Goal: Task Accomplishment & Management: Use online tool/utility

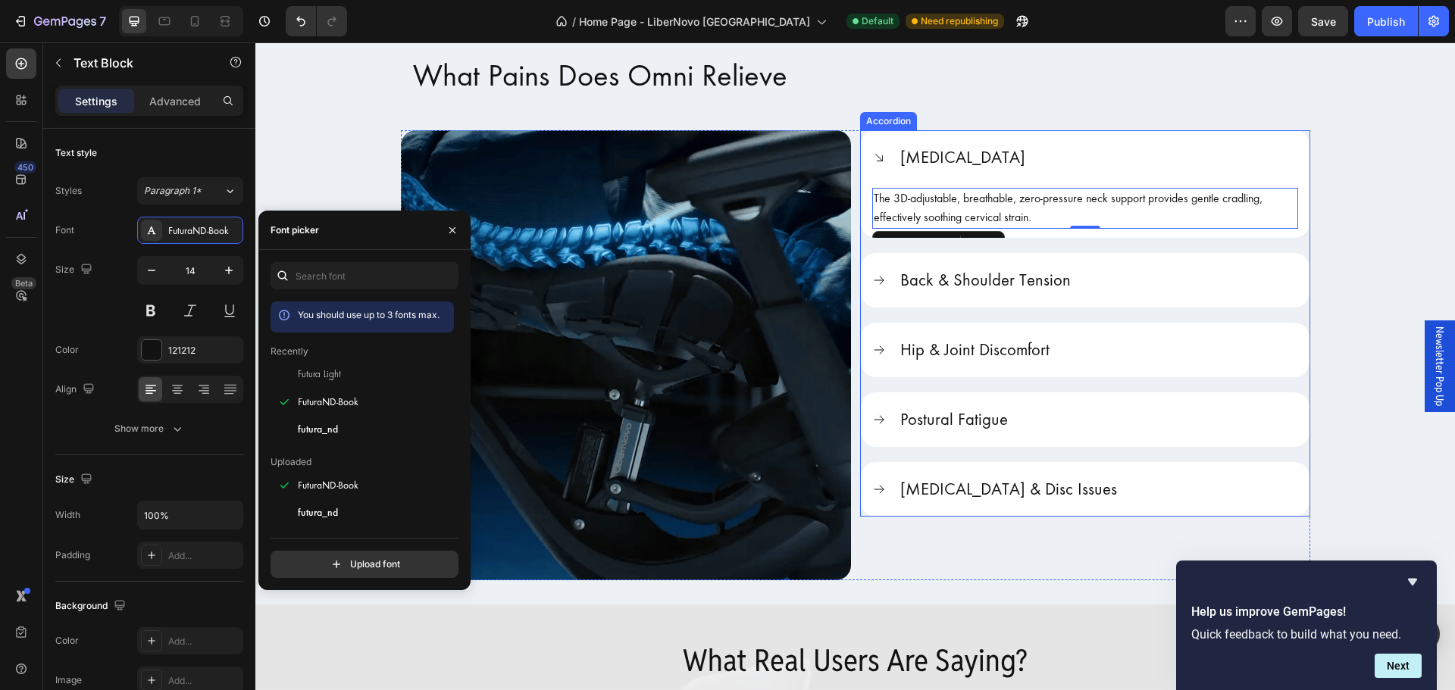
click at [876, 159] on icon at bounding box center [879, 158] width 14 height 14
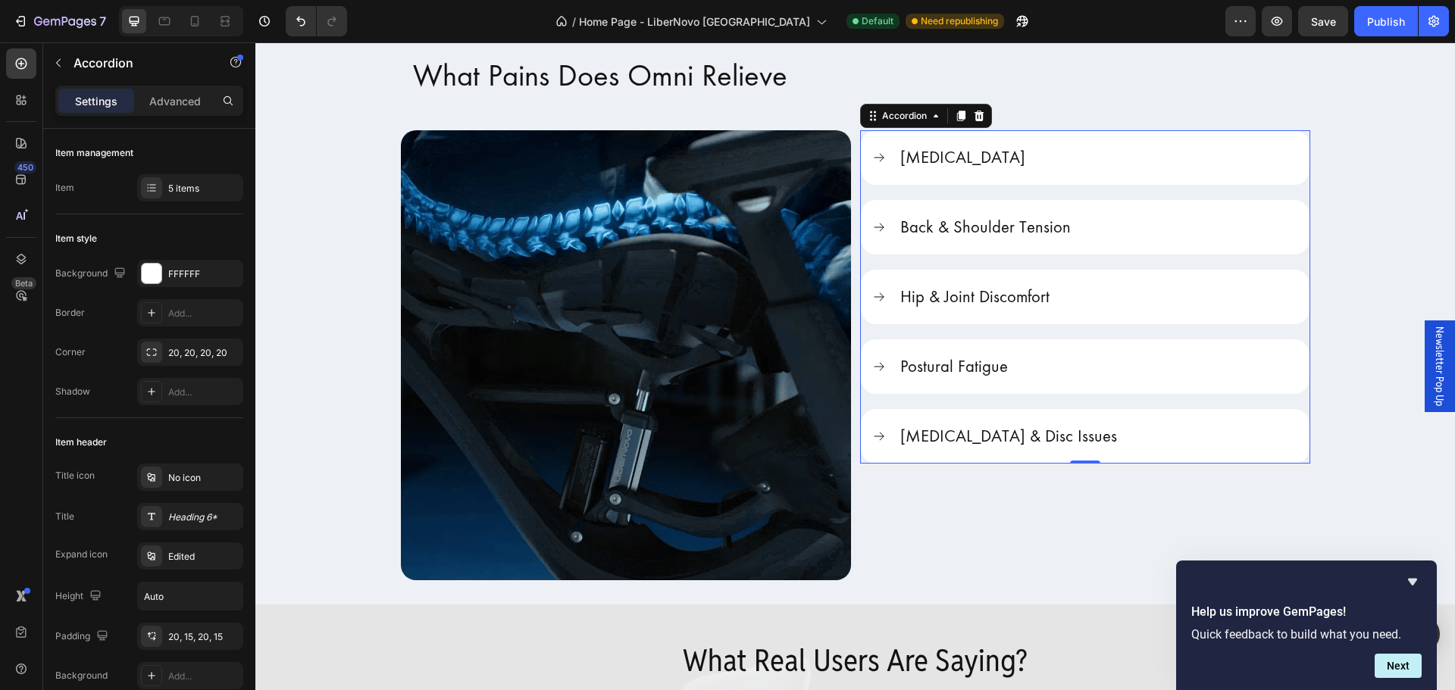
click at [876, 159] on icon at bounding box center [879, 157] width 10 height 8
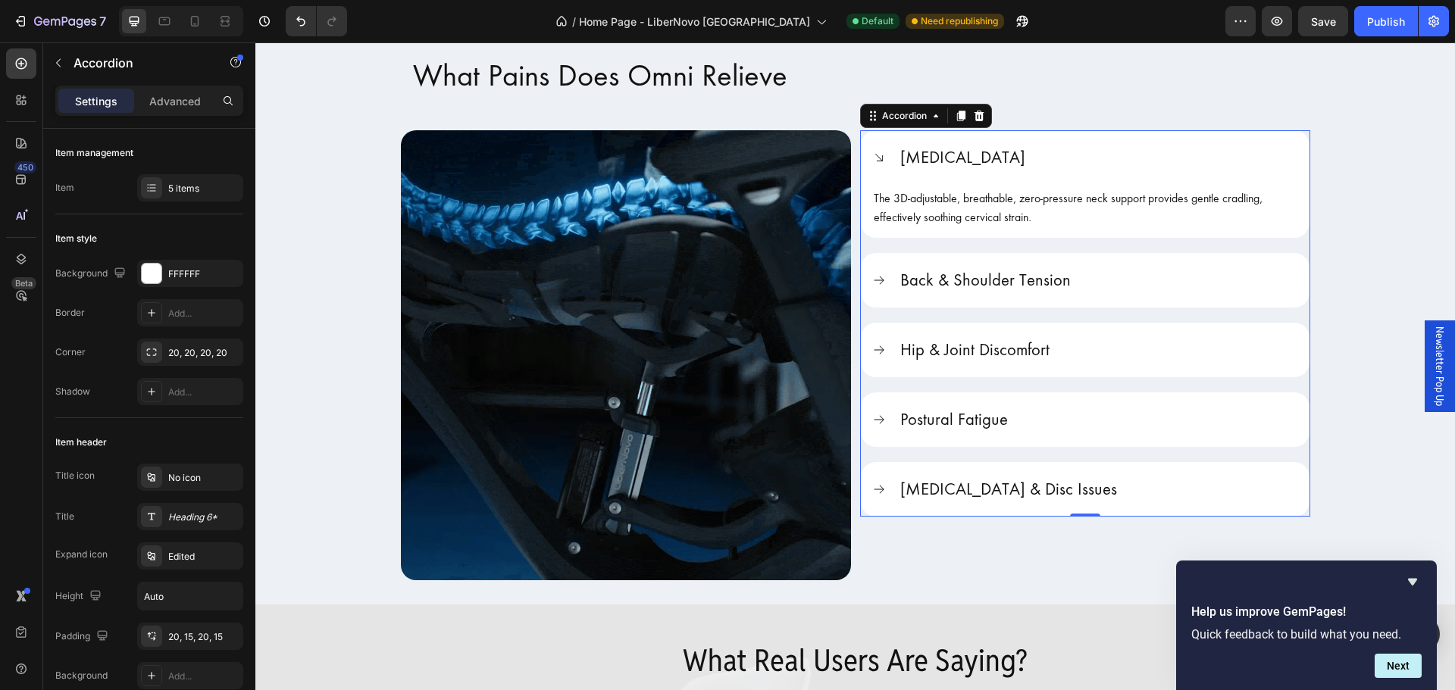
click at [876, 159] on icon at bounding box center [879, 158] width 14 height 14
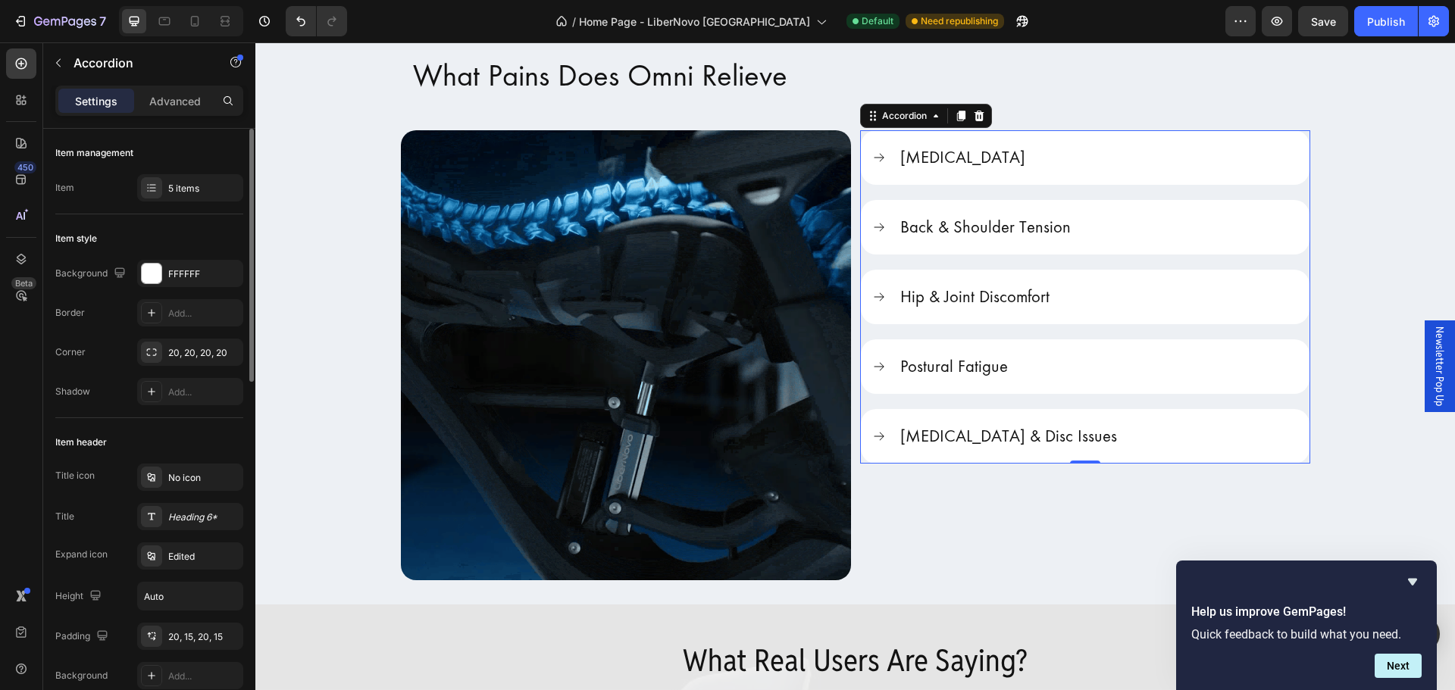
drag, startPoint x: 199, startPoint y: 189, endPoint x: 201, endPoint y: 205, distance: 16.1
click at [201, 205] on div "Item management Item 5 items" at bounding box center [149, 172] width 188 height 86
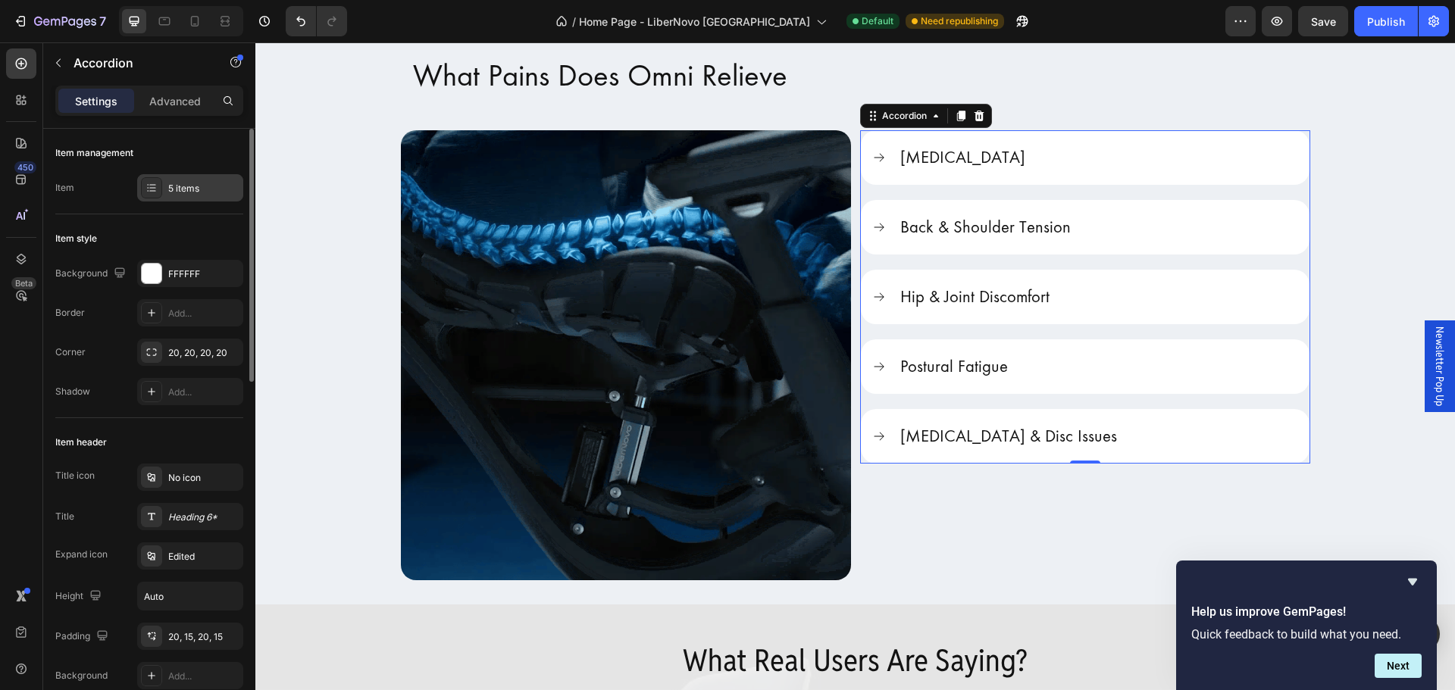
click at [208, 193] on div "5 items" at bounding box center [203, 189] width 71 height 14
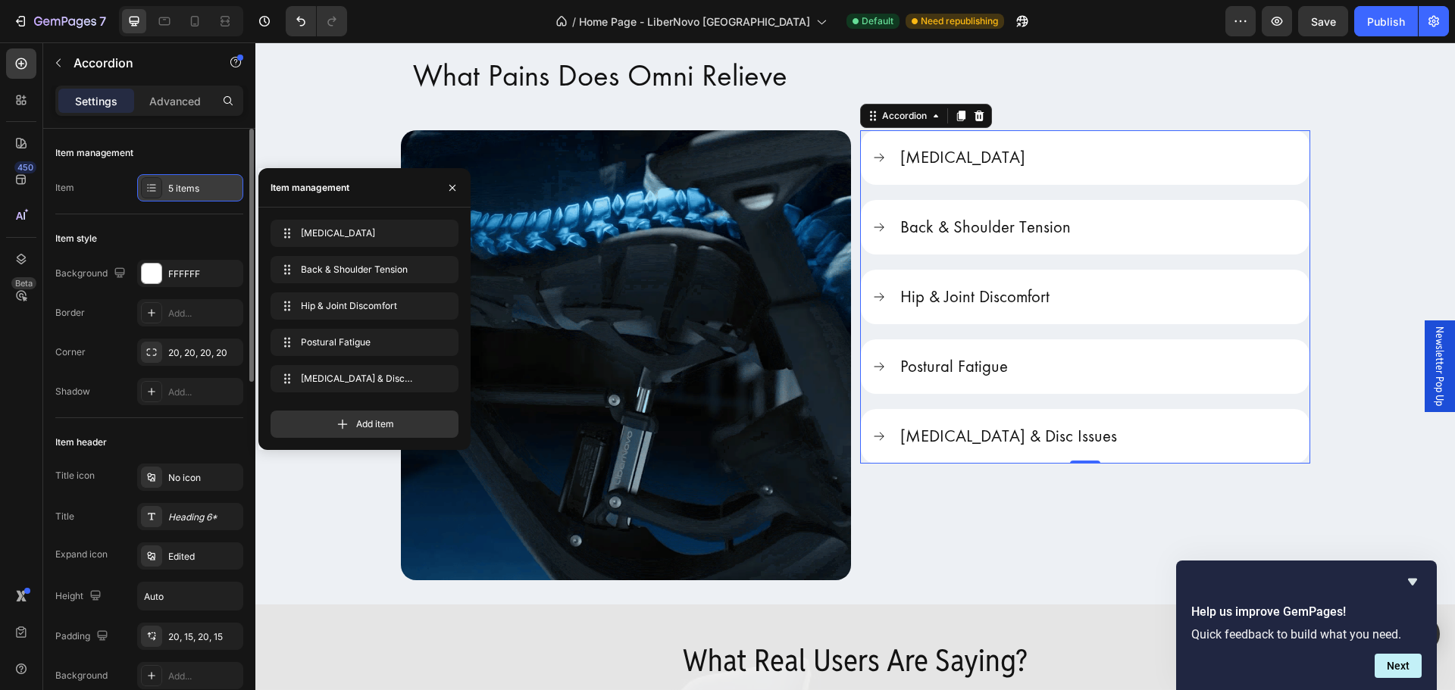
click at [208, 193] on div "5 items" at bounding box center [203, 189] width 71 height 14
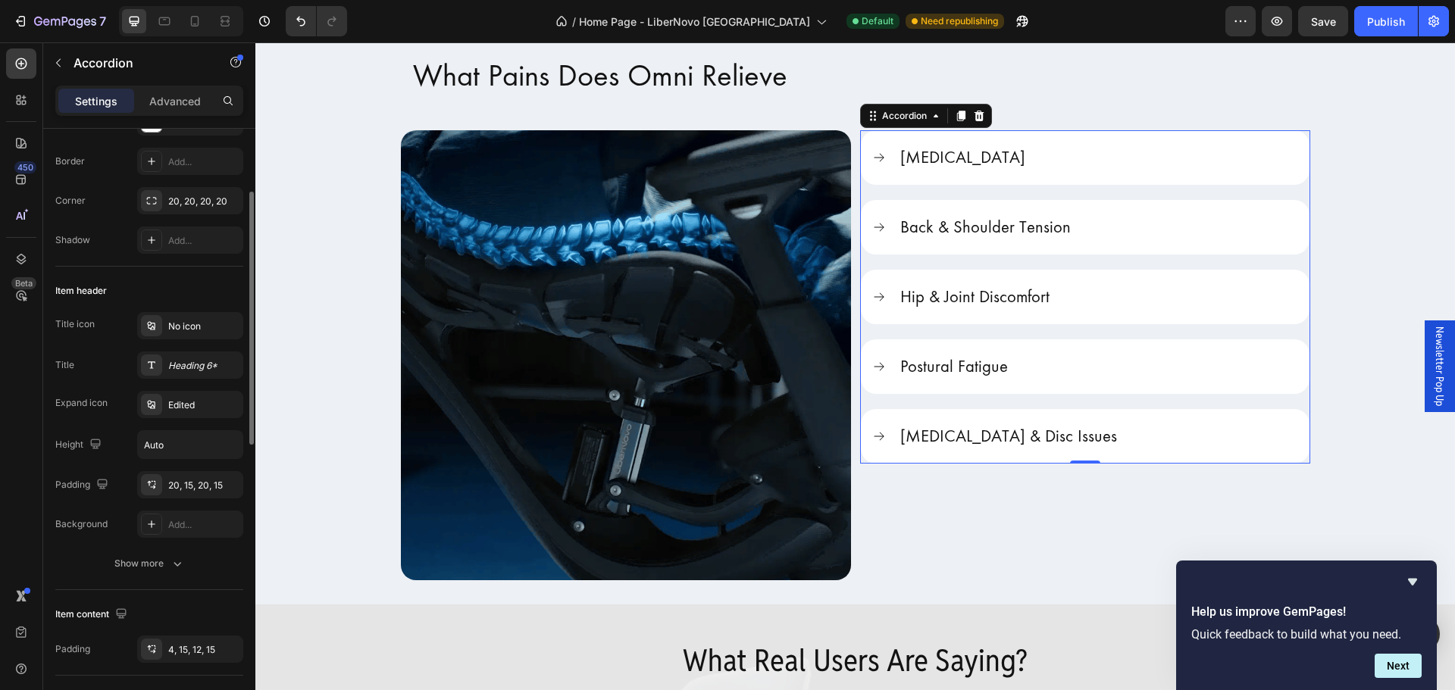
scroll to position [227, 0]
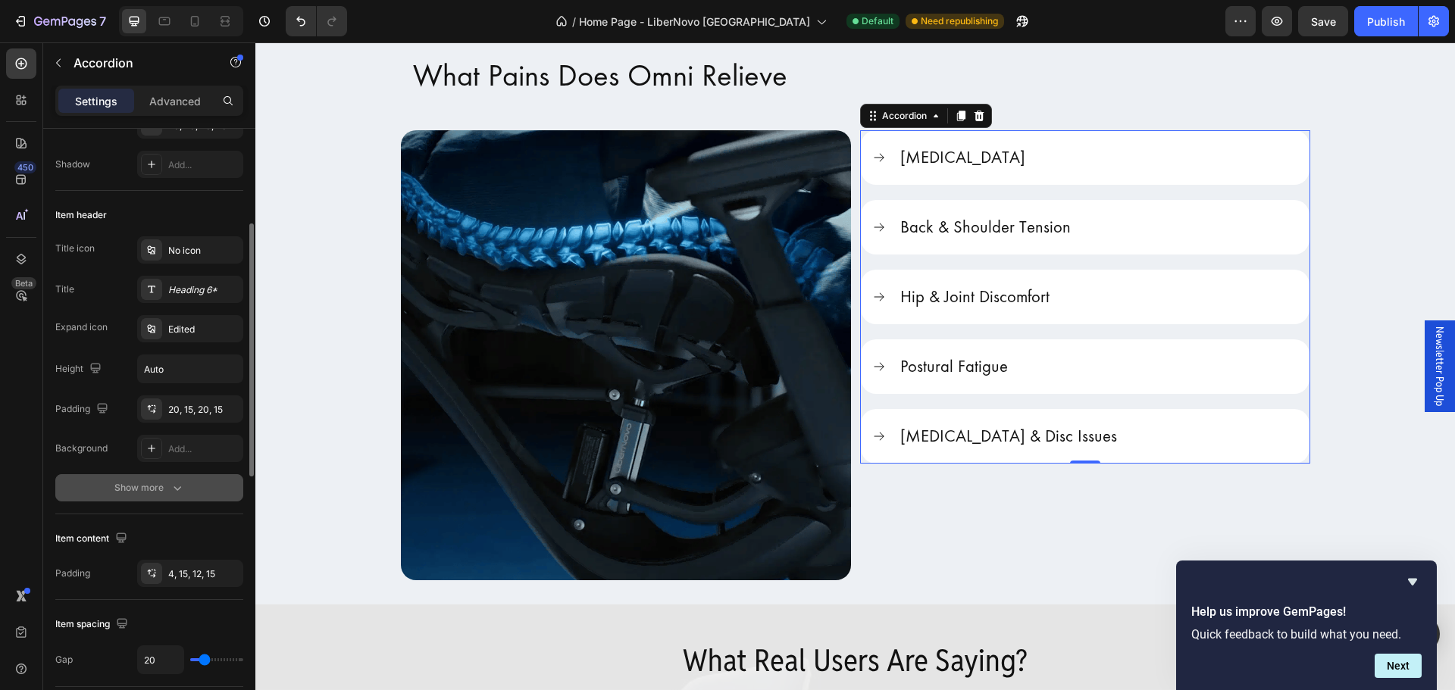
click at [158, 496] on button "Show more" at bounding box center [149, 487] width 188 height 27
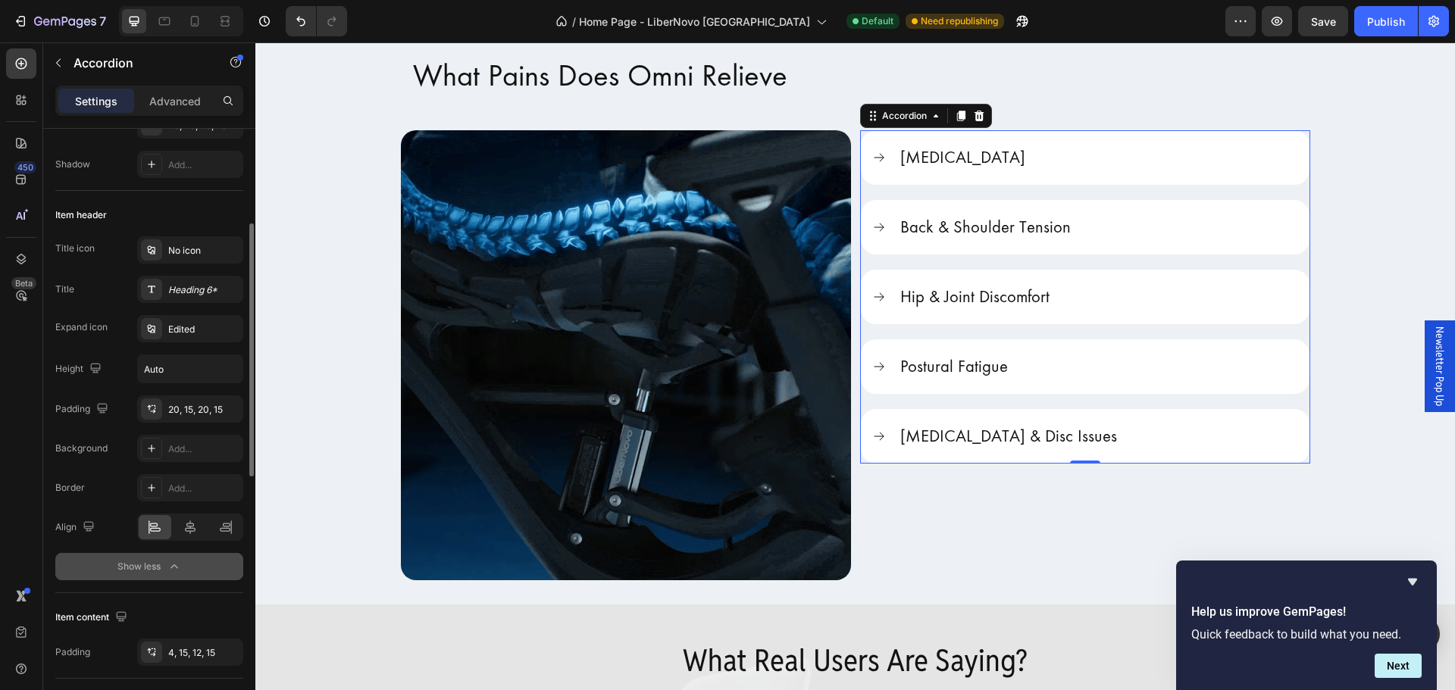
click at [158, 496] on div at bounding box center [151, 487] width 21 height 21
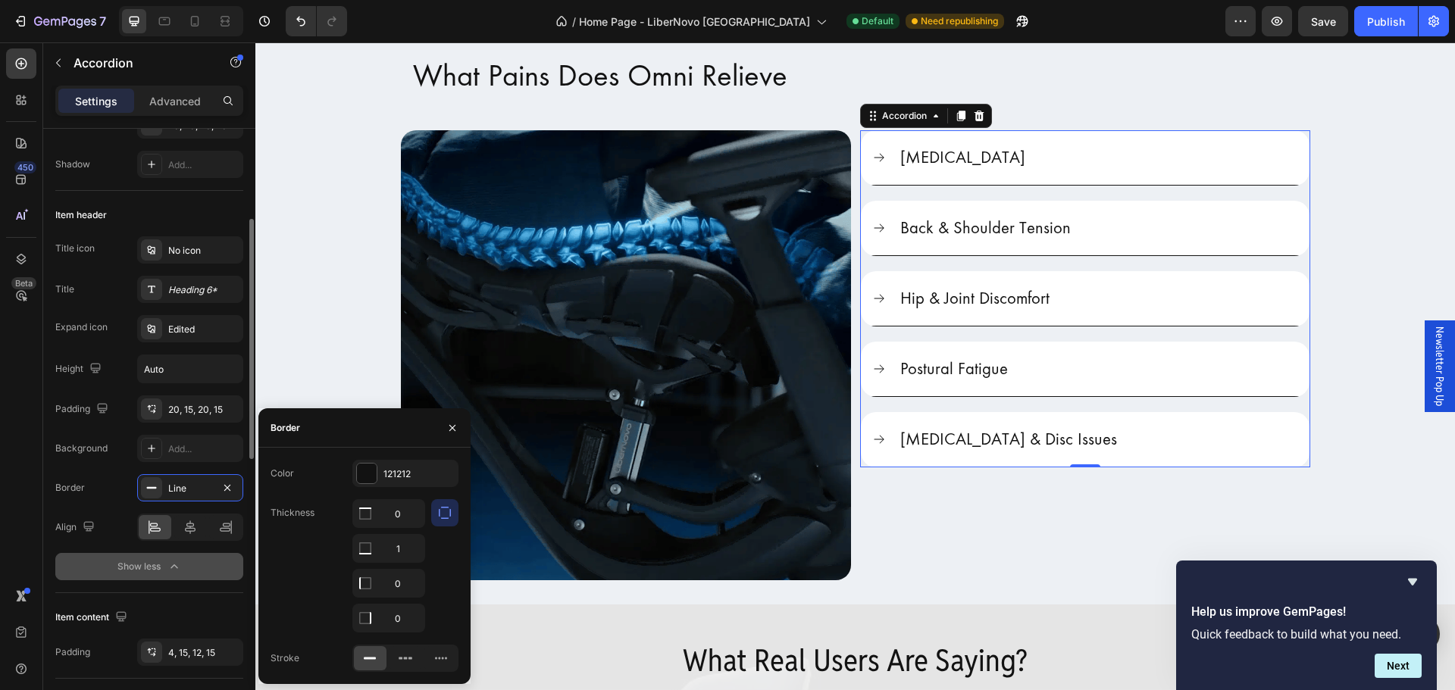
click at [158, 496] on div at bounding box center [151, 487] width 21 height 21
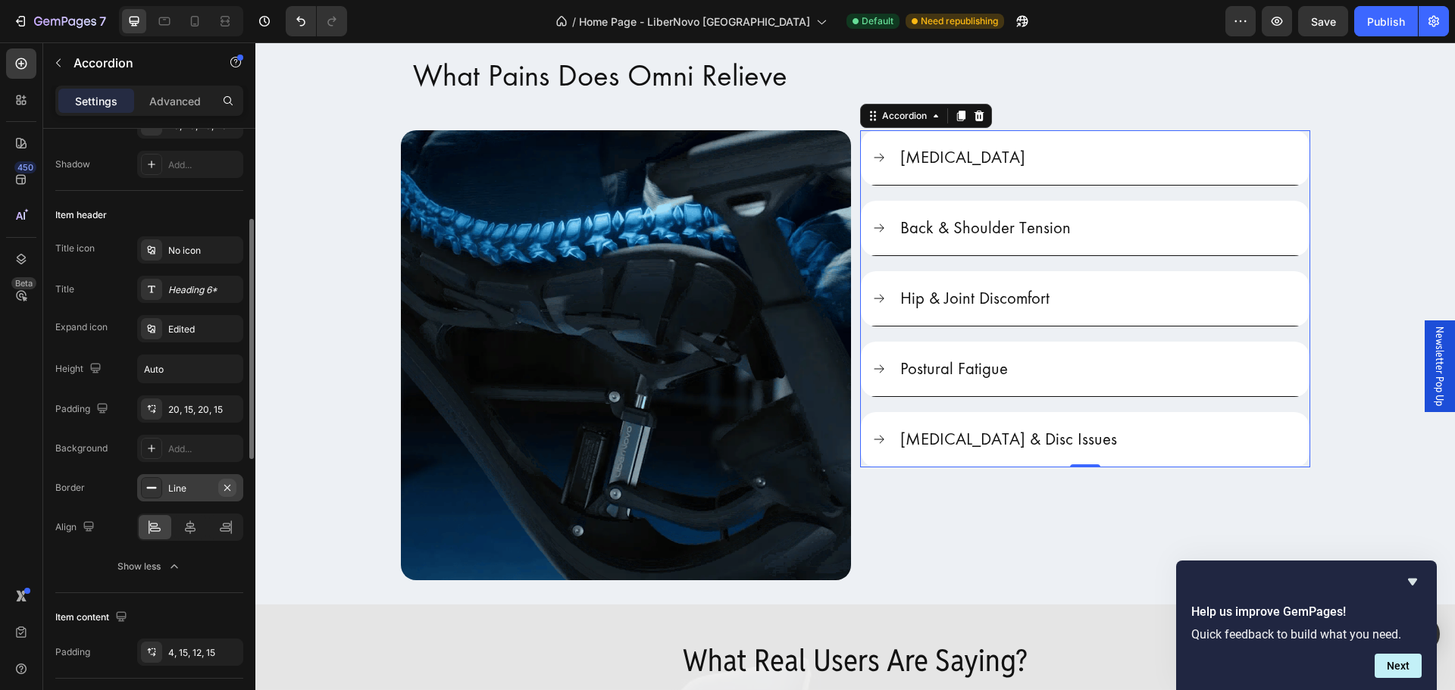
click at [223, 492] on icon "button" at bounding box center [227, 488] width 12 height 12
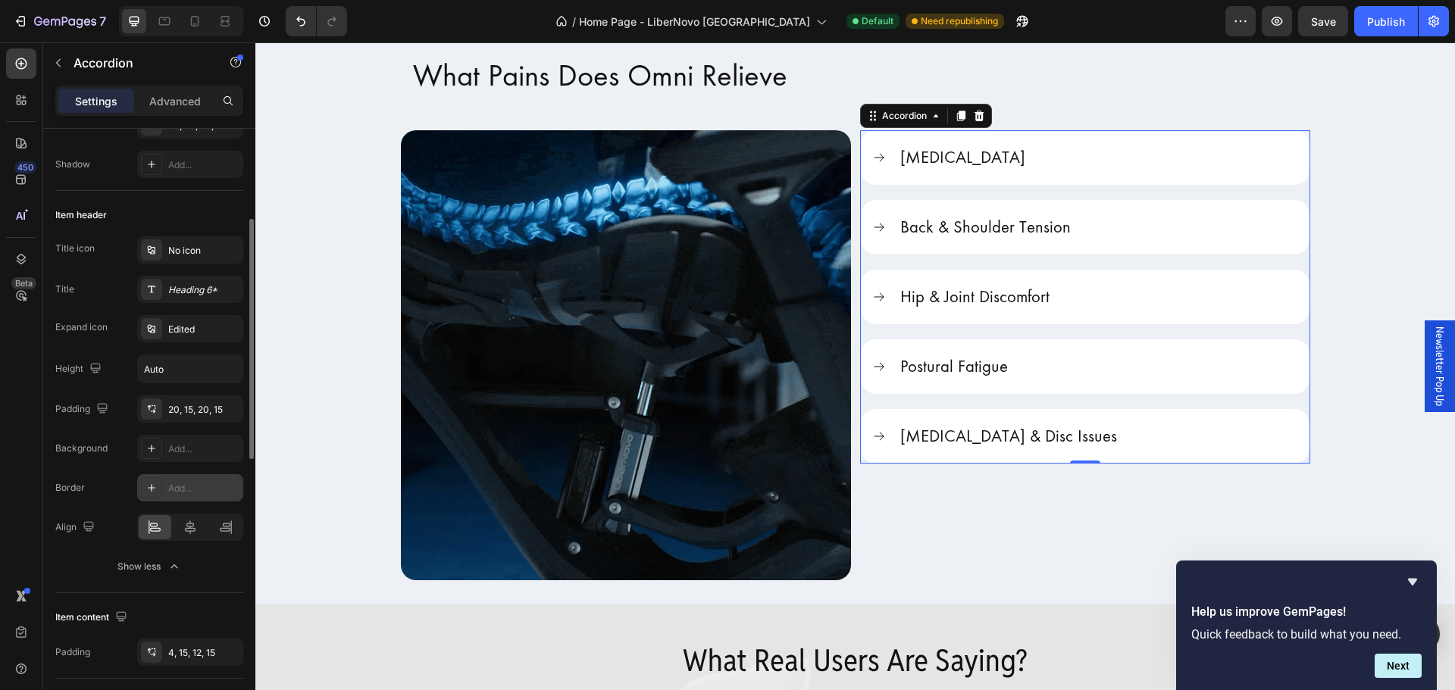
click at [149, 484] on icon at bounding box center [152, 488] width 12 height 12
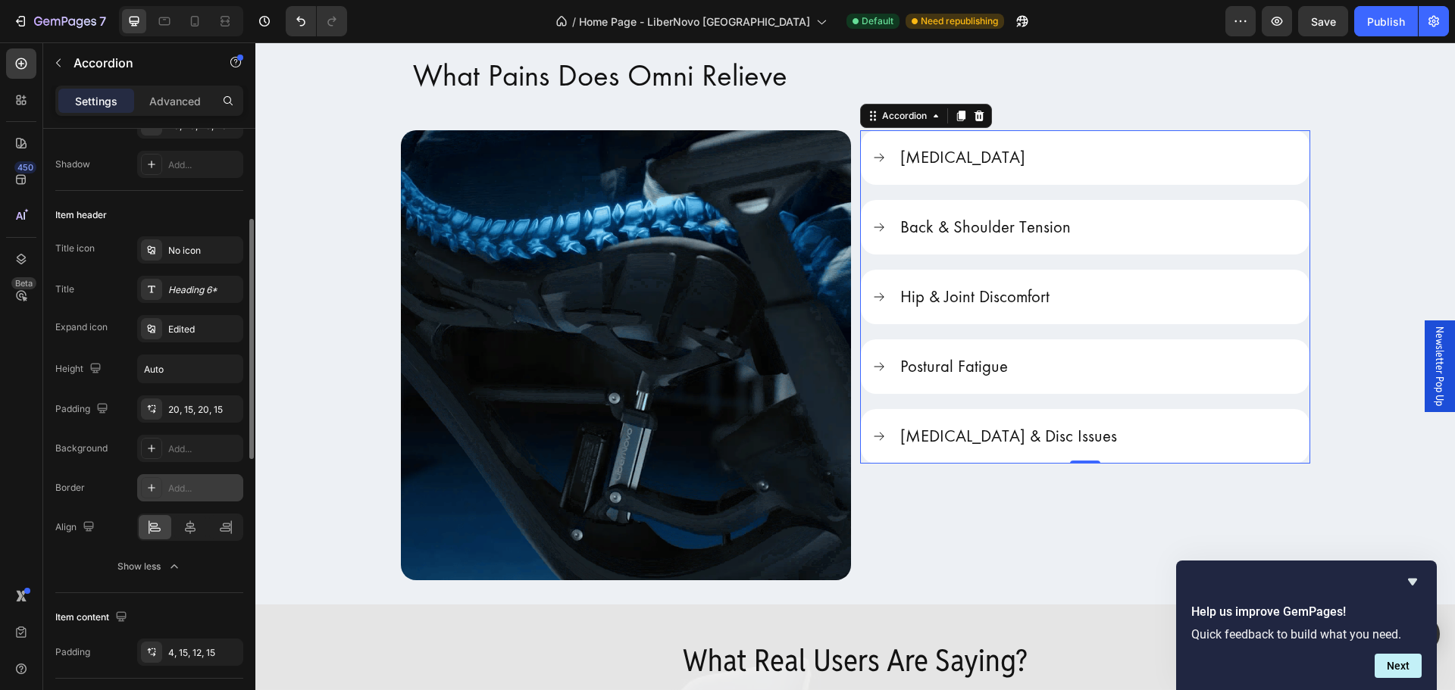
type input "0"
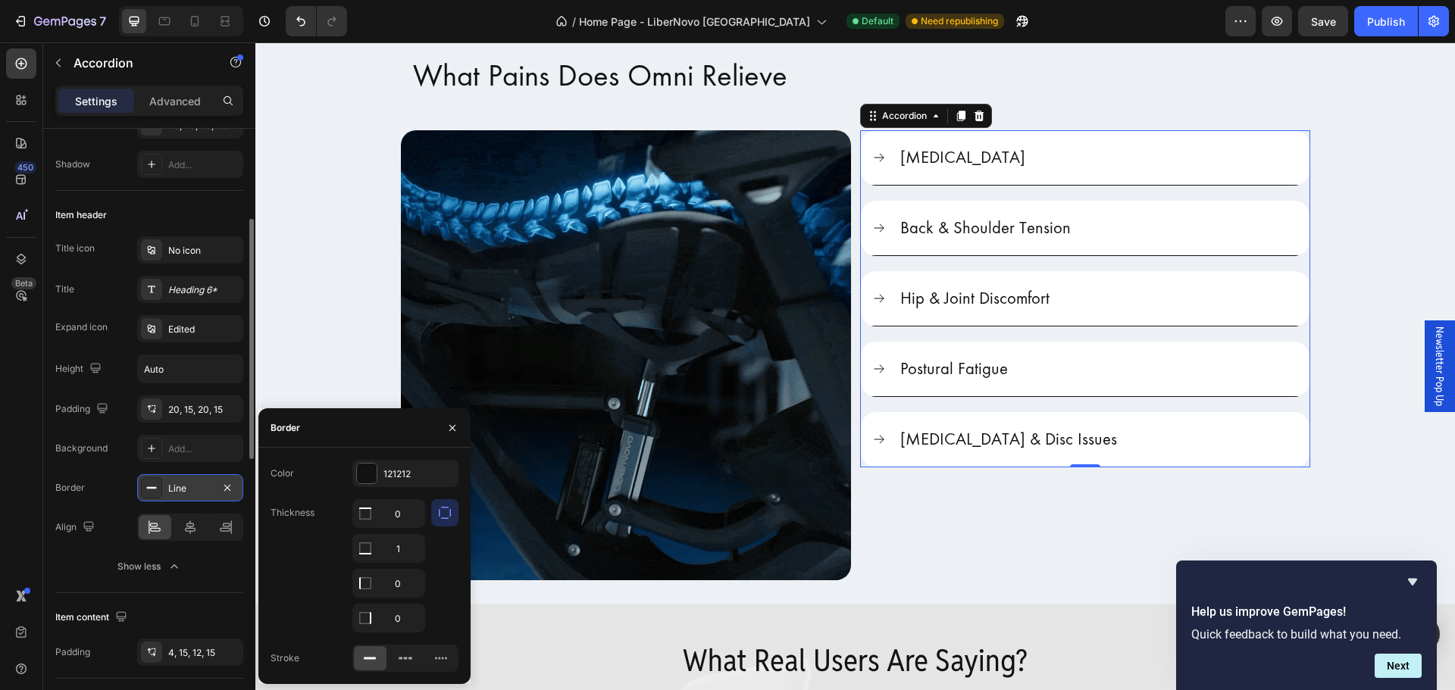
click at [149, 484] on icon at bounding box center [152, 488] width 12 height 12
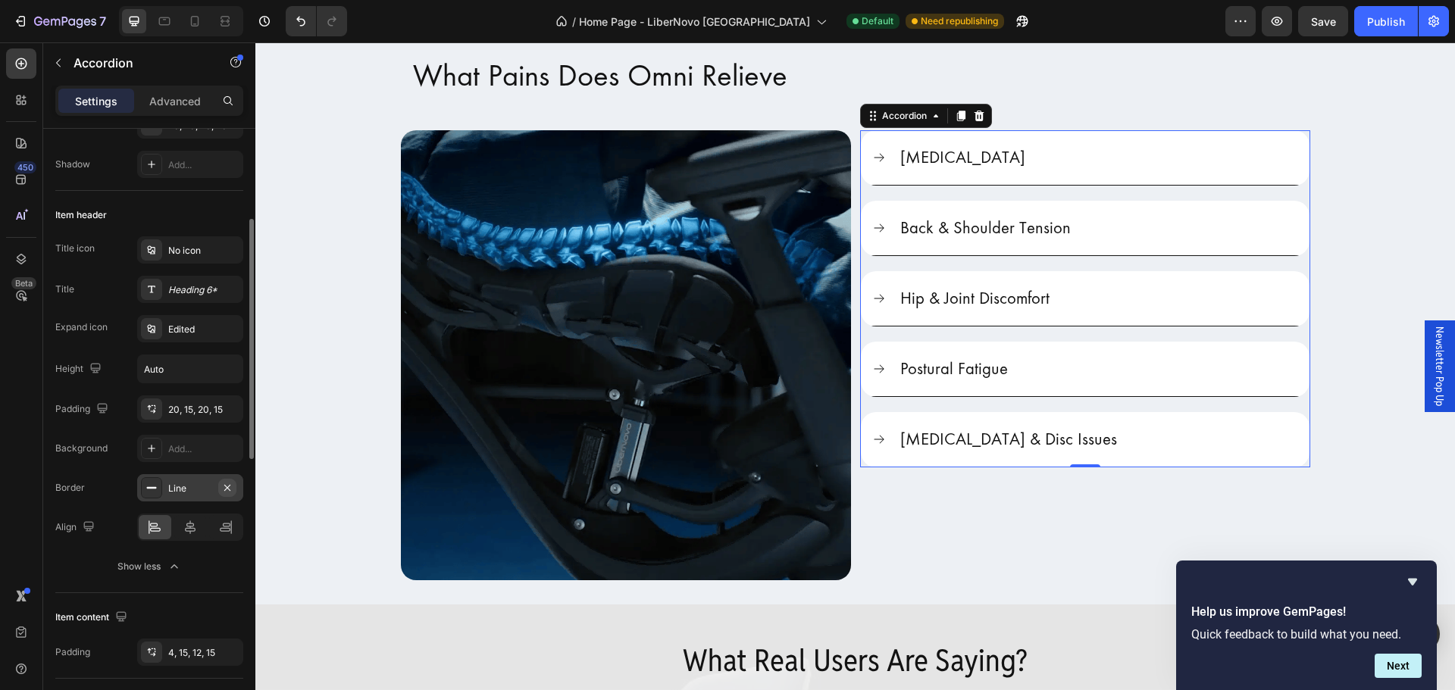
click at [224, 490] on icon "button" at bounding box center [227, 487] width 6 height 6
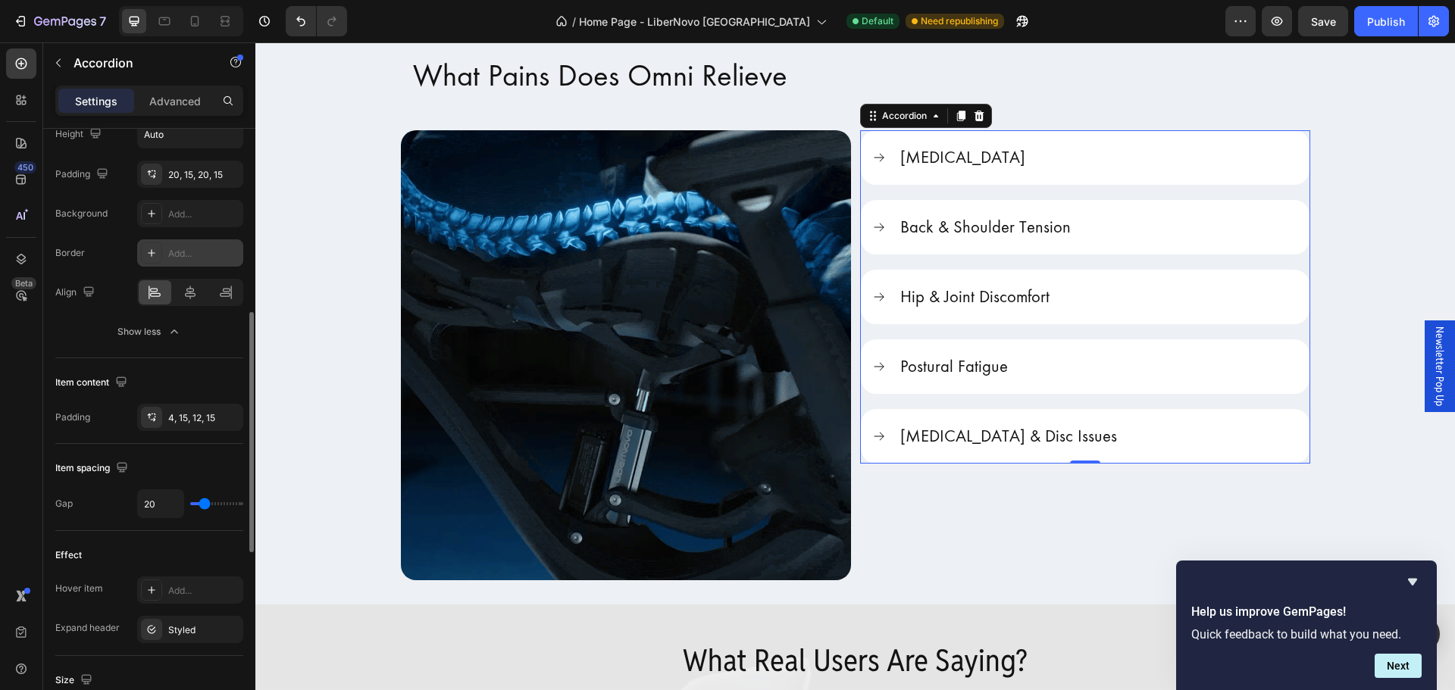
scroll to position [0, 0]
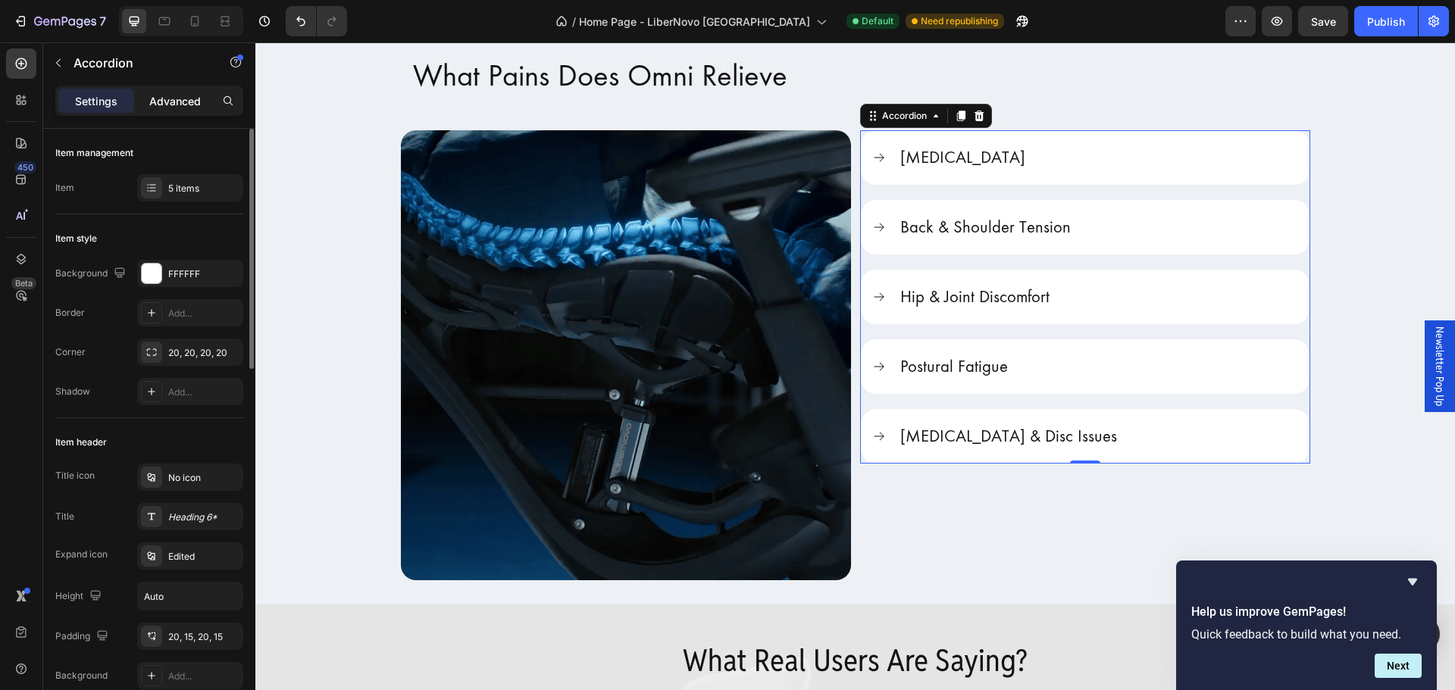
click at [177, 99] on p "Advanced" at bounding box center [175, 101] width 52 height 16
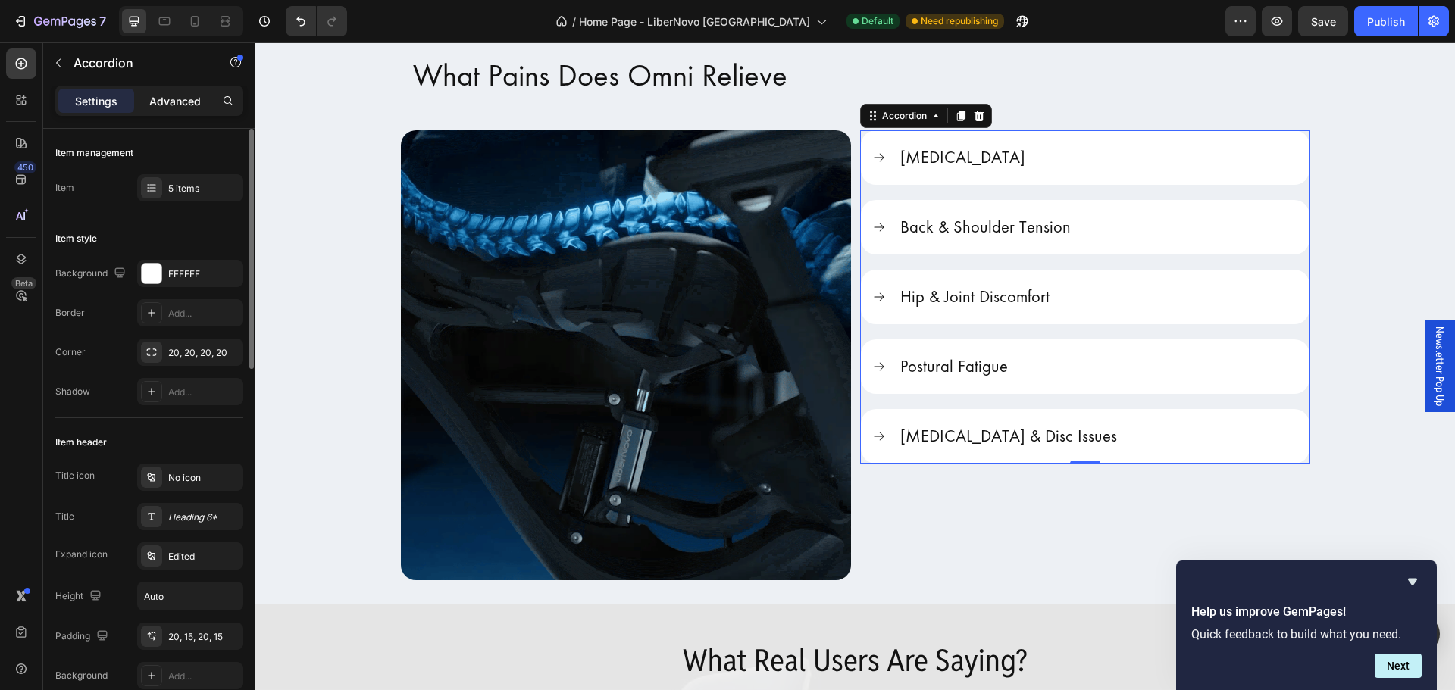
type input "100%"
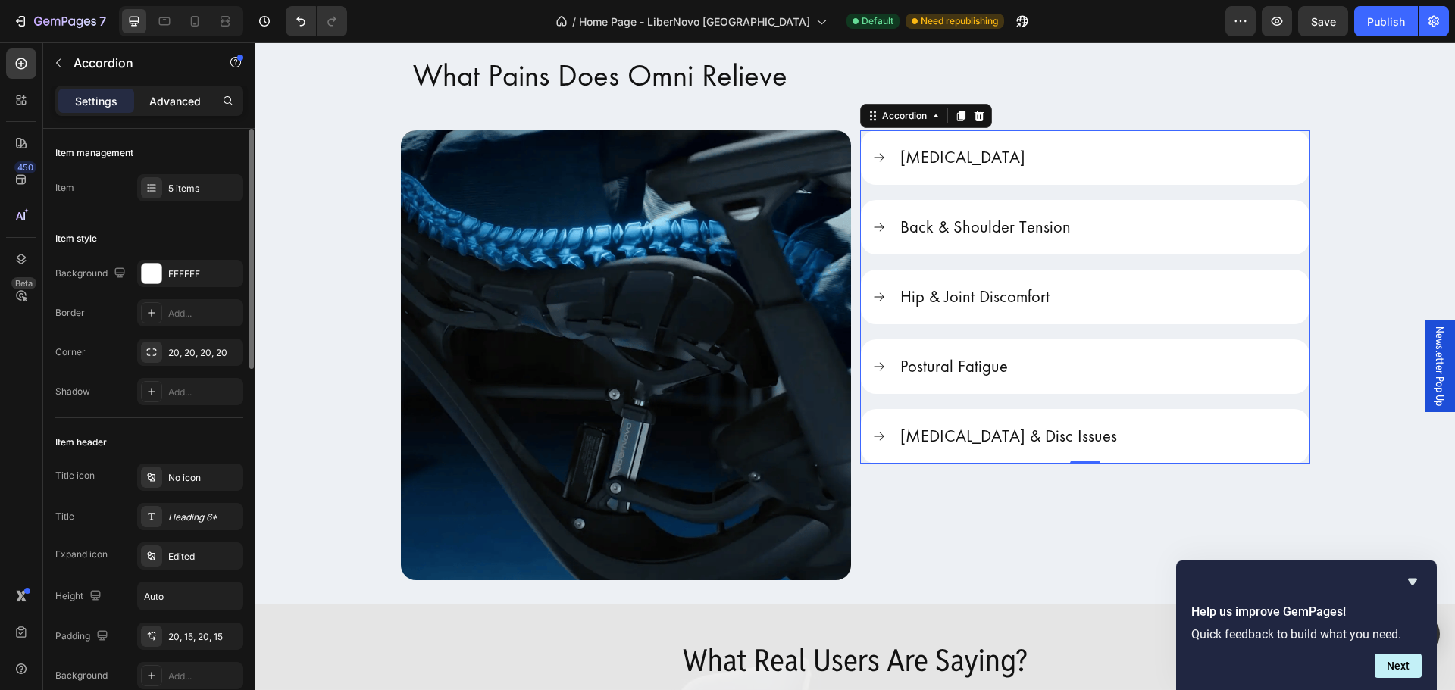
type input "100"
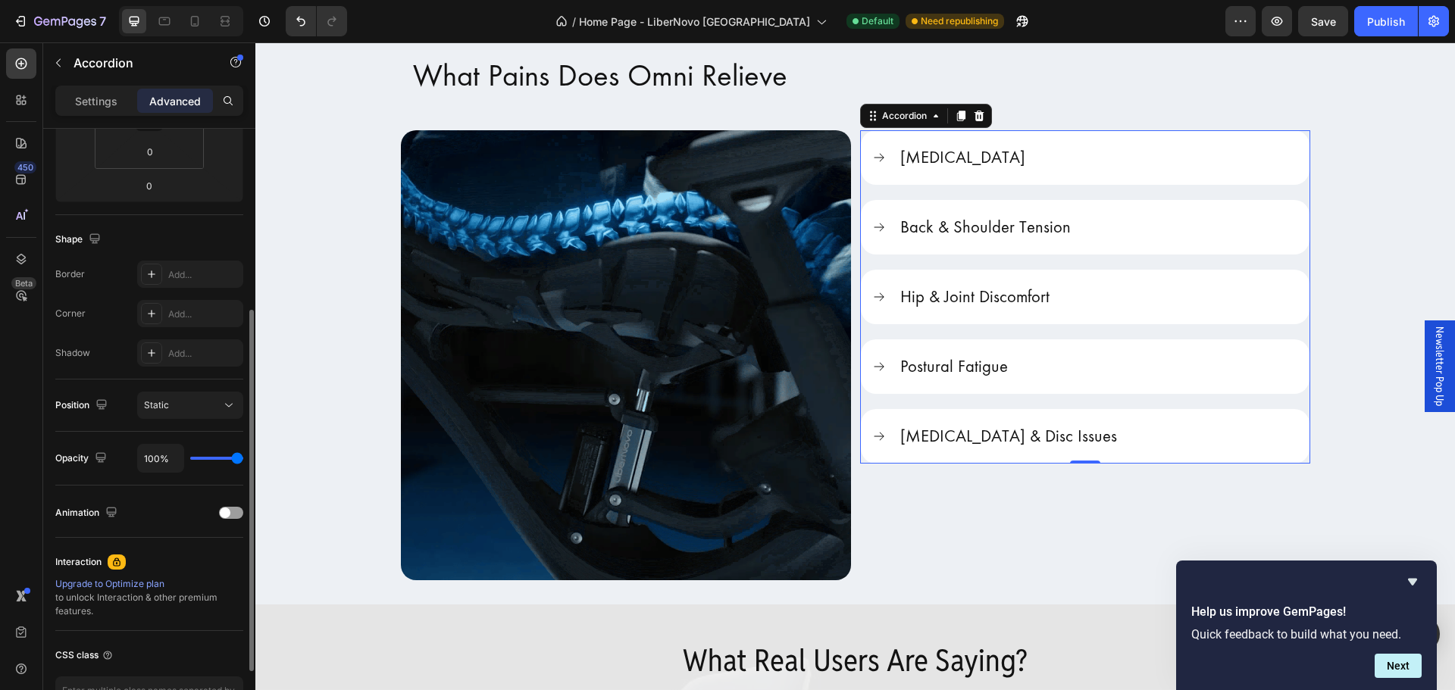
scroll to position [406, 0]
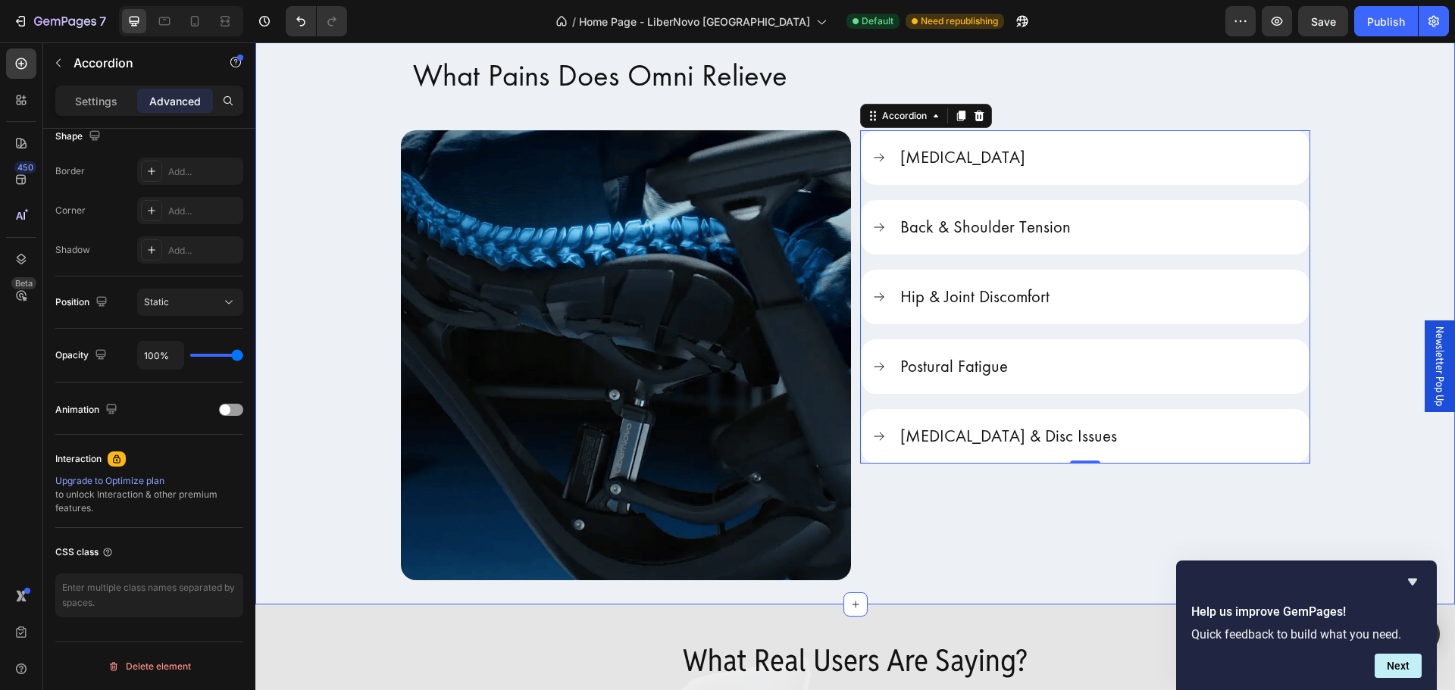
click at [321, 490] on div "What Pains Does Omni Relieve Heading Image [MEDICAL_DATA] Back & Shoulder Tensi…" at bounding box center [855, 313] width 1200 height 534
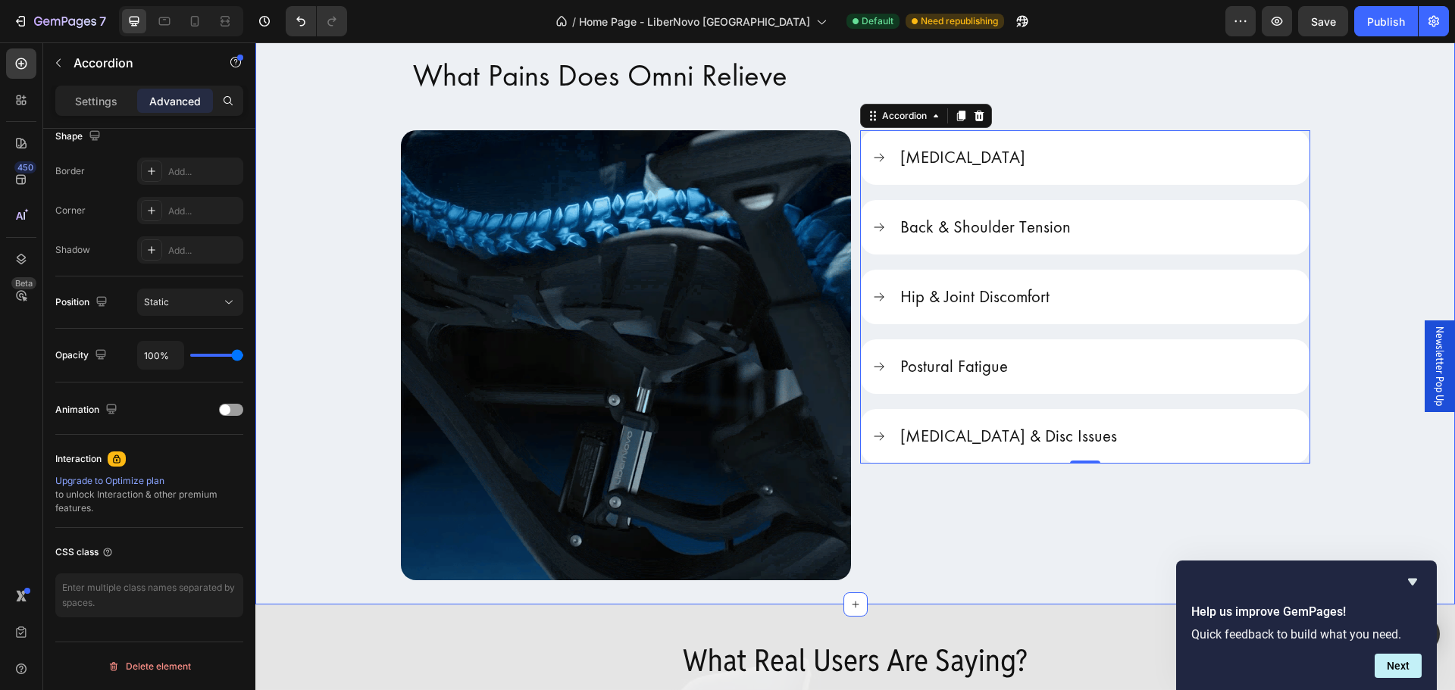
scroll to position [0, 0]
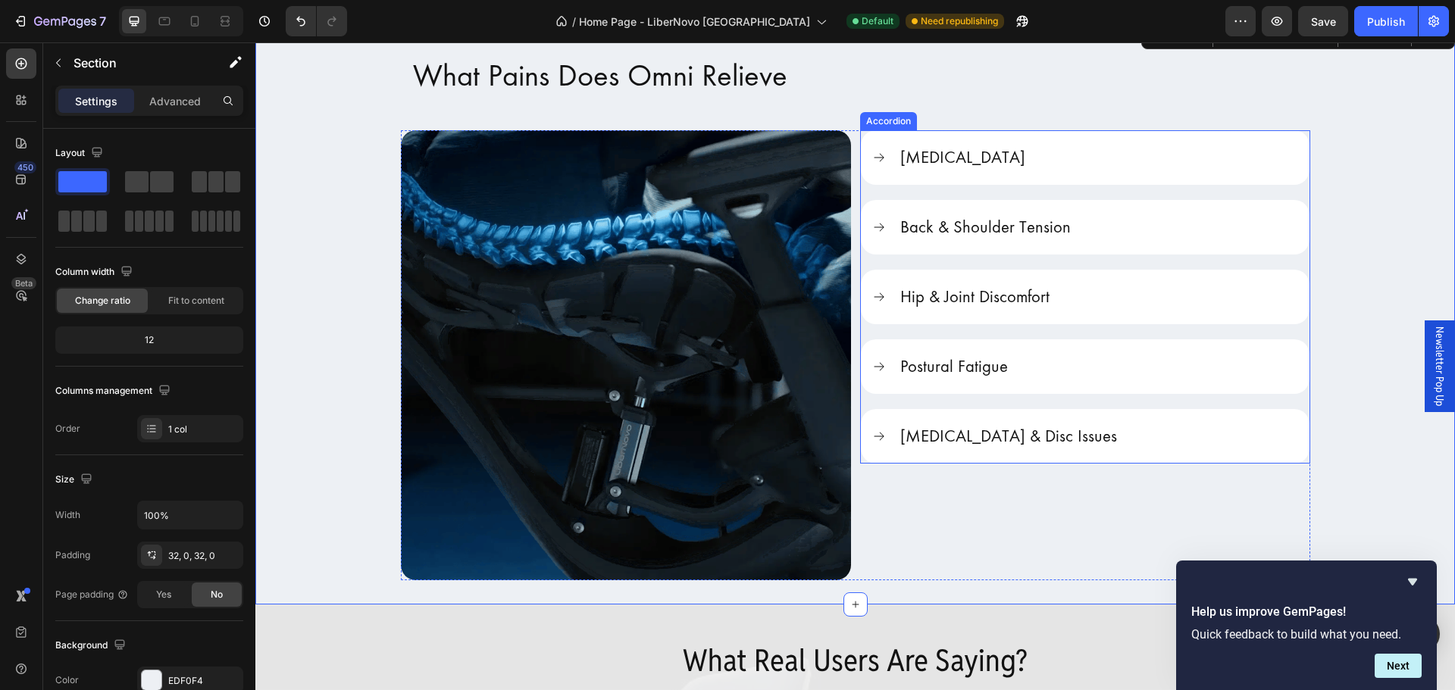
click at [875, 442] on icon at bounding box center [879, 437] width 14 height 14
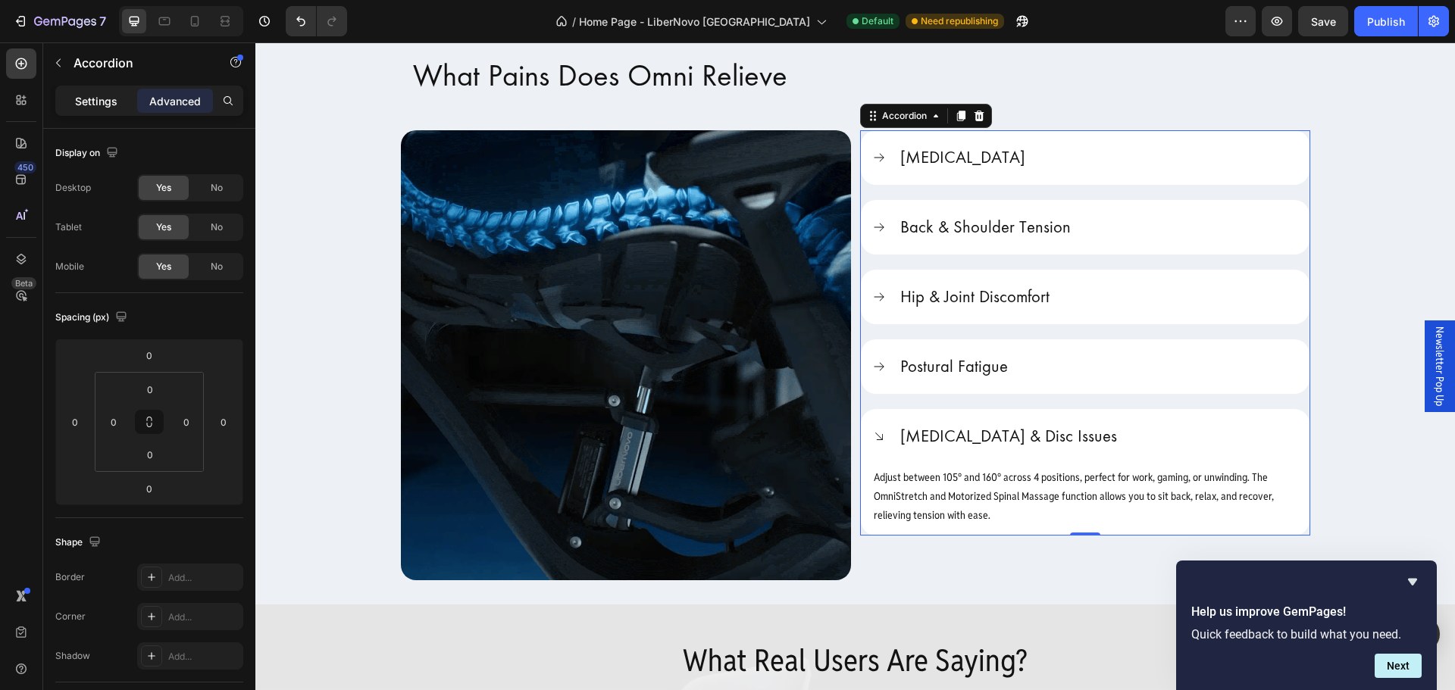
click at [89, 95] on p "Settings" at bounding box center [96, 101] width 42 height 16
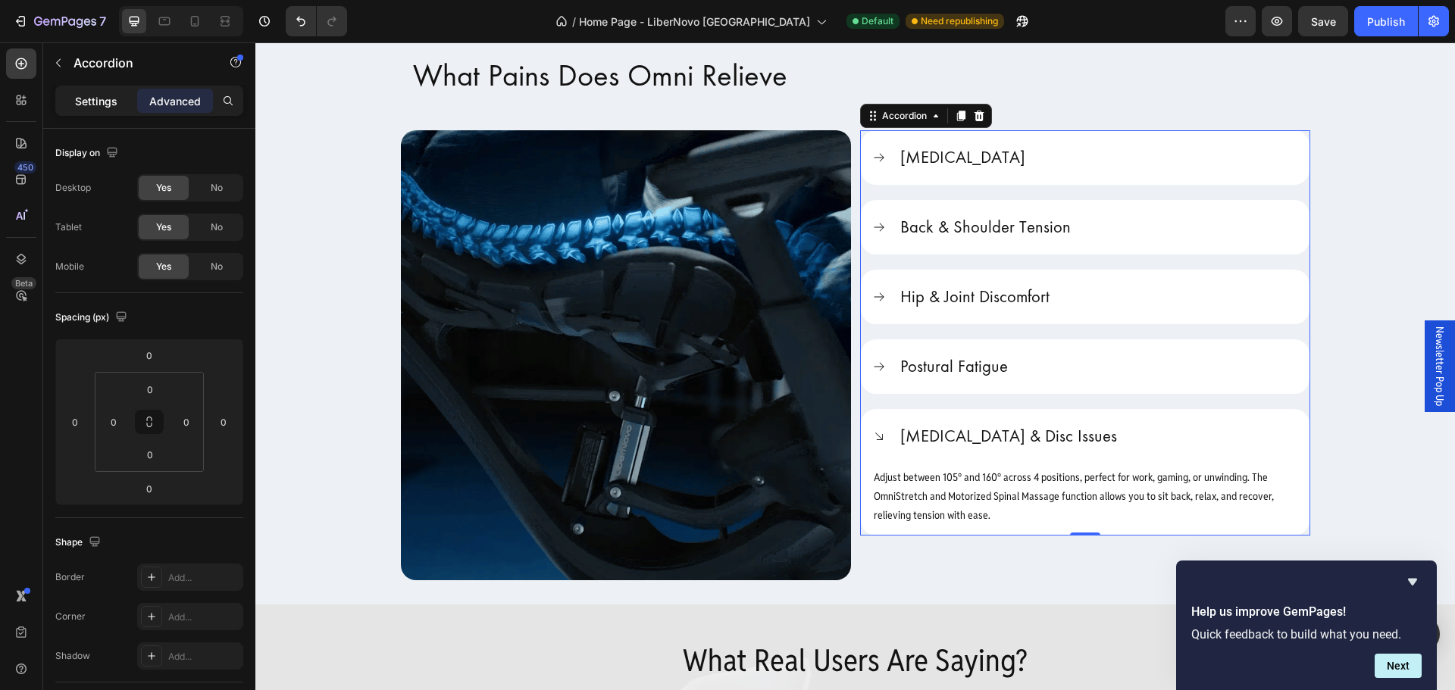
type input "20"
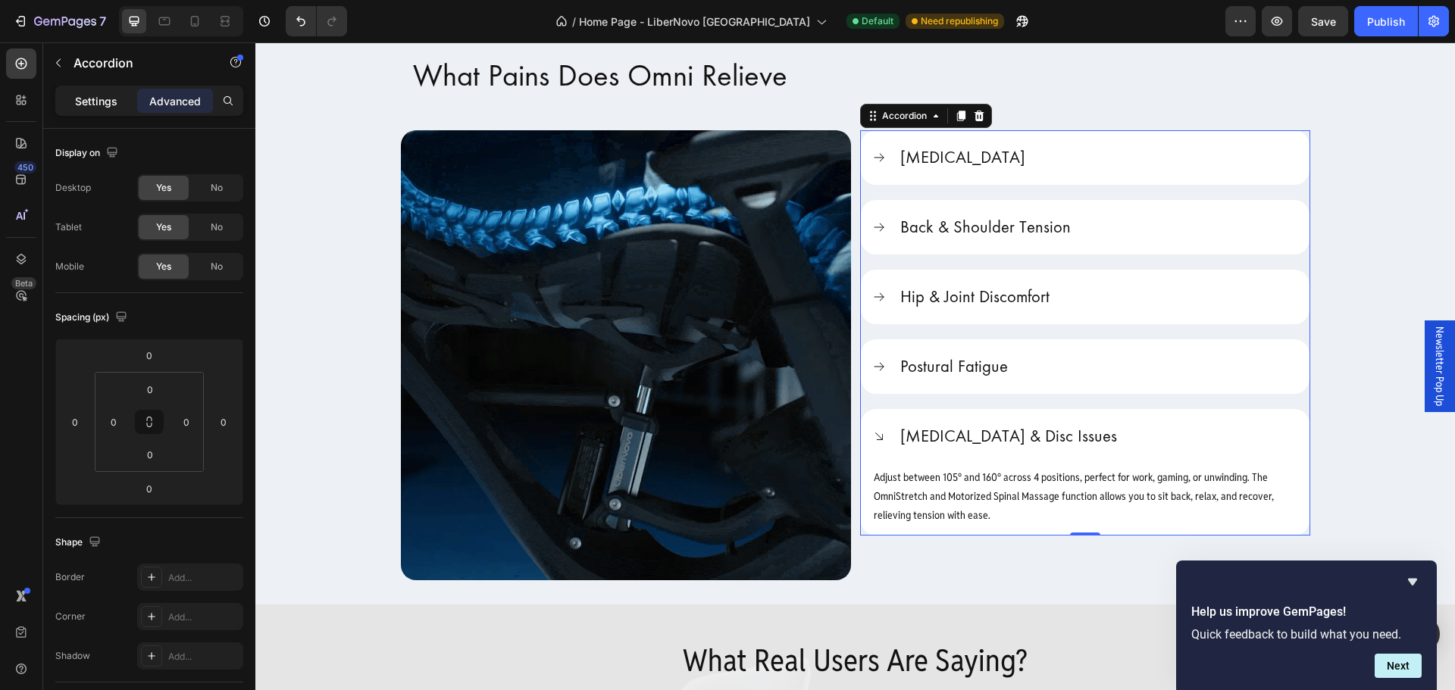
type input "20"
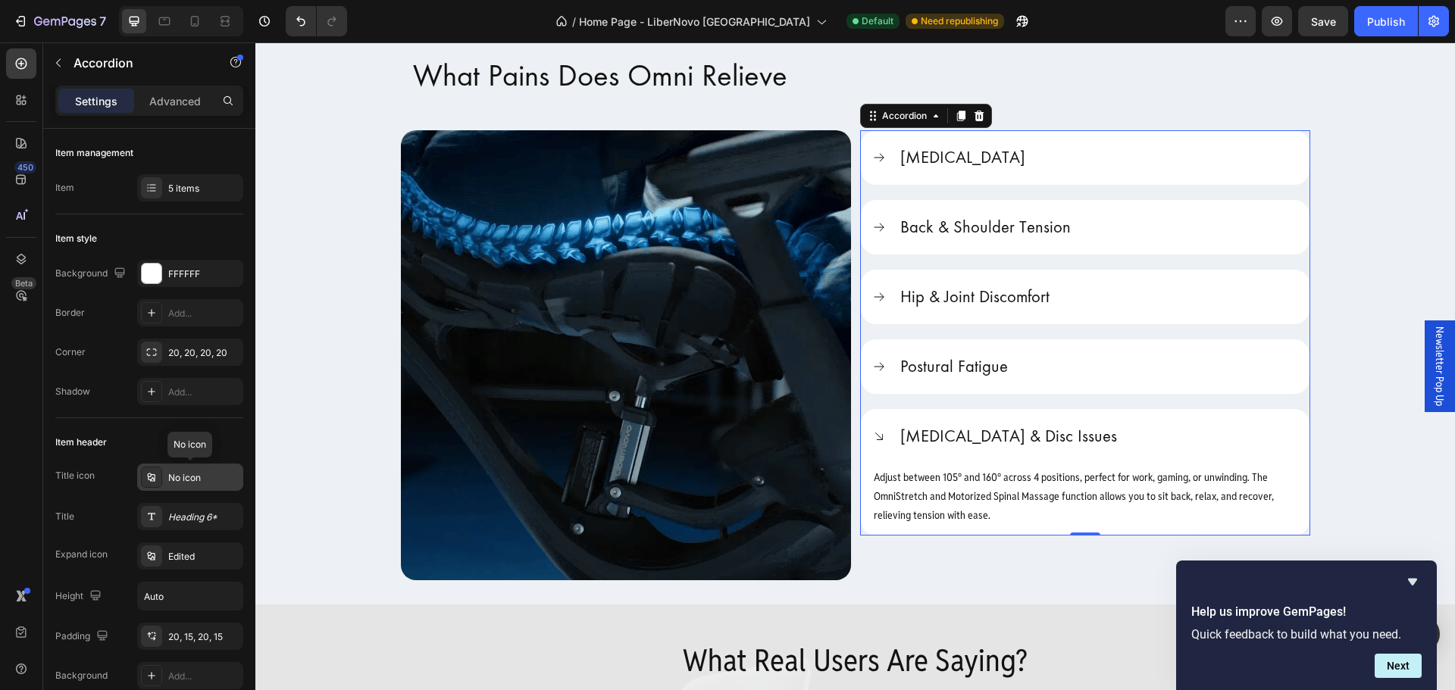
scroll to position [76, 0]
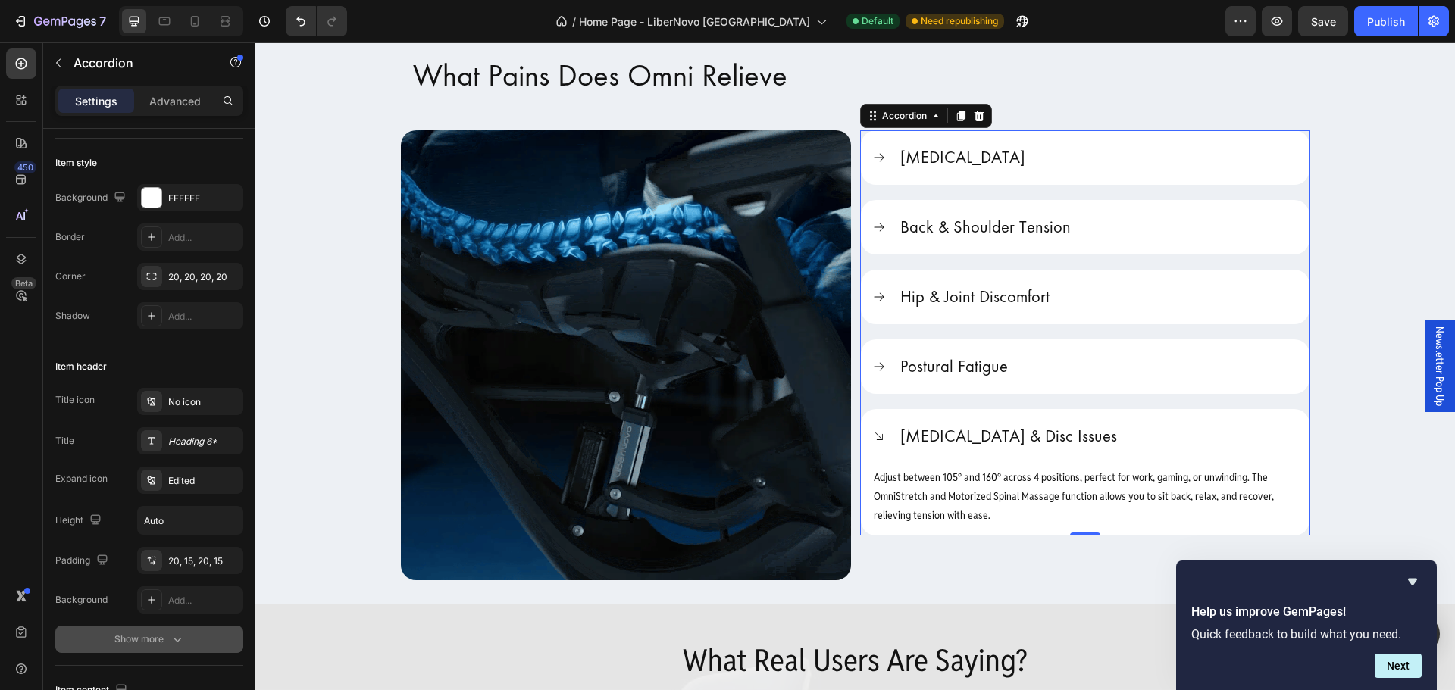
click at [163, 643] on div "Show more" at bounding box center [149, 639] width 70 height 15
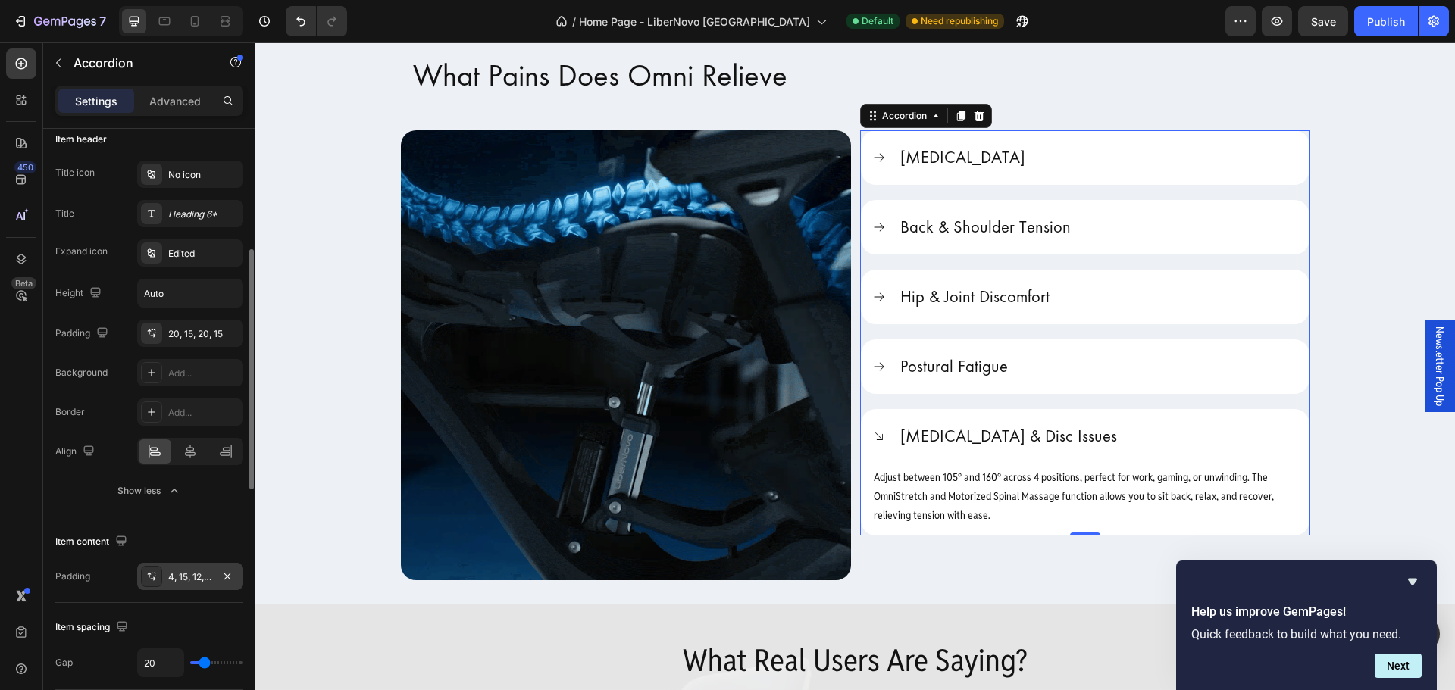
scroll to position [152, 0]
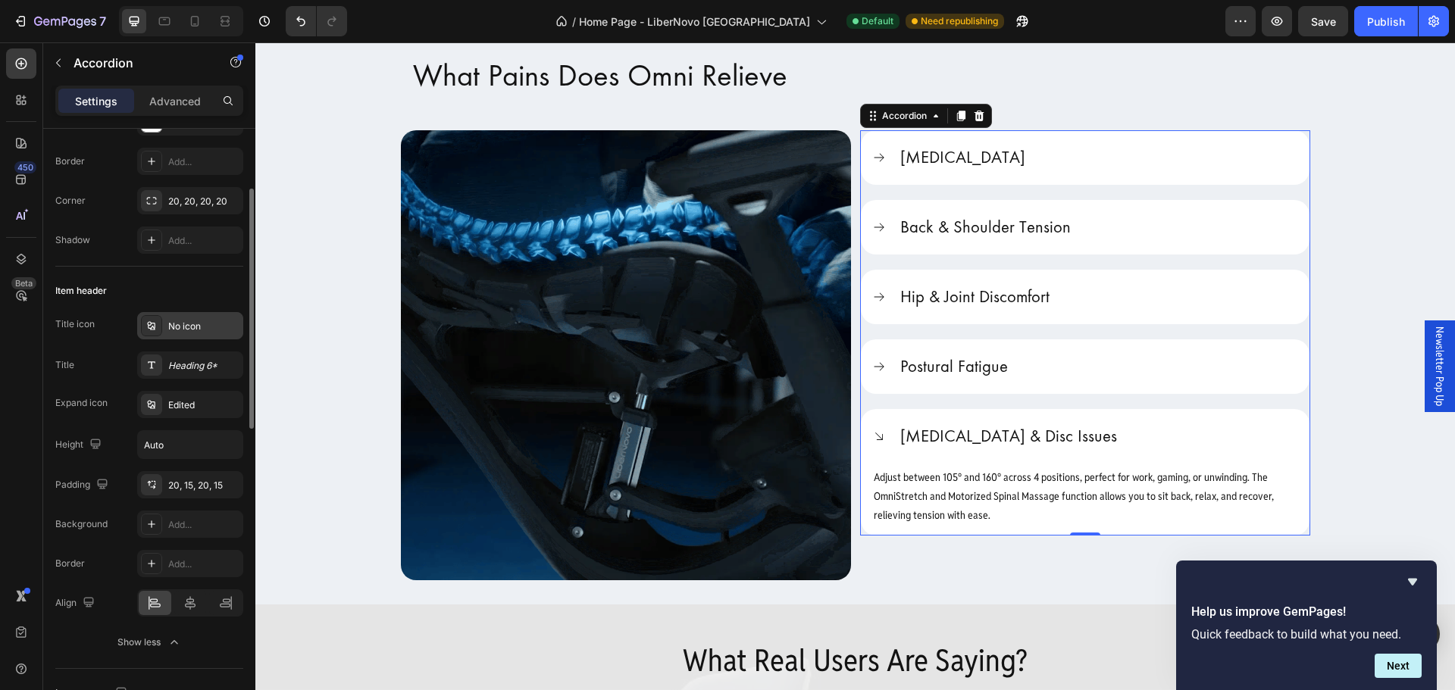
click at [205, 321] on div "No icon" at bounding box center [203, 327] width 71 height 14
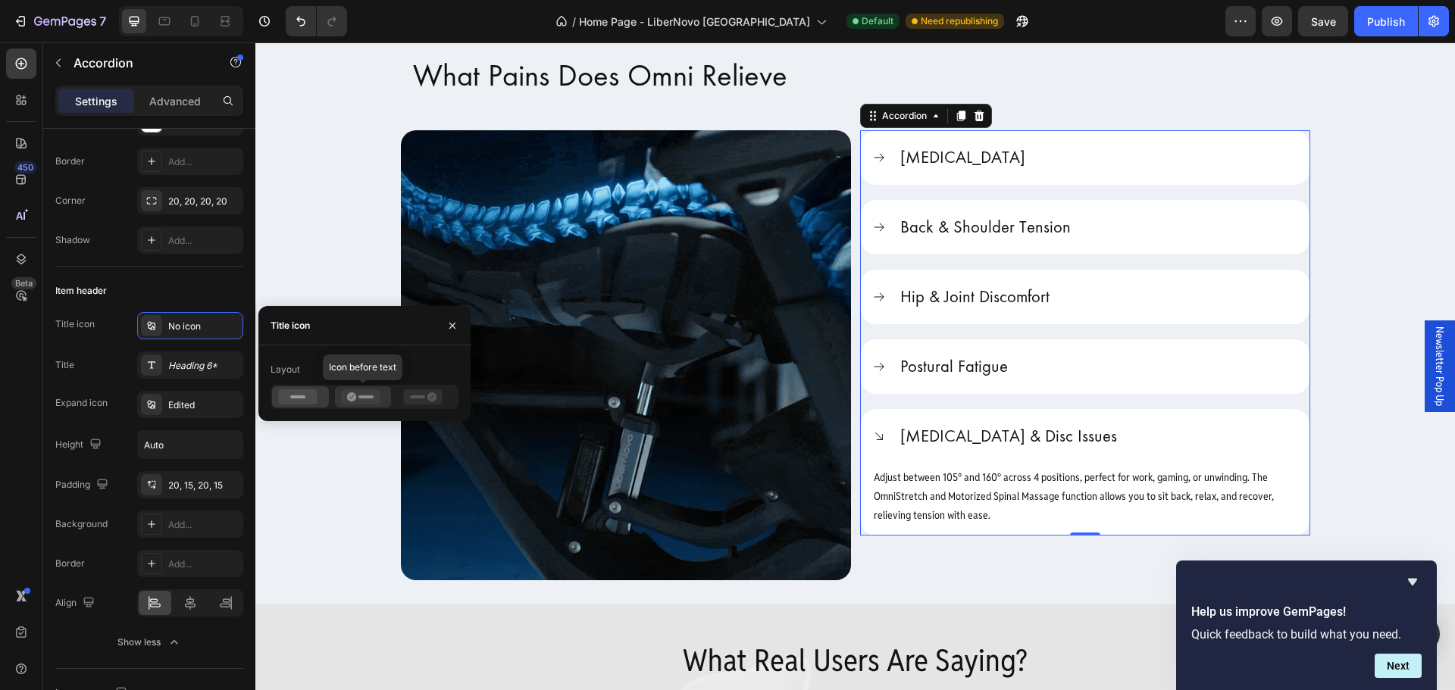
click at [350, 402] on icon at bounding box center [360, 397] width 39 height 15
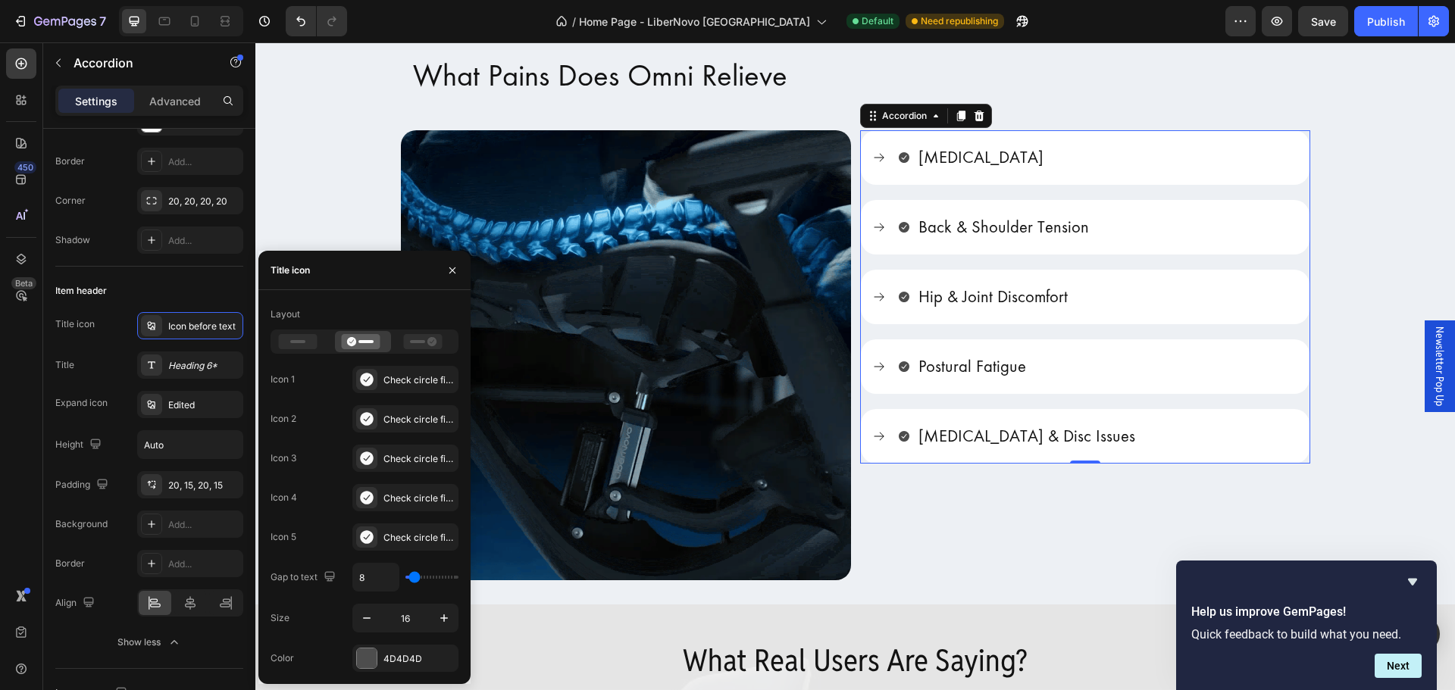
click at [350, 402] on div "Icon 1 Check circle filled Icon 2 Check circle filled Icon 3 Check circle fille…" at bounding box center [365, 458] width 188 height 185
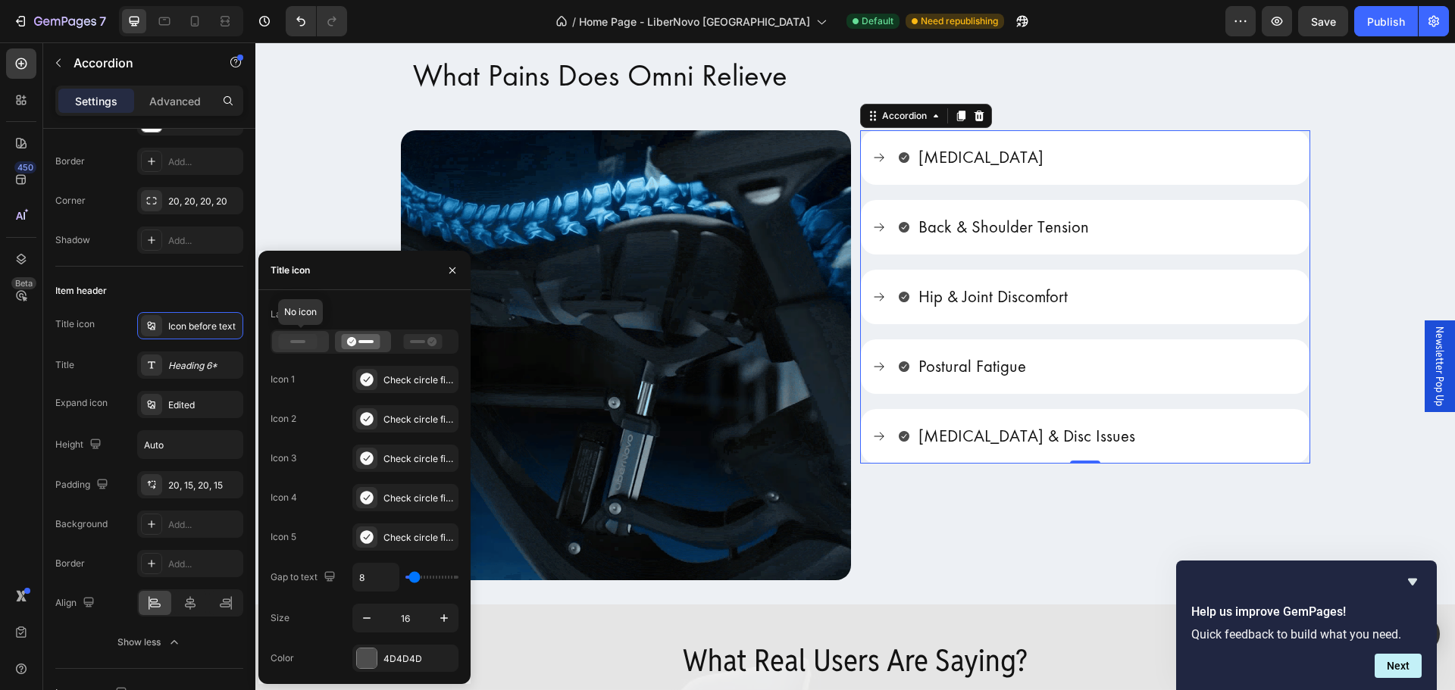
click at [303, 338] on icon at bounding box center [298, 341] width 39 height 15
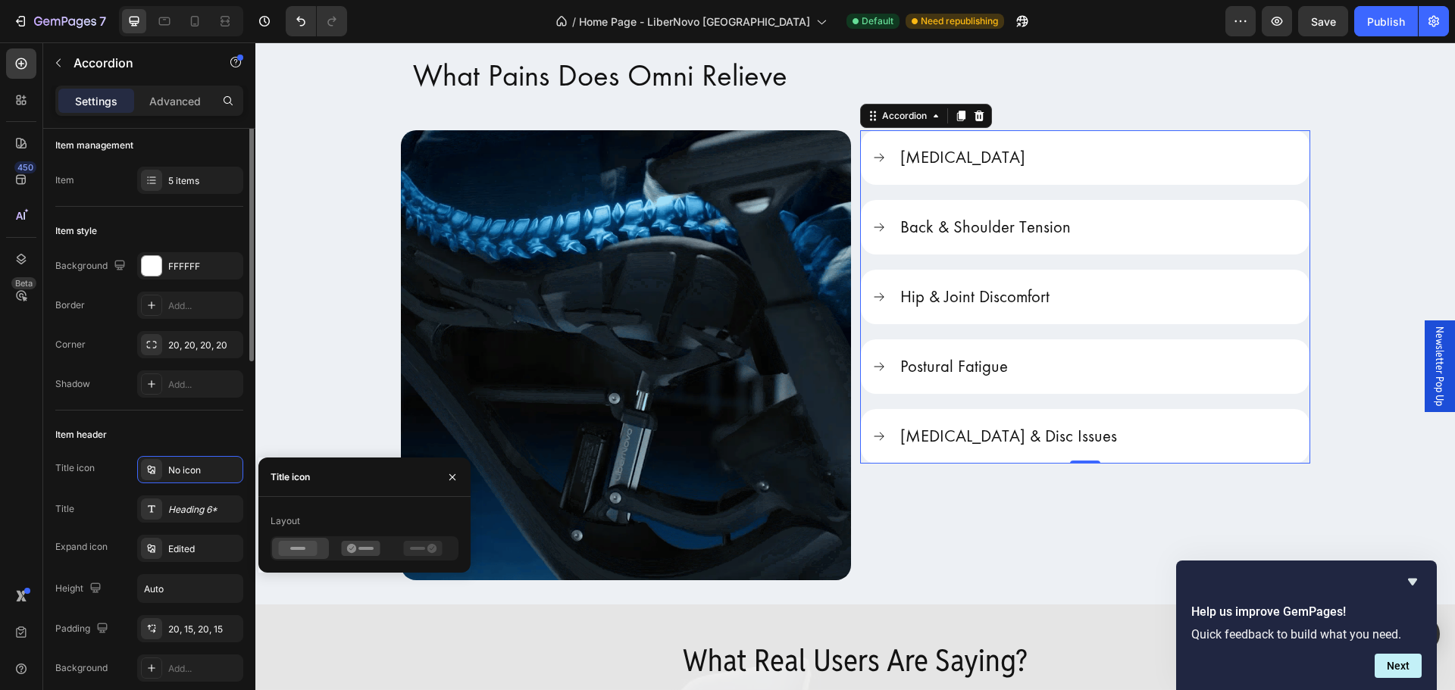
scroll to position [0, 0]
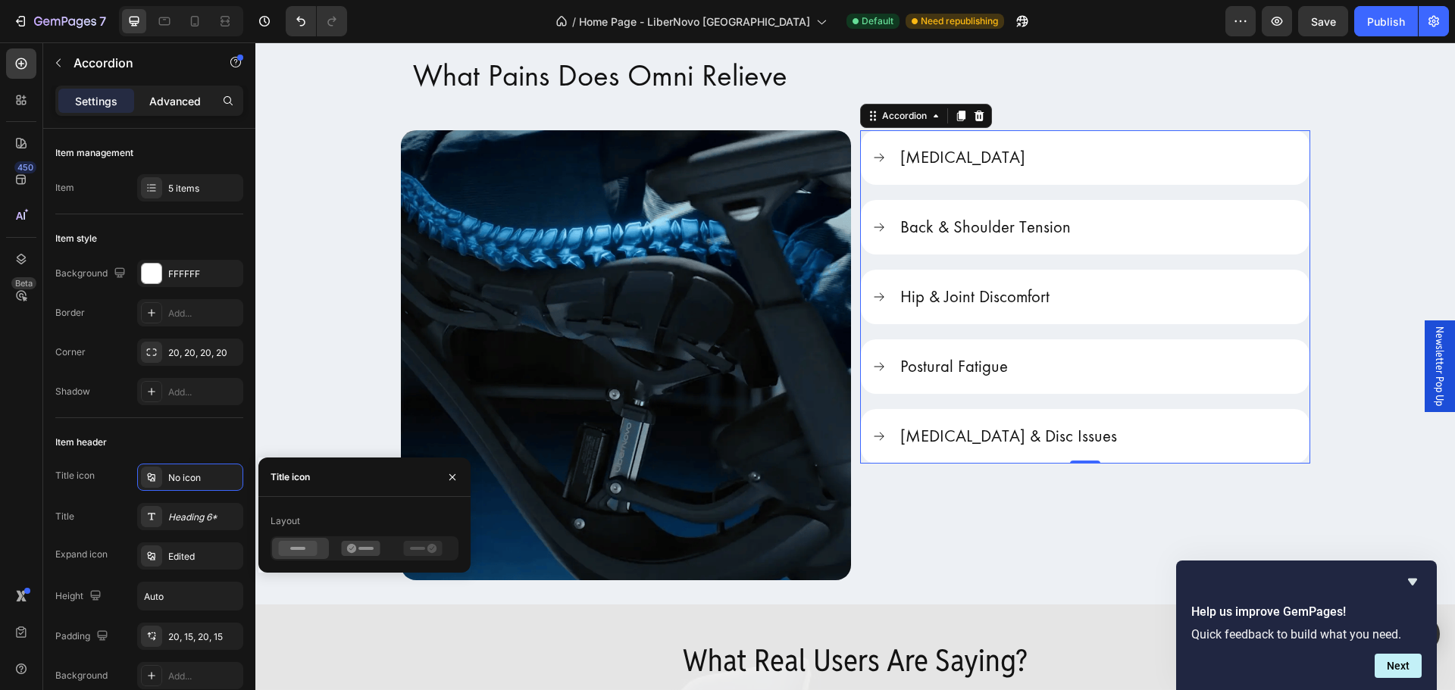
click at [169, 96] on p "Advanced" at bounding box center [175, 101] width 52 height 16
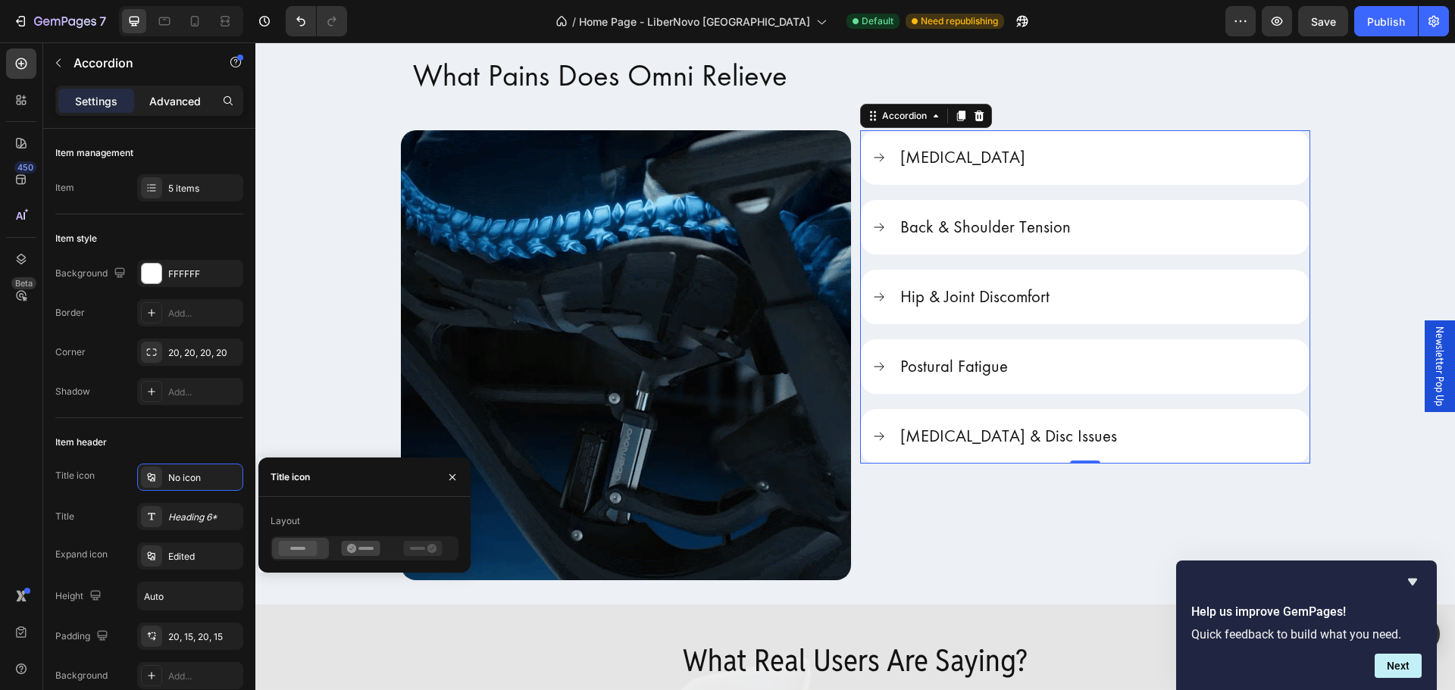
type input "100%"
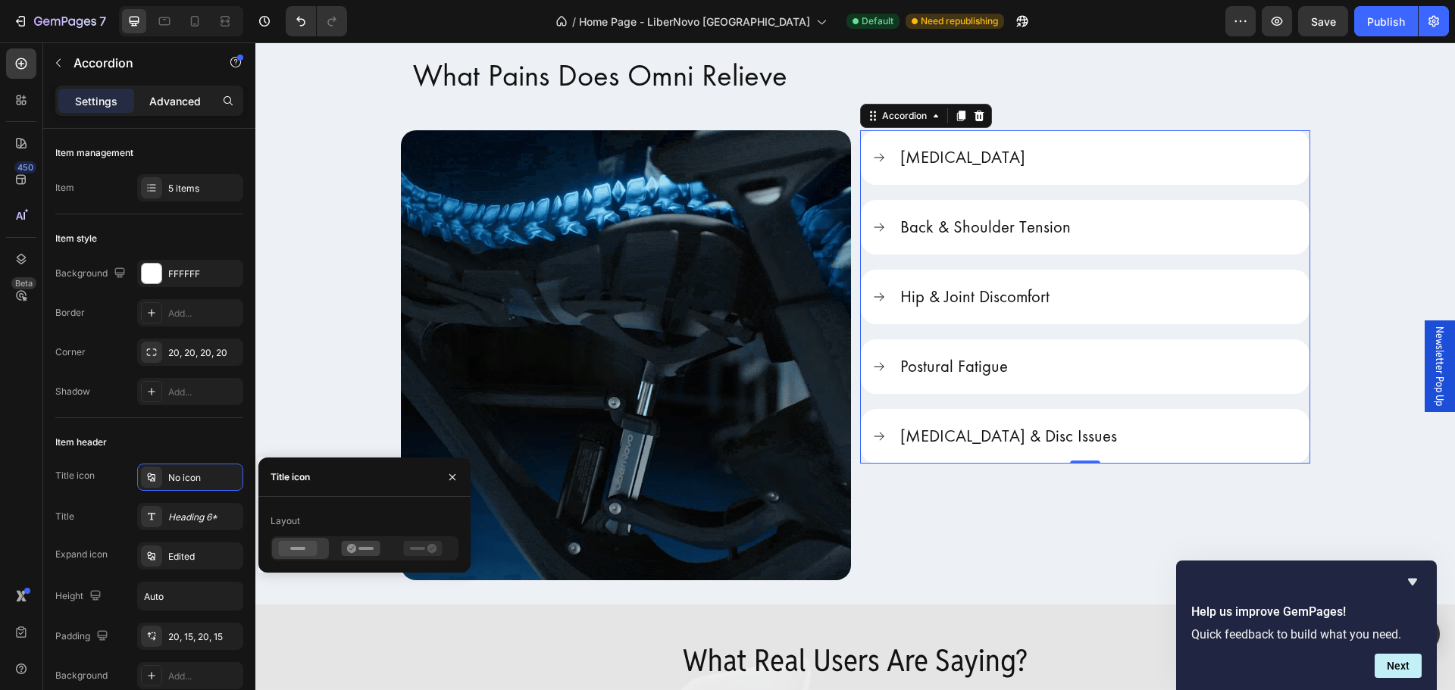
type input "100"
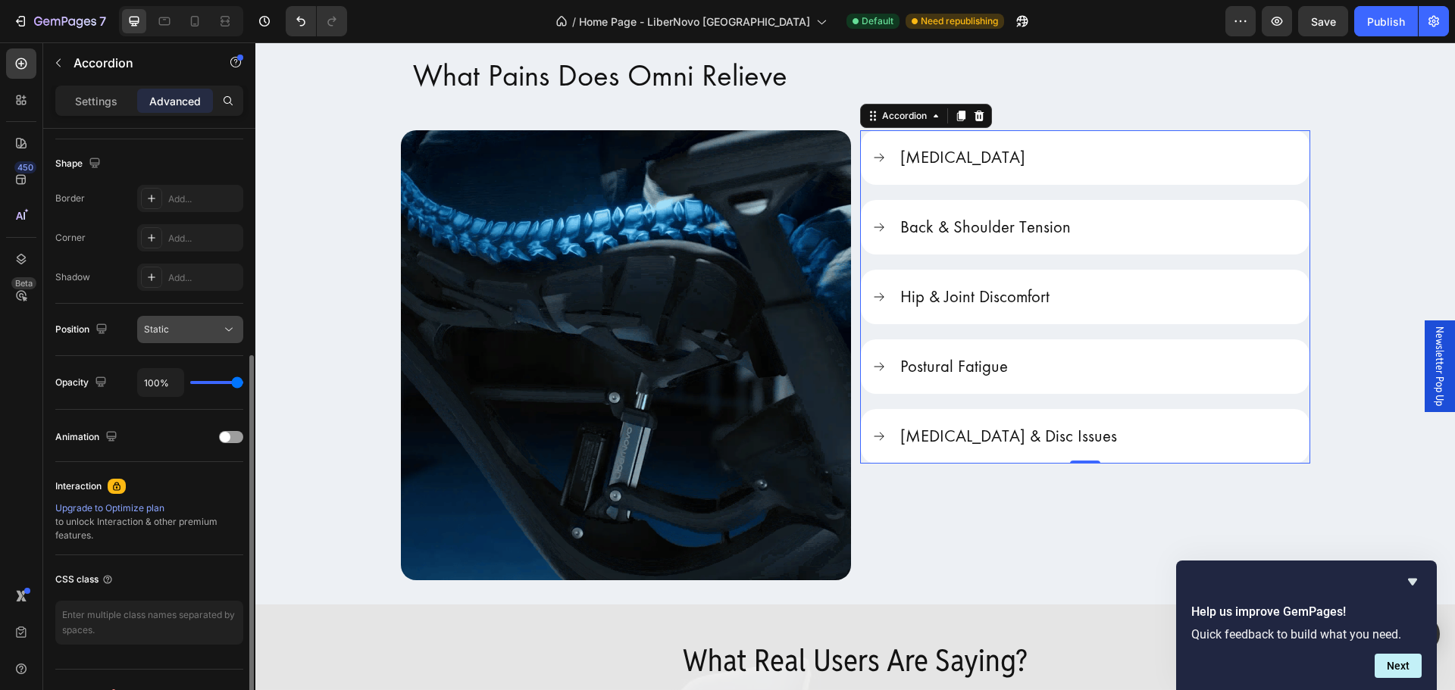
scroll to position [406, 0]
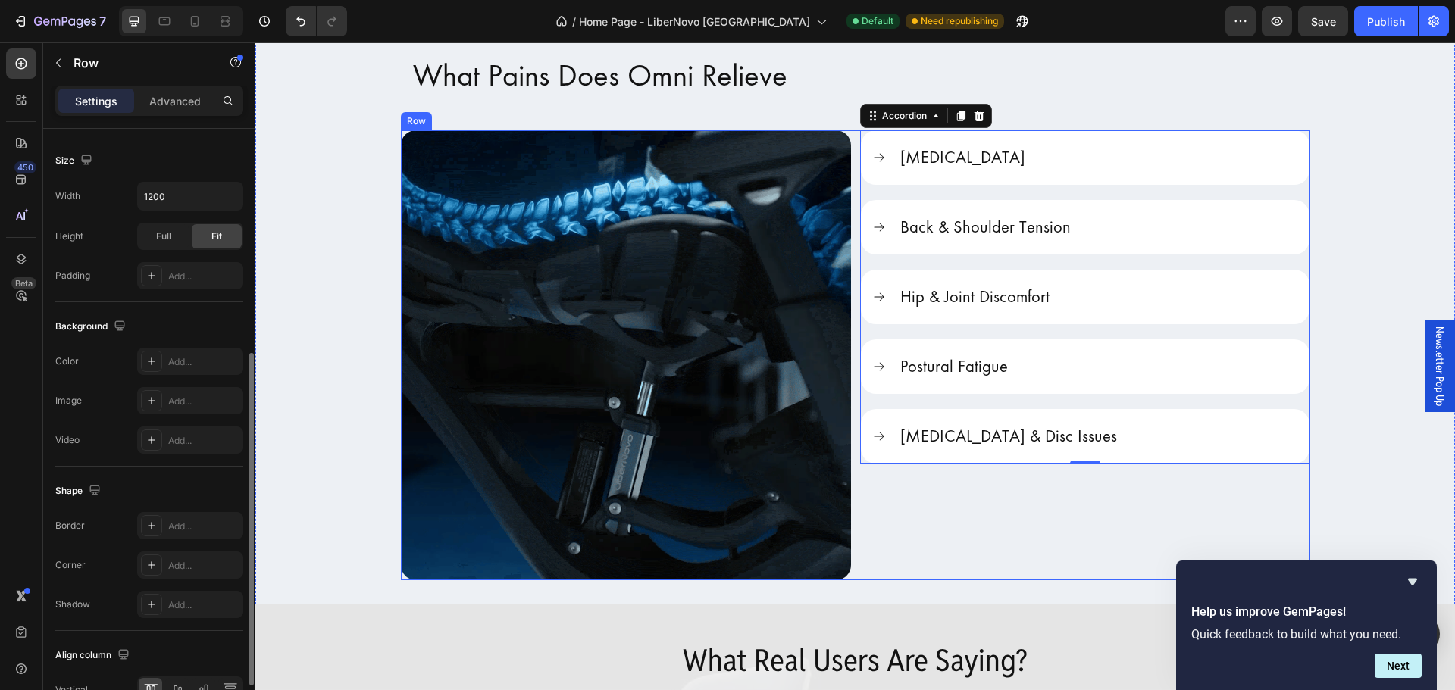
click at [1135, 511] on div "[MEDICAL_DATA] Back & Shoulder Tension Hip & Joint Discomfort Postural Fatigue …" at bounding box center [1085, 355] width 450 height 450
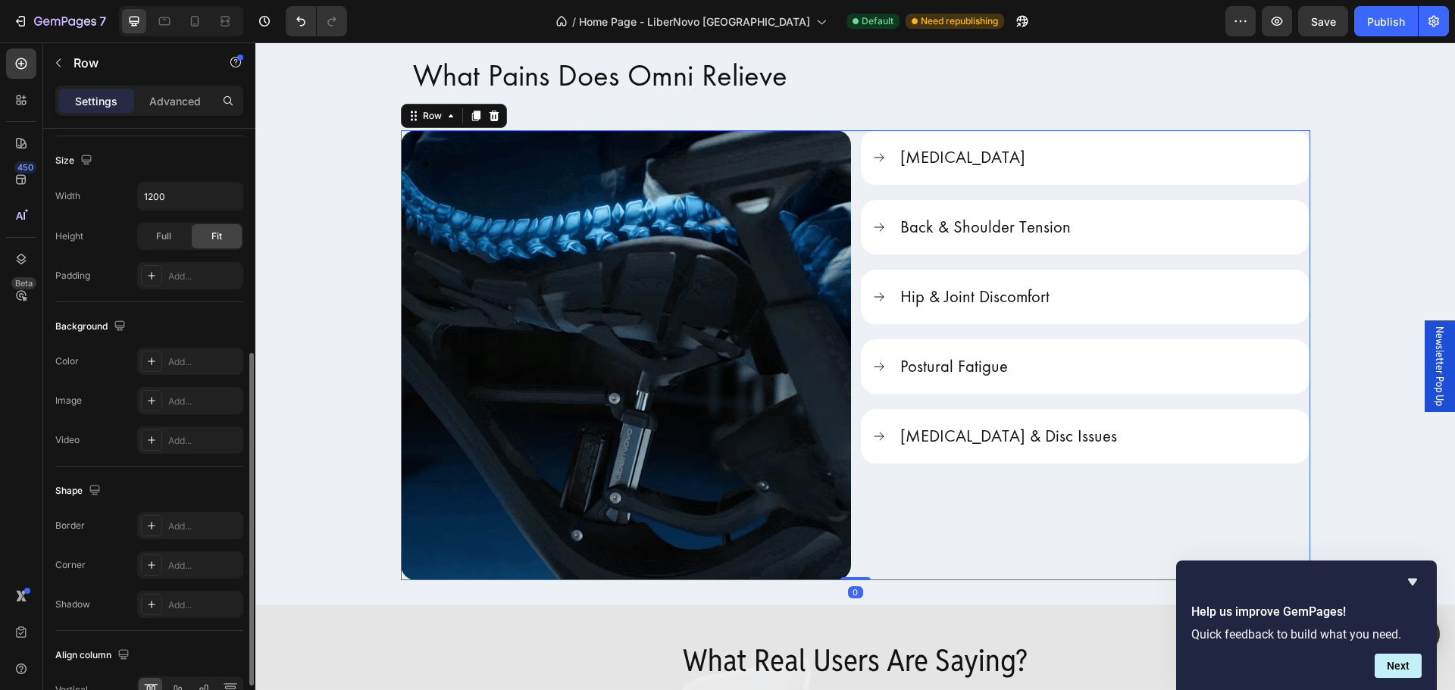
scroll to position [0, 0]
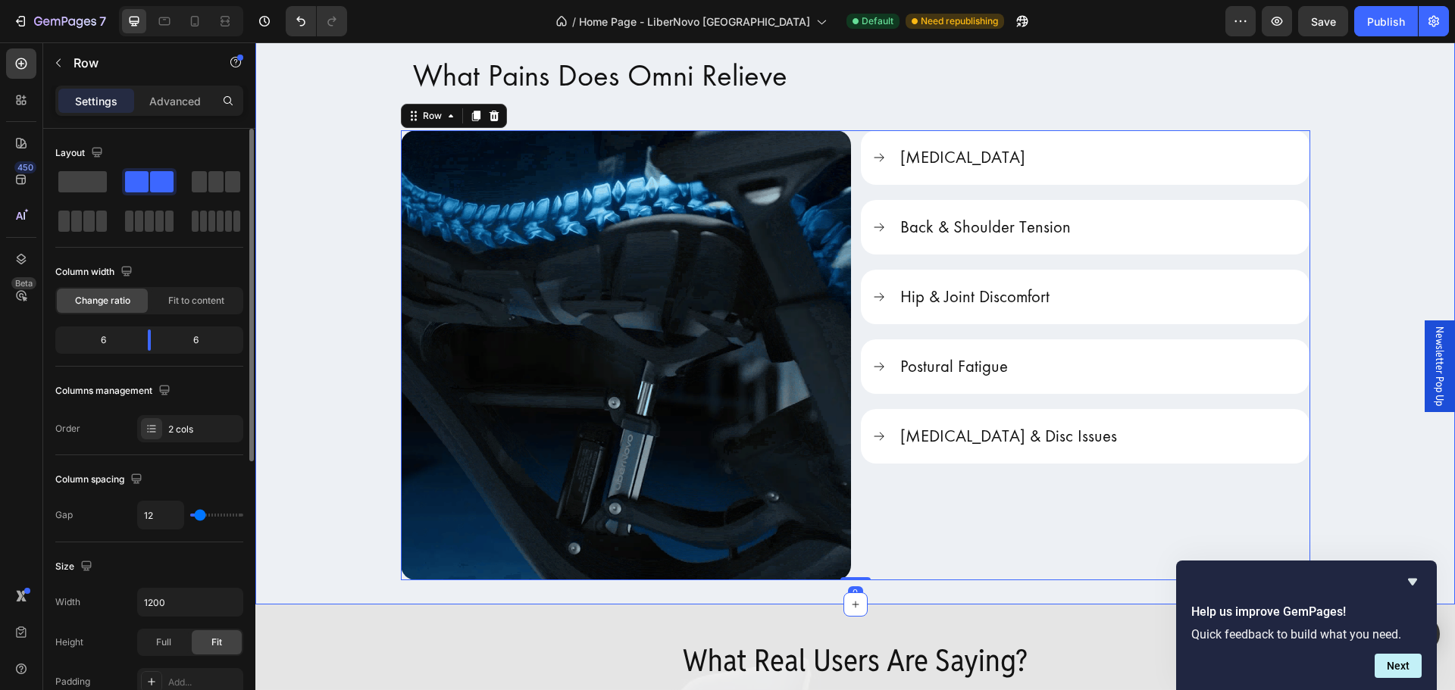
click at [1310, 455] on div "What Pains Does Omni Relieve Heading Image [MEDICAL_DATA] Back & Shoulder Tensi…" at bounding box center [855, 313] width 1200 height 534
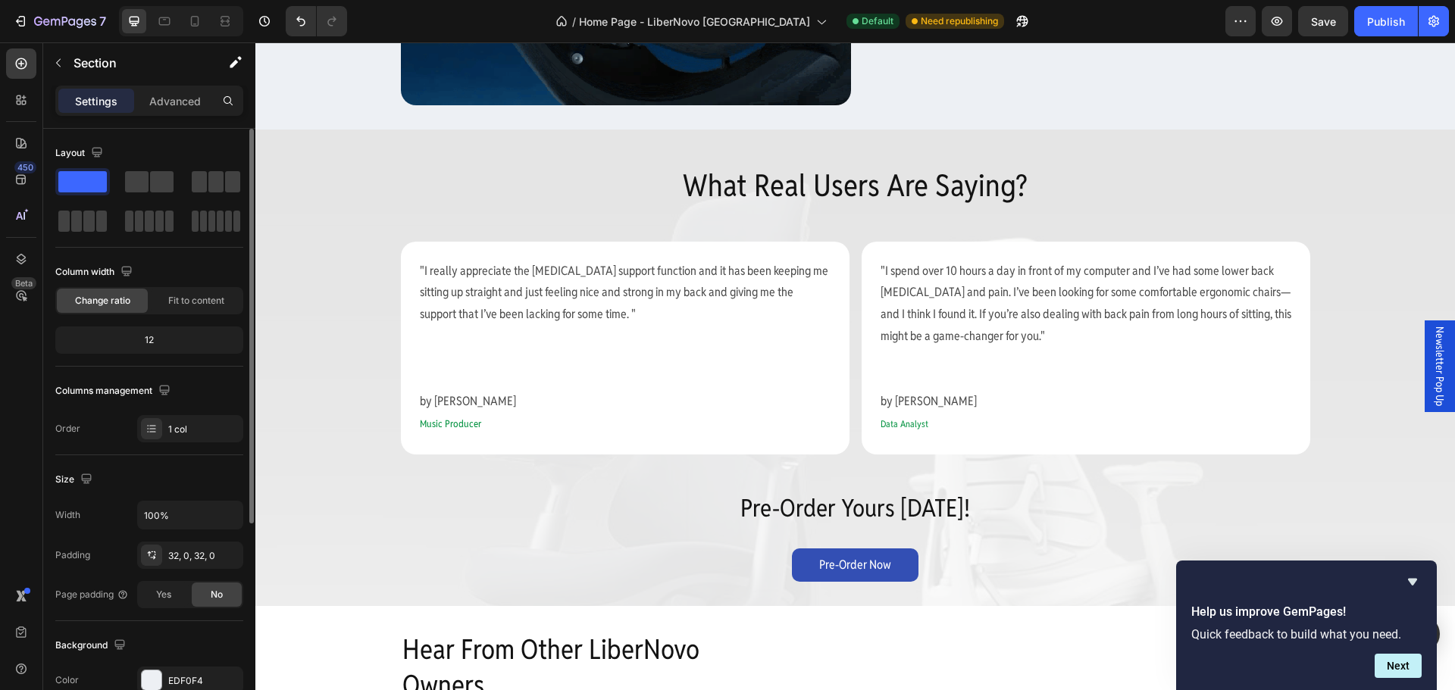
scroll to position [2804, 0]
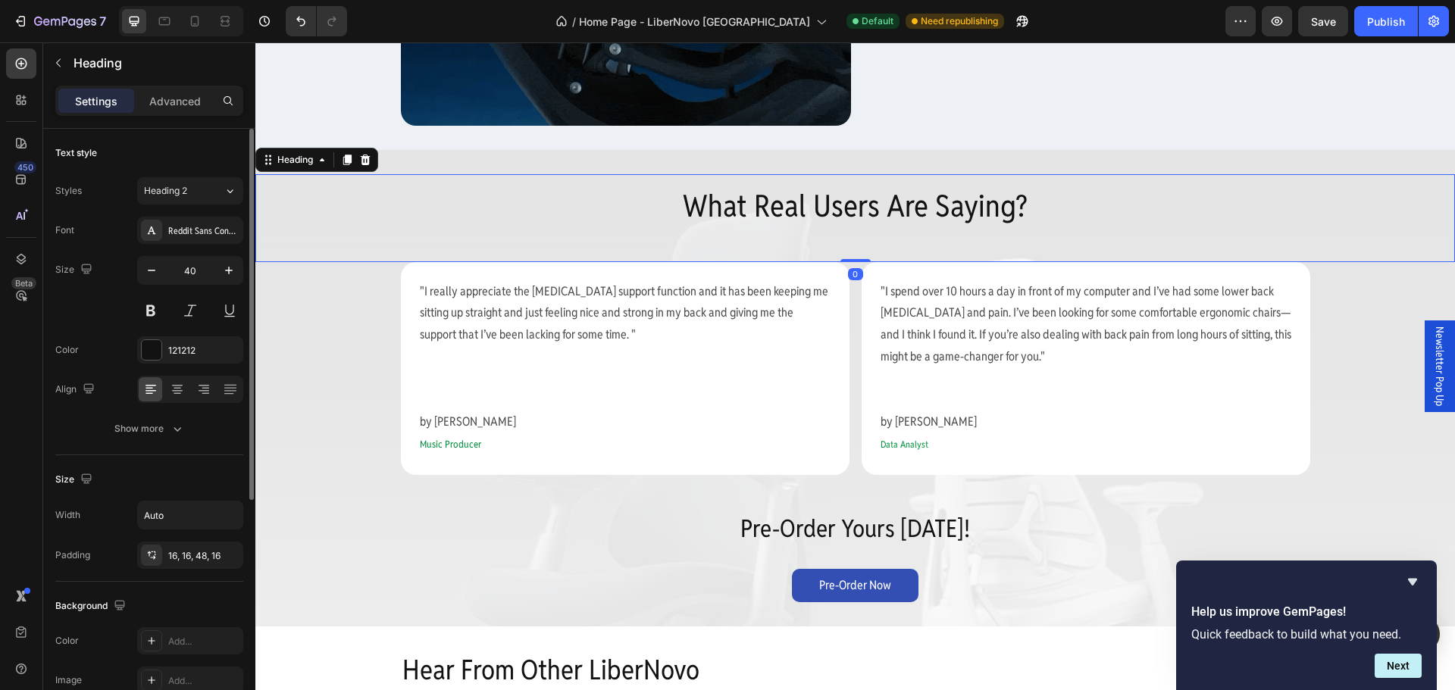
click at [926, 217] on h2 "What Real Users Are Saying?" at bounding box center [855, 218] width 369 height 88
click at [926, 203] on h2 "What Real Users Are Saying?" at bounding box center [855, 218] width 369 height 88
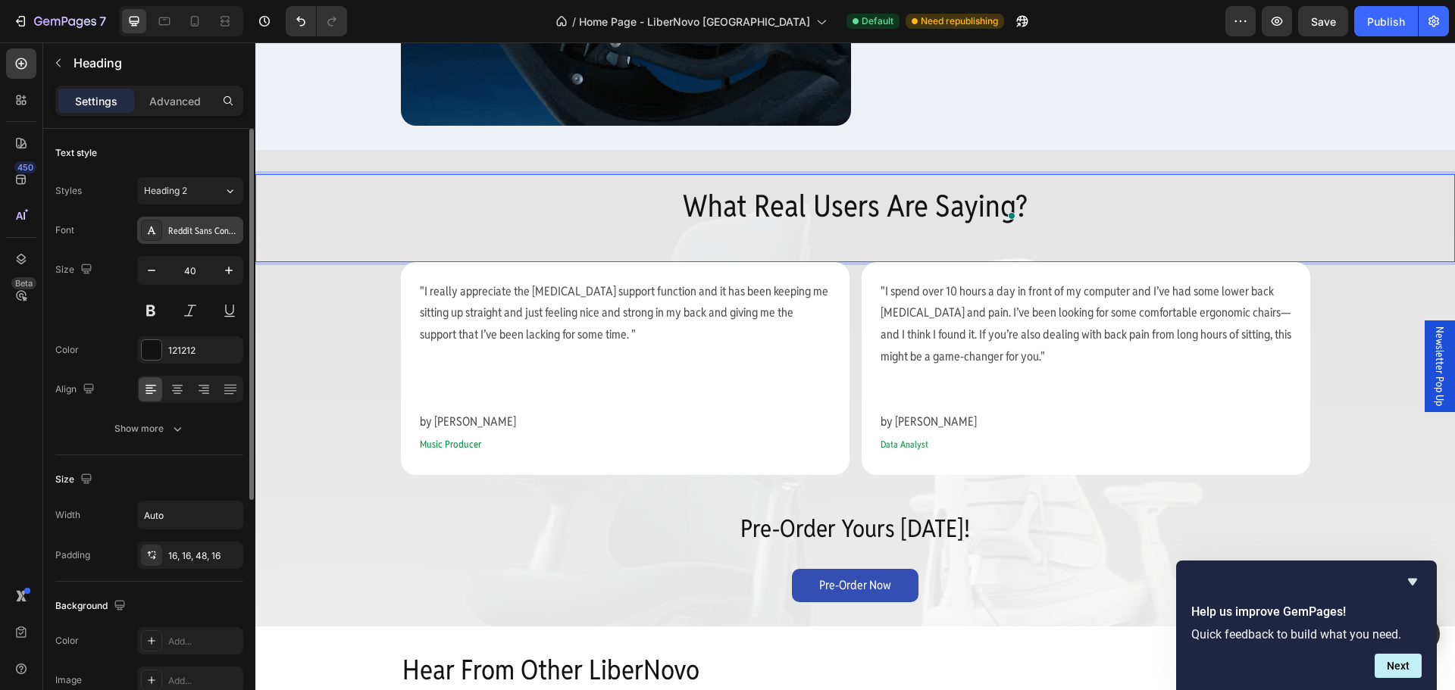
click at [219, 222] on div "Reddit Sans Condensed" at bounding box center [190, 230] width 106 height 27
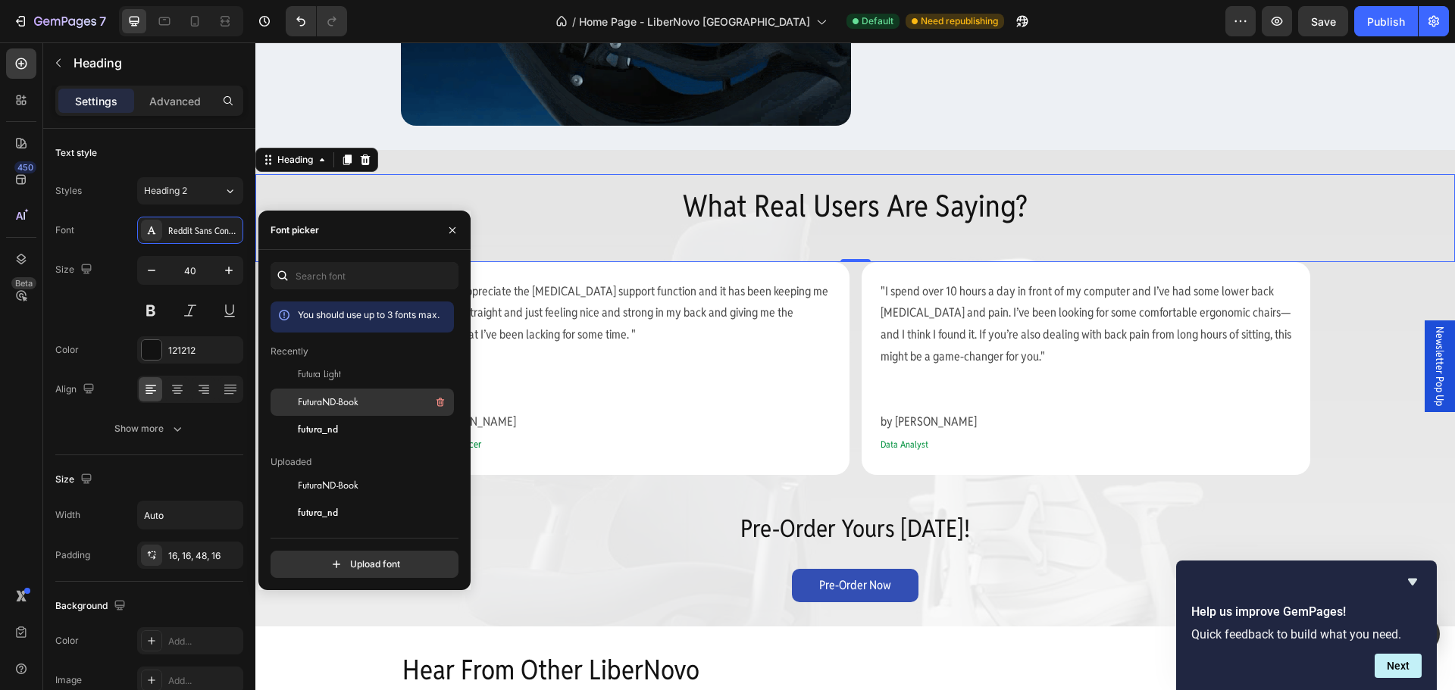
click at [351, 399] on span "FuturaND-Book" at bounding box center [328, 403] width 61 height 14
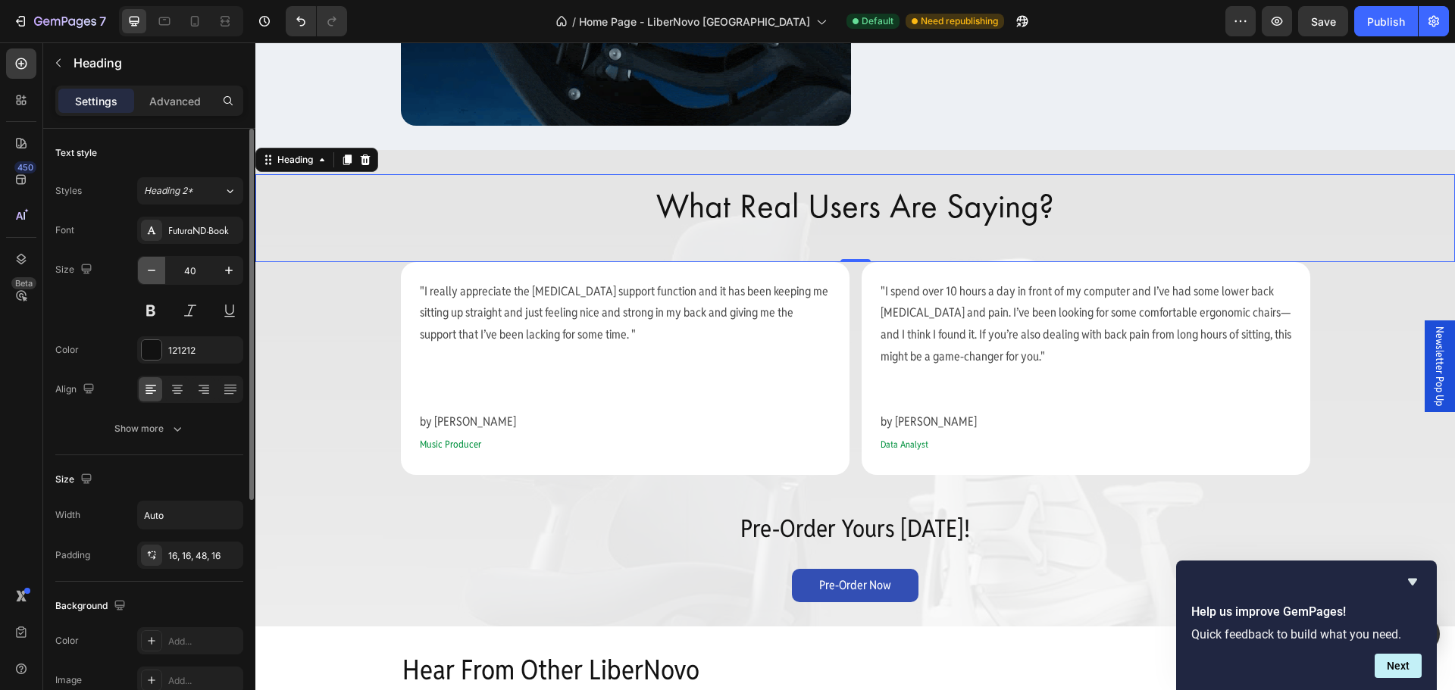
click at [161, 270] on button "button" at bounding box center [151, 270] width 27 height 27
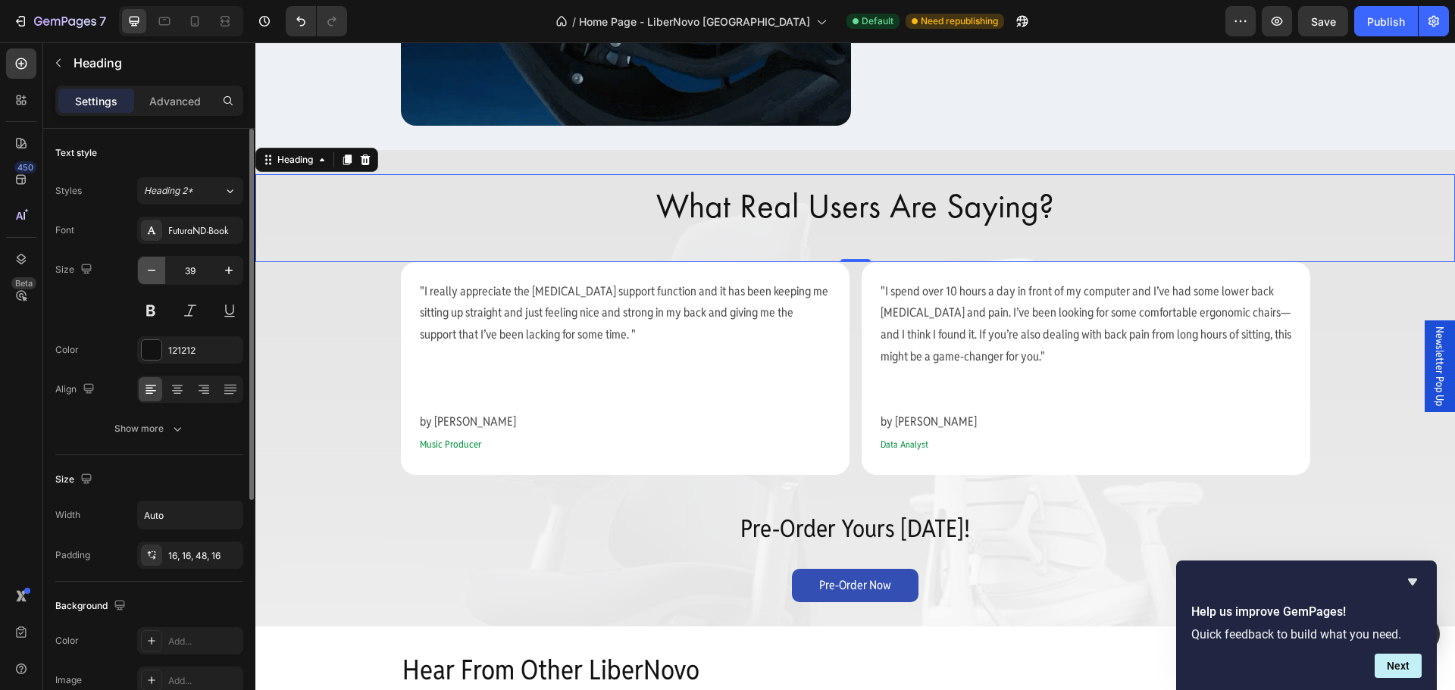
click at [161, 270] on button "button" at bounding box center [151, 270] width 27 height 27
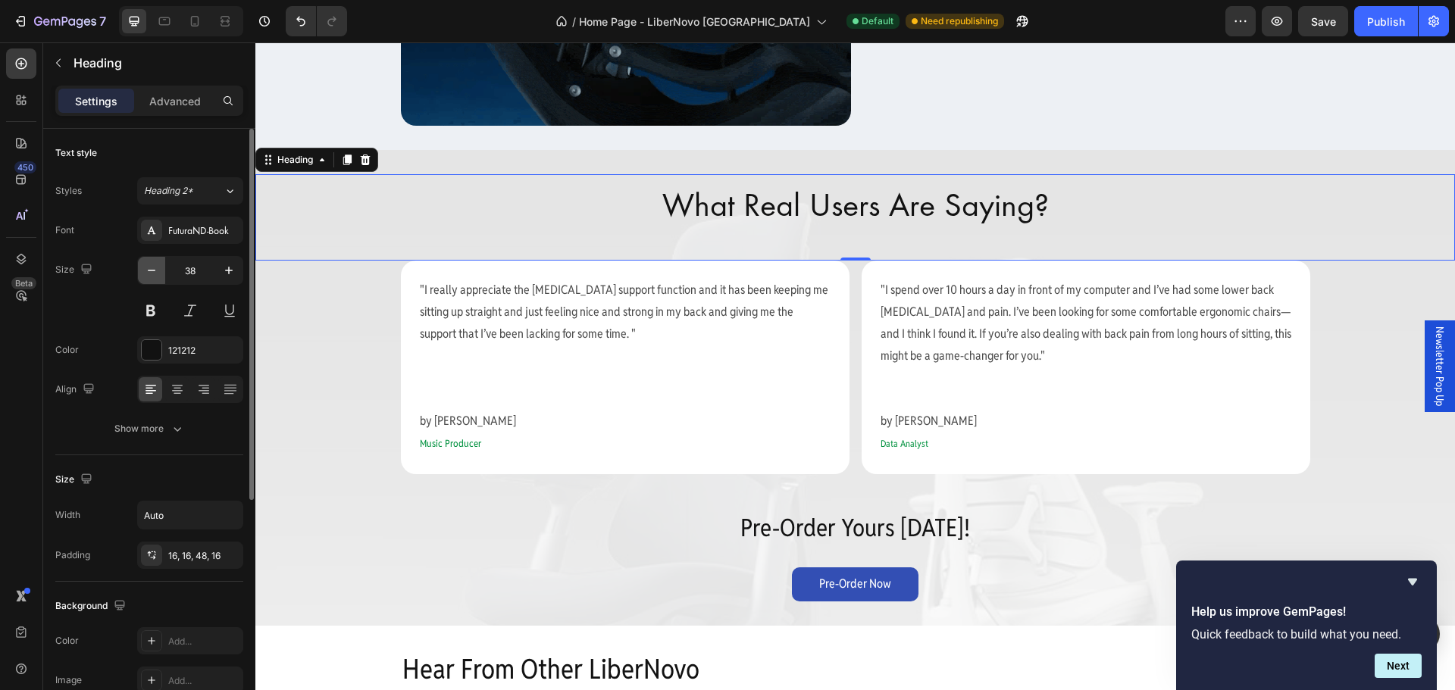
click at [161, 270] on button "button" at bounding box center [151, 270] width 27 height 27
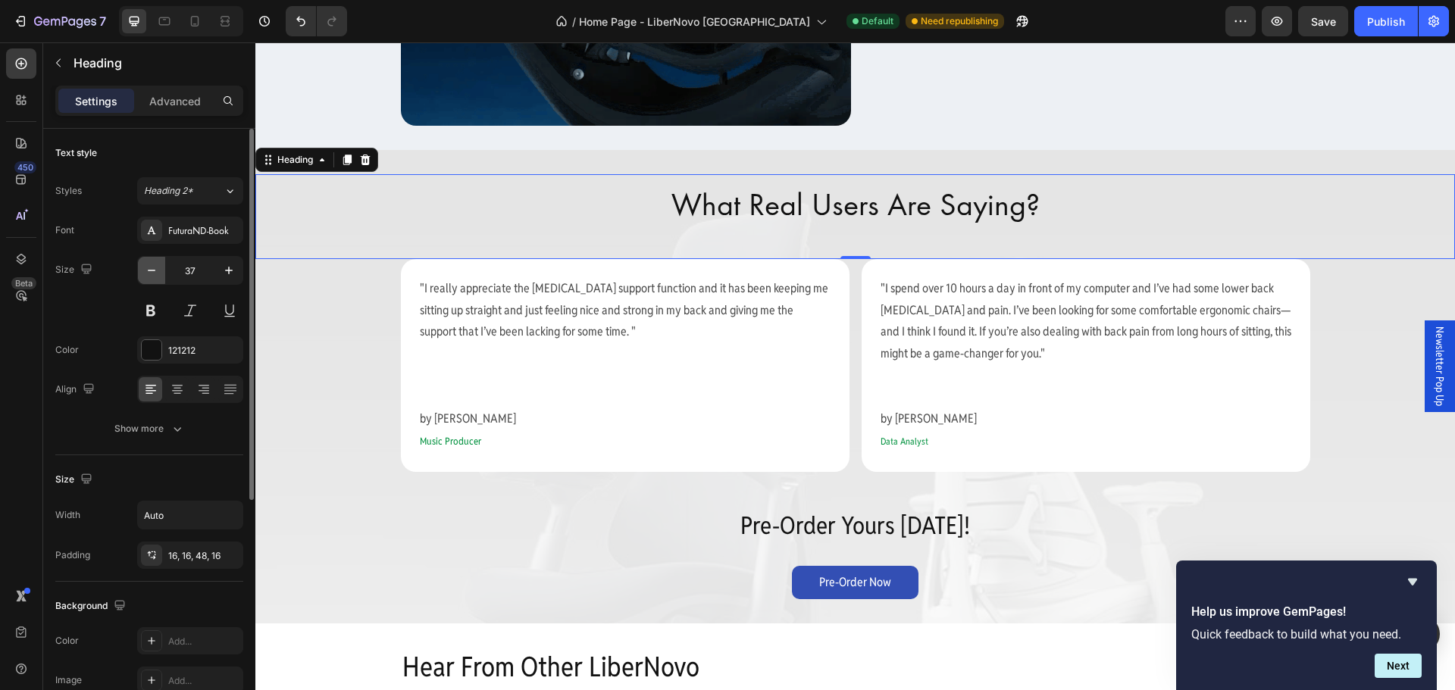
click at [161, 270] on button "button" at bounding box center [151, 270] width 27 height 27
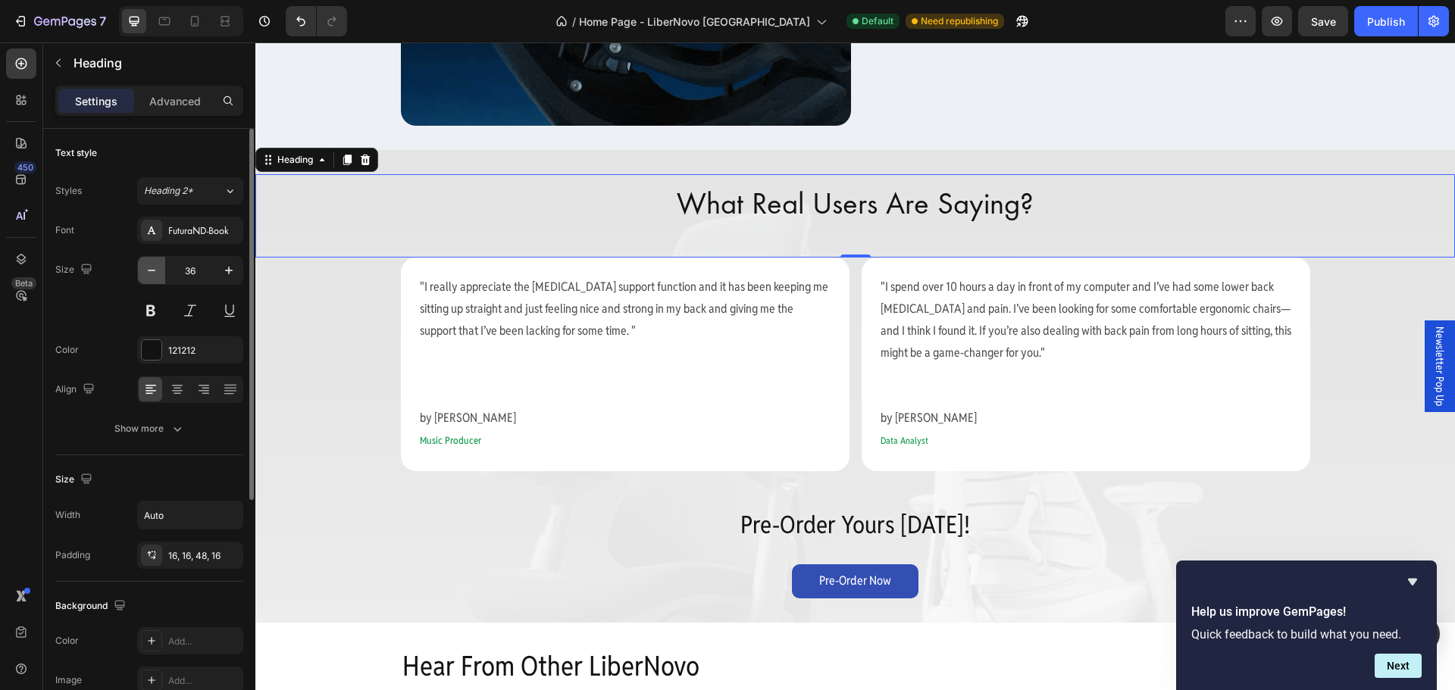
click at [161, 270] on button "button" at bounding box center [151, 270] width 27 height 27
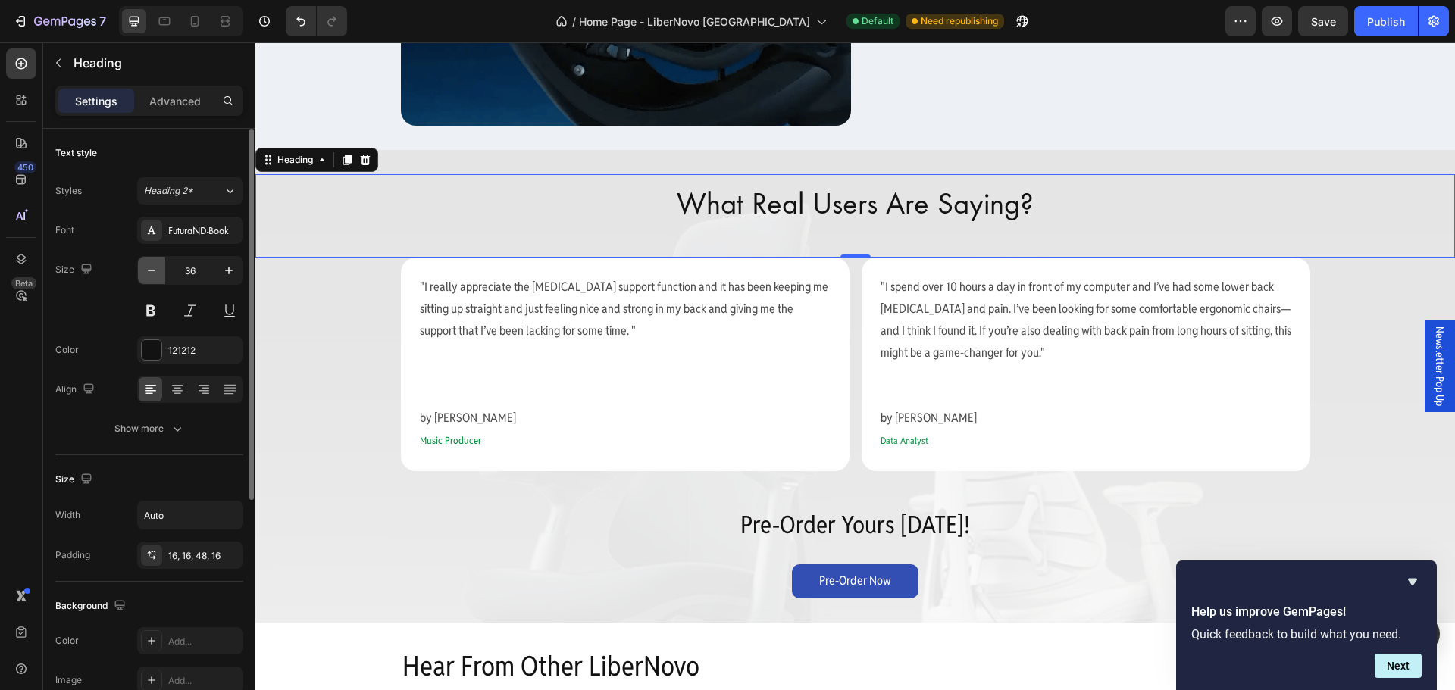
type input "35"
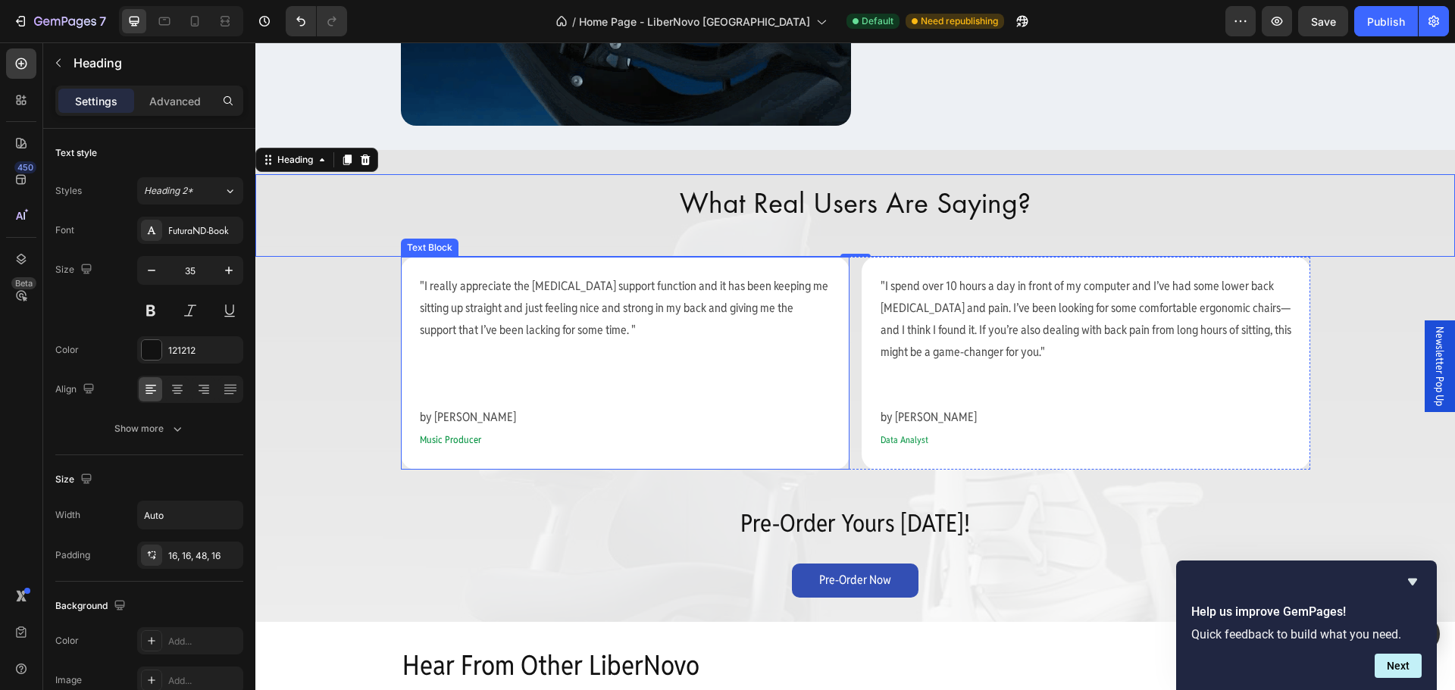
click at [675, 351] on p at bounding box center [625, 353] width 411 height 22
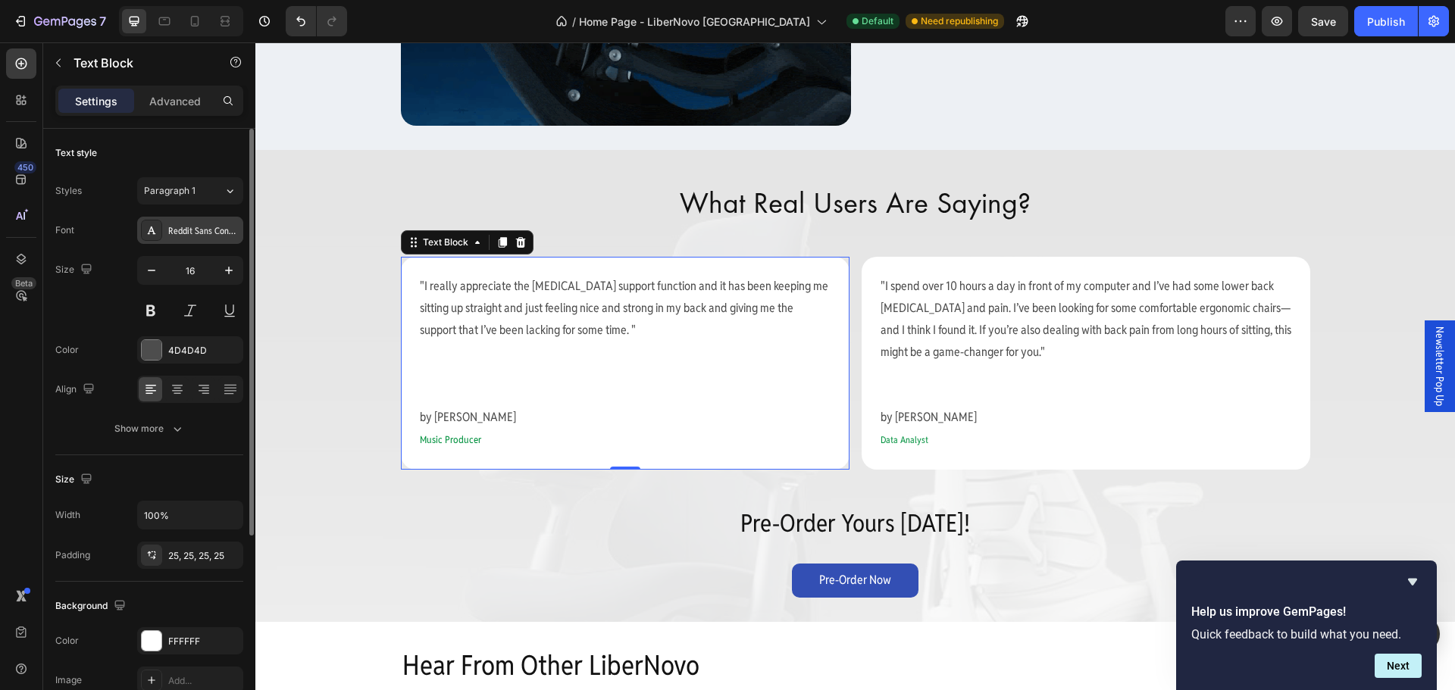
click at [207, 230] on div "Reddit Sans Condensed" at bounding box center [203, 231] width 71 height 14
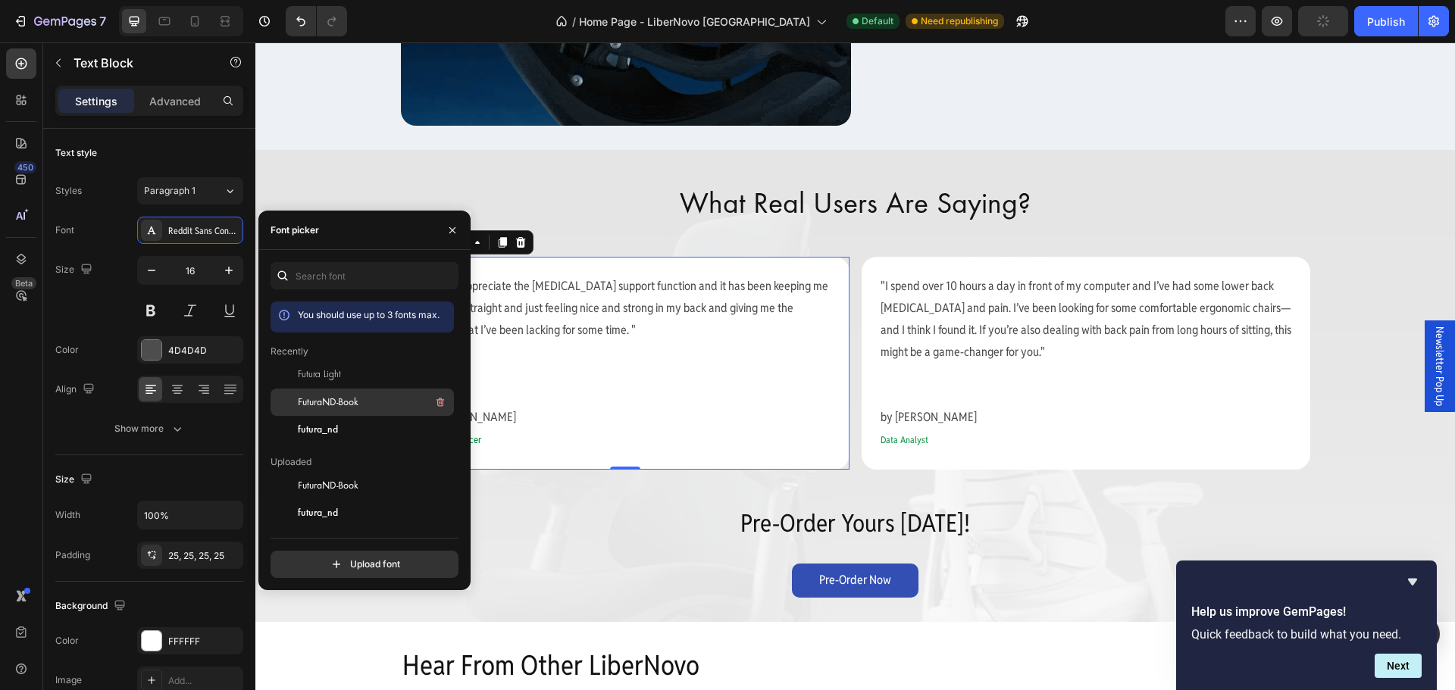
click at [320, 399] on span "FuturaND-Book" at bounding box center [328, 403] width 61 height 14
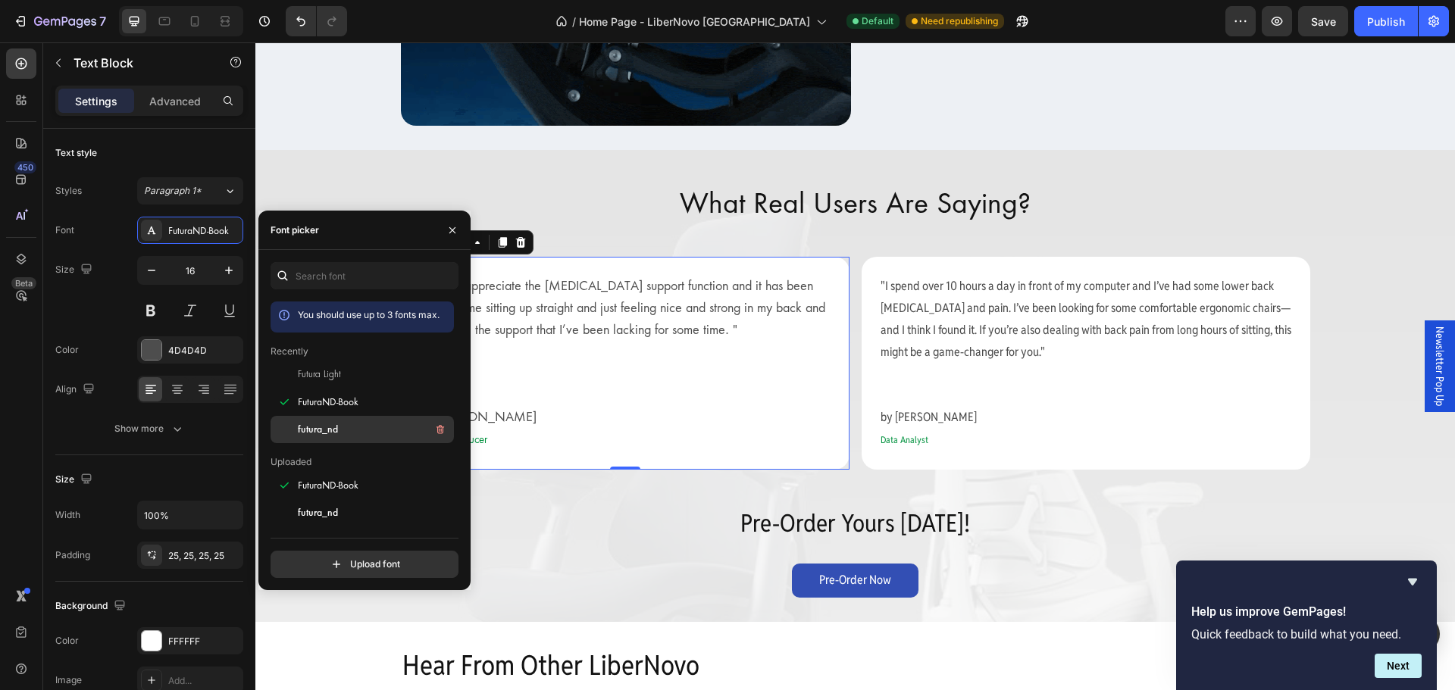
click at [343, 427] on div "futura_nd" at bounding box center [374, 430] width 153 height 18
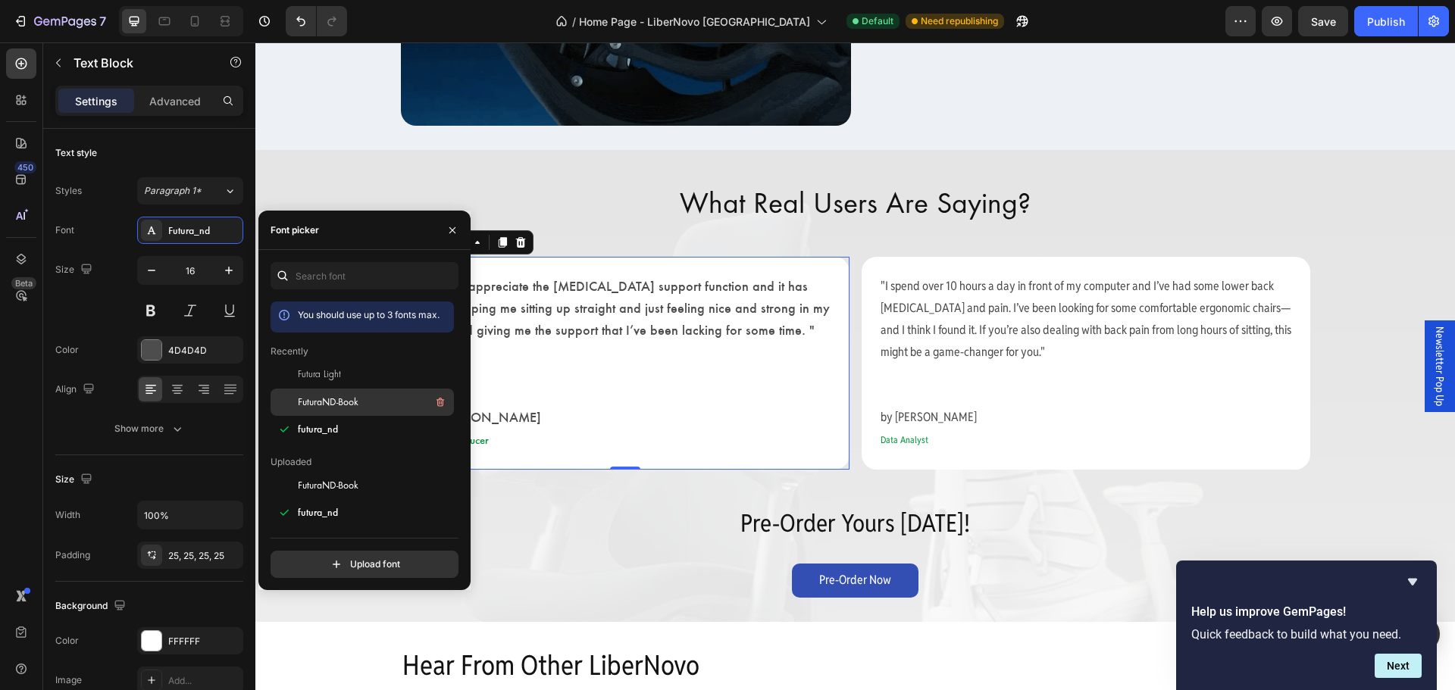
click at [377, 402] on div "FuturaND-Book" at bounding box center [374, 402] width 153 height 18
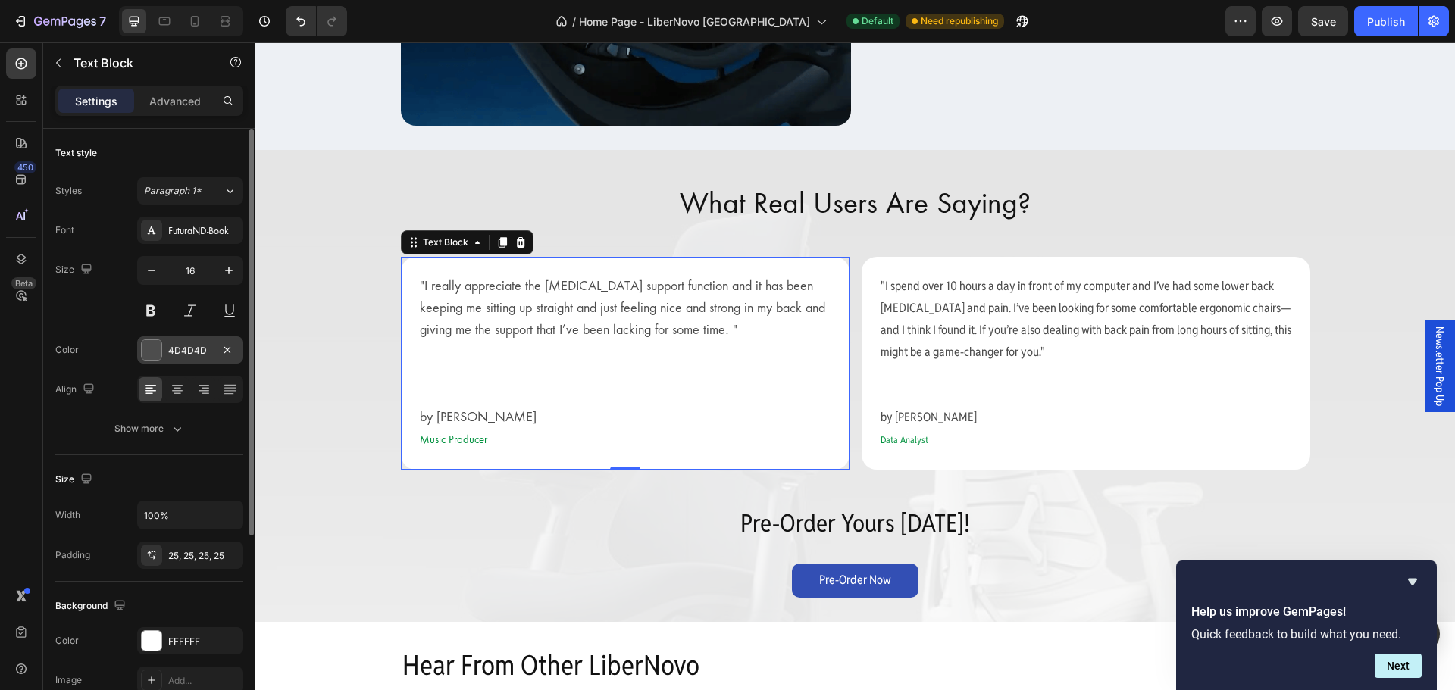
click at [196, 353] on div "4D4D4D" at bounding box center [190, 351] width 44 height 14
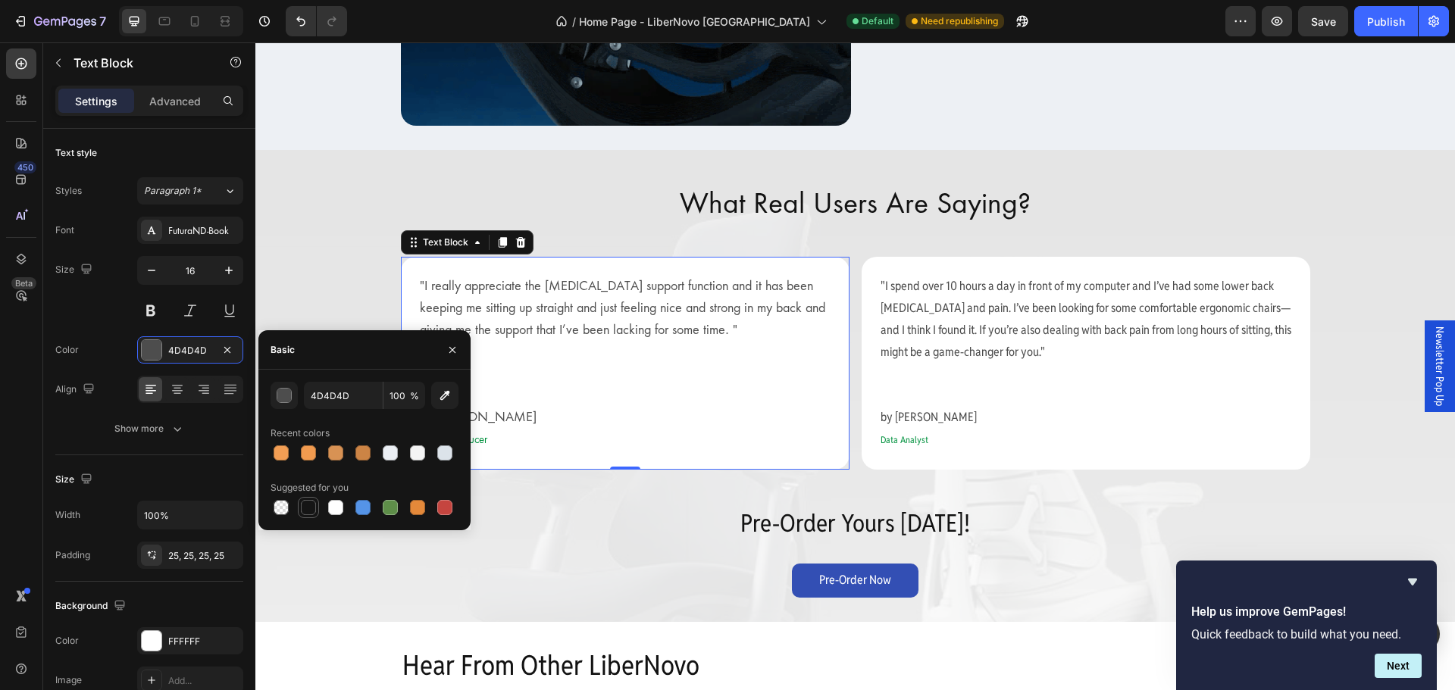
click at [305, 509] on div at bounding box center [308, 507] width 15 height 15
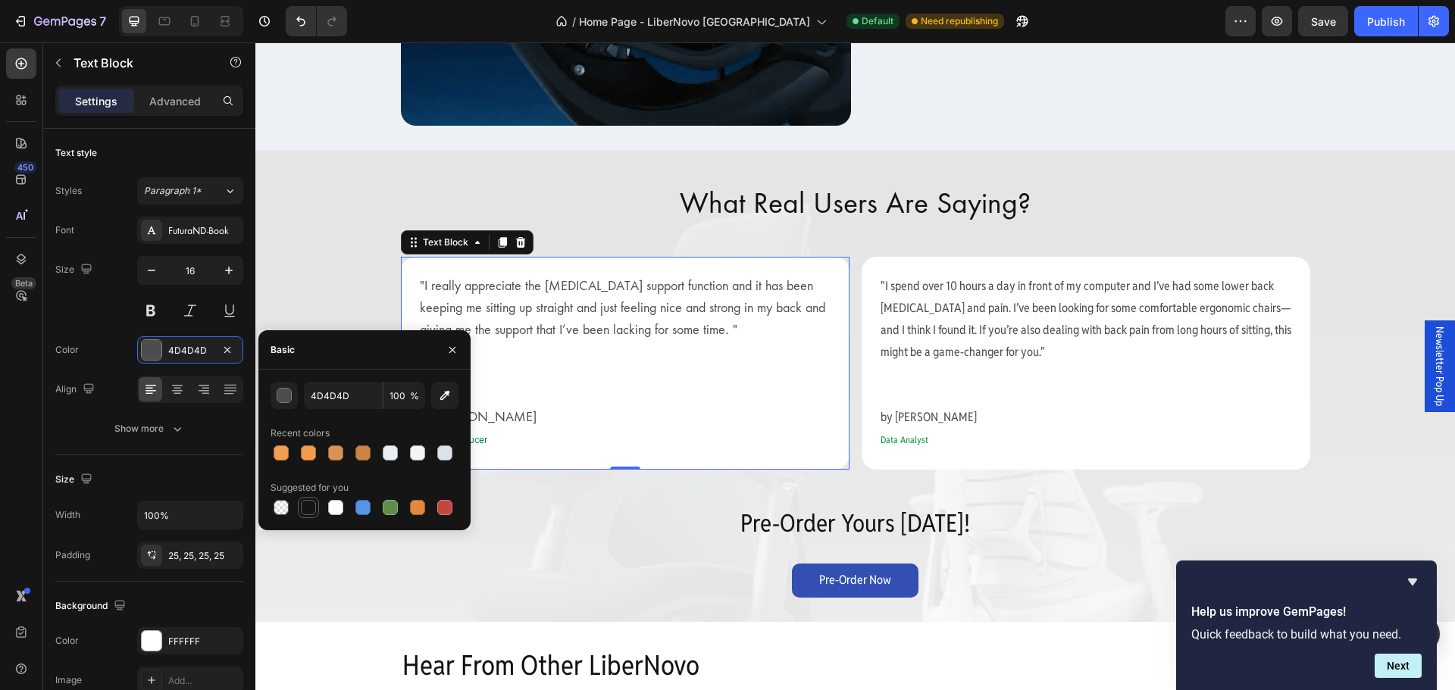
type input "151515"
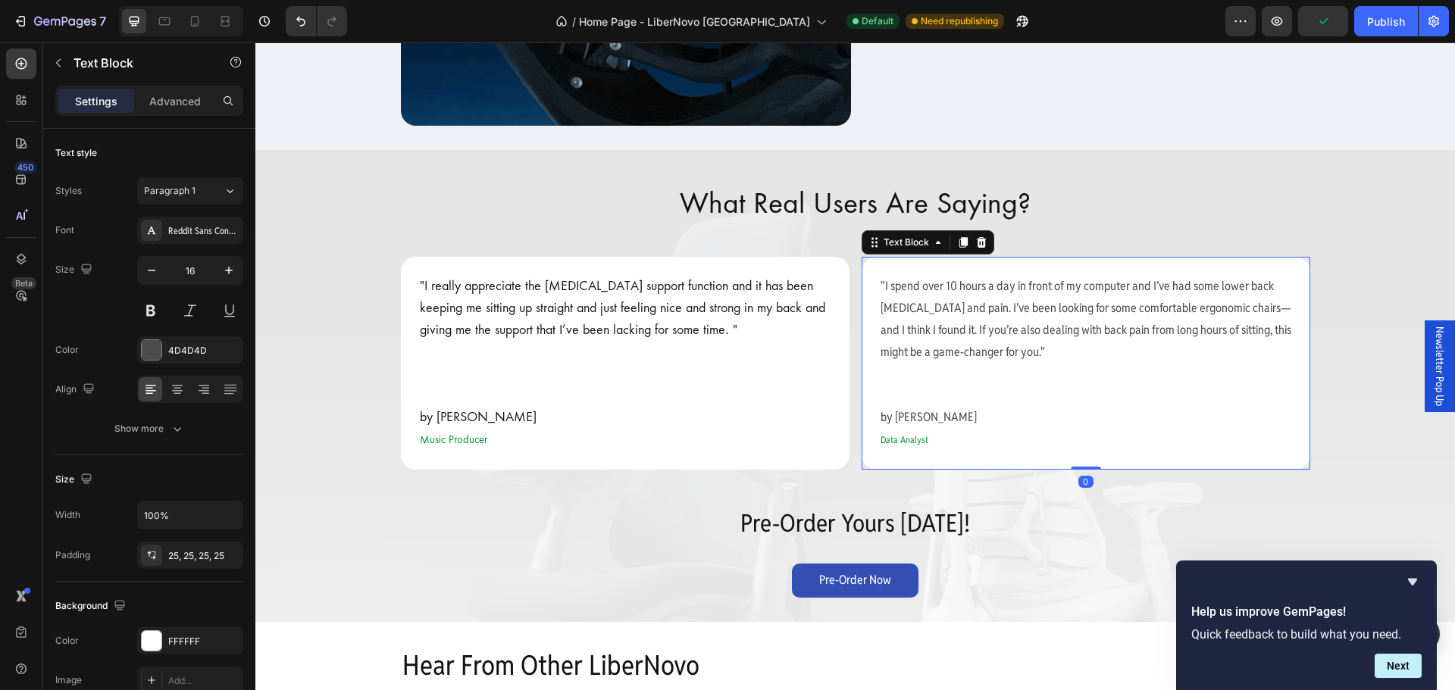
click at [947, 303] on p ""I spend over 10 hours a day in front of my computer and I’ve had some lower ba…" at bounding box center [1086, 319] width 411 height 87
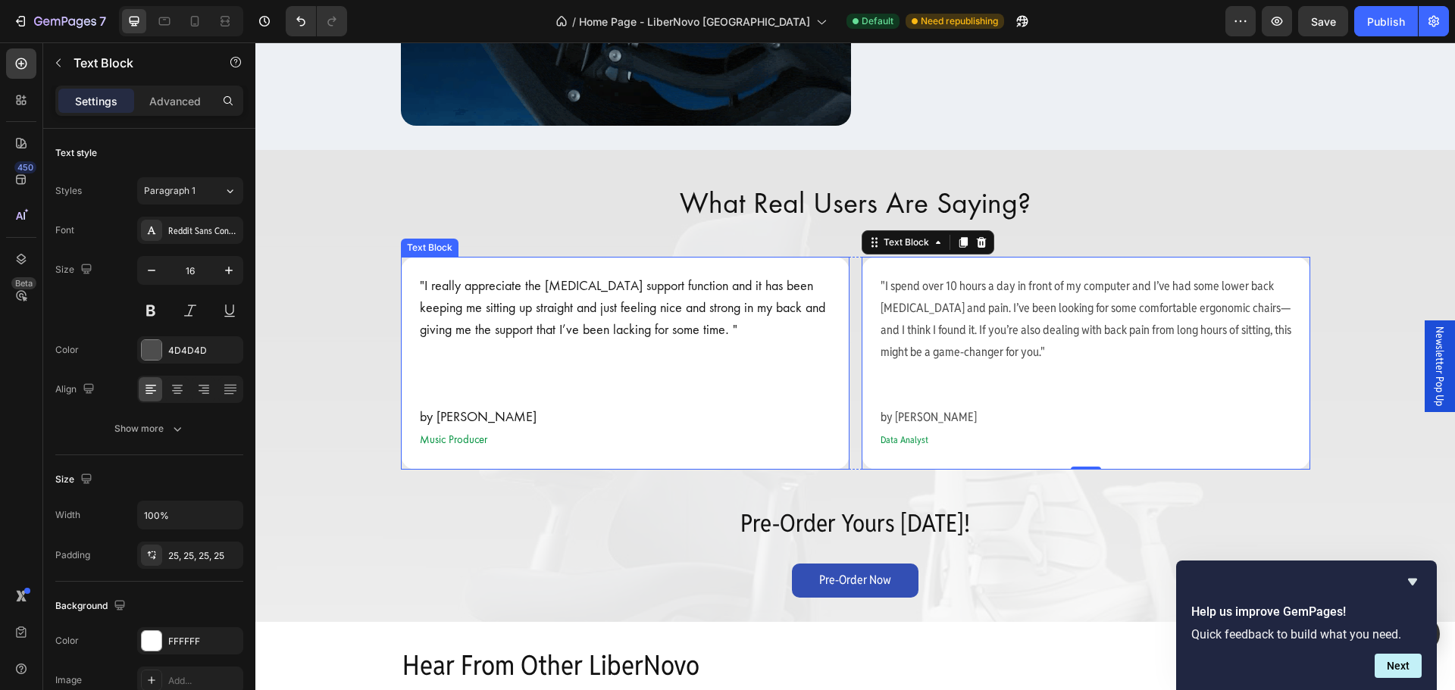
click at [546, 300] on p ""I really appreciate the [MEDICAL_DATA] support function and it has been keepin…" at bounding box center [625, 308] width 411 height 65
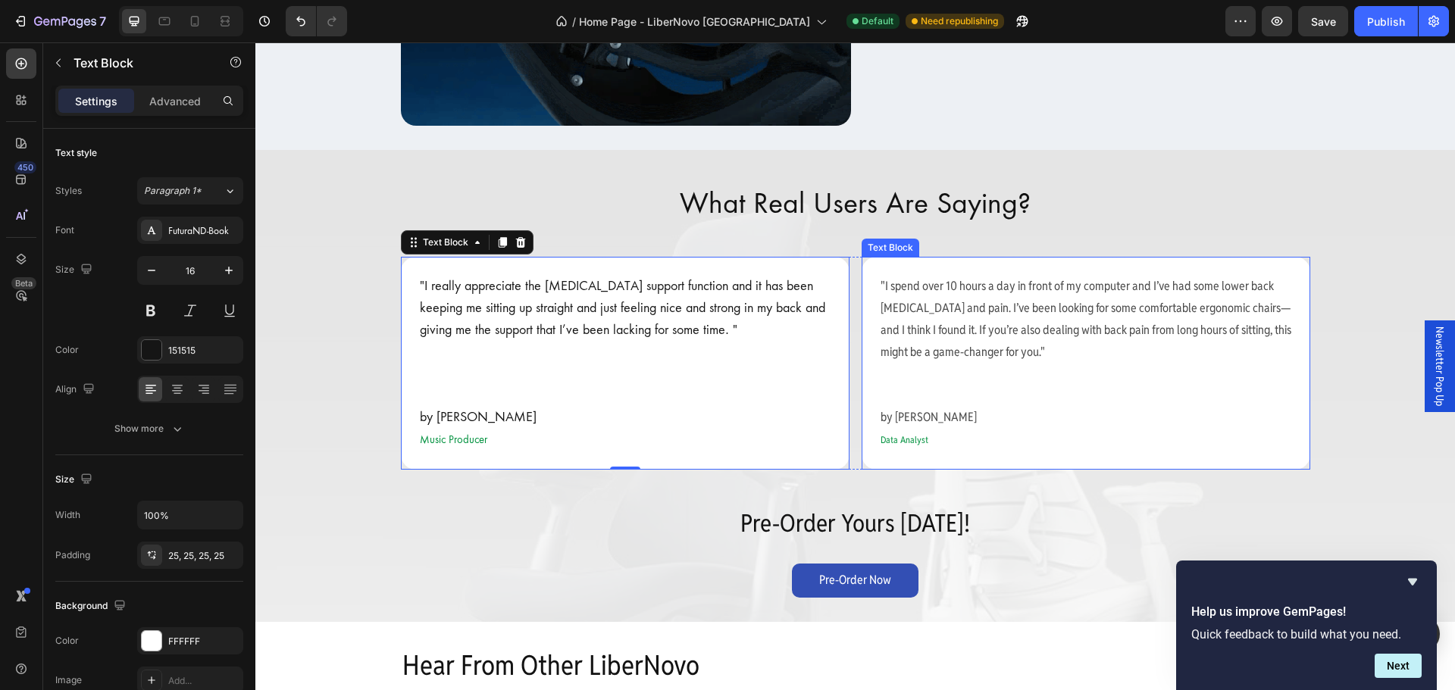
click at [1020, 314] on p ""I spend over 10 hours a day in front of my computer and I’ve had some lower ba…" at bounding box center [1086, 319] width 411 height 87
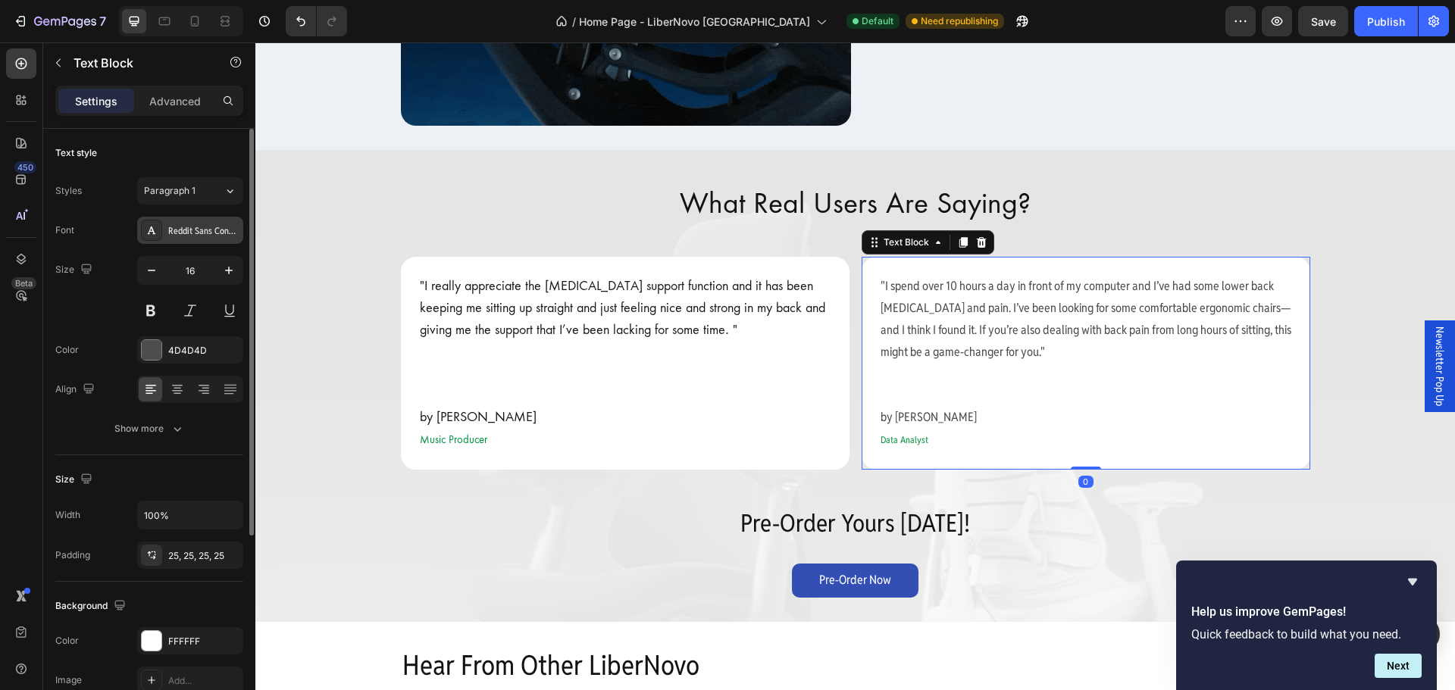
click at [237, 228] on div "Reddit Sans Condensed" at bounding box center [203, 231] width 71 height 14
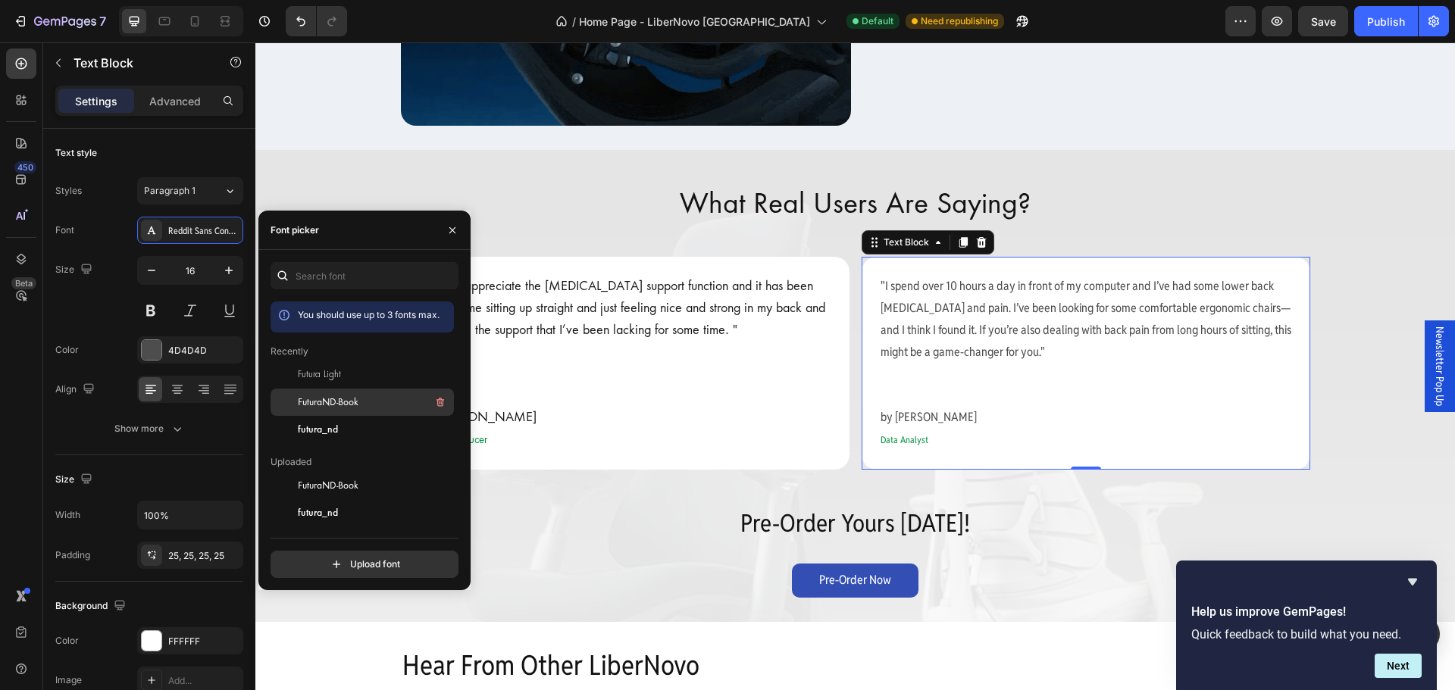
click at [323, 397] on span "FuturaND-Book" at bounding box center [328, 403] width 61 height 14
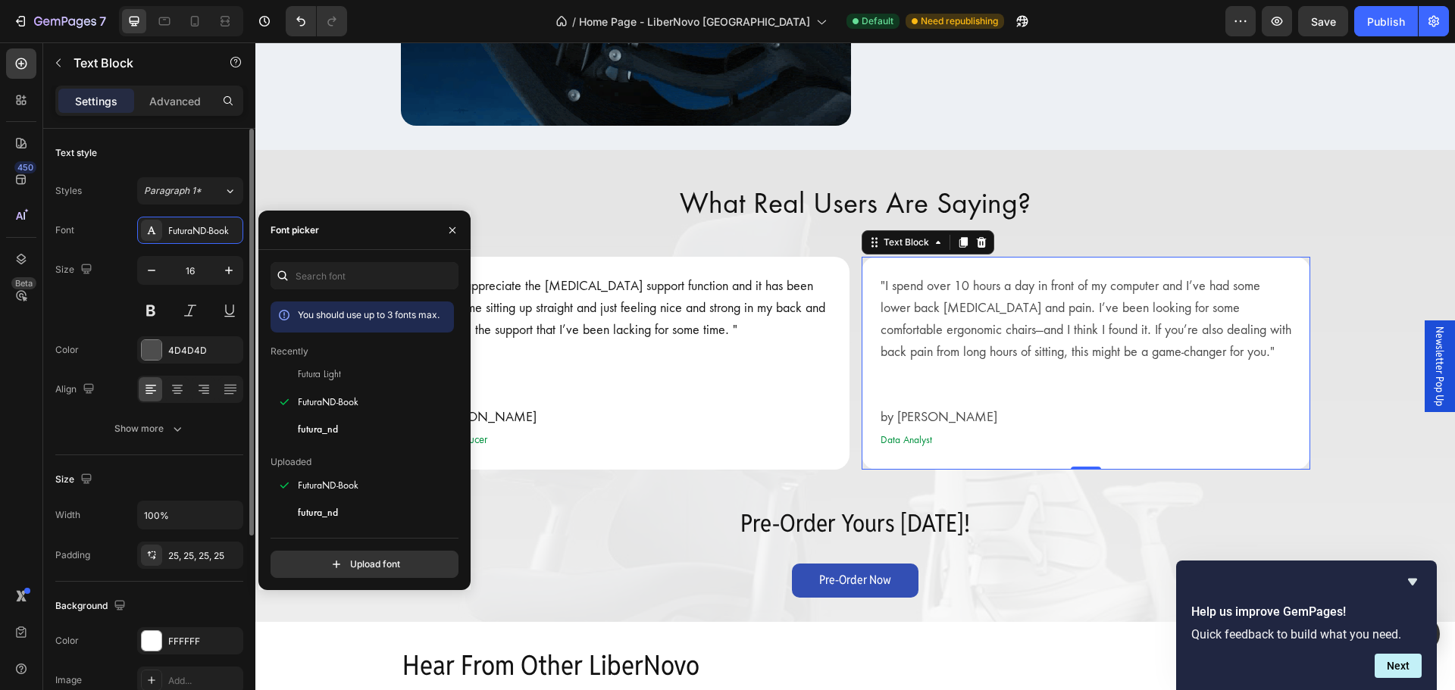
click at [156, 364] on div "Font FuturaND-Book Size 16 Color 4D4D4D Align Show more" at bounding box center [149, 330] width 188 height 226
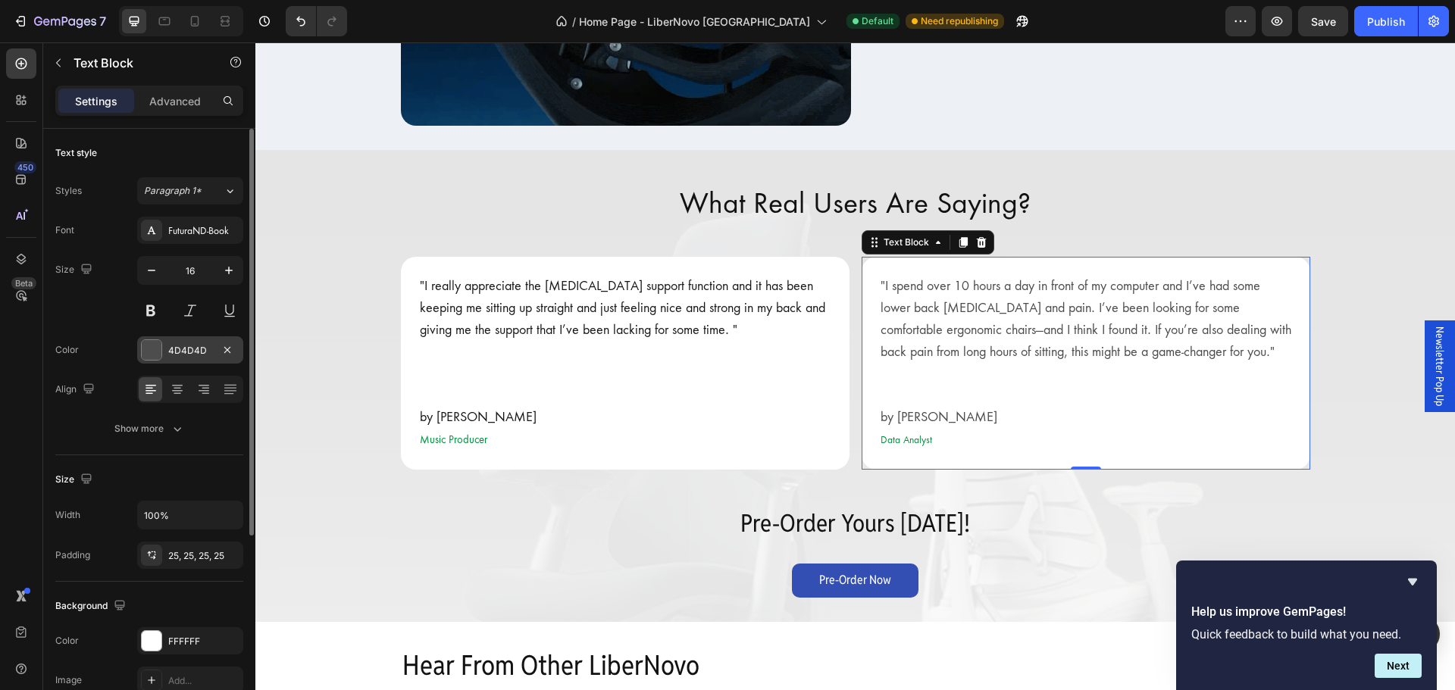
click at [152, 350] on div at bounding box center [152, 350] width 20 height 20
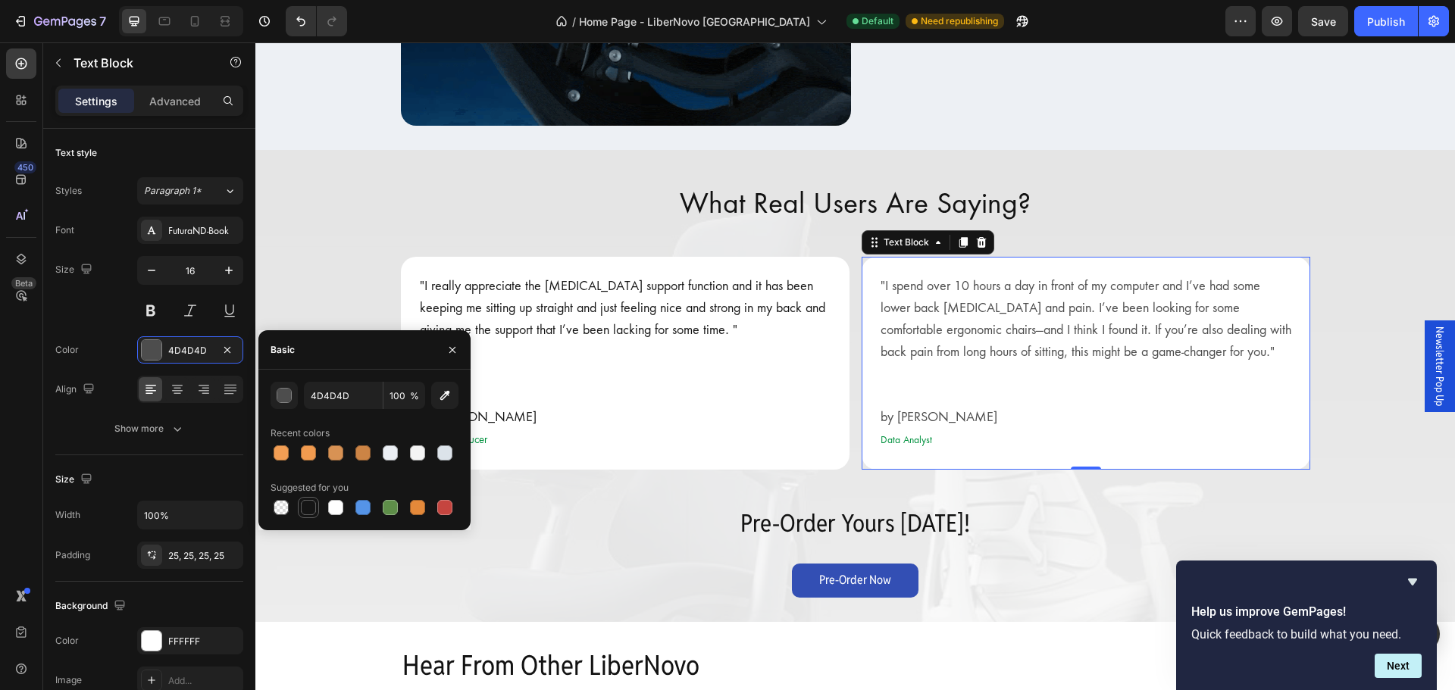
click at [306, 512] on div at bounding box center [308, 507] width 15 height 15
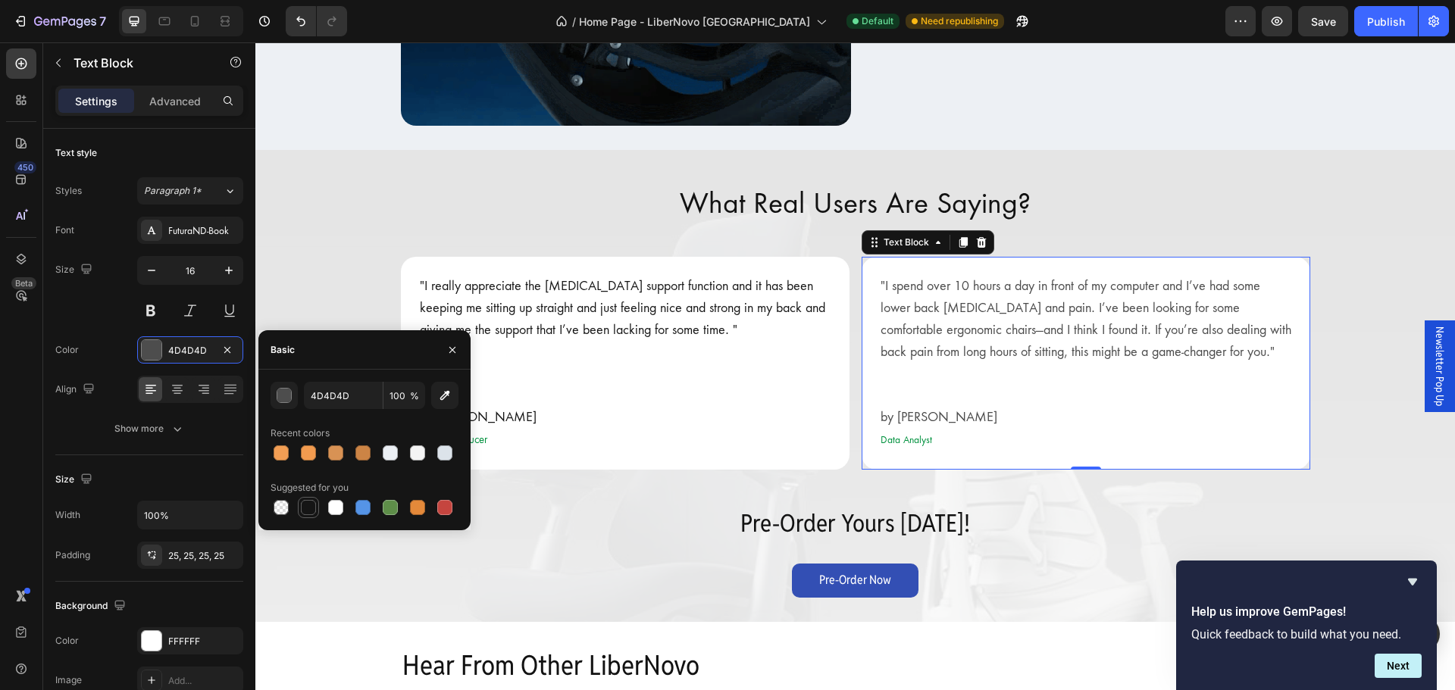
type input "151515"
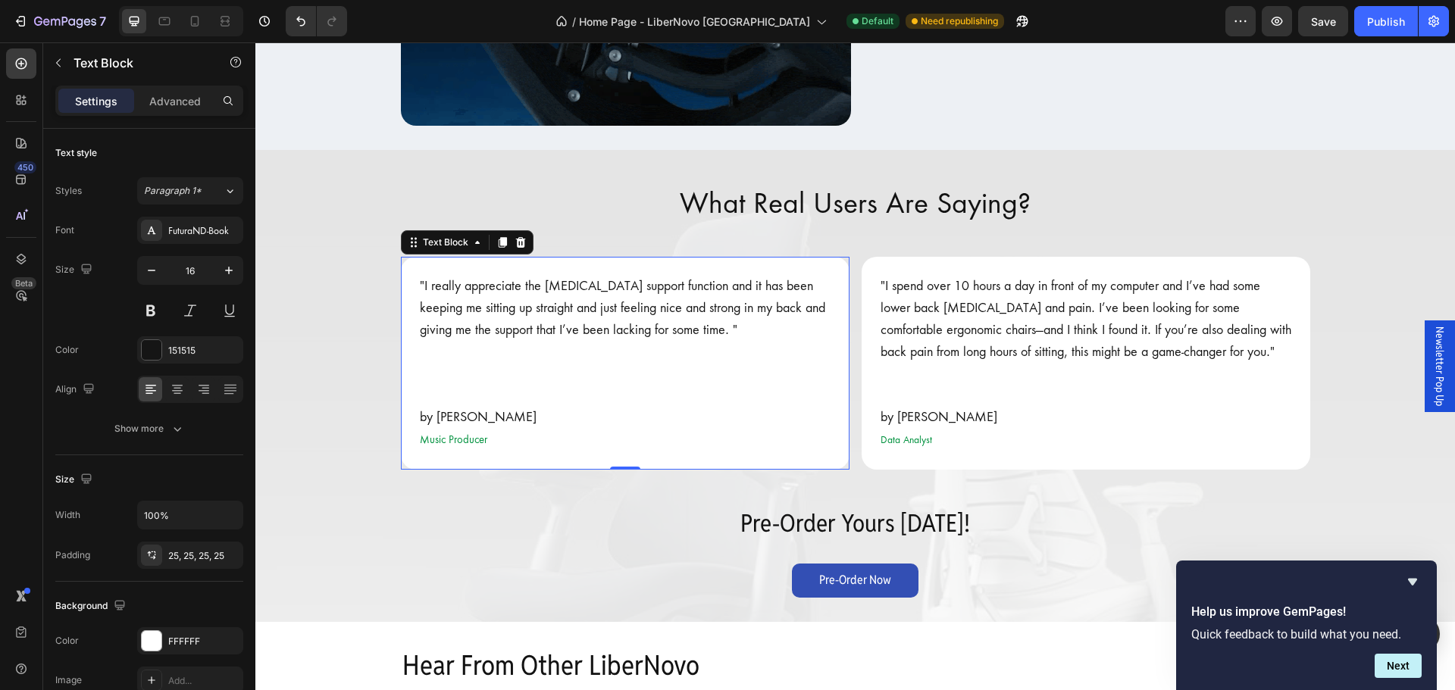
click at [690, 391] on p at bounding box center [625, 396] width 411 height 22
click at [451, 419] on p "by [PERSON_NAME]" at bounding box center [625, 418] width 411 height 22
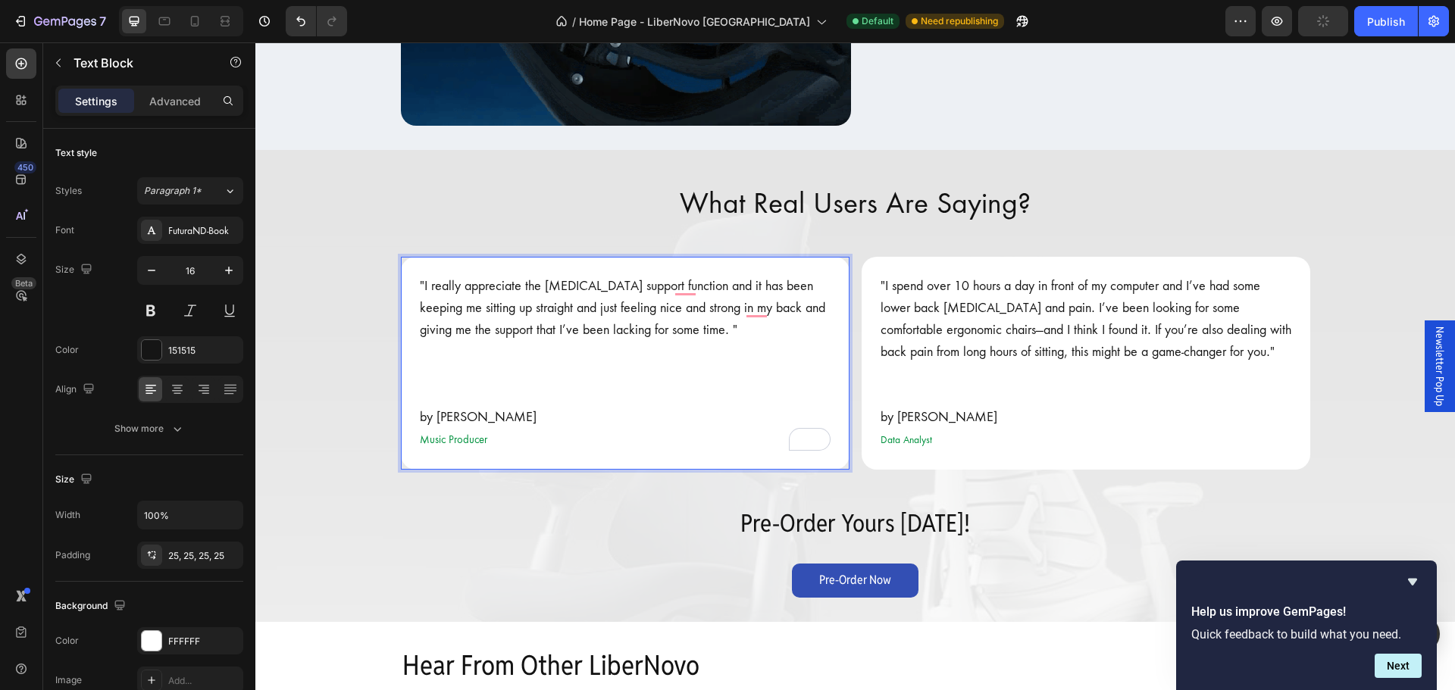
click at [453, 441] on span "Music Producer" at bounding box center [453, 440] width 67 height 13
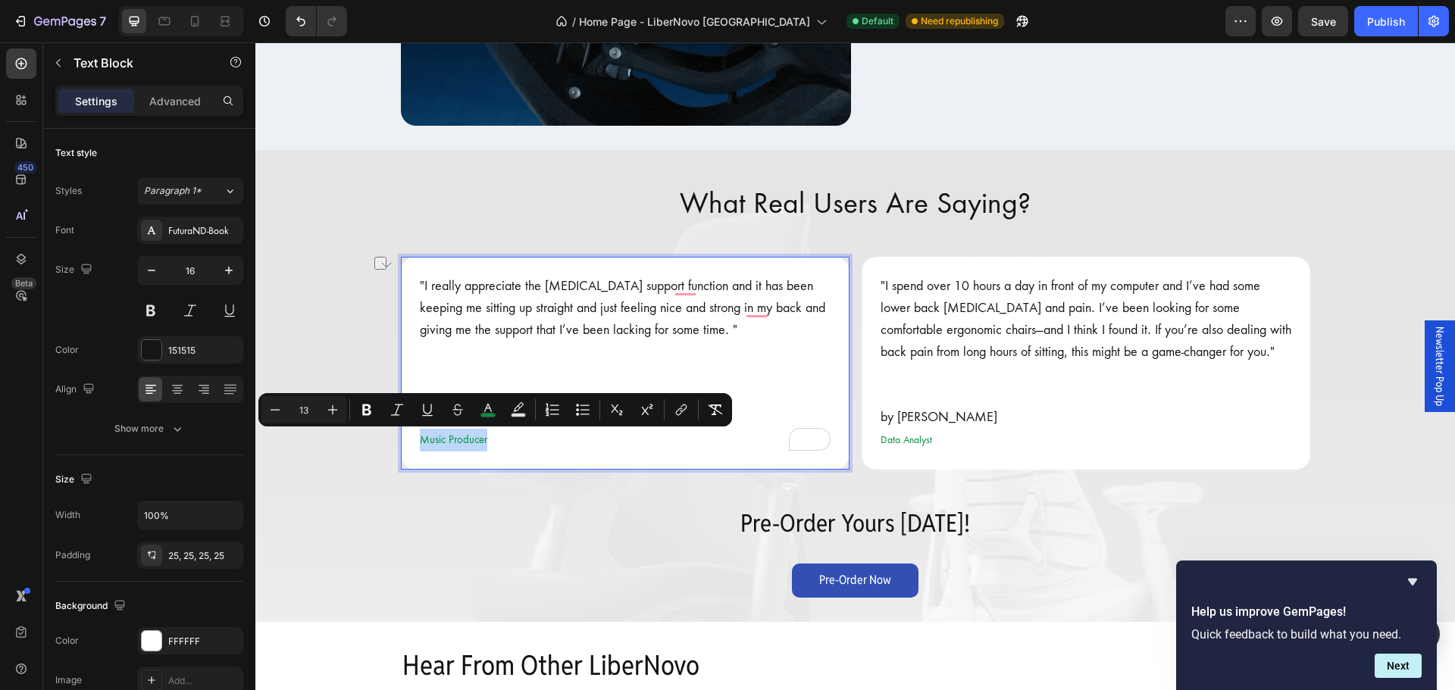
drag, startPoint x: 413, startPoint y: 439, endPoint x: 509, endPoint y: 442, distance: 96.3
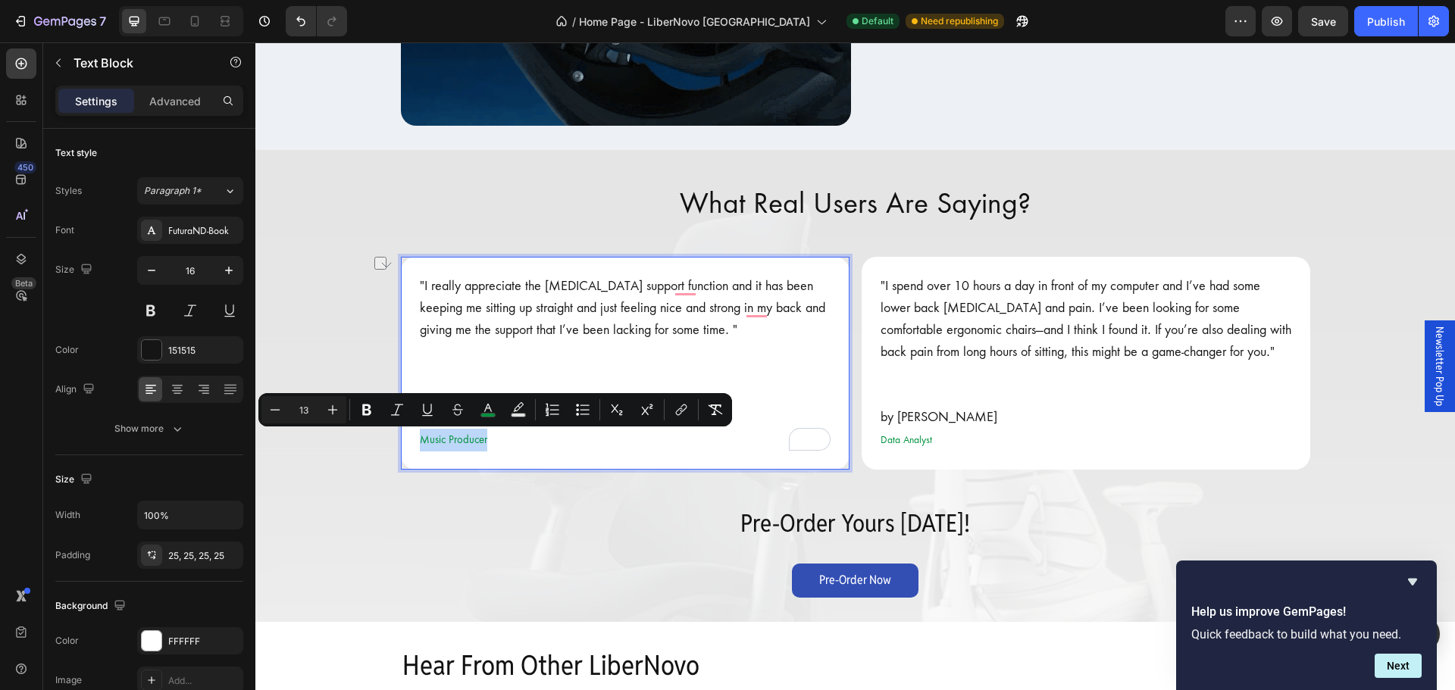
click at [509, 442] on div ""I really appreciate the [MEDICAL_DATA] support function and it has been keepin…" at bounding box center [625, 363] width 449 height 213
click at [491, 408] on icon "Editor contextual toolbar" at bounding box center [488, 409] width 15 height 15
type input "00913E"
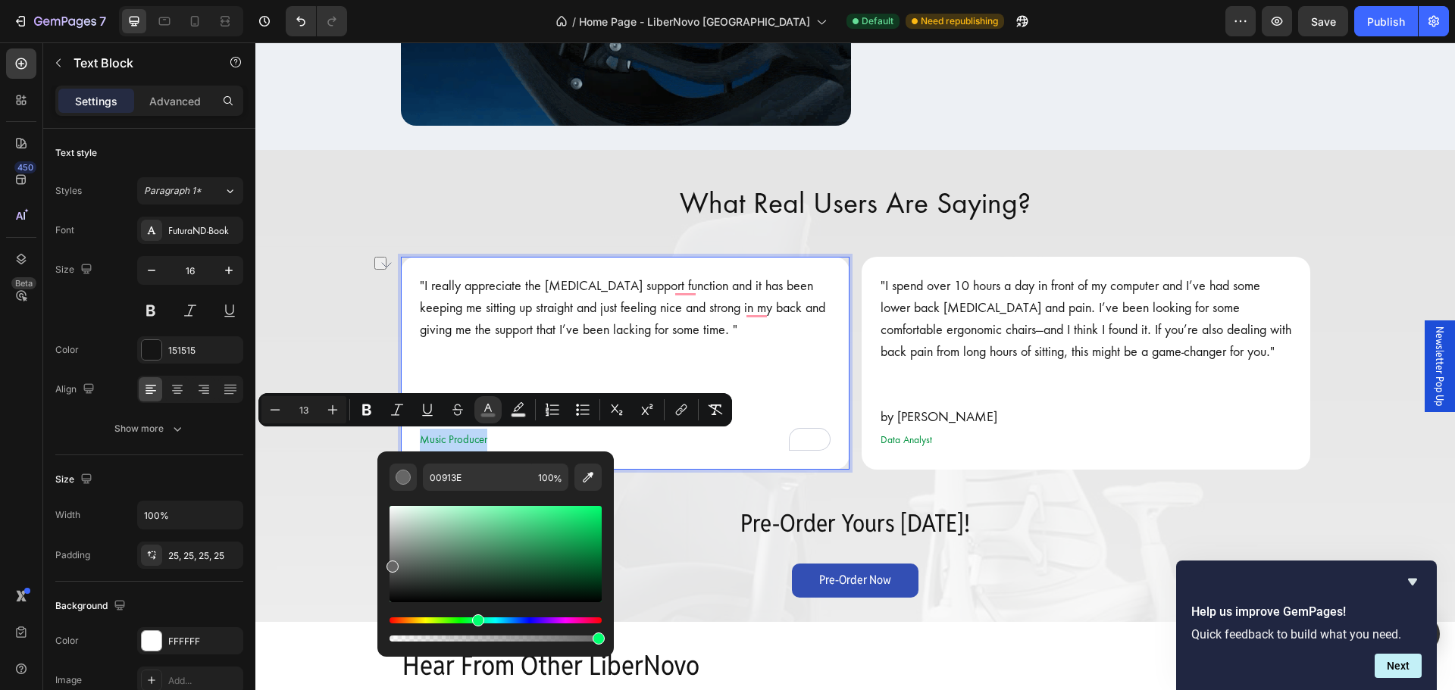
type input "666666"
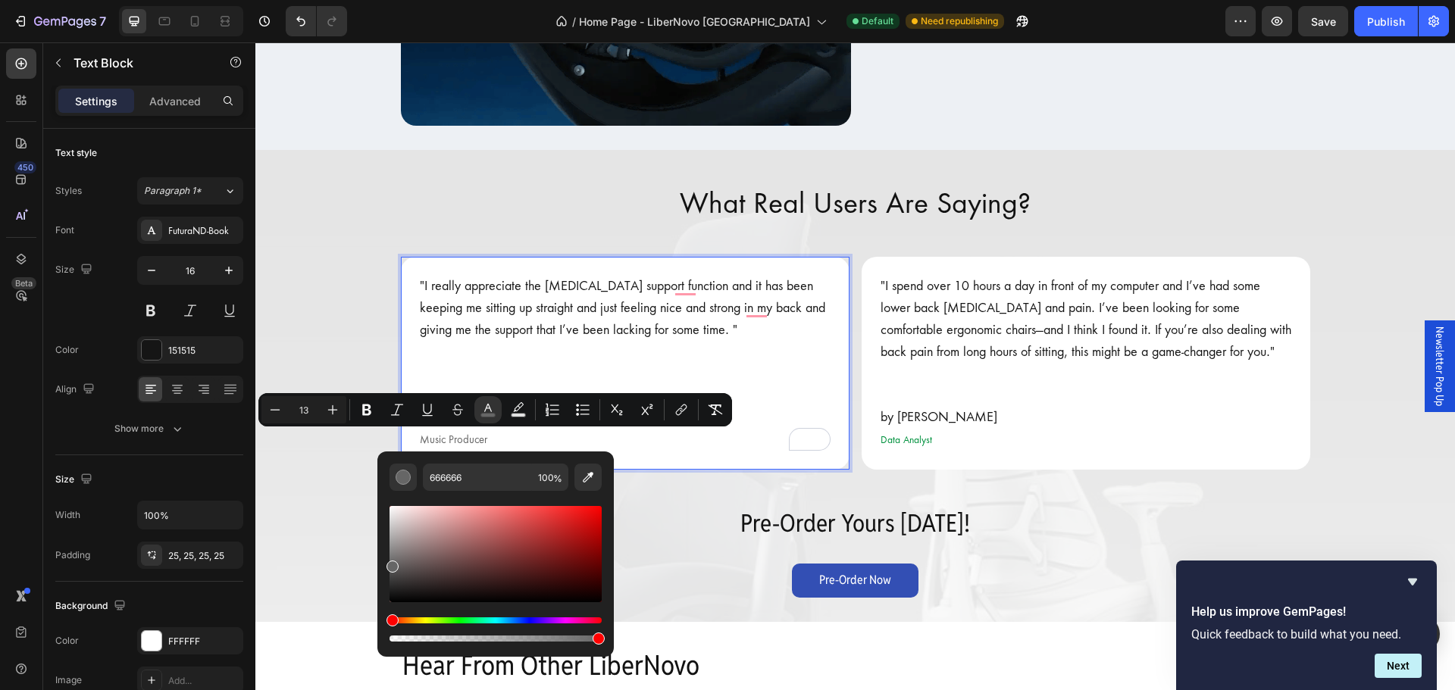
drag, startPoint x: 432, startPoint y: 531, endPoint x: 386, endPoint y: 563, distance: 56.6
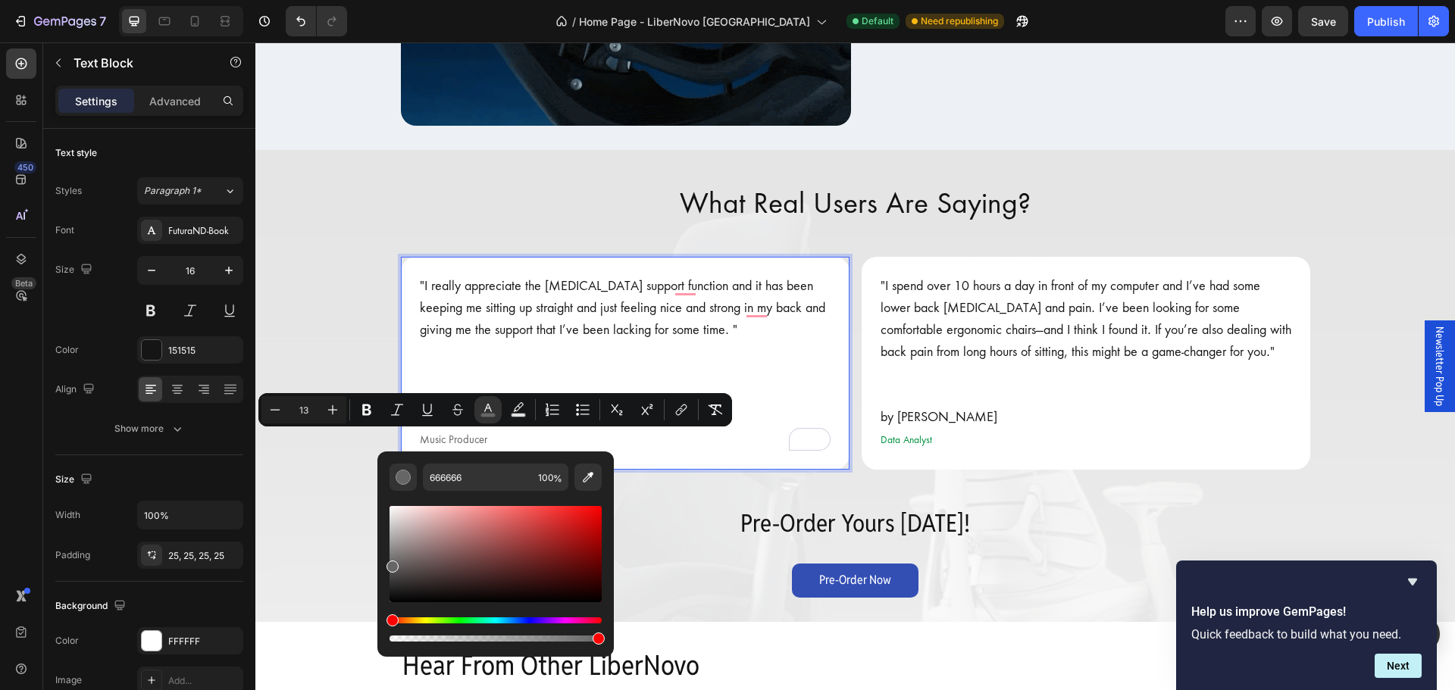
click at [386, 563] on div "666666 100 %" at bounding box center [495, 548] width 236 height 193
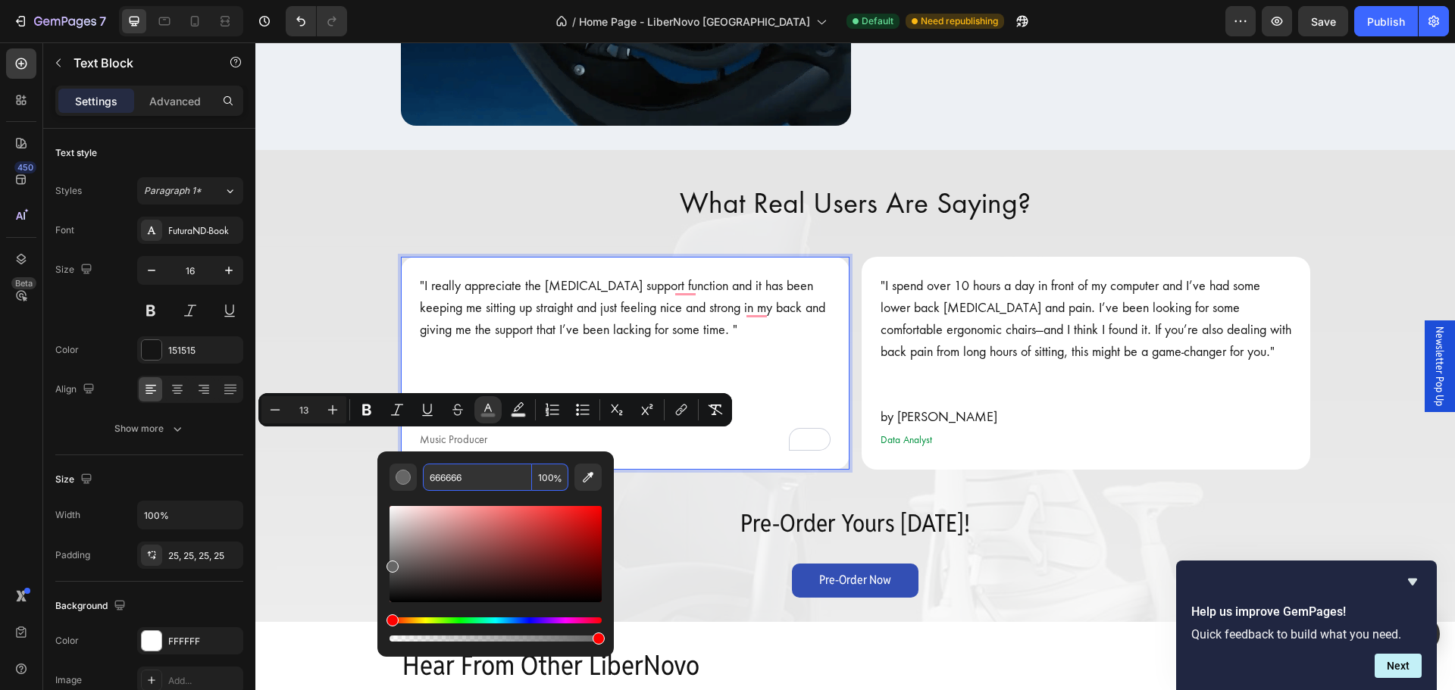
click at [651, 462] on div ""I really appreciate the [MEDICAL_DATA] support function and it has been keepin…" at bounding box center [625, 363] width 449 height 213
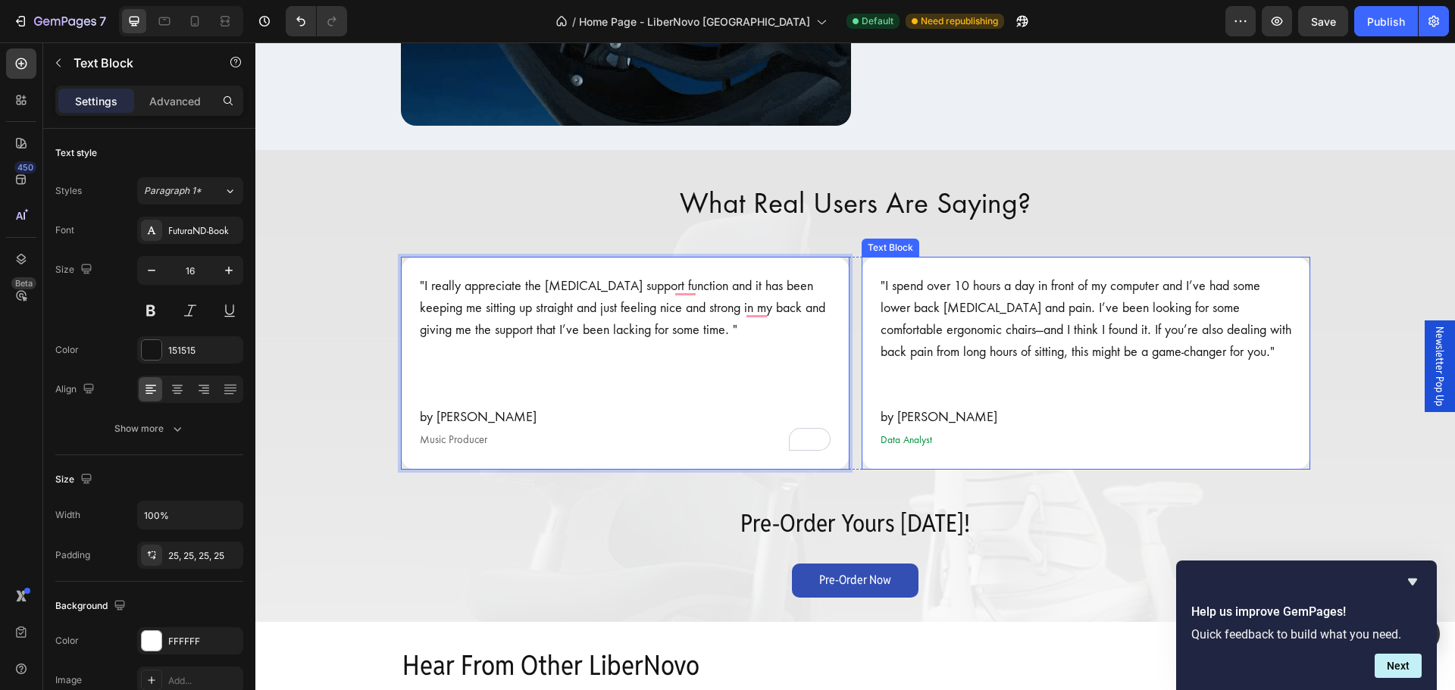
click at [922, 437] on span "Data Analyst" at bounding box center [907, 439] width 52 height 11
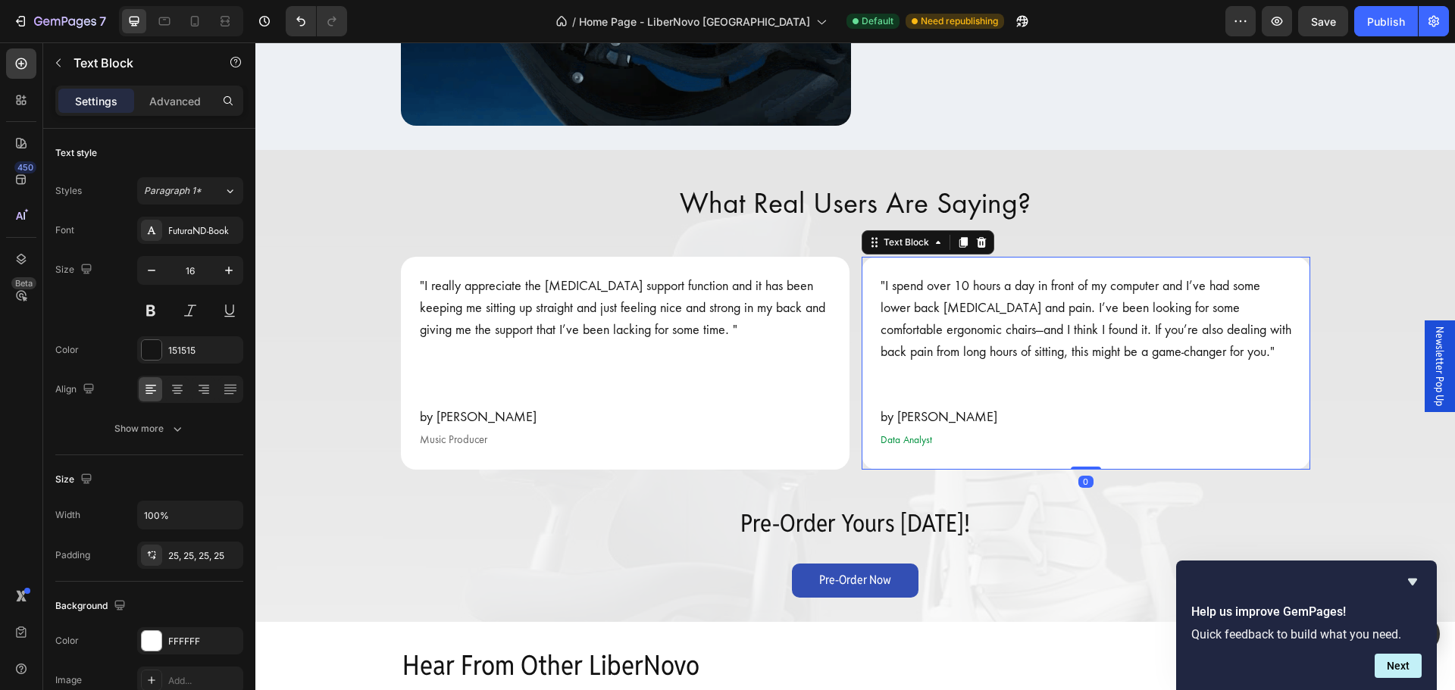
click at [922, 440] on span "Data Analyst" at bounding box center [907, 439] width 52 height 11
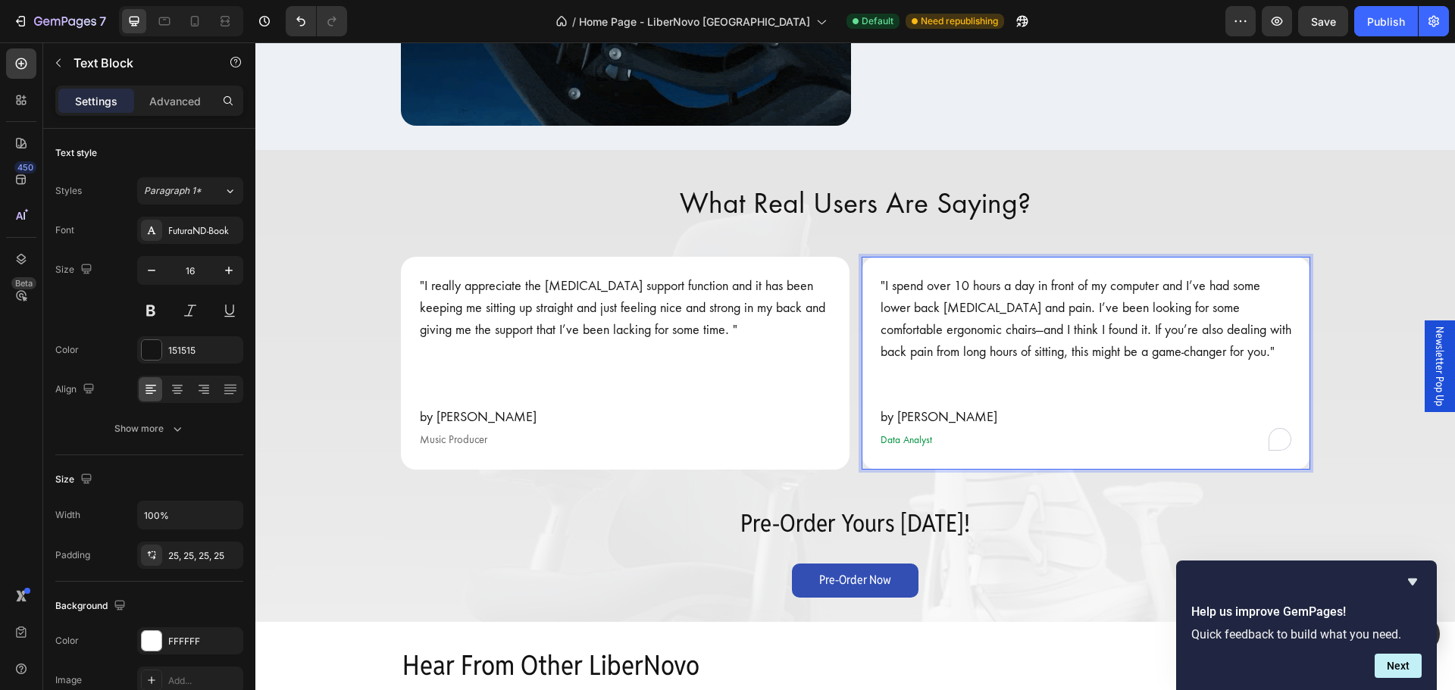
click at [922, 440] on span "Data Analyst" at bounding box center [907, 439] width 52 height 11
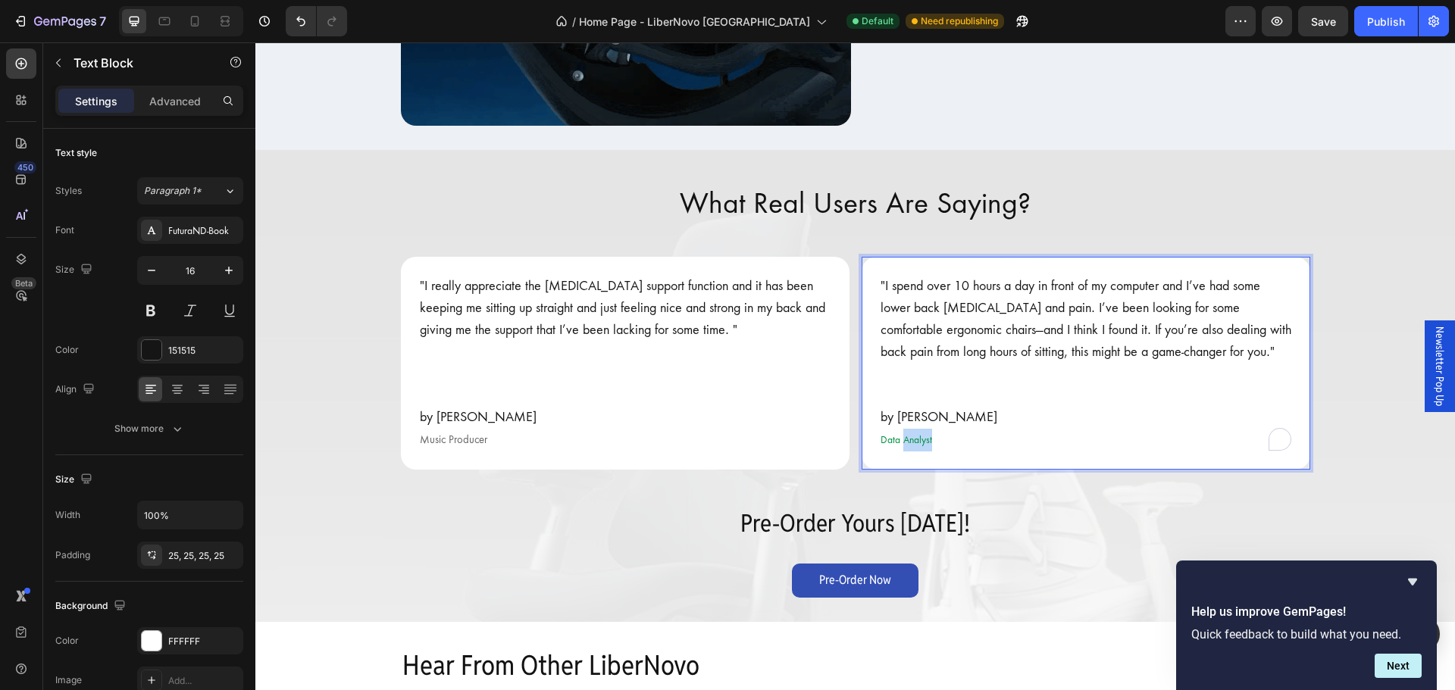
click at [922, 440] on span "Data Analyst" at bounding box center [907, 439] width 52 height 11
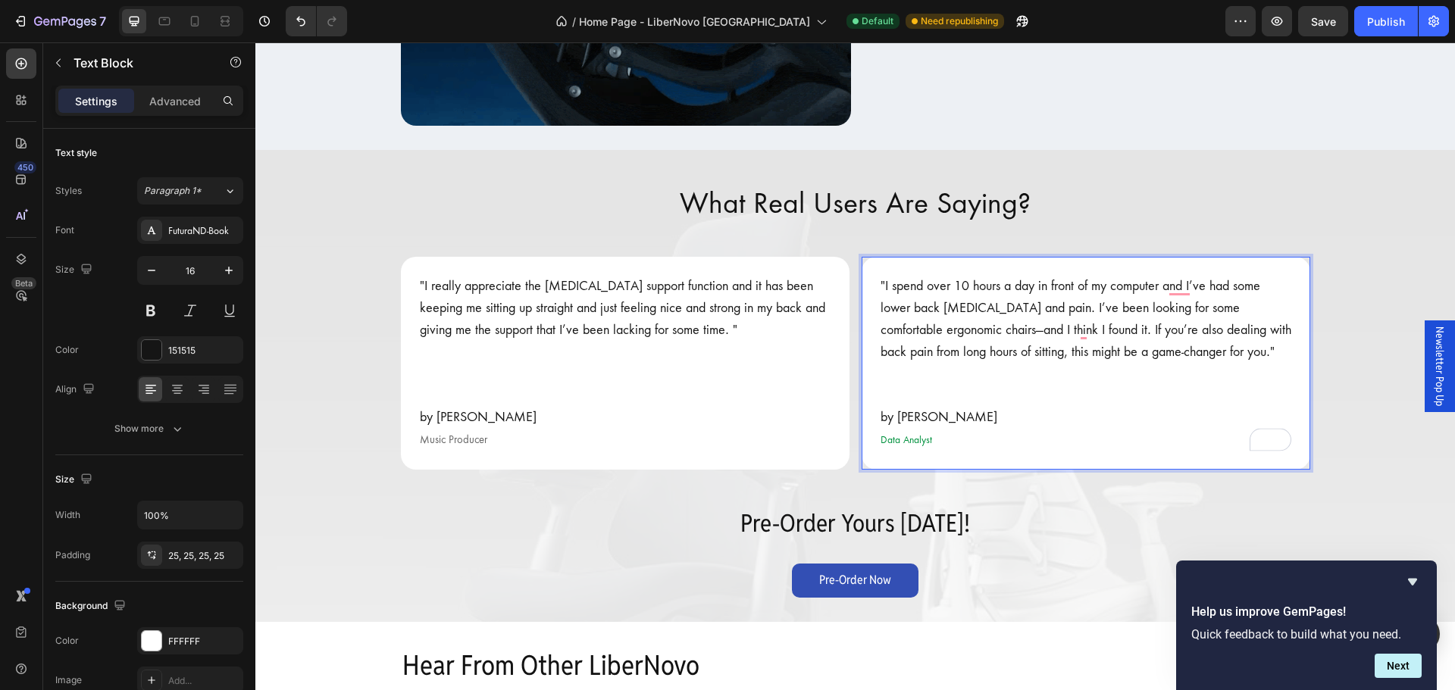
click at [881, 439] on span "Data Analyst" at bounding box center [907, 439] width 52 height 11
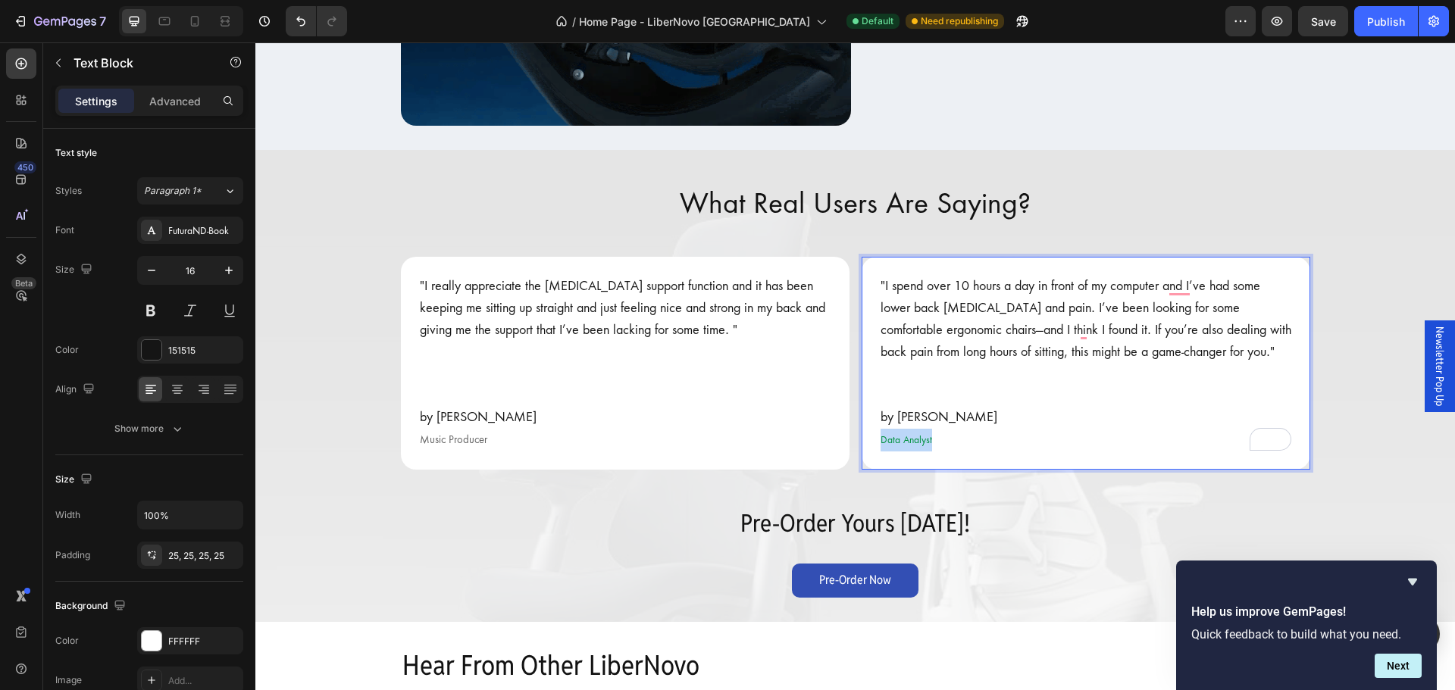
drag, startPoint x: 876, startPoint y: 440, endPoint x: 938, endPoint y: 439, distance: 61.4
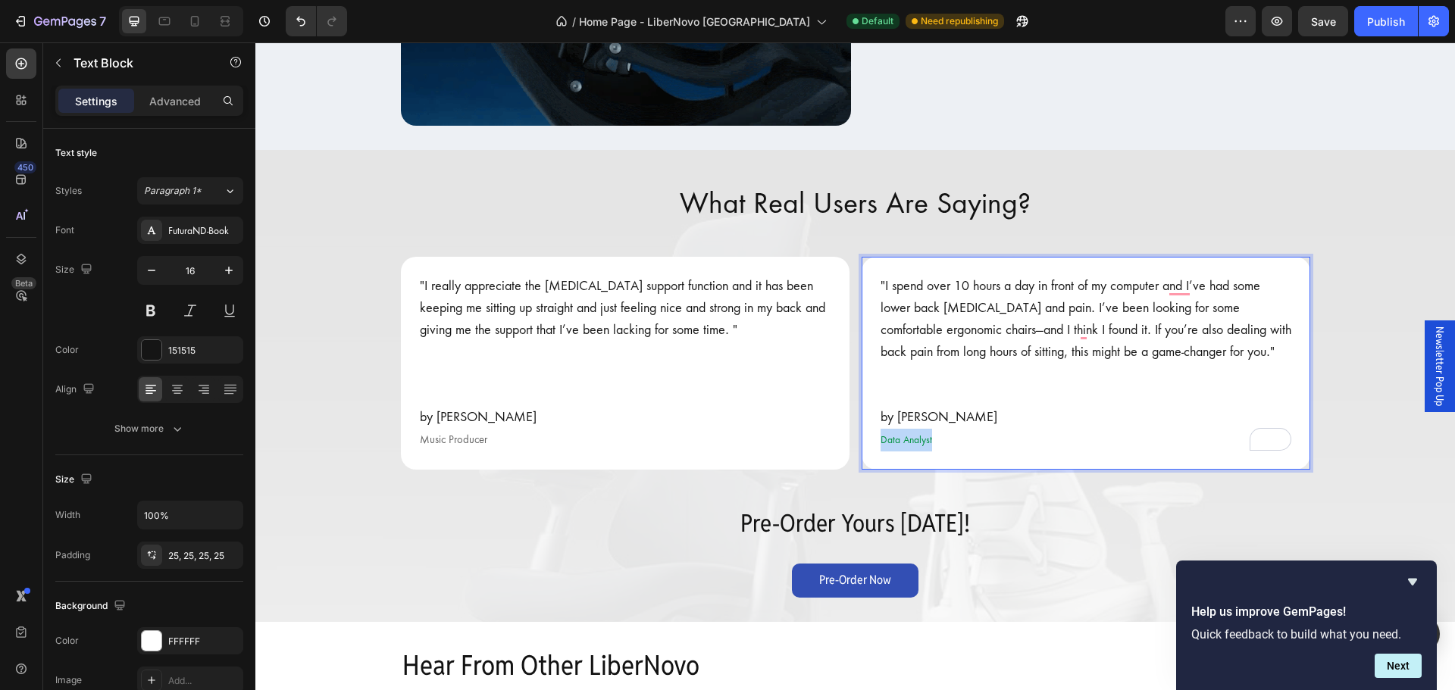
click at [938, 439] on p "Data Analyst" at bounding box center [1086, 440] width 411 height 23
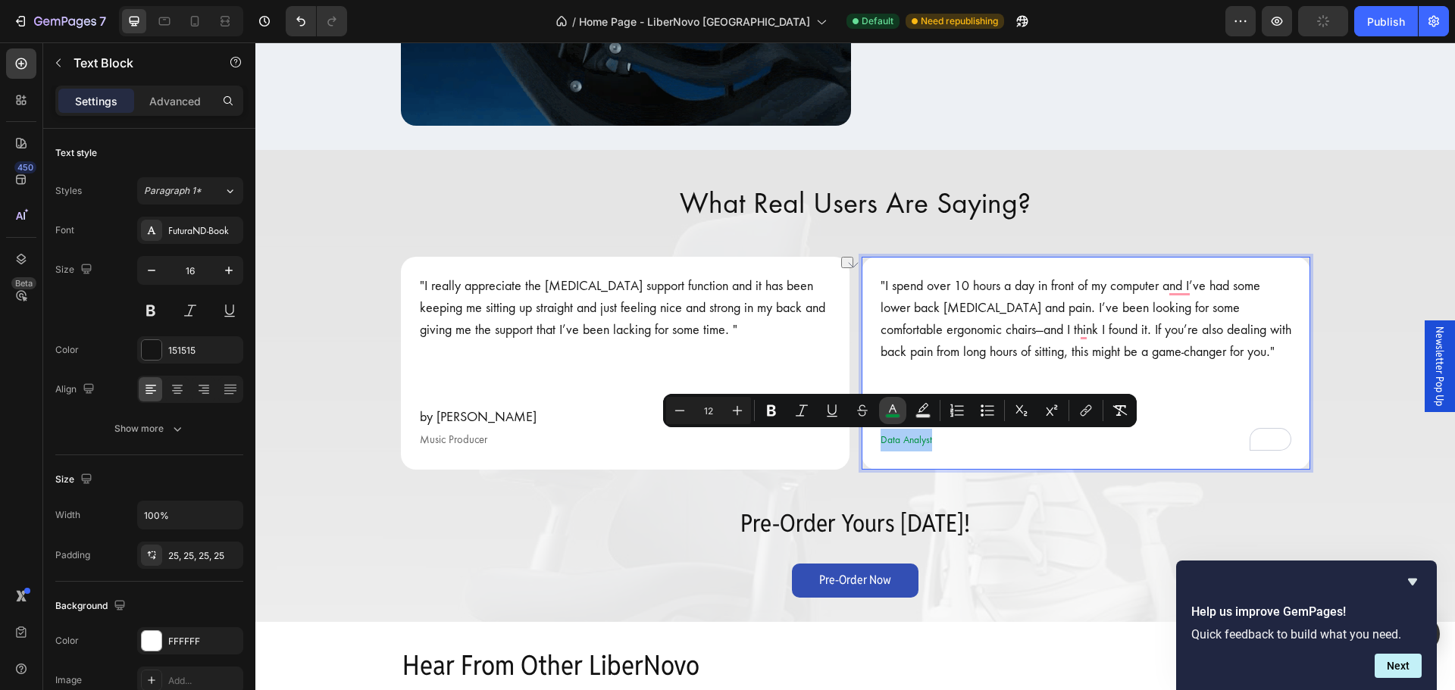
click at [900, 409] on button "color" at bounding box center [892, 410] width 27 height 27
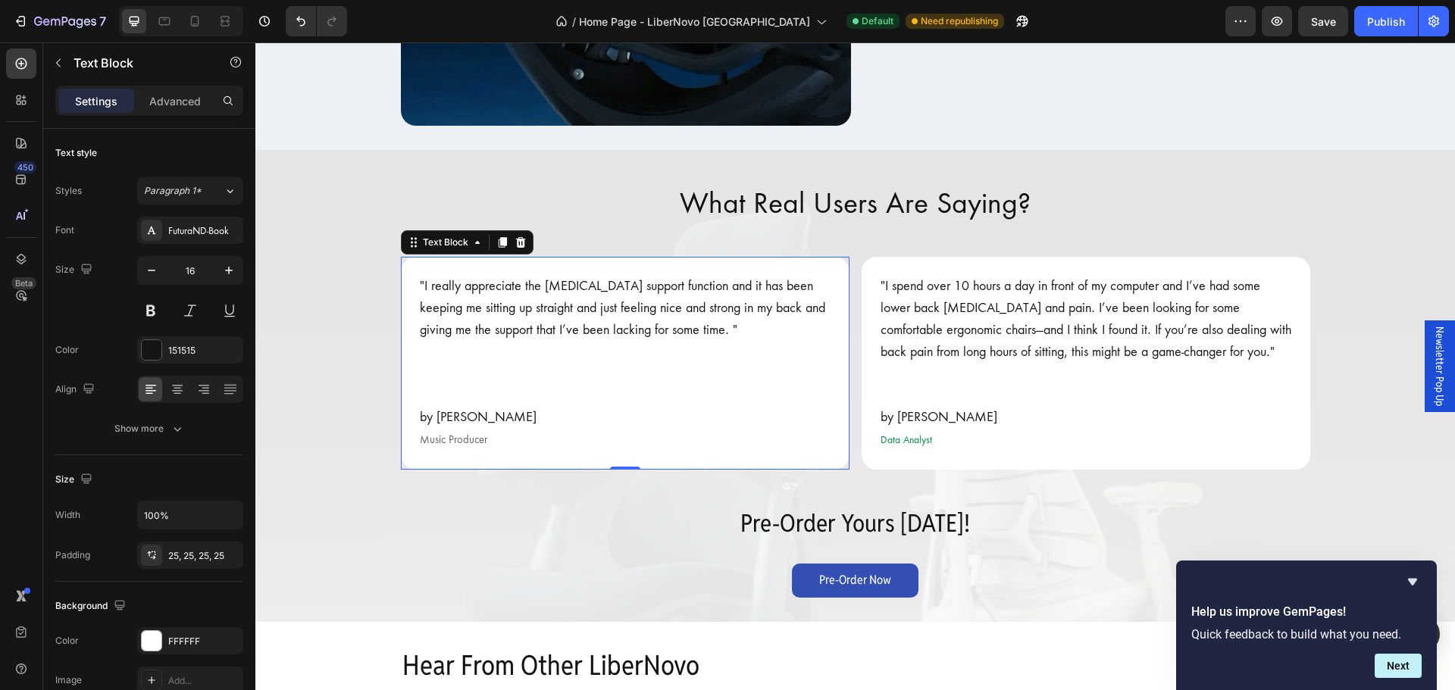
click at [464, 442] on span "Music Producer" at bounding box center [453, 440] width 67 height 13
click at [464, 438] on span "Music Producer" at bounding box center [453, 440] width 67 height 13
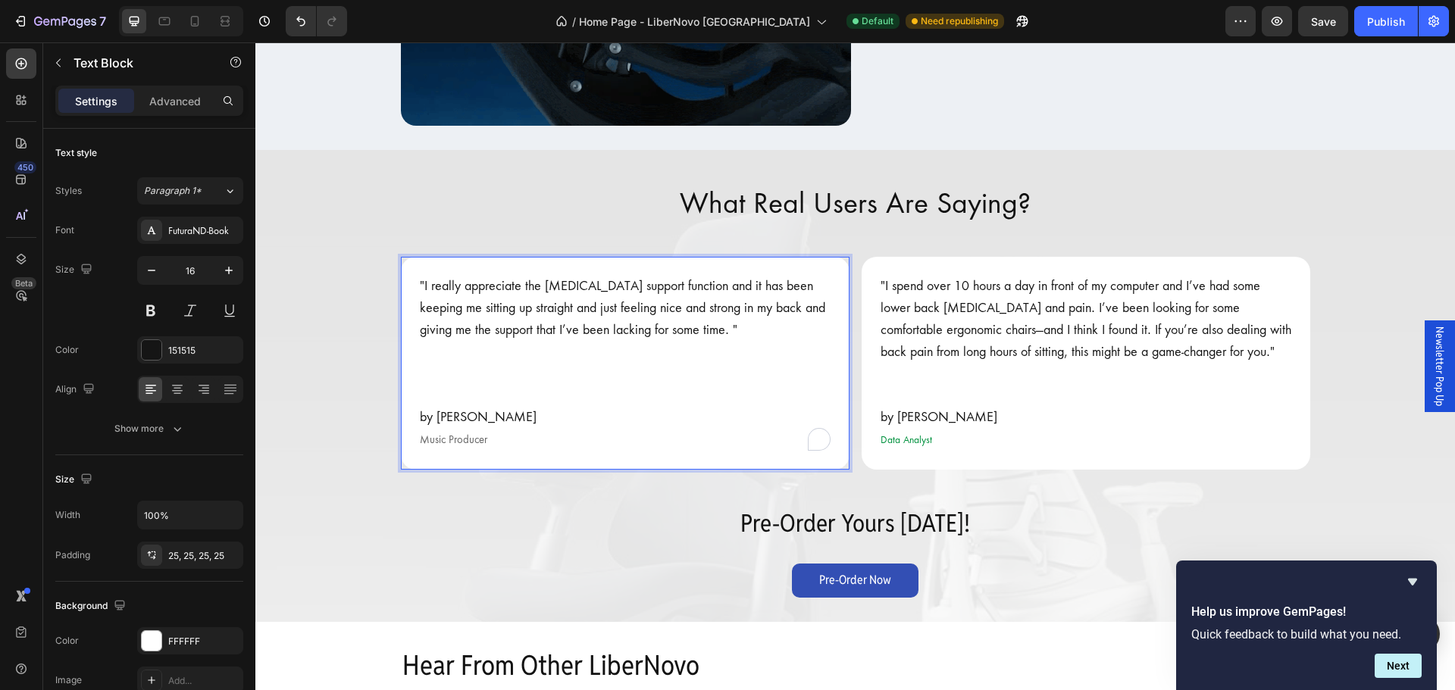
click at [464, 438] on span "Music Producer" at bounding box center [453, 440] width 67 height 13
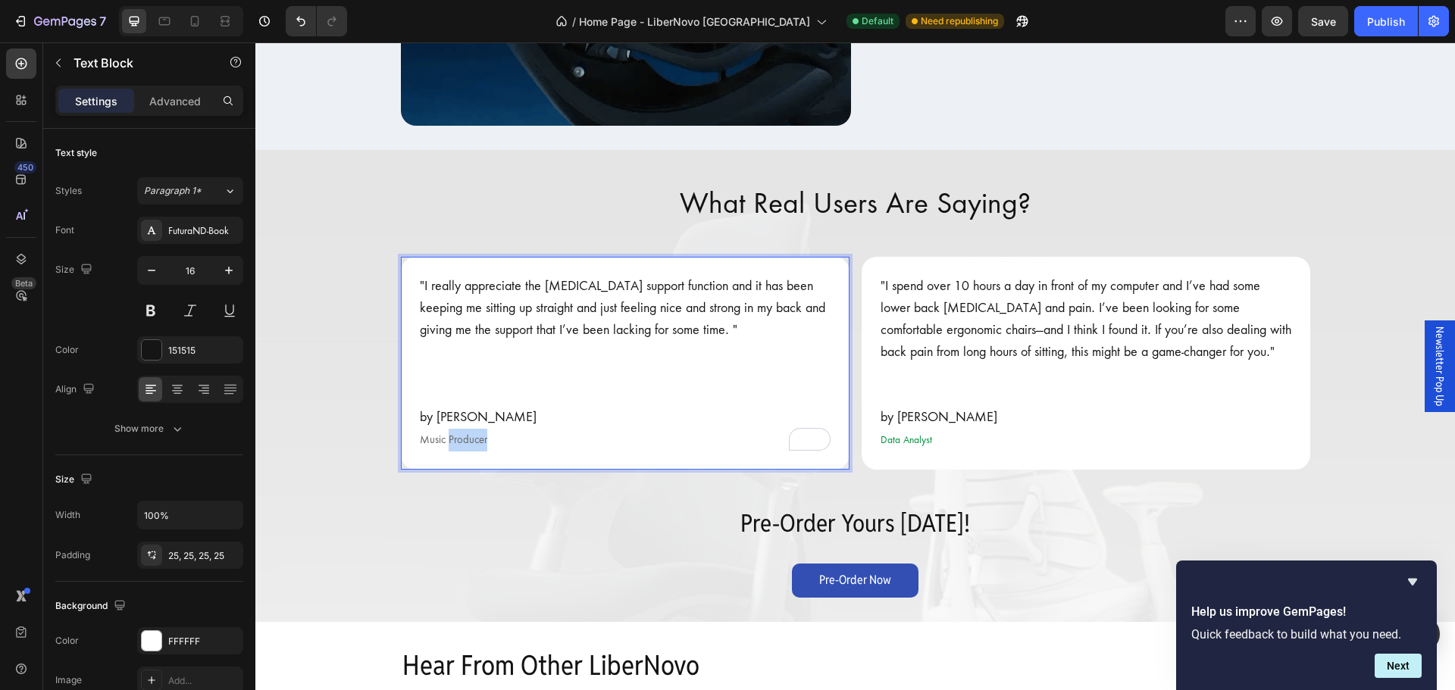
click at [464, 438] on span "Music Producer" at bounding box center [453, 440] width 67 height 13
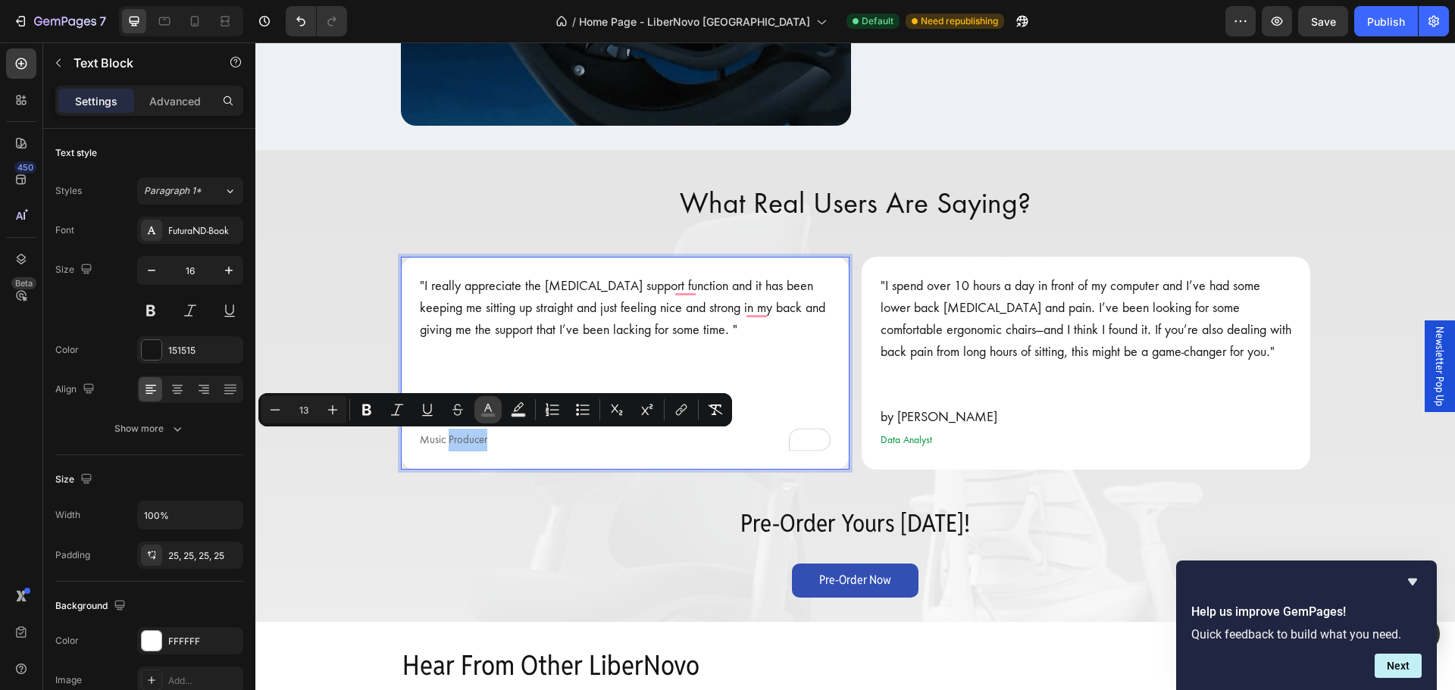
click at [490, 409] on icon "Editor contextual toolbar" at bounding box center [488, 409] width 15 height 15
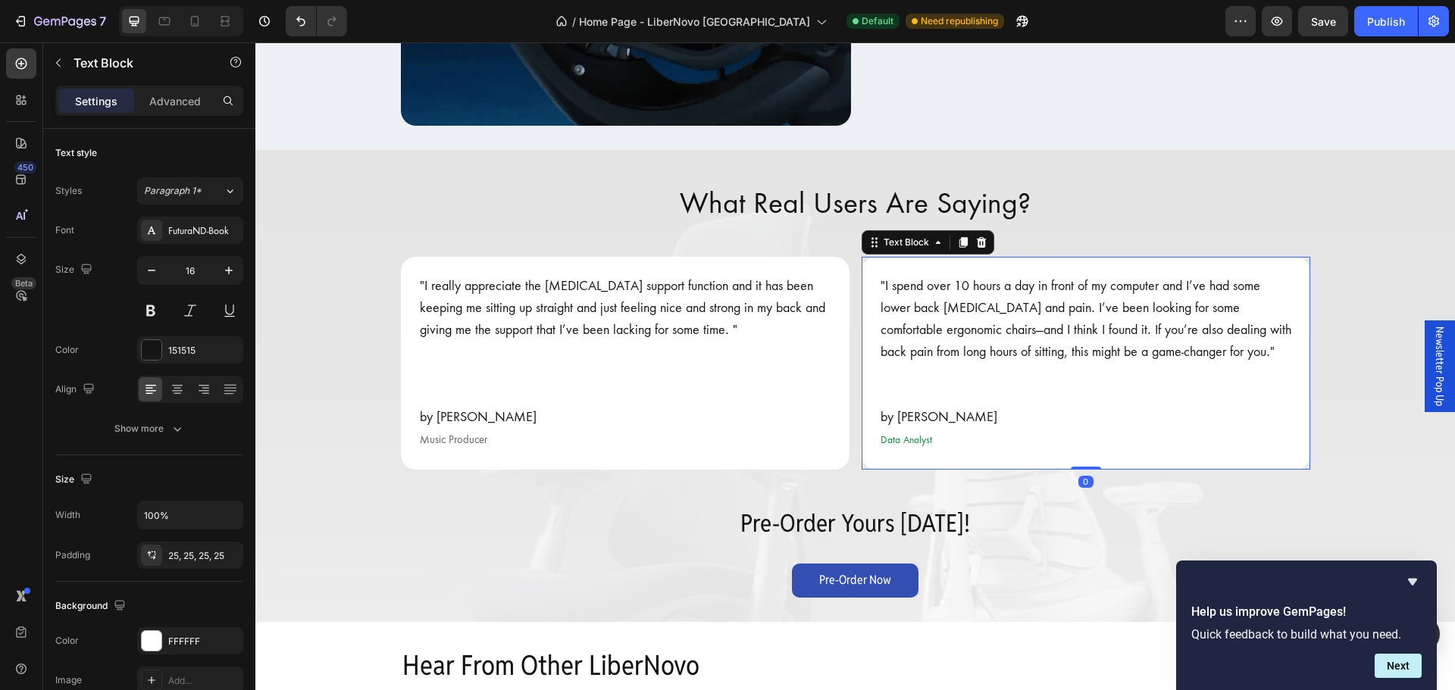
click at [913, 441] on span "Data Analyst" at bounding box center [907, 439] width 52 height 11
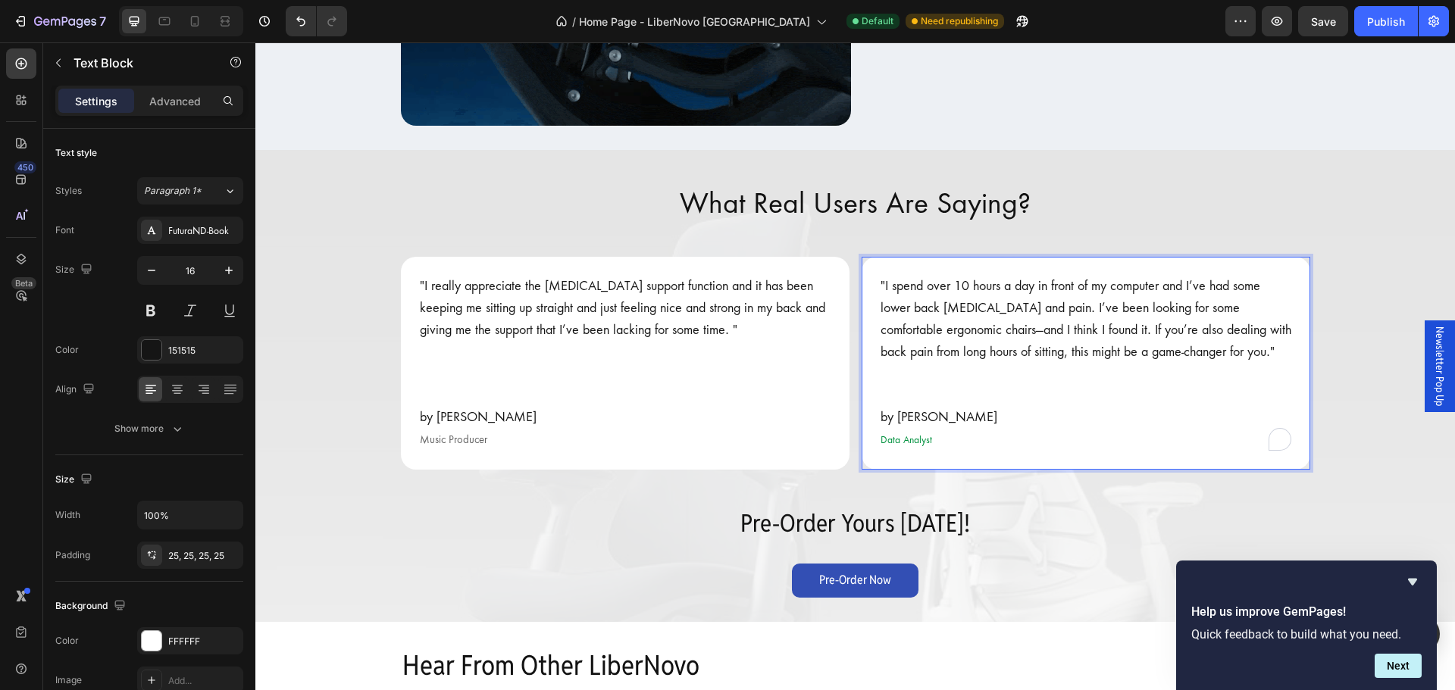
click at [913, 441] on span "Data Analyst" at bounding box center [907, 439] width 52 height 11
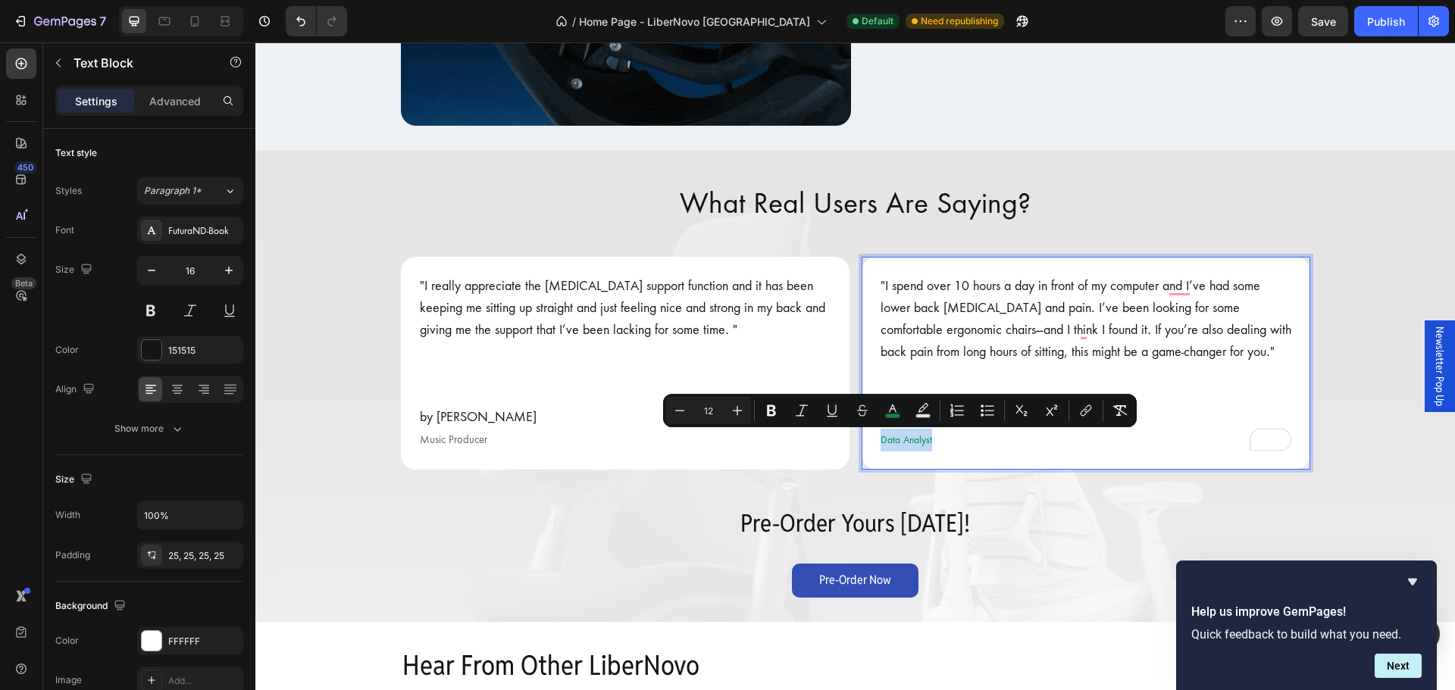
drag, startPoint x: 877, startPoint y: 440, endPoint x: 935, endPoint y: 447, distance: 58.8
click at [899, 415] on rect "Editor contextual toolbar" at bounding box center [893, 417] width 14 height 4
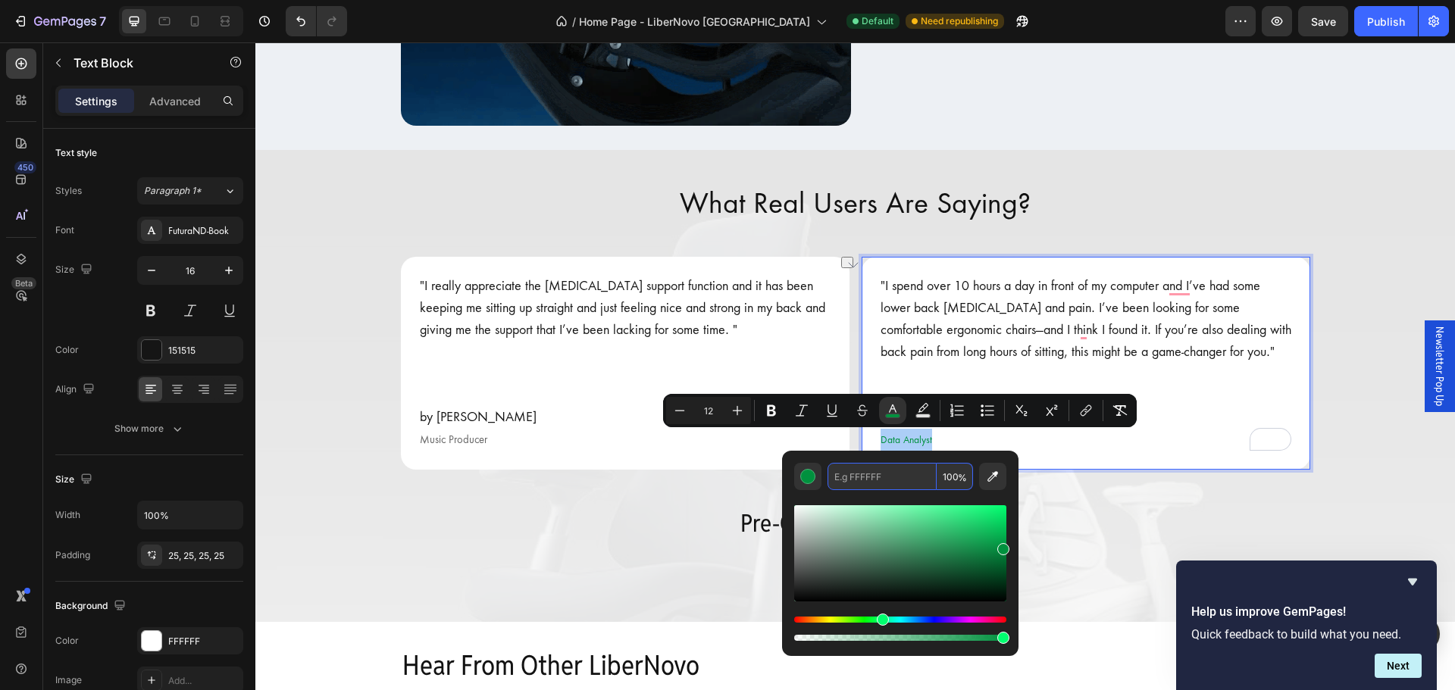
paste input "666666"
type input "666666"
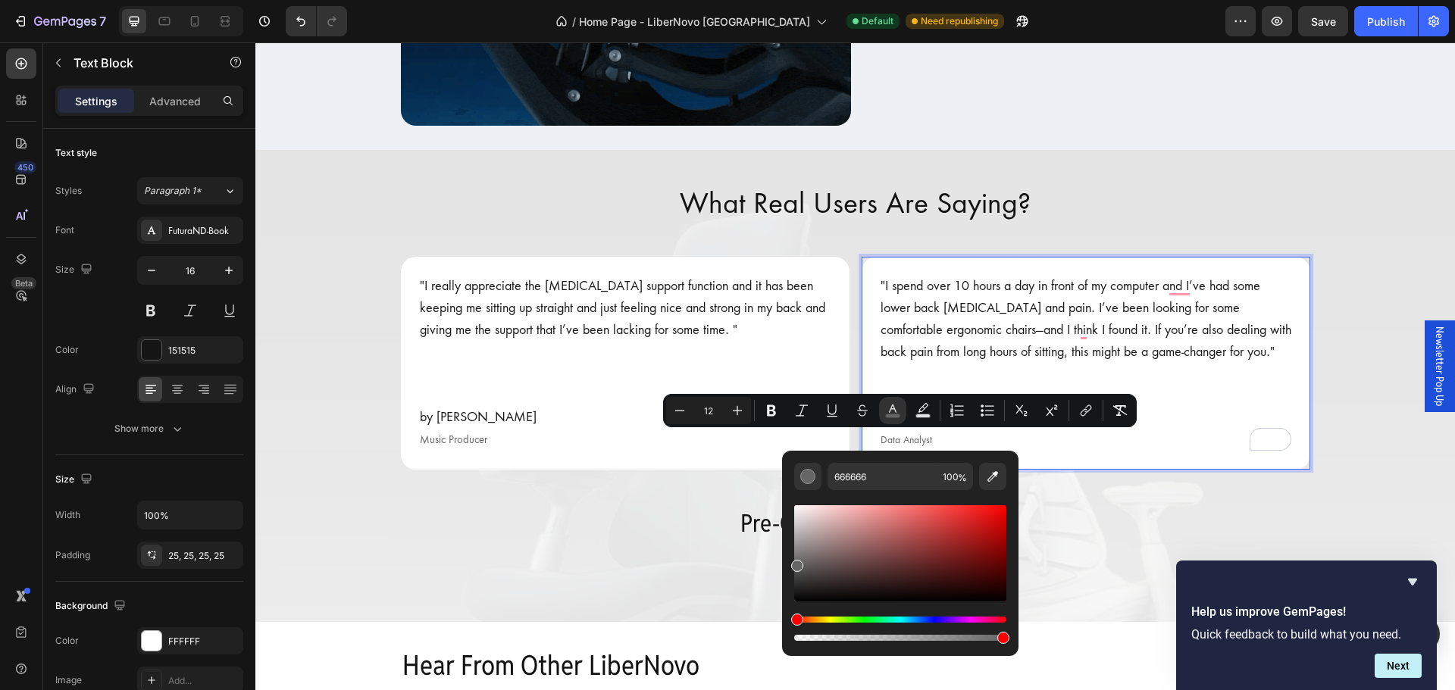
click at [1082, 463] on div ""I spend over 10 hours a day in front of my computer and I’ve had some lower ba…" at bounding box center [1086, 363] width 449 height 213
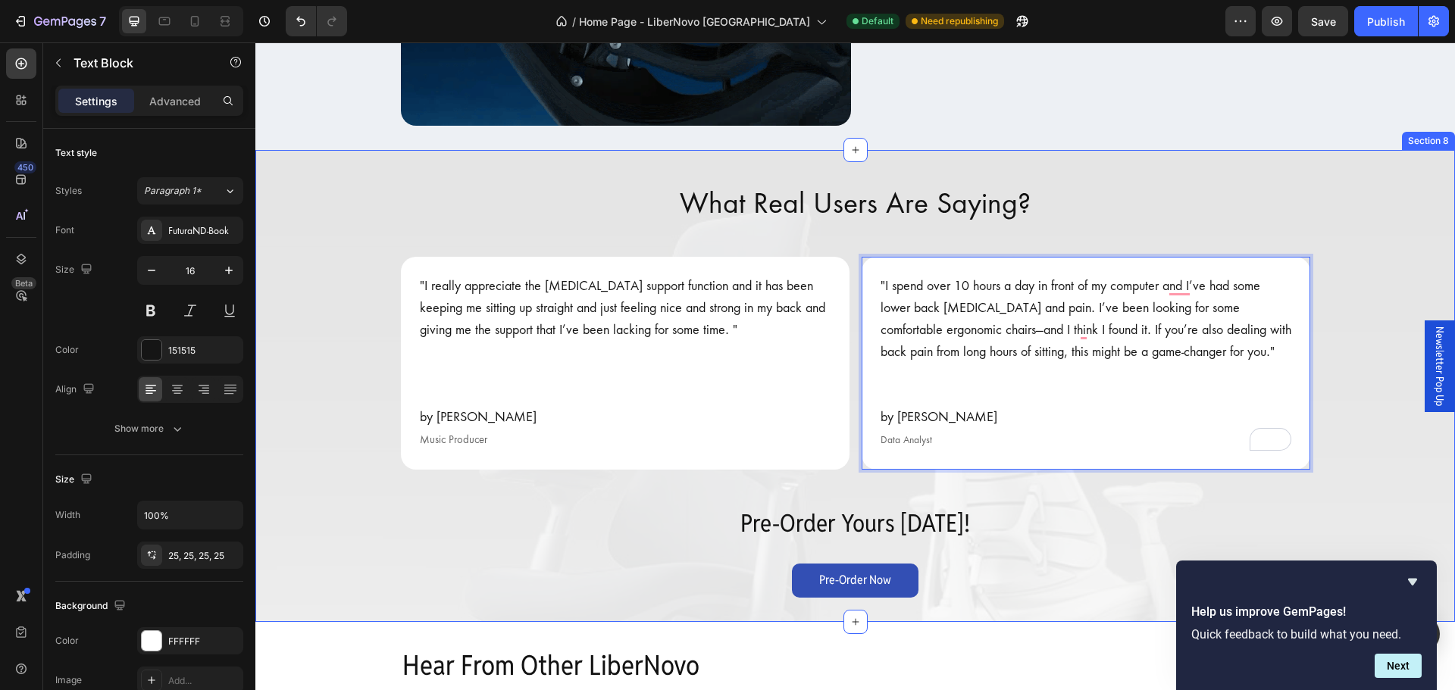
click at [1063, 544] on div "What Real Users Are Saying? Heading "I really appreciate the [MEDICAL_DATA] sup…" at bounding box center [855, 386] width 1200 height 424
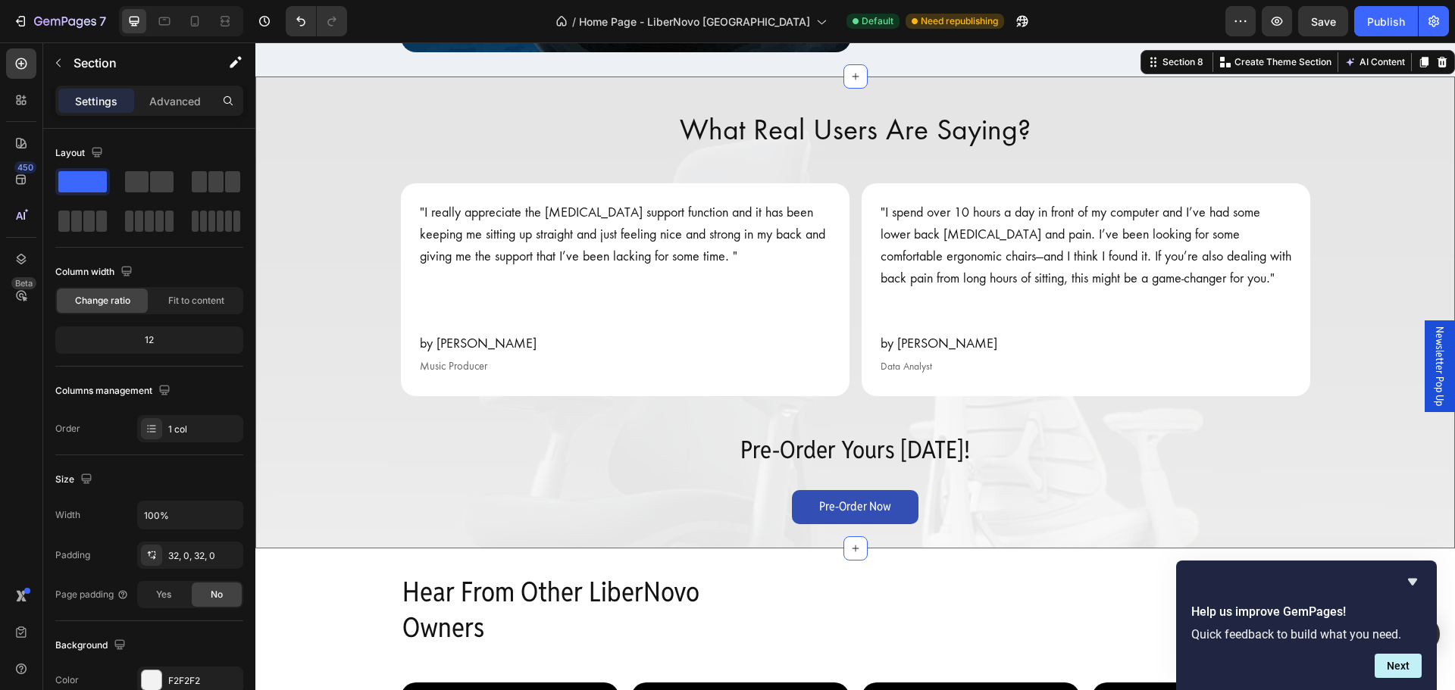
scroll to position [2880, 0]
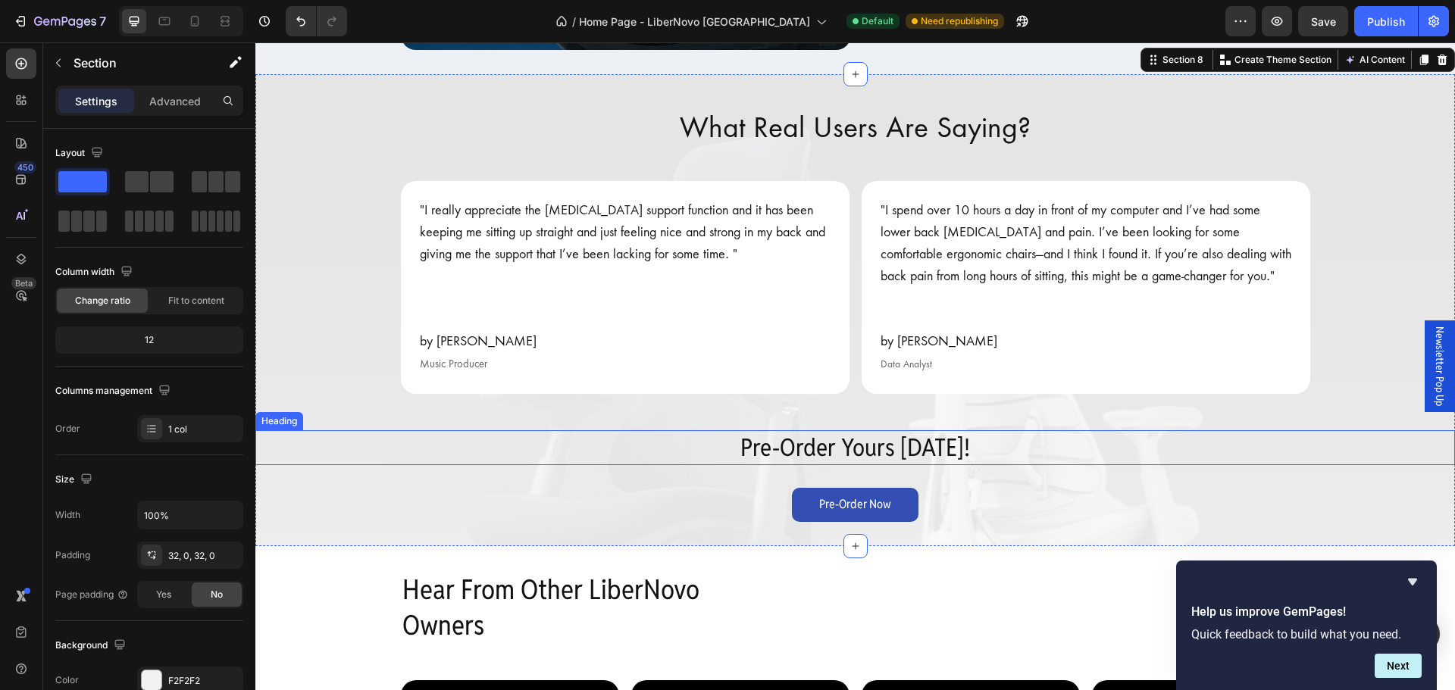
click at [859, 451] on h2 "Pre-Order Yours [DATE]!" at bounding box center [855, 448] width 1200 height 35
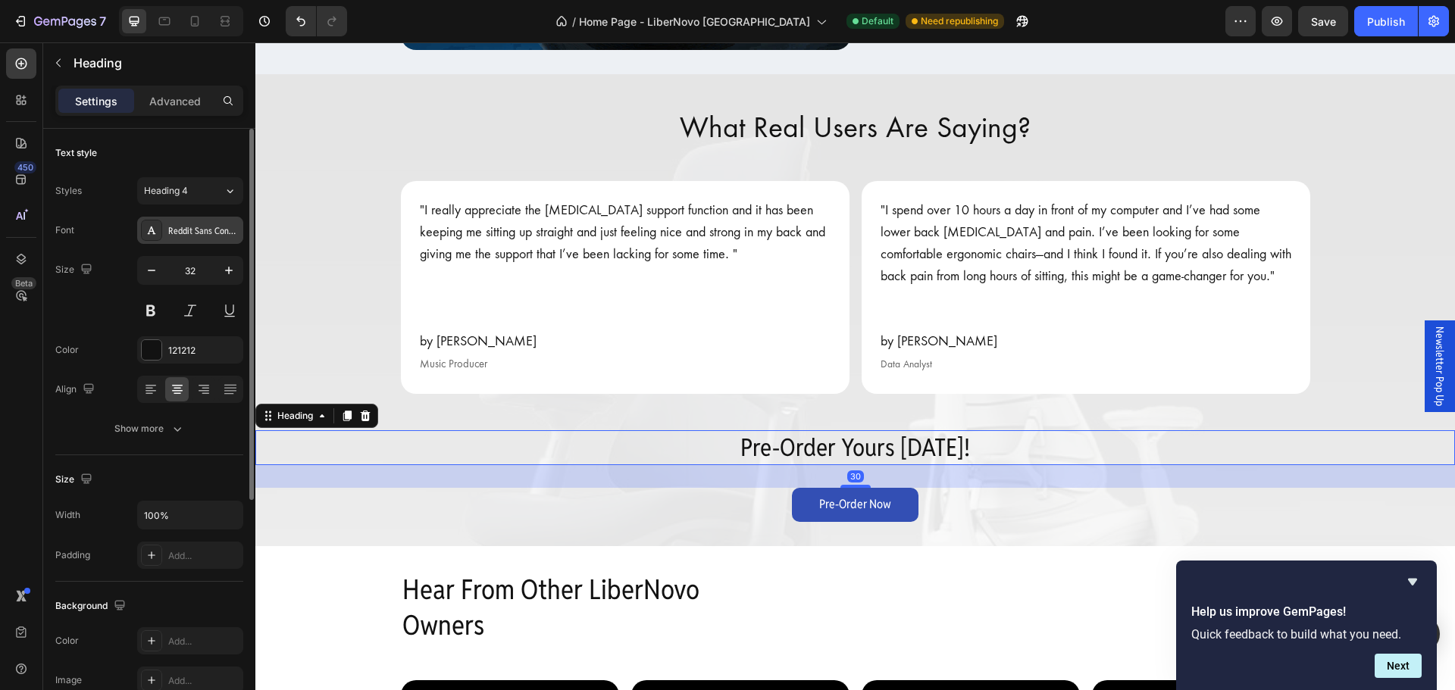
click at [218, 224] on div "Reddit Sans Condensed" at bounding box center [203, 231] width 71 height 14
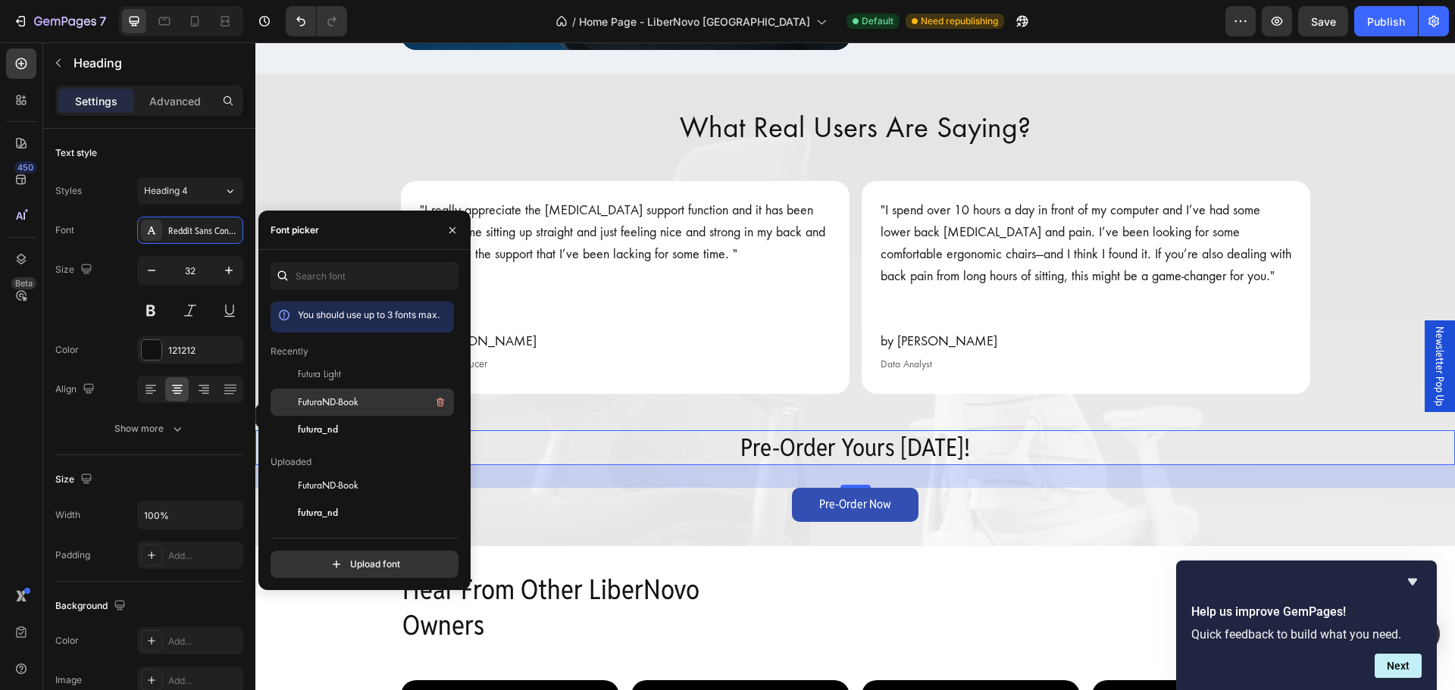
click at [324, 398] on span "FuturaND-Book" at bounding box center [328, 403] width 61 height 14
click at [935, 579] on h2 "Hear From Other LiberNovo Owners" at bounding box center [856, 608] width 910 height 74
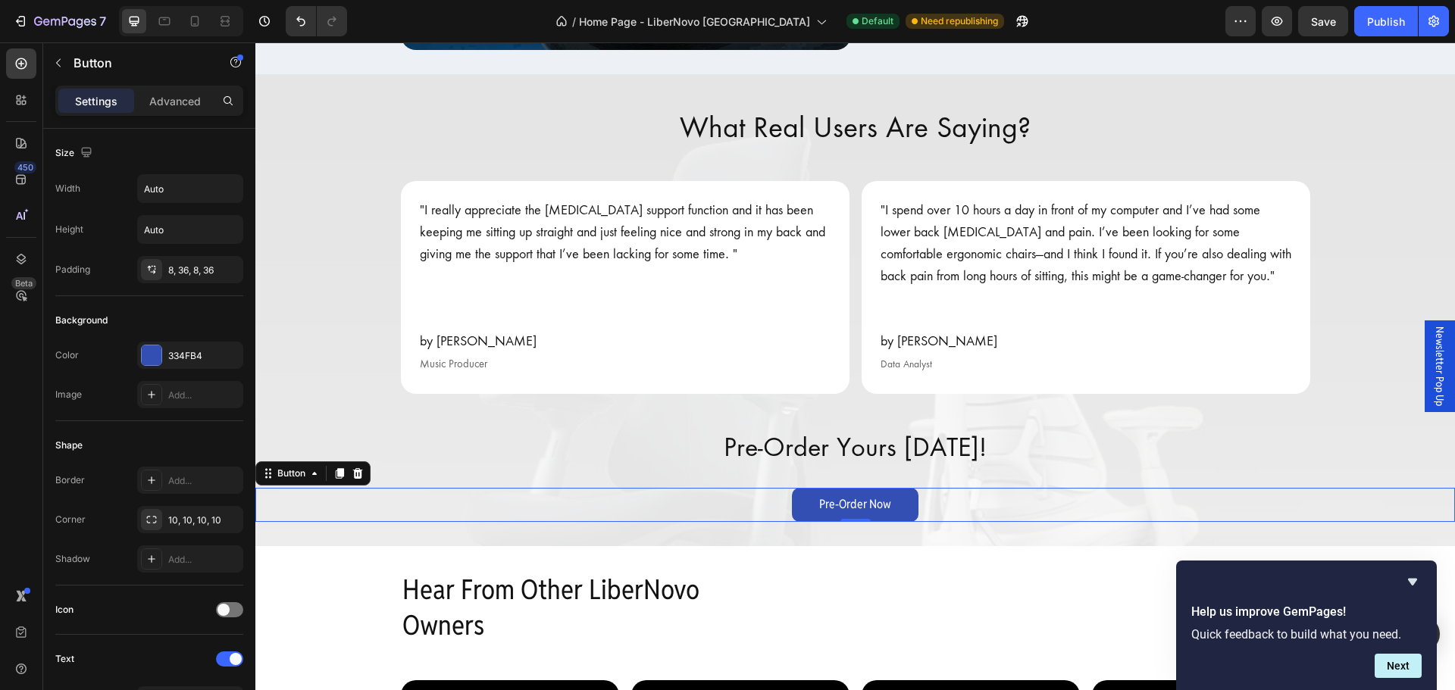
click at [905, 512] on link "Pre-Order Now" at bounding box center [855, 505] width 127 height 34
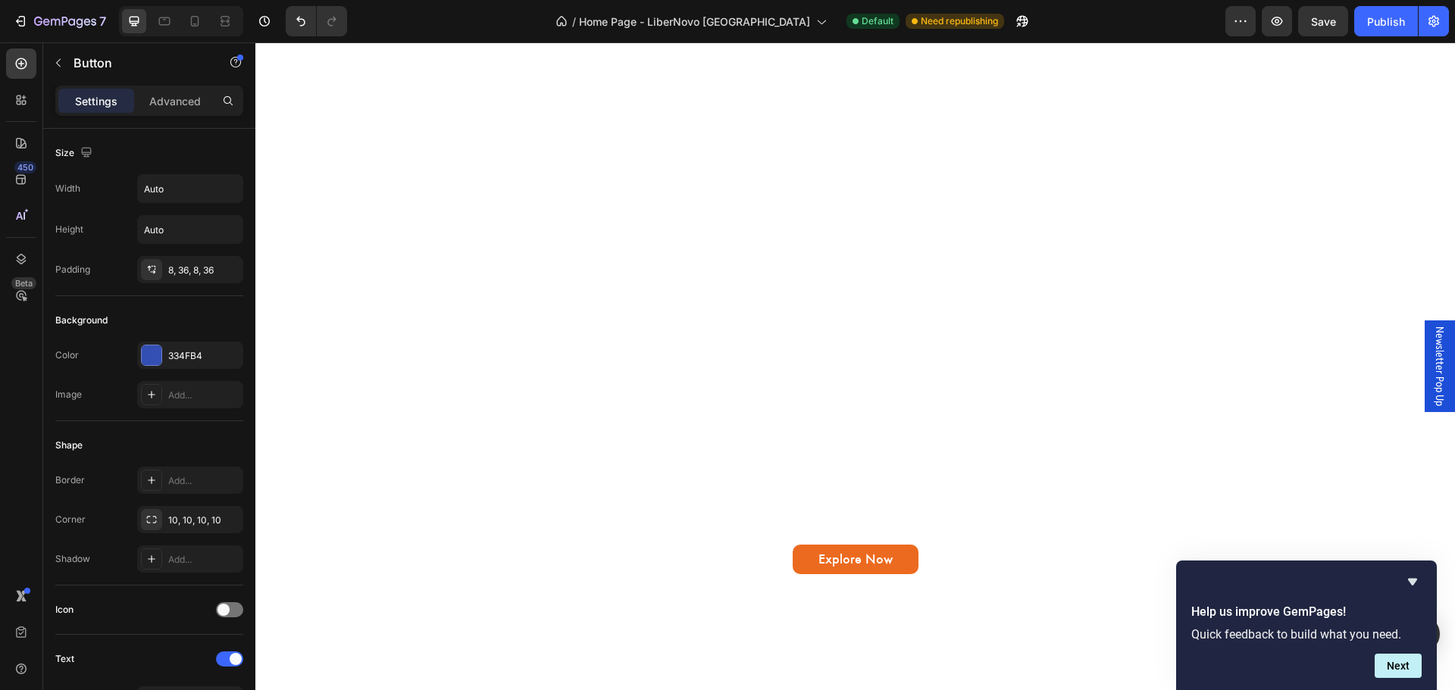
scroll to position [455, 0]
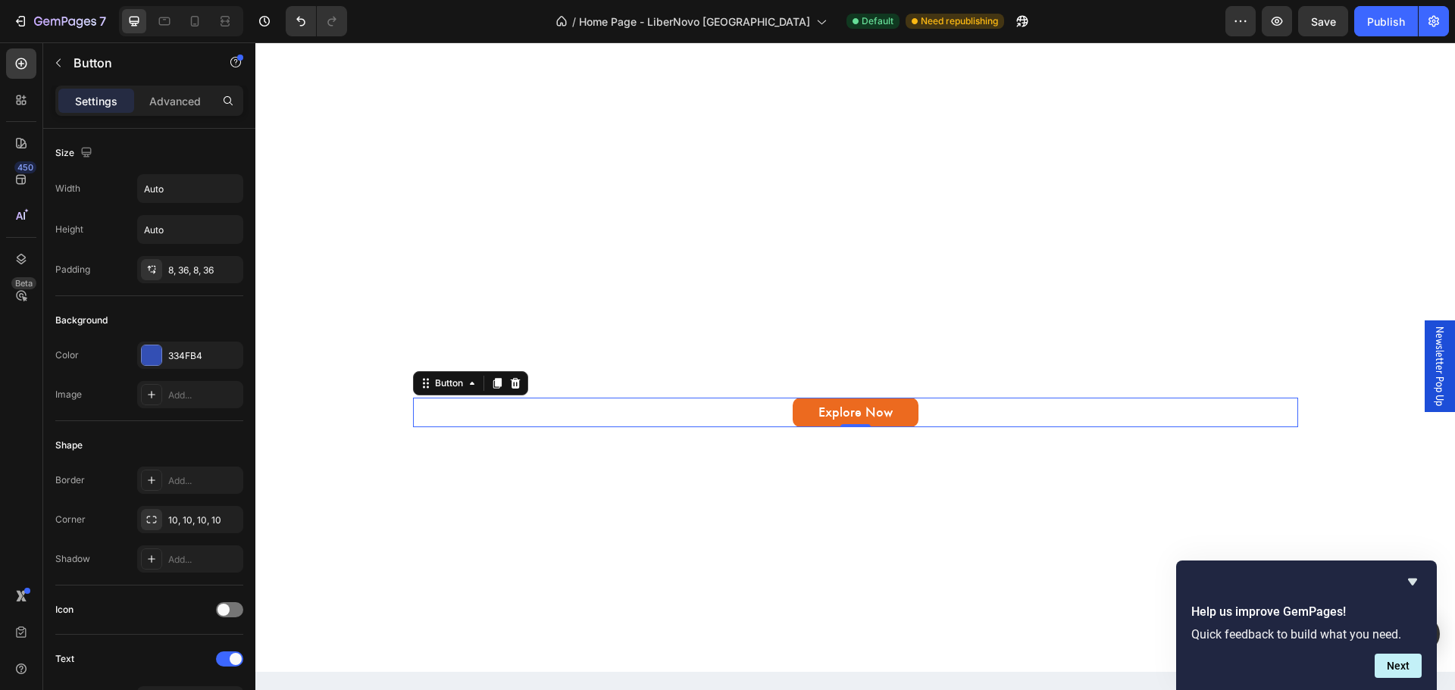
click at [928, 399] on div "Explore Now Button 0" at bounding box center [855, 413] width 885 height 30
click at [200, 357] on div "EC6A1F" at bounding box center [190, 356] width 44 height 14
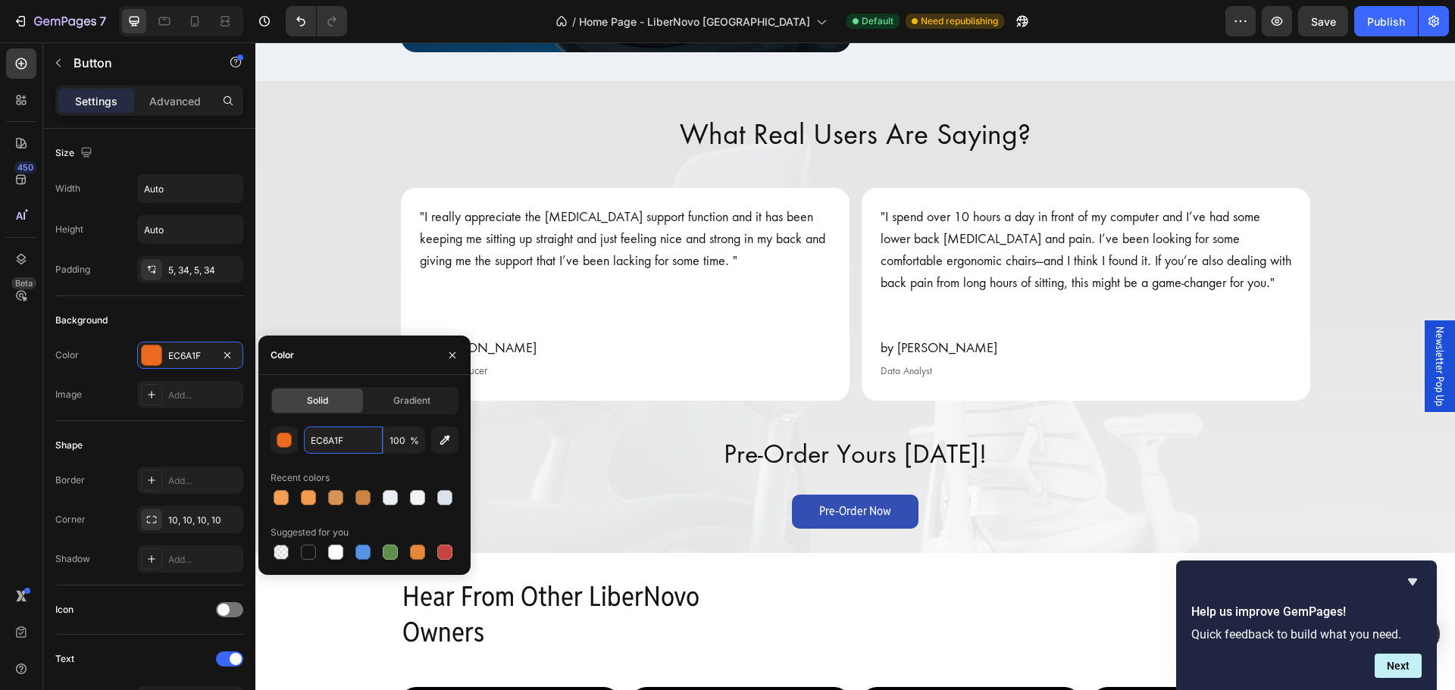
scroll to position [2880, 0]
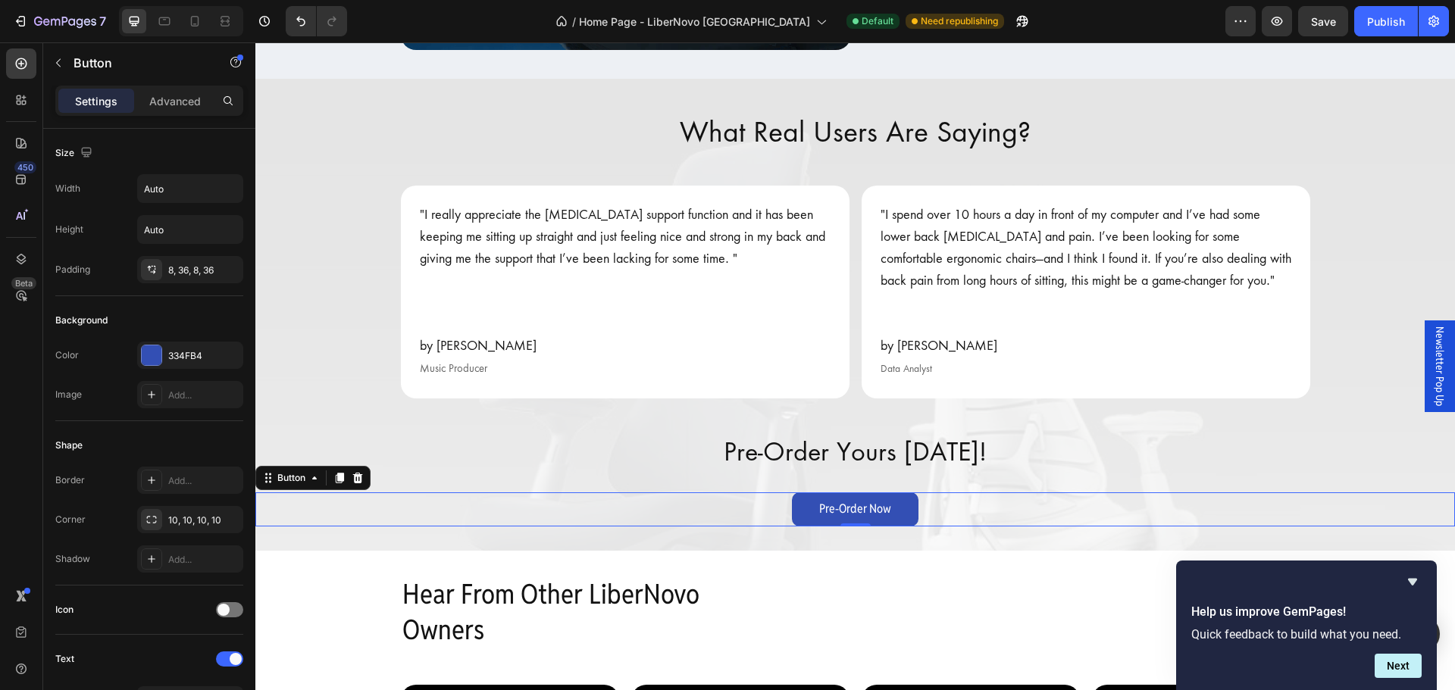
click at [908, 513] on link "Pre-Order Now" at bounding box center [855, 510] width 127 height 34
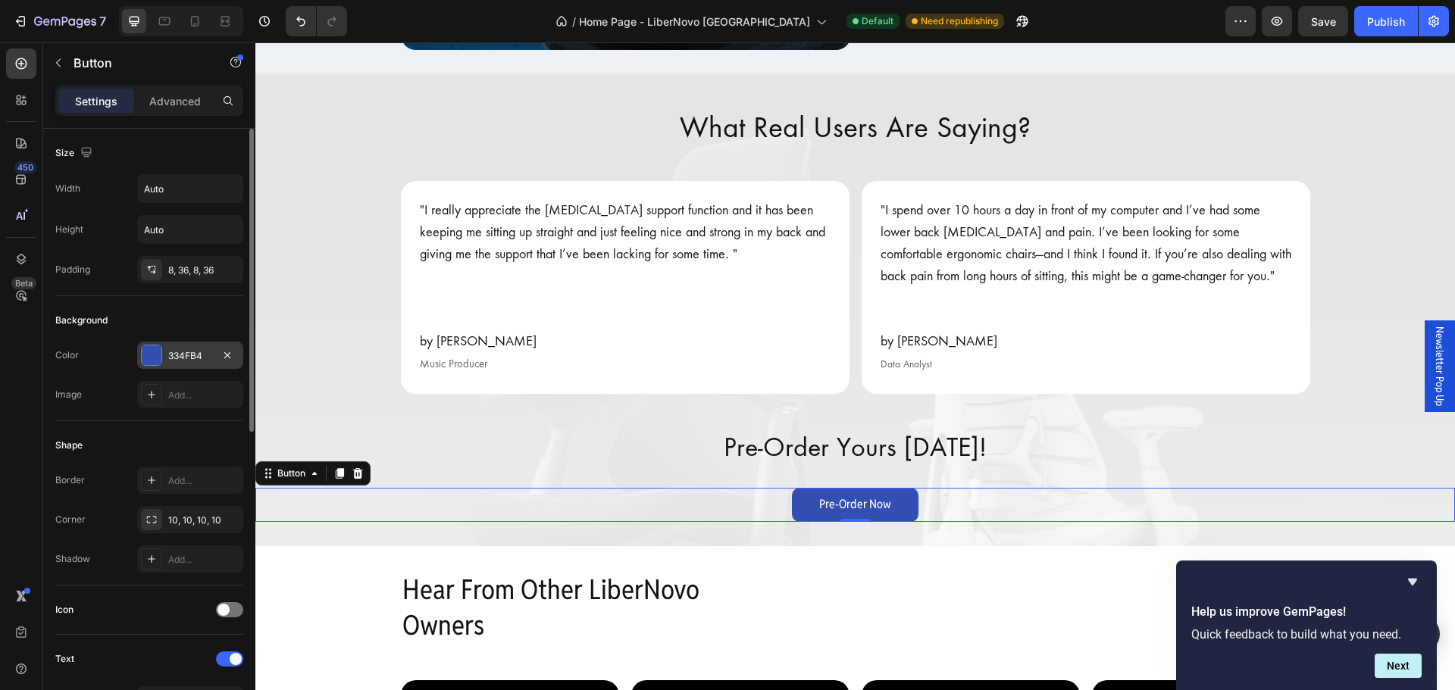
click at [210, 349] on div "334FB4" at bounding box center [190, 356] width 44 height 14
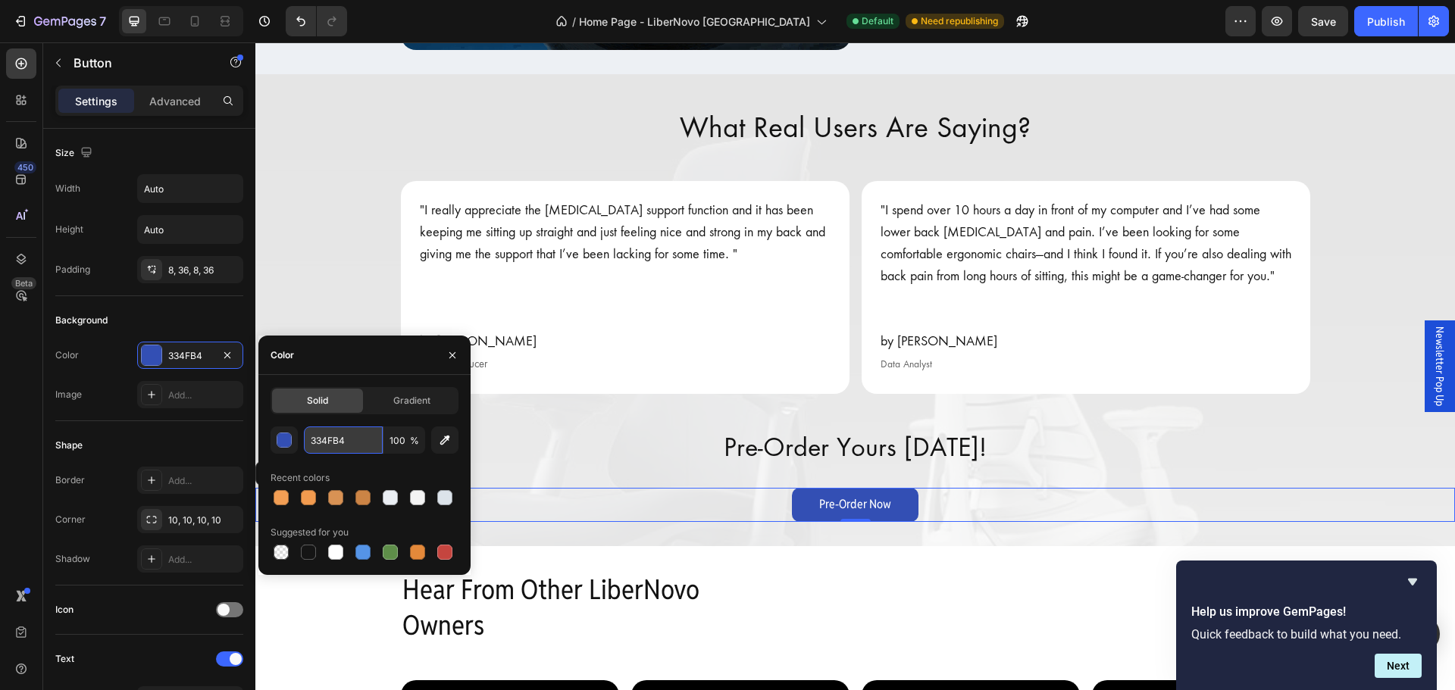
paste input "EC6A1F"
type input "EC6A1F"
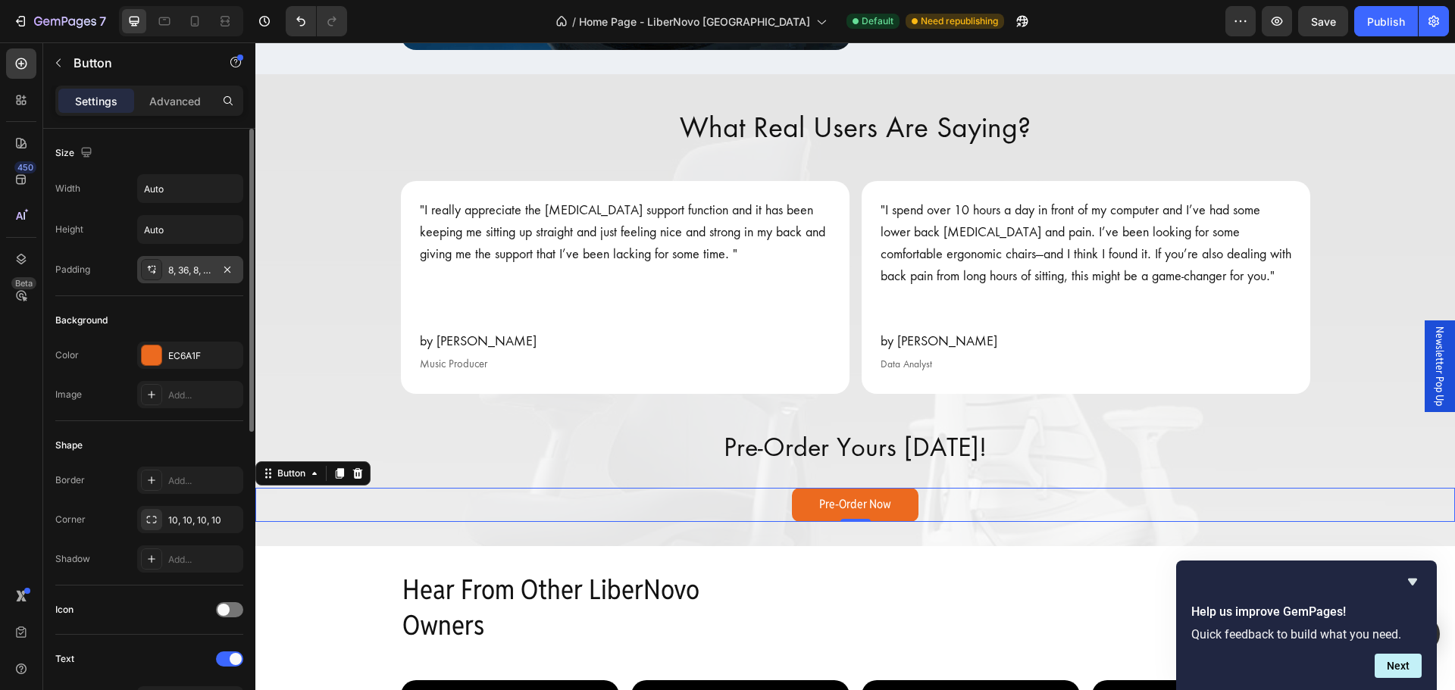
click at [217, 272] on div "8, 36, 8, 36" at bounding box center [190, 269] width 106 height 27
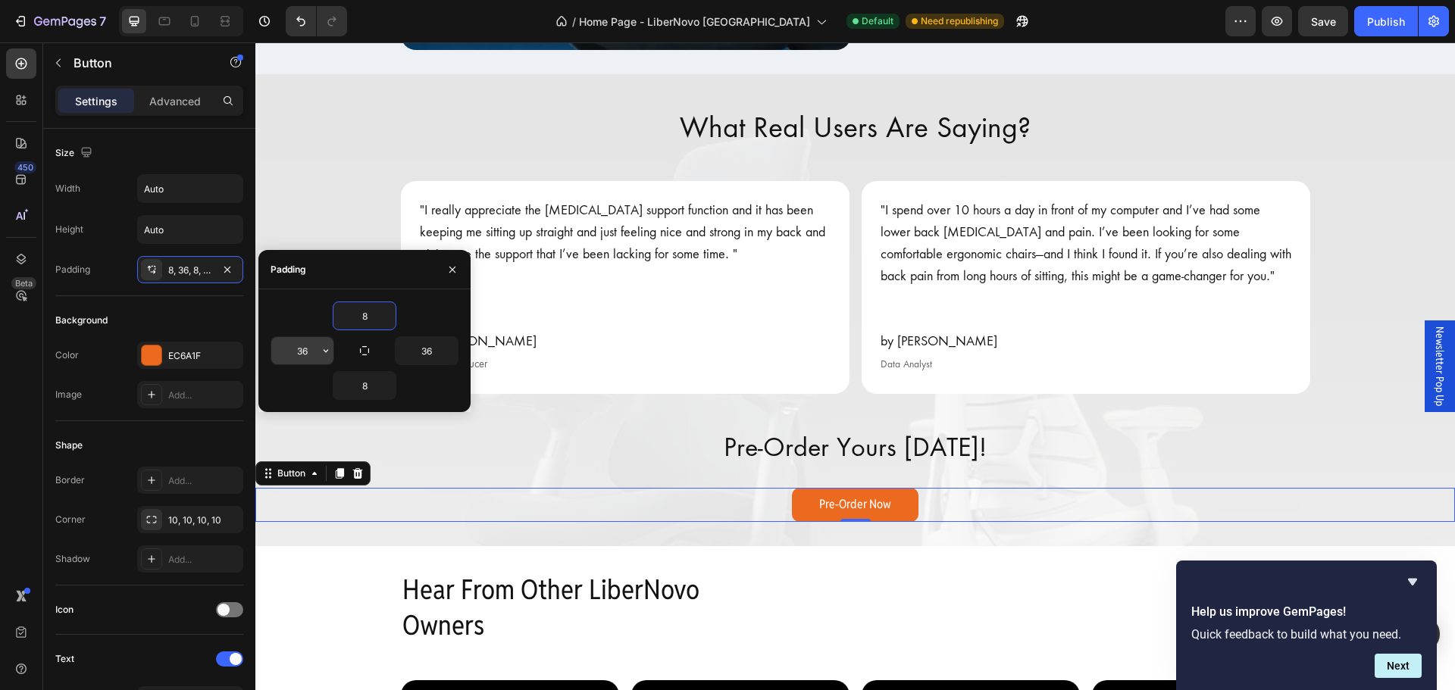
click at [316, 351] on input "36" at bounding box center [302, 350] width 62 height 27
type input "34"
click at [440, 355] on input "36" at bounding box center [427, 350] width 62 height 27
type input "34"
click at [374, 310] on input "8" at bounding box center [364, 315] width 62 height 27
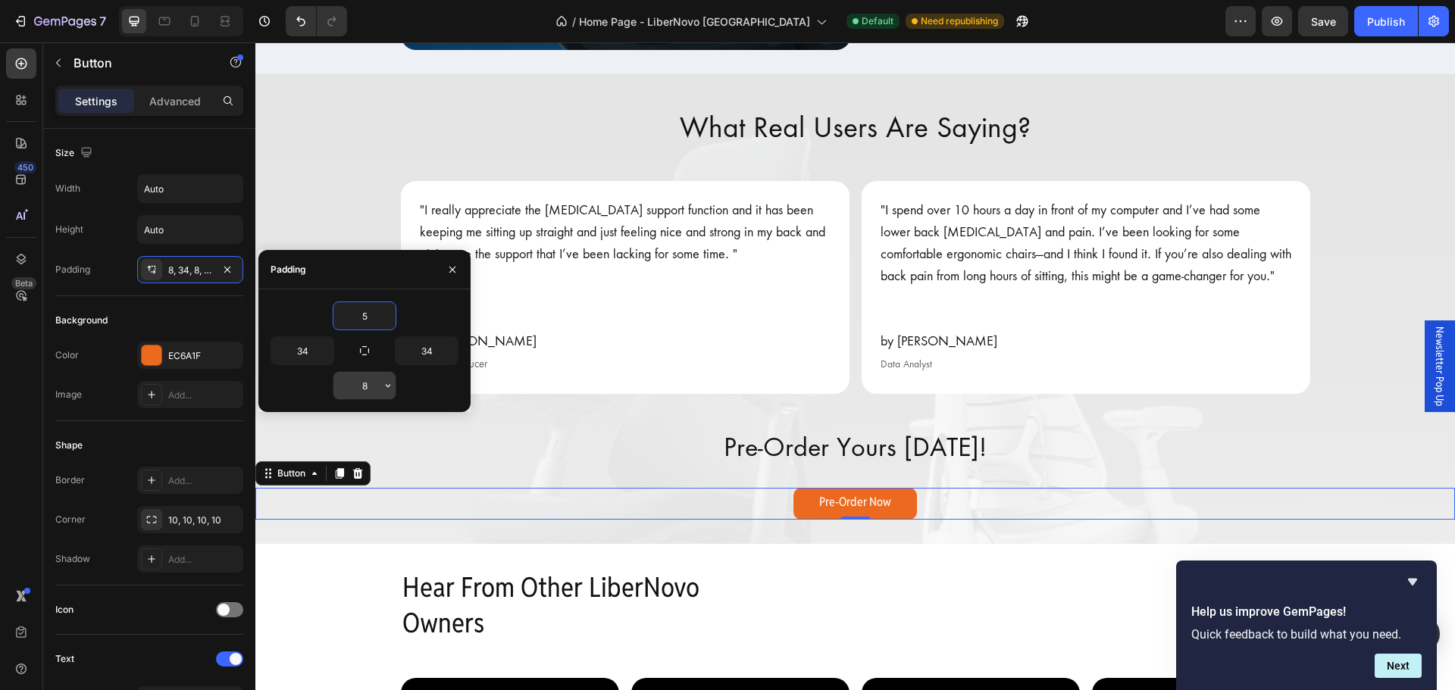
type input "5"
click at [372, 386] on input "8" at bounding box center [364, 385] width 62 height 27
type input "5"
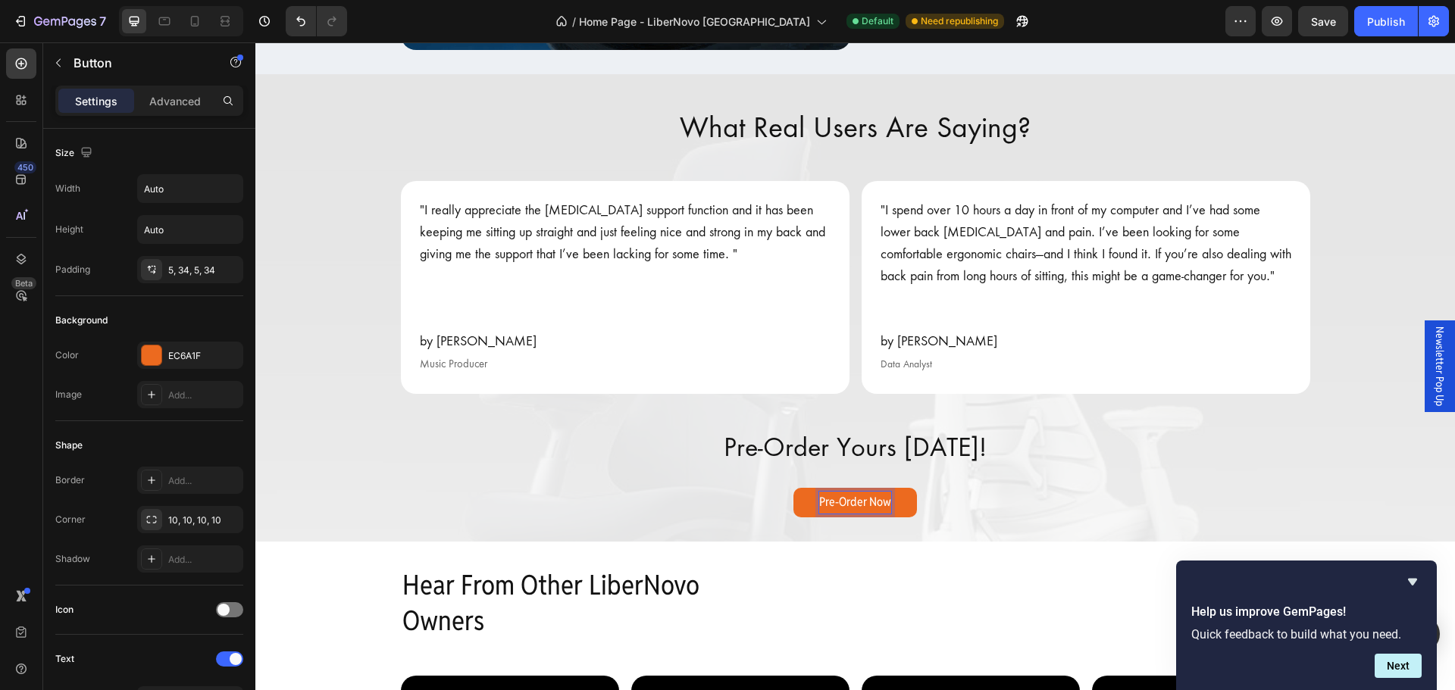
click at [857, 503] on p "Pre-Order Now" at bounding box center [855, 503] width 72 height 22
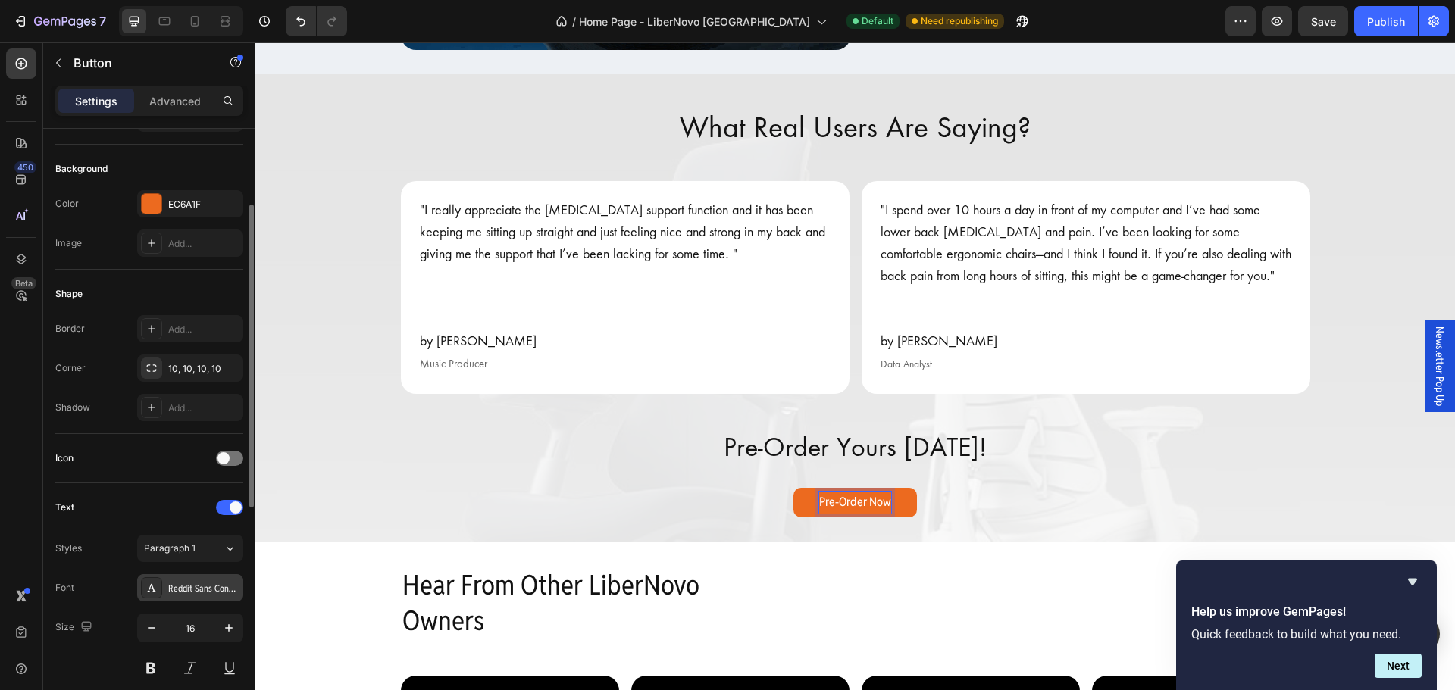
click at [203, 594] on div "Reddit Sans Condensed" at bounding box center [203, 589] width 71 height 14
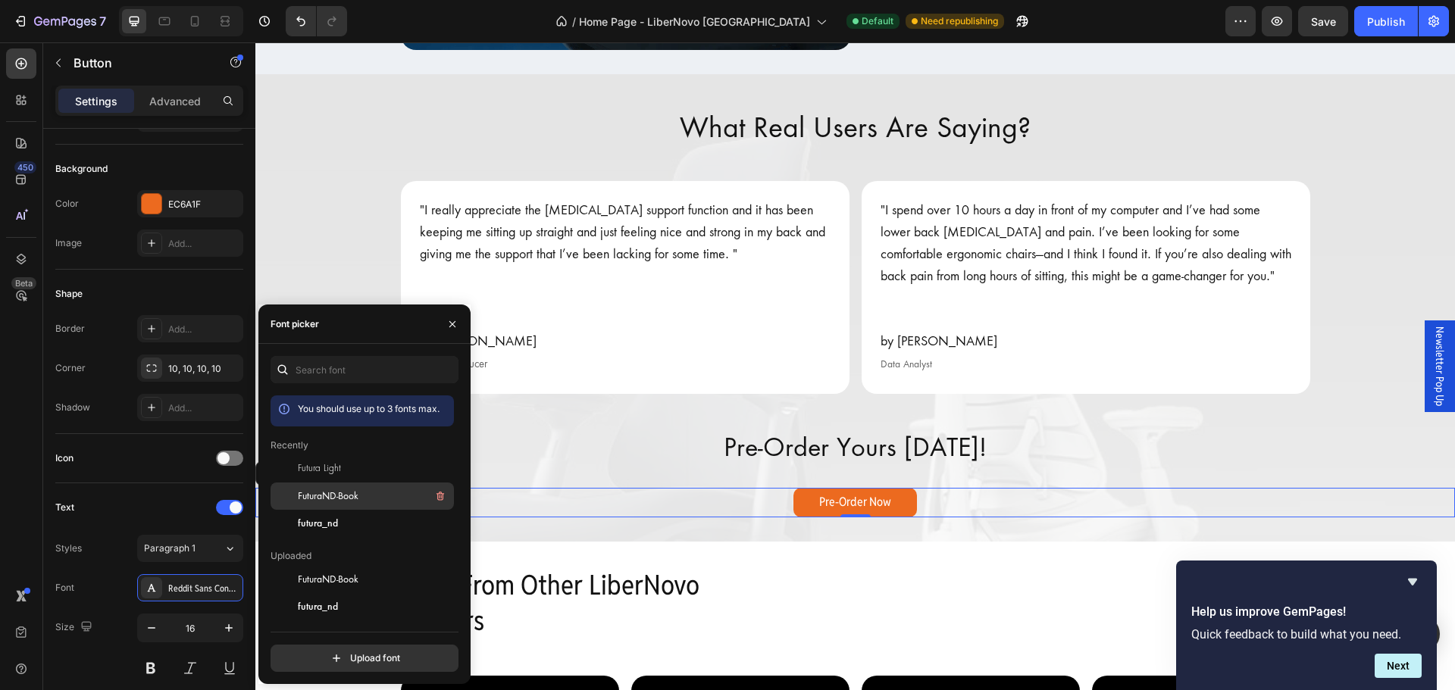
click at [302, 493] on span "FuturaND-Book" at bounding box center [328, 497] width 61 height 14
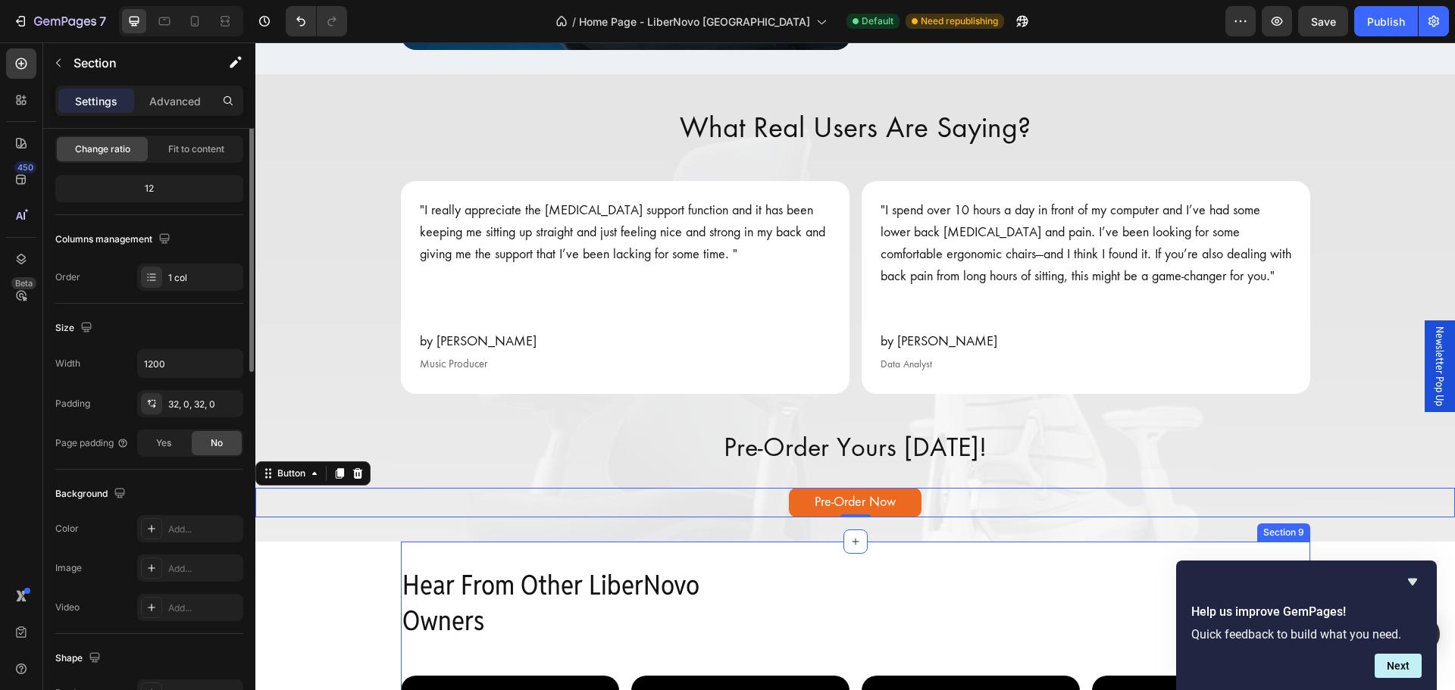
scroll to position [0, 0]
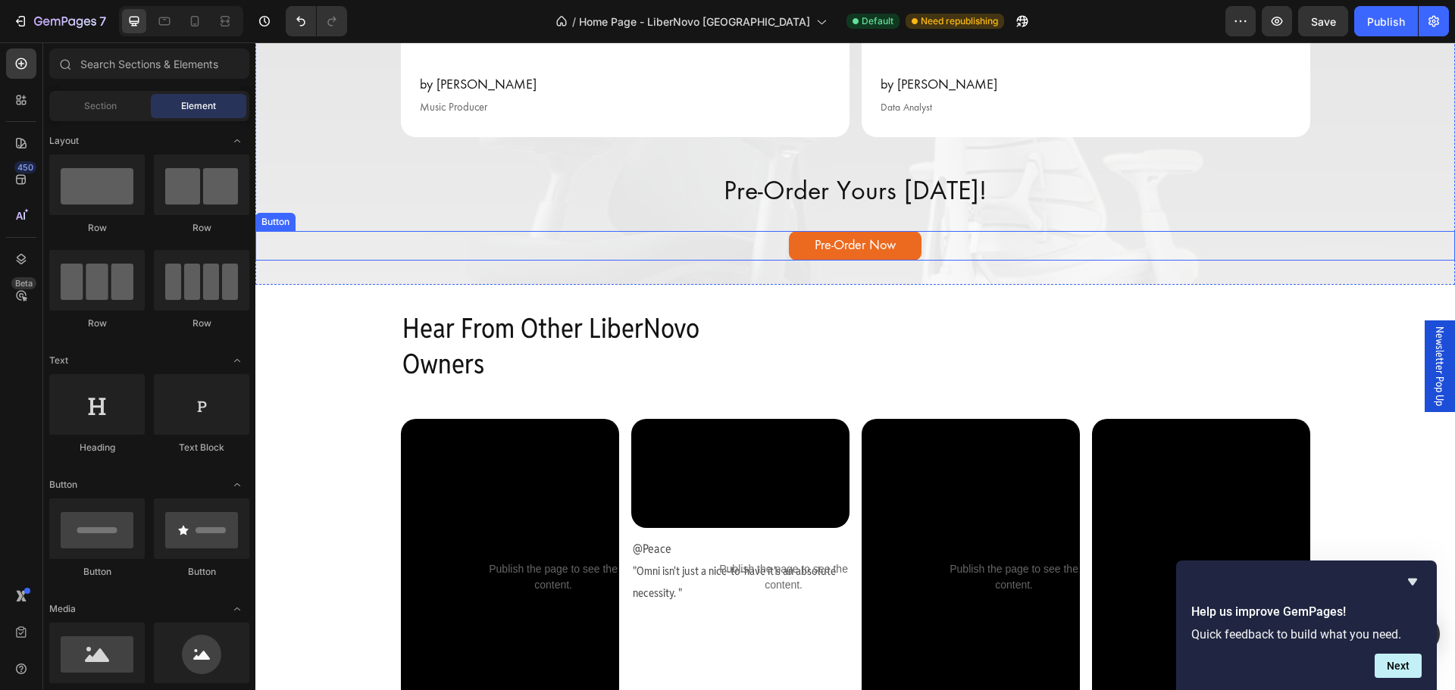
scroll to position [3183, 0]
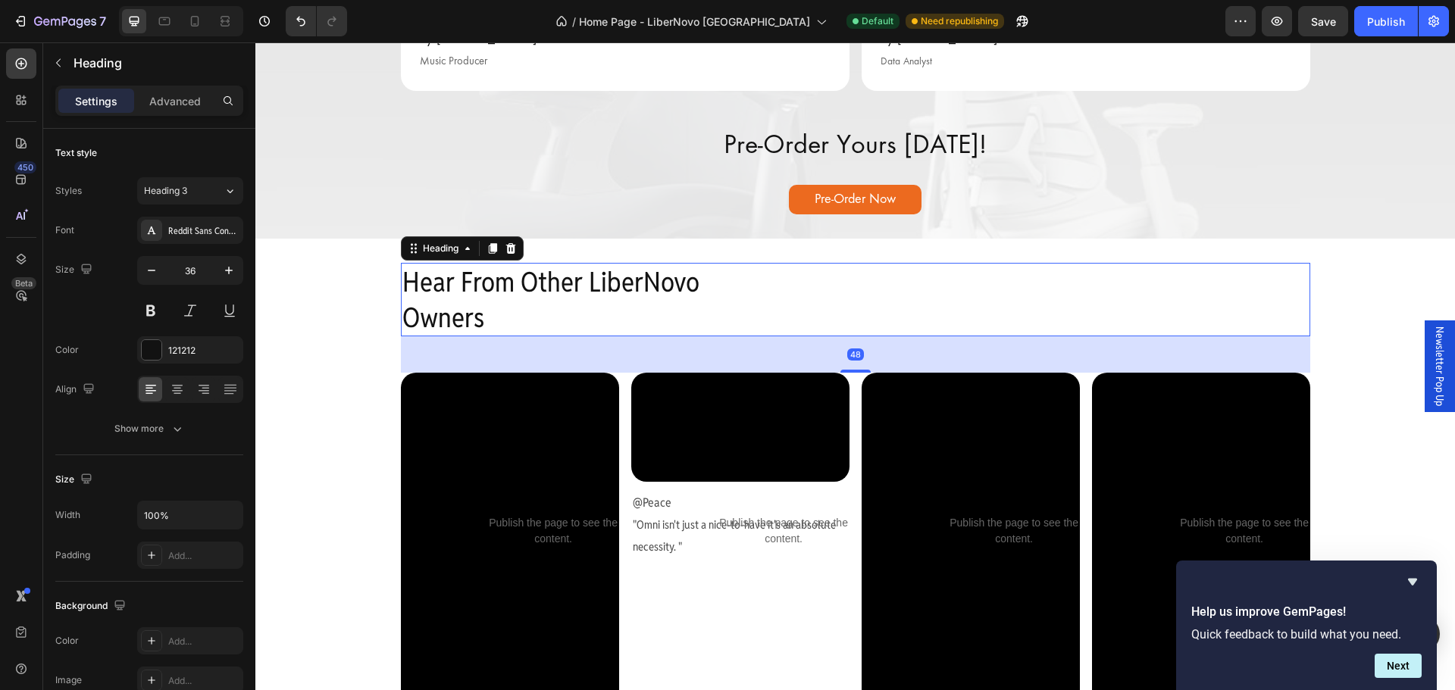
click at [575, 295] on h2 "Hear From Other LiberNovo Owners" at bounding box center [856, 300] width 910 height 74
click at [196, 236] on div "Reddit Sans Condensed" at bounding box center [203, 231] width 71 height 14
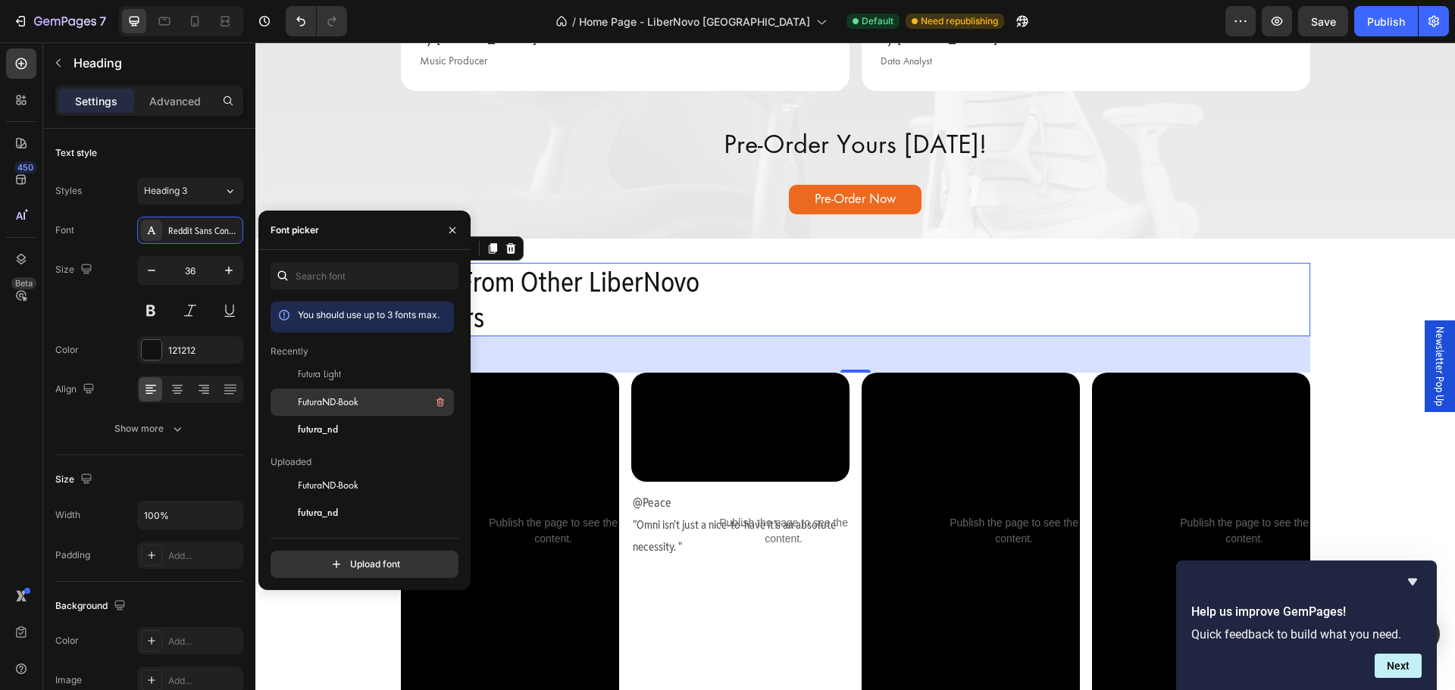
click at [317, 398] on span "FuturaND-Book" at bounding box center [328, 403] width 61 height 14
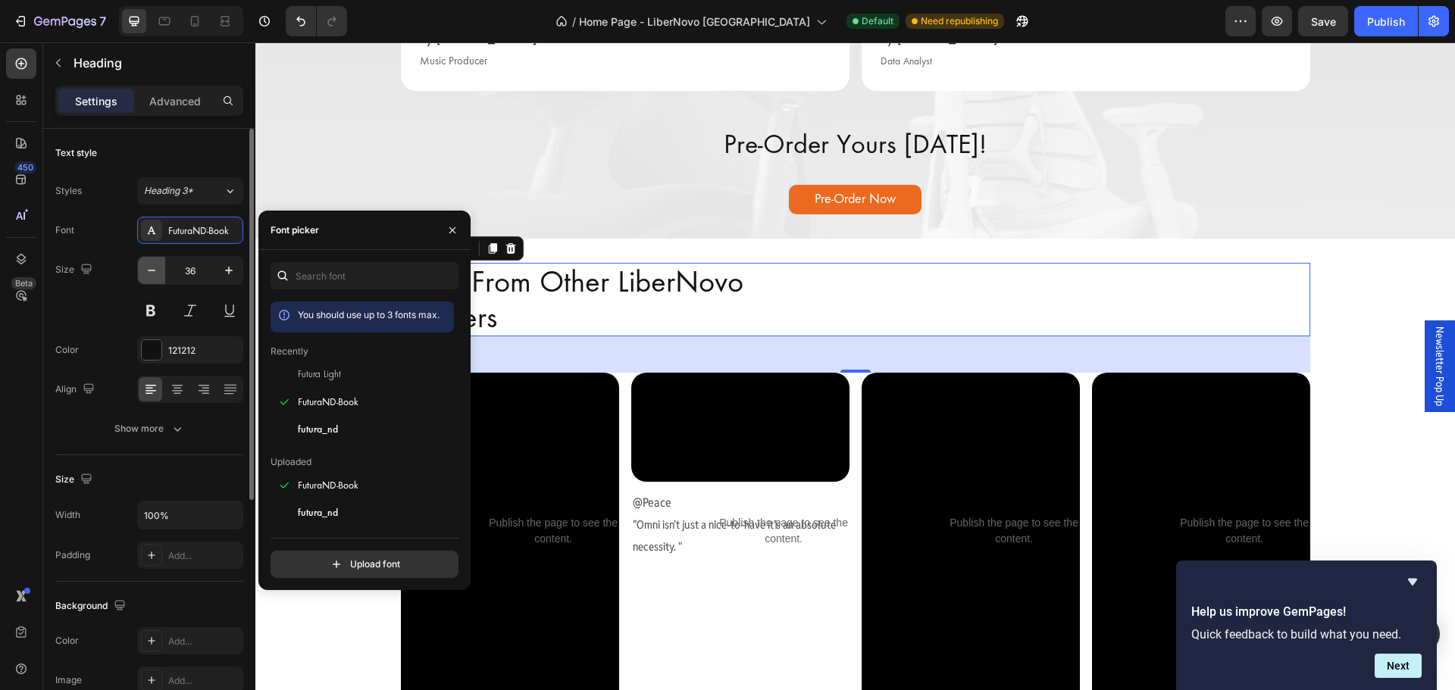
click at [150, 274] on icon "button" at bounding box center [151, 270] width 15 height 15
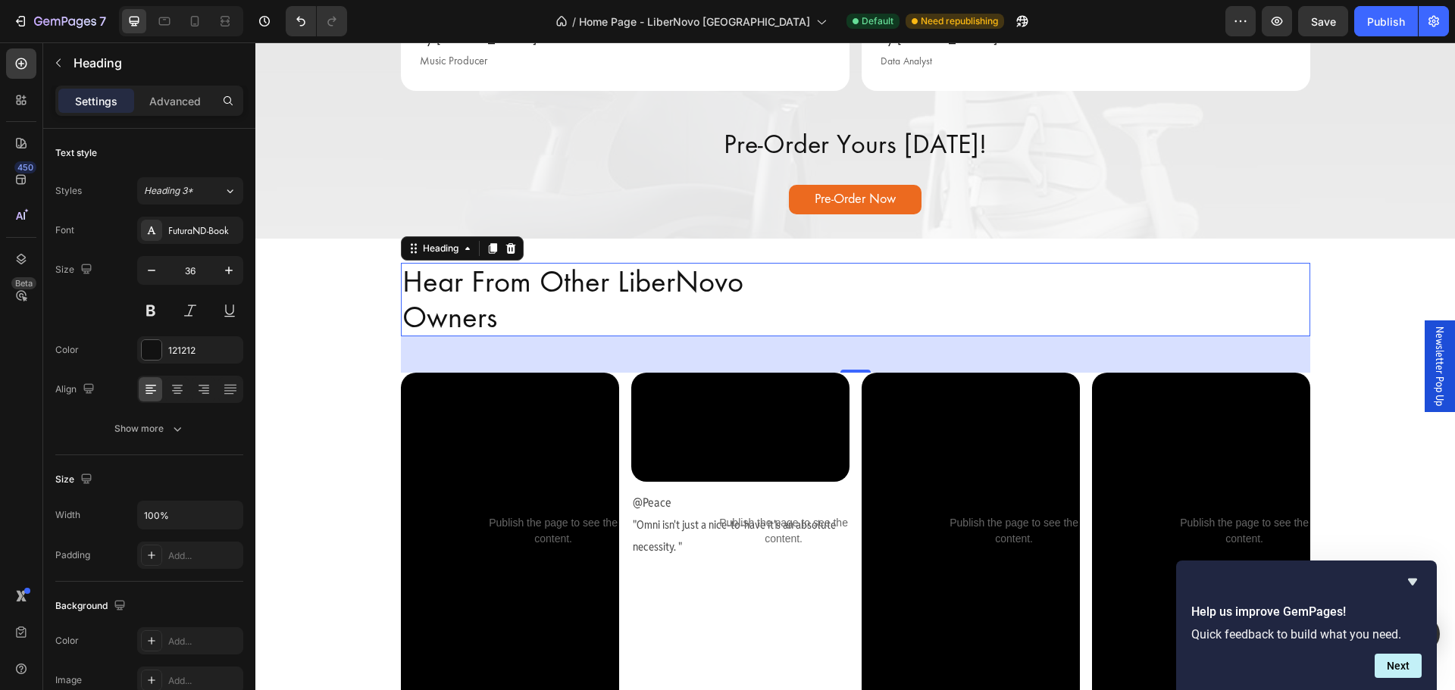
type input "35"
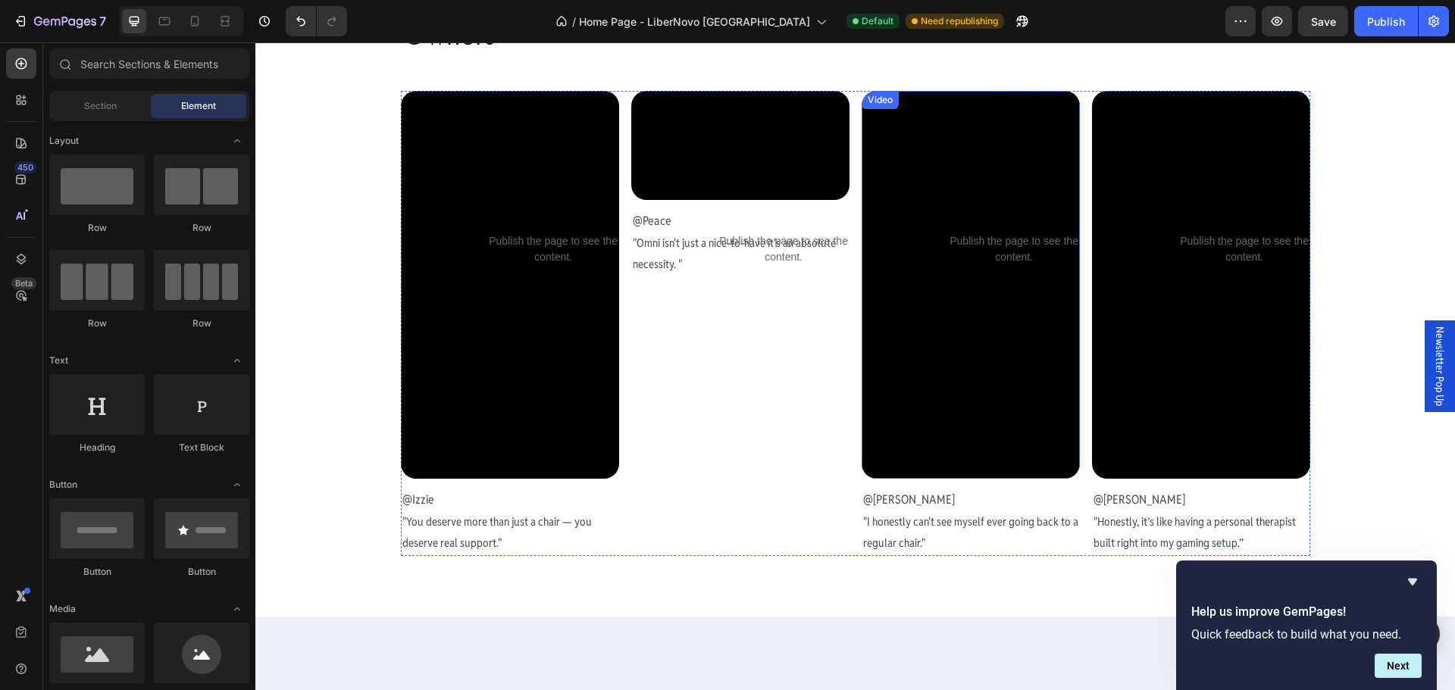
scroll to position [3411, 0]
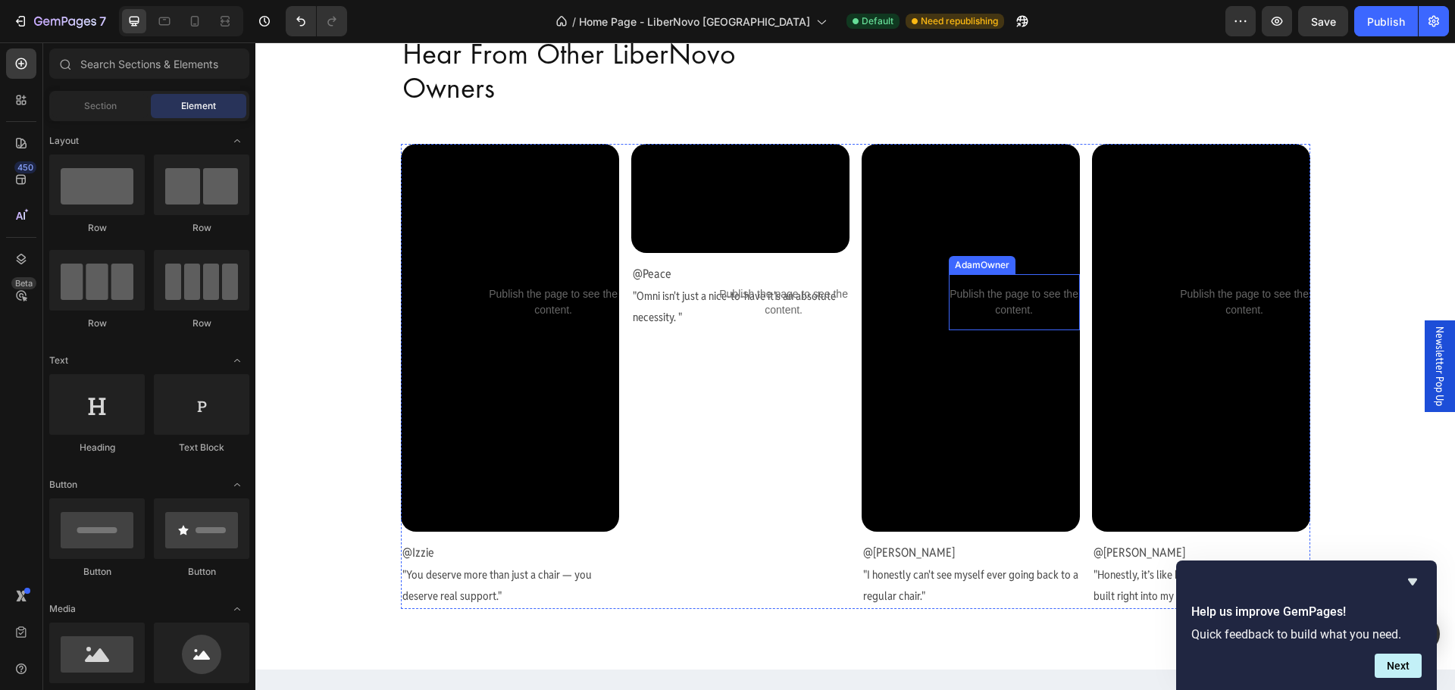
click at [1057, 298] on p "Publish the page to see the content." at bounding box center [1014, 302] width 131 height 32
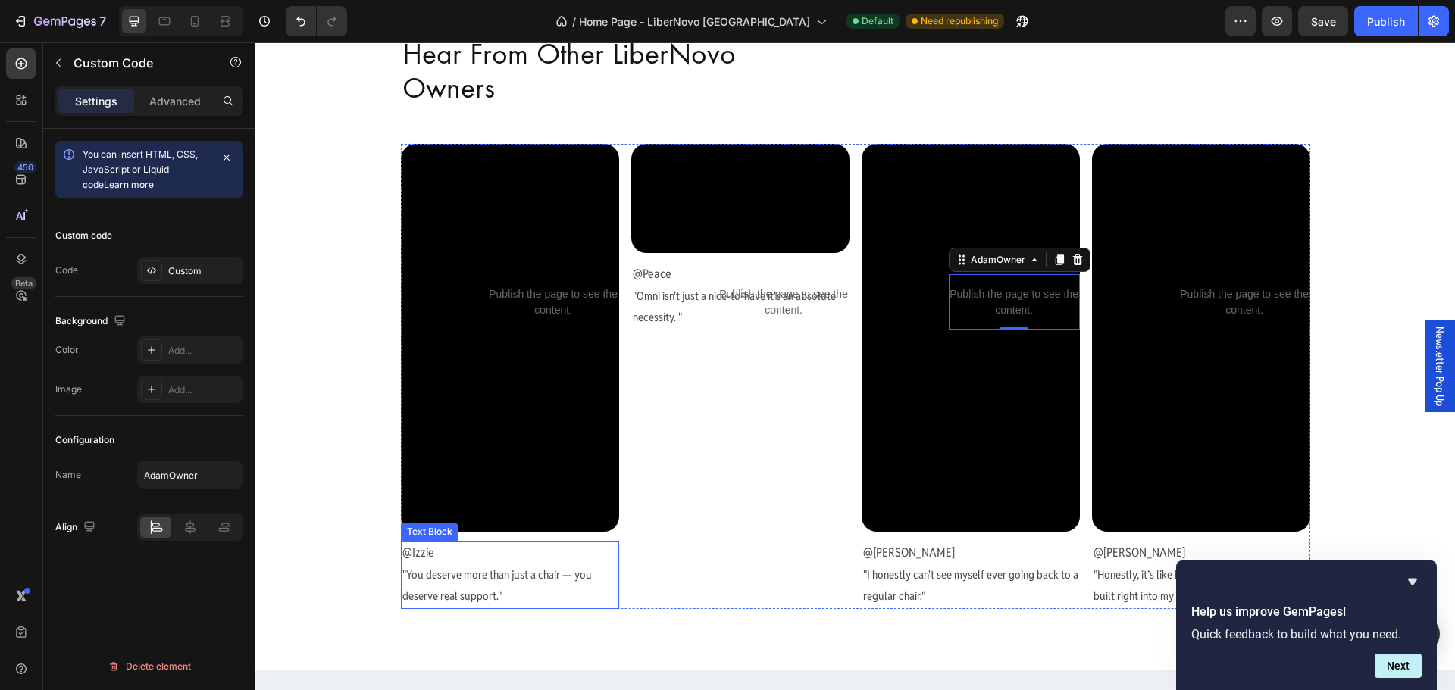
click at [447, 555] on p "@Izzie" at bounding box center [509, 554] width 215 height 22
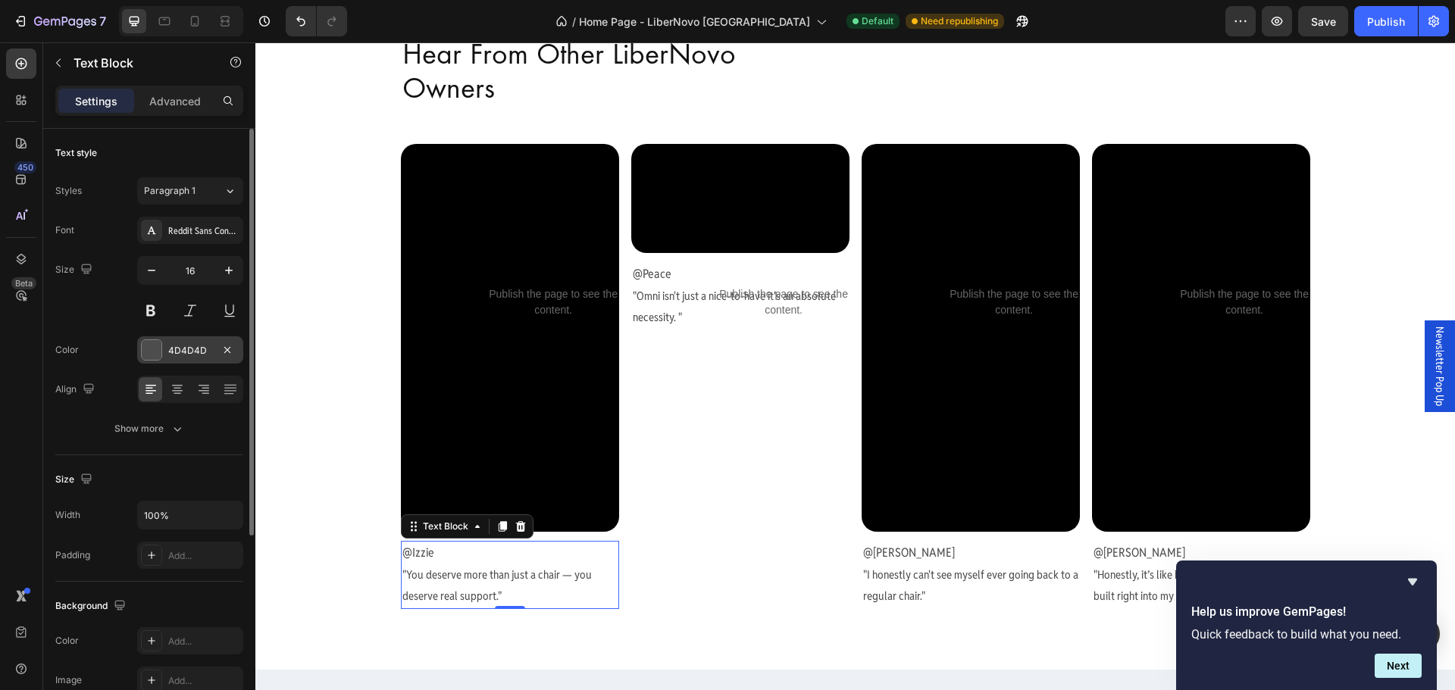
click at [209, 359] on div "4D4D4D" at bounding box center [190, 350] width 106 height 27
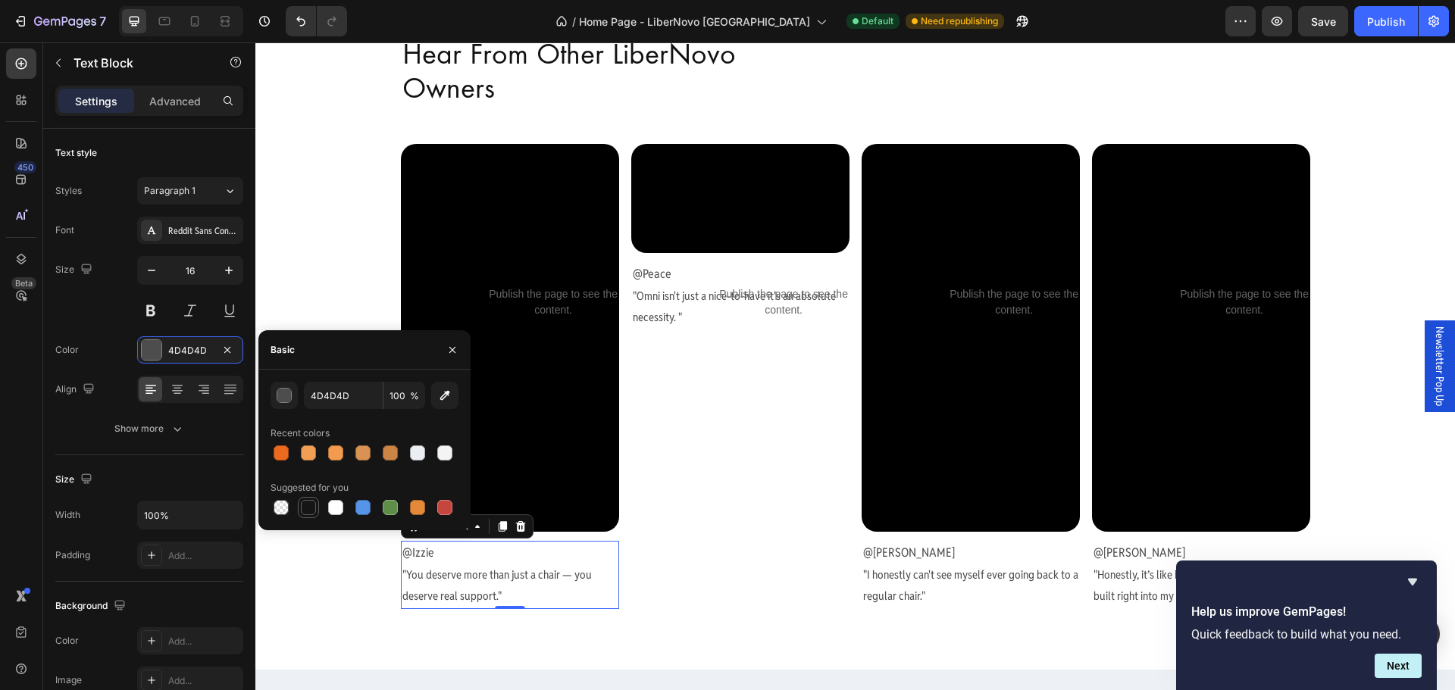
click at [313, 509] on div at bounding box center [308, 507] width 15 height 15
type input "151515"
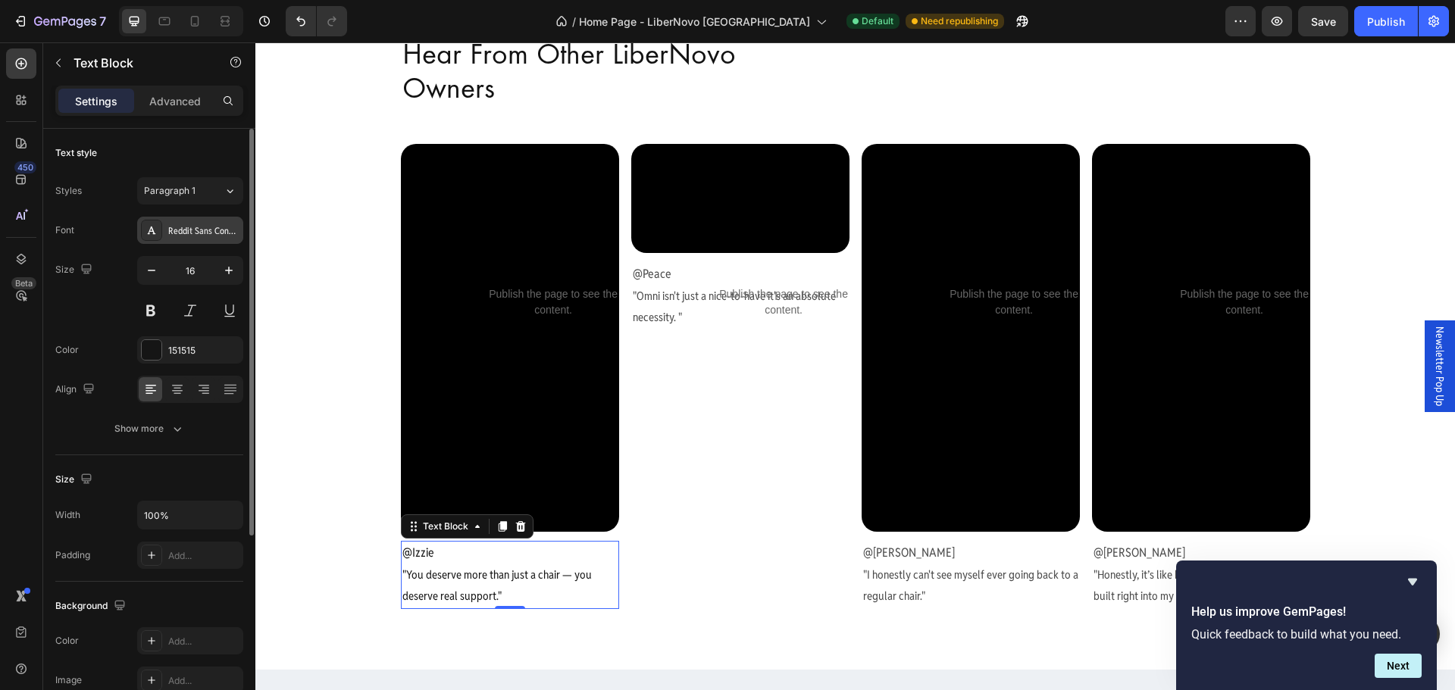
click at [211, 234] on div "Reddit Sans Condensed" at bounding box center [203, 231] width 71 height 14
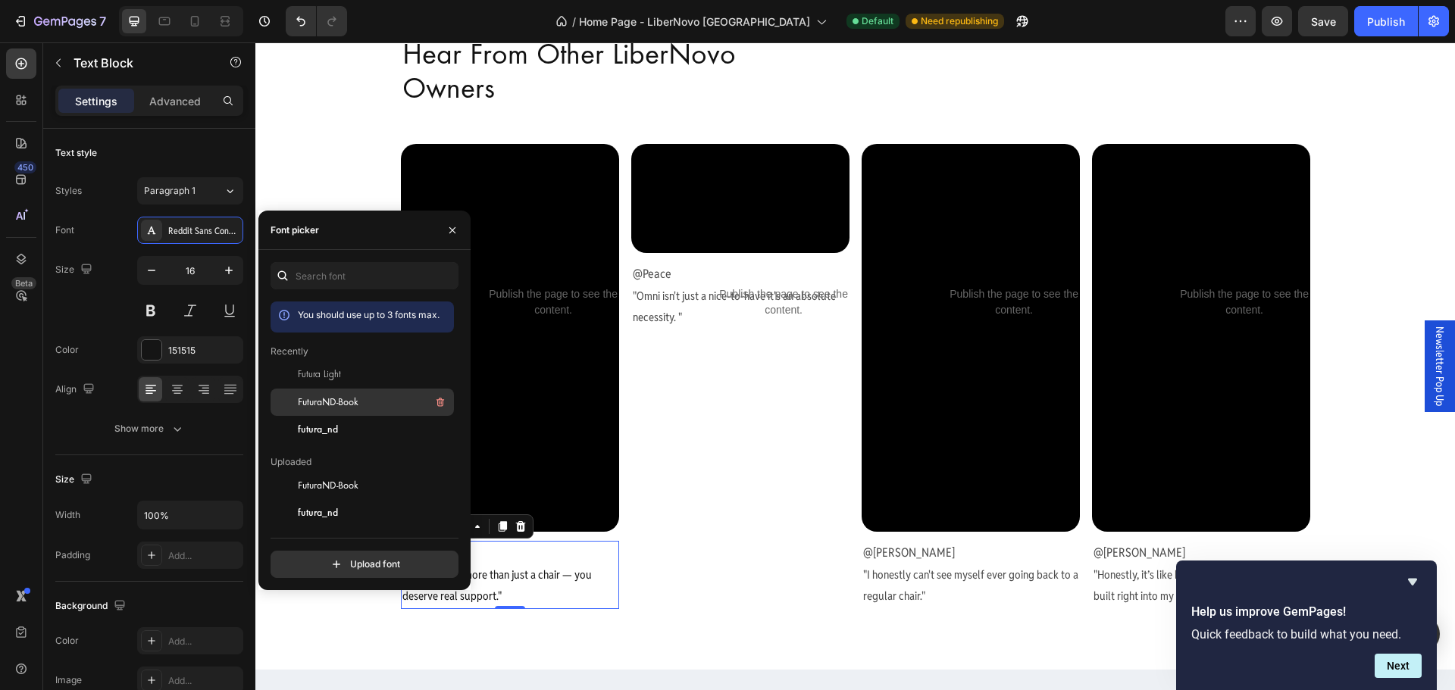
click at [321, 400] on span "FuturaND-Book" at bounding box center [328, 403] width 61 height 14
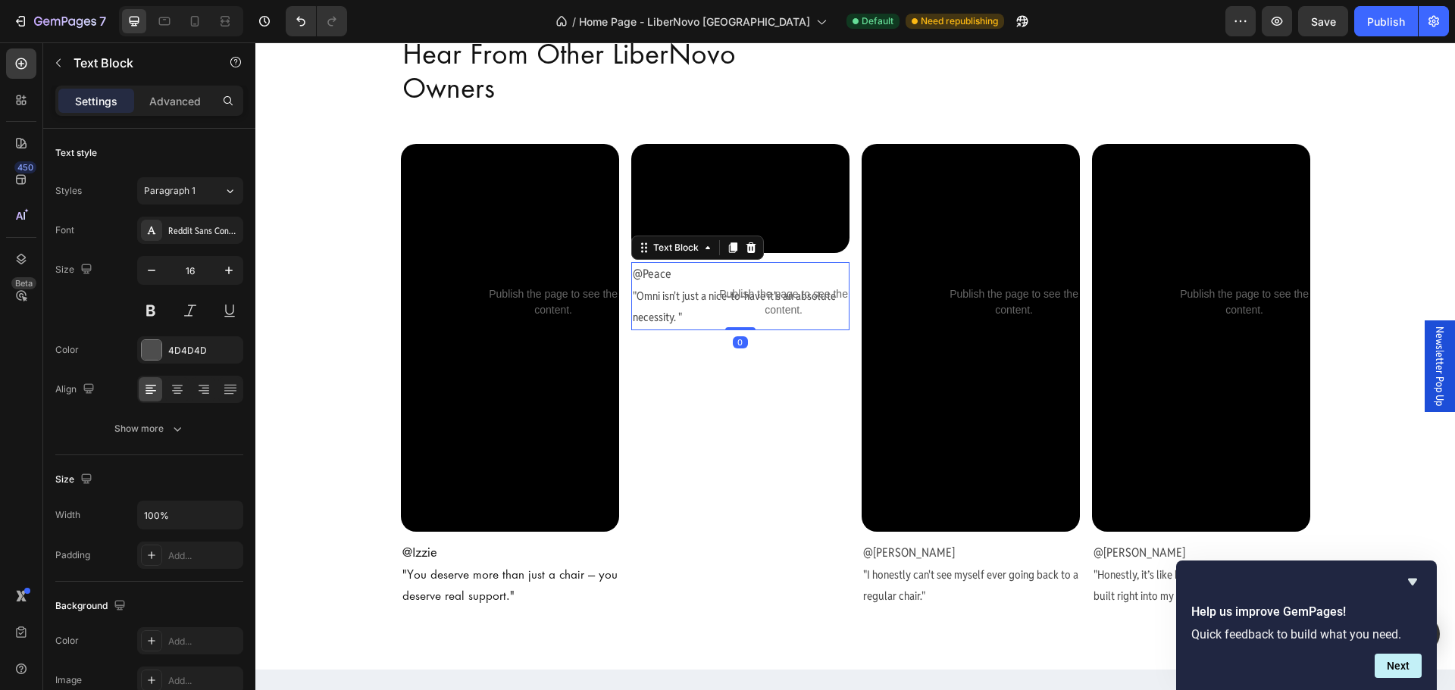
click at [747, 325] on span ""Omni isn't just a nice-to-have it's an absolute necessity. "" at bounding box center [734, 307] width 203 height 36
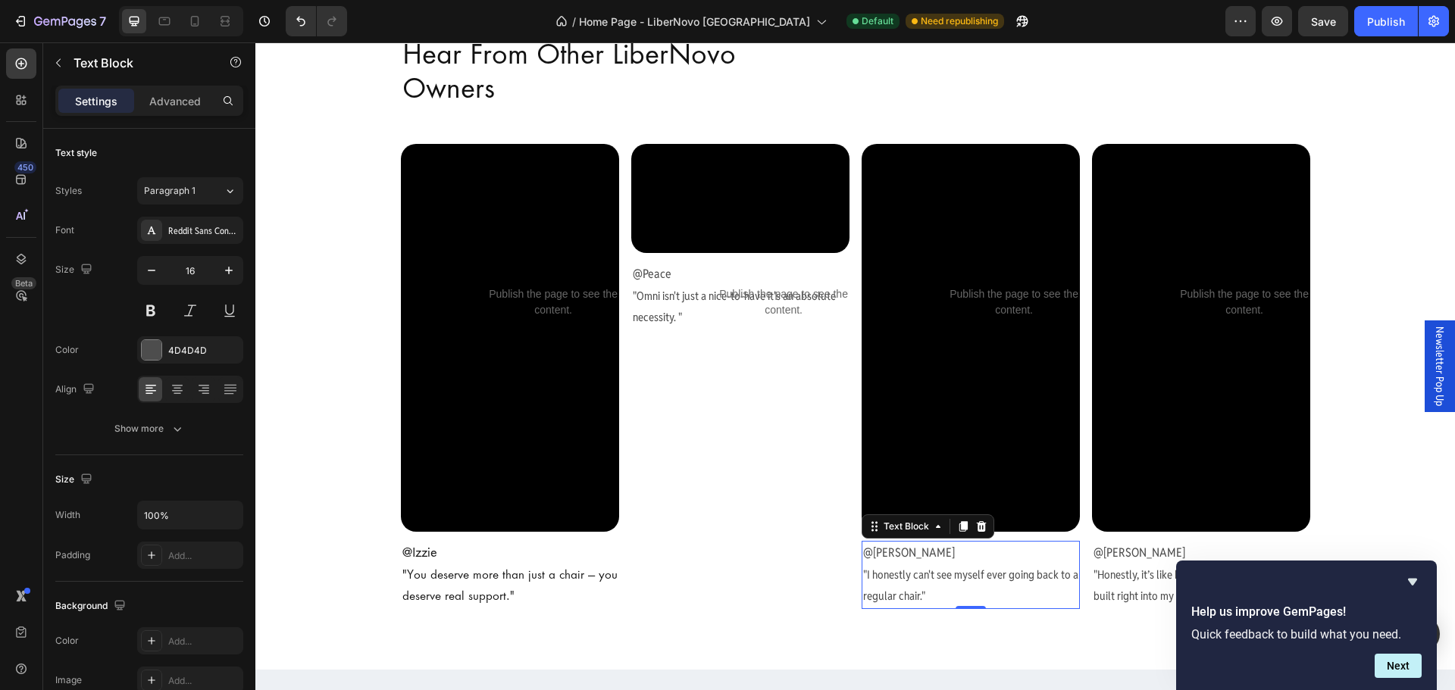
click at [935, 558] on p "@[PERSON_NAME]" at bounding box center [970, 554] width 215 height 22
click at [700, 325] on span ""Omni isn't just a nice-to-have it's an absolute necessity. "" at bounding box center [734, 307] width 203 height 36
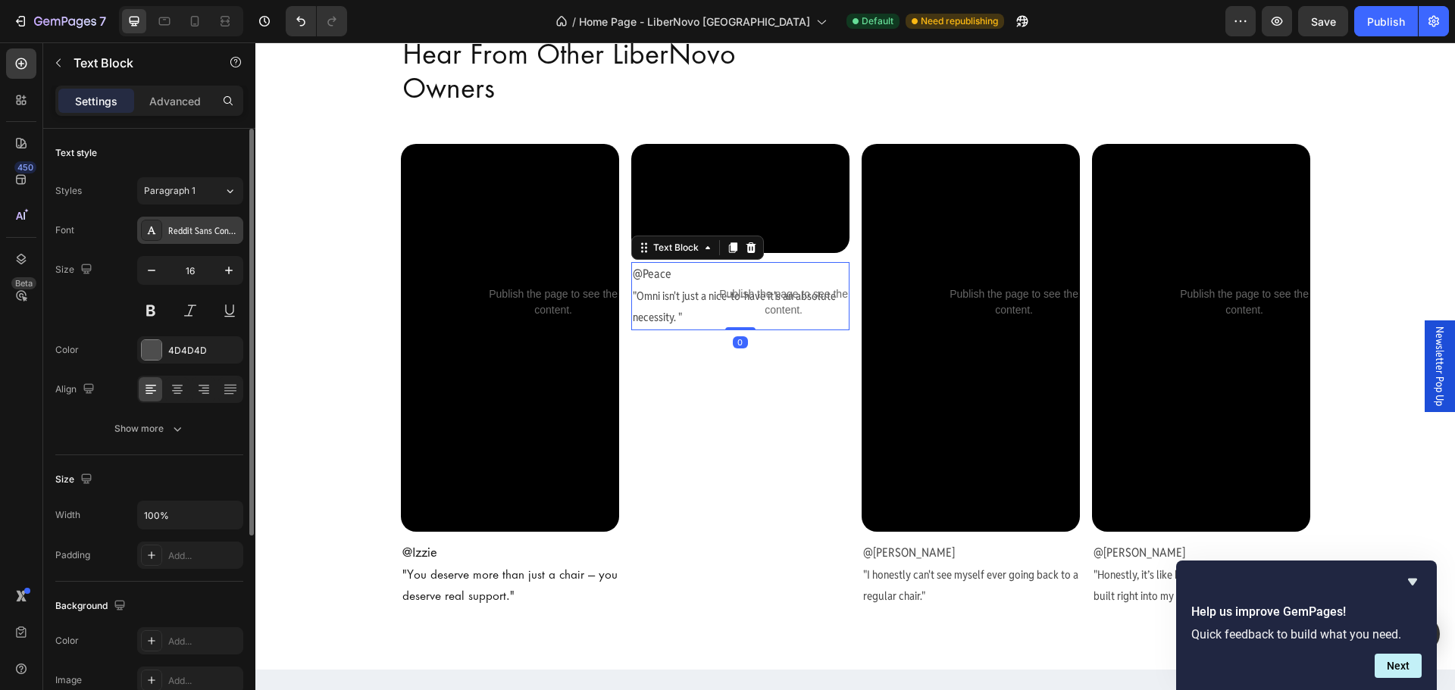
click at [214, 233] on div "Reddit Sans Condensed" at bounding box center [203, 231] width 71 height 14
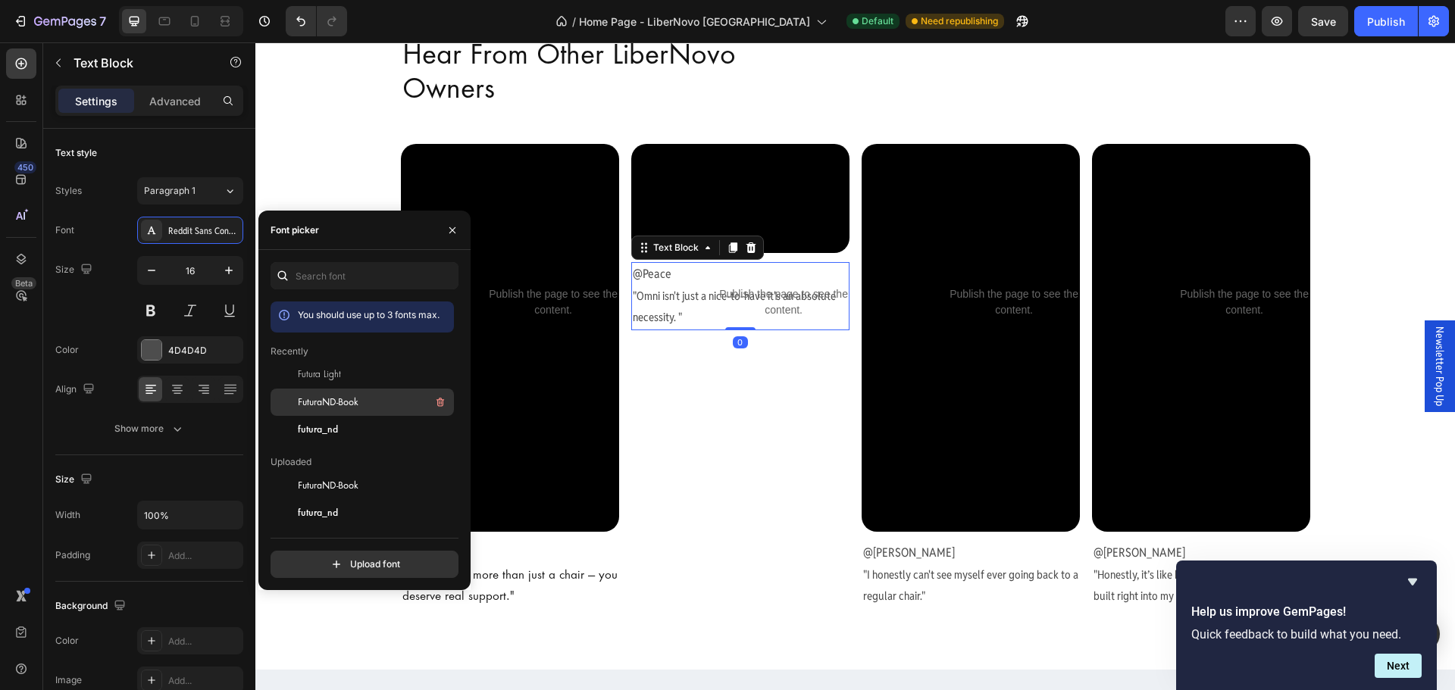
click at [333, 409] on span "FuturaND-Book" at bounding box center [328, 403] width 61 height 14
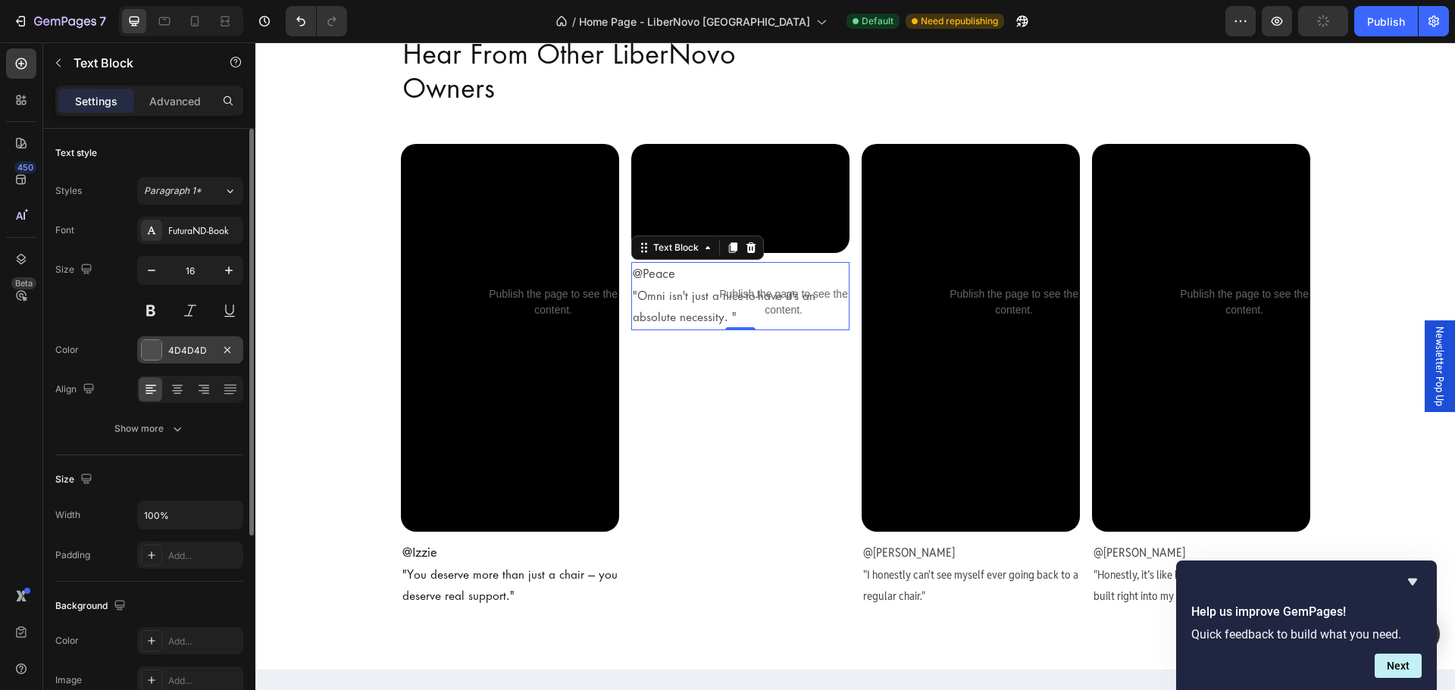
click at [149, 360] on div at bounding box center [151, 350] width 21 height 21
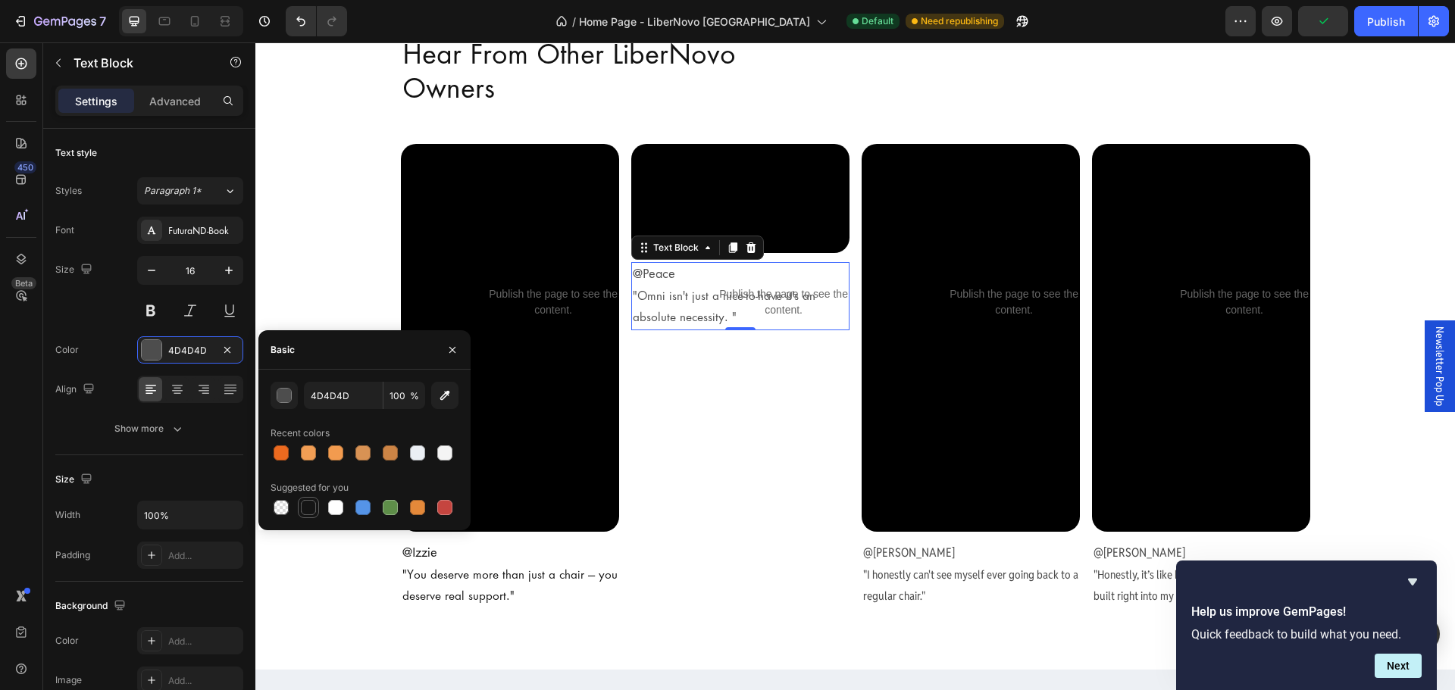
click at [303, 506] on div at bounding box center [308, 507] width 15 height 15
type input "151515"
click at [904, 571] on span ""I honestly can't see myself ever going back to a regular chair."" at bounding box center [970, 586] width 215 height 36
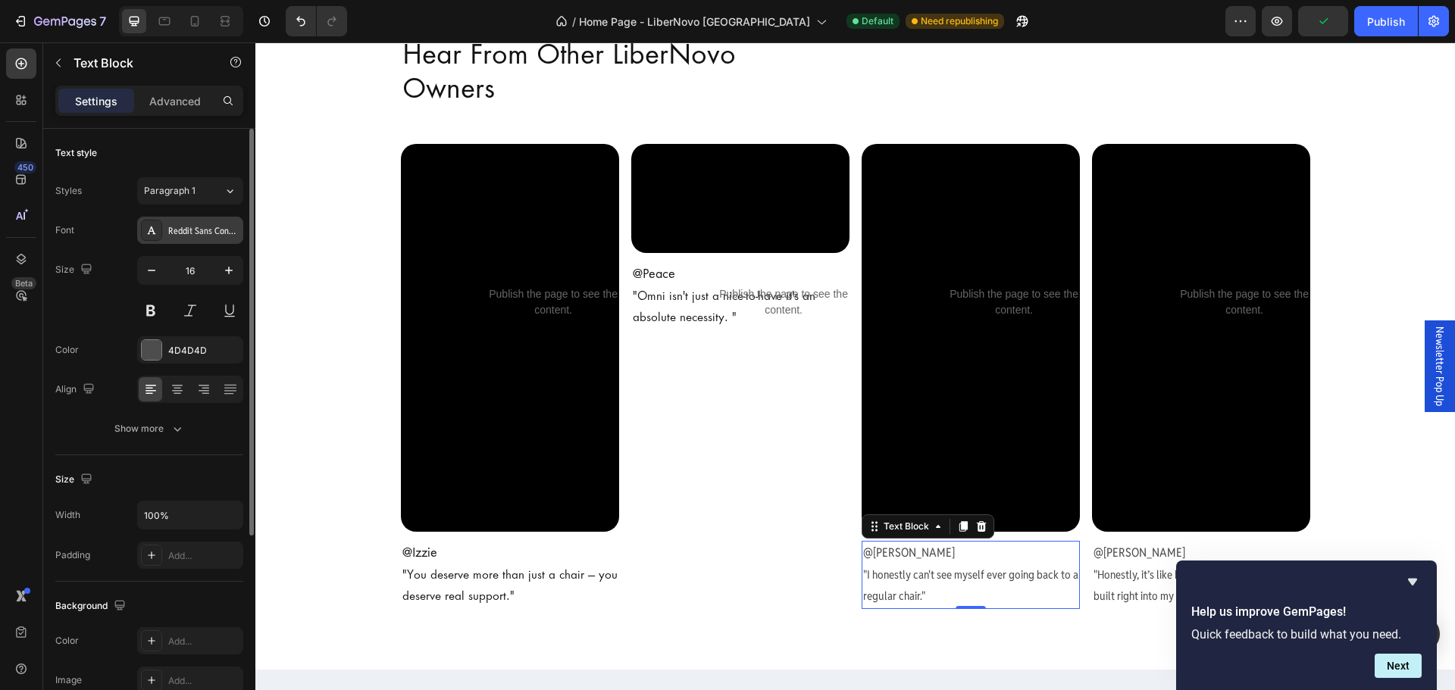
click at [219, 240] on div "Reddit Sans Condensed" at bounding box center [190, 230] width 106 height 27
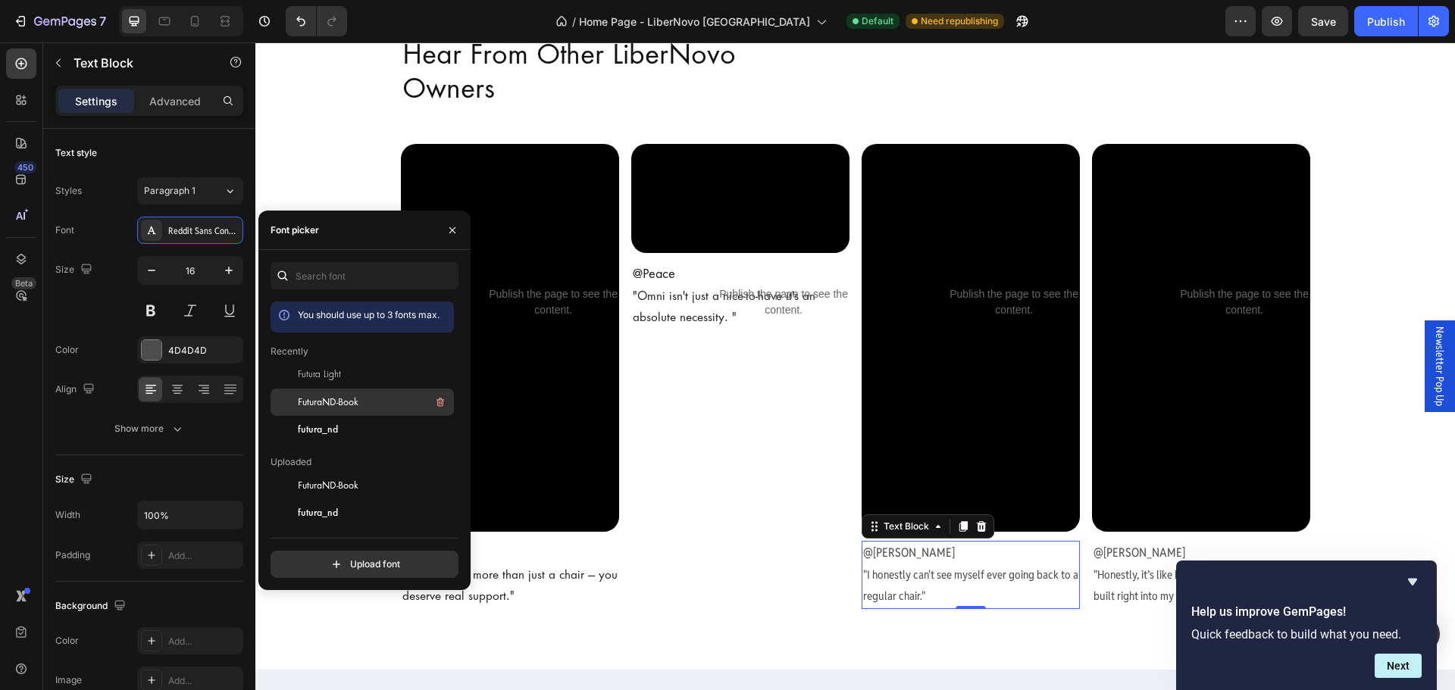
click at [289, 399] on div at bounding box center [284, 402] width 27 height 27
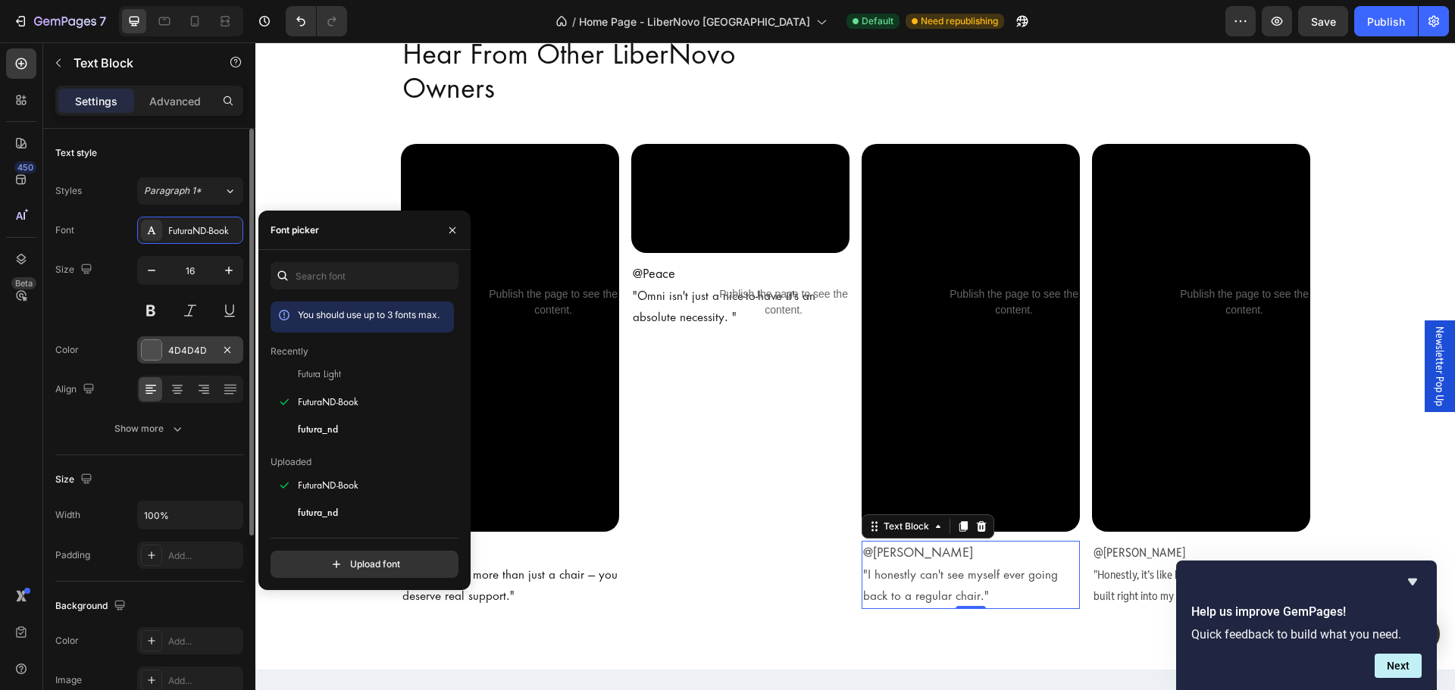
click at [172, 358] on div "4D4D4D" at bounding box center [190, 350] width 106 height 27
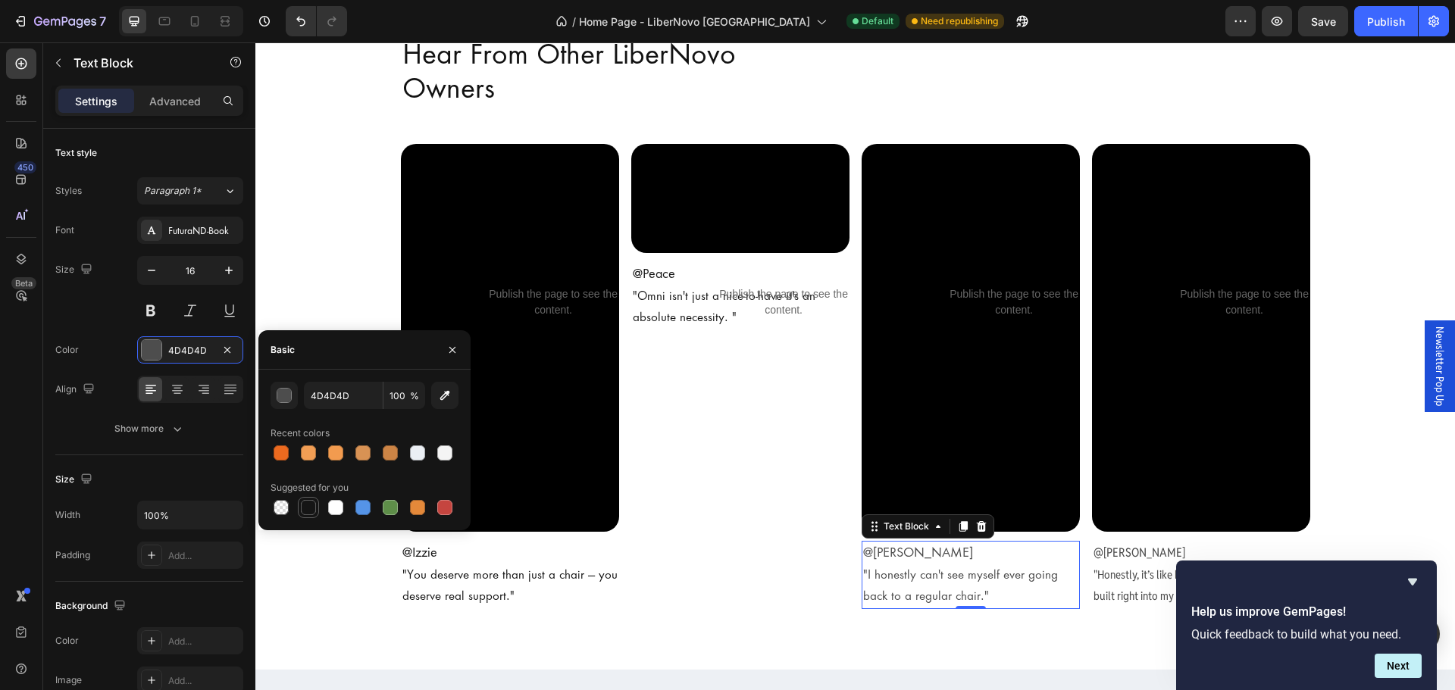
click at [306, 504] on div at bounding box center [308, 507] width 15 height 15
type input "151515"
click at [1119, 543] on p "@[PERSON_NAME]" at bounding box center [1201, 554] width 215 height 22
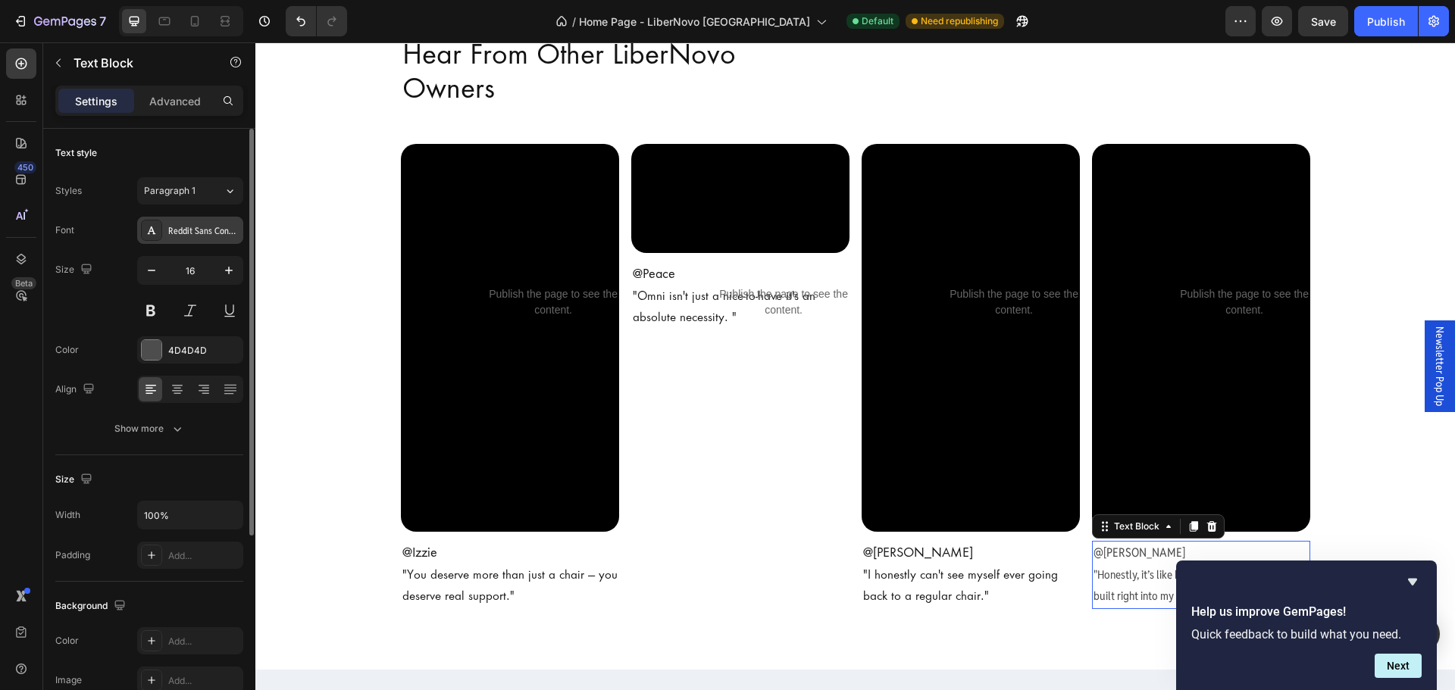
click at [177, 232] on div "Reddit Sans Condensed" at bounding box center [203, 231] width 71 height 14
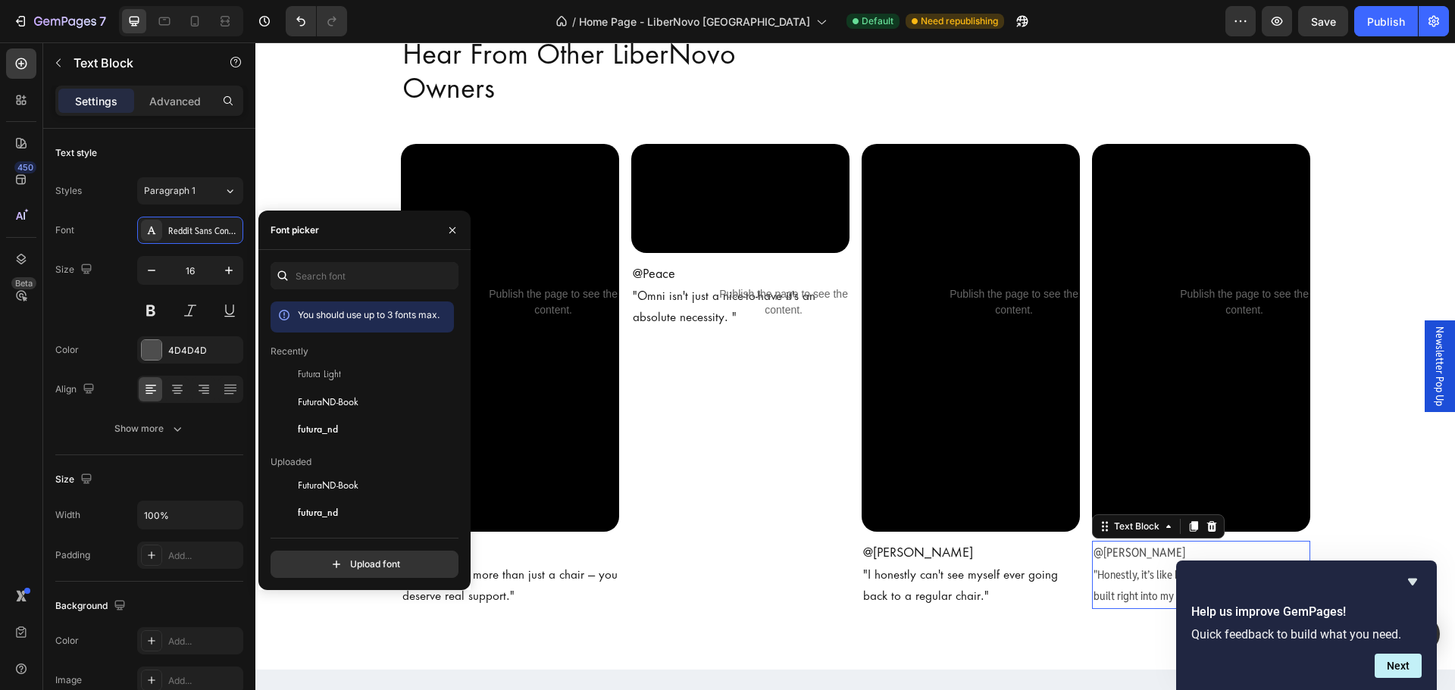
drag, startPoint x: 380, startPoint y: 405, endPoint x: 262, endPoint y: 380, distance: 120.0
click at [379, 405] on div "FuturaND-Book" at bounding box center [374, 402] width 153 height 18
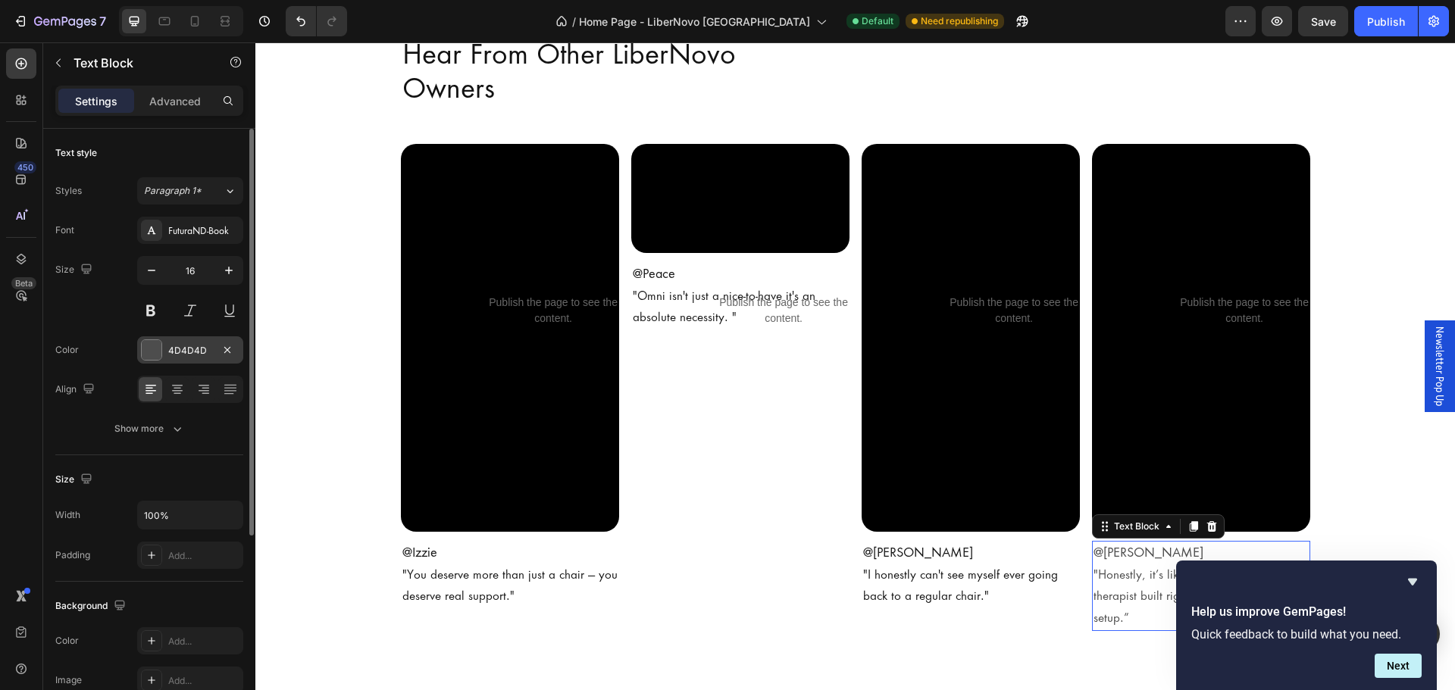
click at [179, 344] on div "4D4D4D" at bounding box center [190, 351] width 44 height 14
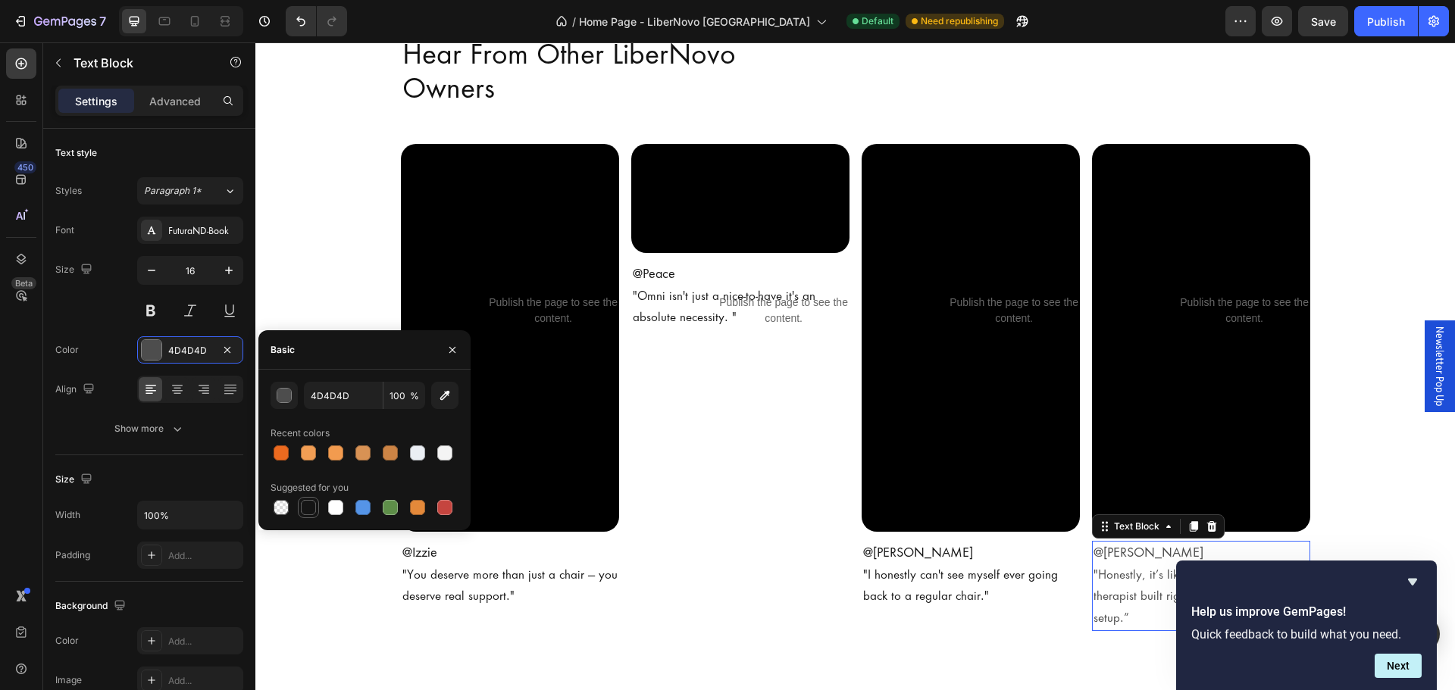
click at [306, 509] on div at bounding box center [308, 507] width 15 height 15
type input "151515"
drag, startPoint x: 1349, startPoint y: 471, endPoint x: 1357, endPoint y: 534, distance: 62.6
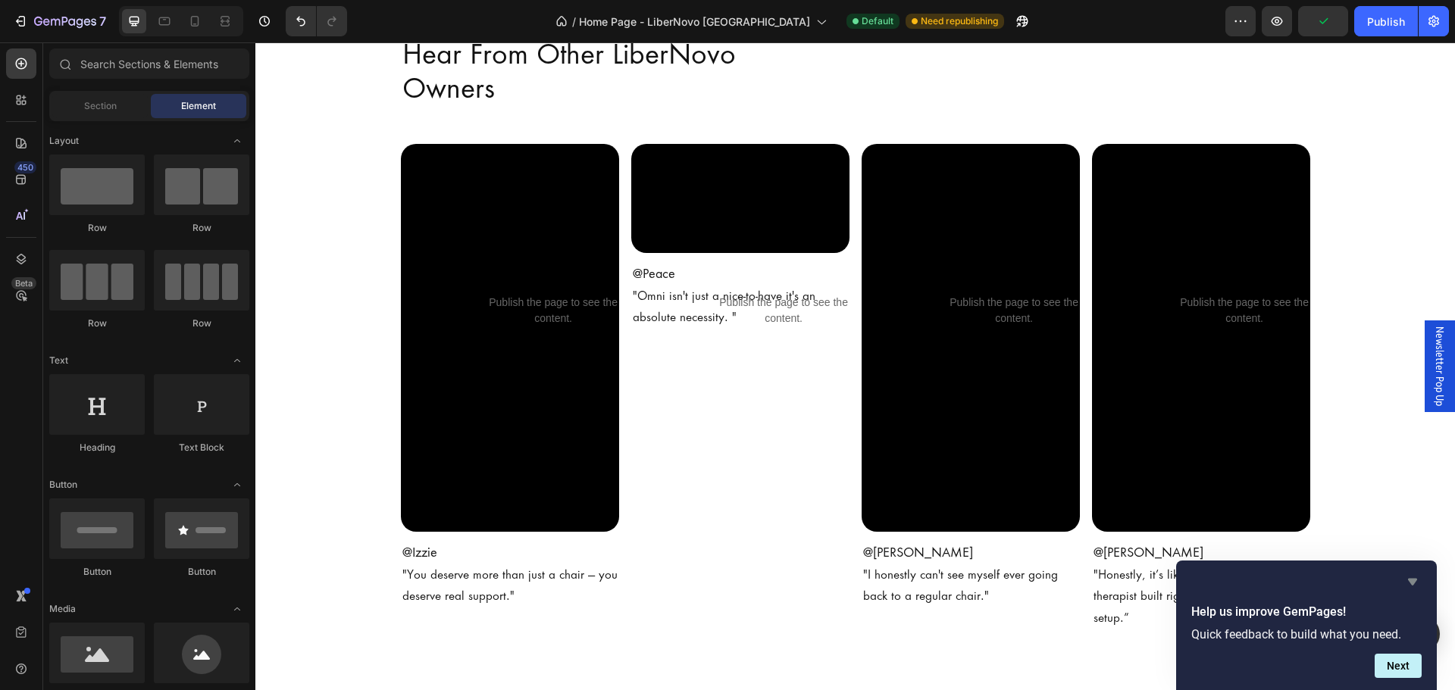
click at [1415, 583] on icon "Hide survey" at bounding box center [1412, 582] width 9 height 7
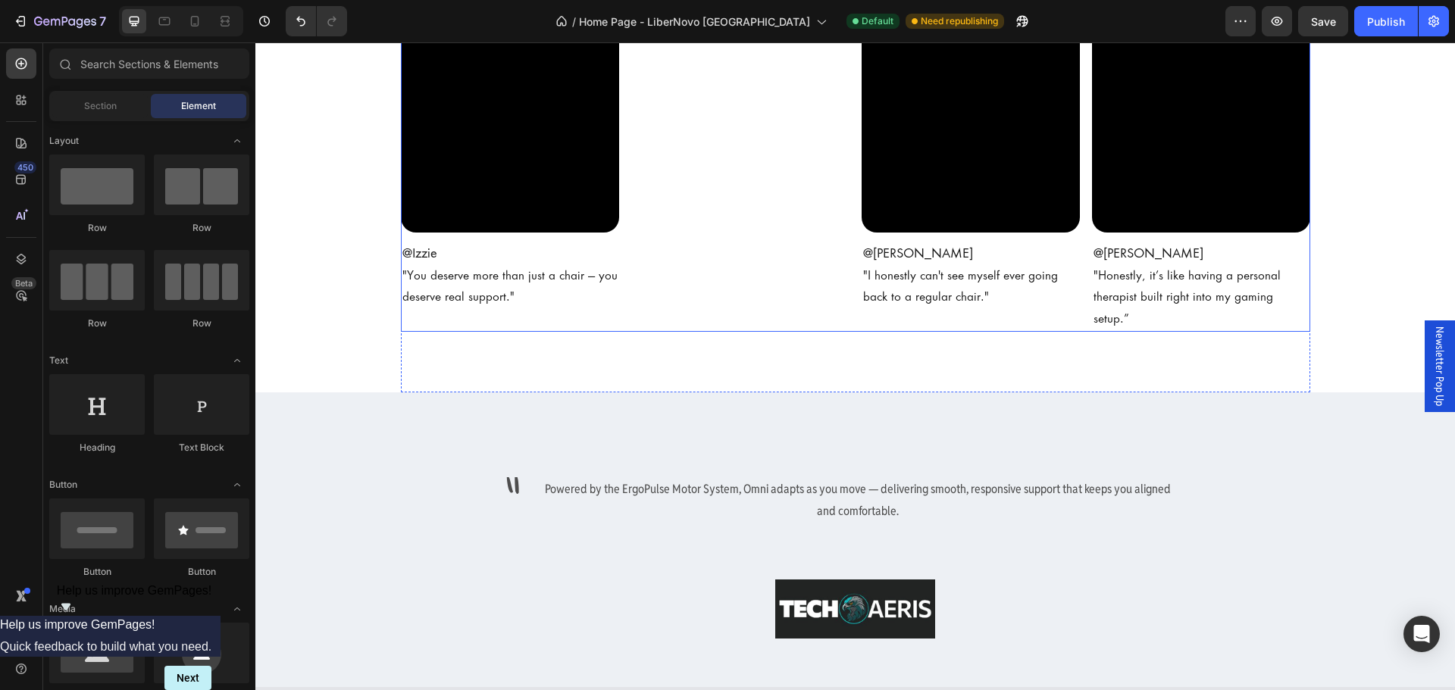
scroll to position [3941, 0]
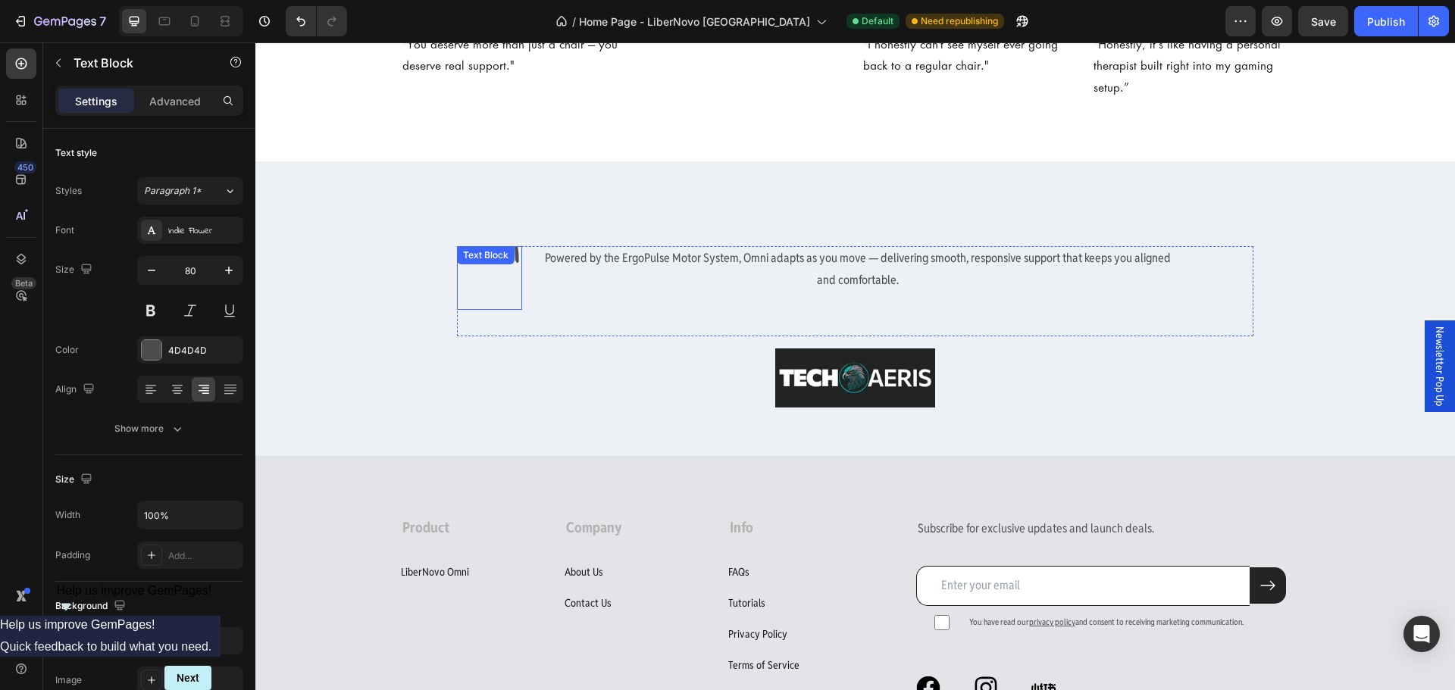
click at [512, 252] on p """ at bounding box center [490, 278] width 62 height 61
click at [634, 246] on div "Powered by the ErgoPulse Motor System, Omni adapts as you move — delivering smo…" at bounding box center [893, 291] width 719 height 90
click at [840, 248] on p "Powered by the ErgoPulse Motor System, Omni adapts as you move — delivering smo…" at bounding box center [858, 270] width 644 height 44
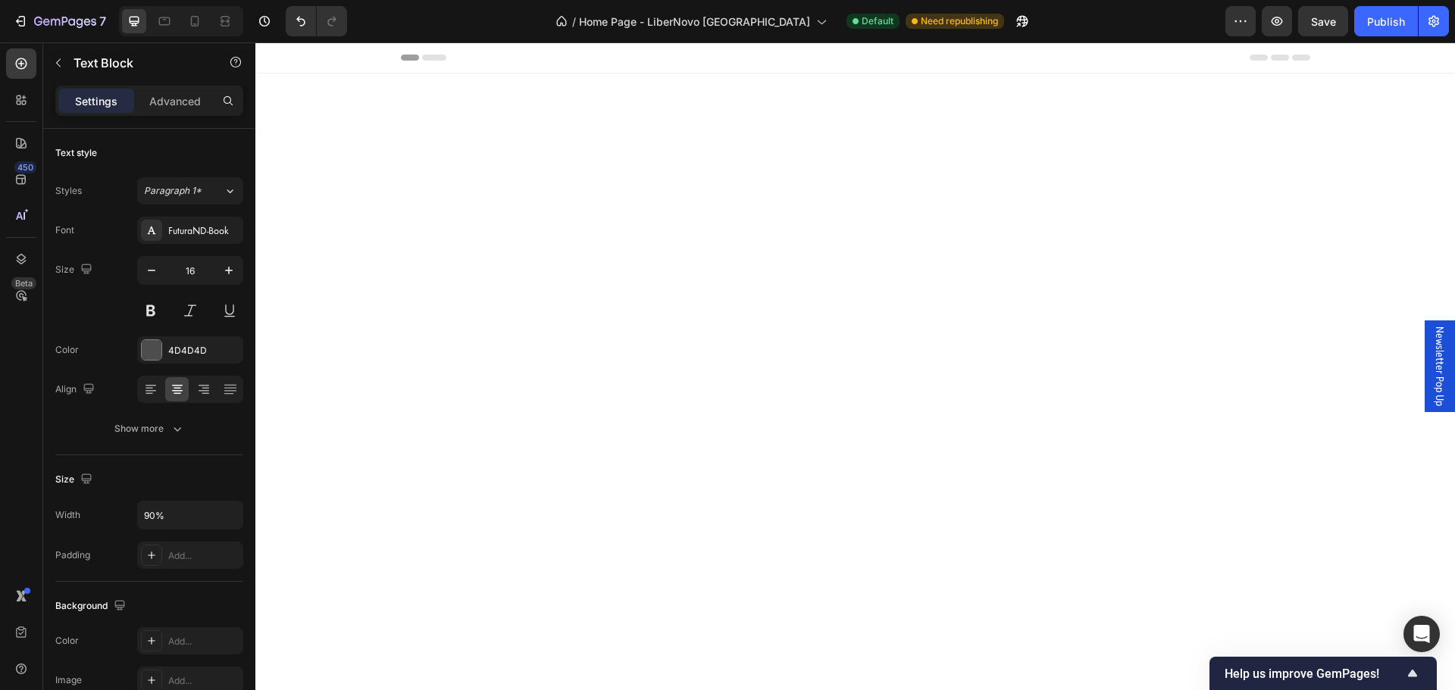
scroll to position [3941, 0]
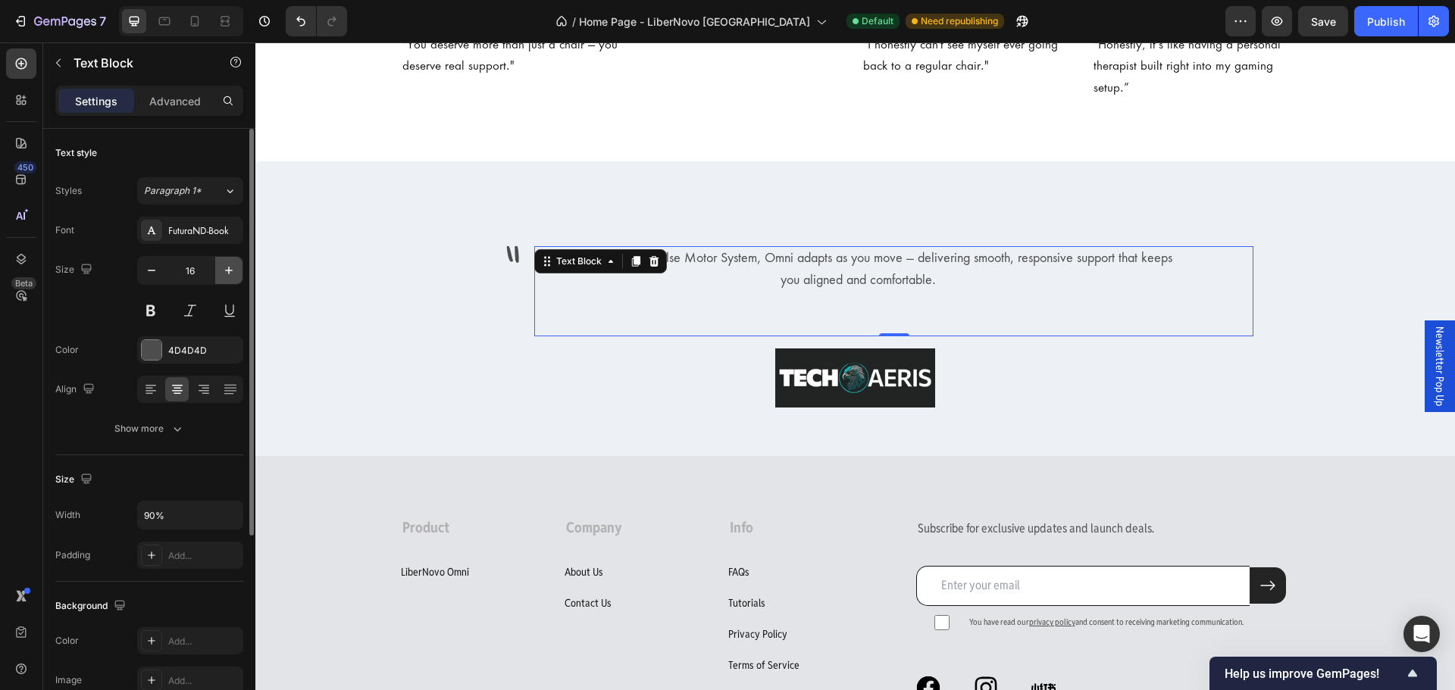
click at [225, 274] on icon "button" at bounding box center [228, 270] width 15 height 15
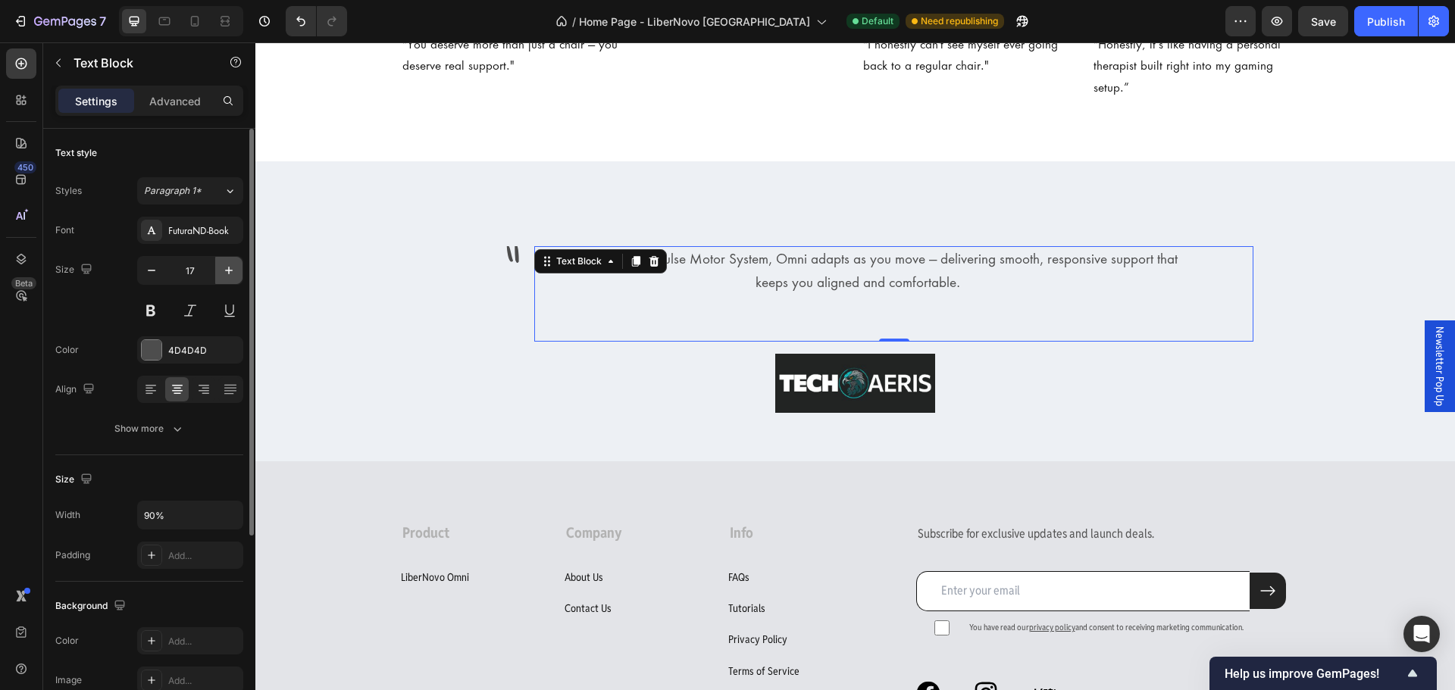
click at [225, 274] on icon "button" at bounding box center [228, 270] width 15 height 15
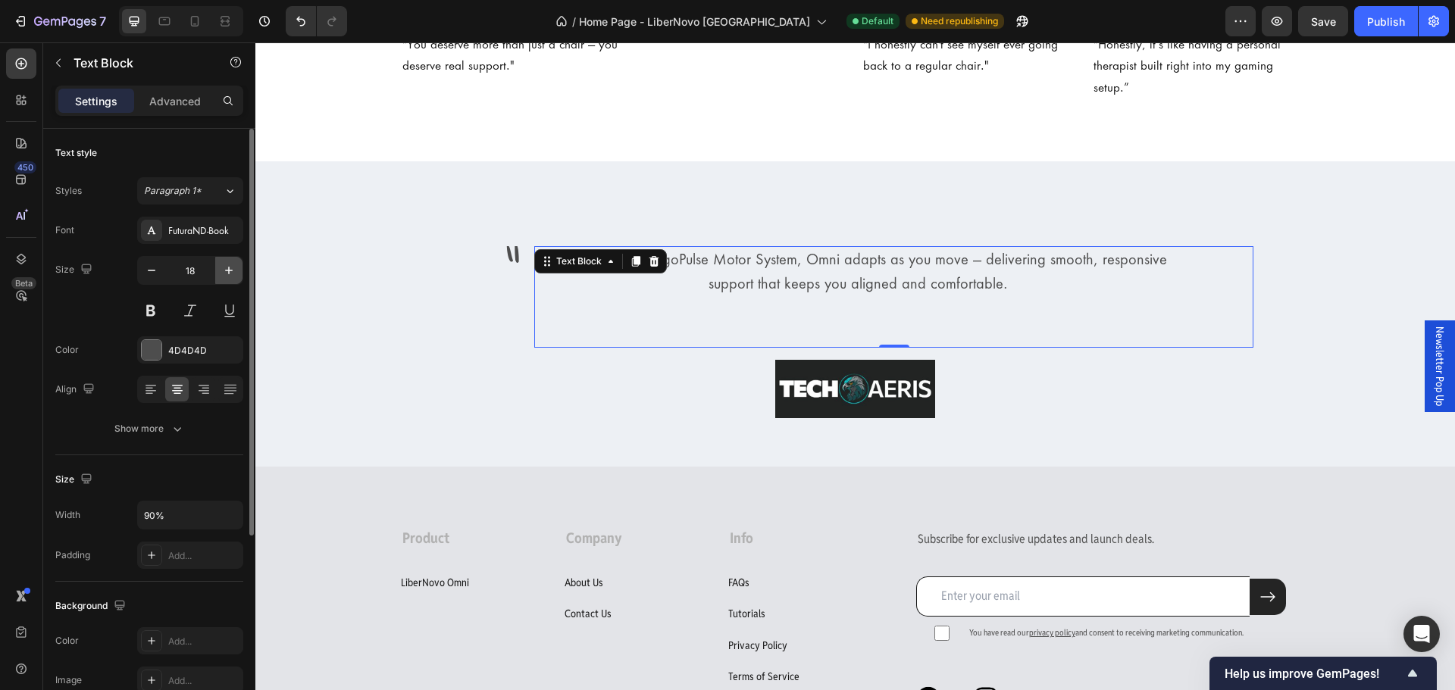
click at [225, 274] on icon "button" at bounding box center [228, 270] width 15 height 15
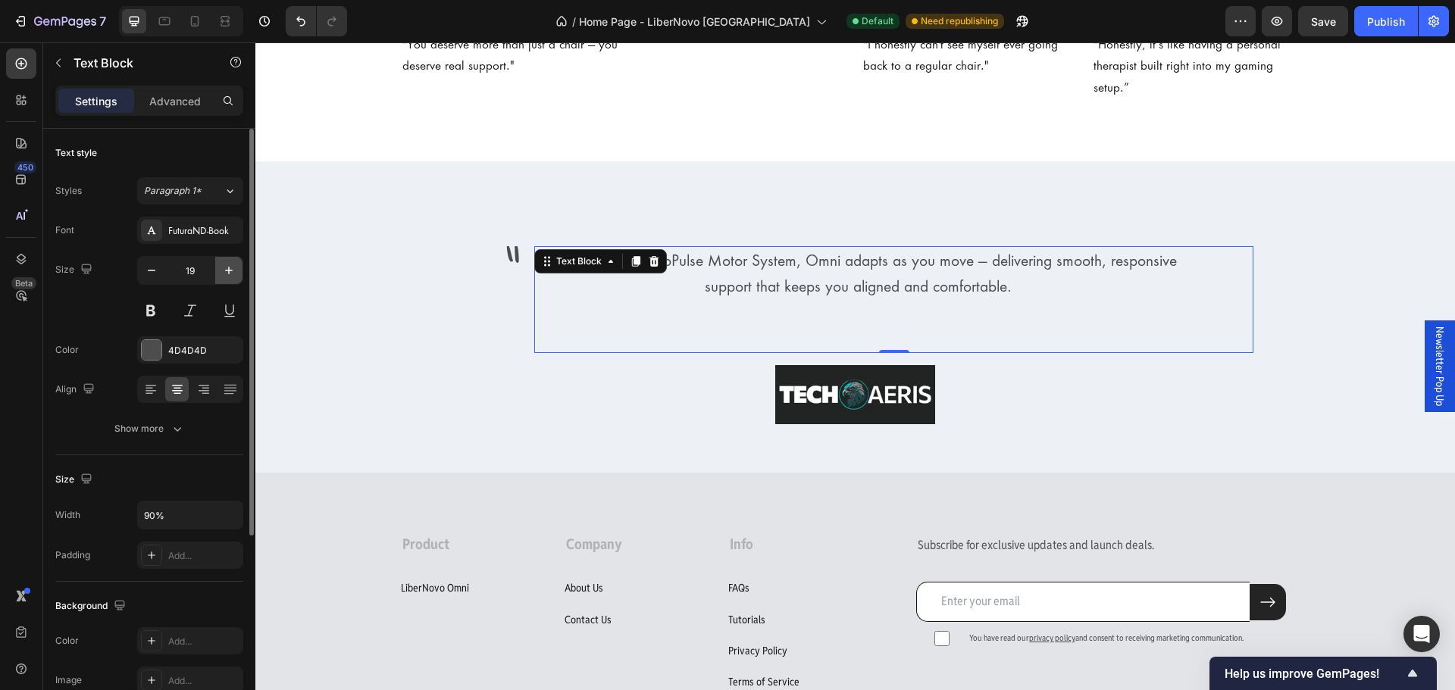
click at [225, 274] on icon "button" at bounding box center [228, 270] width 15 height 15
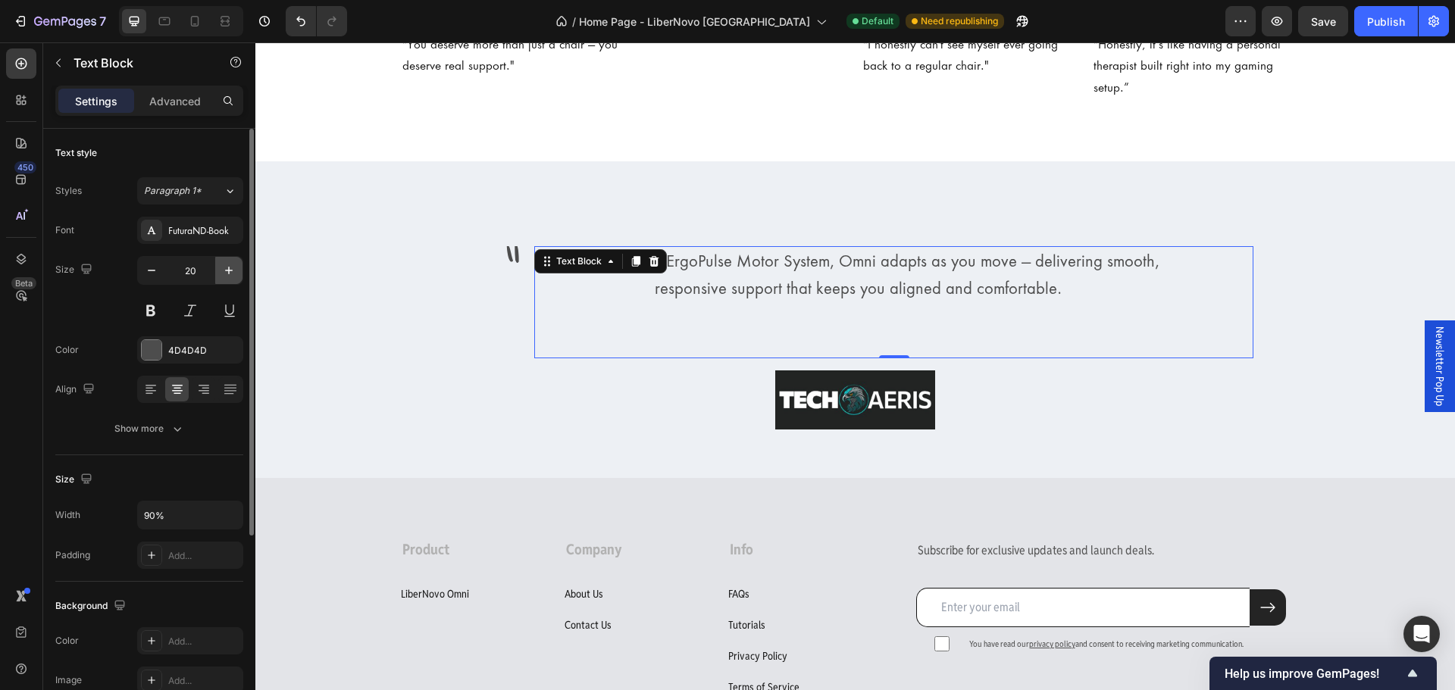
click at [225, 274] on icon "button" at bounding box center [228, 270] width 15 height 15
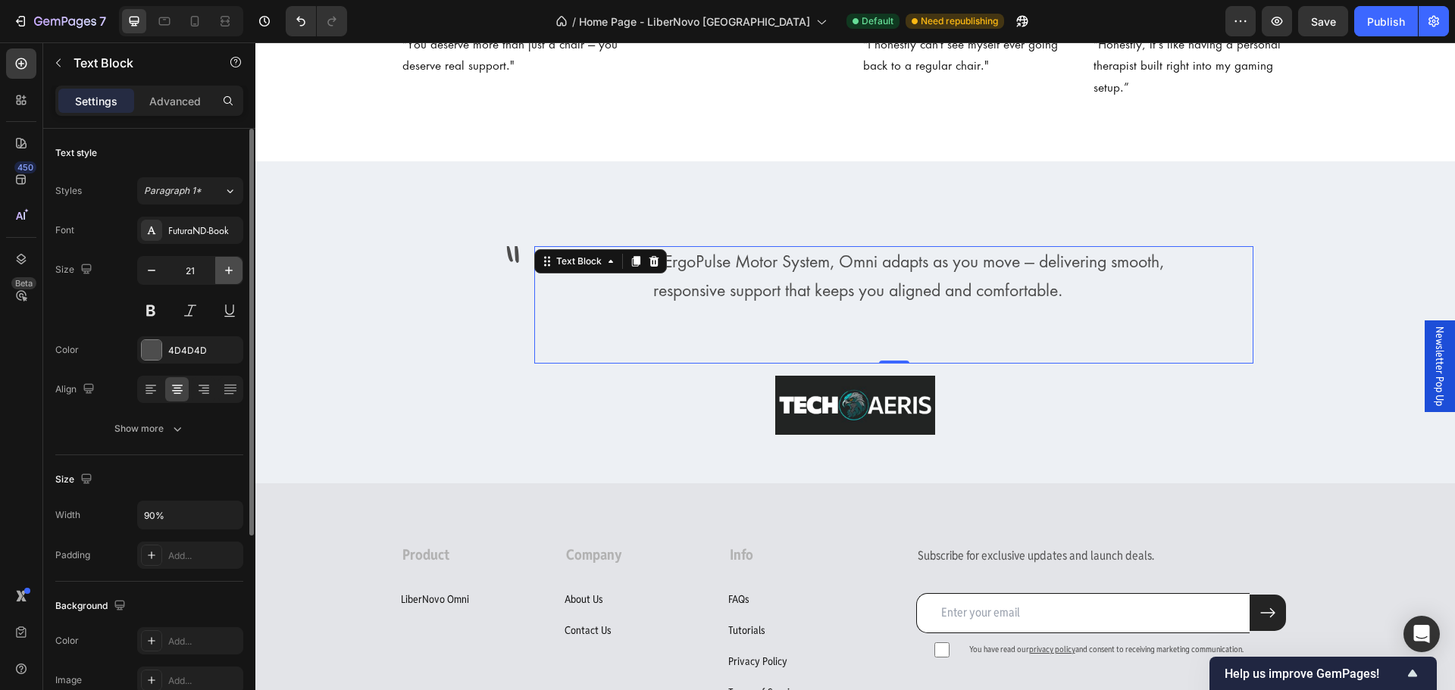
click at [225, 274] on icon "button" at bounding box center [228, 270] width 15 height 15
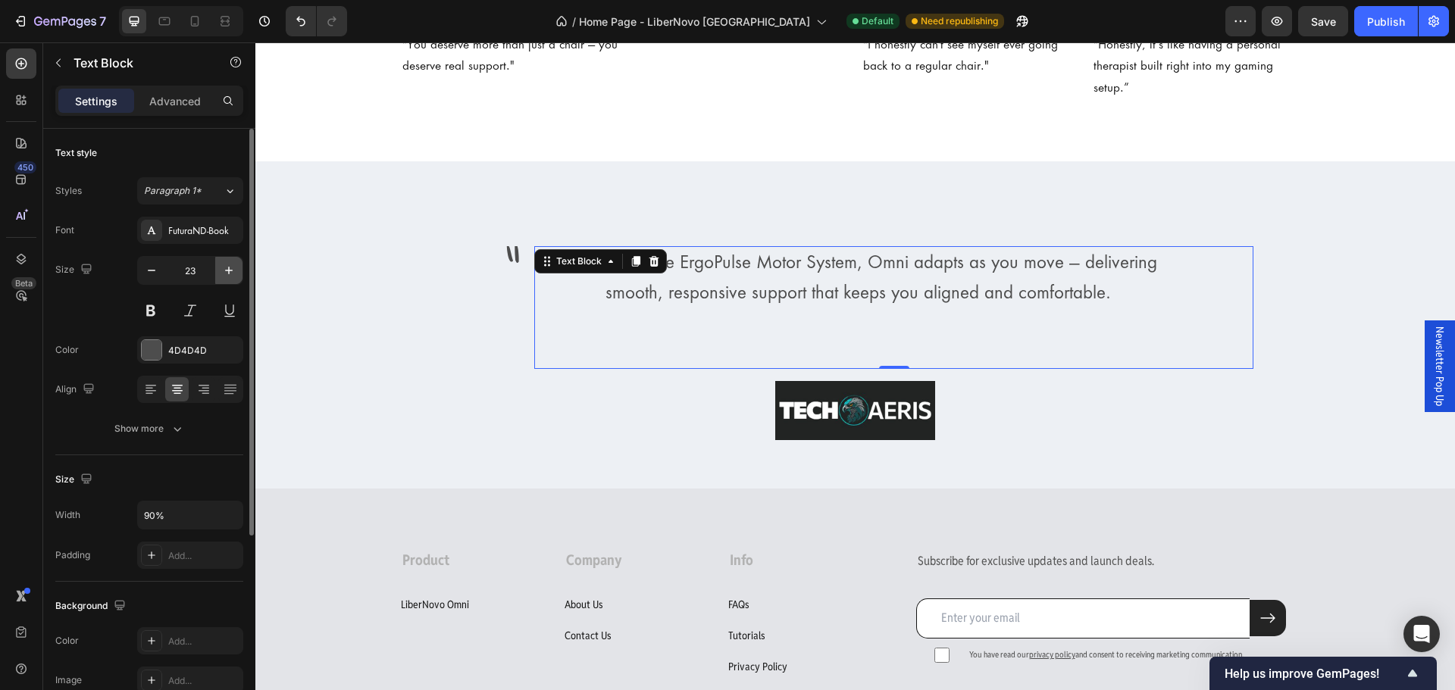
click at [225, 274] on icon "button" at bounding box center [228, 270] width 15 height 15
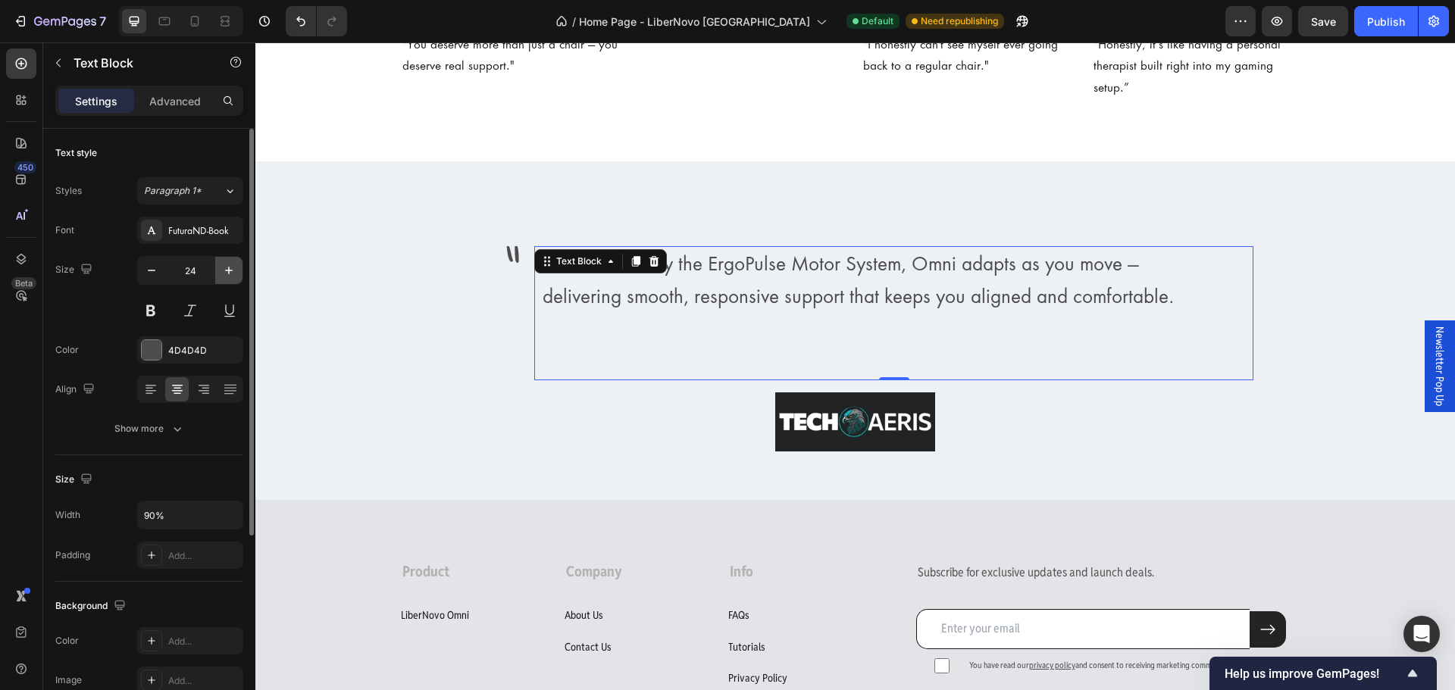
click at [225, 274] on icon "button" at bounding box center [228, 270] width 15 height 15
type input "25"
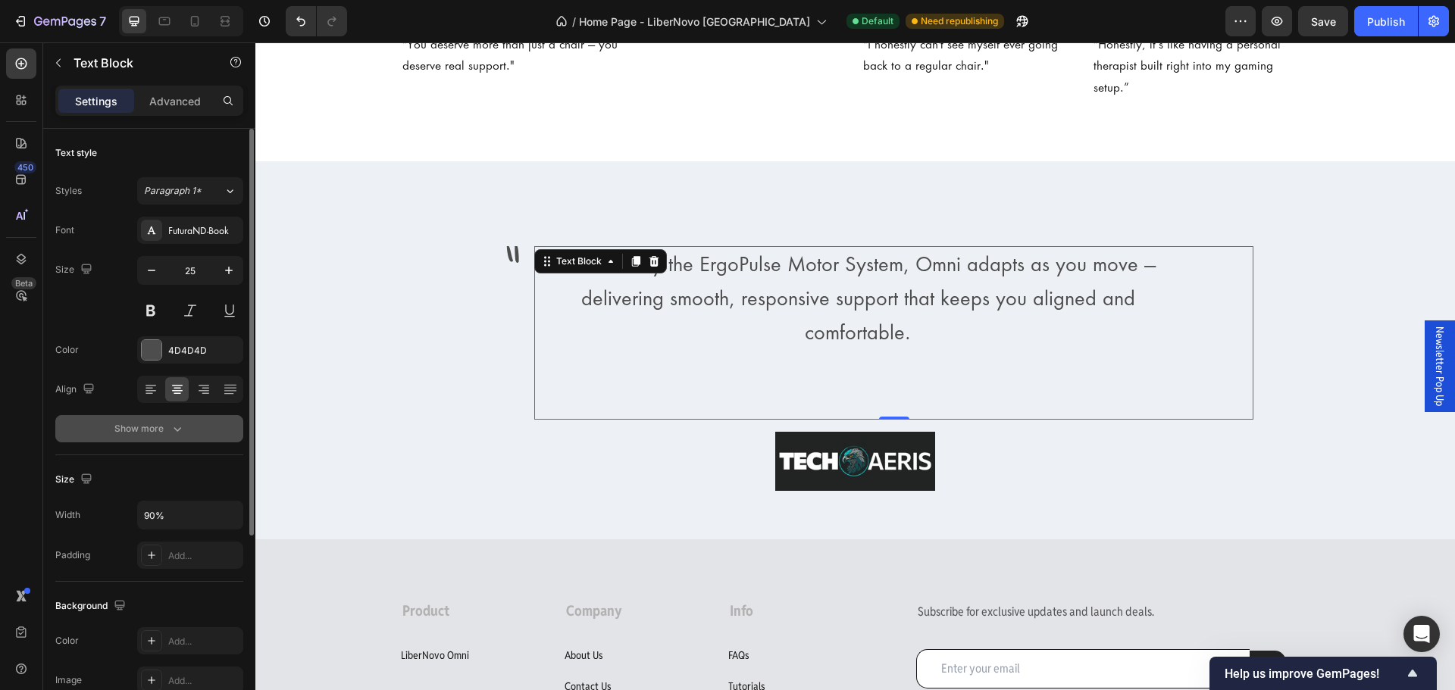
click at [142, 429] on div "Show more" at bounding box center [149, 428] width 70 height 15
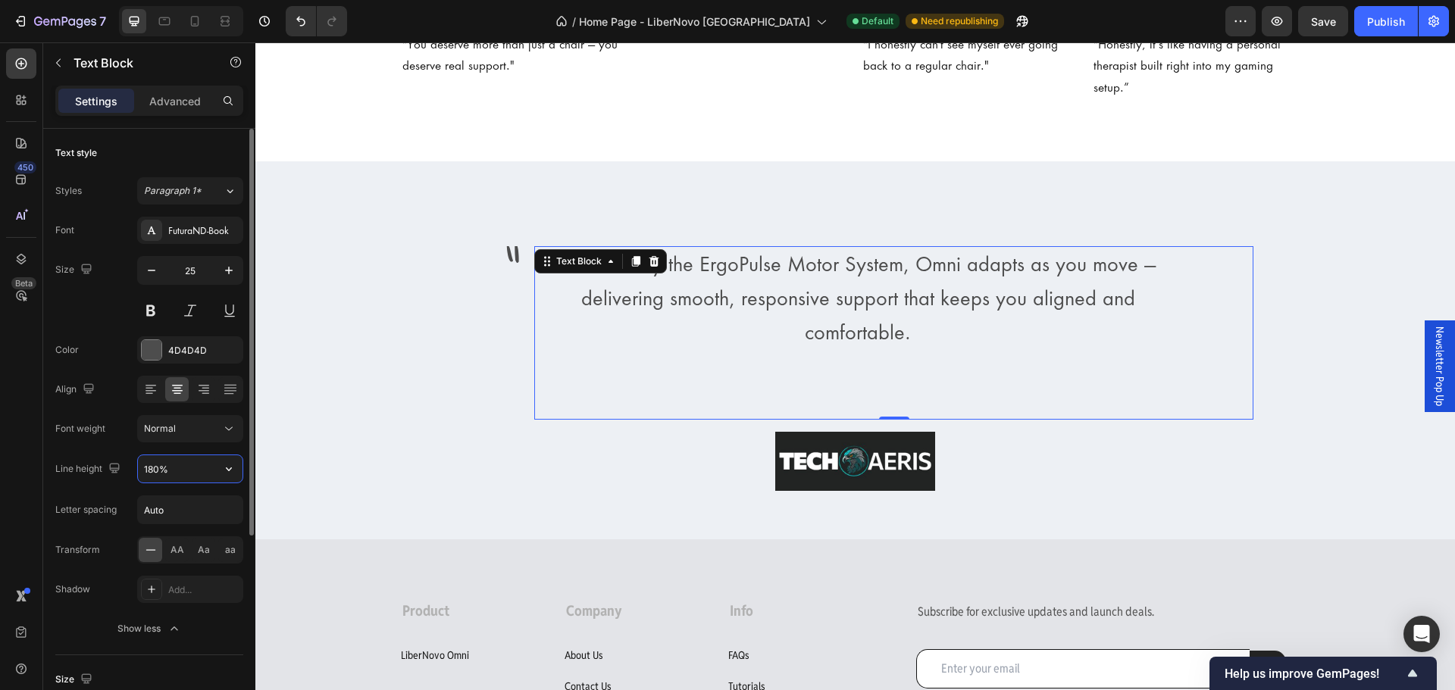
click at [186, 480] on input "180%" at bounding box center [190, 469] width 105 height 27
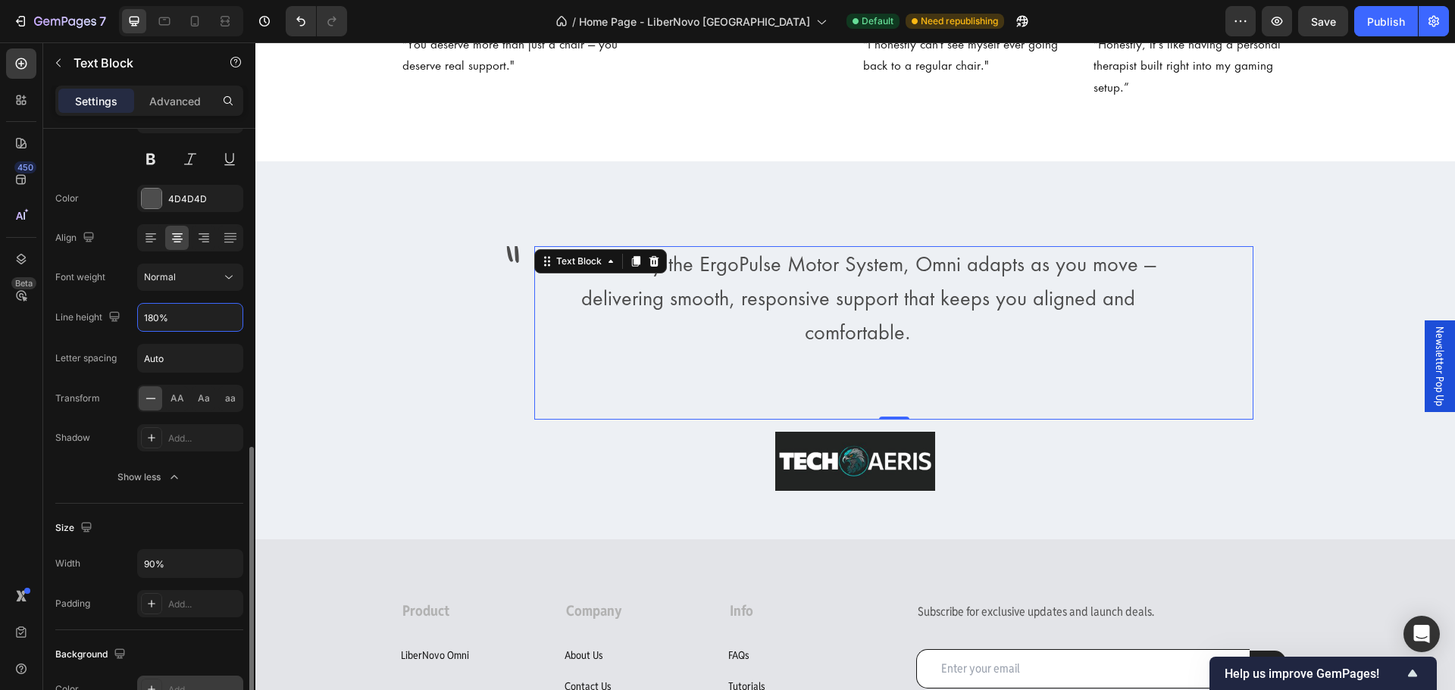
scroll to position [76, 0]
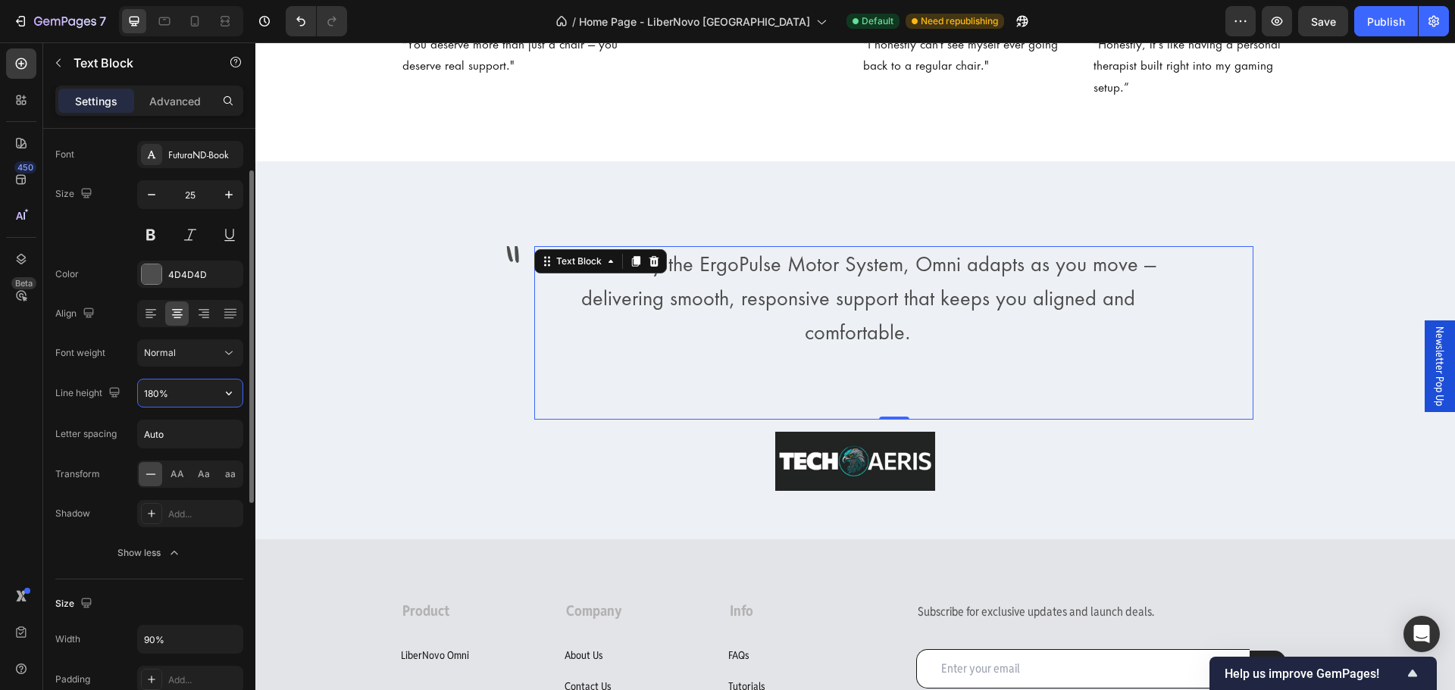
click at [187, 394] on input "180%" at bounding box center [190, 393] width 105 height 27
click at [224, 395] on icon "button" at bounding box center [228, 393] width 15 height 15
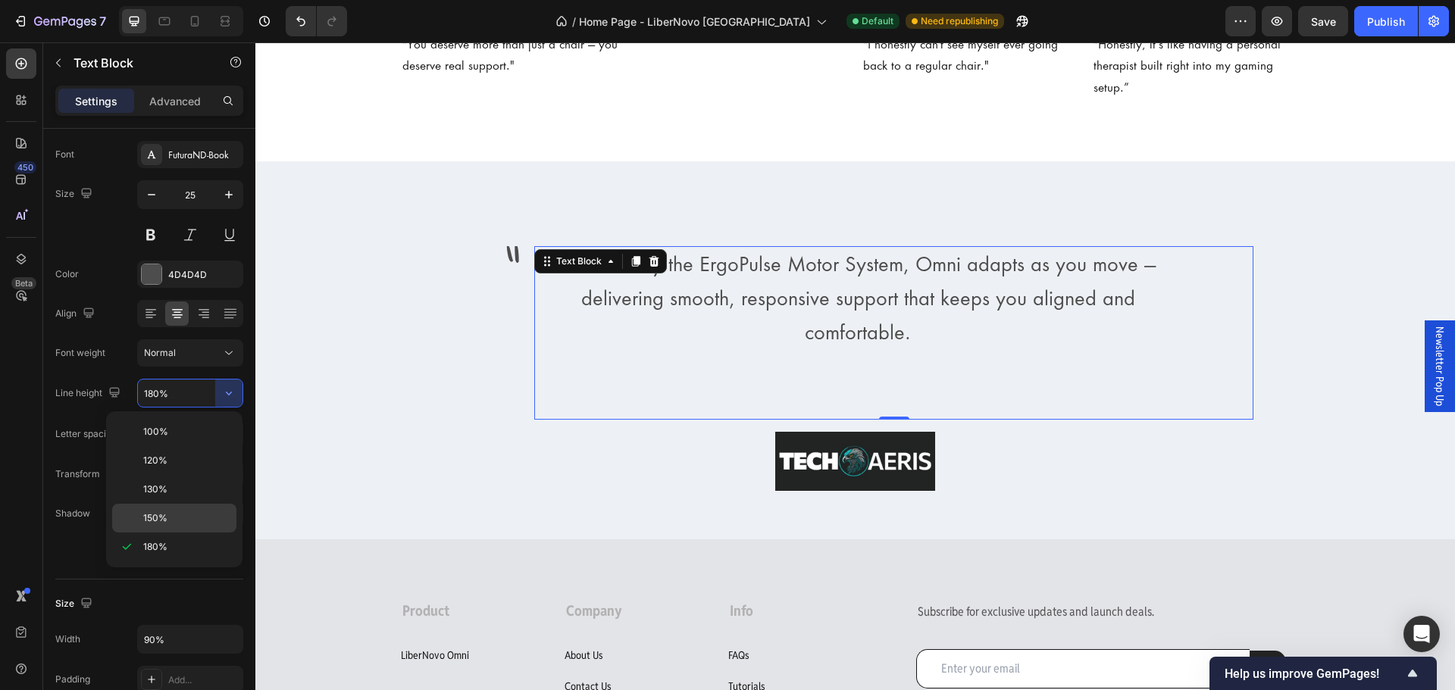
click at [177, 516] on p "150%" at bounding box center [186, 519] width 86 height 14
type input "150%"
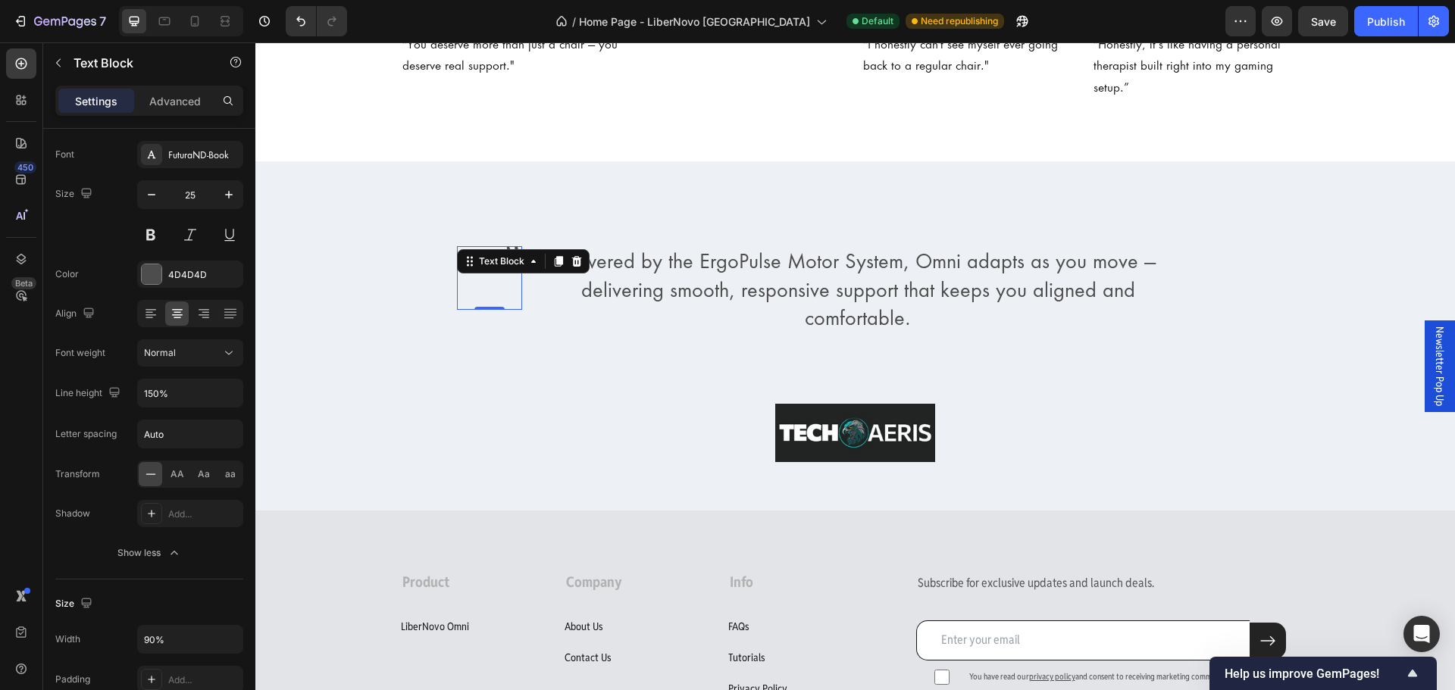
click at [508, 279] on p """ at bounding box center [490, 278] width 62 height 61
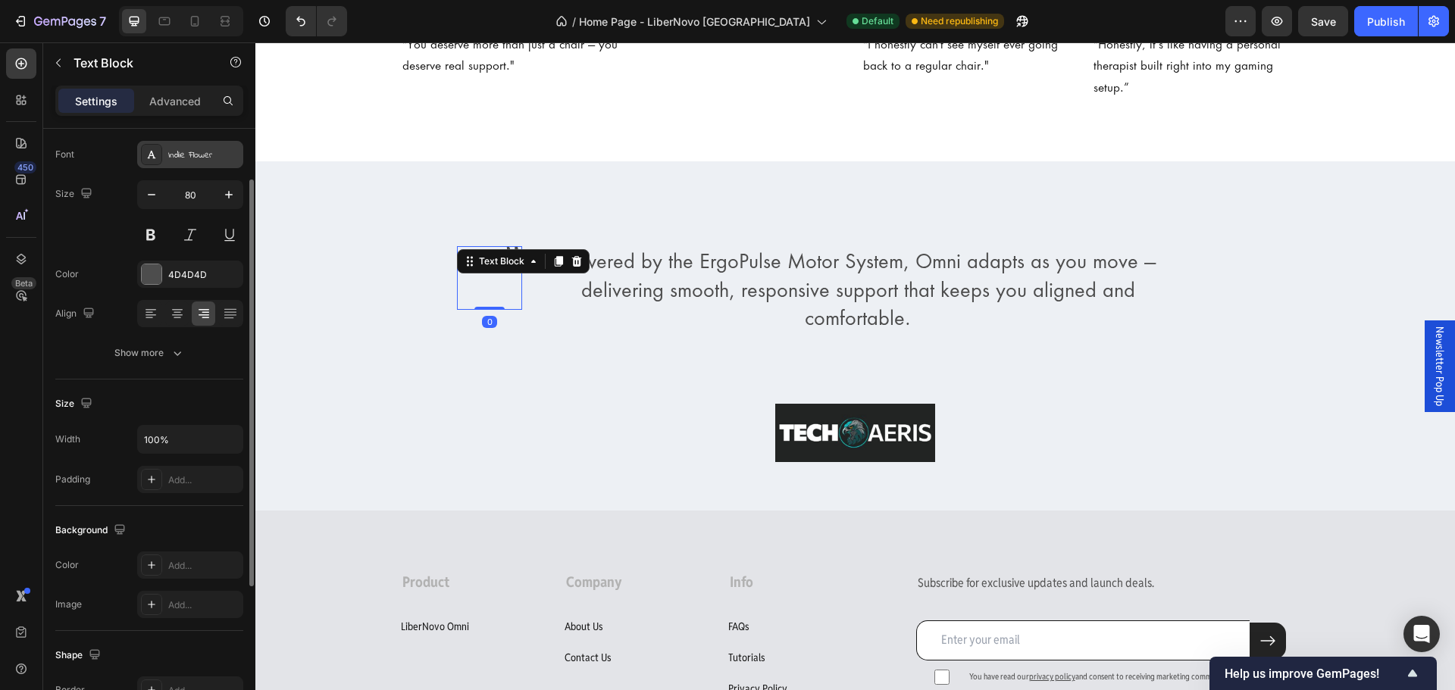
click at [220, 158] on div "Indie Flower" at bounding box center [203, 156] width 71 height 14
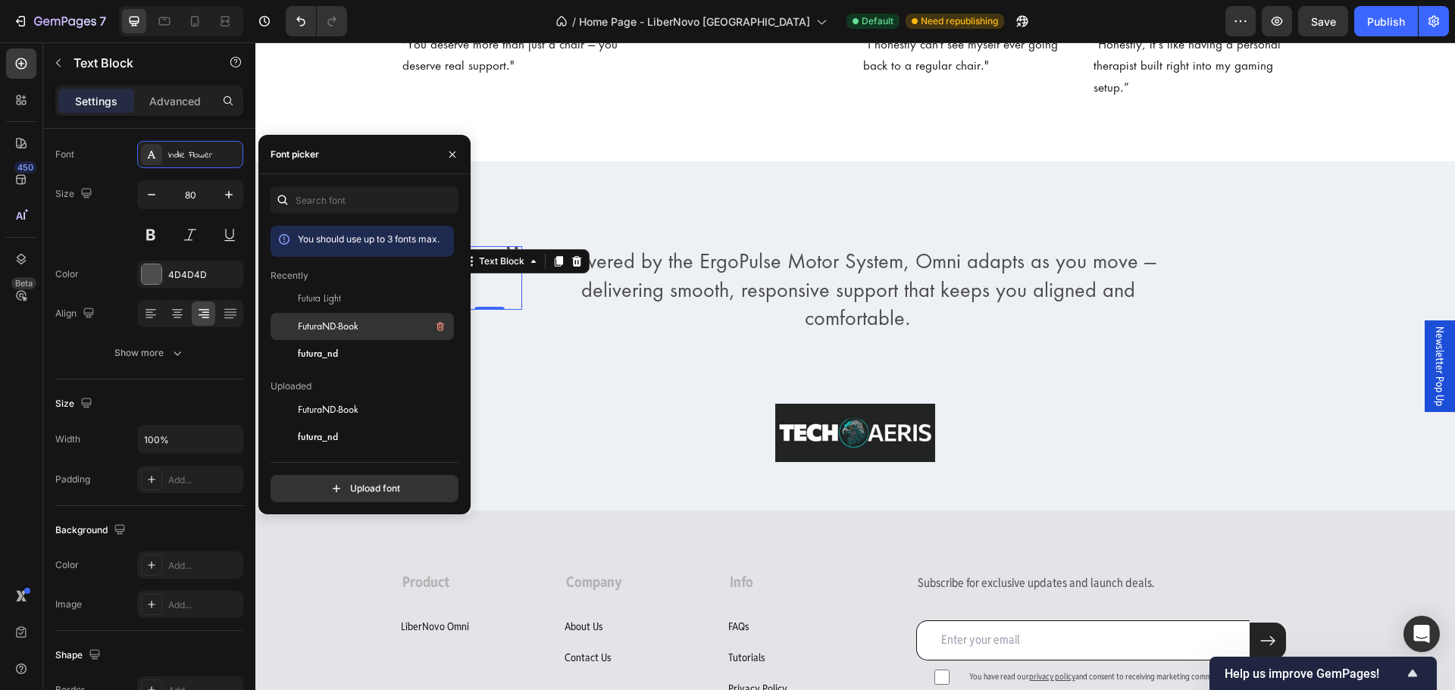
click at [343, 332] on span "FuturaND-Book" at bounding box center [328, 327] width 61 height 14
click at [655, 362] on p "Rich Text Editor. Editing area: main" at bounding box center [858, 376] width 644 height 29
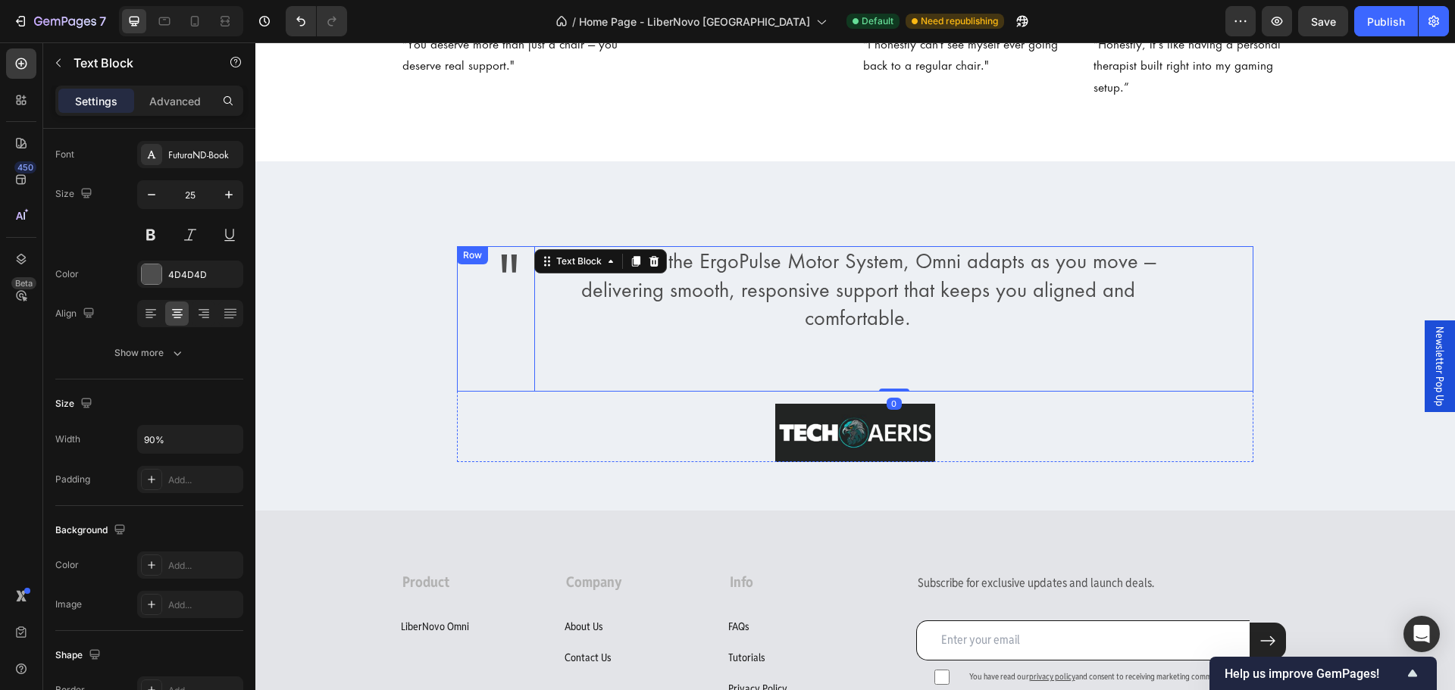
click at [492, 289] on div "" Text Block" at bounding box center [489, 319] width 65 height 146
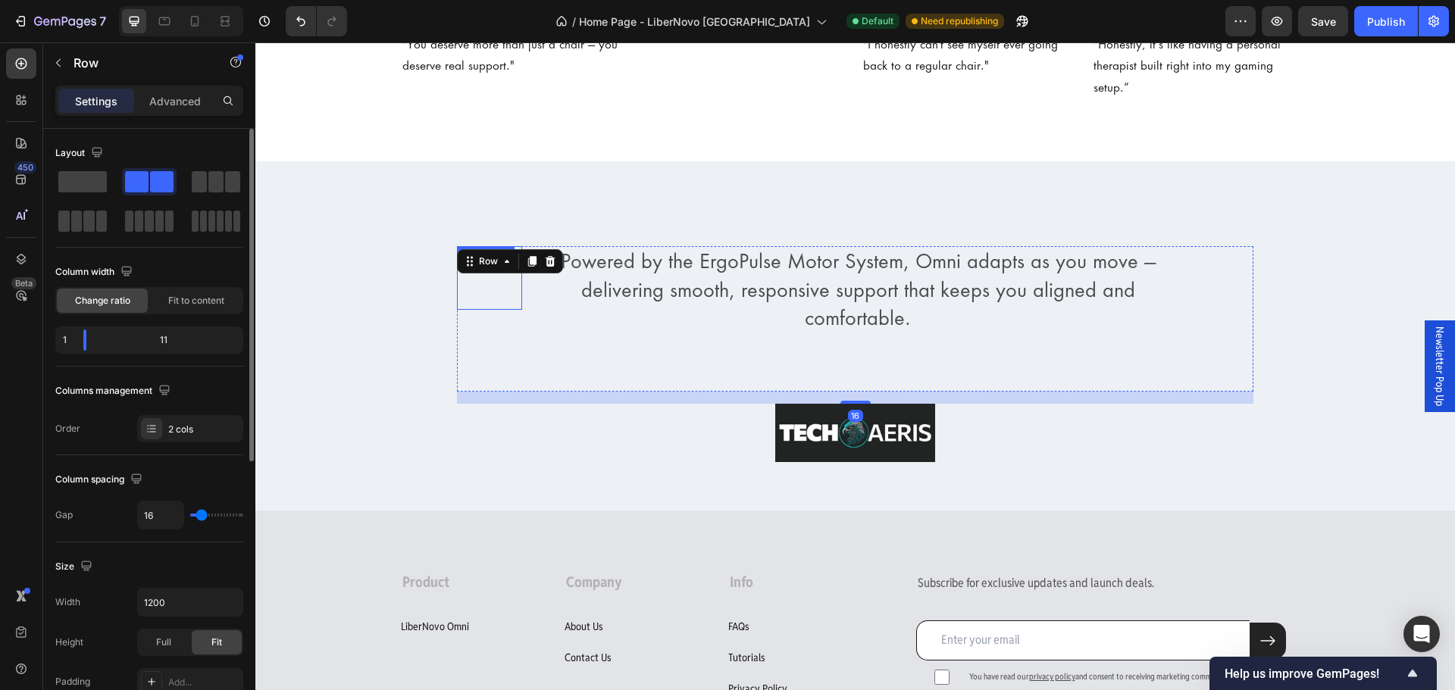
click at [494, 279] on p """ at bounding box center [490, 278] width 62 height 61
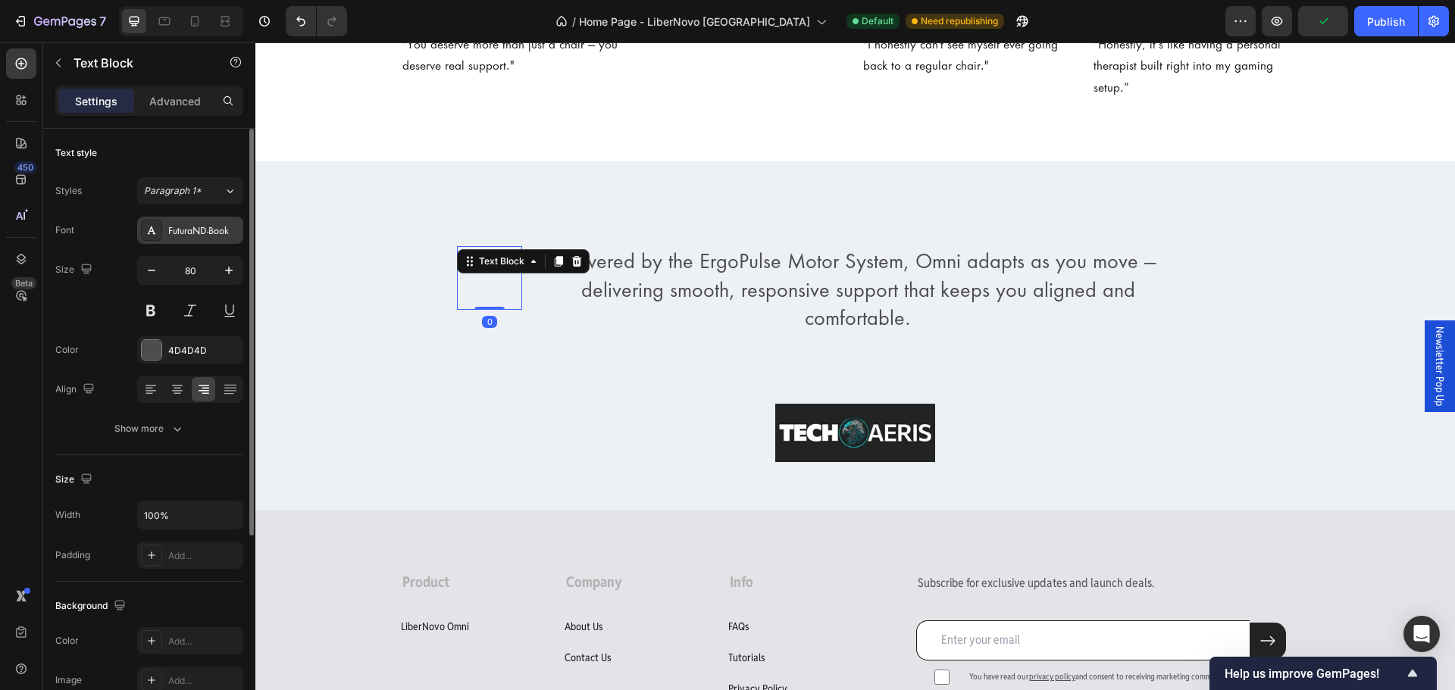
click at [218, 227] on div "FuturaND-Book" at bounding box center [203, 231] width 71 height 14
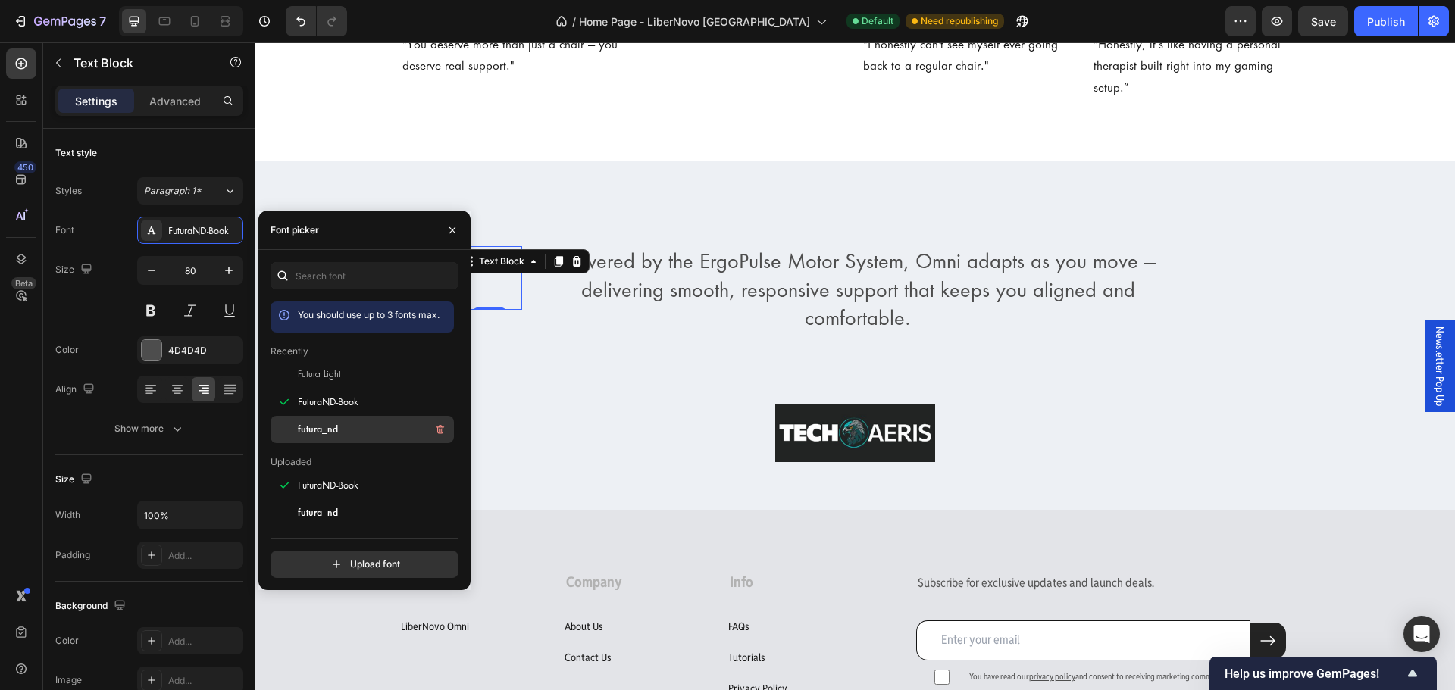
click at [354, 431] on div "futura_nd" at bounding box center [374, 430] width 153 height 18
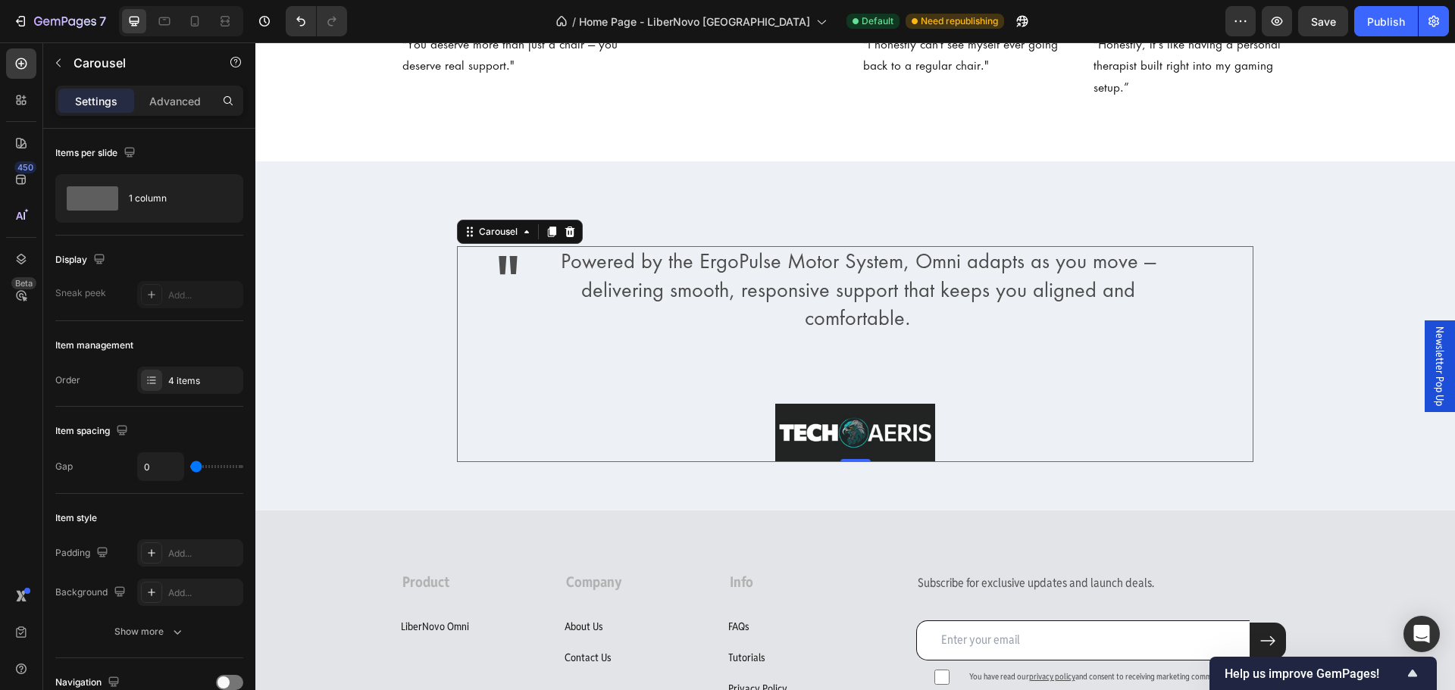
click at [550, 372] on div "" Text Block Powered by the ErgoPulse Motor System, Omni adapts as you move — d…" at bounding box center [855, 354] width 797 height 216
click at [493, 253] on p """ at bounding box center [490, 278] width 62 height 61
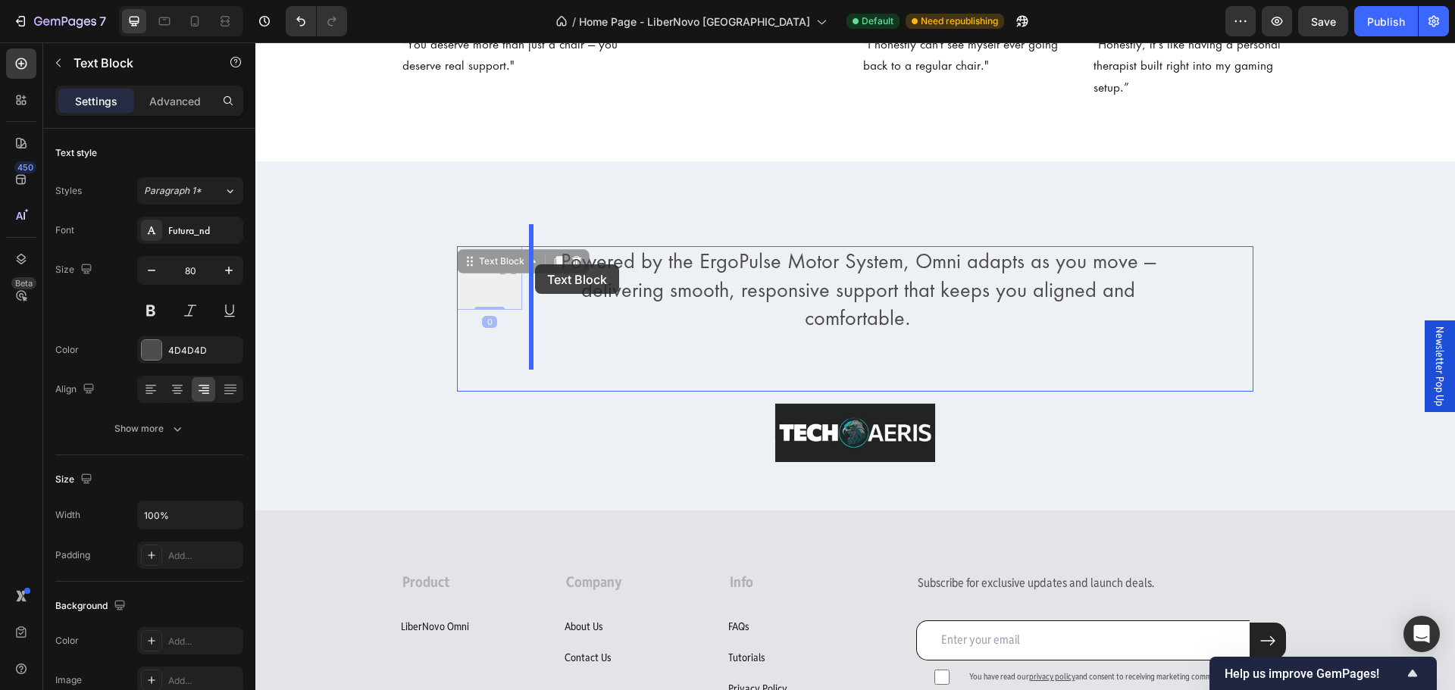
drag, startPoint x: 515, startPoint y: 265, endPoint x: 535, endPoint y: 265, distance: 19.7
click at [524, 284] on div "" Text Block Powered by the ErgoPulse Motor System, Omni adapts as you move — d…" at bounding box center [855, 319] width 797 height 146
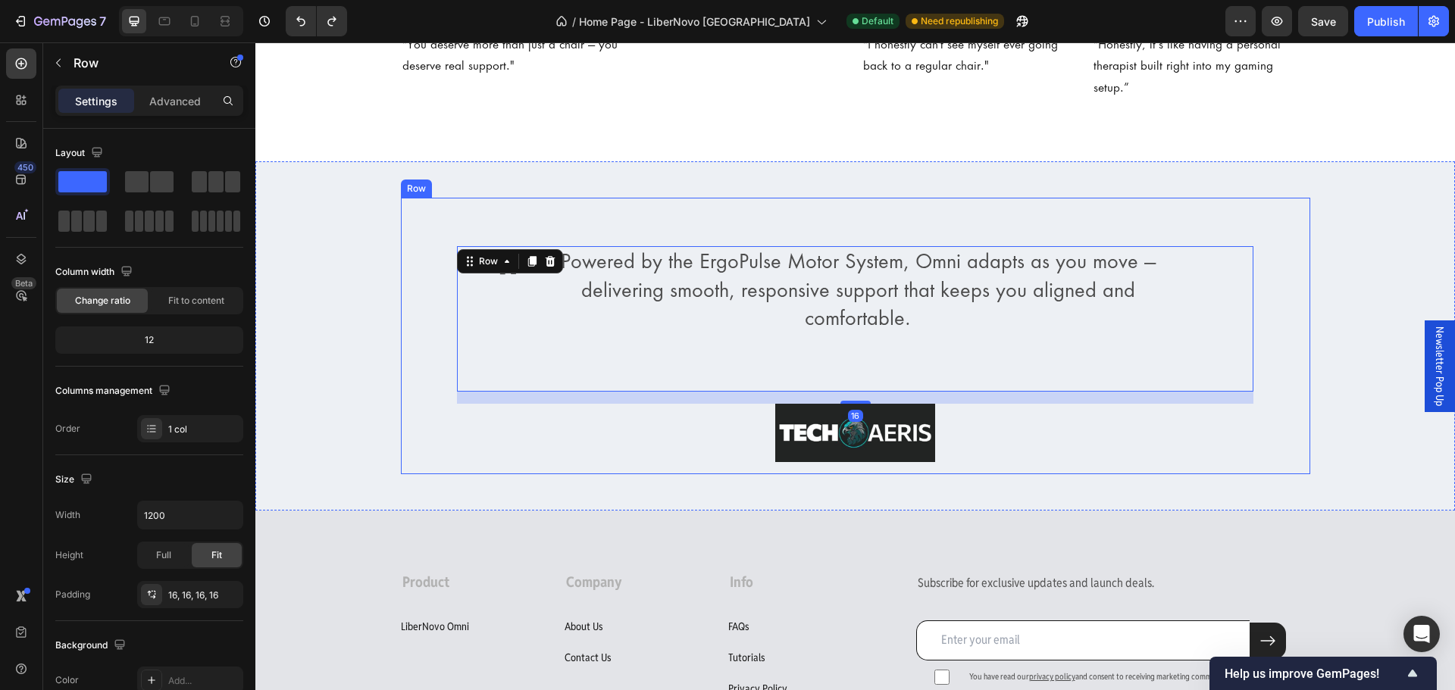
click at [722, 210] on div "" Text Block Powered by the ErgoPulse Motor System, Omni adapts as you move — d…" at bounding box center [855, 336] width 885 height 252
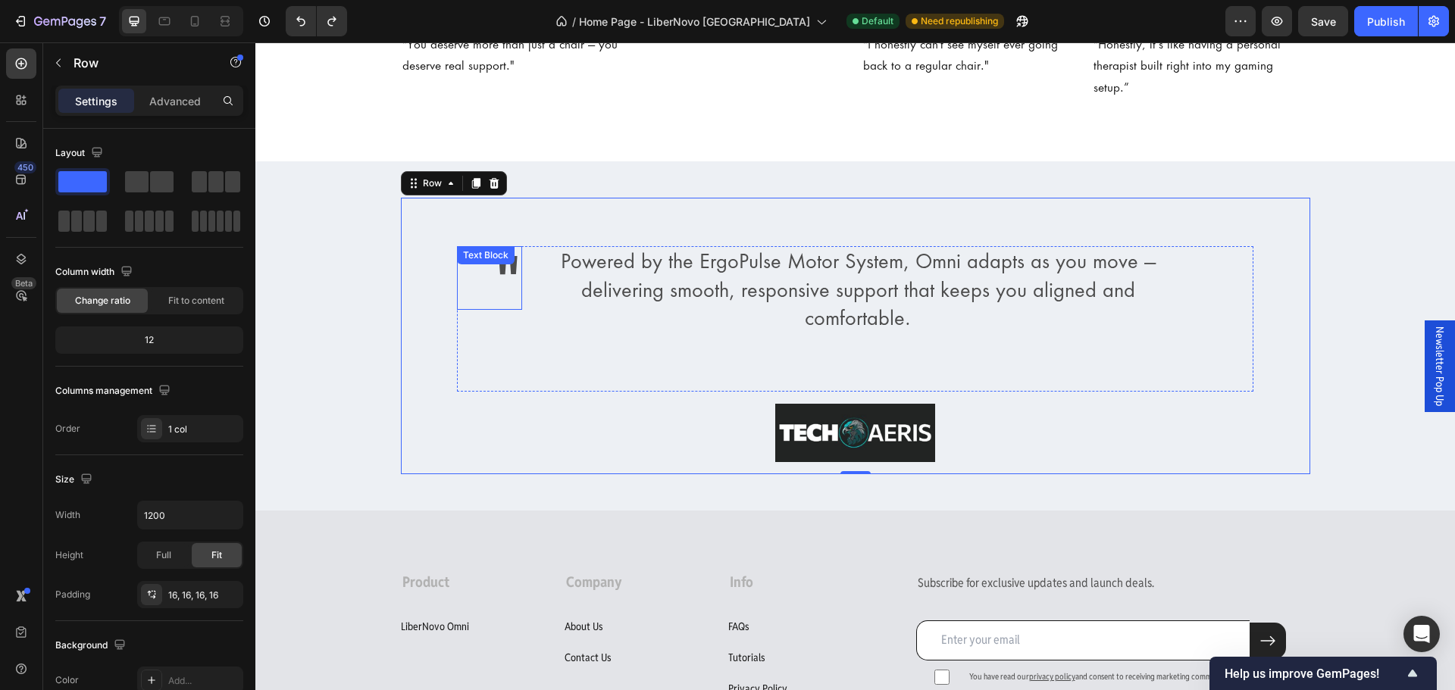
click at [506, 256] on p """ at bounding box center [490, 278] width 62 height 61
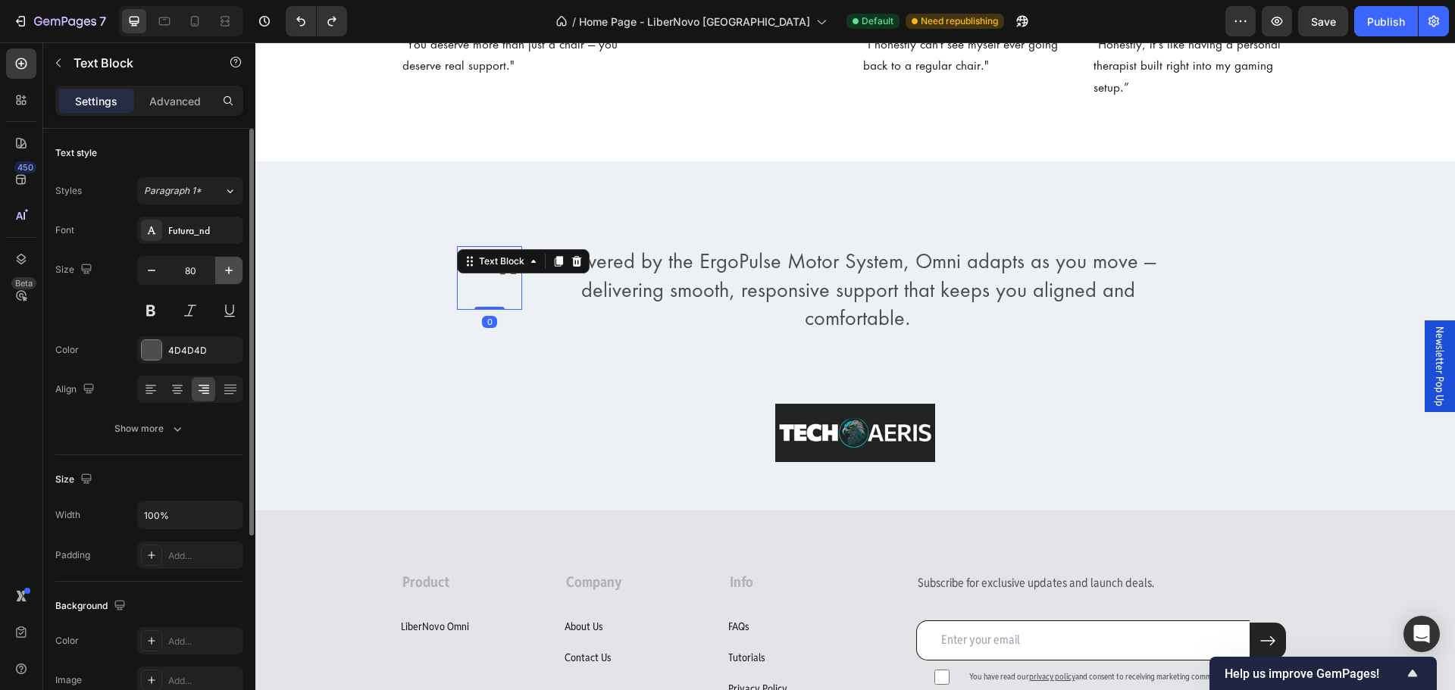
click at [222, 277] on icon "button" at bounding box center [228, 270] width 15 height 15
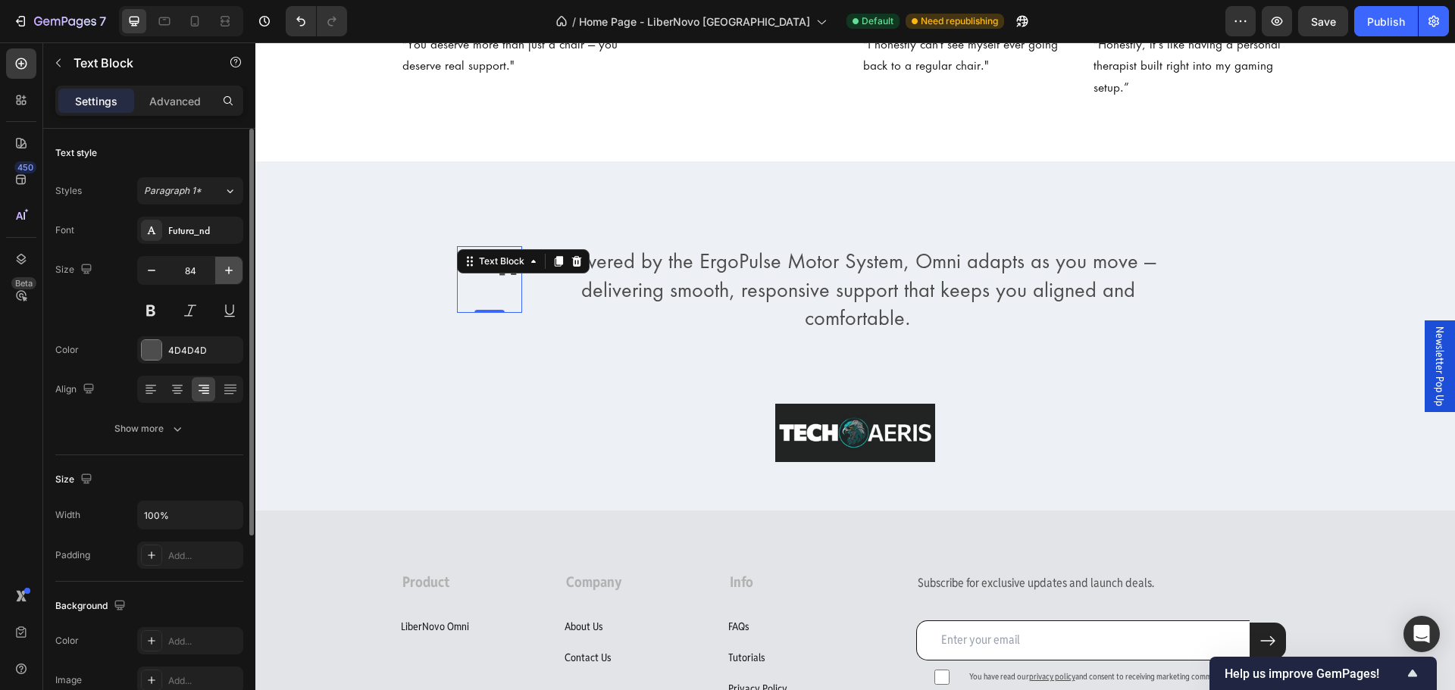
type input "85"
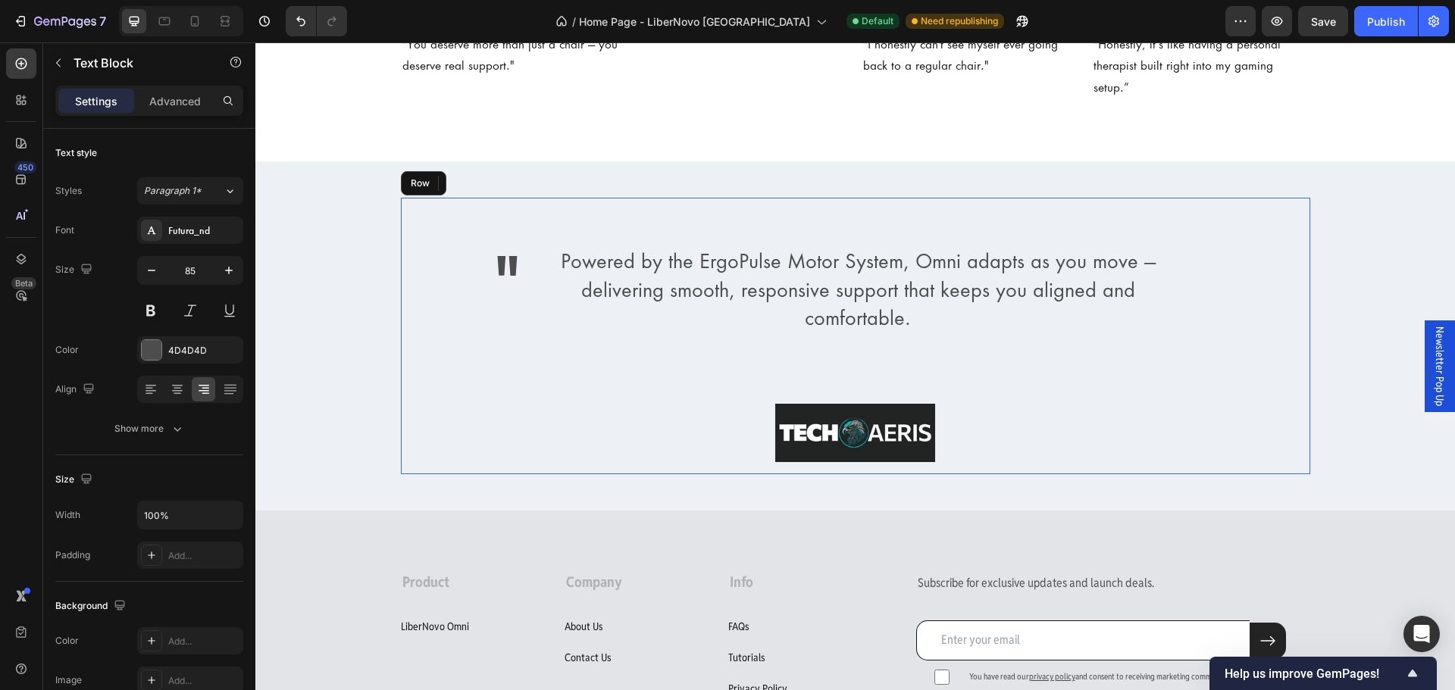
click at [423, 409] on div "" Text Block 0 Powered by the ErgoPulse Motor System, Omni adapts as you move —…" at bounding box center [855, 336] width 885 height 252
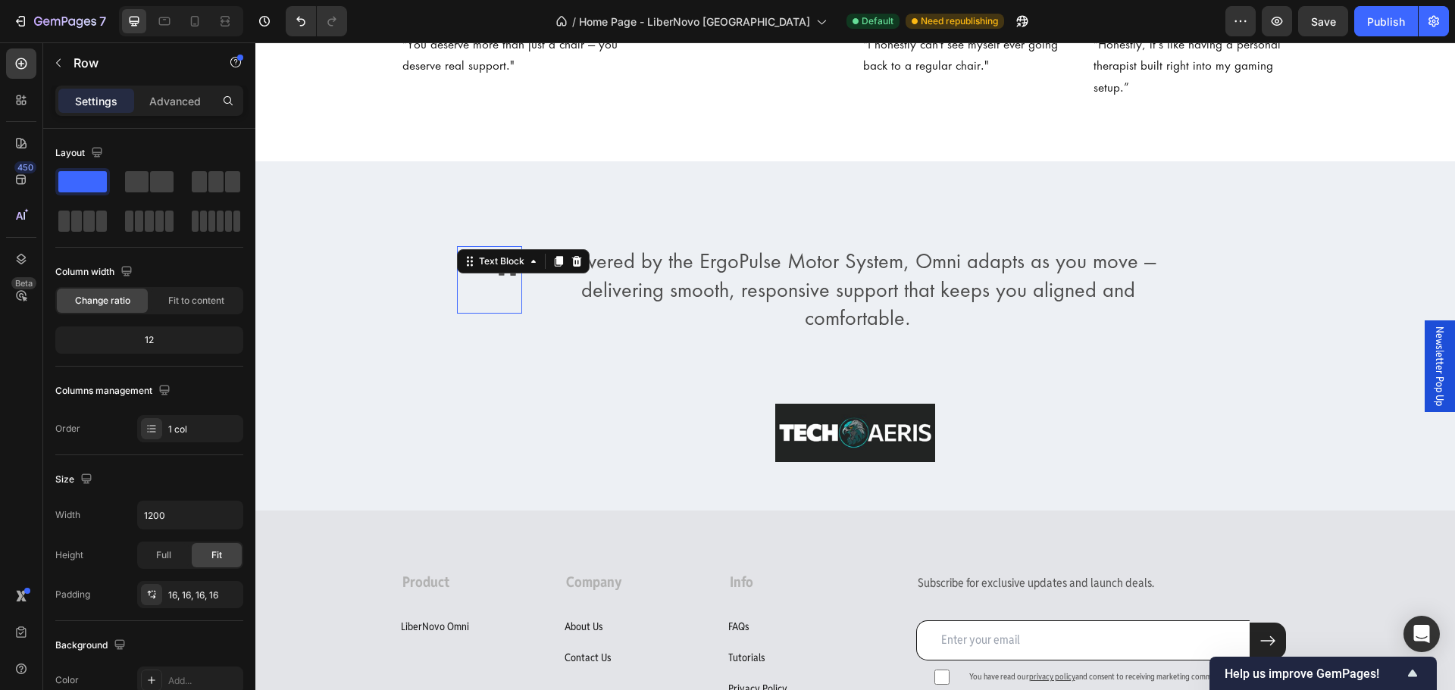
click at [494, 263] on p """ at bounding box center [490, 280] width 62 height 64
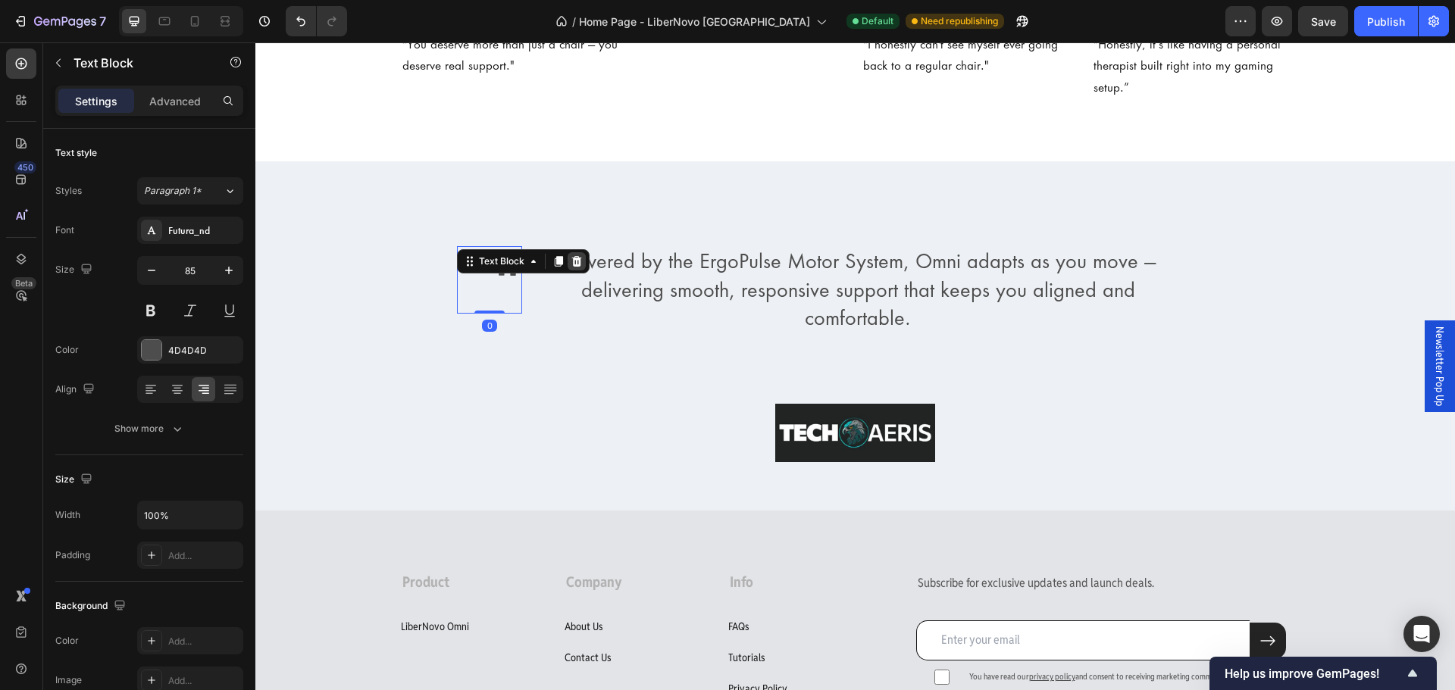
click at [571, 256] on icon at bounding box center [576, 261] width 10 height 11
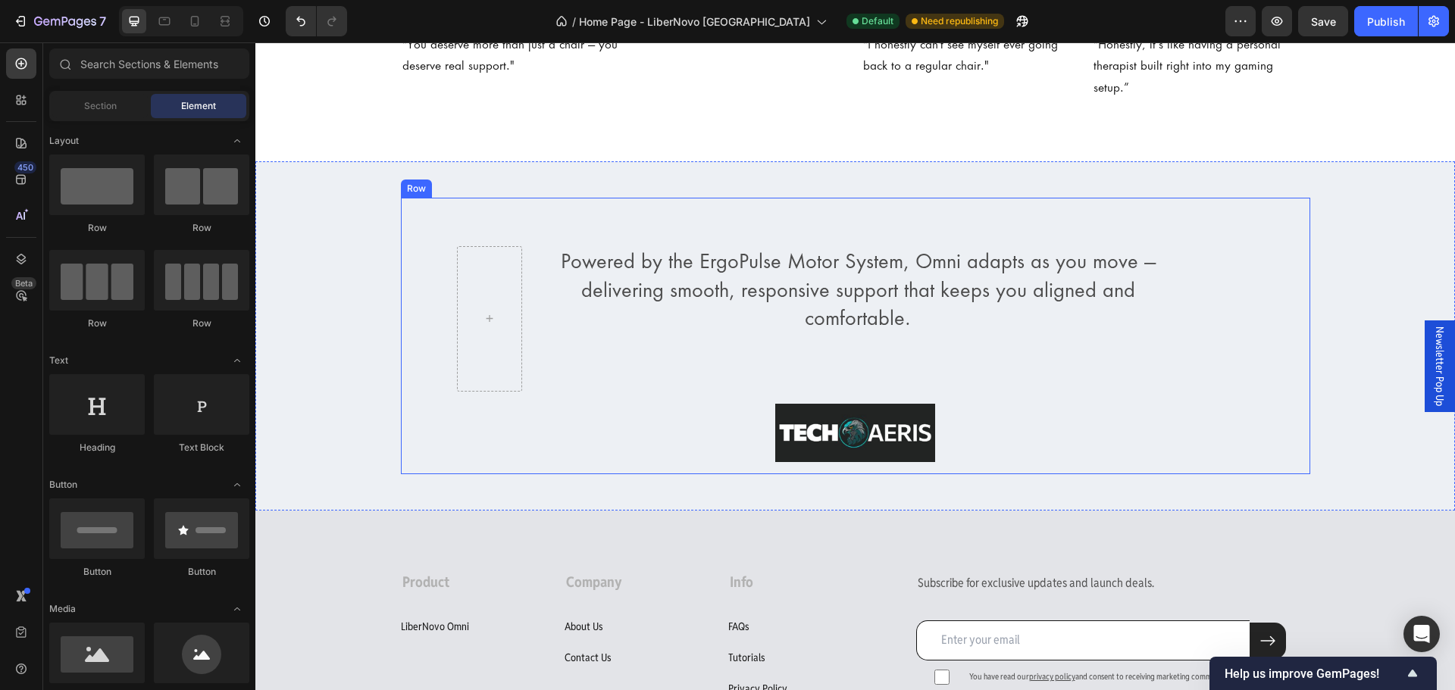
click at [413, 383] on div "Powered by the ErgoPulse Motor System, Omni adapts as you move — delivering smo…" at bounding box center [855, 336] width 885 height 252
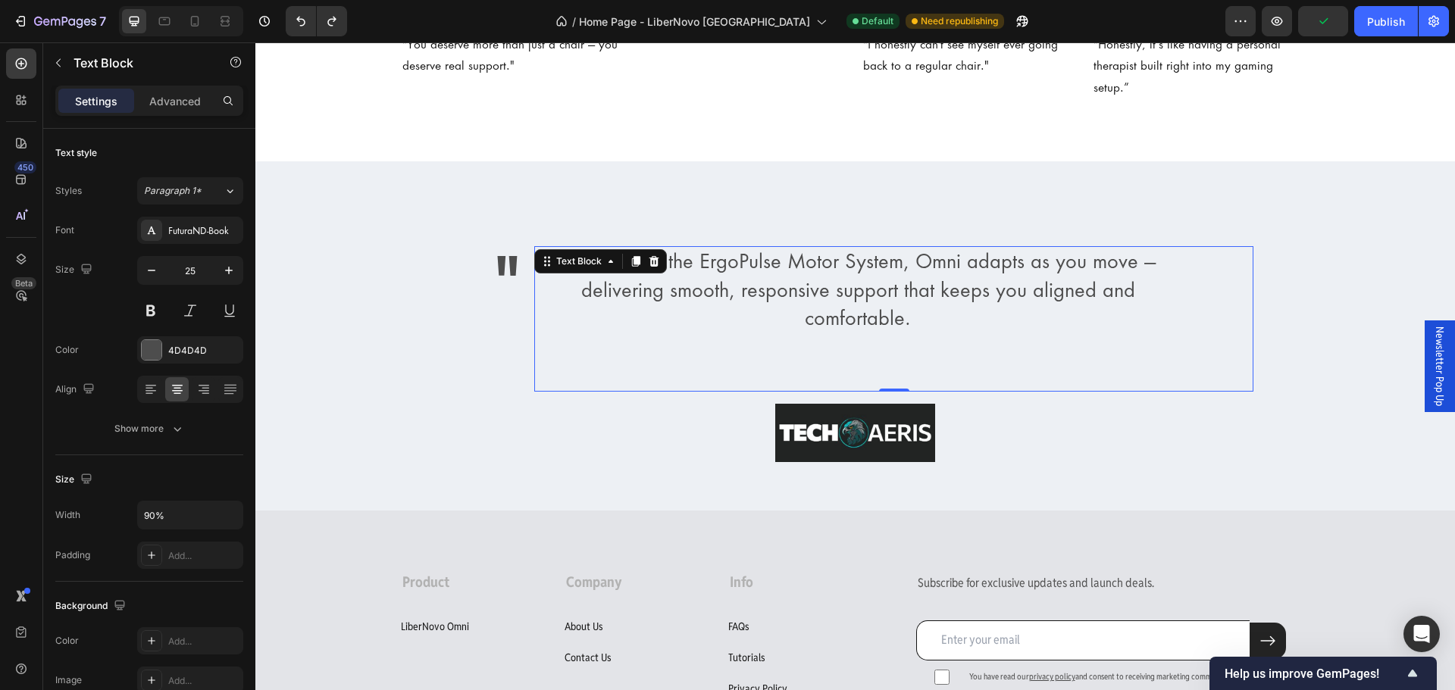
click at [1090, 297] on p "Powered by the ErgoPulse Motor System, Omni adapts as you move — delivering smo…" at bounding box center [858, 291] width 644 height 86
click at [428, 308] on div "" Text Block Powered by the ErgoPulse Motor System, Omni adapts as you move — d…" at bounding box center [855, 336] width 885 height 252
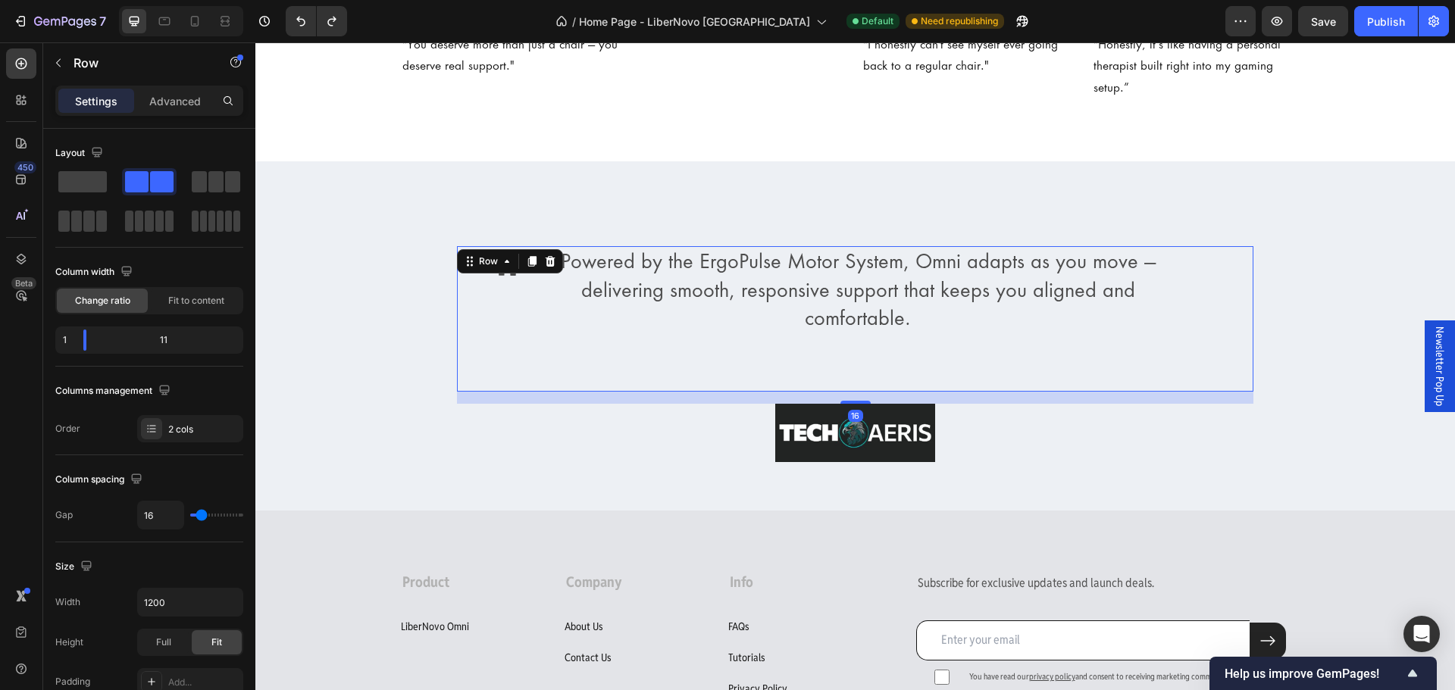
click at [479, 333] on div "" Text Block" at bounding box center [489, 319] width 65 height 146
click at [996, 447] on div "" Text Block Powered by the ErgoPulse Motor System, Omni adapts as you move — d…" at bounding box center [856, 336] width 910 height 277
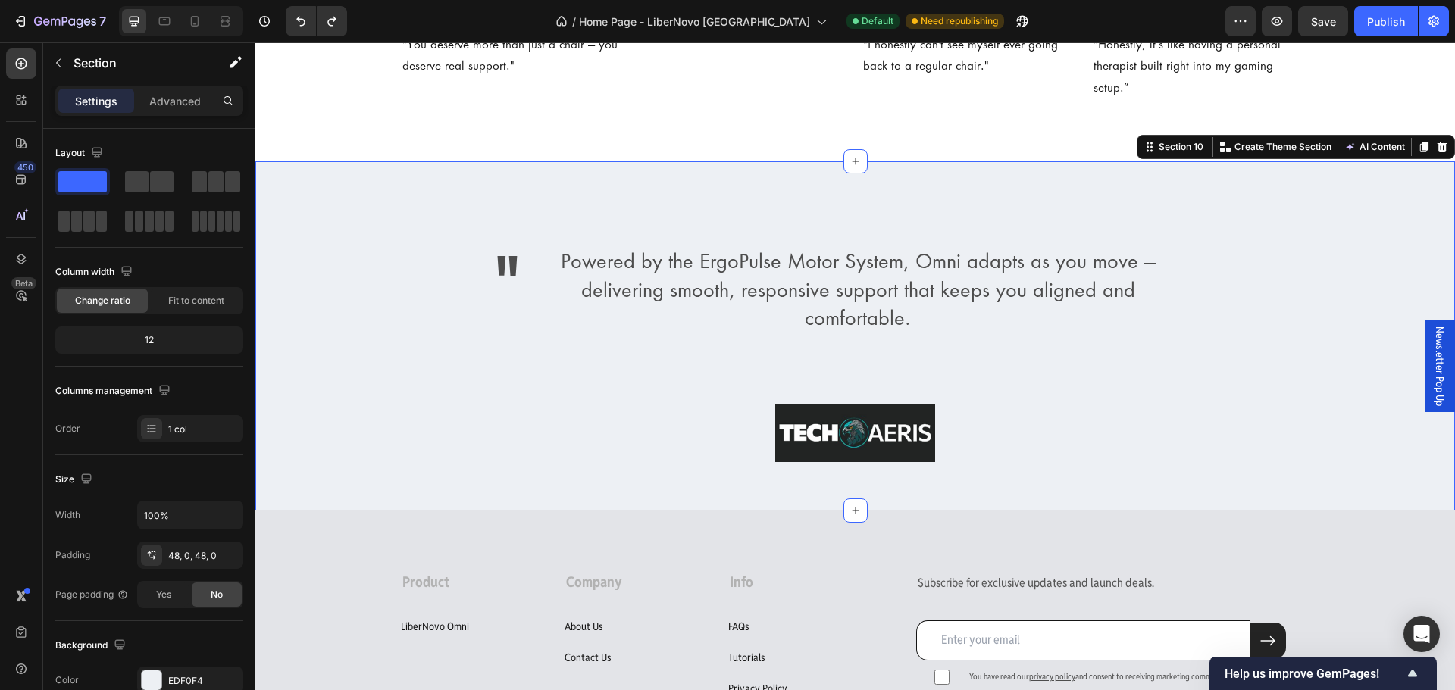
click at [1360, 313] on div "" Text Block Powered by the ErgoPulse Motor System, Omni adapts as you move — d…" at bounding box center [855, 336] width 1200 height 277
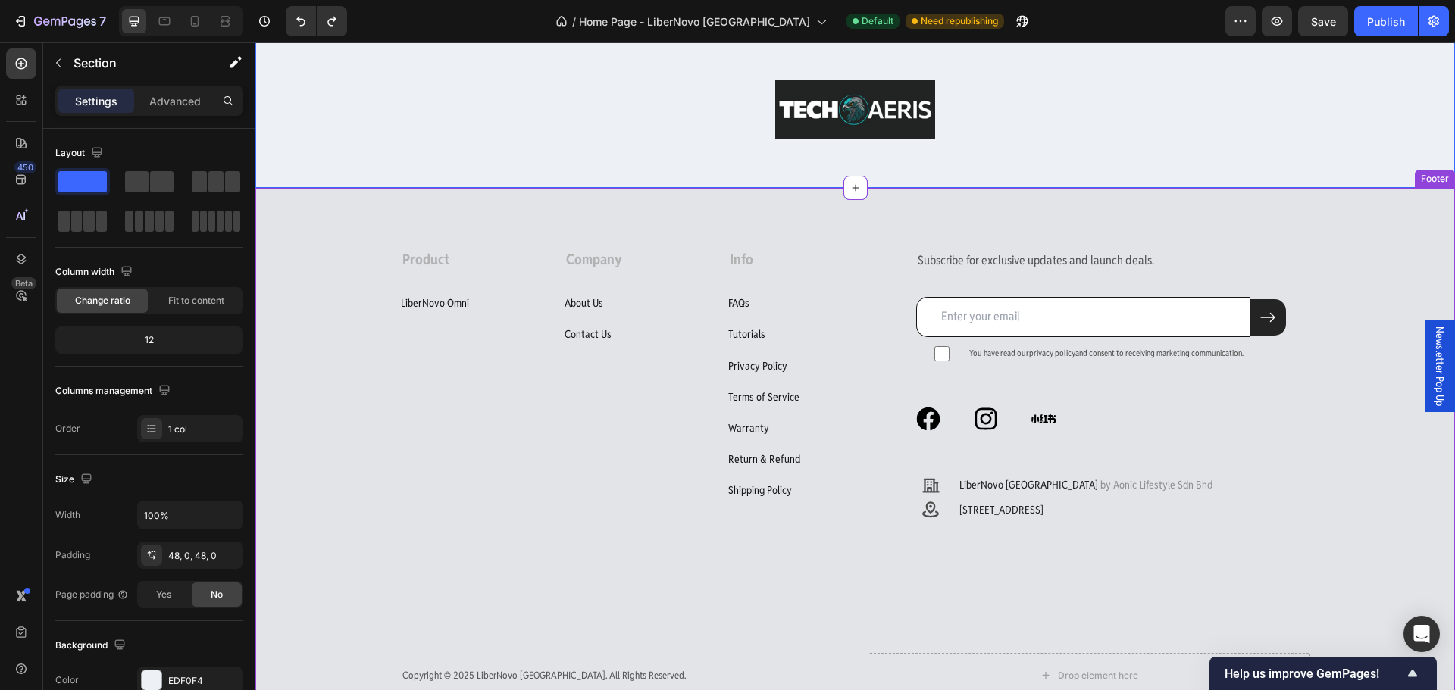
scroll to position [4244, 0]
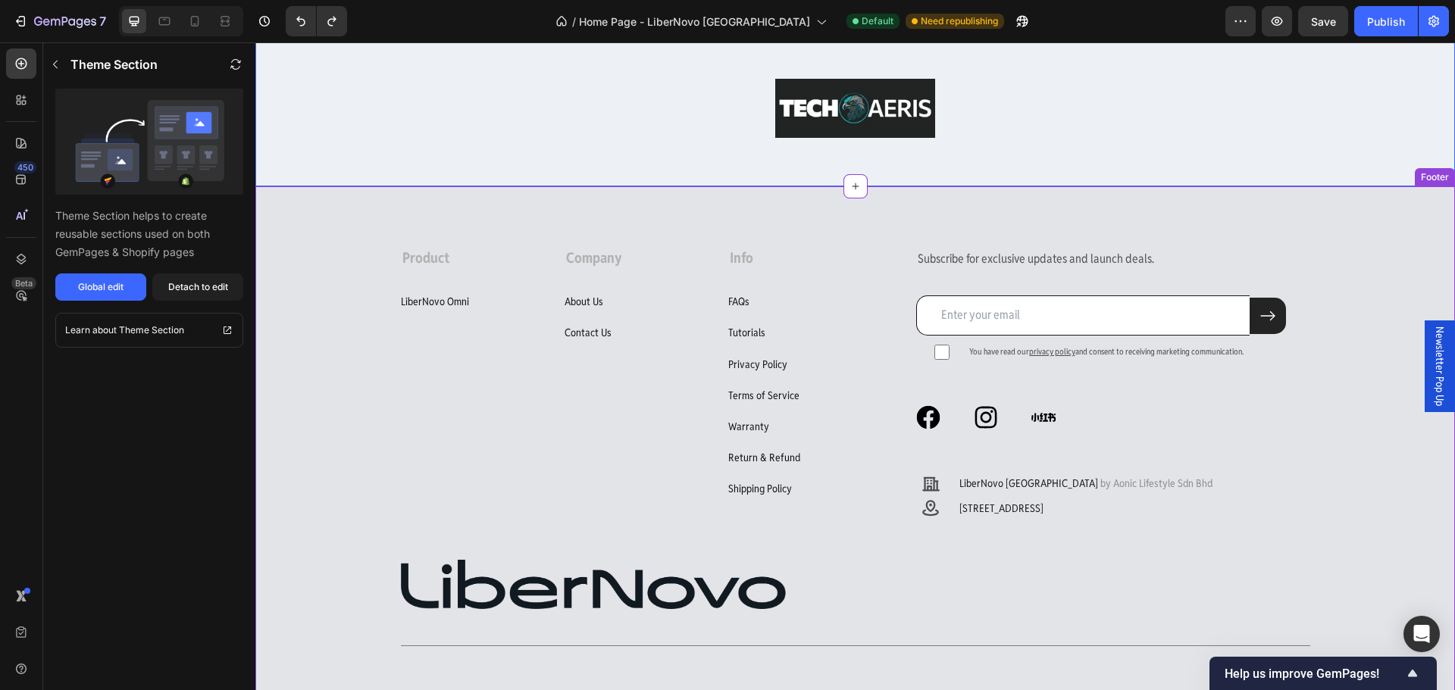
click at [405, 260] on strong "Product" at bounding box center [425, 258] width 47 height 18
click at [427, 259] on strong "Product" at bounding box center [425, 258] width 47 height 18
click at [1365, 27] on button "Publish" at bounding box center [1386, 21] width 64 height 30
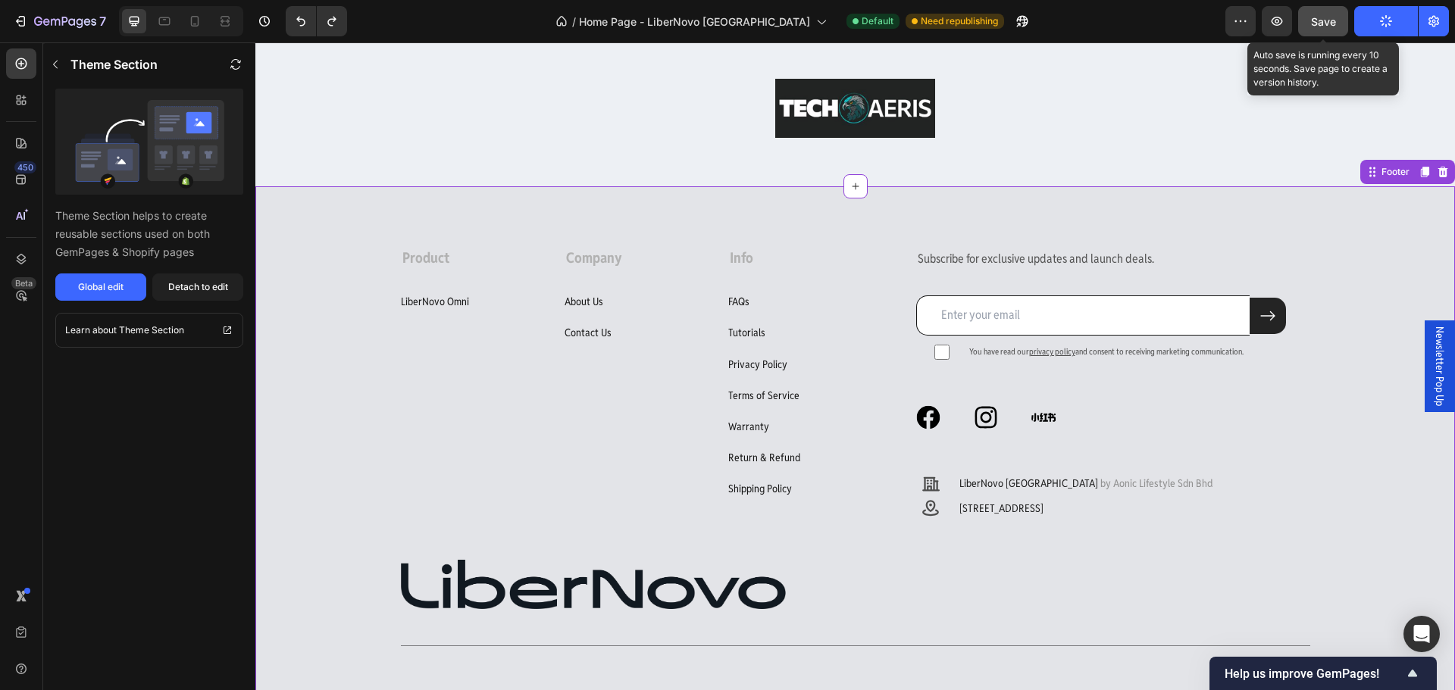
click at [1329, 23] on span "Save" at bounding box center [1323, 21] width 25 height 13
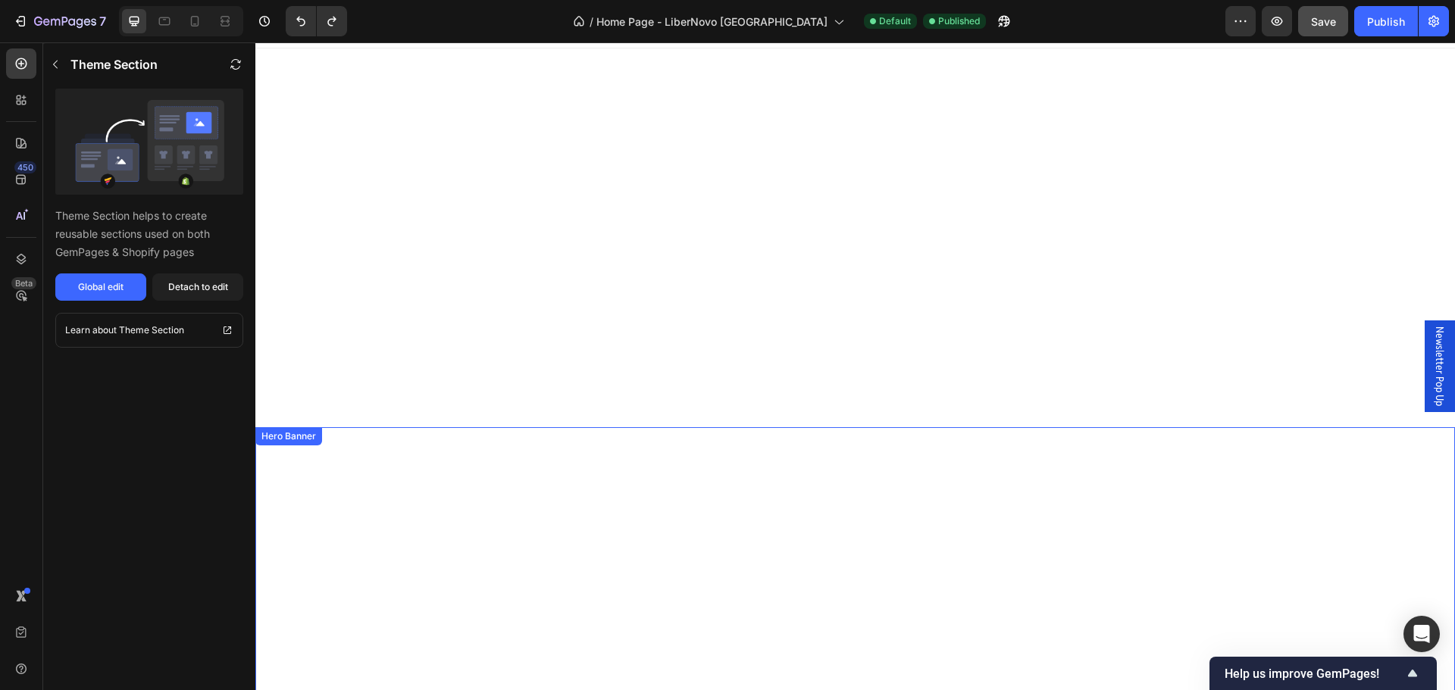
scroll to position [0, 0]
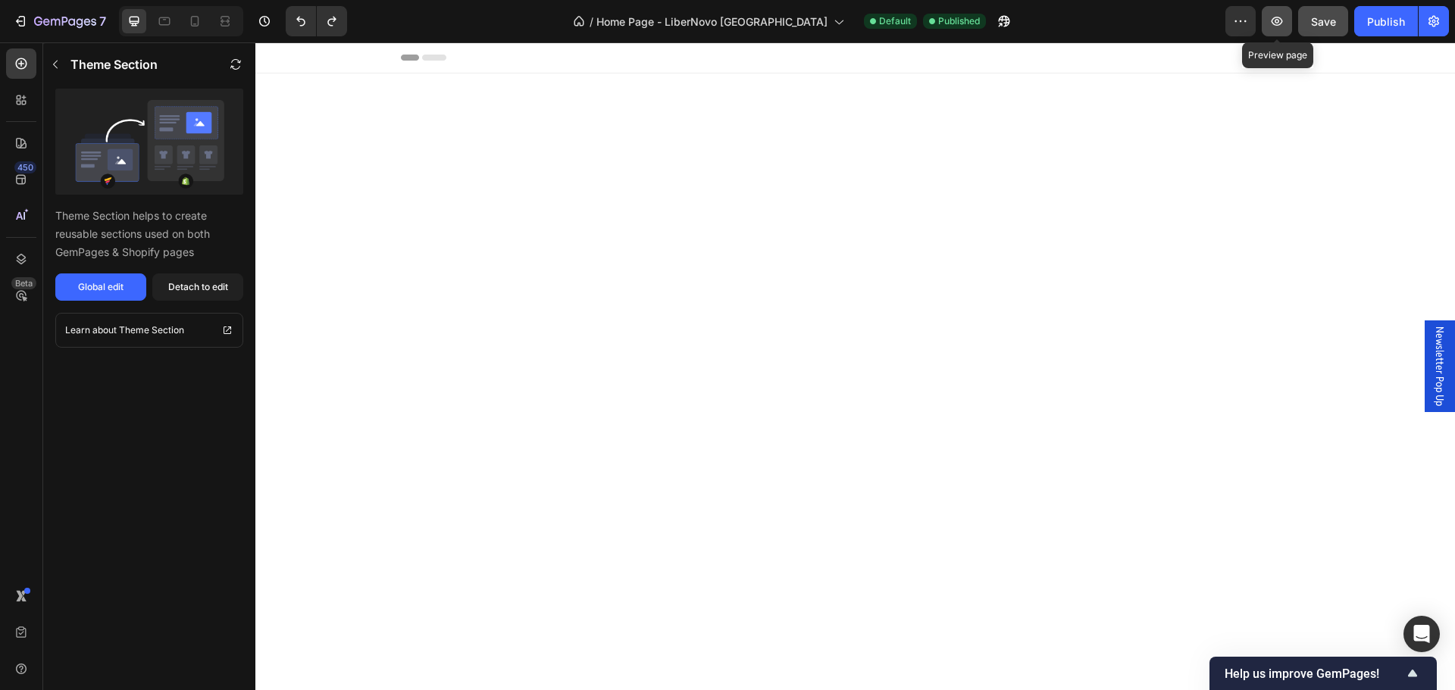
click at [1291, 12] on button "button" at bounding box center [1277, 21] width 30 height 30
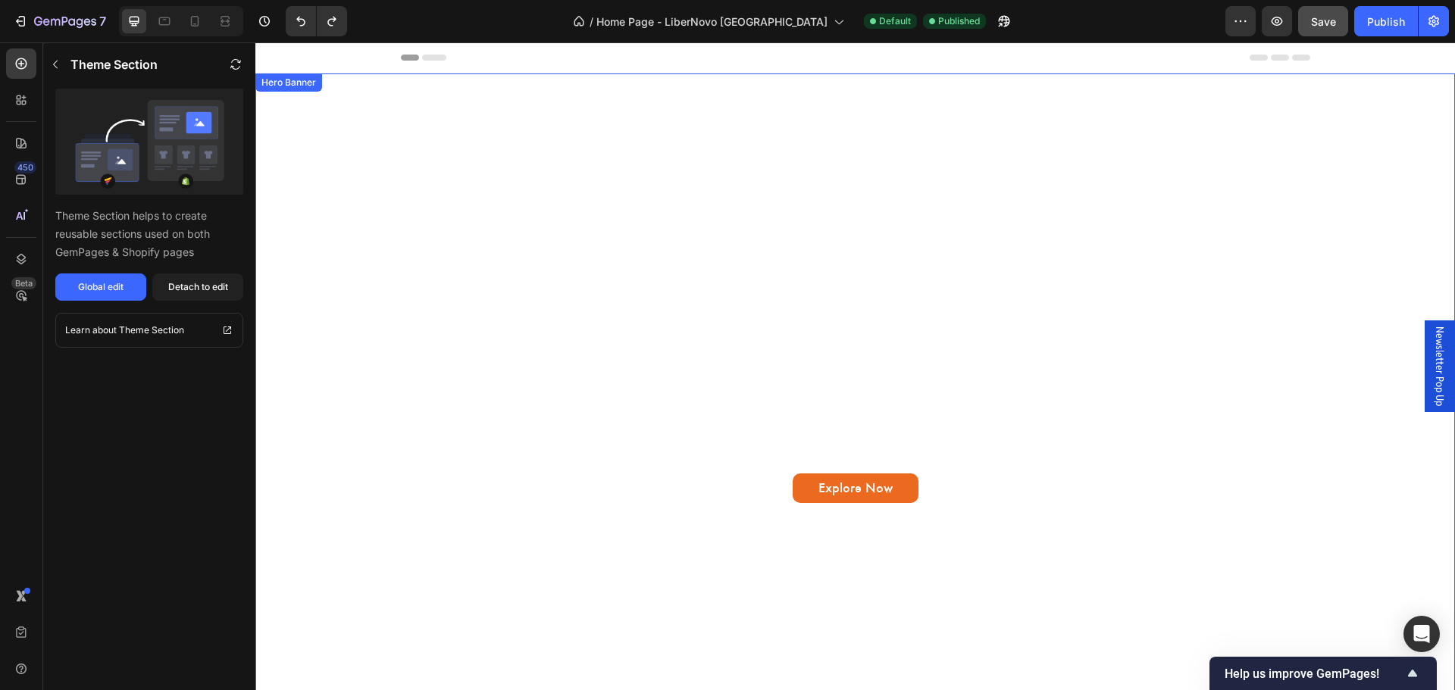
click at [461, 203] on video "Background Image" at bounding box center [855, 411] width 1200 height 675
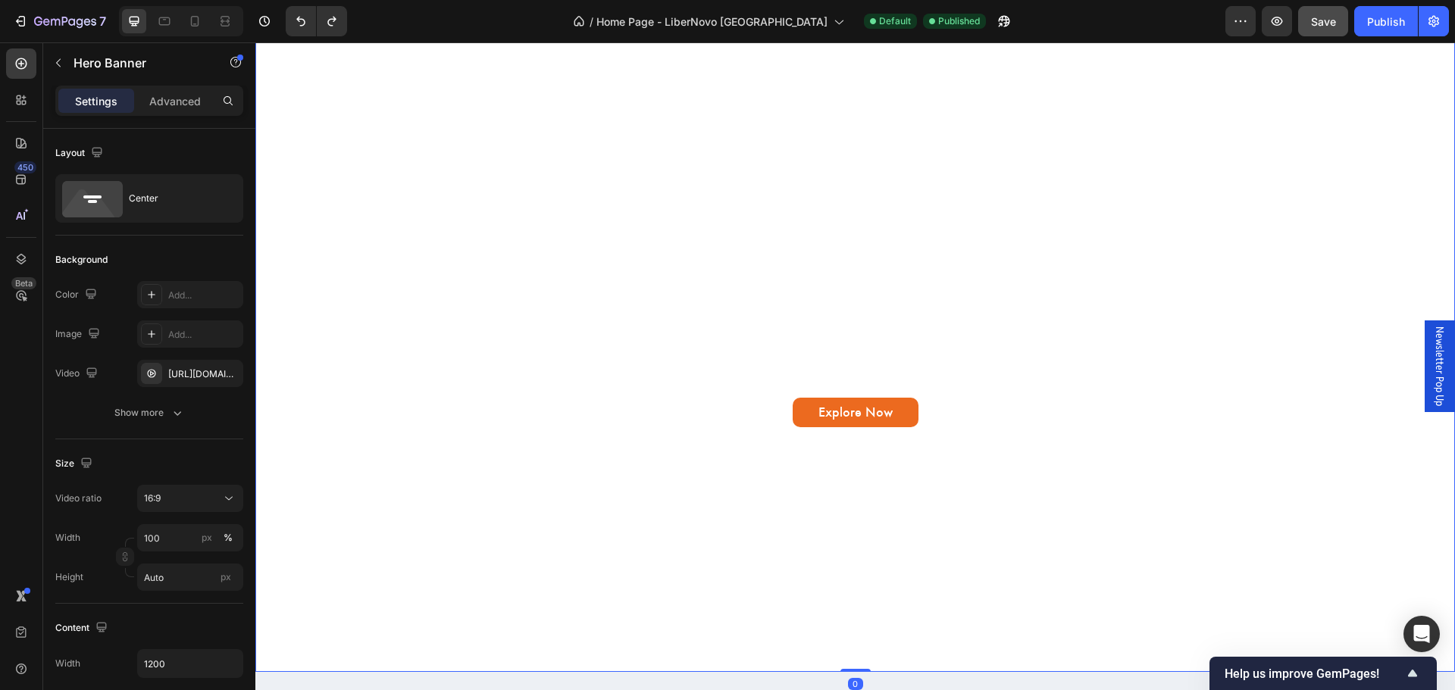
scroll to position [910, 0]
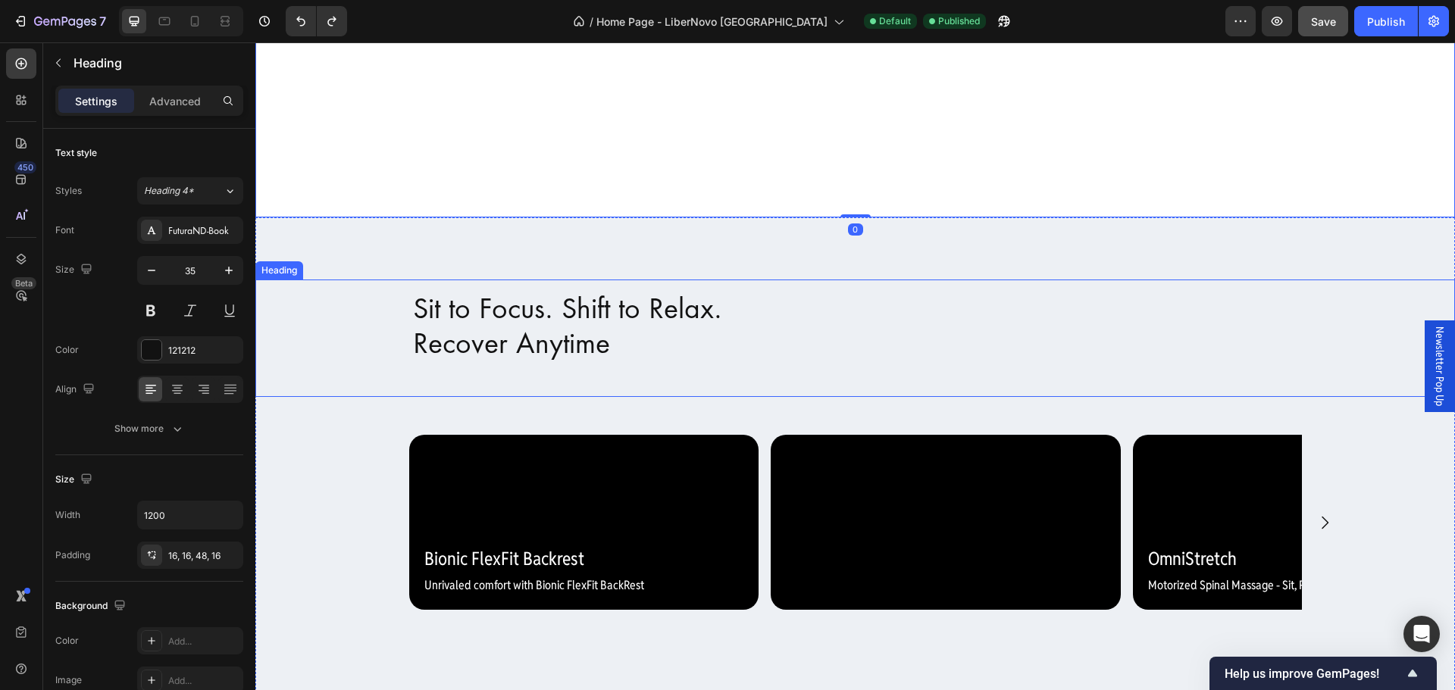
click at [542, 296] on h2 "Sit to Focus. Shift to Relax. Recover Anytime" at bounding box center [856, 338] width 910 height 117
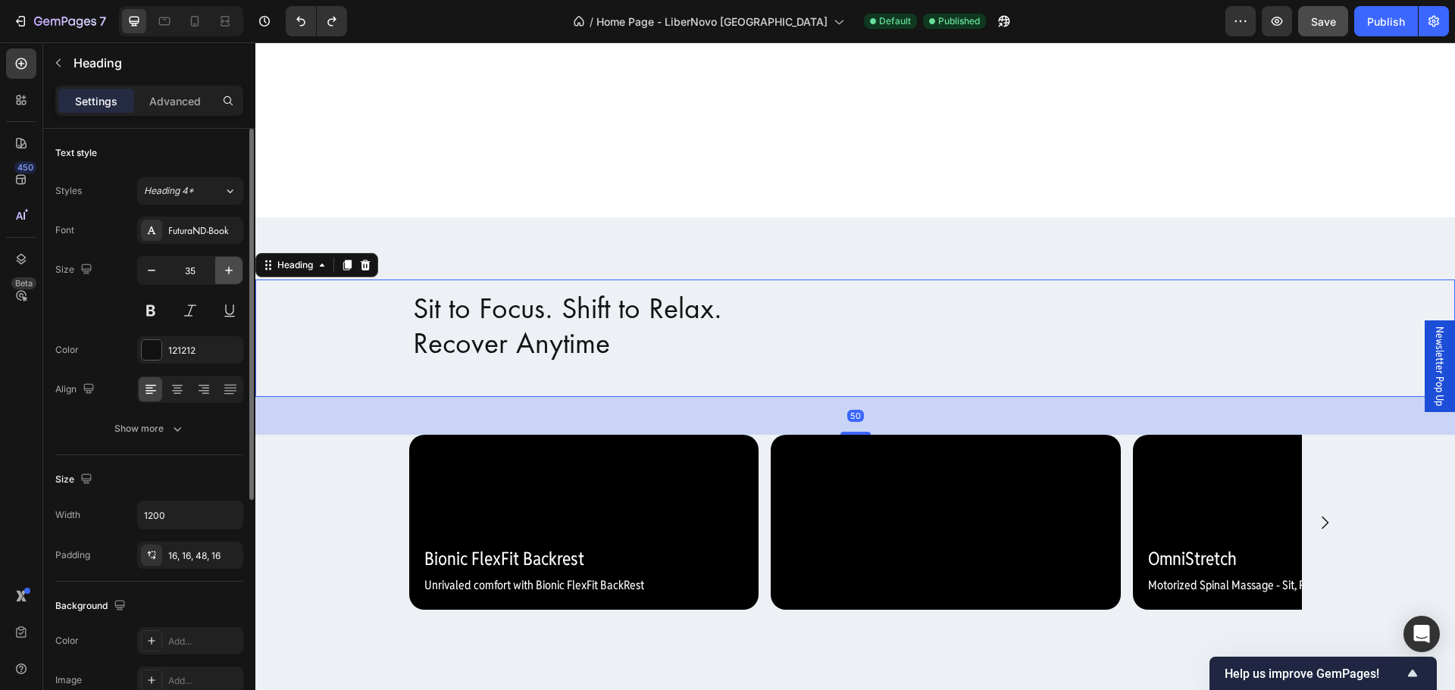
click at [226, 271] on icon "button" at bounding box center [228, 270] width 15 height 15
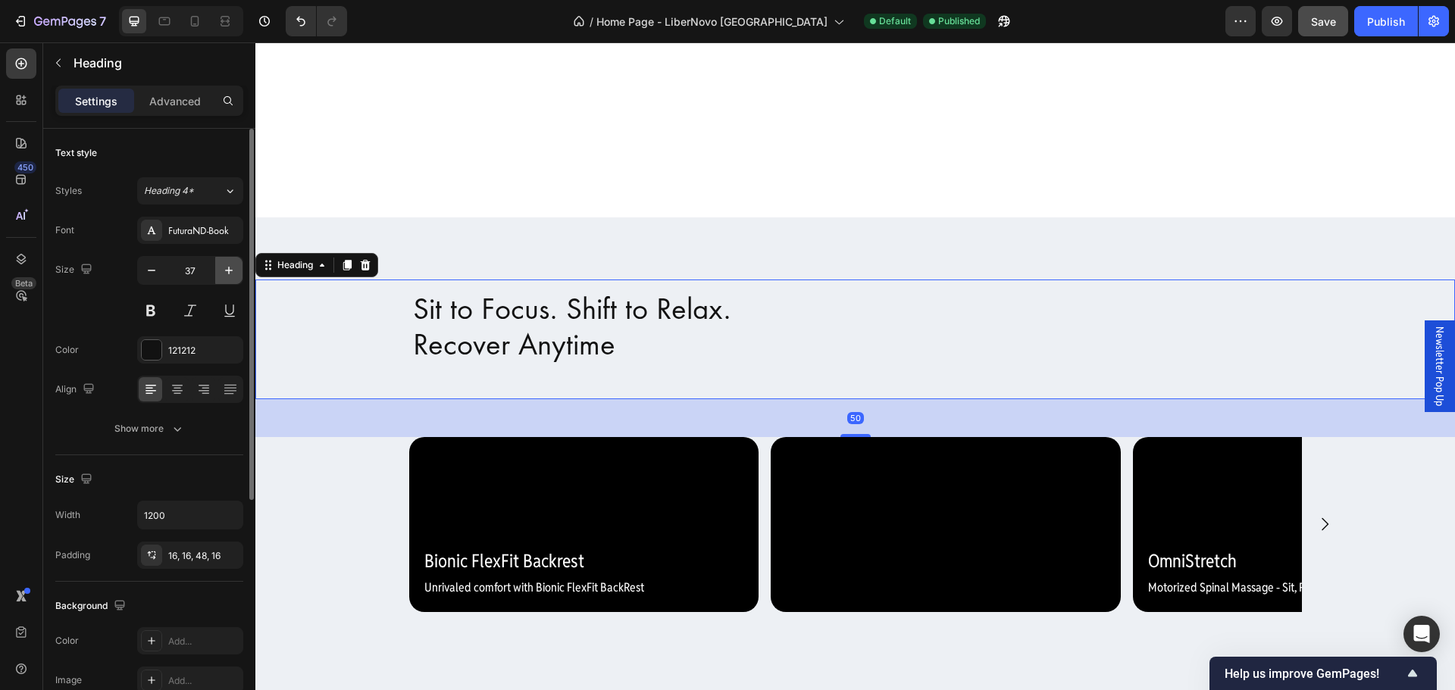
click at [226, 271] on icon "button" at bounding box center [228, 270] width 15 height 15
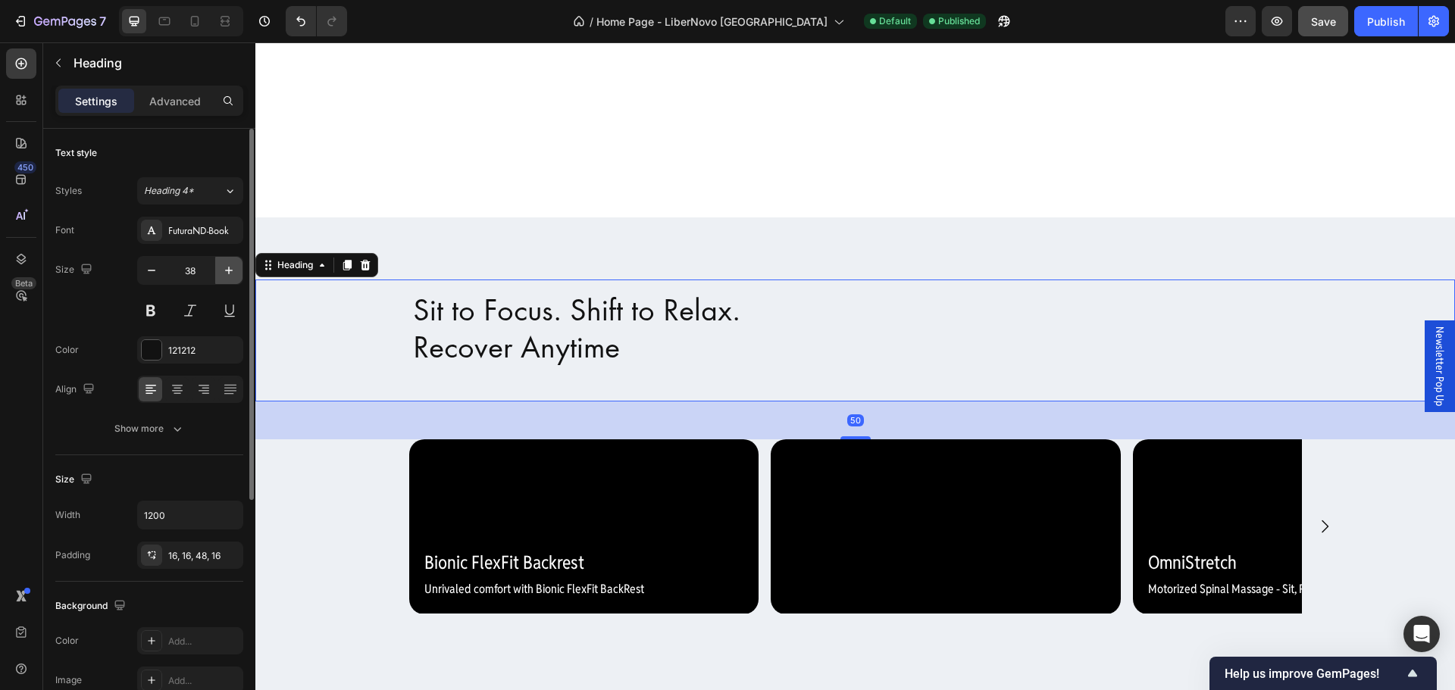
click at [226, 271] on icon "button" at bounding box center [228, 270] width 15 height 15
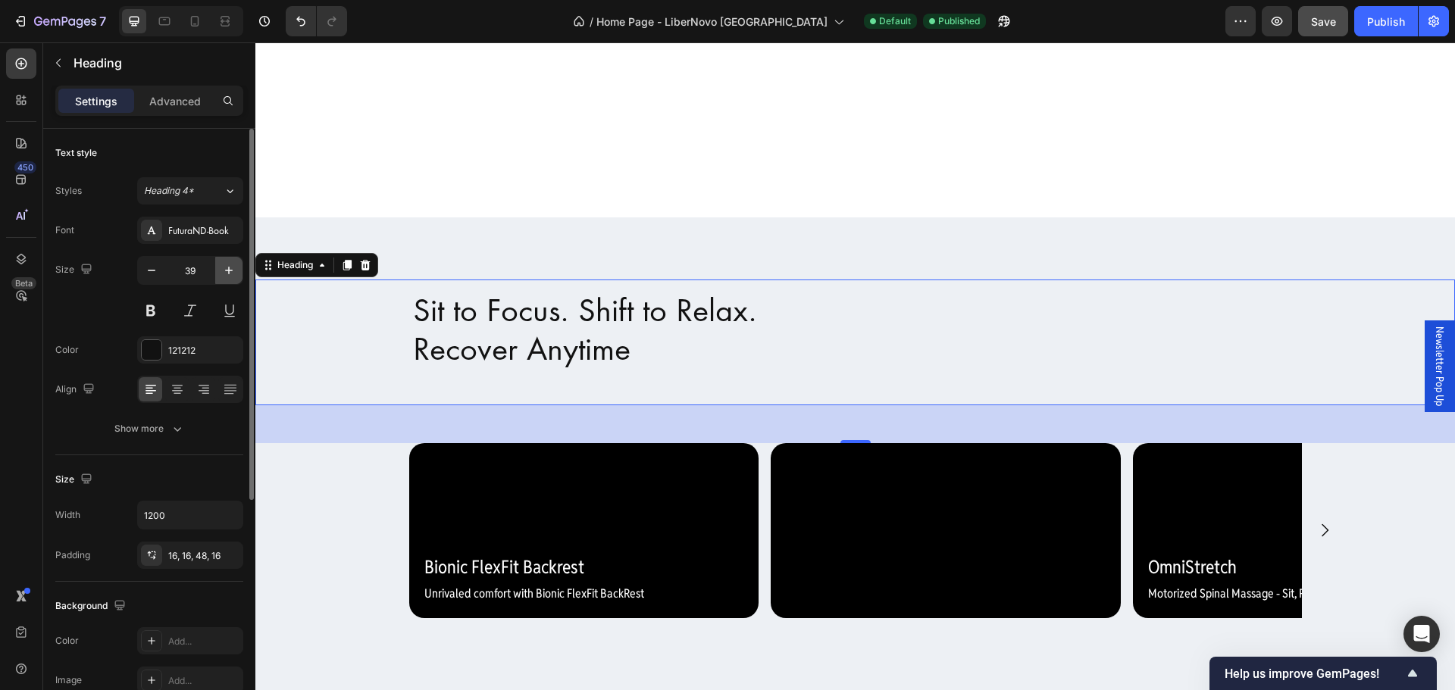
click at [226, 271] on icon "button" at bounding box center [228, 270] width 15 height 15
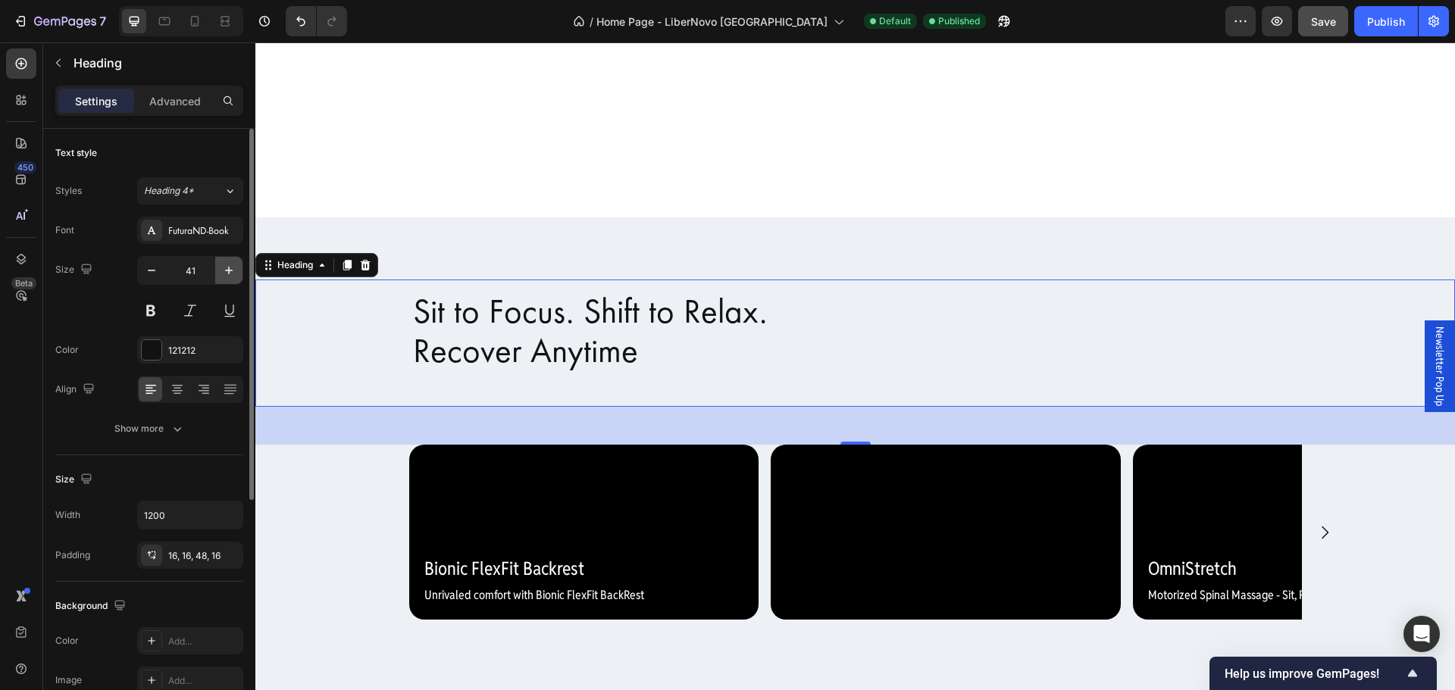
click at [226, 271] on icon "button" at bounding box center [228, 270] width 15 height 15
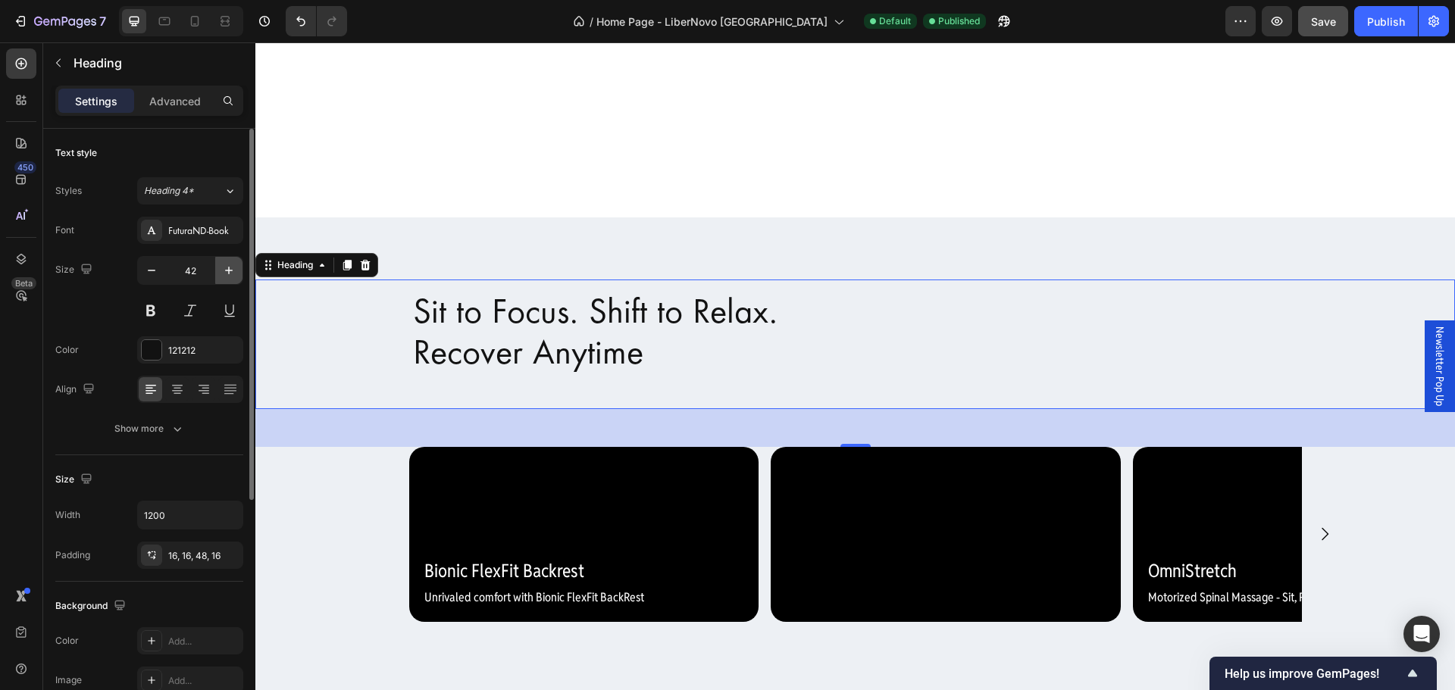
click at [226, 271] on icon "button" at bounding box center [228, 270] width 15 height 15
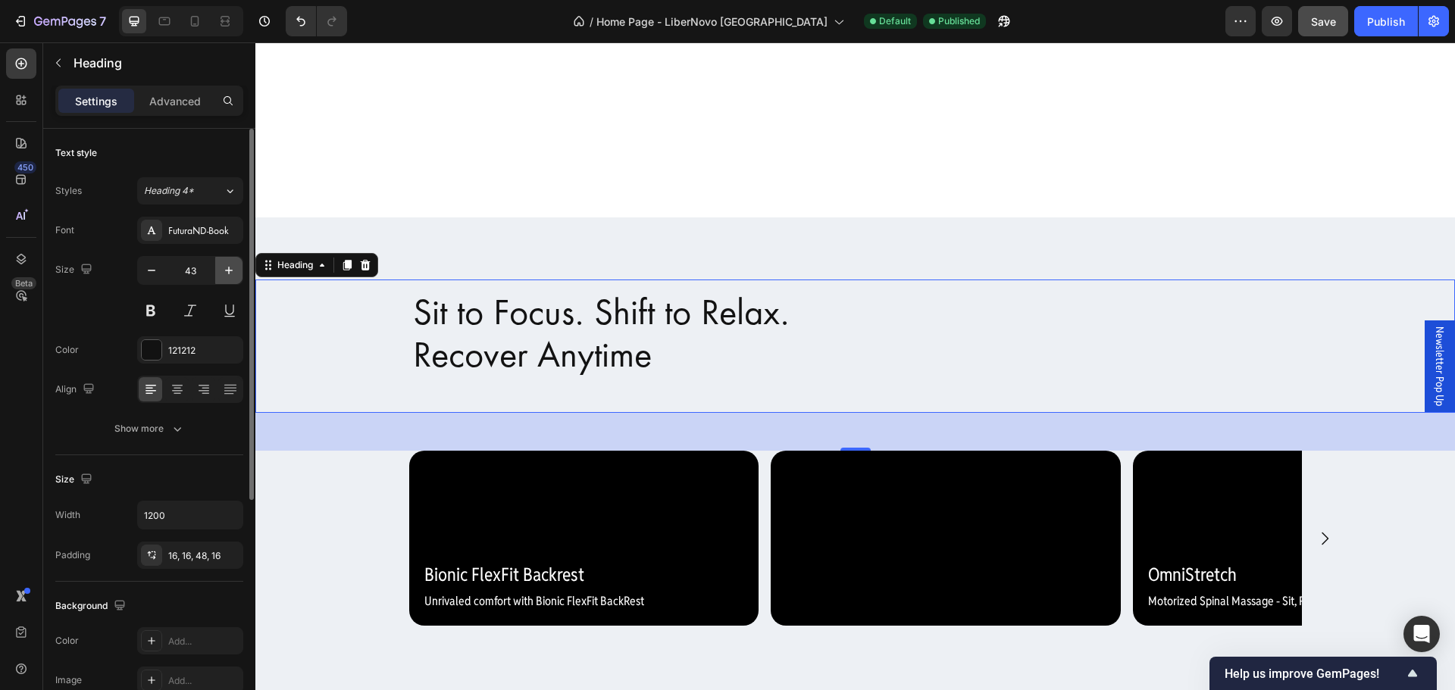
click at [226, 271] on icon "button" at bounding box center [228, 270] width 15 height 15
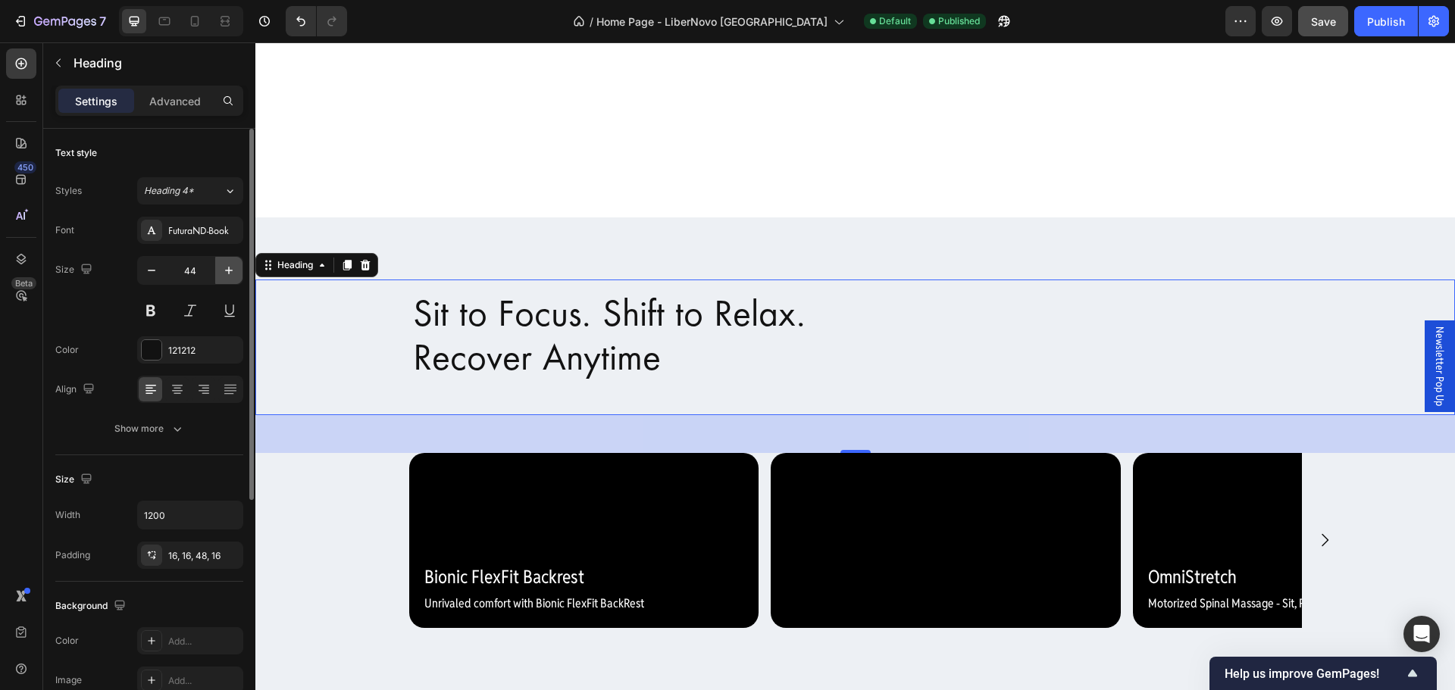
click at [226, 271] on icon "button" at bounding box center [228, 270] width 15 height 15
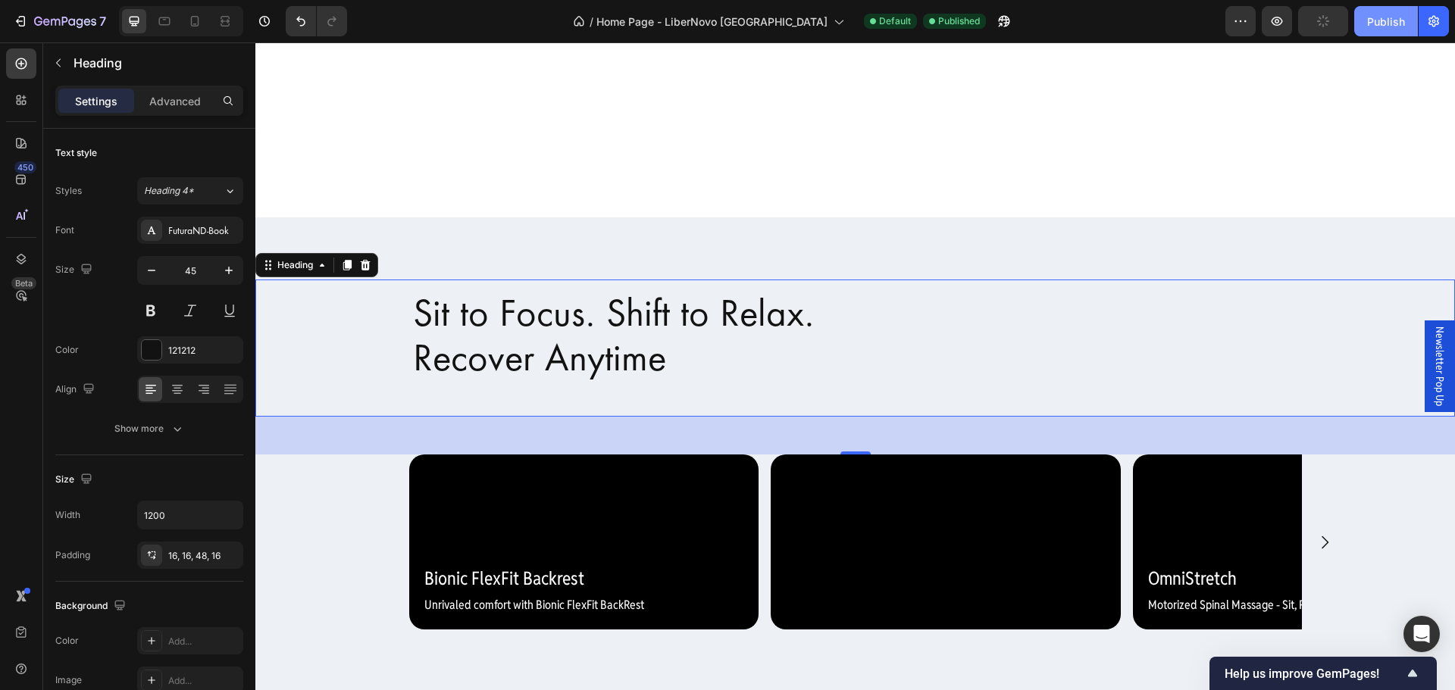
click at [1375, 22] on div "Publish" at bounding box center [1386, 22] width 38 height 16
click at [334, 325] on div "Sit to Focus. Shift to Relax. Recover Anytime" at bounding box center [855, 348] width 1200 height 137
click at [207, 183] on button "Heading 4*" at bounding box center [190, 190] width 106 height 27
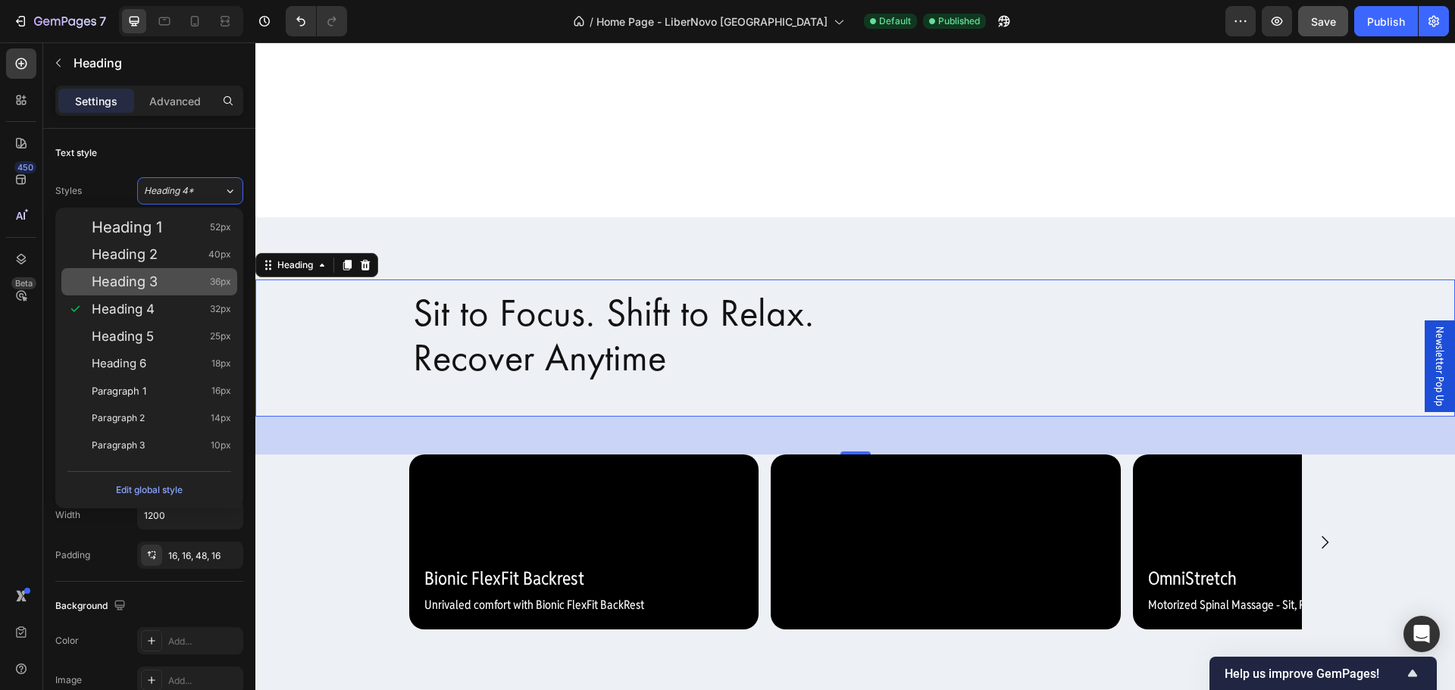
click at [158, 277] on span "Heading 3" at bounding box center [125, 281] width 66 height 15
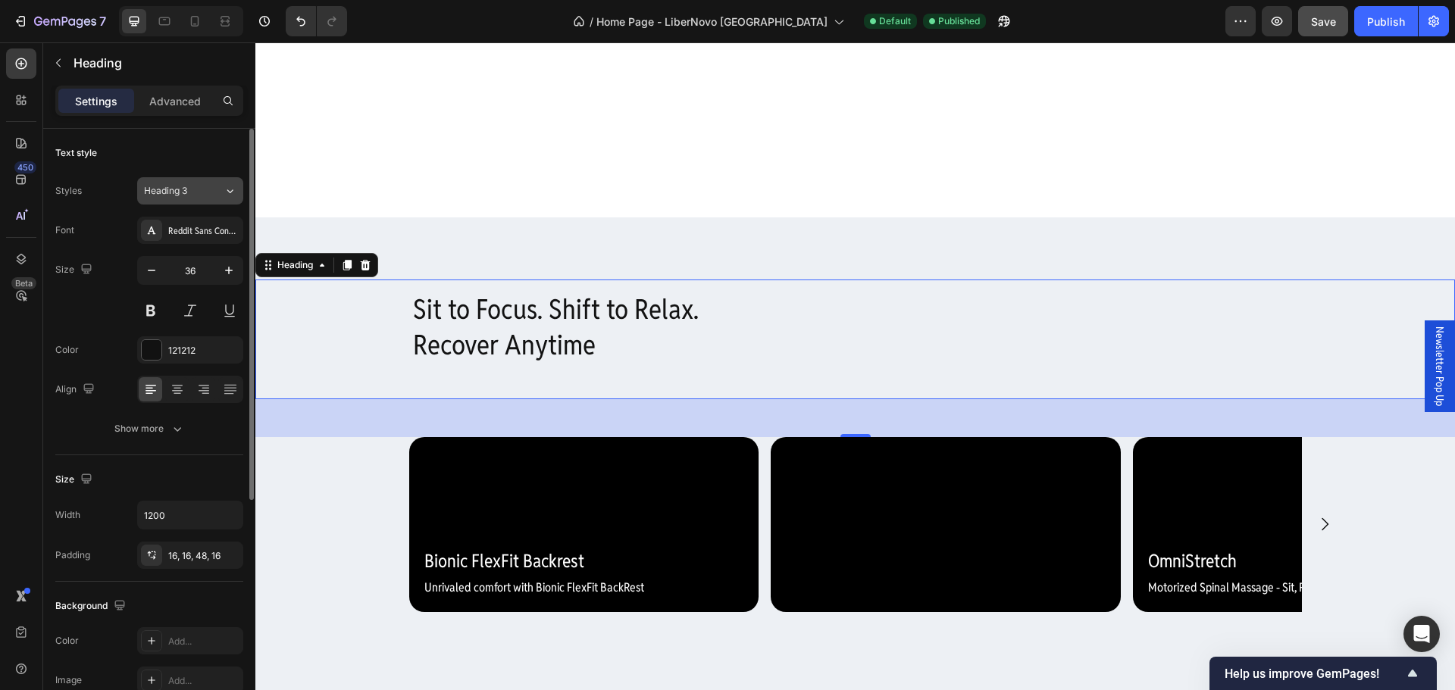
click at [195, 189] on div "Heading 3" at bounding box center [174, 191] width 61 height 14
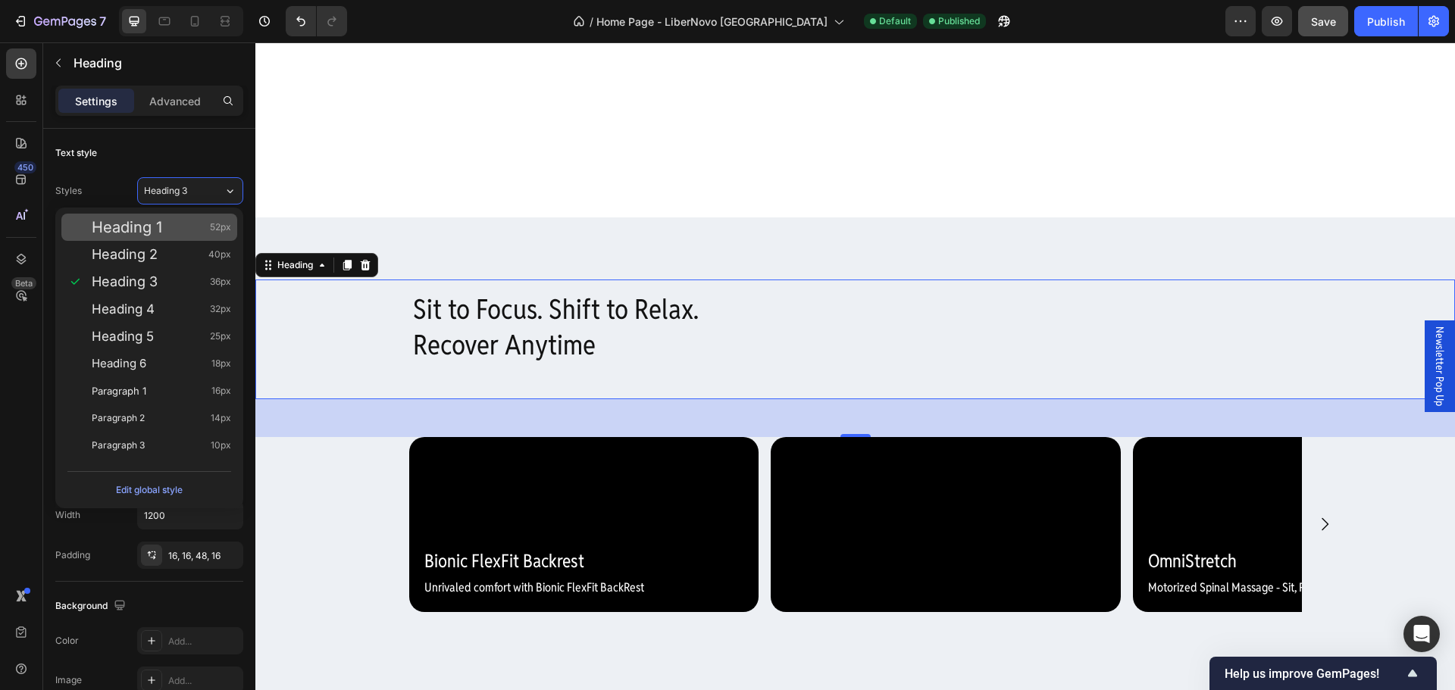
click at [175, 226] on div "Heading 1 52px" at bounding box center [161, 227] width 139 height 15
type input "52"
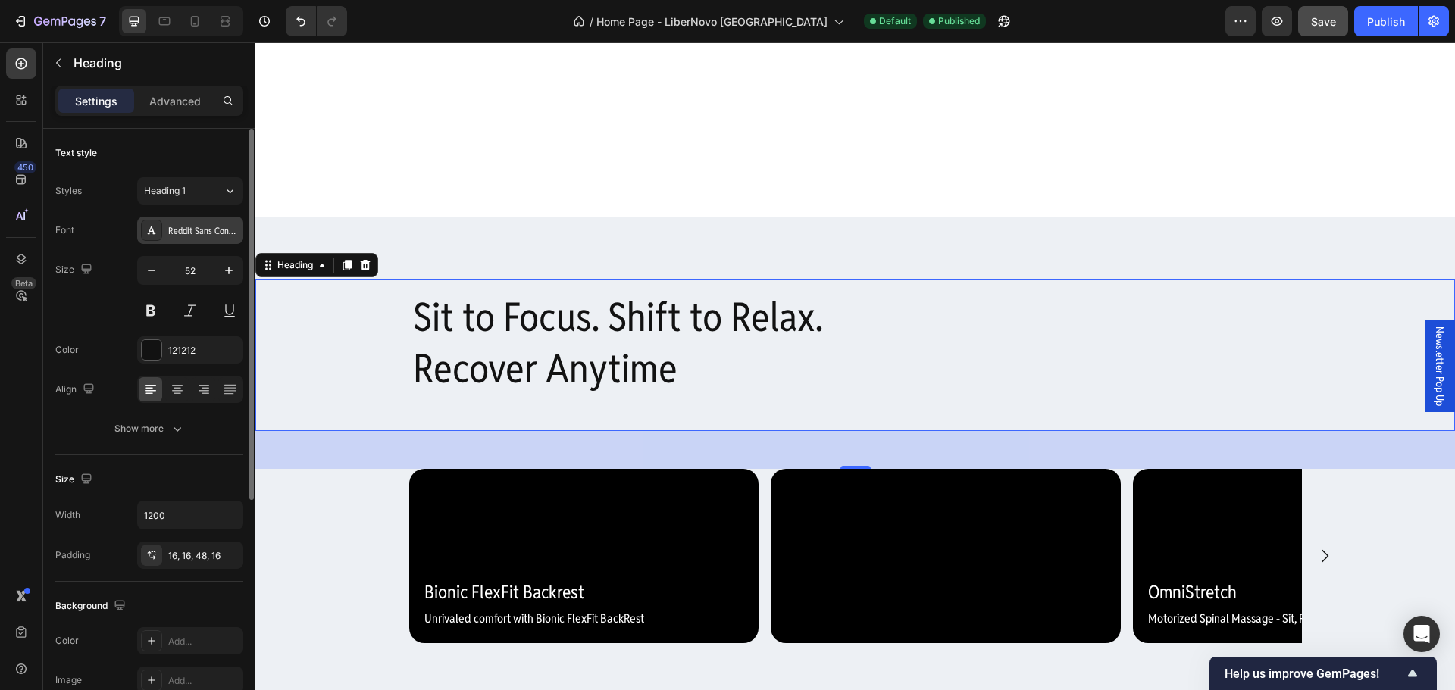
click at [214, 234] on div "Reddit Sans Condensed" at bounding box center [203, 231] width 71 height 14
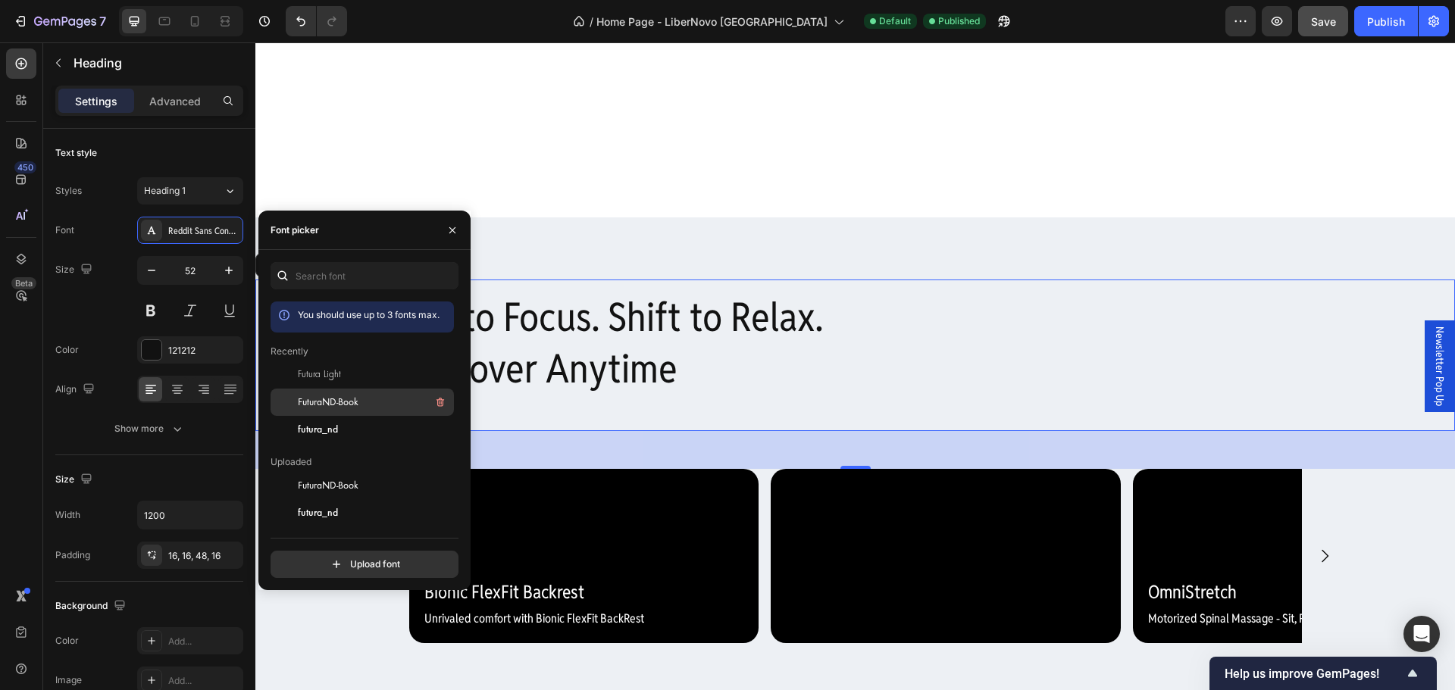
click at [299, 409] on div "FuturaND-Book" at bounding box center [374, 402] width 153 height 18
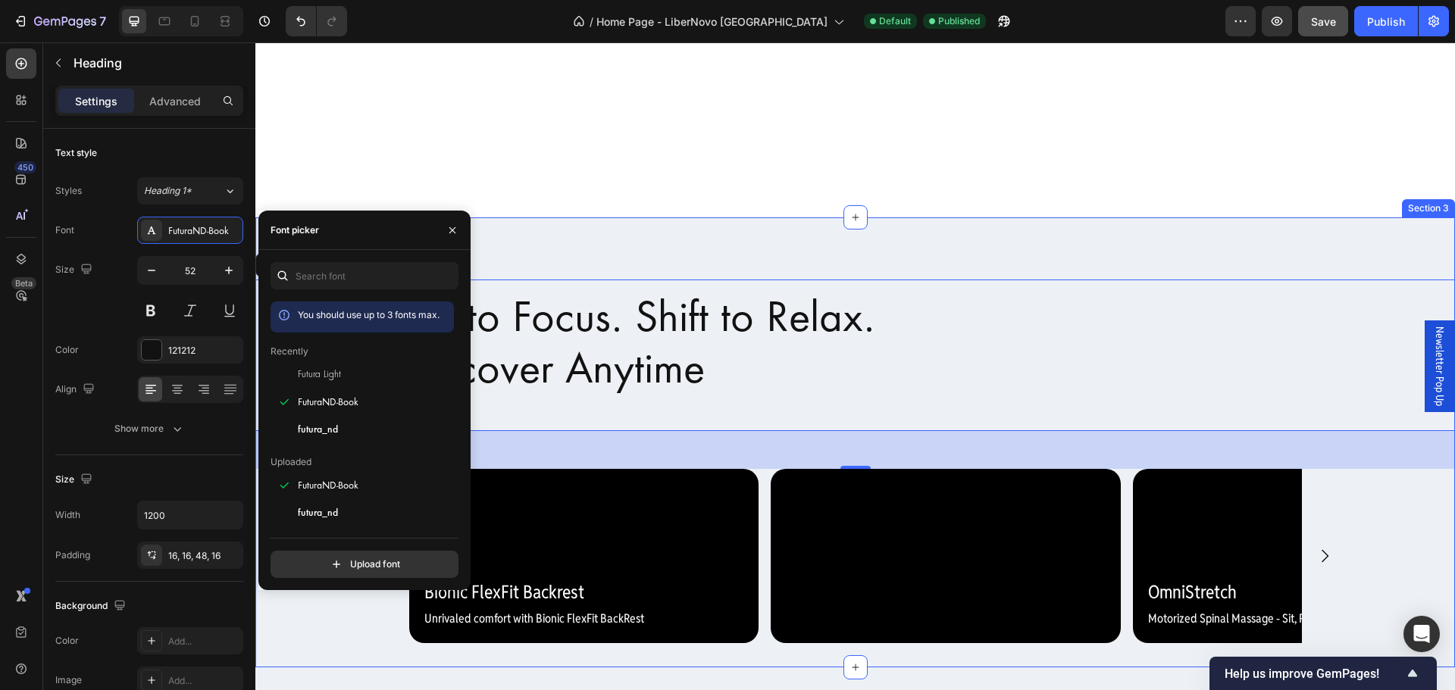
click at [810, 233] on div "Sit to Focus. Shift to Relax. Recover Anytime Heading 50 Video Bionic FlexFit B…" at bounding box center [855, 443] width 1200 height 450
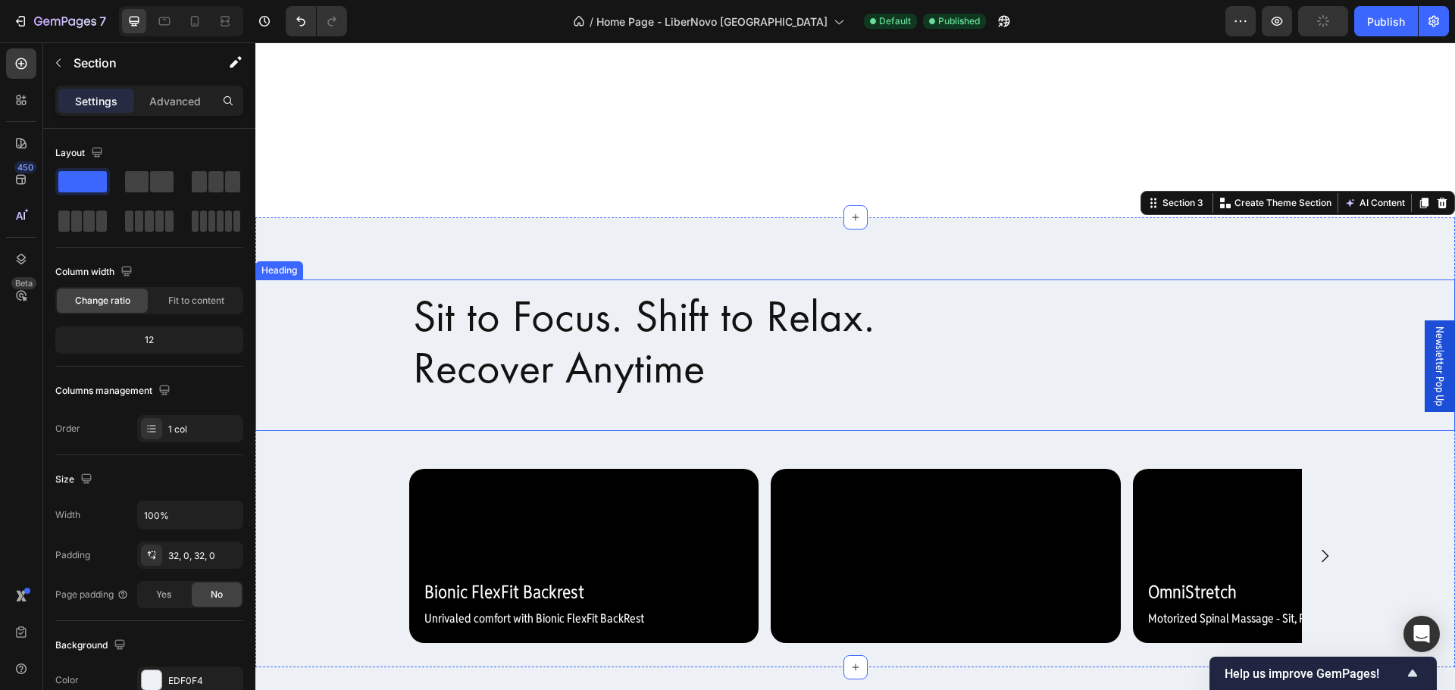
click at [501, 343] on h2 "Sit to Focus. Shift to Relax. Recover Anytime" at bounding box center [856, 355] width 910 height 151
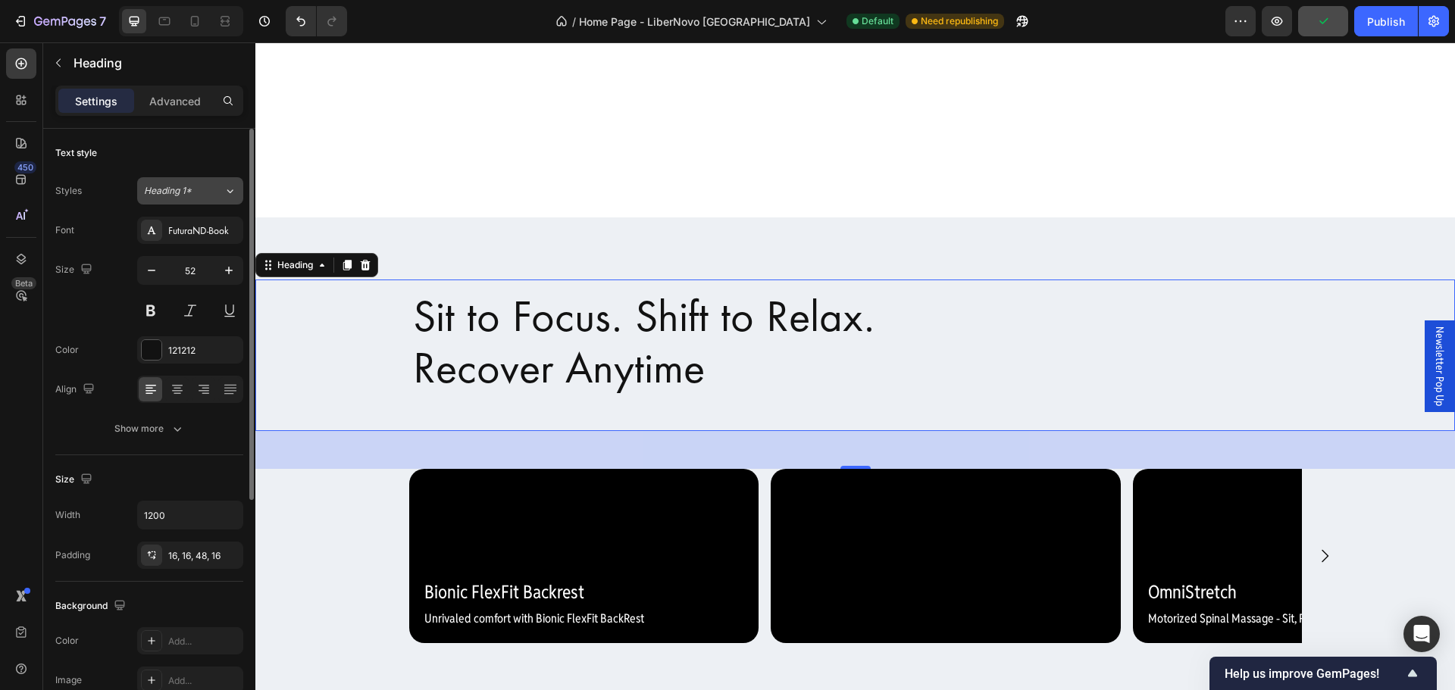
click at [227, 193] on icon at bounding box center [230, 190] width 13 height 15
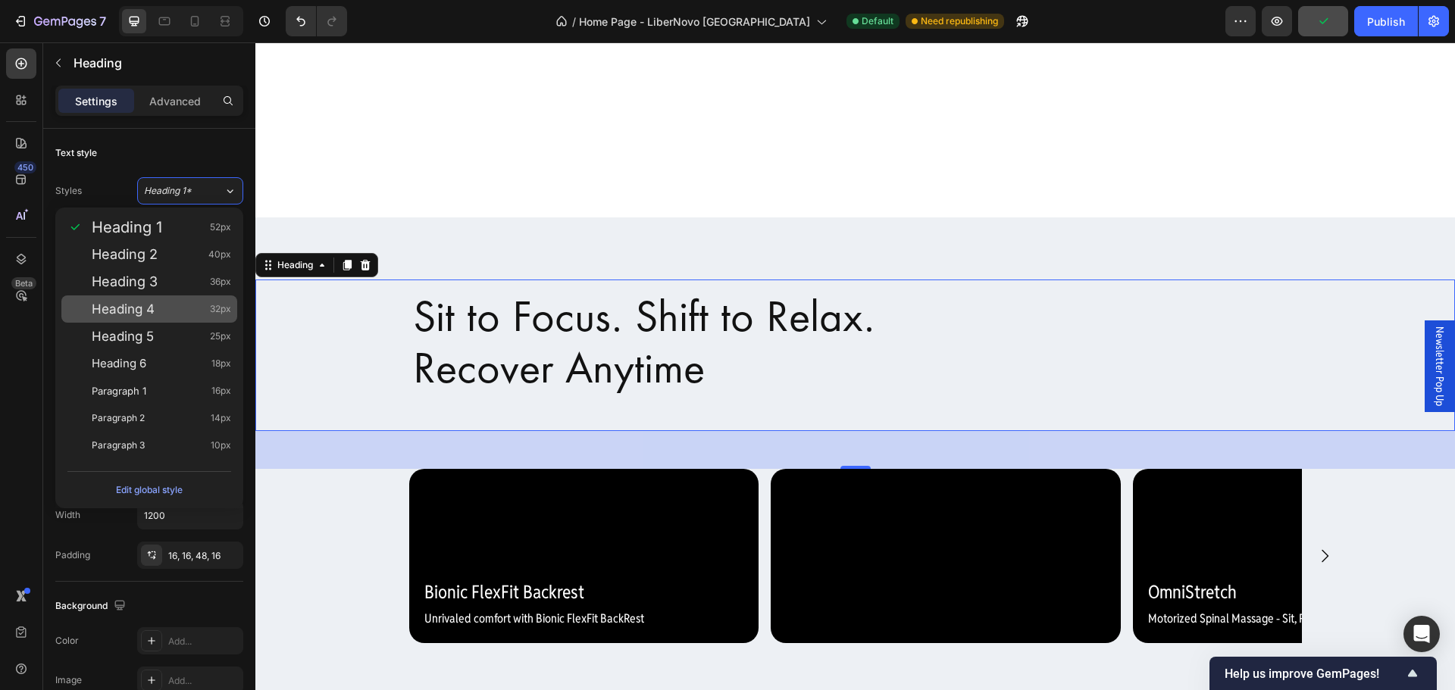
click at [199, 314] on div "Heading 4 32px" at bounding box center [161, 309] width 139 height 15
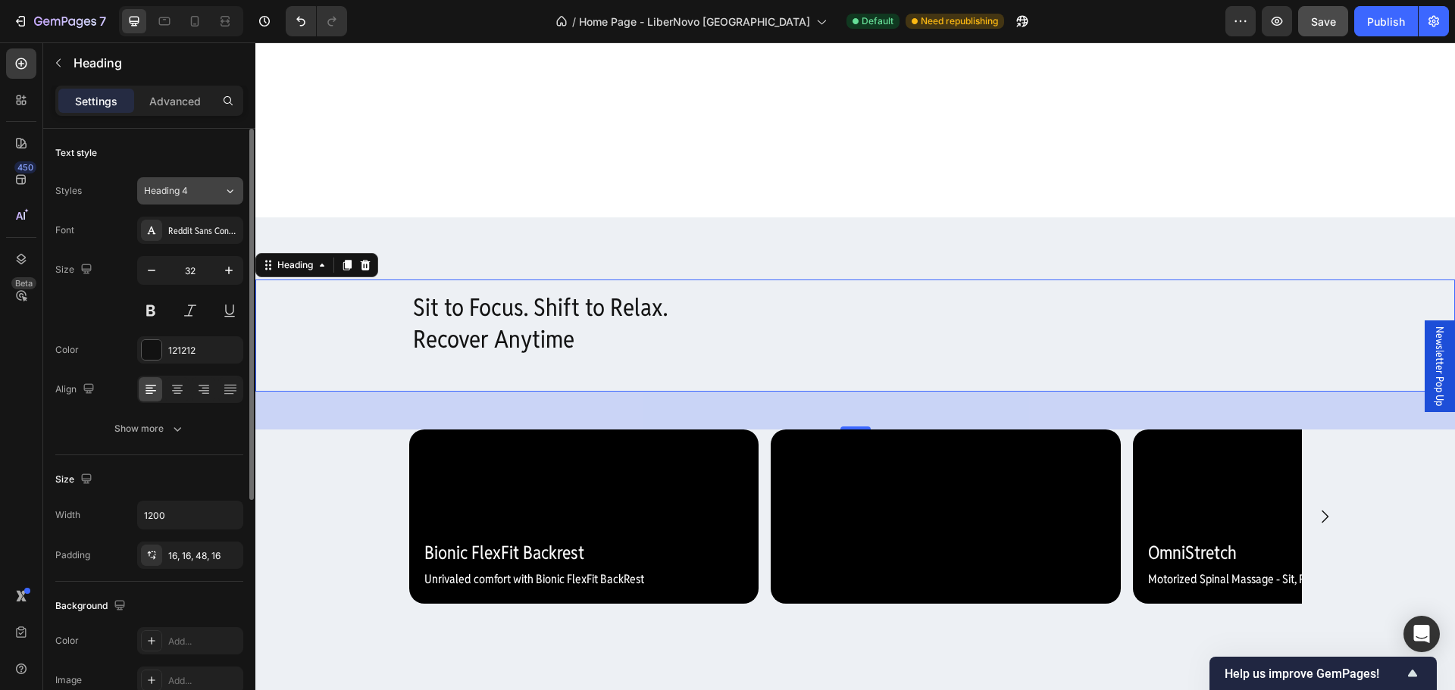
click at [205, 192] on div "Heading 4" at bounding box center [174, 191] width 61 height 14
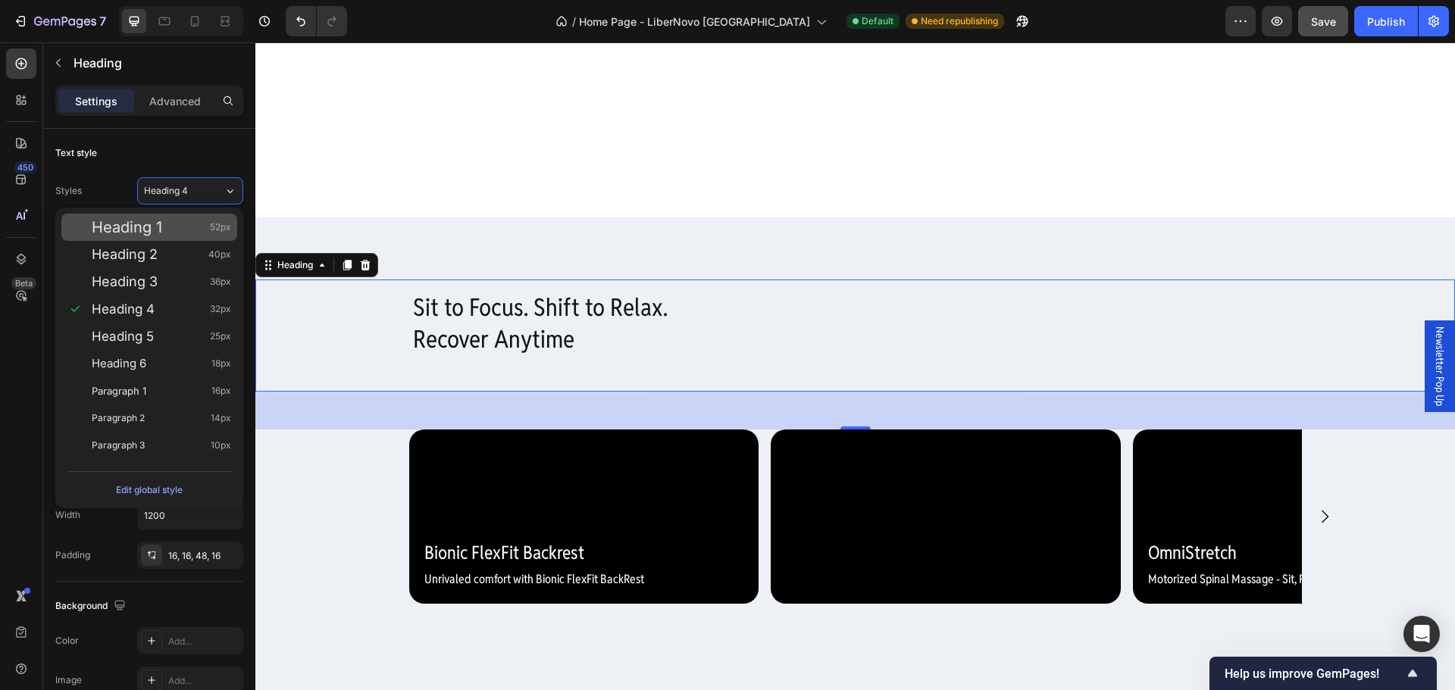
click at [200, 226] on div "Heading 1 52px" at bounding box center [161, 227] width 139 height 15
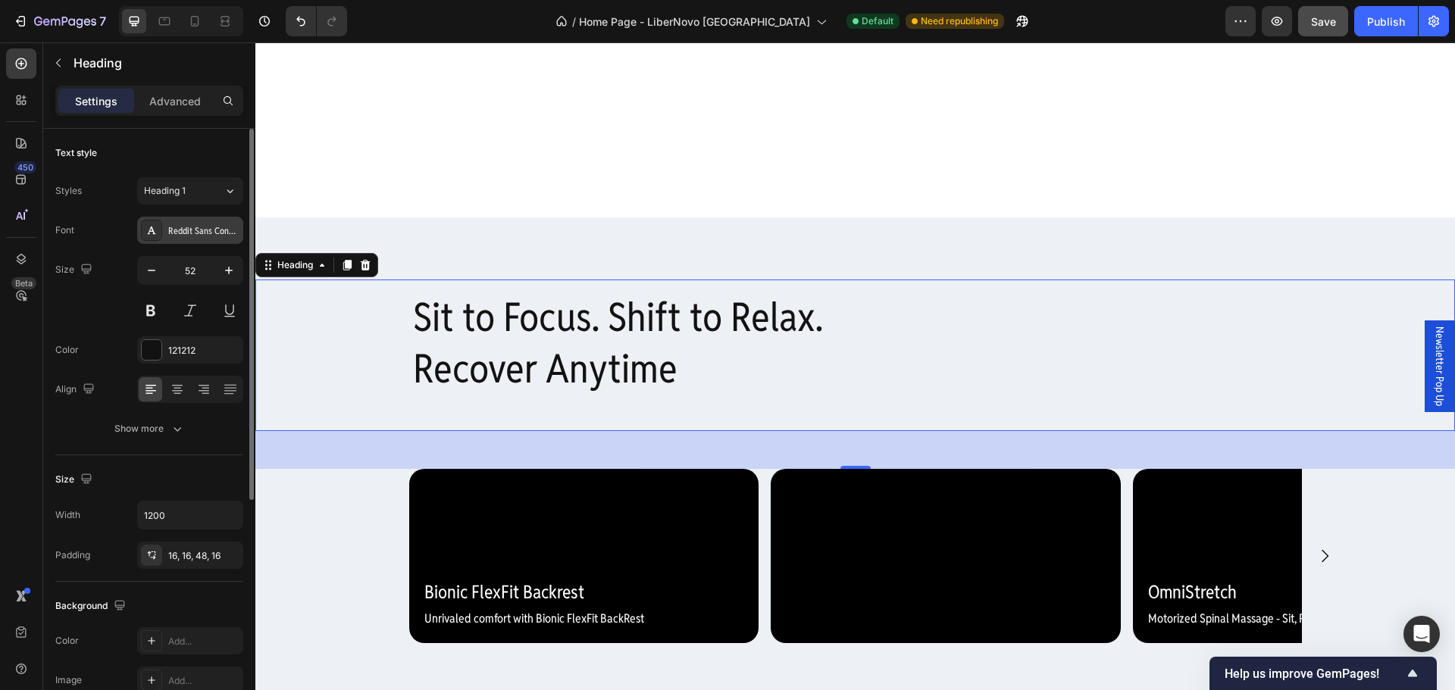
click at [203, 228] on div "Reddit Sans Condensed" at bounding box center [203, 231] width 71 height 14
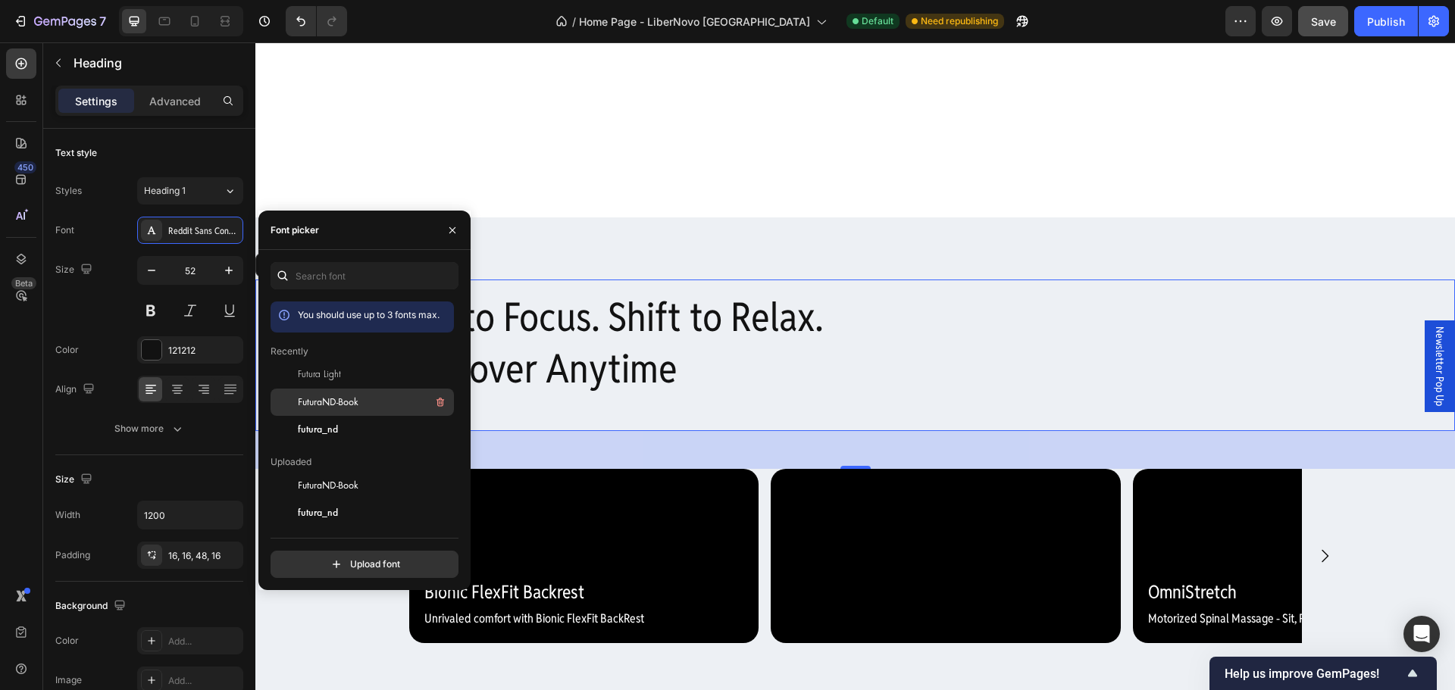
click at [322, 399] on span "FuturaND-Book" at bounding box center [328, 403] width 61 height 14
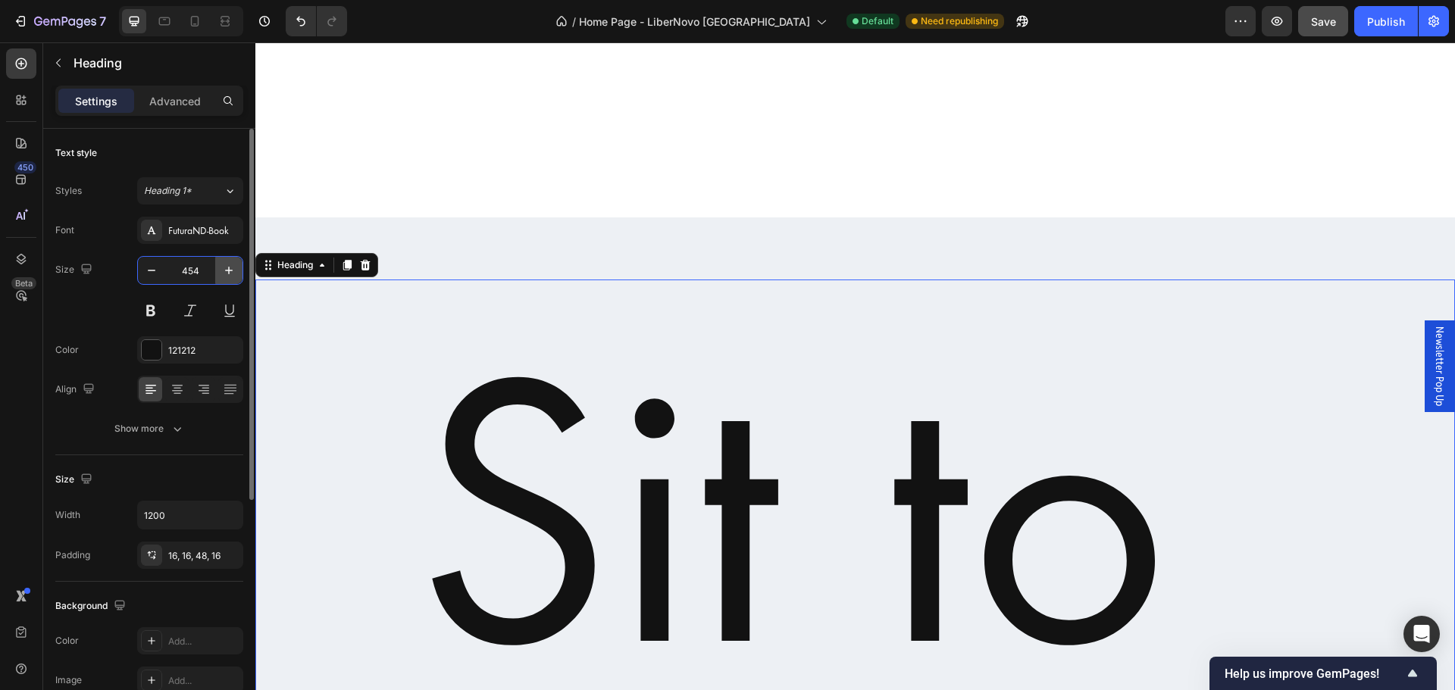
type input "45"
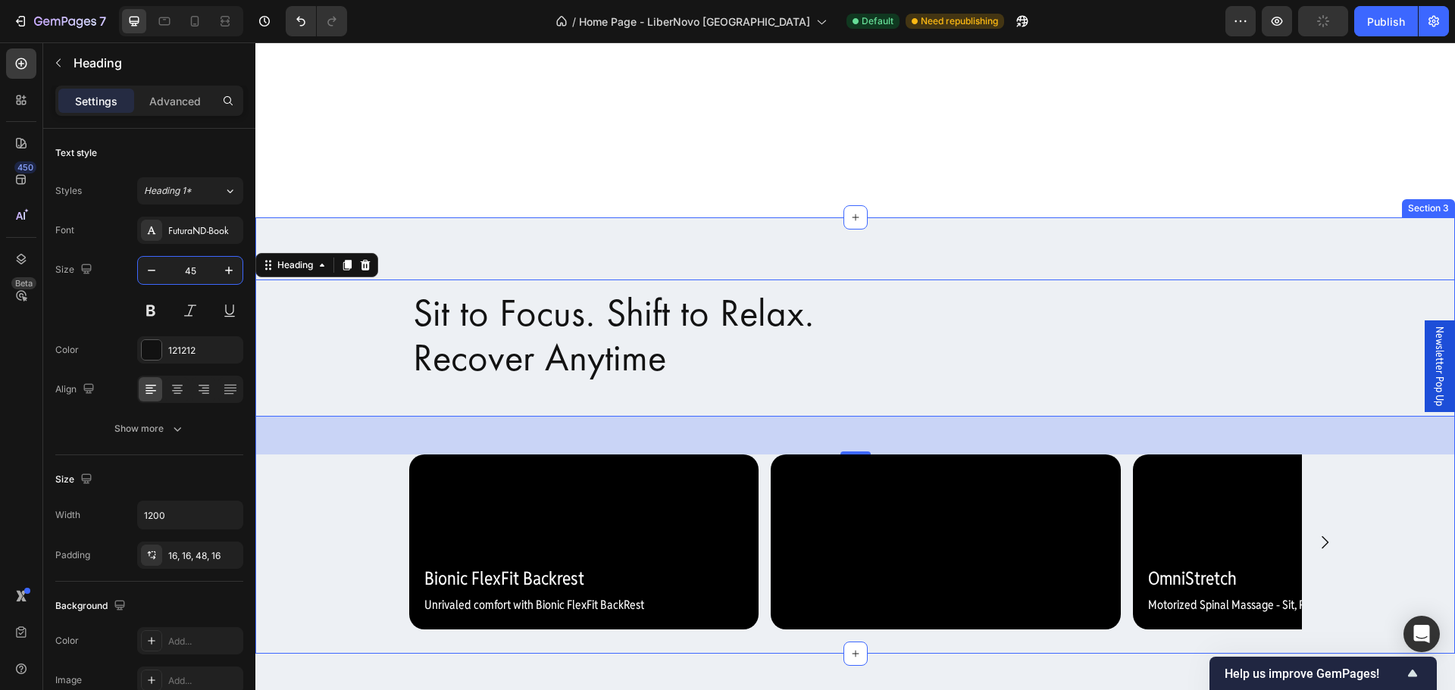
click at [434, 256] on div "Sit to Focus. Shift to Relax. Recover Anytime Heading 50 Video Bionic FlexFit B…" at bounding box center [855, 436] width 1200 height 388
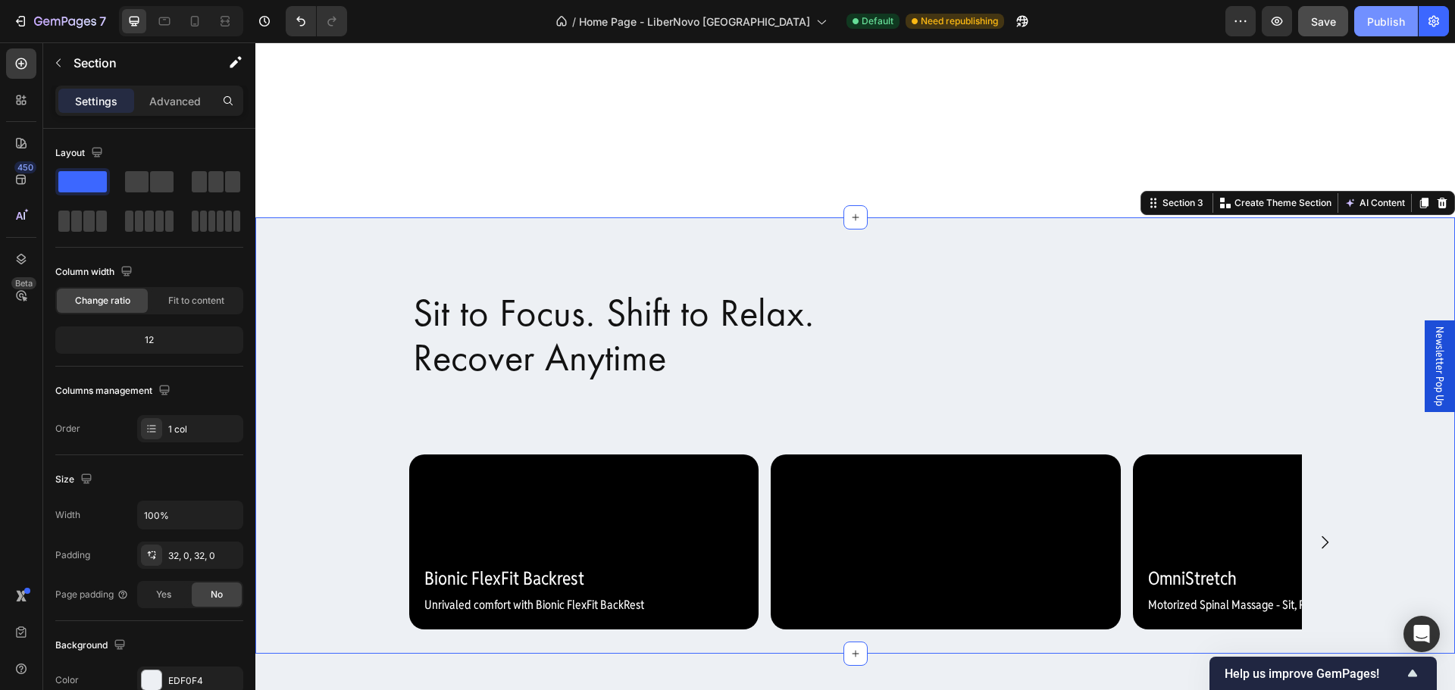
click at [1392, 25] on div "Publish" at bounding box center [1386, 22] width 38 height 16
click at [465, 309] on h2 "Sit to Focus. Shift to Relax. Recover Anytime" at bounding box center [856, 348] width 910 height 137
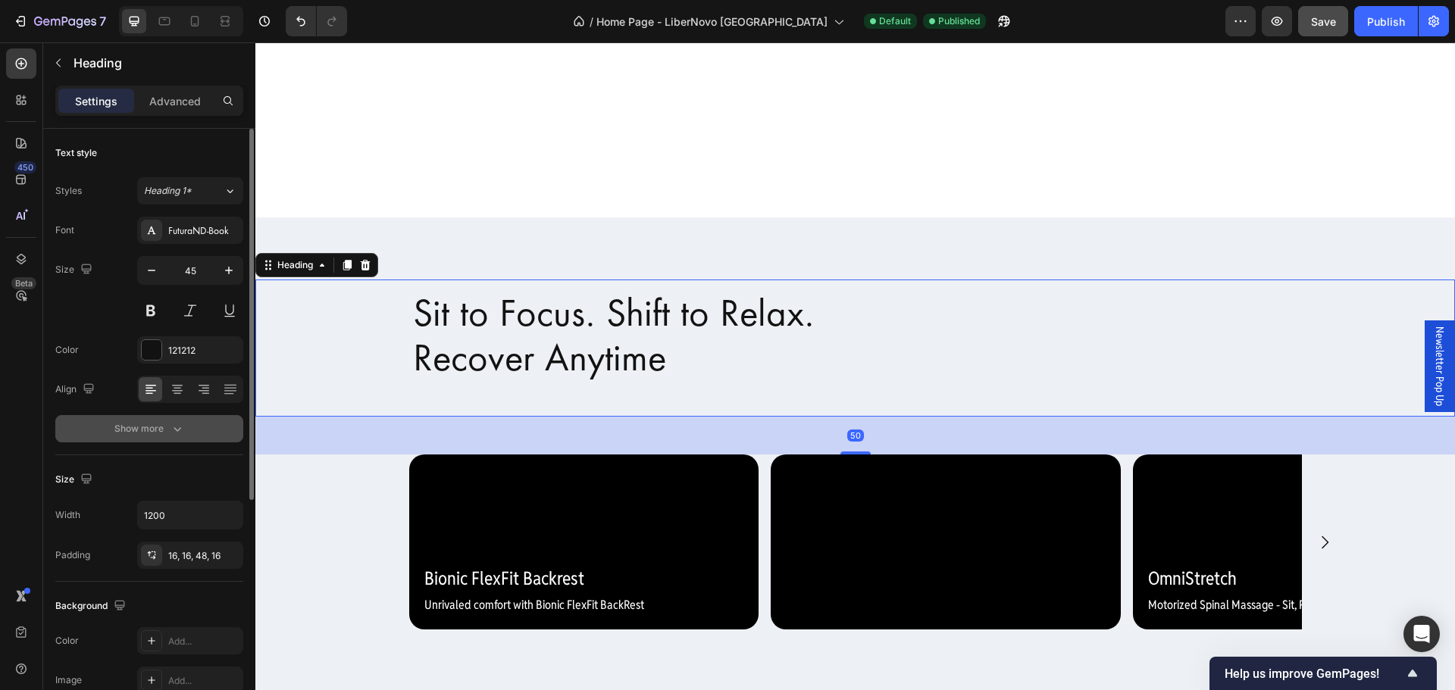
click at [163, 423] on div "Show more" at bounding box center [149, 428] width 70 height 15
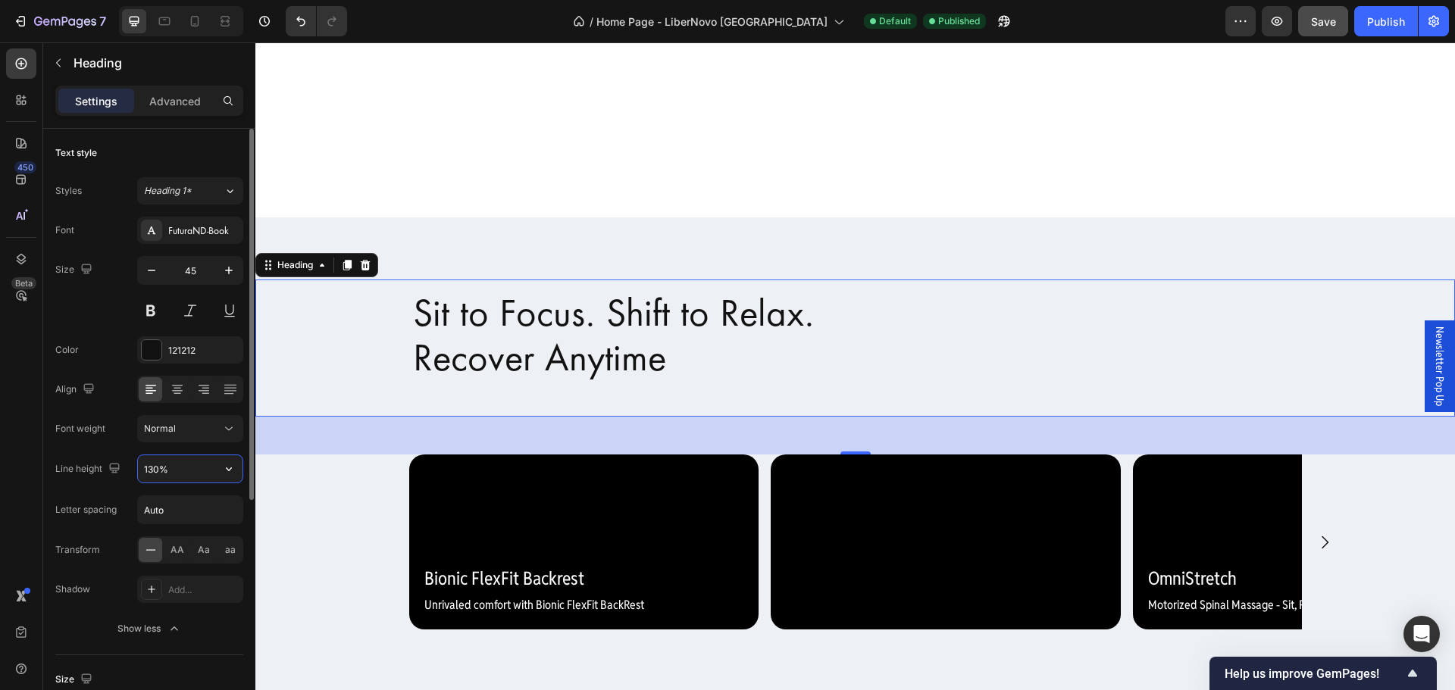
click at [177, 474] on input "130%" at bounding box center [190, 469] width 105 height 27
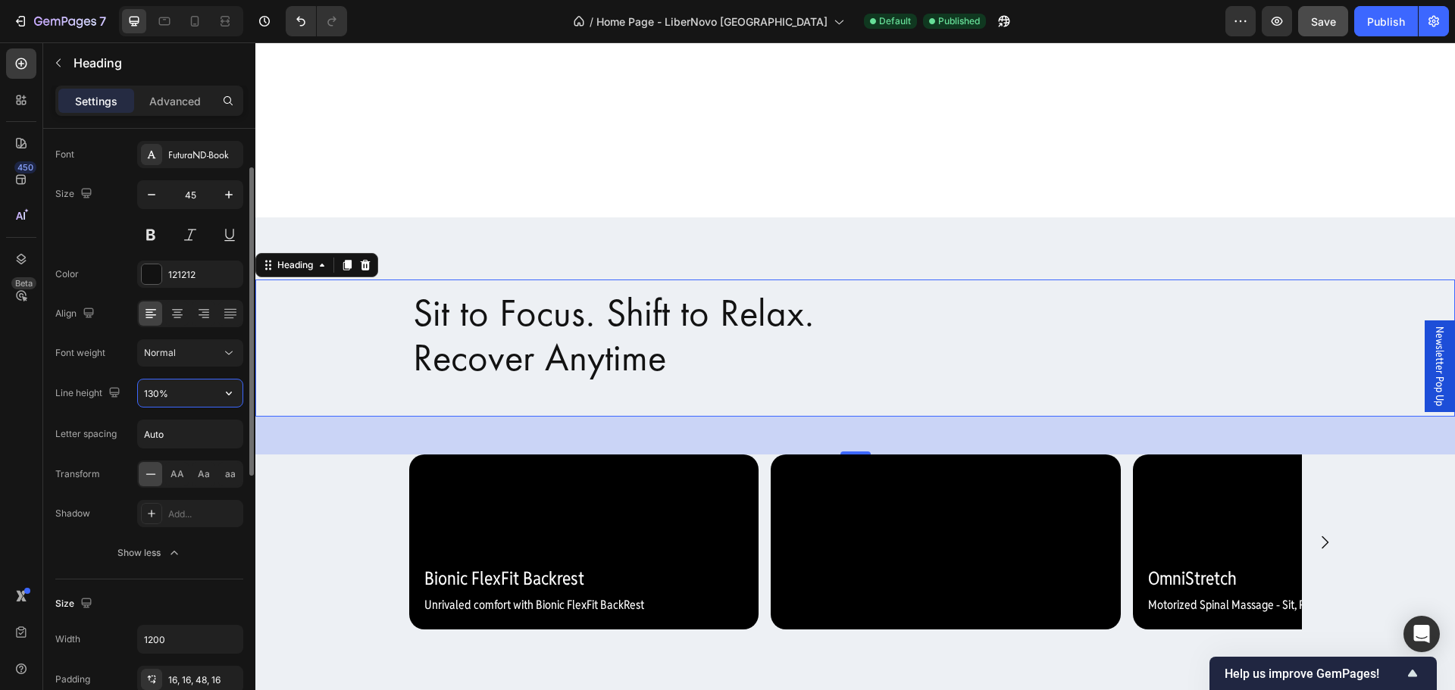
click at [221, 392] on icon "button" at bounding box center [228, 393] width 15 height 15
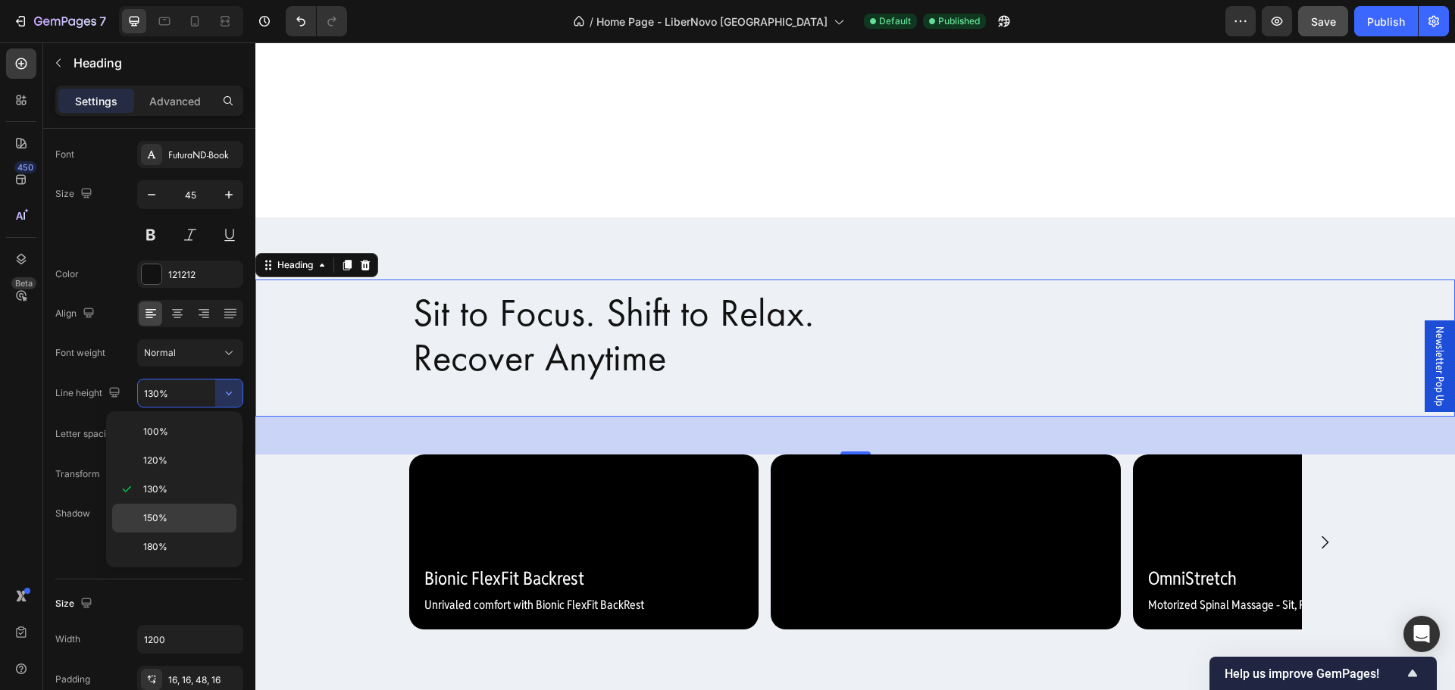
click at [177, 513] on p "150%" at bounding box center [186, 519] width 86 height 14
type input "150%"
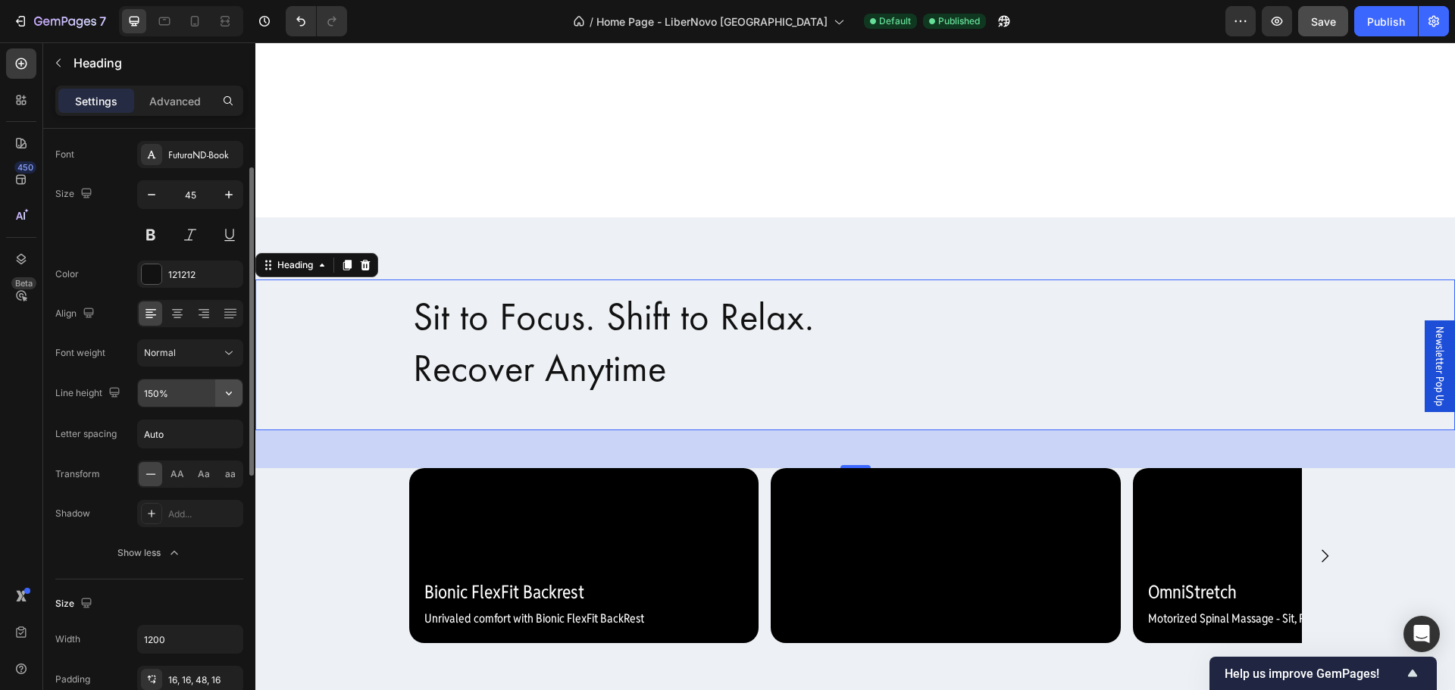
click at [225, 396] on icon "button" at bounding box center [228, 393] width 15 height 15
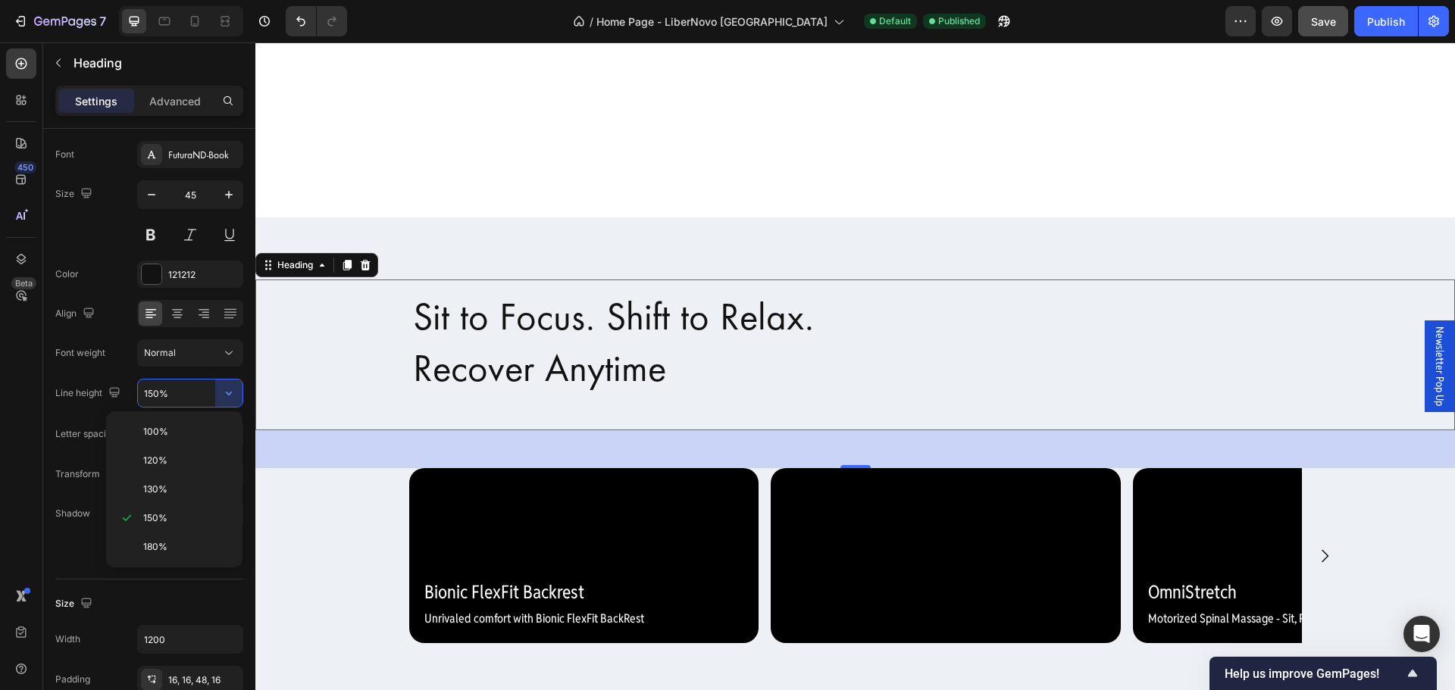
click at [361, 325] on div "Sit to Focus. Shift to Relax. Recover Anytime" at bounding box center [855, 355] width 1200 height 151
click at [410, 314] on h2 "Sit to Focus. Shift to Relax. Recover Anytime" at bounding box center [856, 355] width 910 height 151
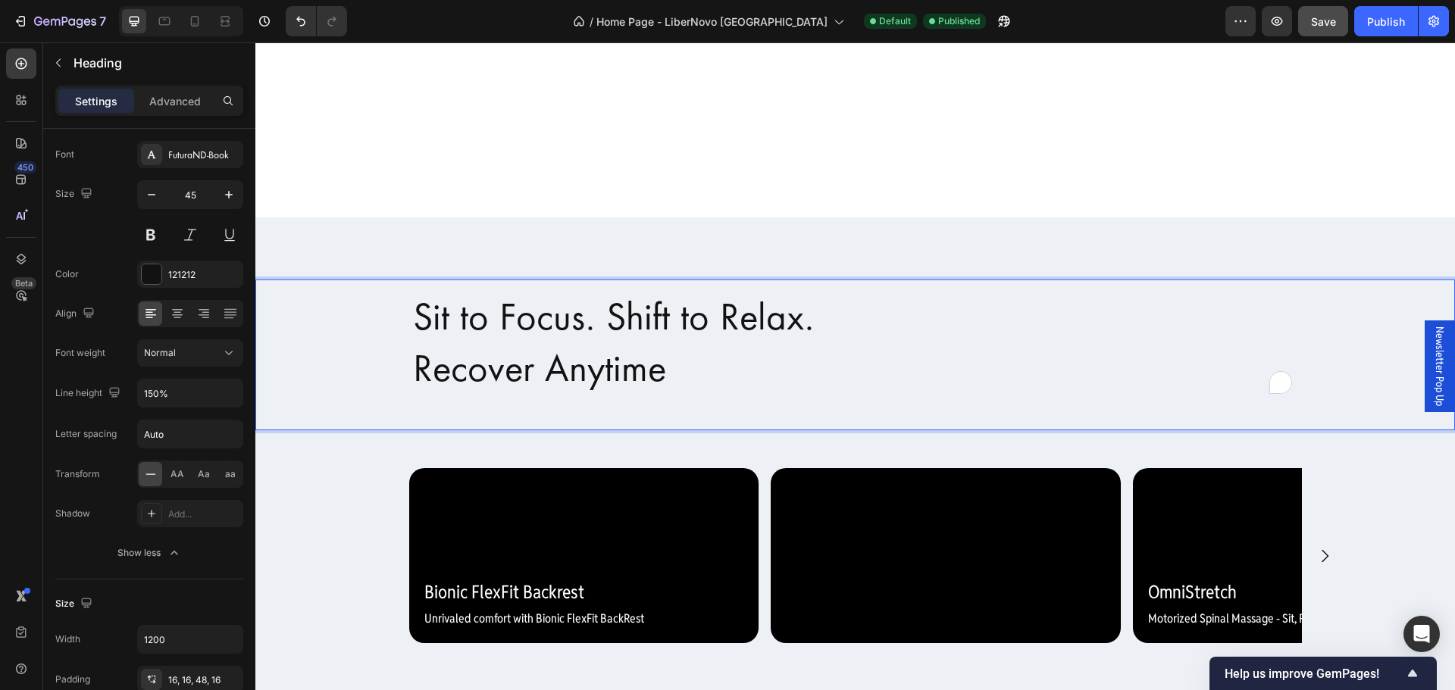
click at [413, 311] on p "Sit to Focus. Shift to Relax. Recover Anytime" at bounding box center [855, 343] width 885 height 102
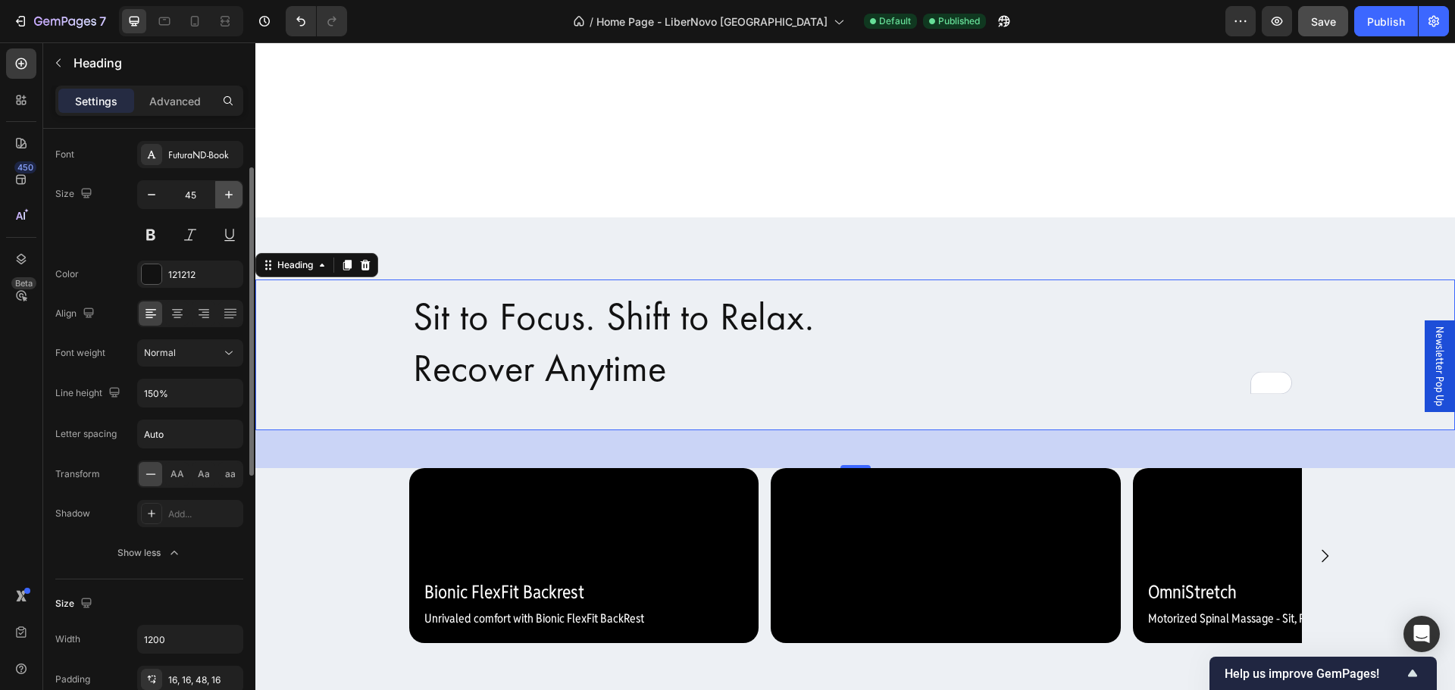
click at [225, 193] on icon "button" at bounding box center [228, 194] width 15 height 15
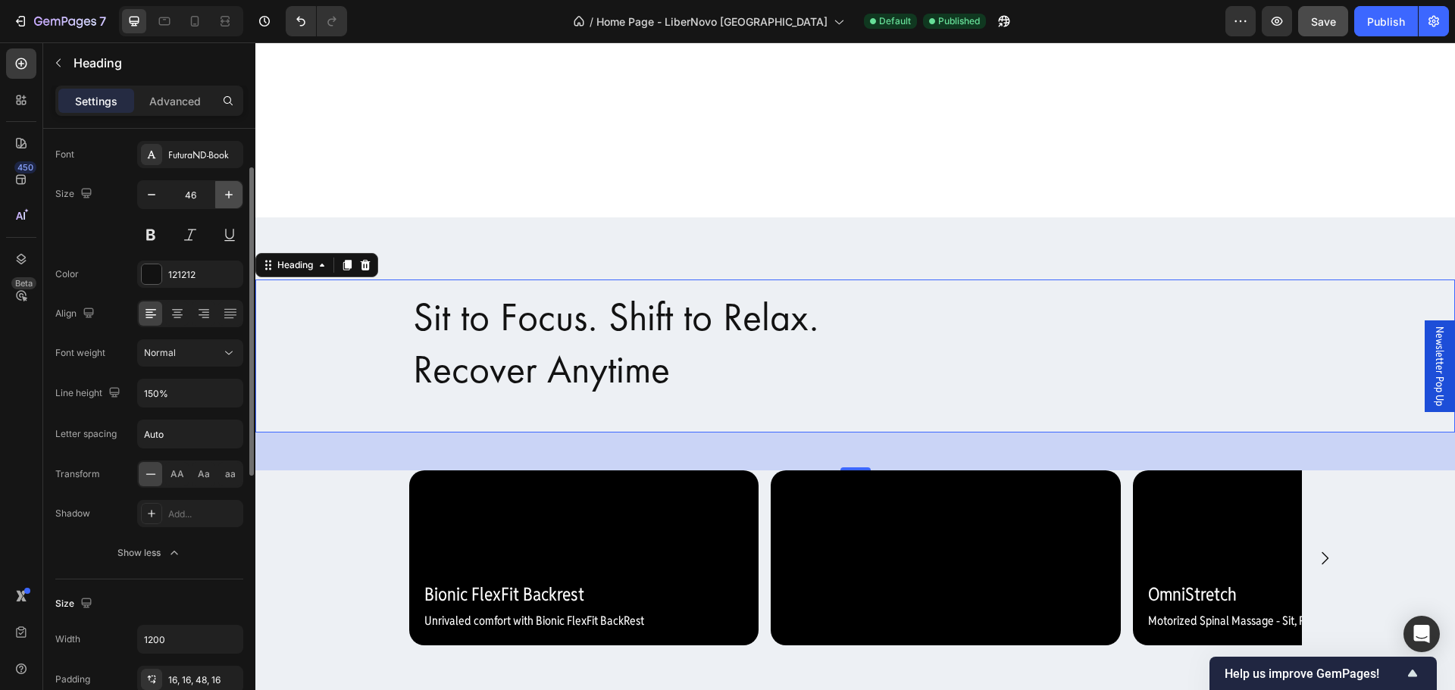
click at [225, 193] on icon "button" at bounding box center [228, 194] width 15 height 15
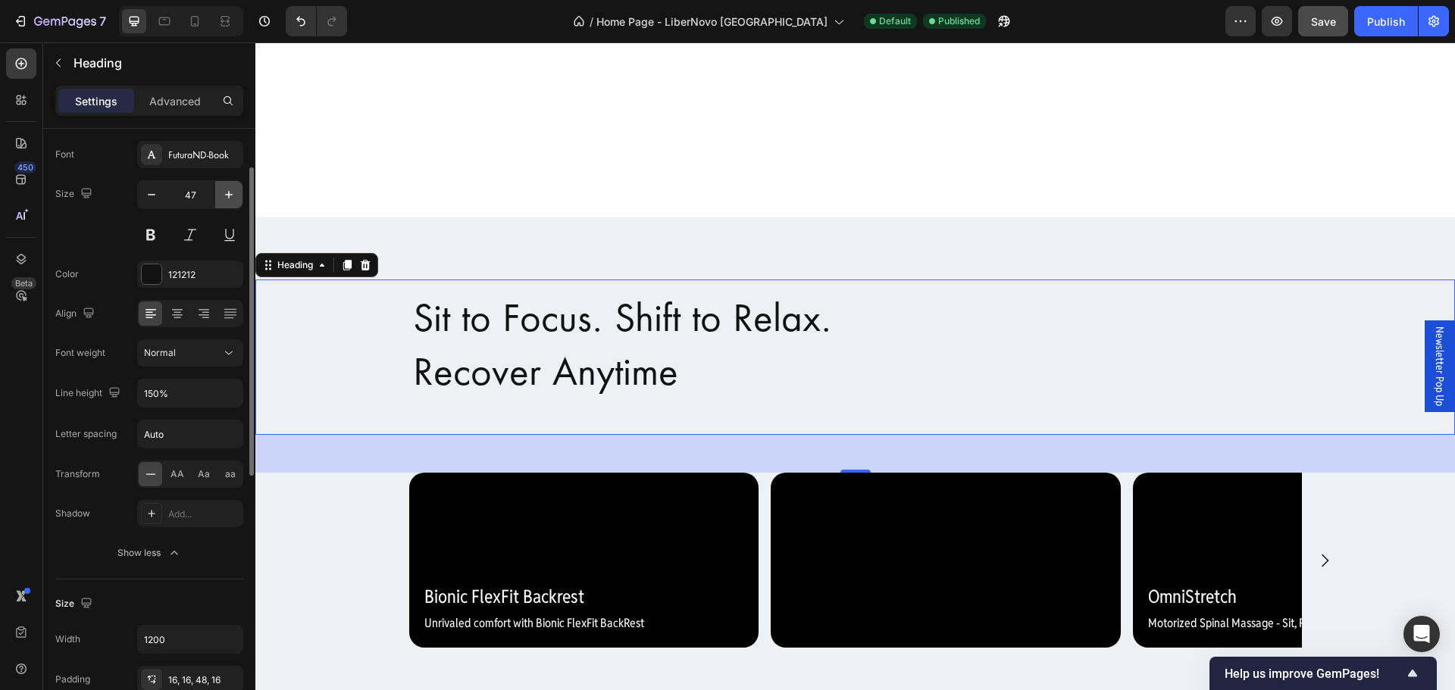
click at [225, 193] on icon "button" at bounding box center [228, 194] width 15 height 15
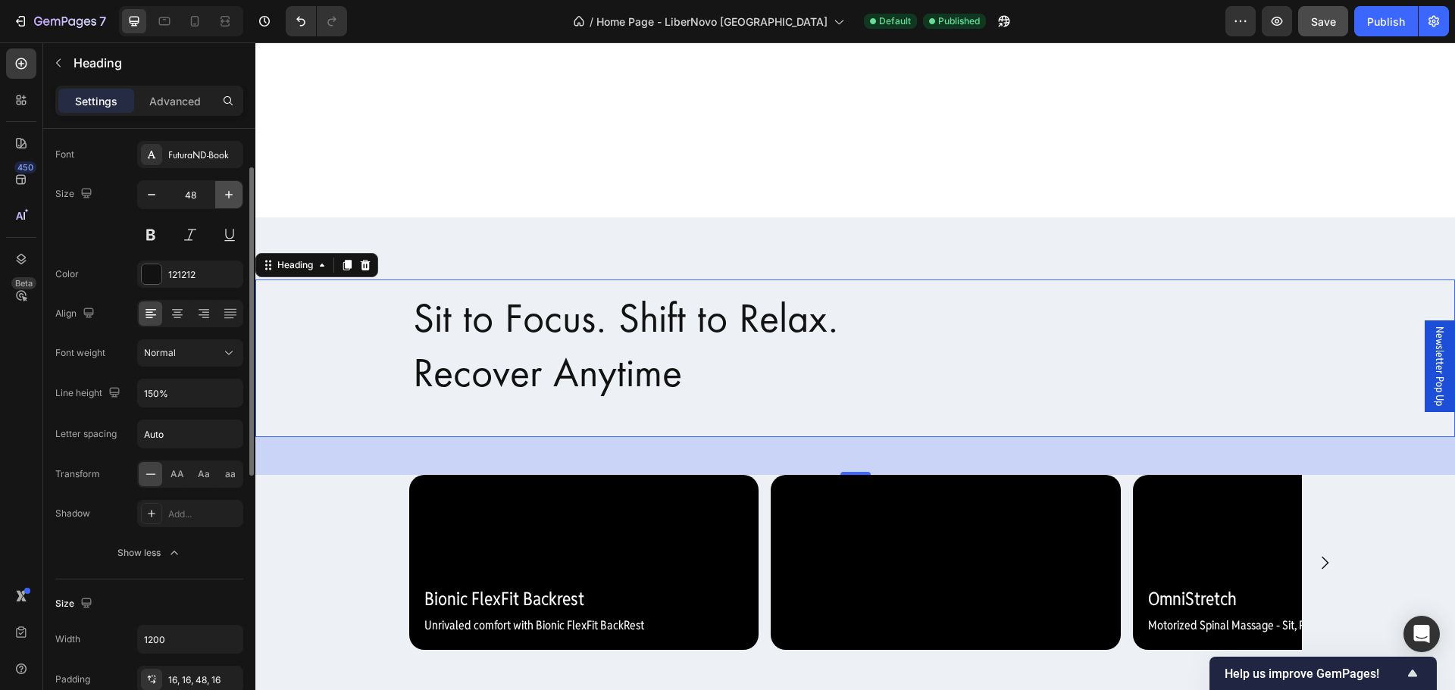
click at [225, 193] on icon "button" at bounding box center [228, 194] width 15 height 15
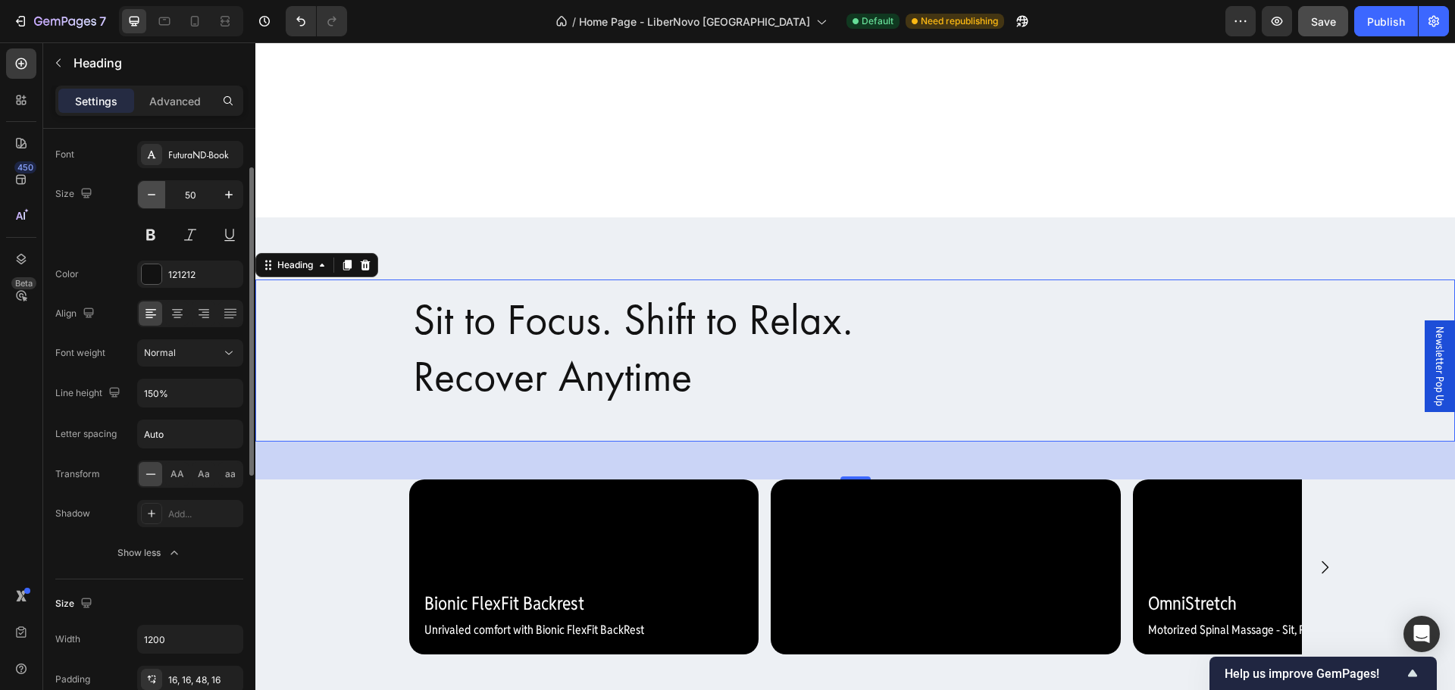
click at [150, 196] on icon "button" at bounding box center [151, 194] width 15 height 15
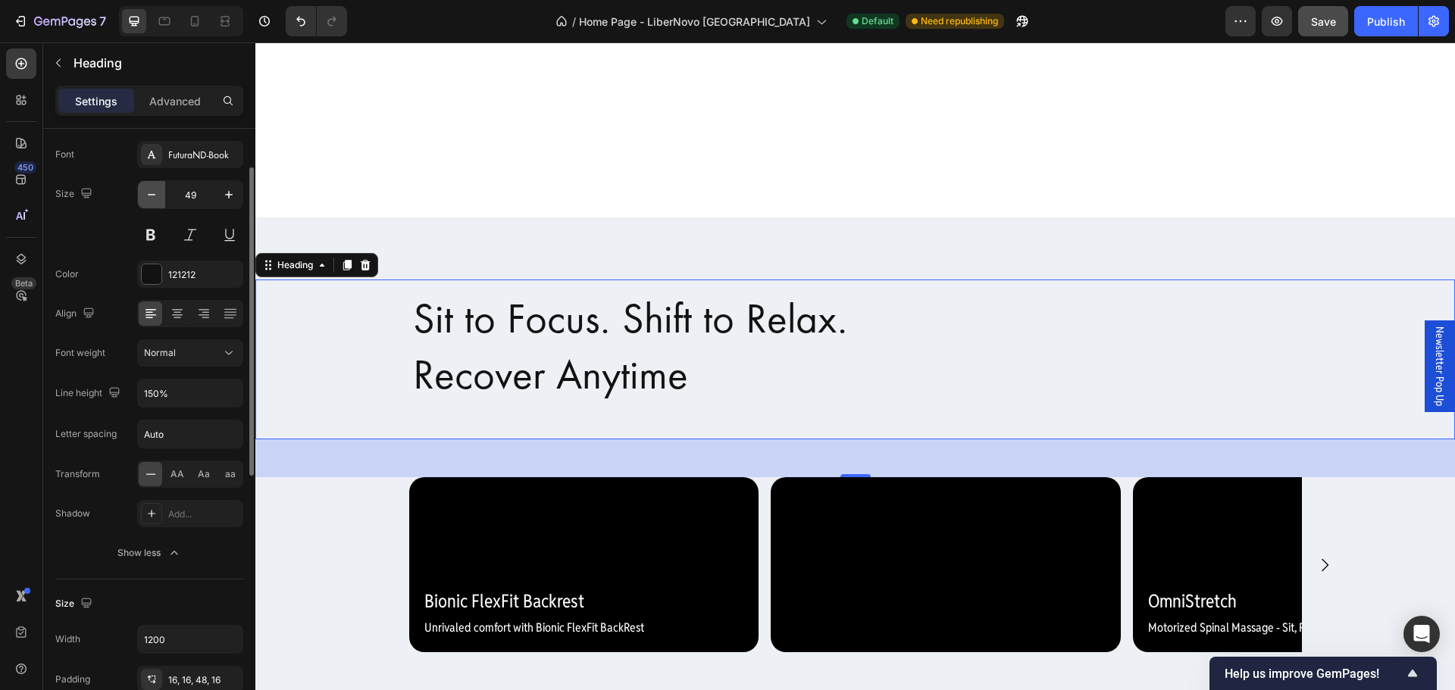
click at [150, 196] on icon "button" at bounding box center [151, 194] width 15 height 15
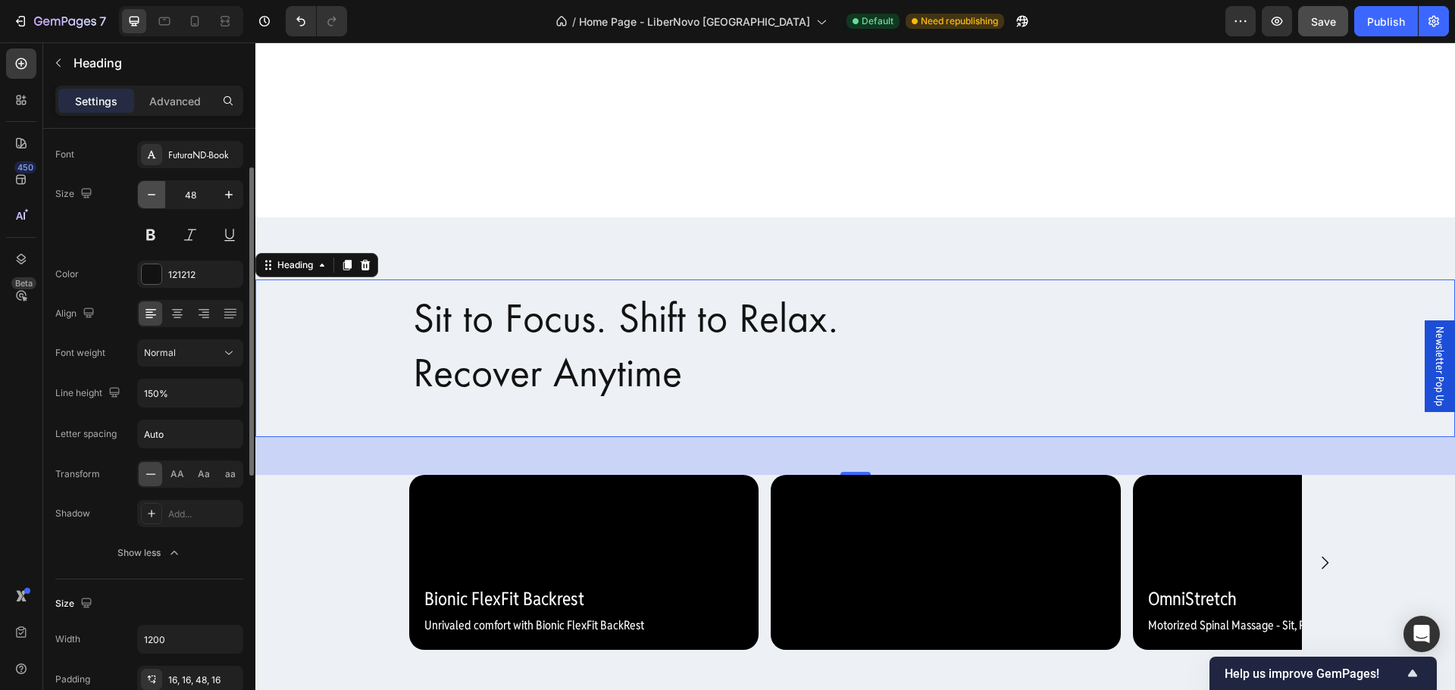
click at [150, 196] on icon "button" at bounding box center [151, 194] width 15 height 15
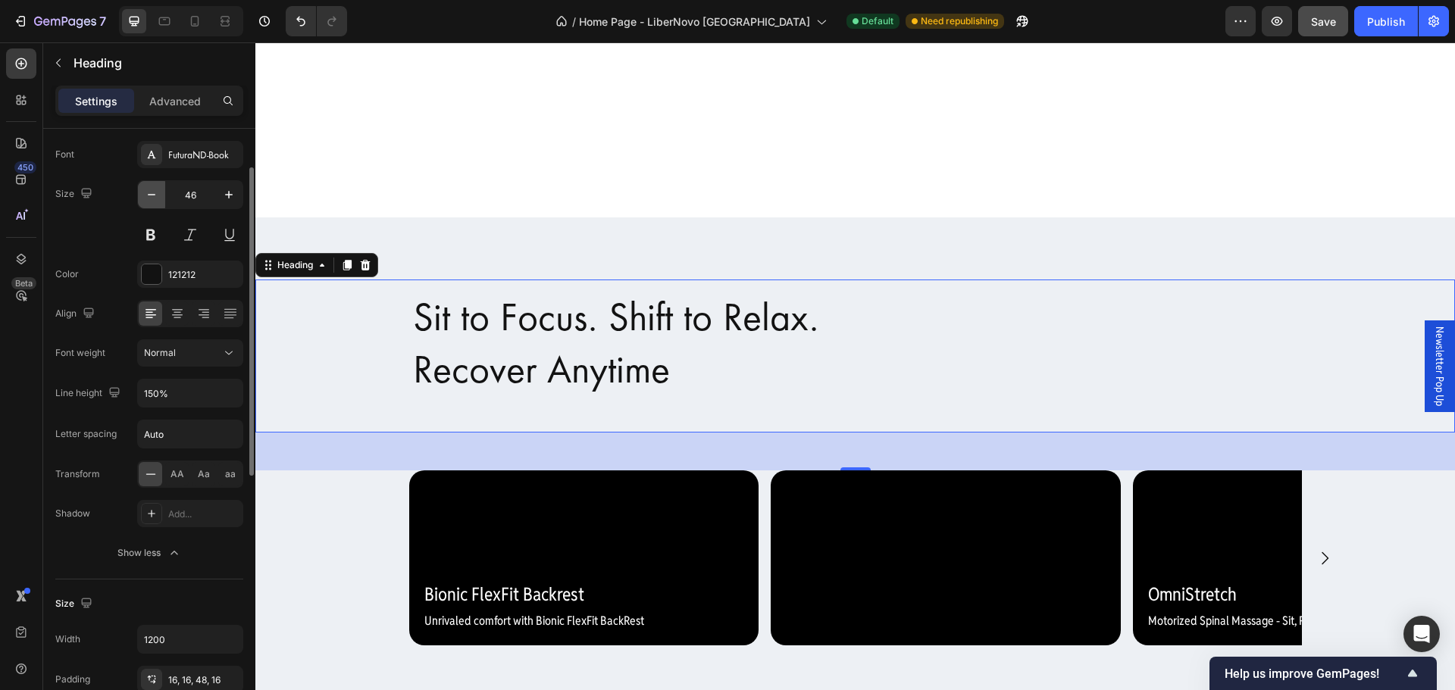
click at [150, 196] on icon "button" at bounding box center [151, 194] width 15 height 15
type input "45"
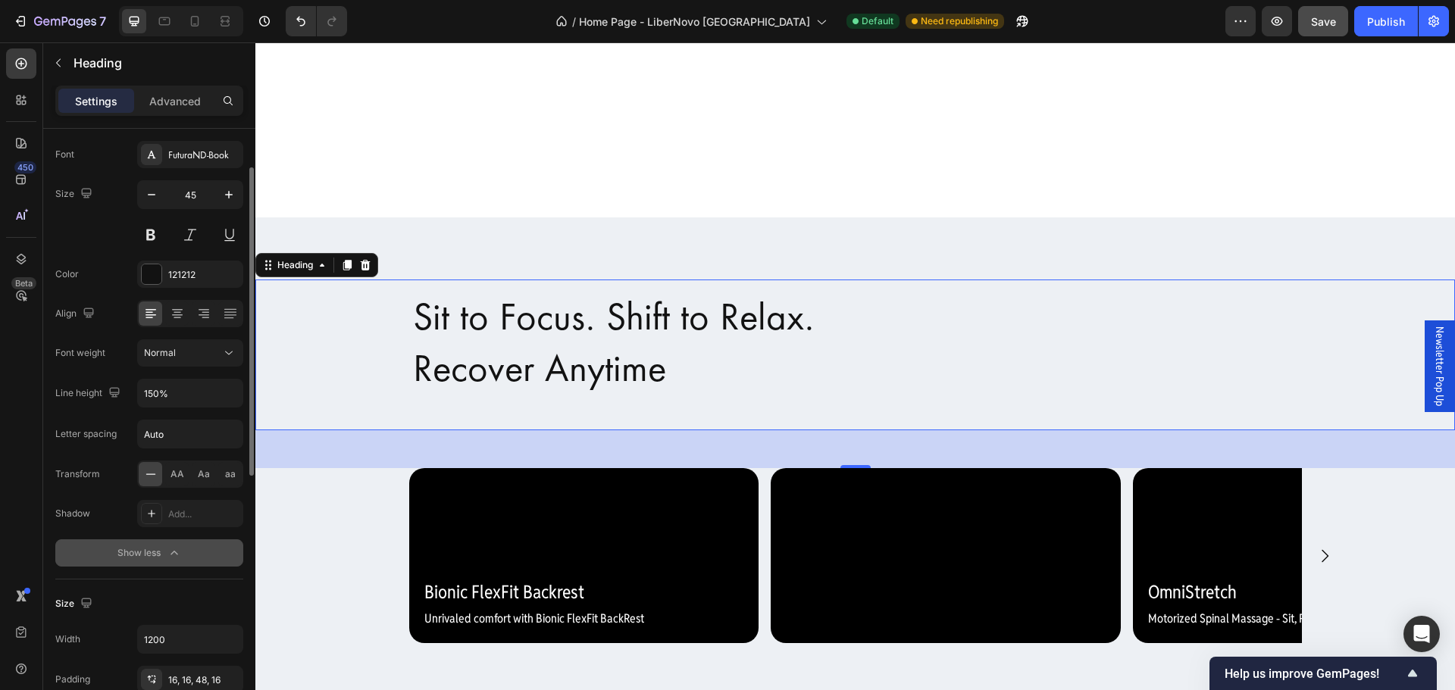
scroll to position [152, 0]
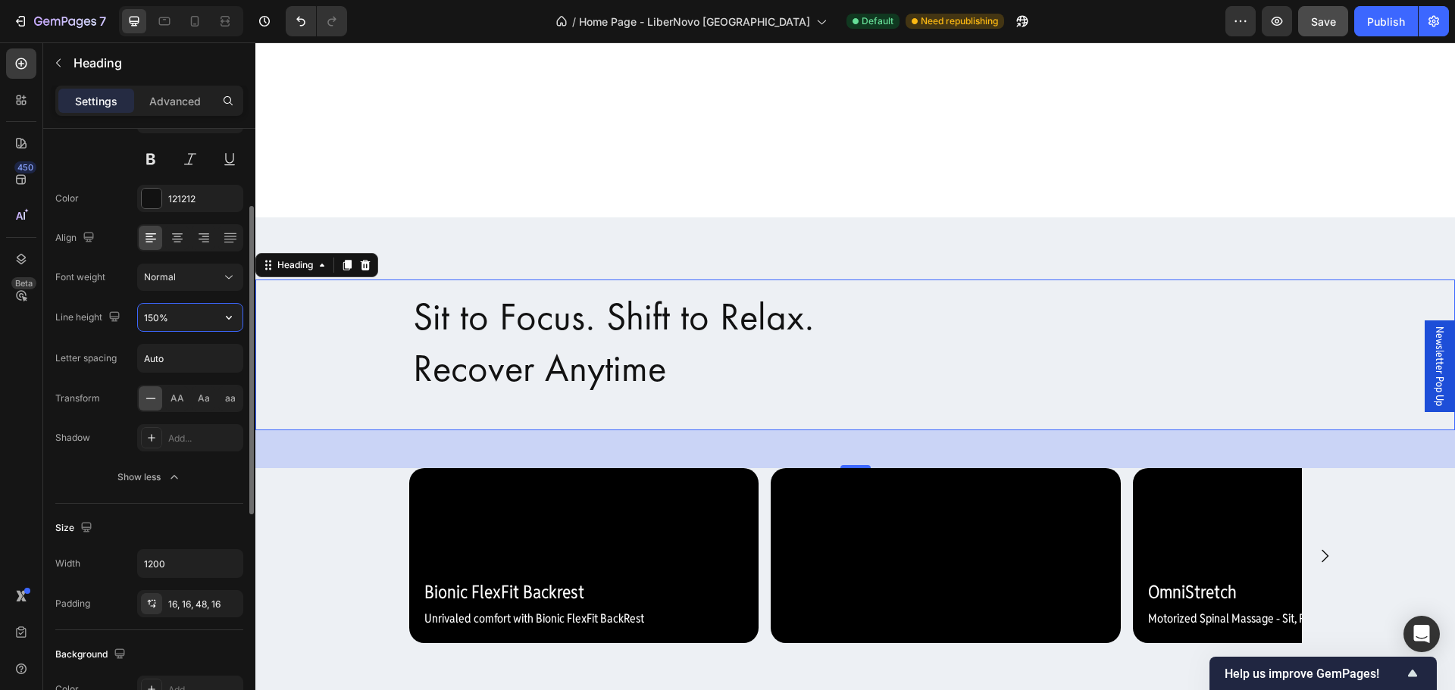
click at [200, 321] on input "150%" at bounding box center [190, 317] width 105 height 27
click at [233, 315] on icon "button" at bounding box center [228, 317] width 15 height 15
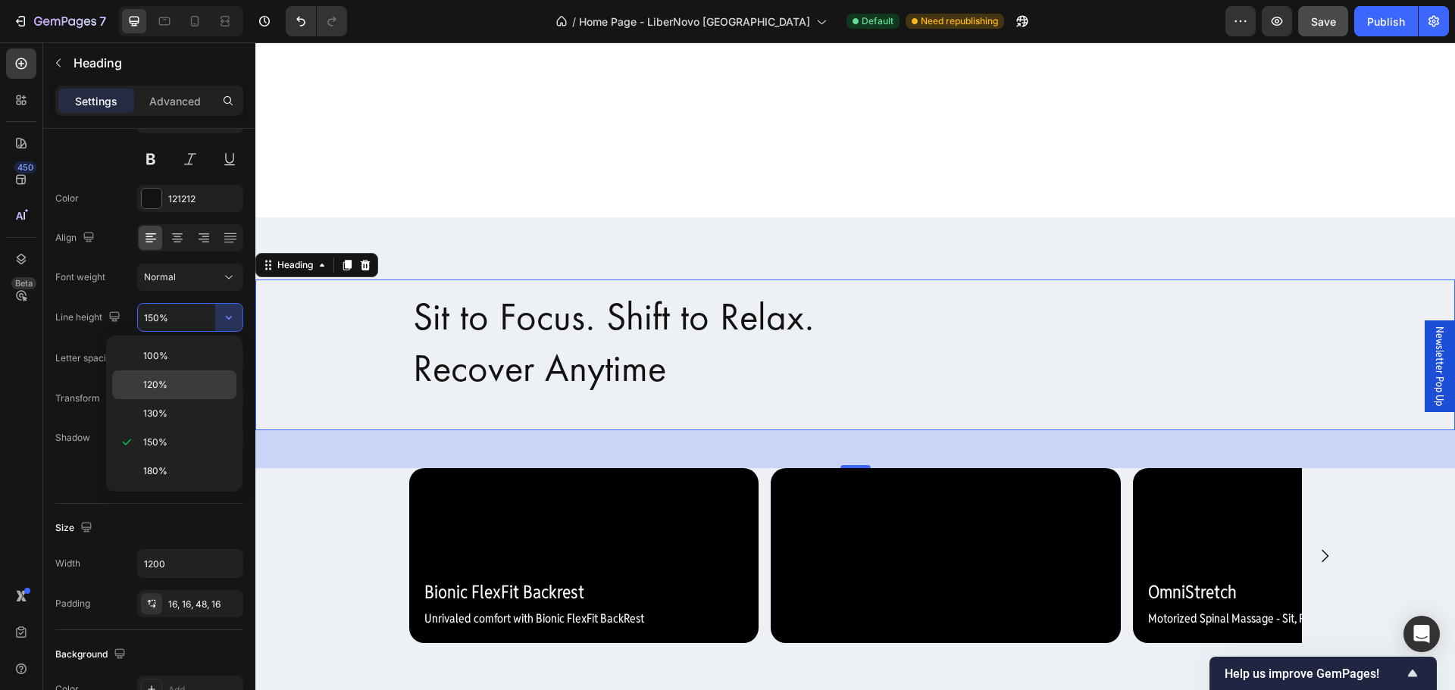
click at [193, 391] on p "120%" at bounding box center [186, 385] width 86 height 14
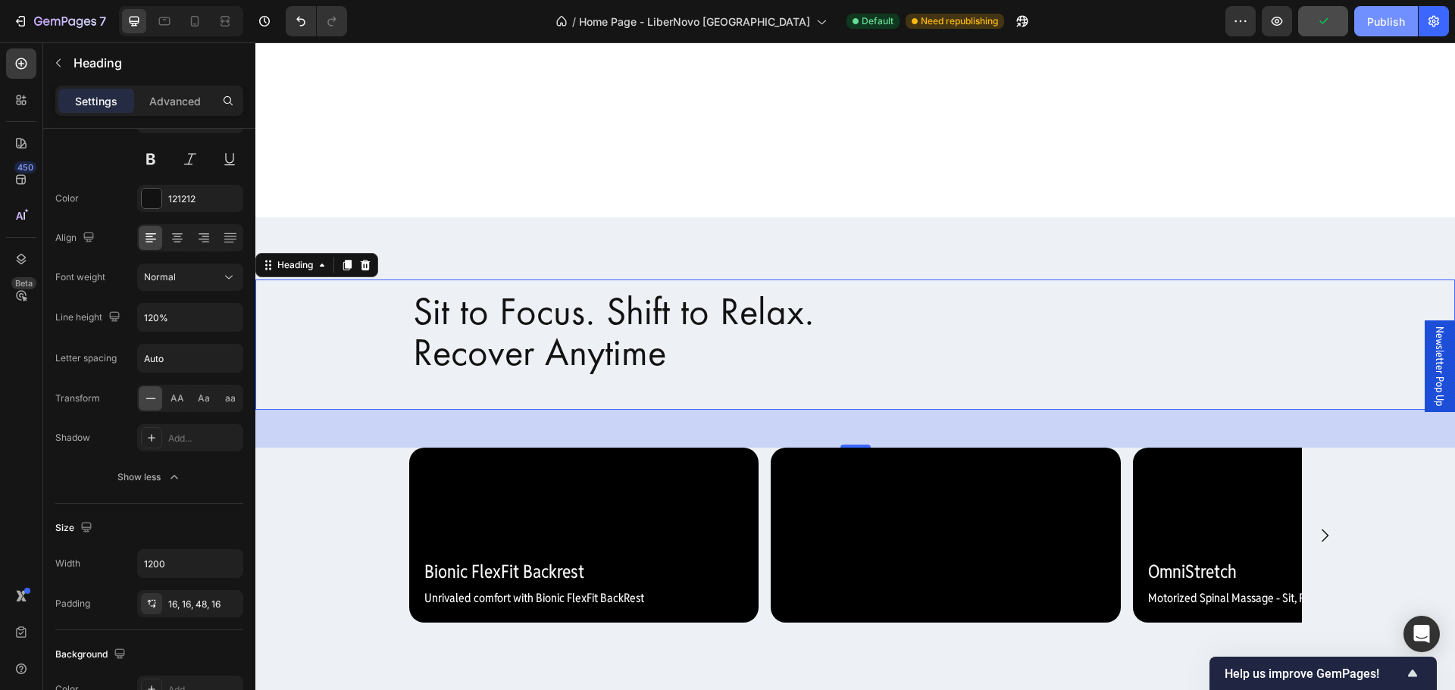
click at [1383, 17] on div "Publish" at bounding box center [1386, 22] width 38 height 16
click at [209, 315] on input "120%" at bounding box center [190, 317] width 105 height 27
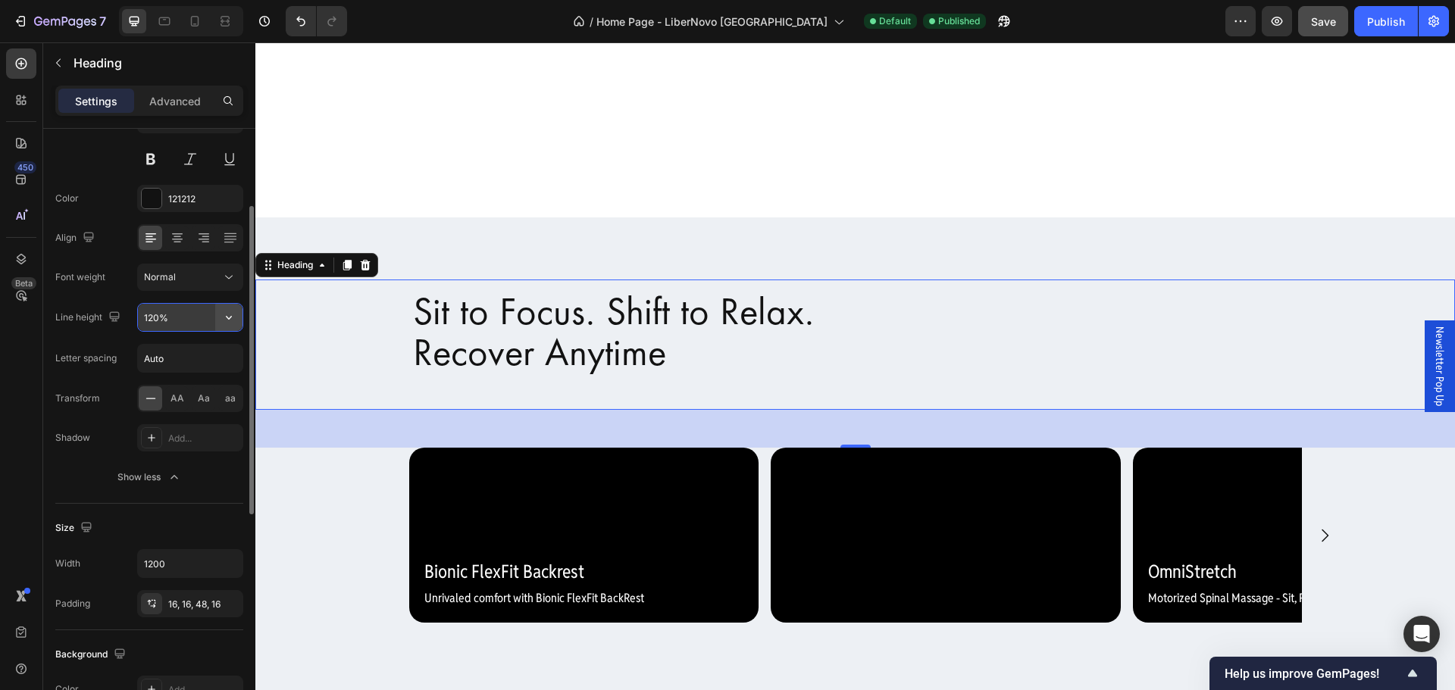
click at [228, 321] on icon "button" at bounding box center [228, 317] width 15 height 15
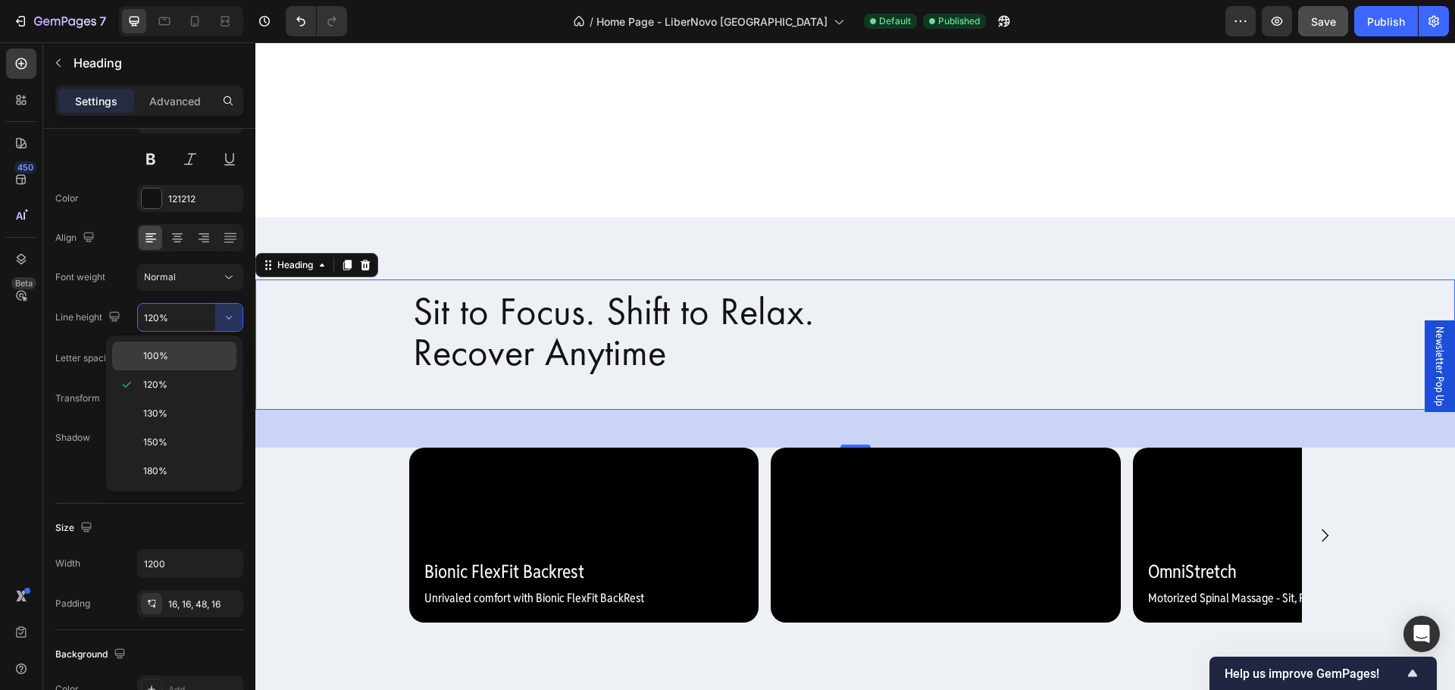
click at [197, 356] on p "100%" at bounding box center [186, 356] width 86 height 14
type input "100%"
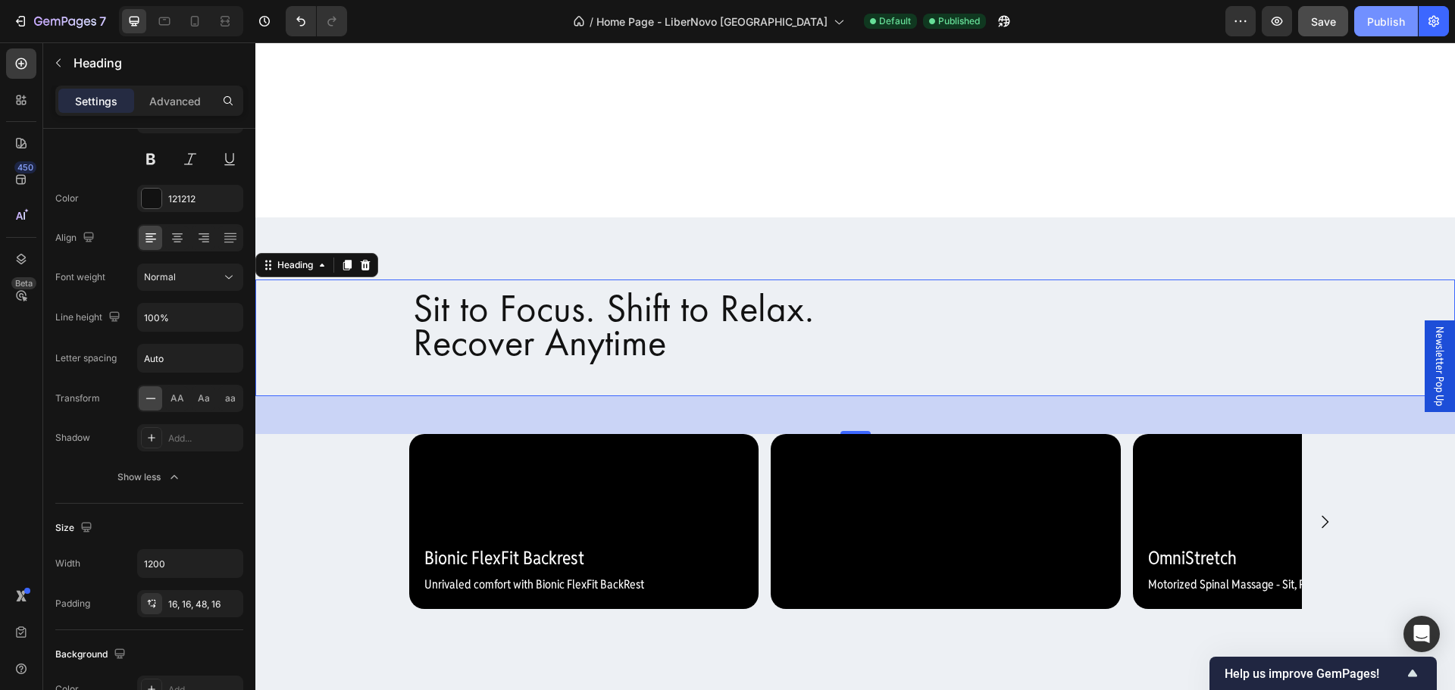
click at [1367, 21] on button "Publish" at bounding box center [1386, 21] width 64 height 30
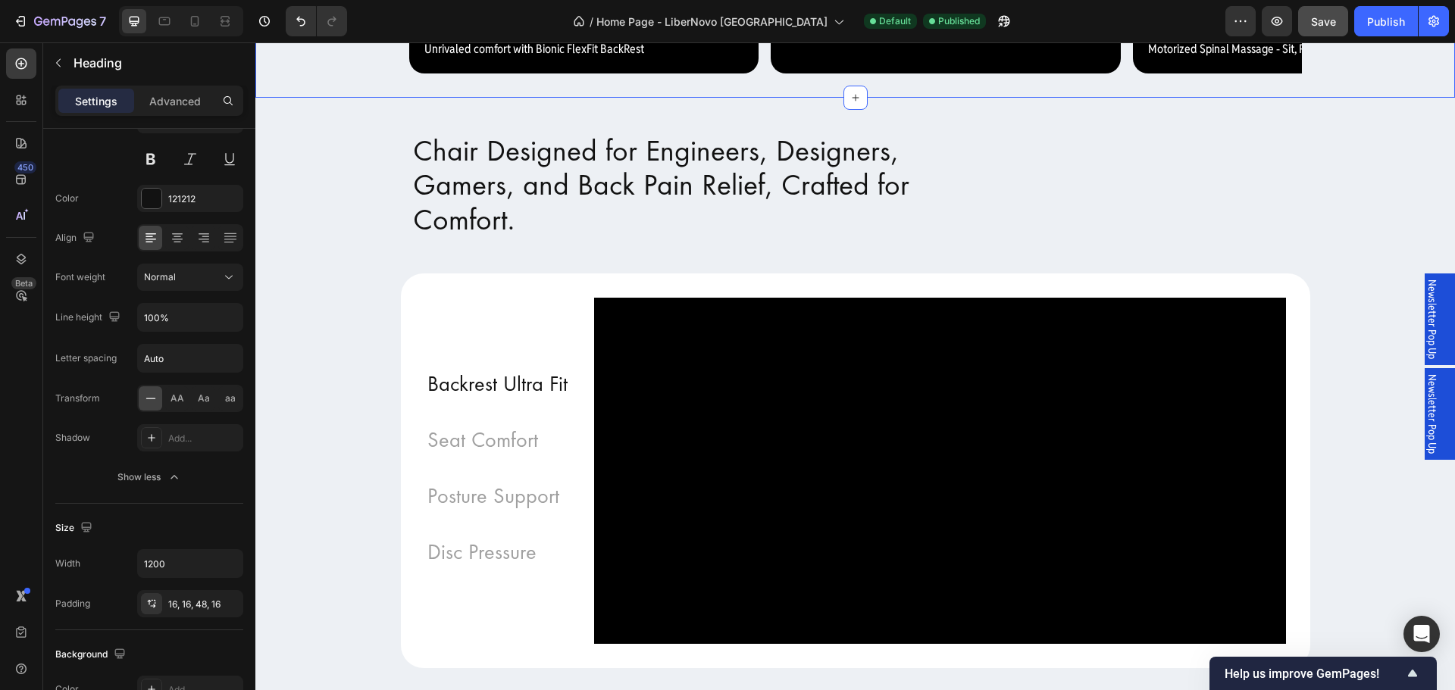
scroll to position [1440, 0]
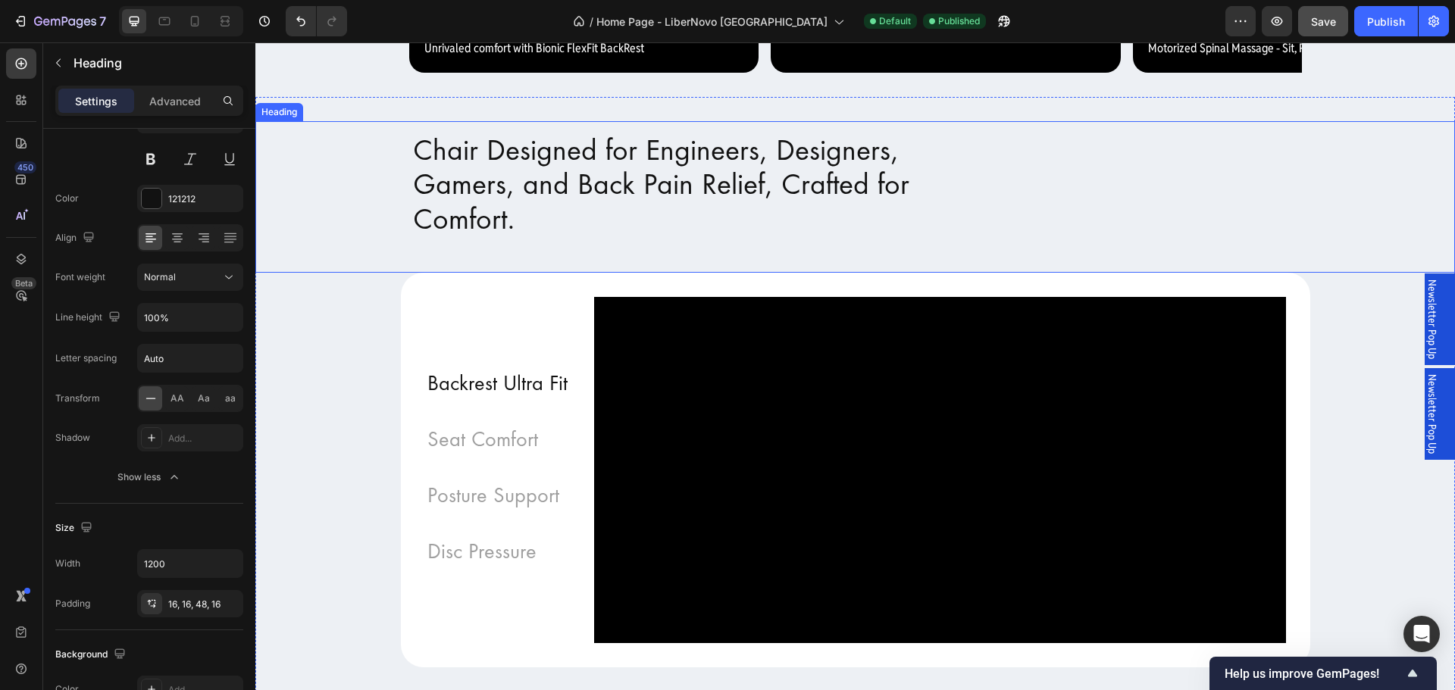
click at [359, 274] on div "Chair Designed for Engineers, Designers, Gamers, and Back Pain Relief, Crafted …" at bounding box center [855, 197] width 1200 height 152
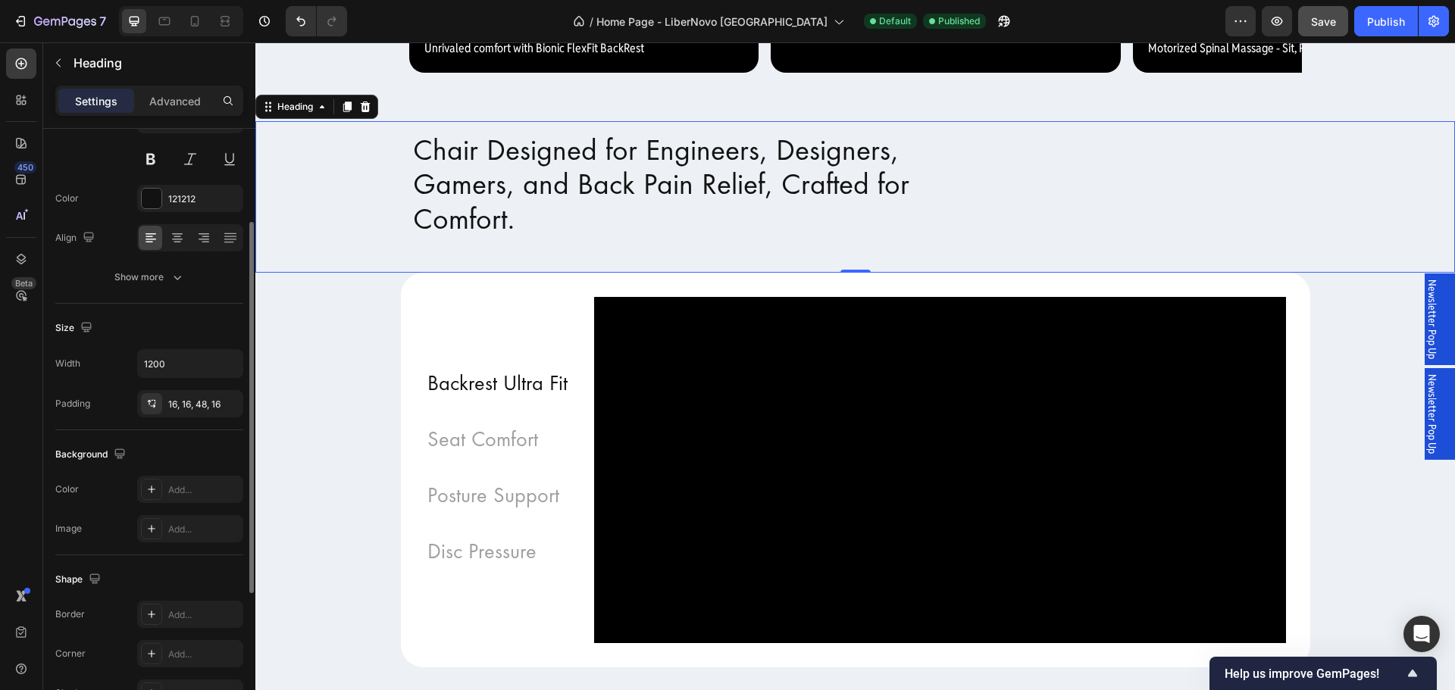
scroll to position [0, 0]
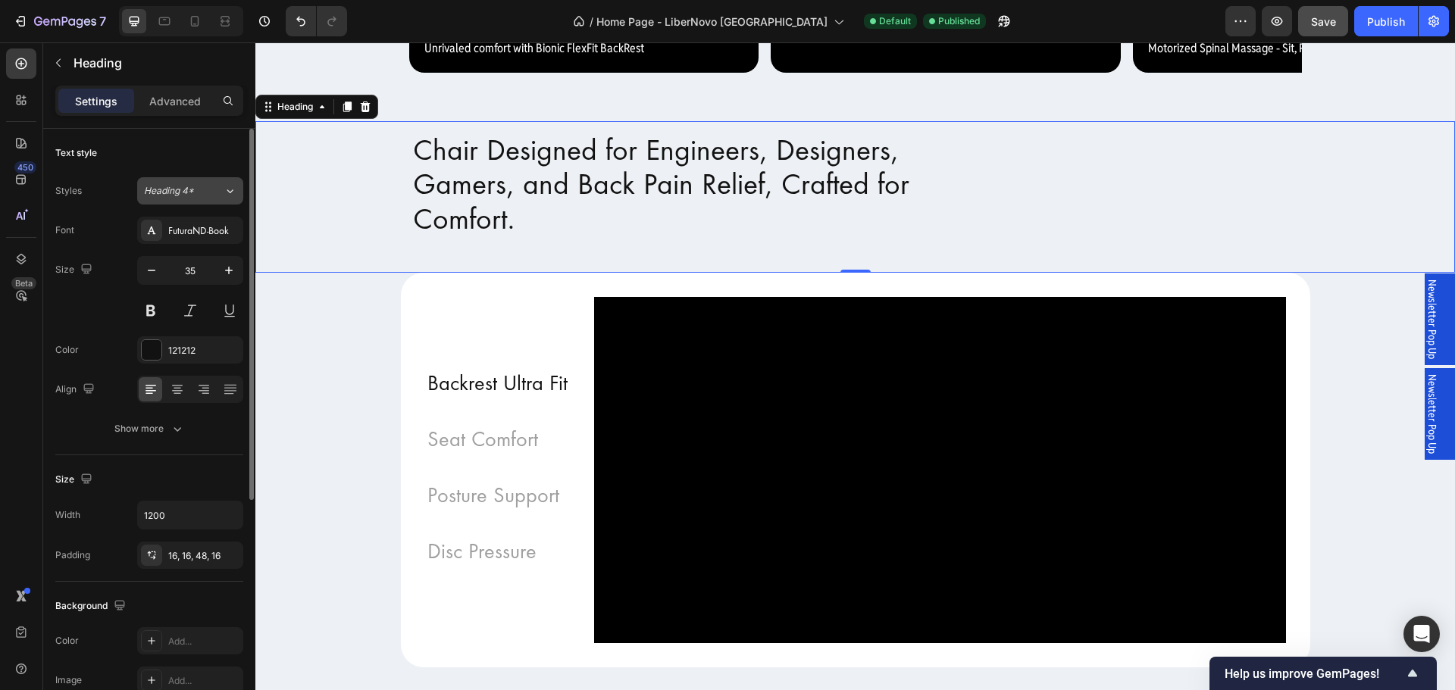
click at [227, 193] on icon at bounding box center [230, 190] width 13 height 15
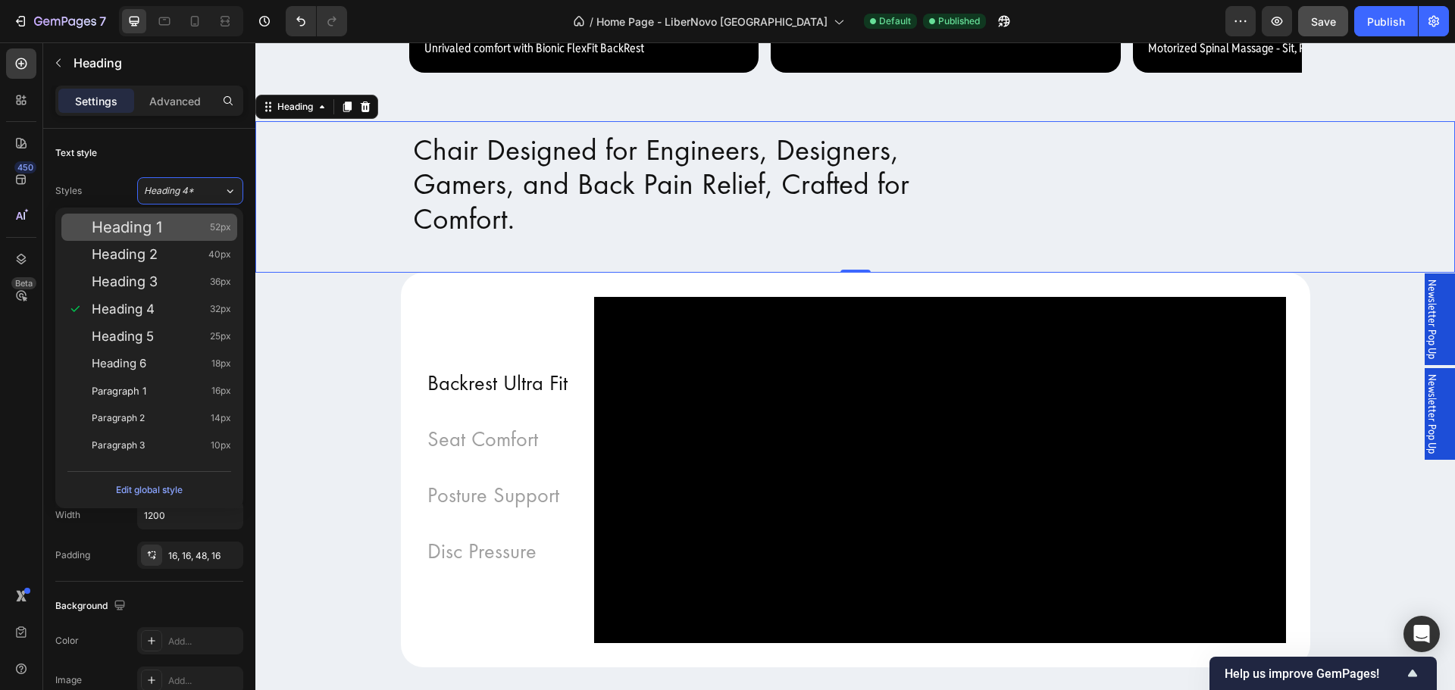
click at [213, 227] on span "52px" at bounding box center [220, 227] width 21 height 15
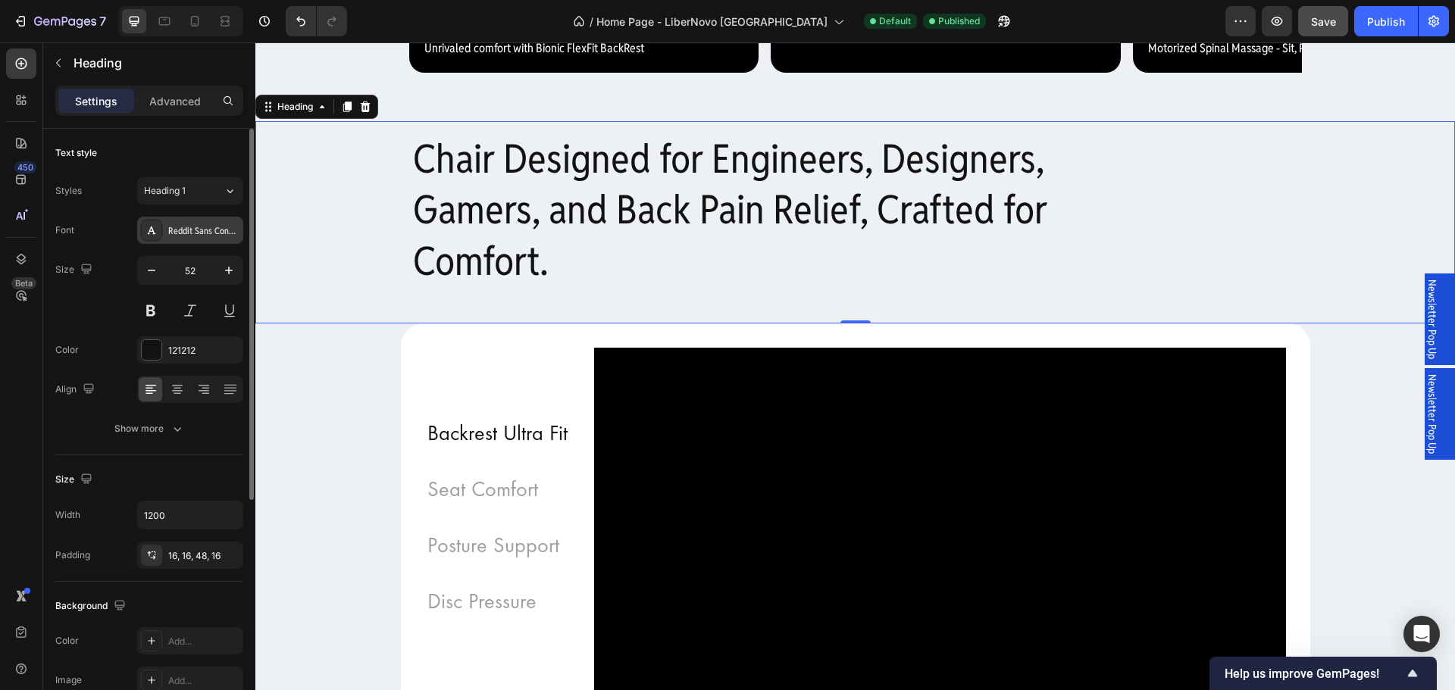
click at [221, 233] on div "Reddit Sans Condensed" at bounding box center [203, 231] width 71 height 14
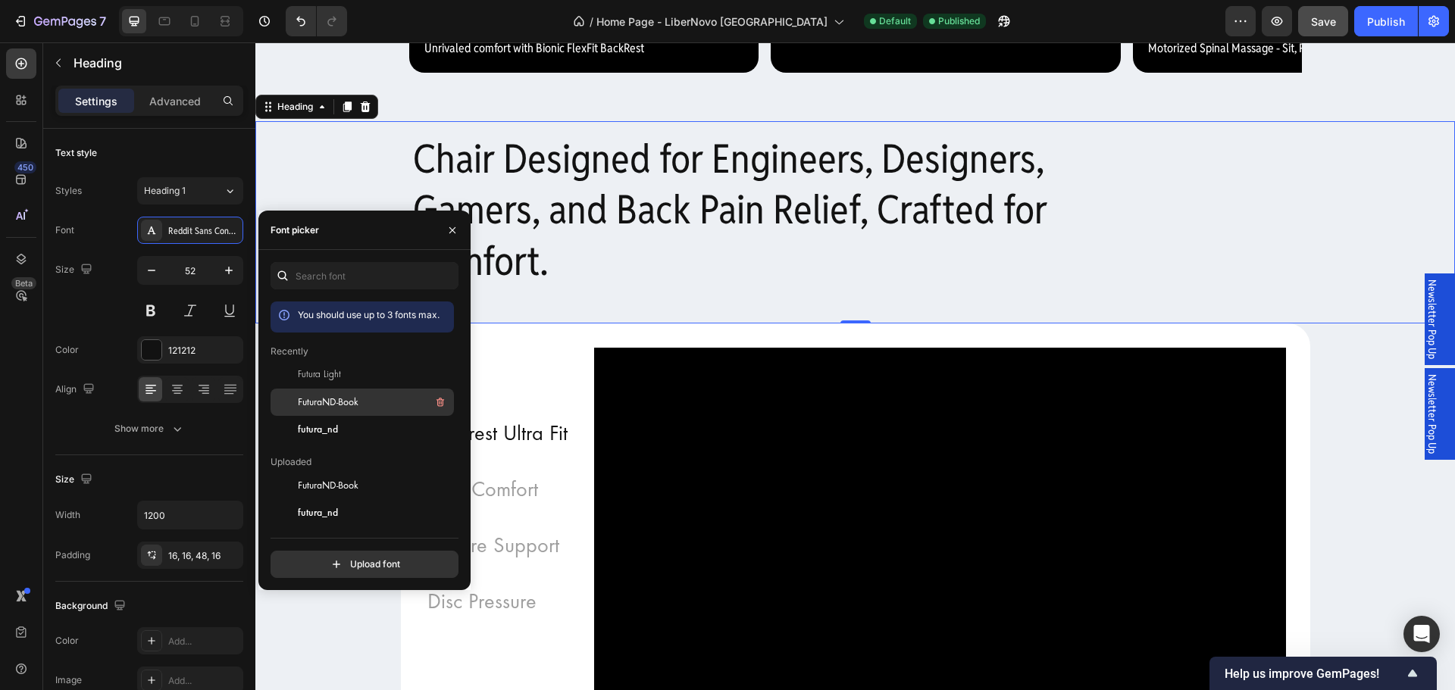
click at [329, 413] on div "FuturaND-Book" at bounding box center [362, 402] width 183 height 27
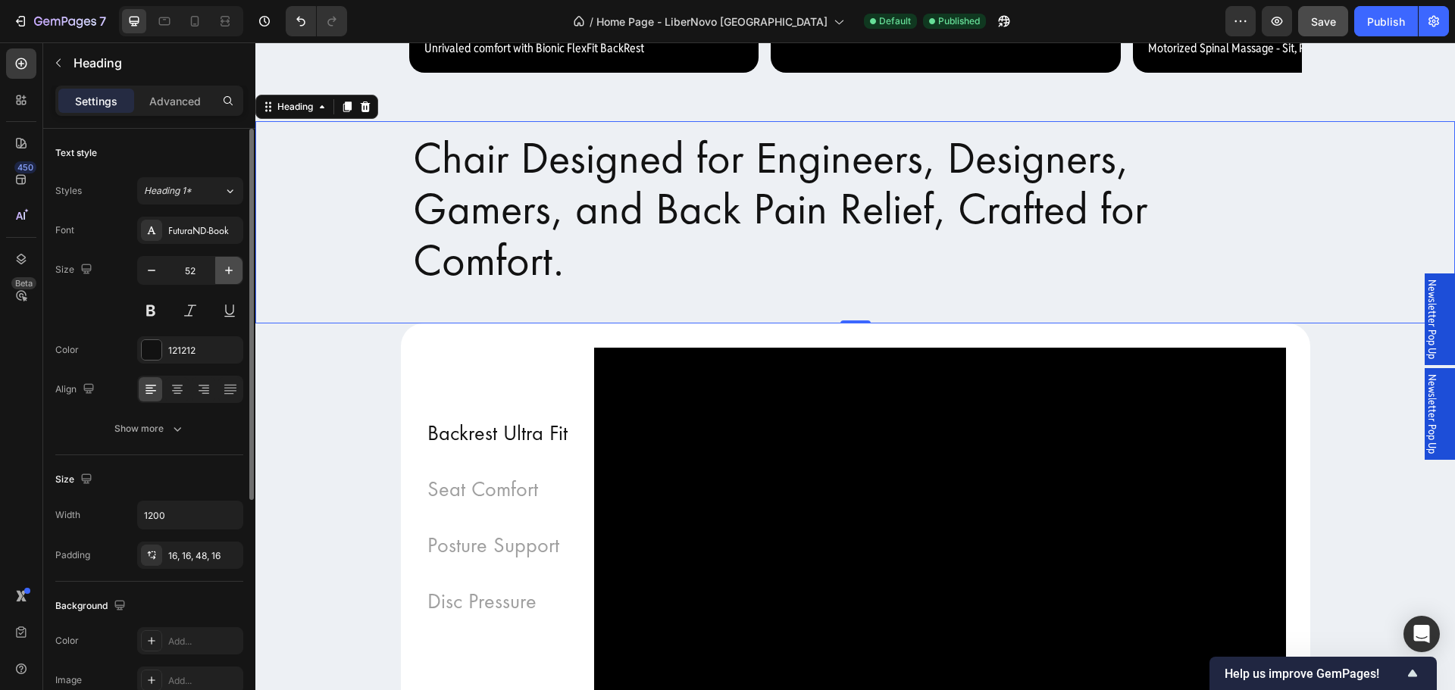
click at [224, 266] on icon "button" at bounding box center [228, 270] width 15 height 15
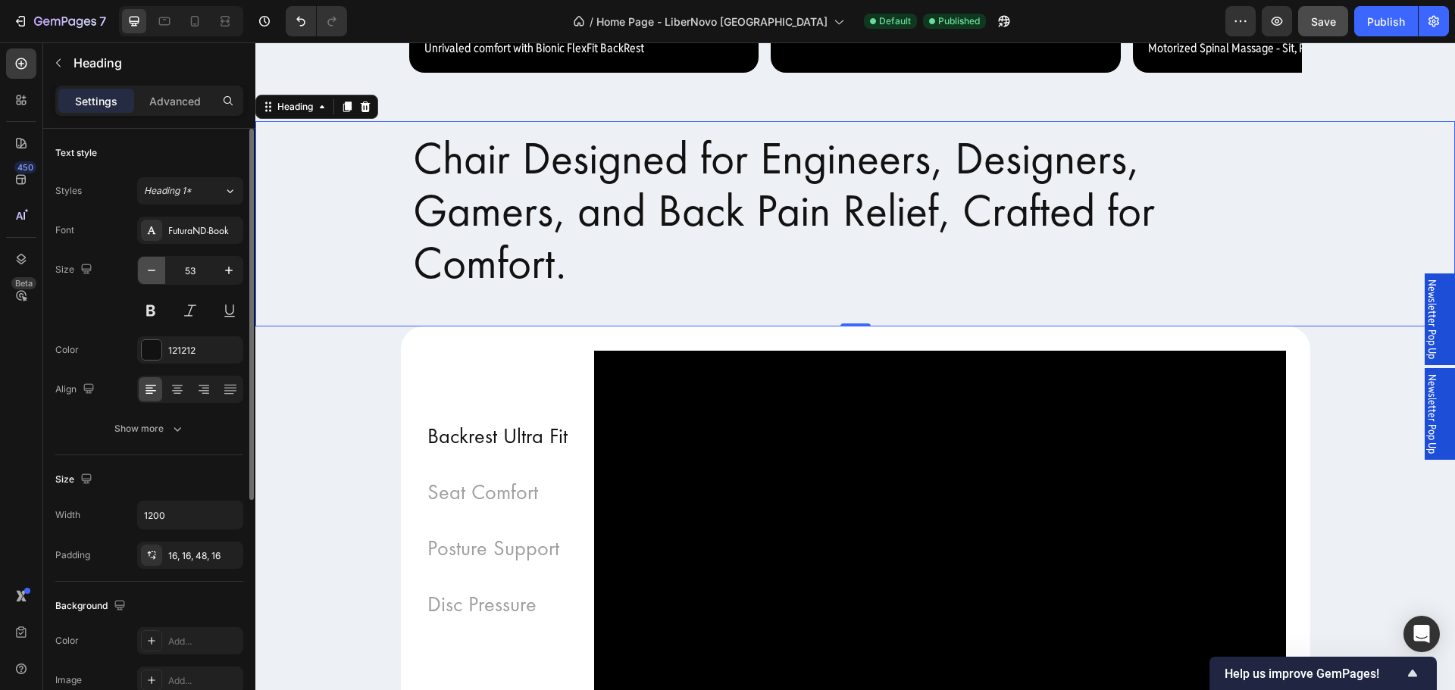
click at [148, 262] on button "button" at bounding box center [151, 270] width 27 height 27
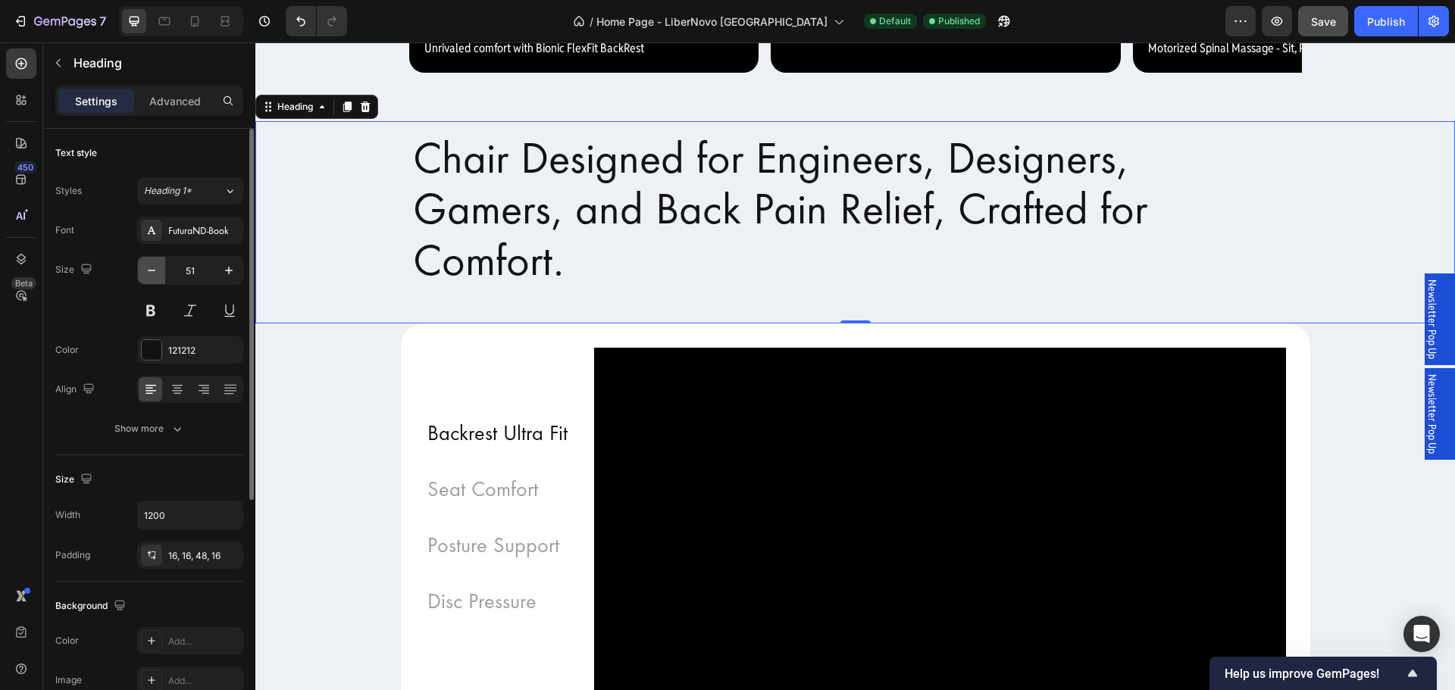
click at [148, 262] on button "button" at bounding box center [151, 270] width 27 height 27
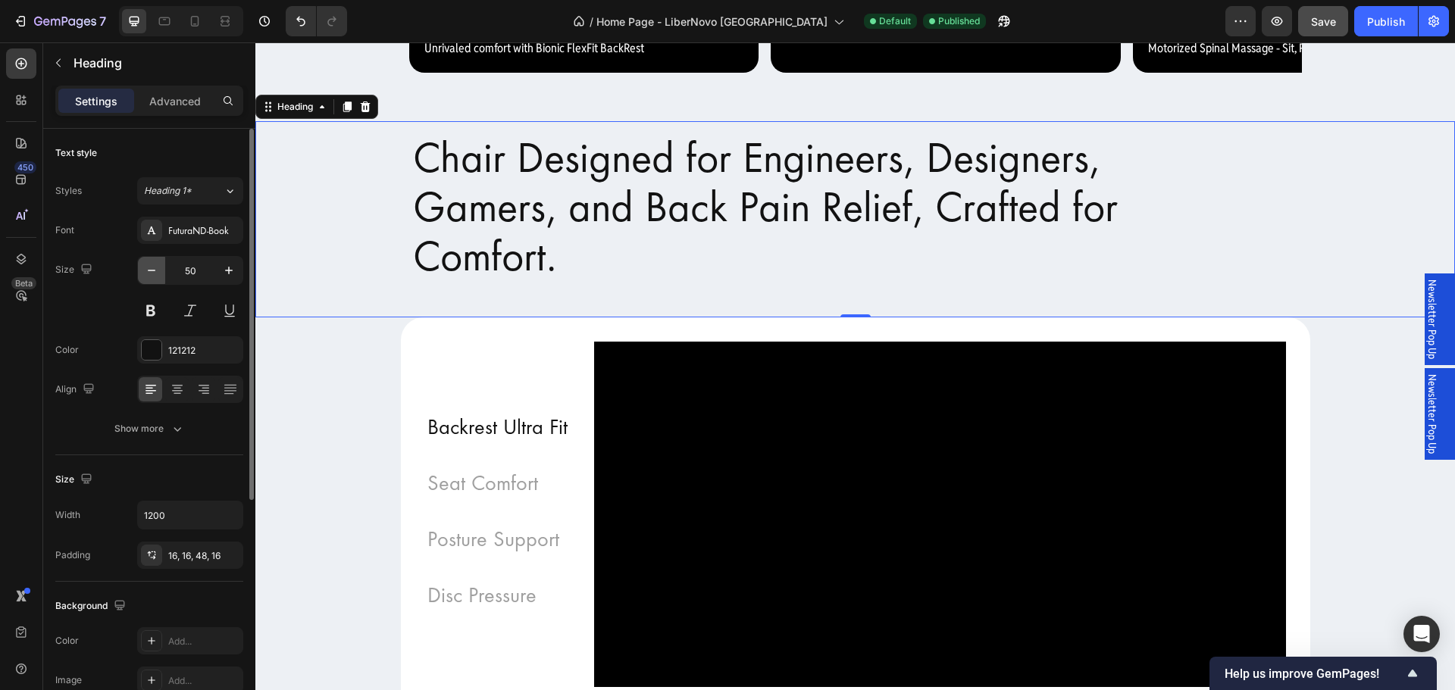
click at [148, 263] on button "button" at bounding box center [151, 270] width 27 height 27
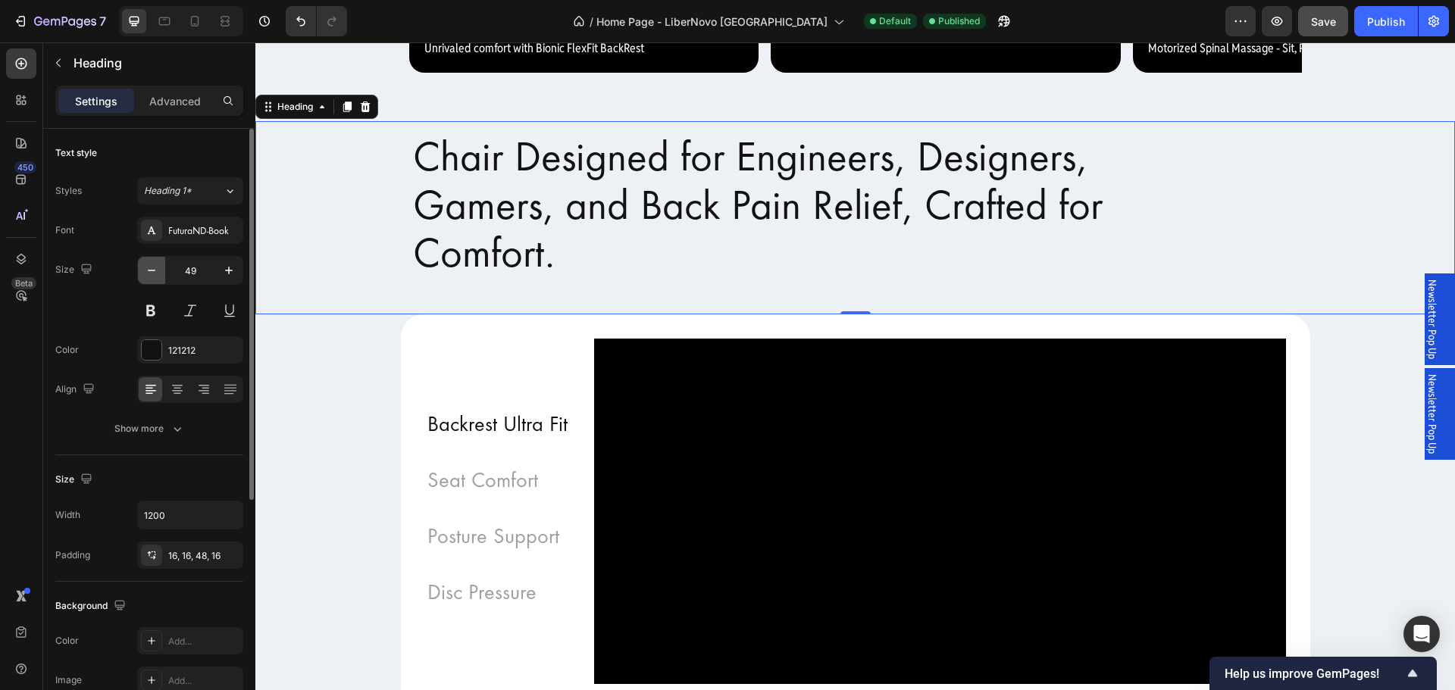
click at [148, 263] on icon "button" at bounding box center [151, 270] width 15 height 15
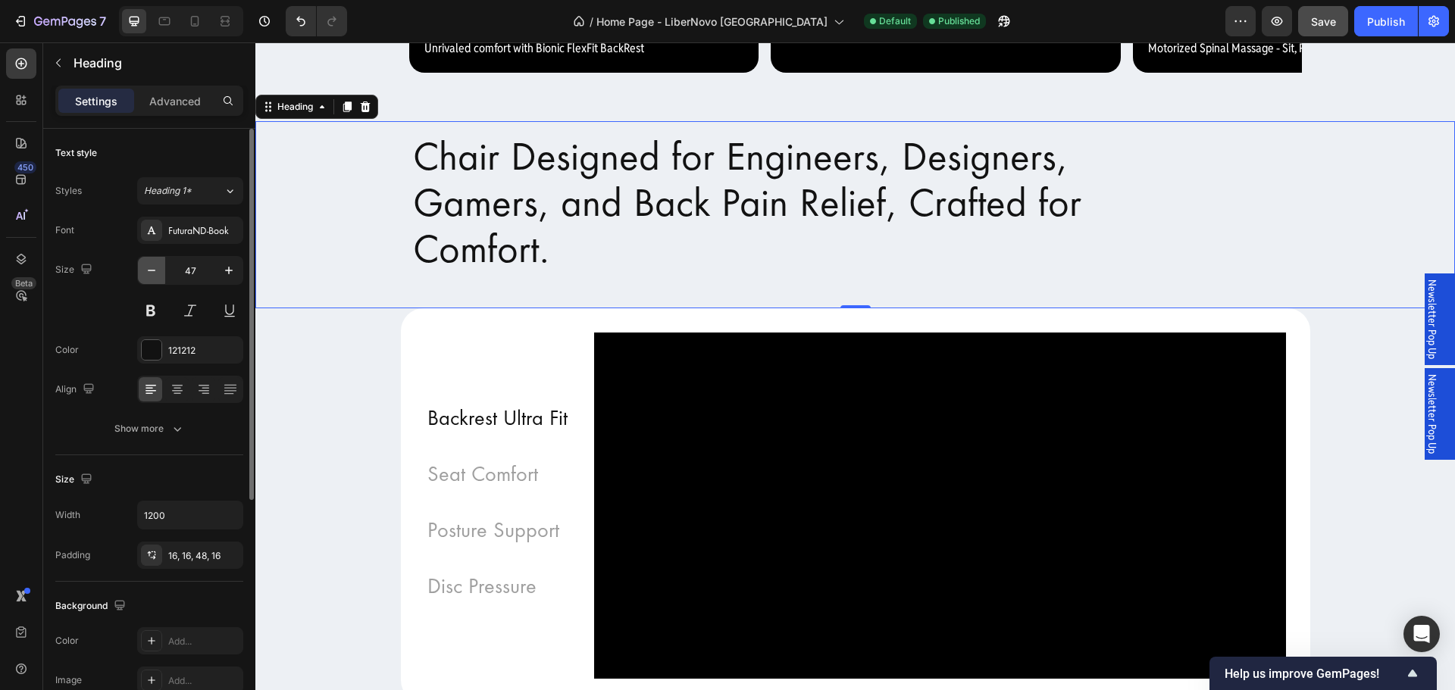
click at [148, 264] on icon "button" at bounding box center [151, 270] width 15 height 15
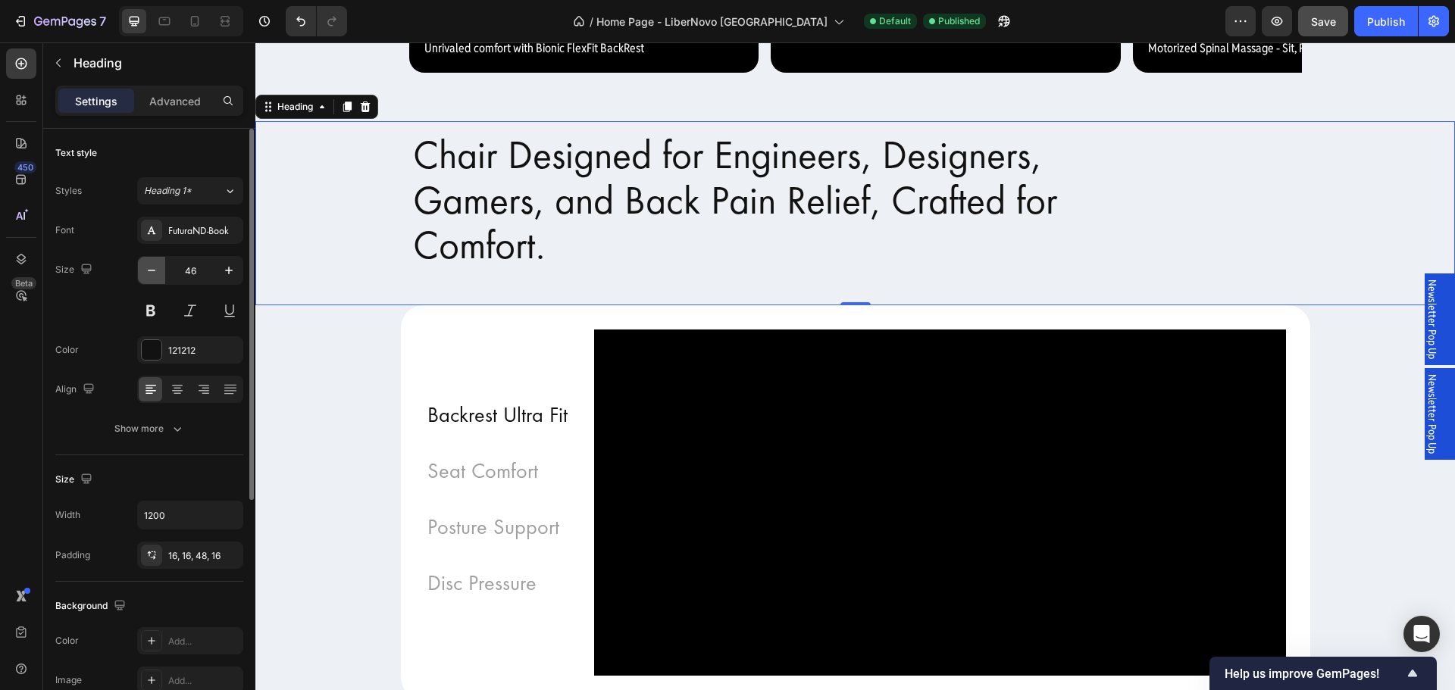
click at [148, 264] on icon "button" at bounding box center [151, 270] width 15 height 15
type input "45"
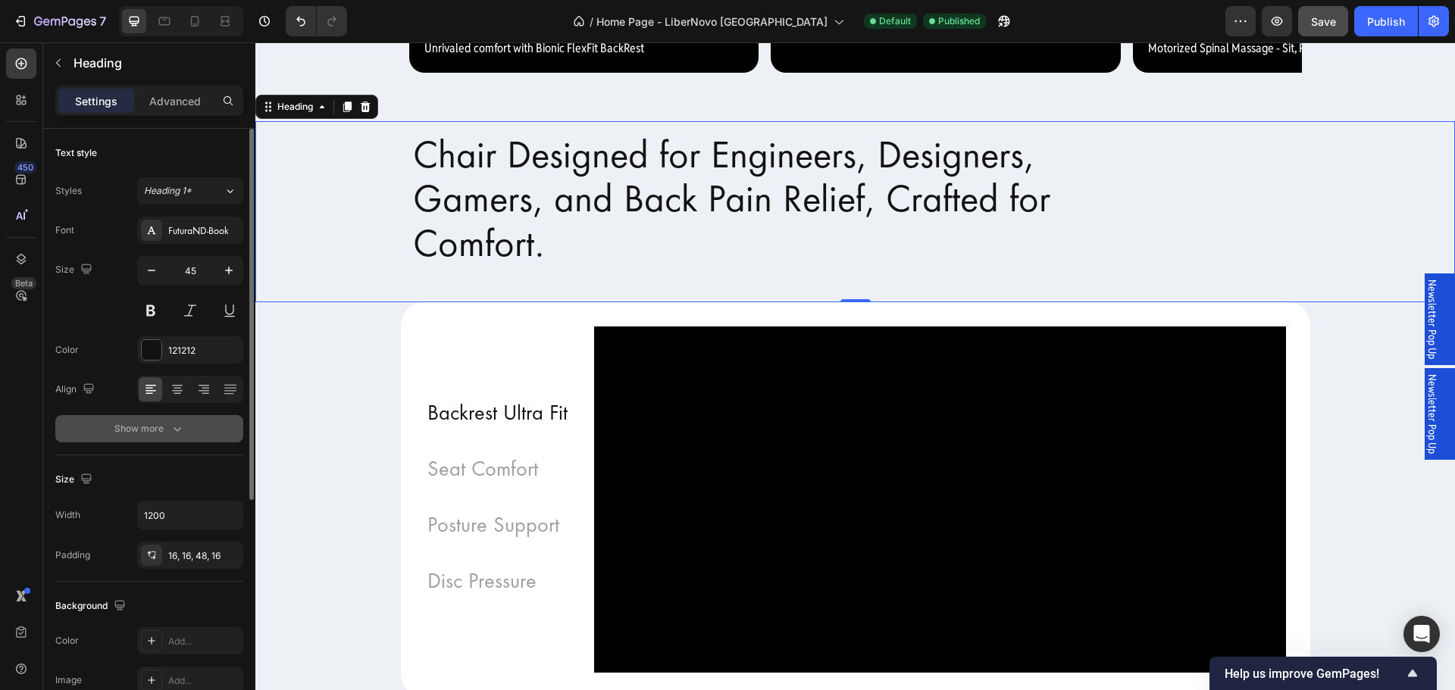
click at [167, 429] on div "Show more" at bounding box center [149, 428] width 70 height 15
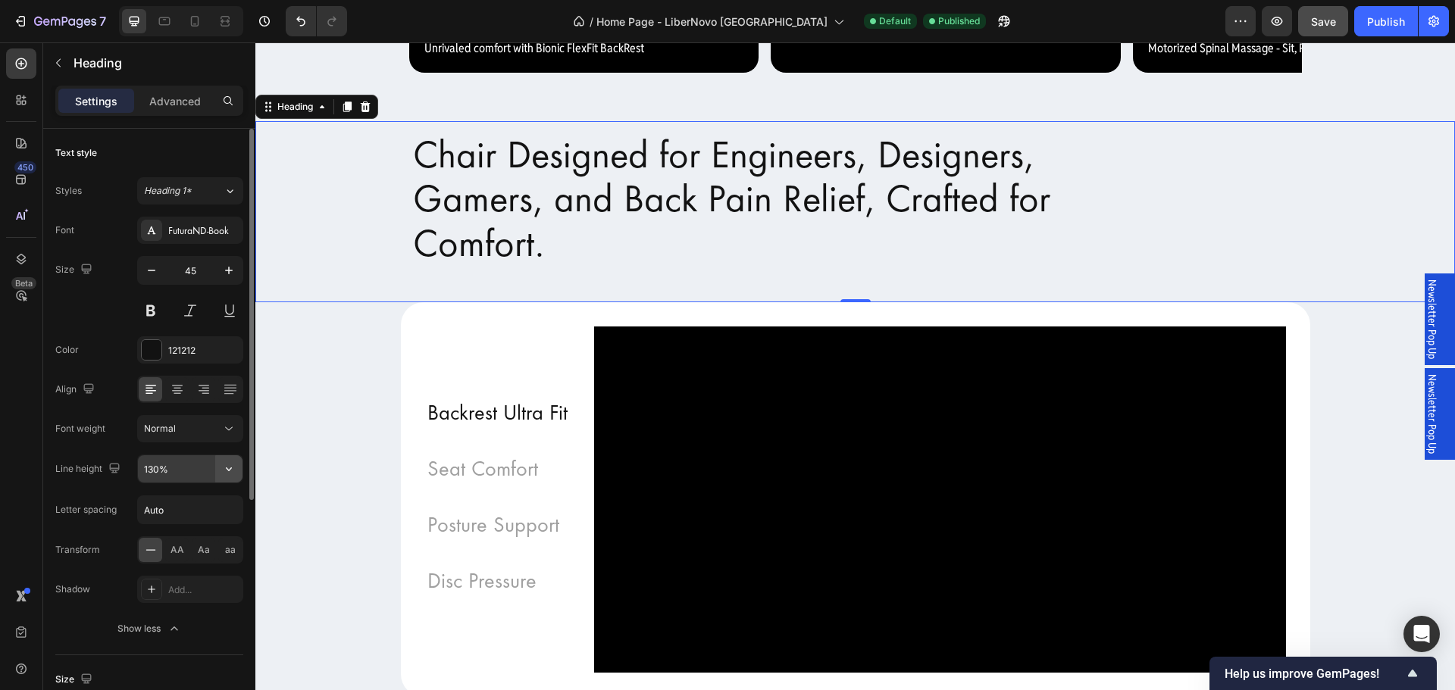
click at [227, 477] on button "button" at bounding box center [228, 469] width 27 height 27
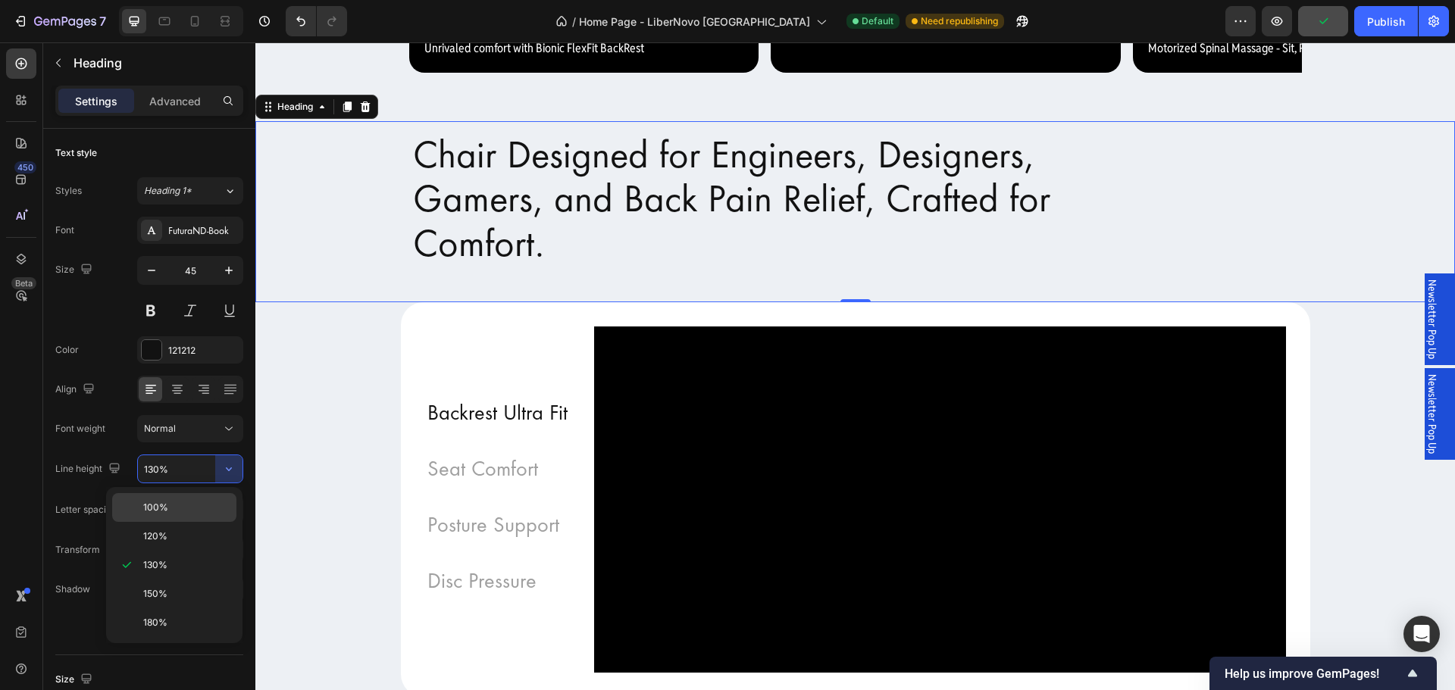
click at [175, 508] on p "100%" at bounding box center [186, 508] width 86 height 14
type input "100%"
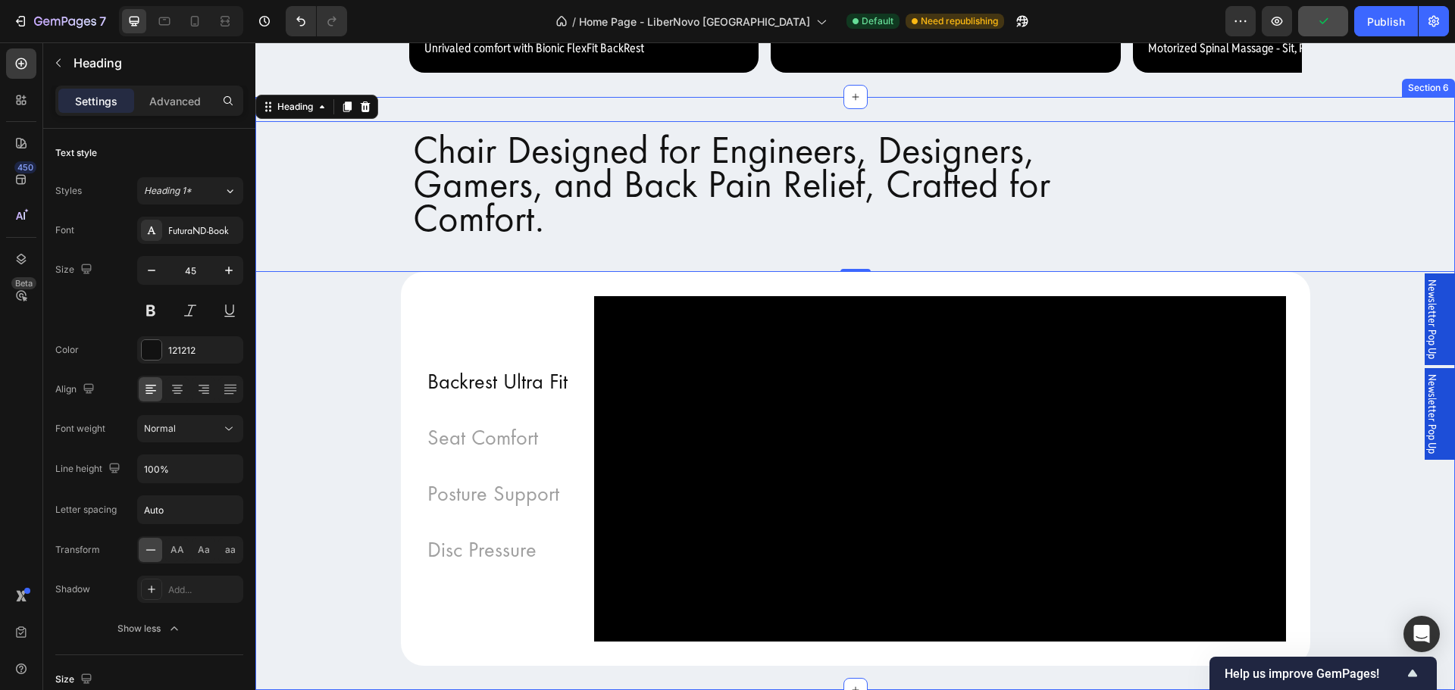
click at [334, 546] on div "Chair Designed for Engineers, Designers, Gamers, and Back Pain Relief, Crafted …" at bounding box center [855, 394] width 1200 height 546
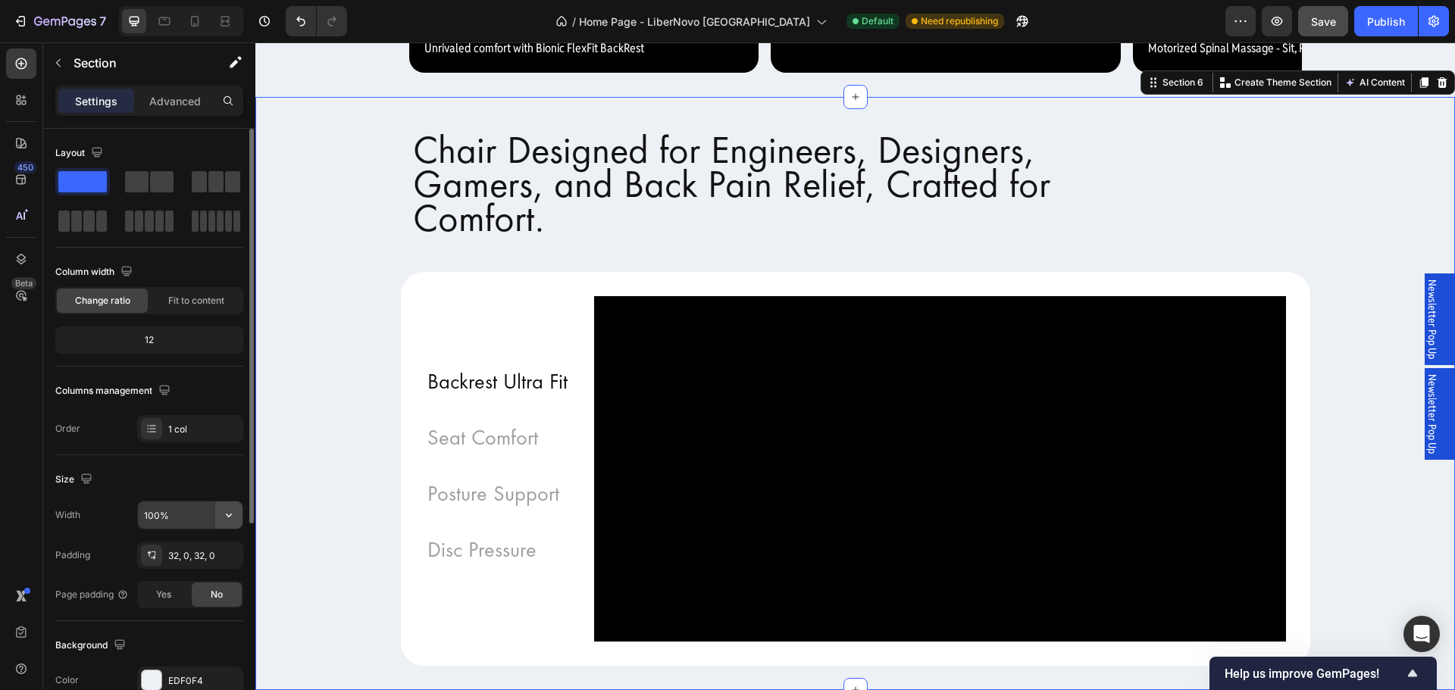
click at [229, 519] on icon "button" at bounding box center [228, 515] width 15 height 15
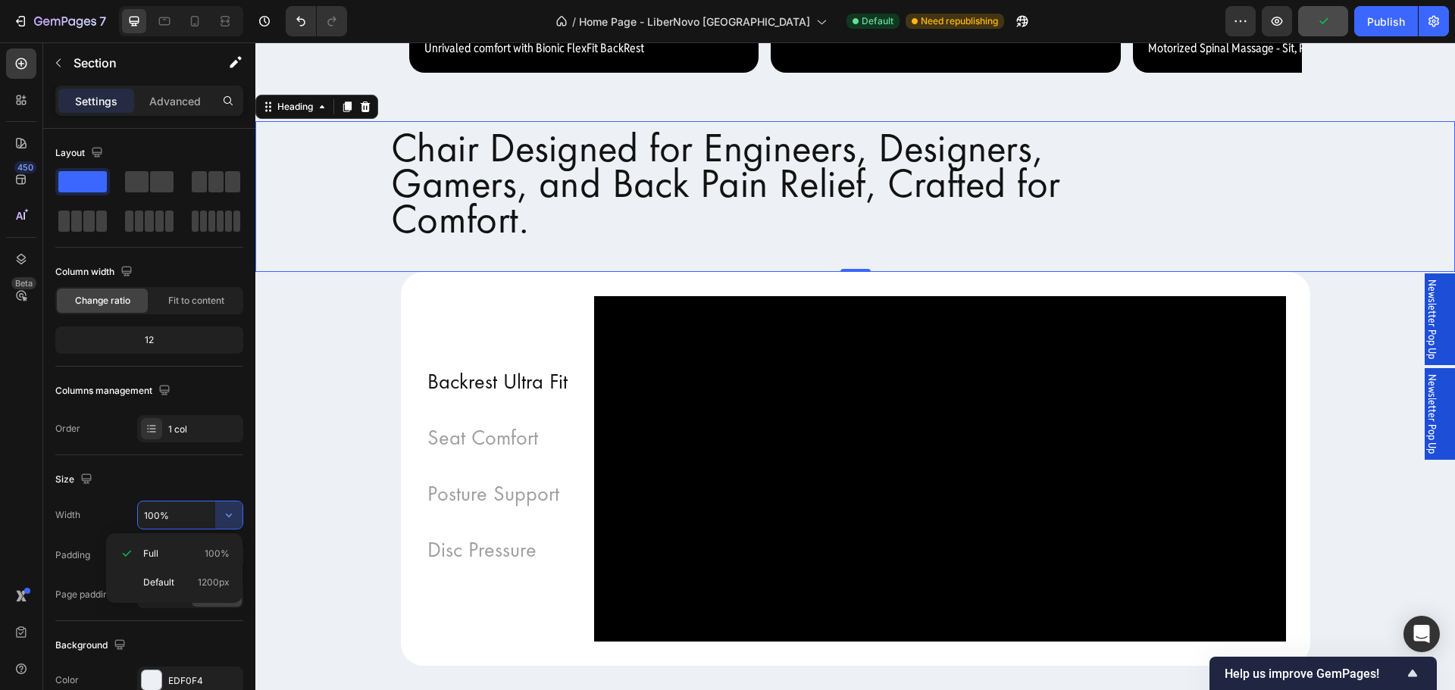
click at [474, 276] on h2 "Chair Designed for Engineers, Designers, Gamers, and Back Pain Relief, Crafted …" at bounding box center [855, 196] width 955 height 158
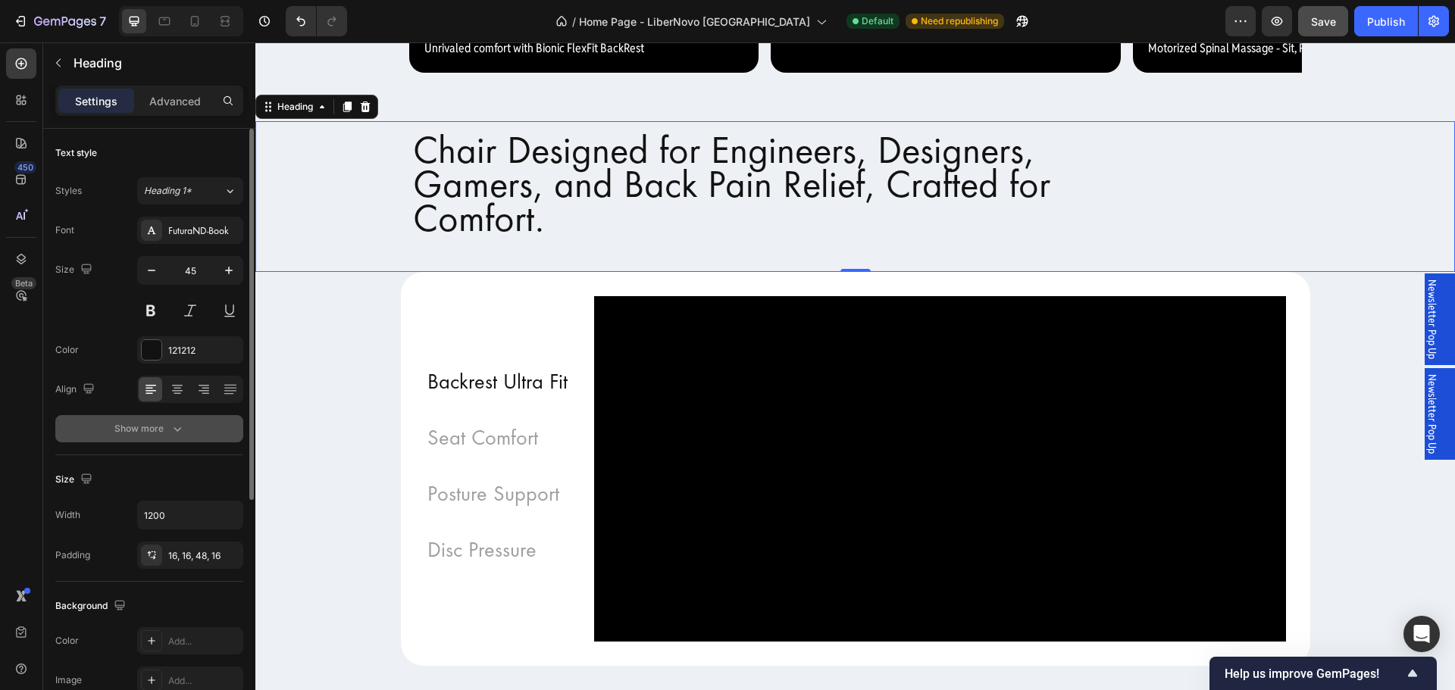
click at [155, 428] on div "Show more" at bounding box center [149, 428] width 70 height 15
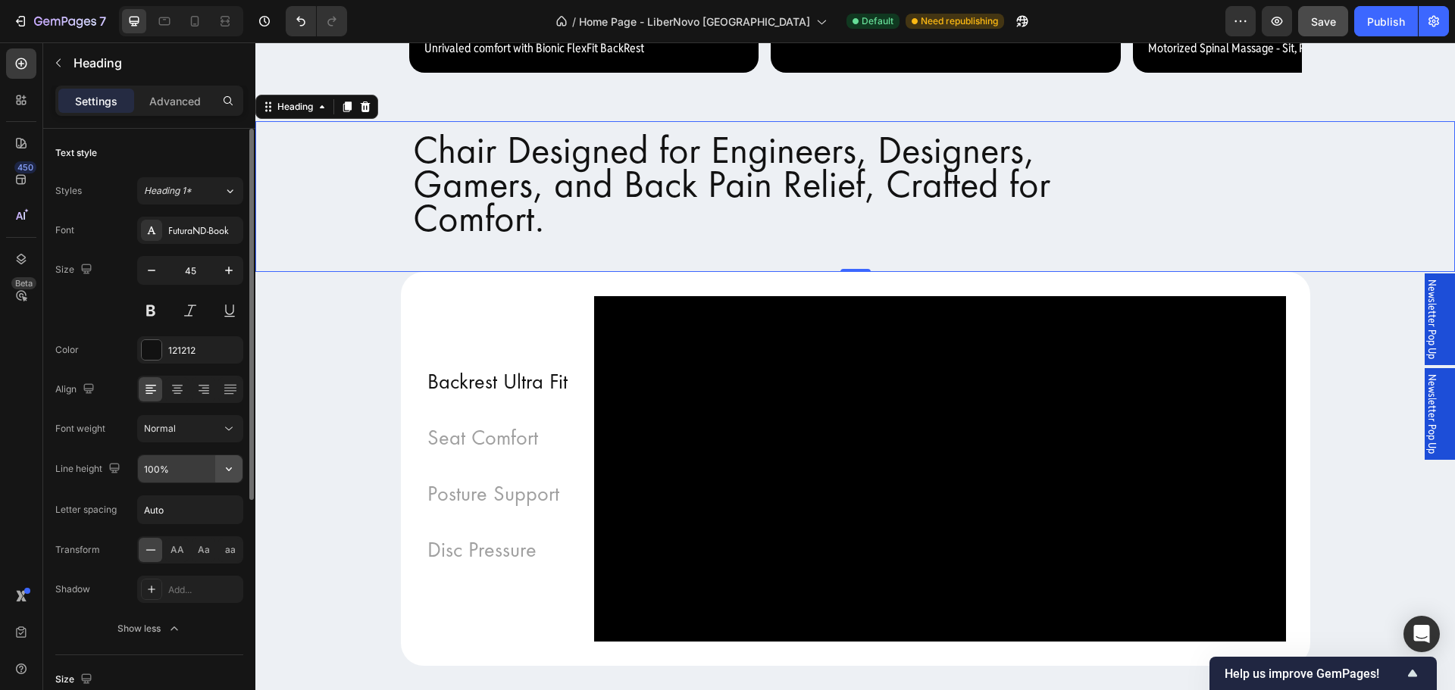
click at [224, 467] on icon "button" at bounding box center [228, 469] width 15 height 15
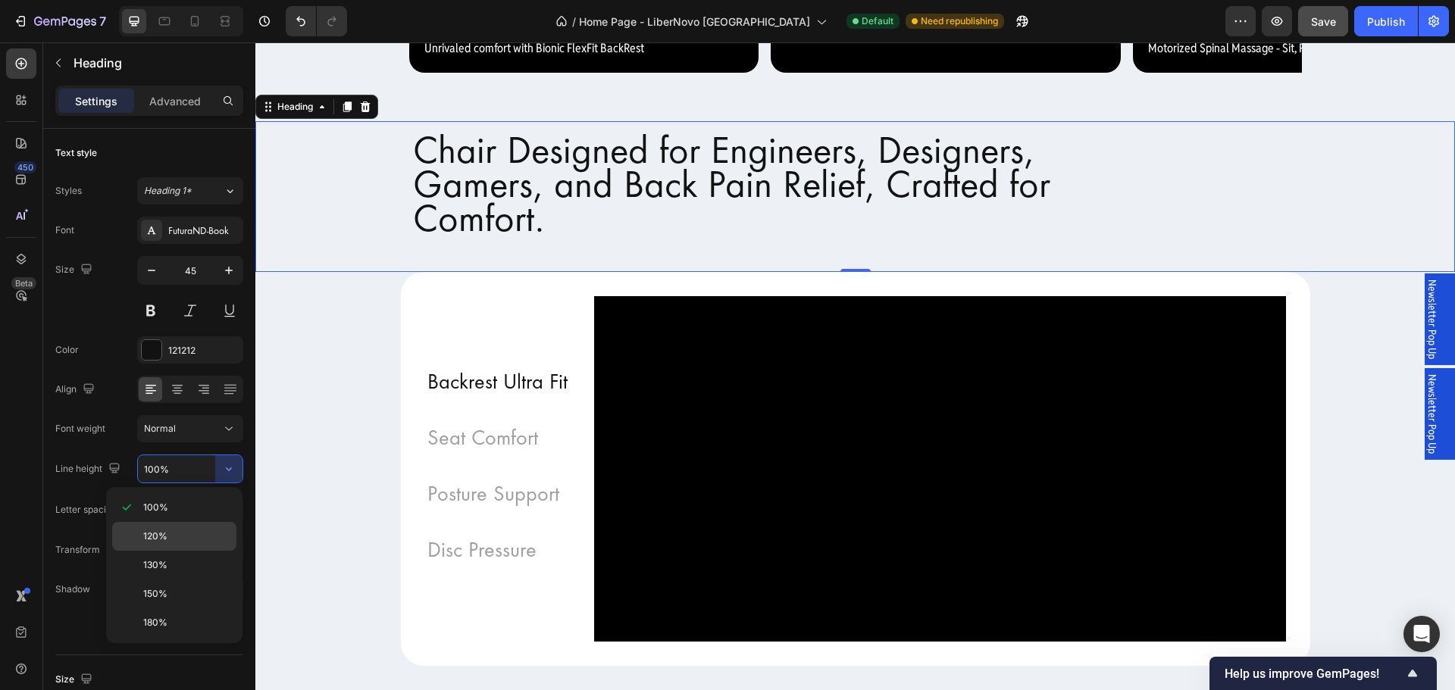
click at [204, 531] on p "120%" at bounding box center [186, 537] width 86 height 14
type input "120%"
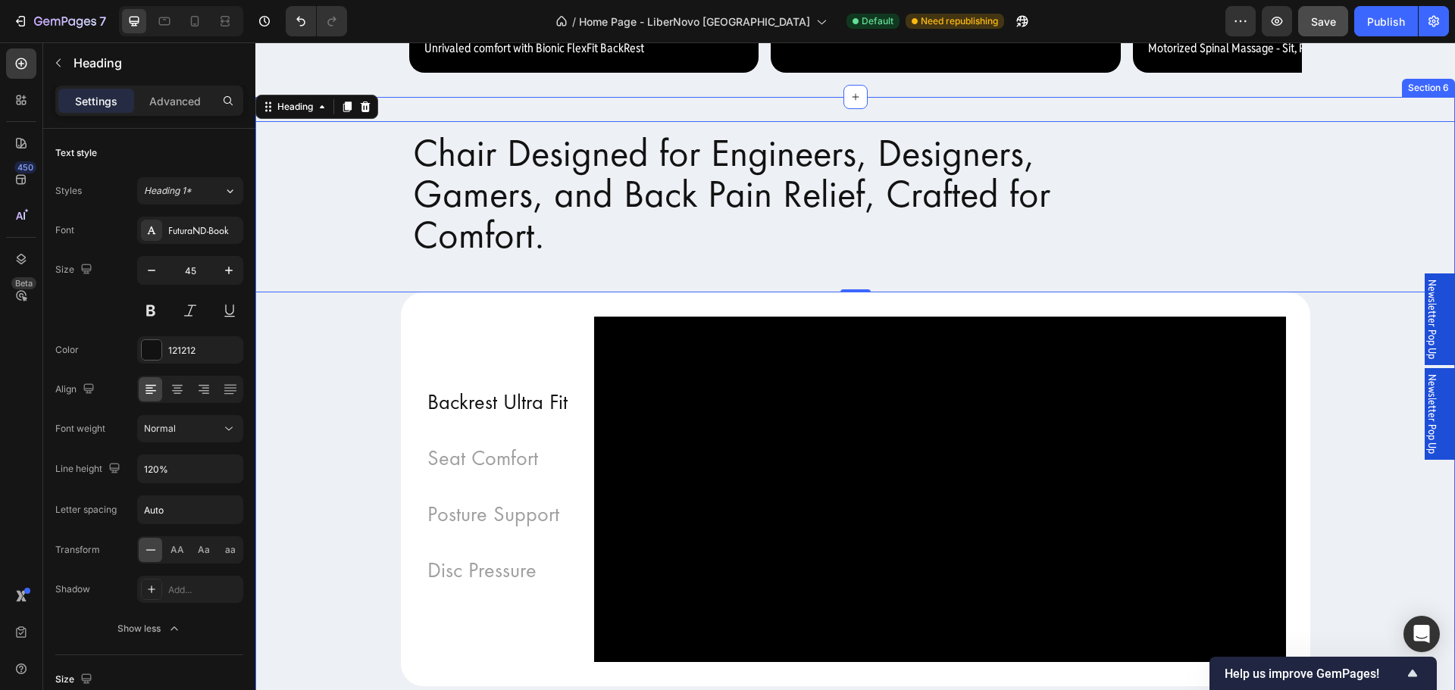
click at [324, 537] on div "Chair Designed for Engineers, Designers, Gamers, and Back Pain Relief, Crafted …" at bounding box center [855, 404] width 1200 height 566
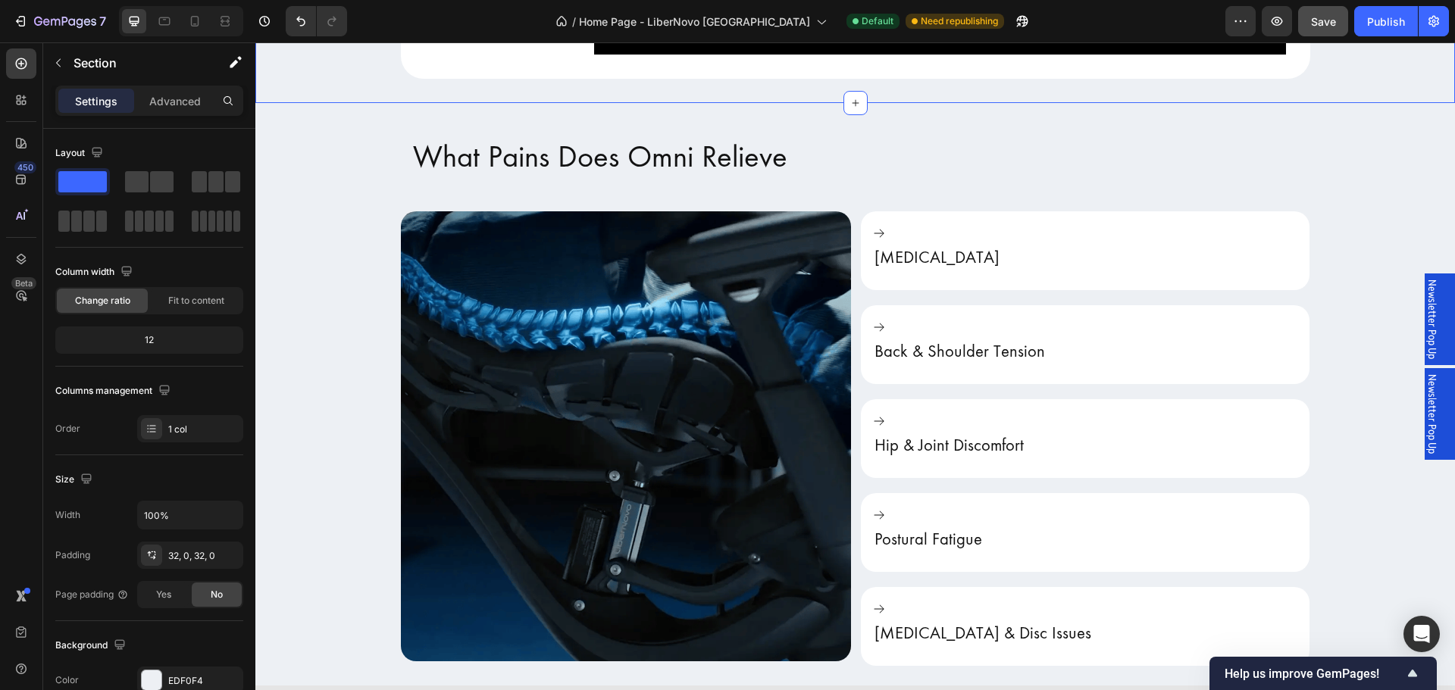
scroll to position [2274, 0]
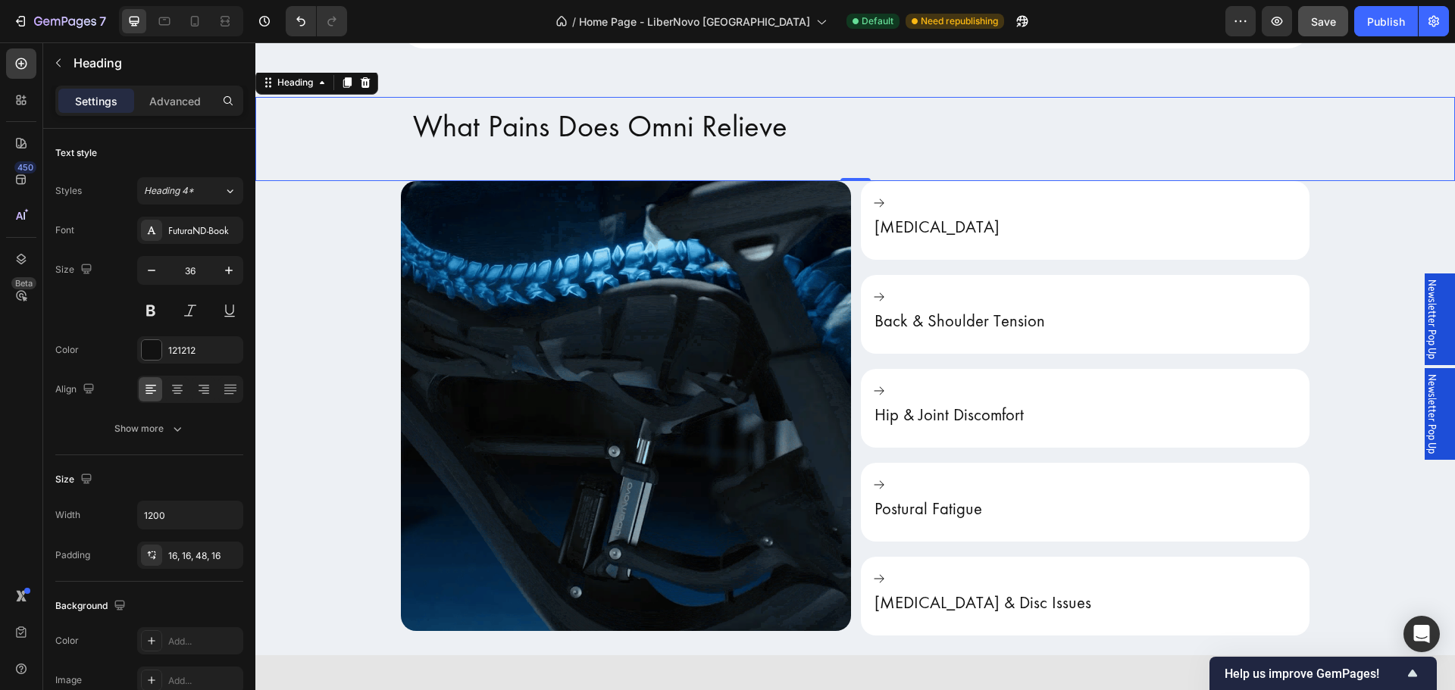
click at [360, 178] on div "What Pains Does Omni Relieve" at bounding box center [855, 139] width 1200 height 84
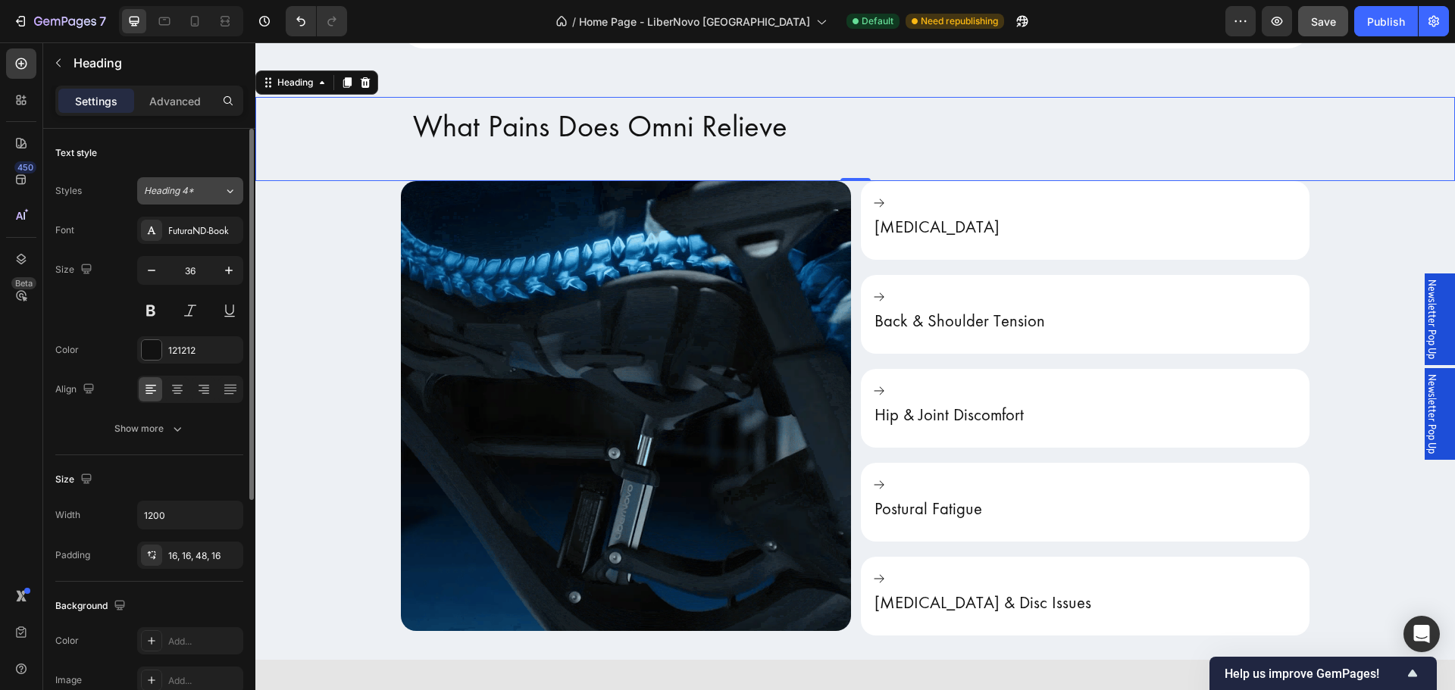
click at [216, 193] on div "Heading 4*" at bounding box center [184, 191] width 80 height 14
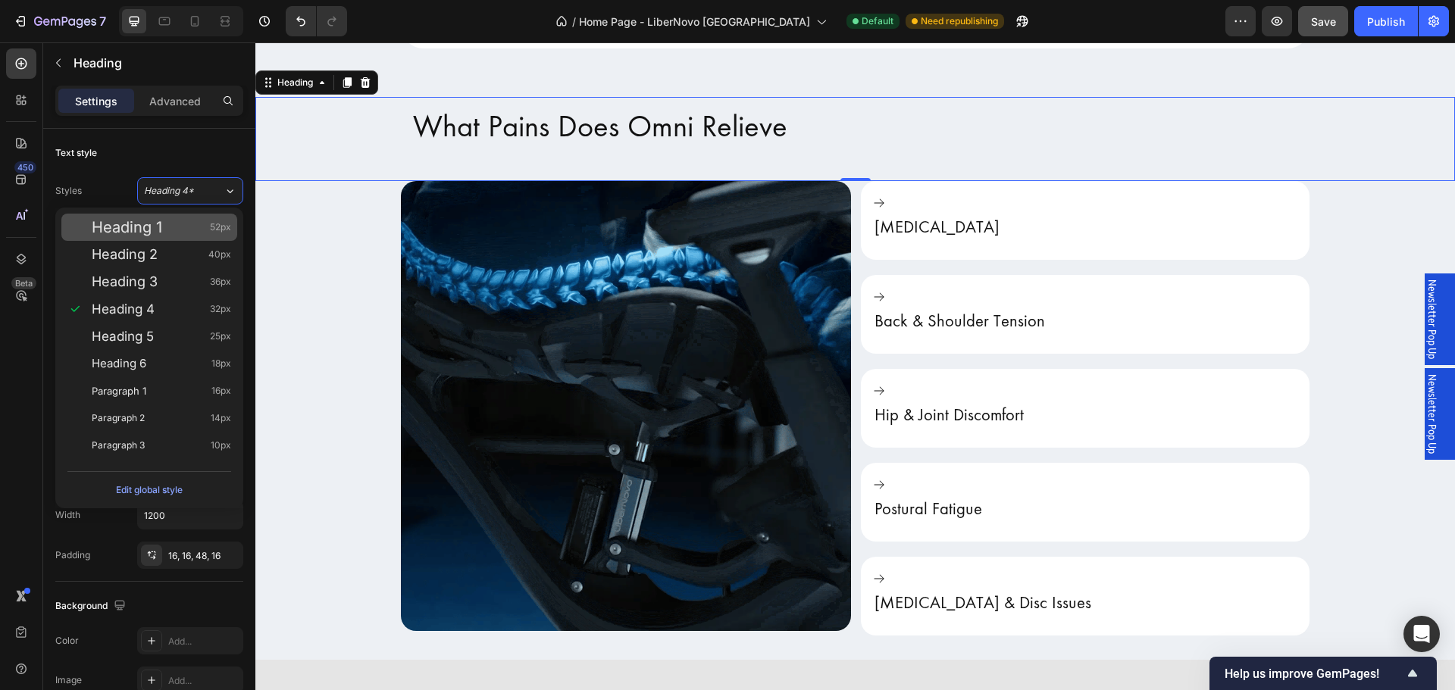
click at [202, 224] on div "Heading 1 52px" at bounding box center [161, 227] width 139 height 15
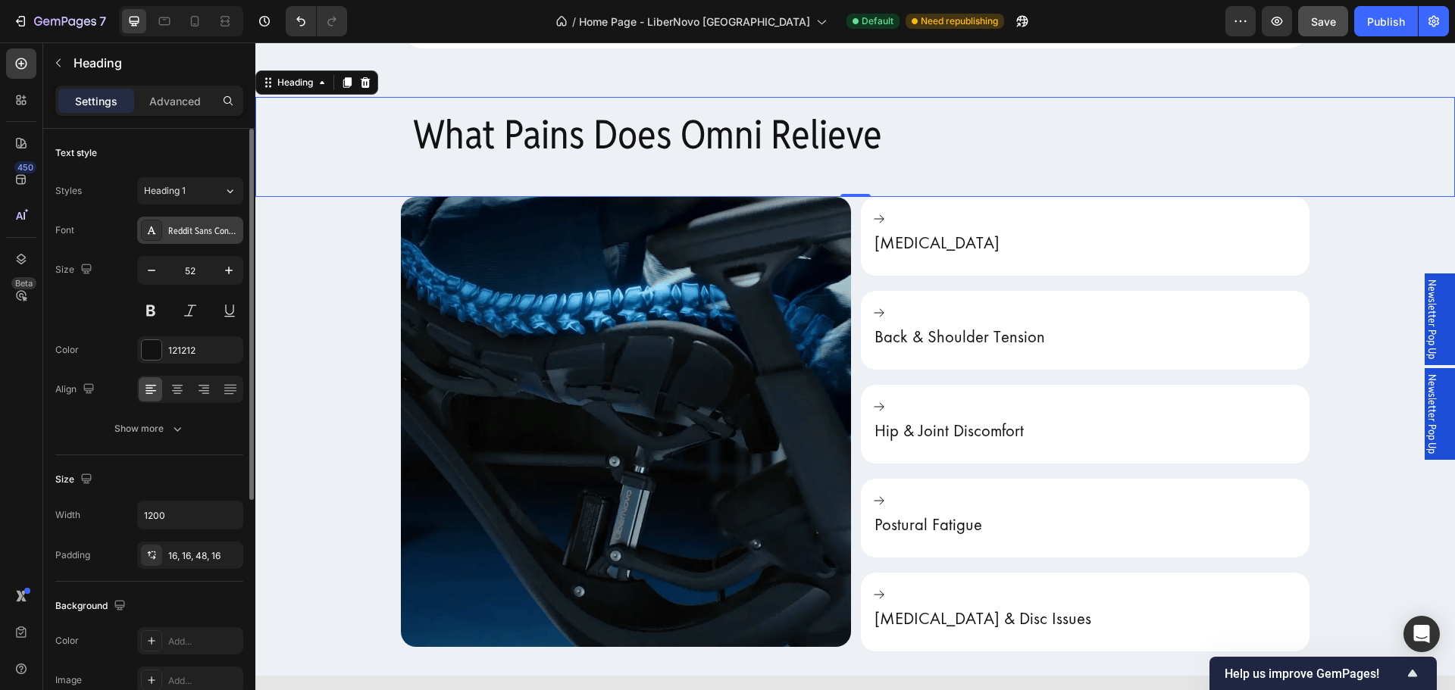
click at [224, 235] on div "Reddit Sans Condensed" at bounding box center [203, 231] width 71 height 14
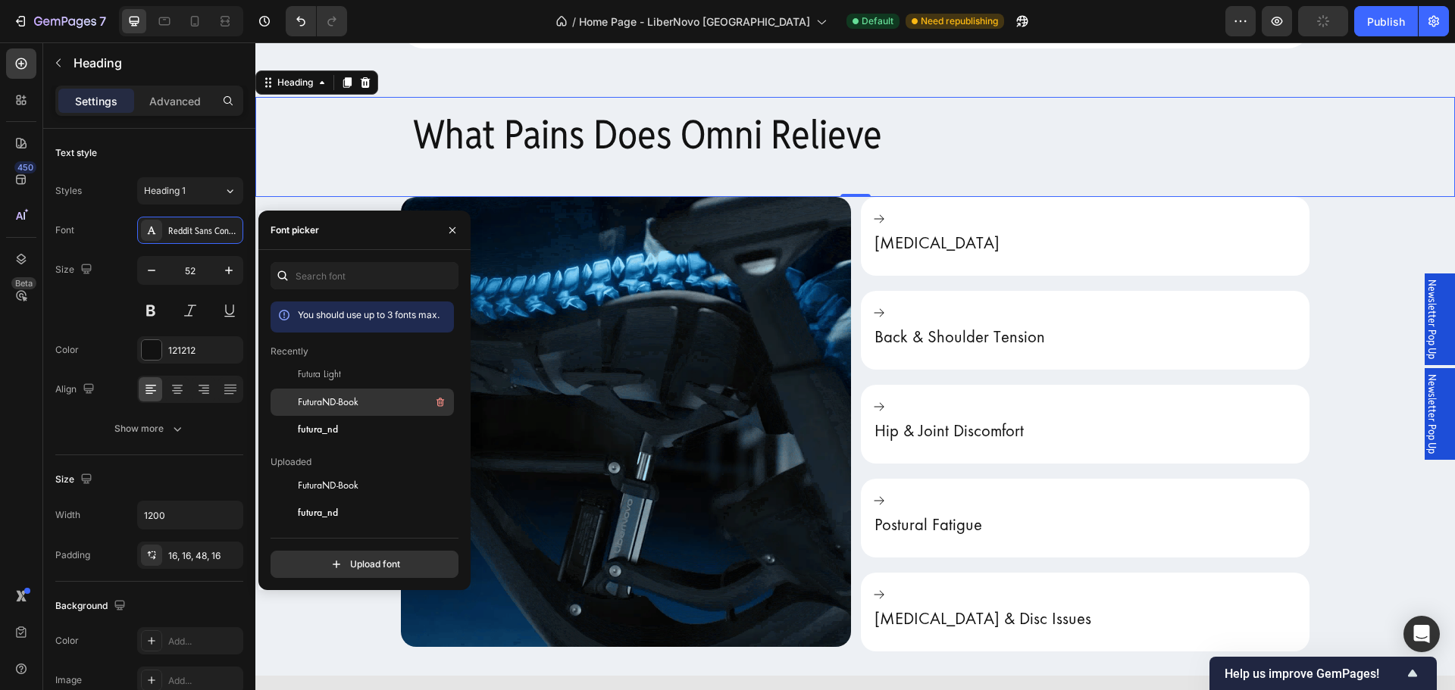
click at [331, 396] on span "FuturaND-Book" at bounding box center [328, 403] width 61 height 14
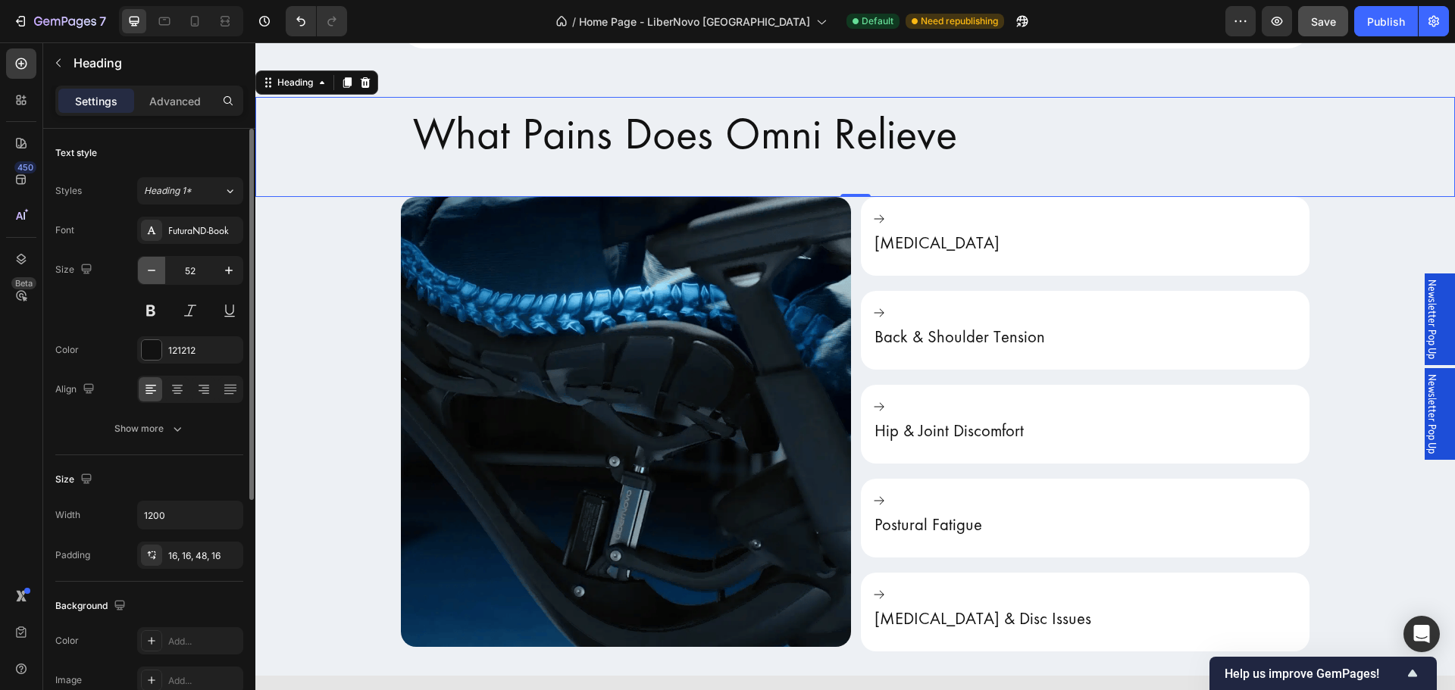
click at [154, 275] on icon "button" at bounding box center [151, 270] width 15 height 15
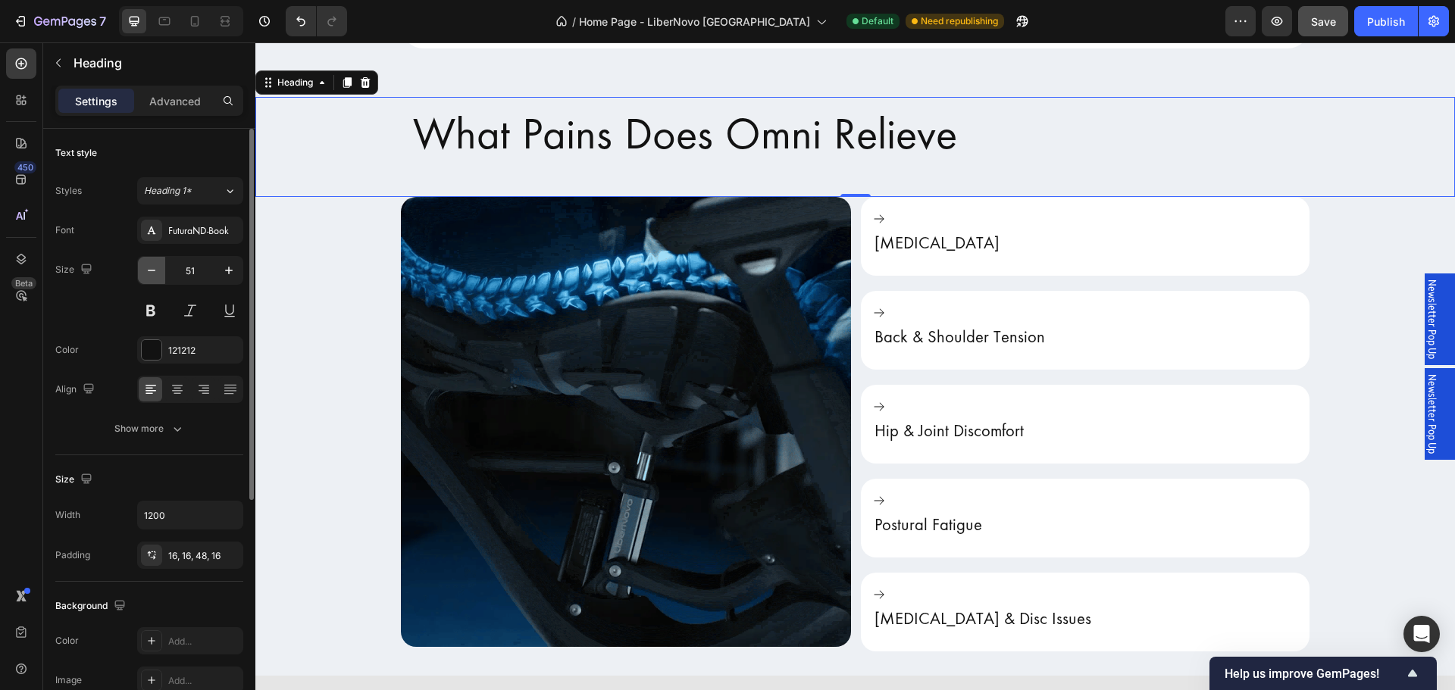
click at [154, 275] on icon "button" at bounding box center [151, 270] width 15 height 15
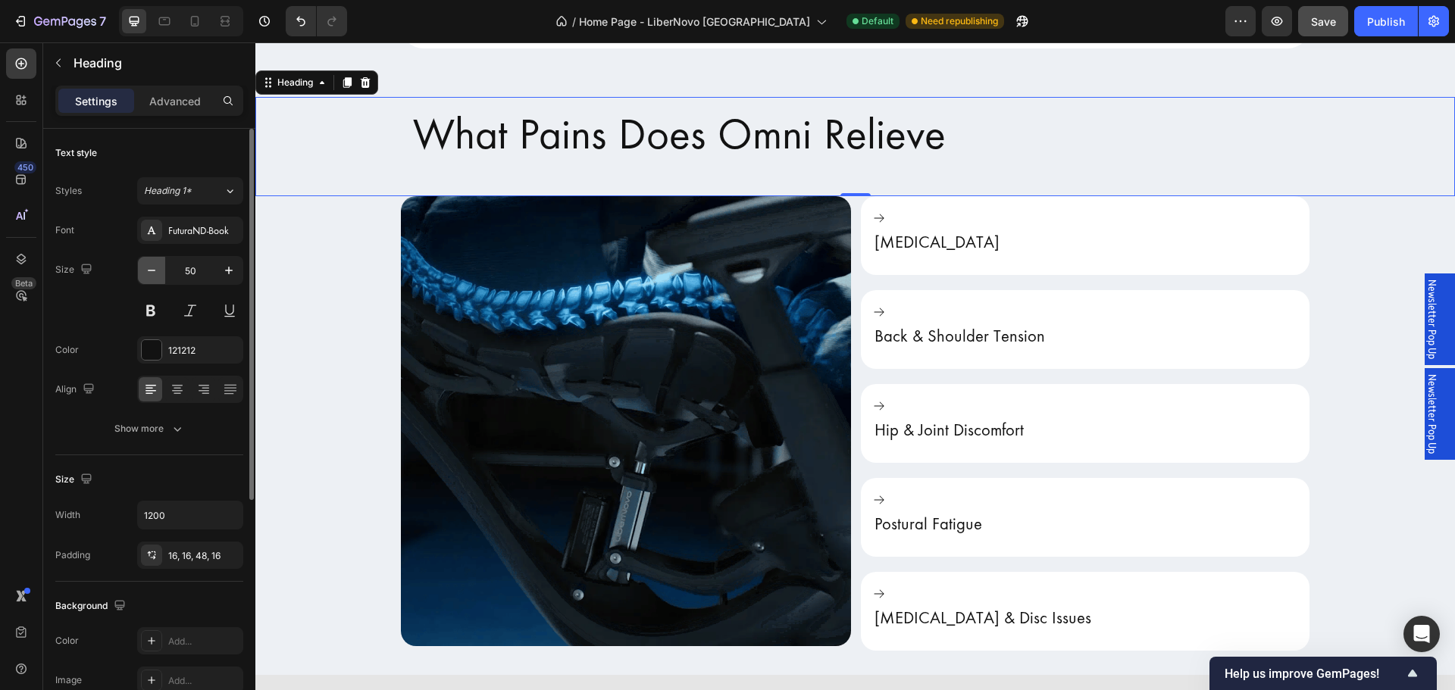
click at [154, 275] on icon "button" at bounding box center [151, 270] width 15 height 15
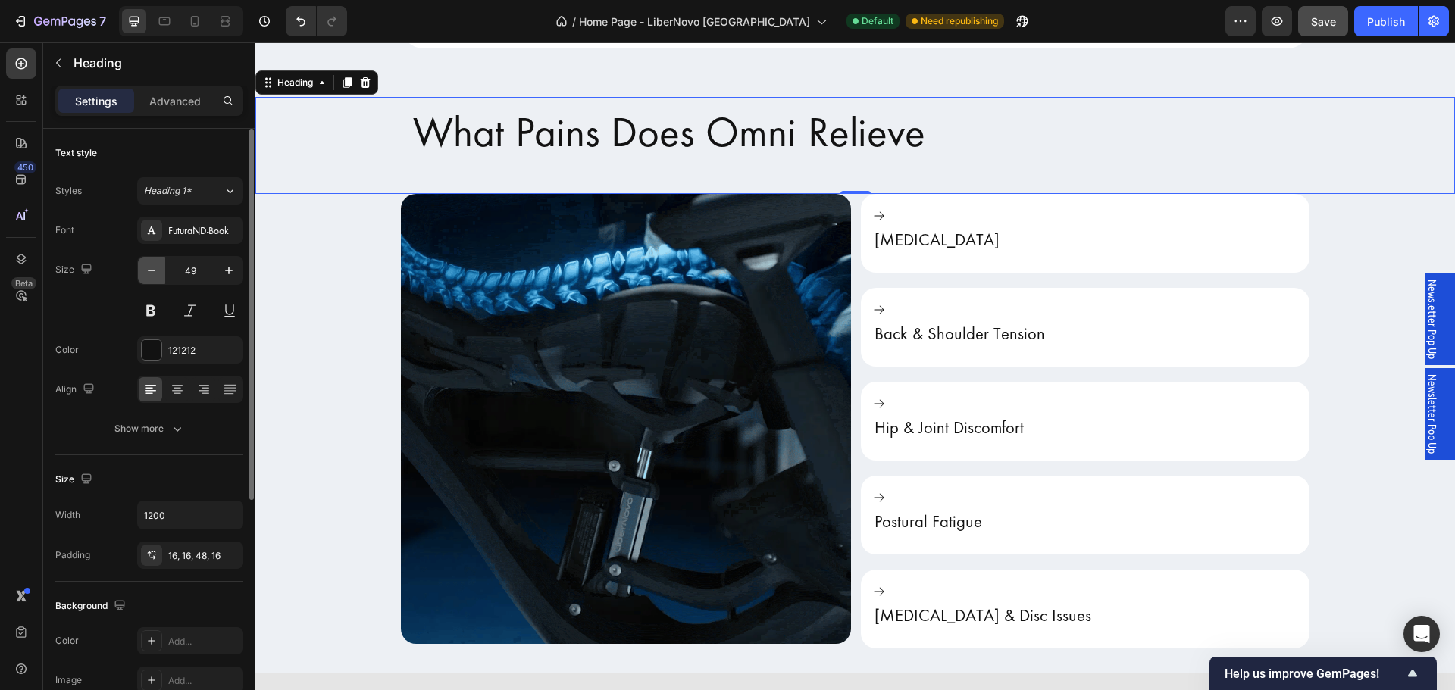
click at [154, 275] on icon "button" at bounding box center [151, 270] width 15 height 15
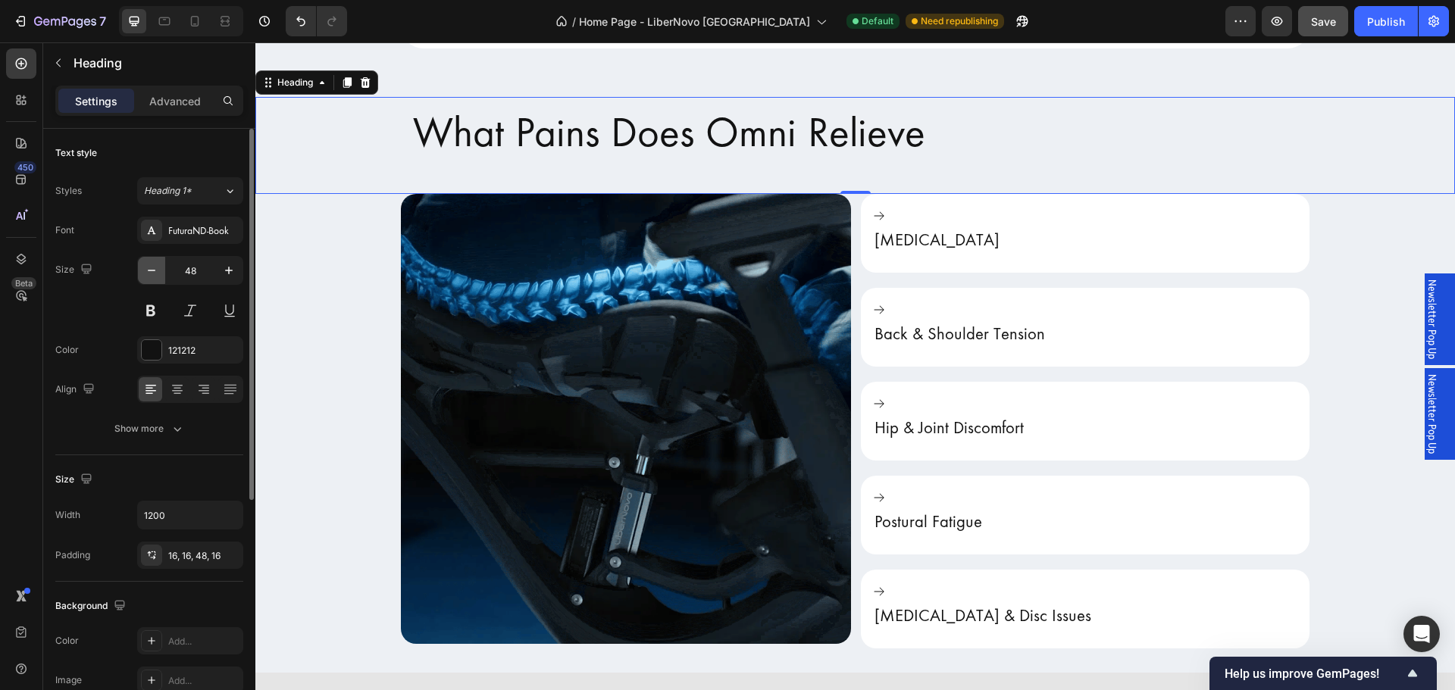
click at [154, 275] on icon "button" at bounding box center [151, 270] width 15 height 15
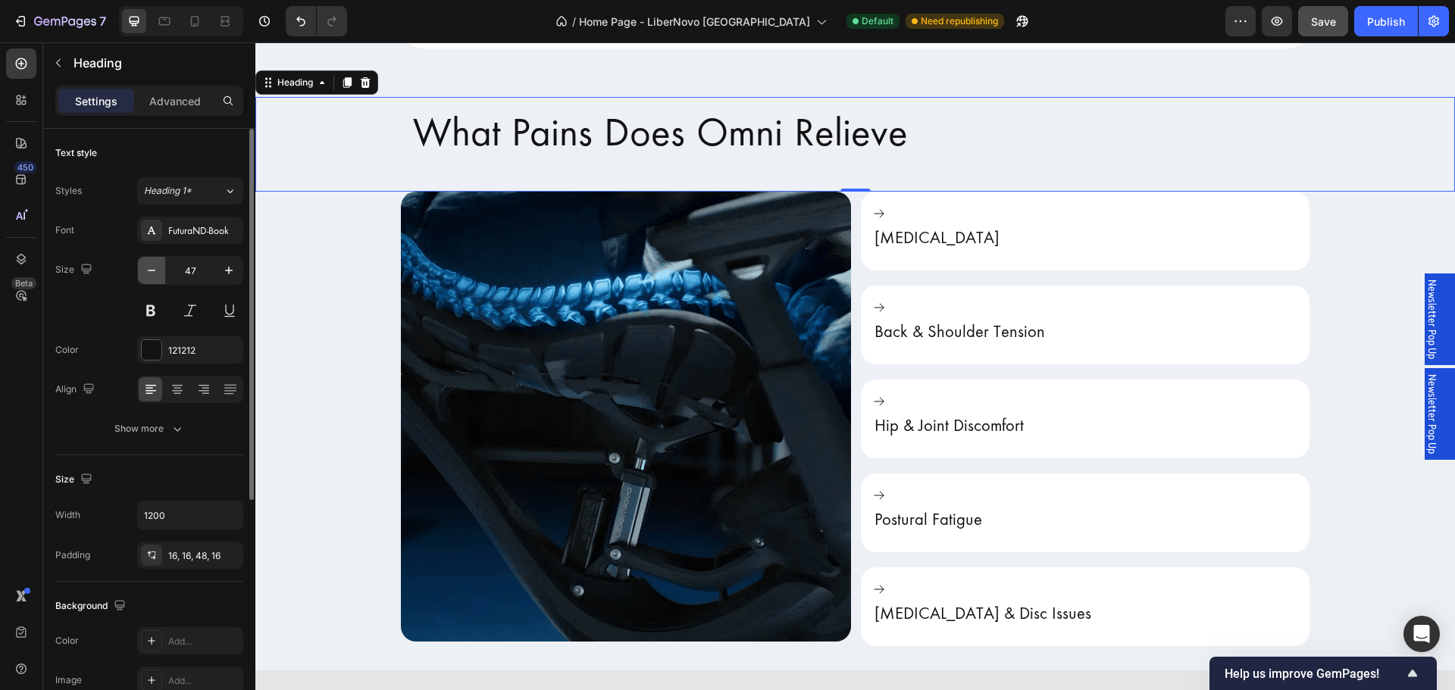
click at [154, 275] on icon "button" at bounding box center [151, 270] width 15 height 15
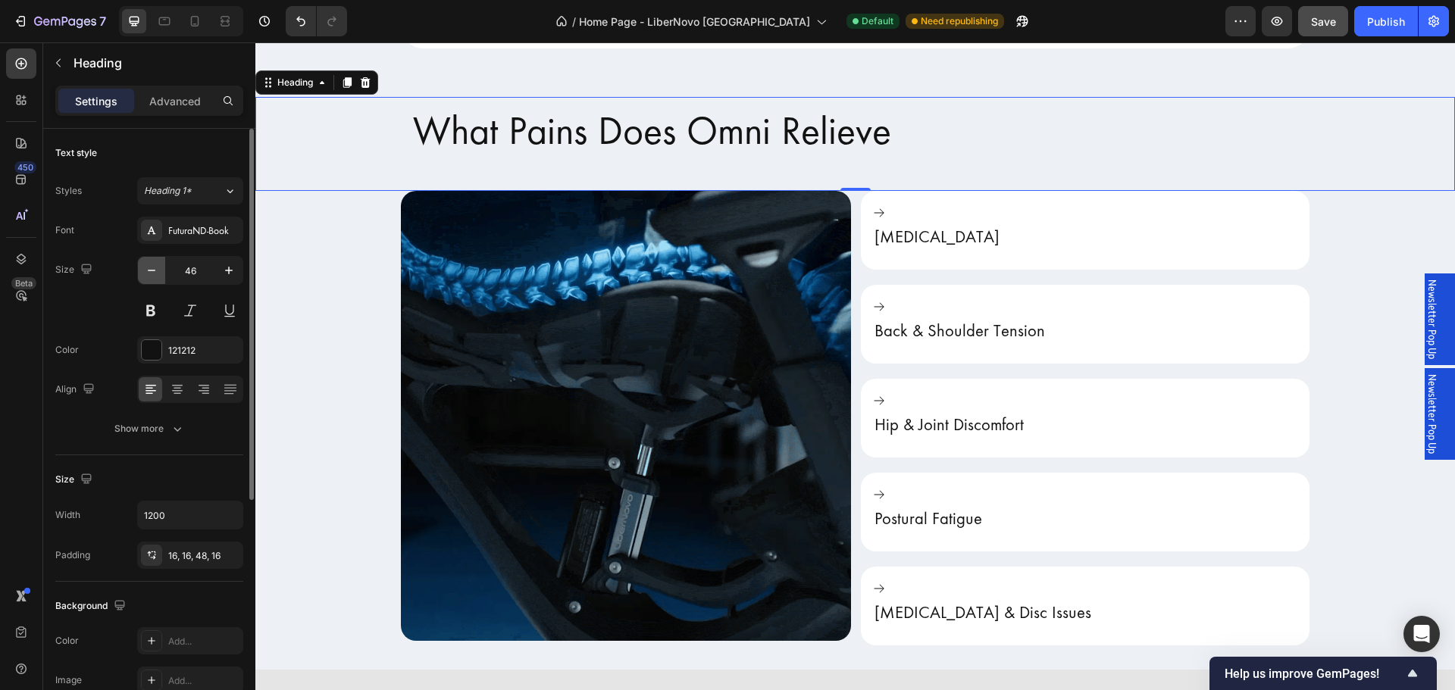
click at [154, 275] on icon "button" at bounding box center [151, 270] width 15 height 15
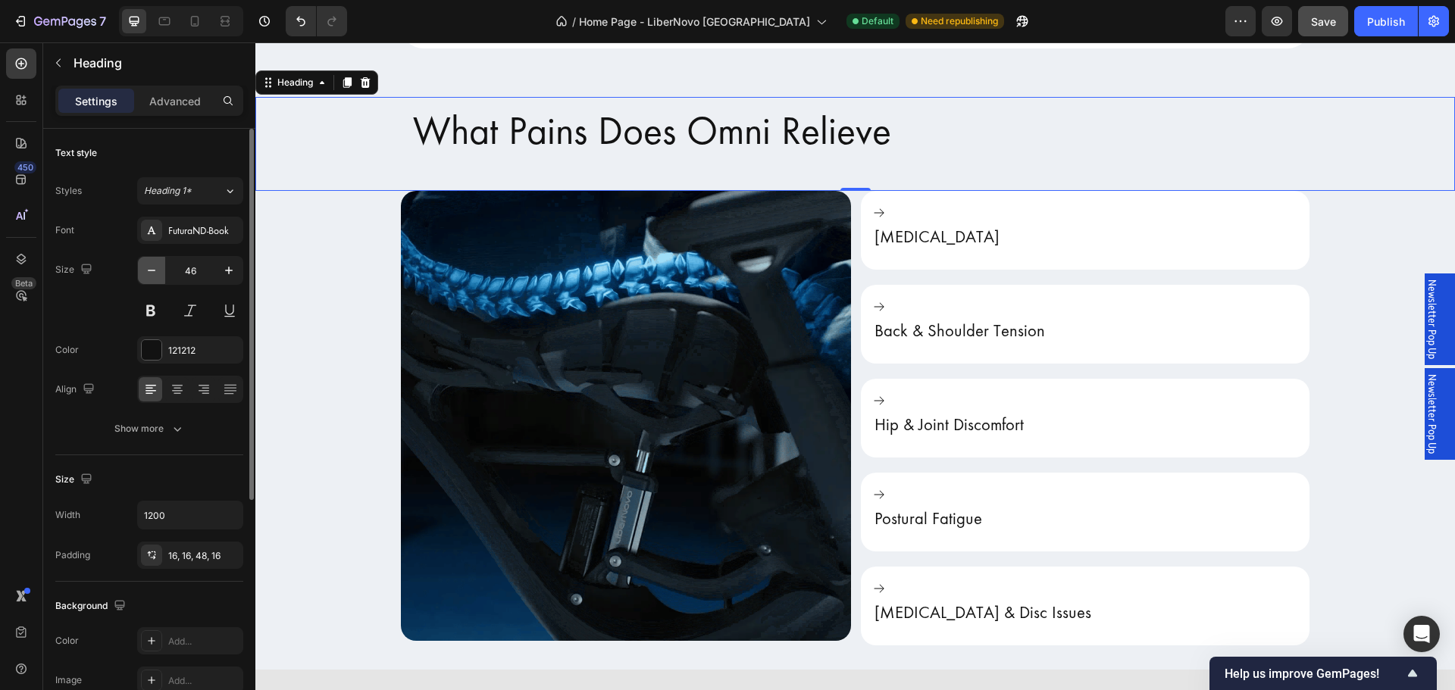
type input "45"
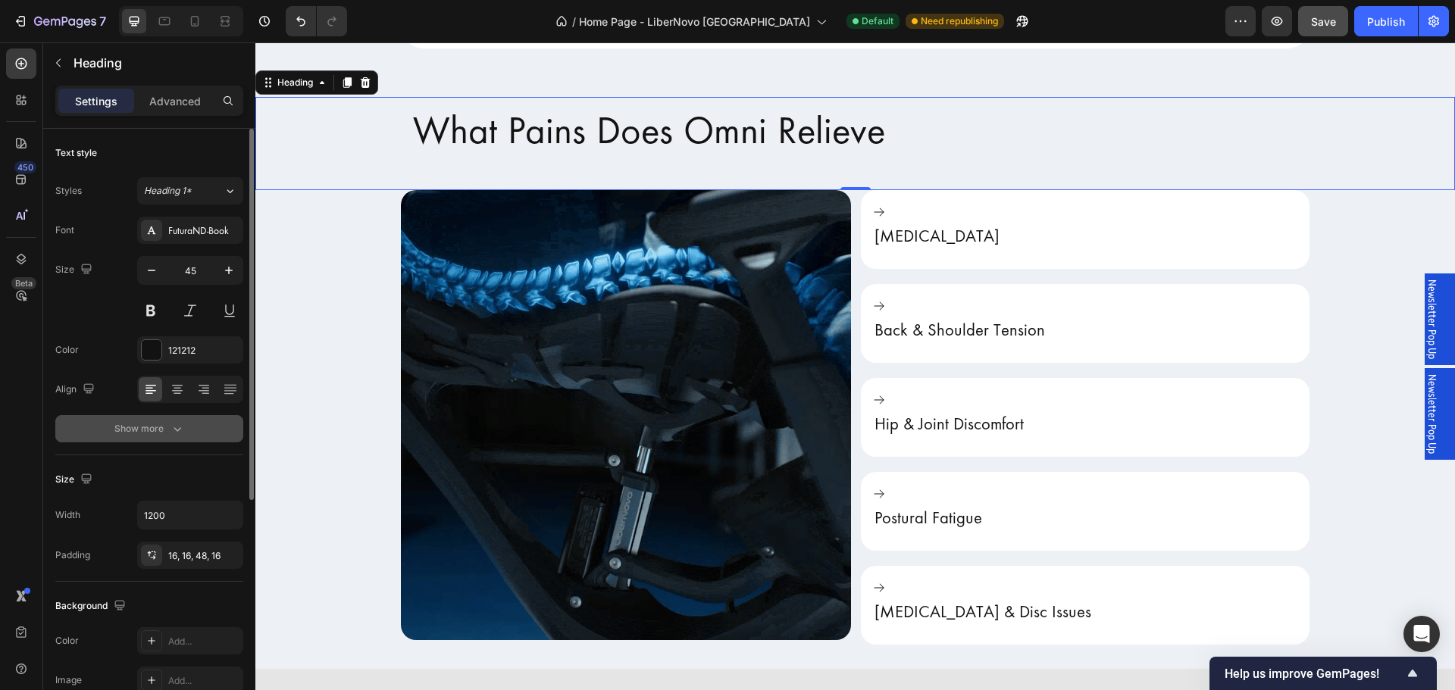
click at [161, 435] on div "Show more" at bounding box center [149, 428] width 70 height 15
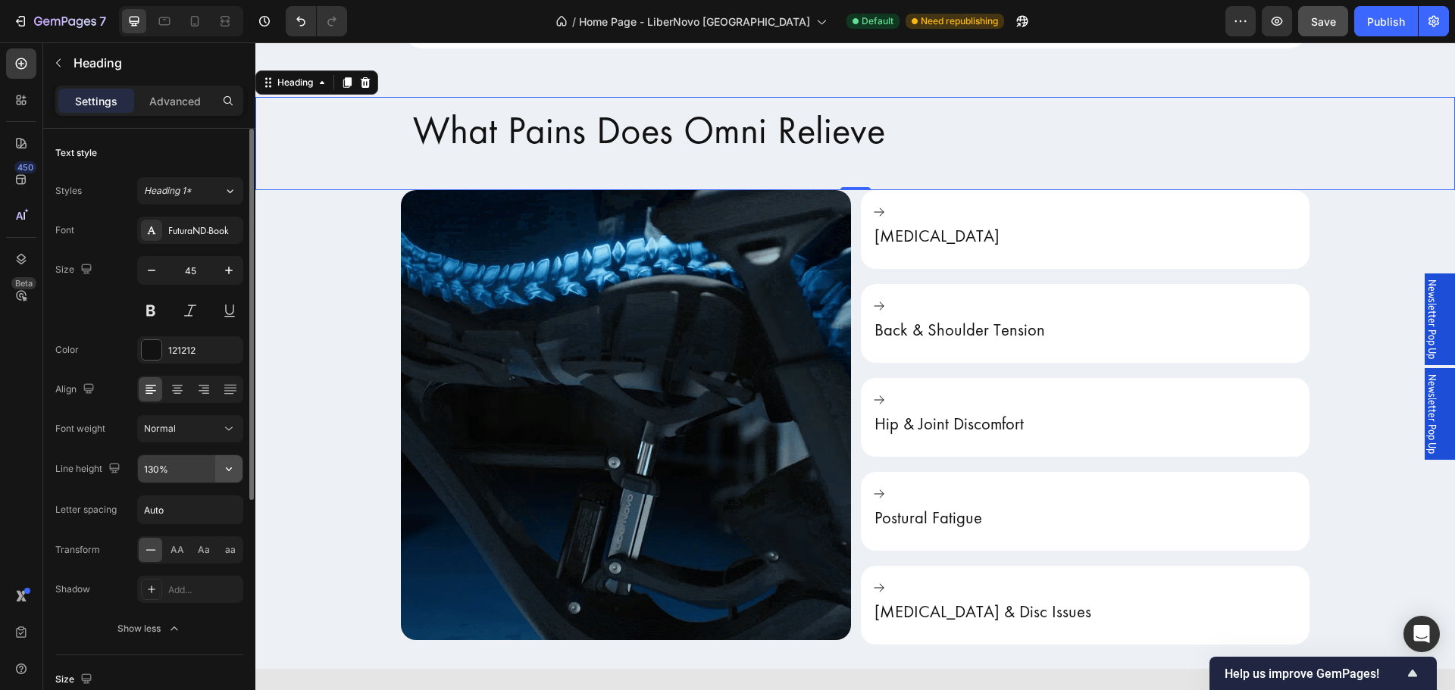
click at [221, 471] on button "button" at bounding box center [228, 469] width 27 height 27
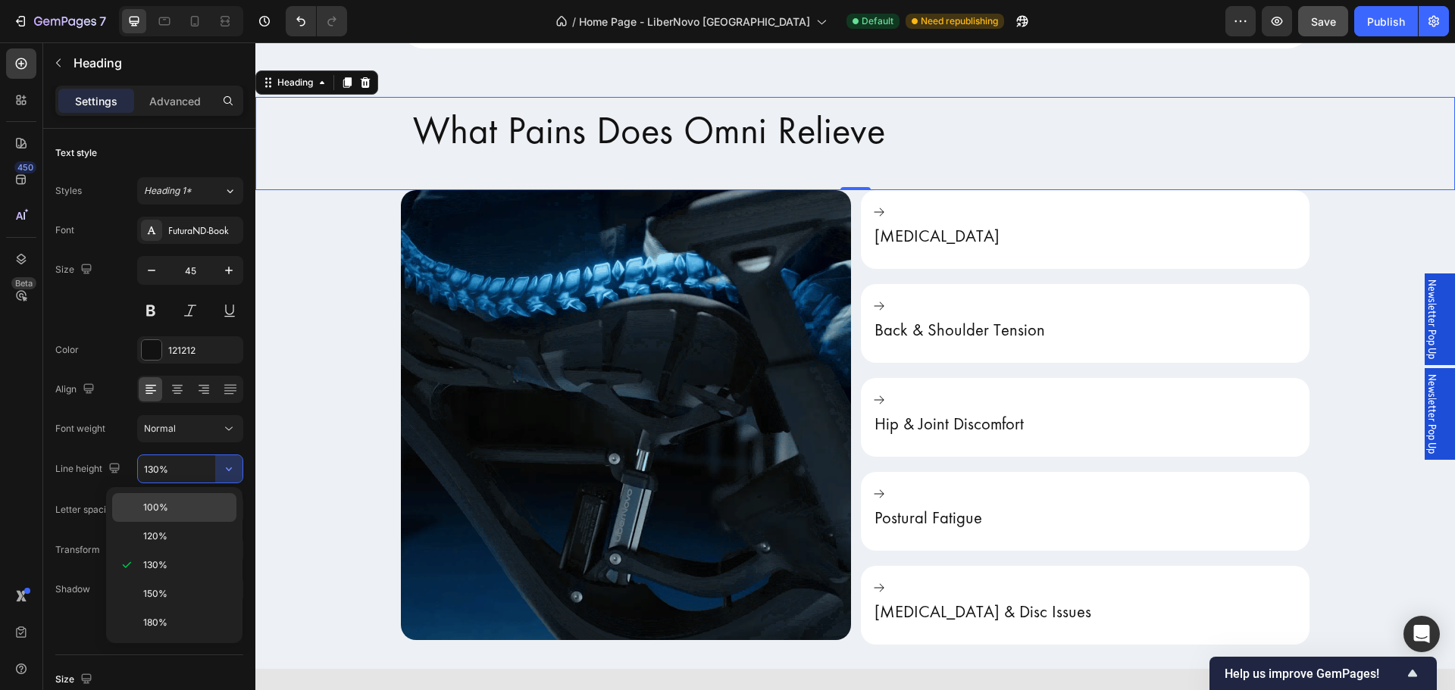
click at [204, 504] on p "100%" at bounding box center [186, 508] width 86 height 14
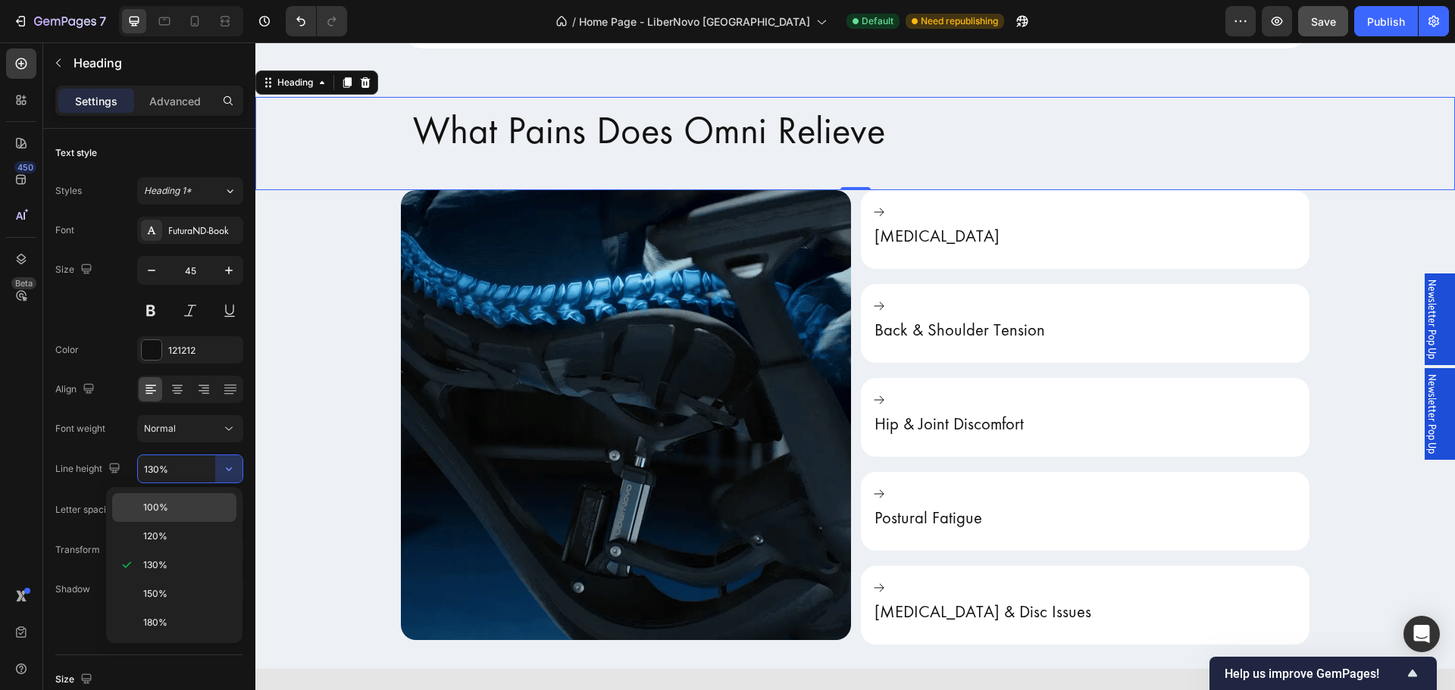
type input "100%"
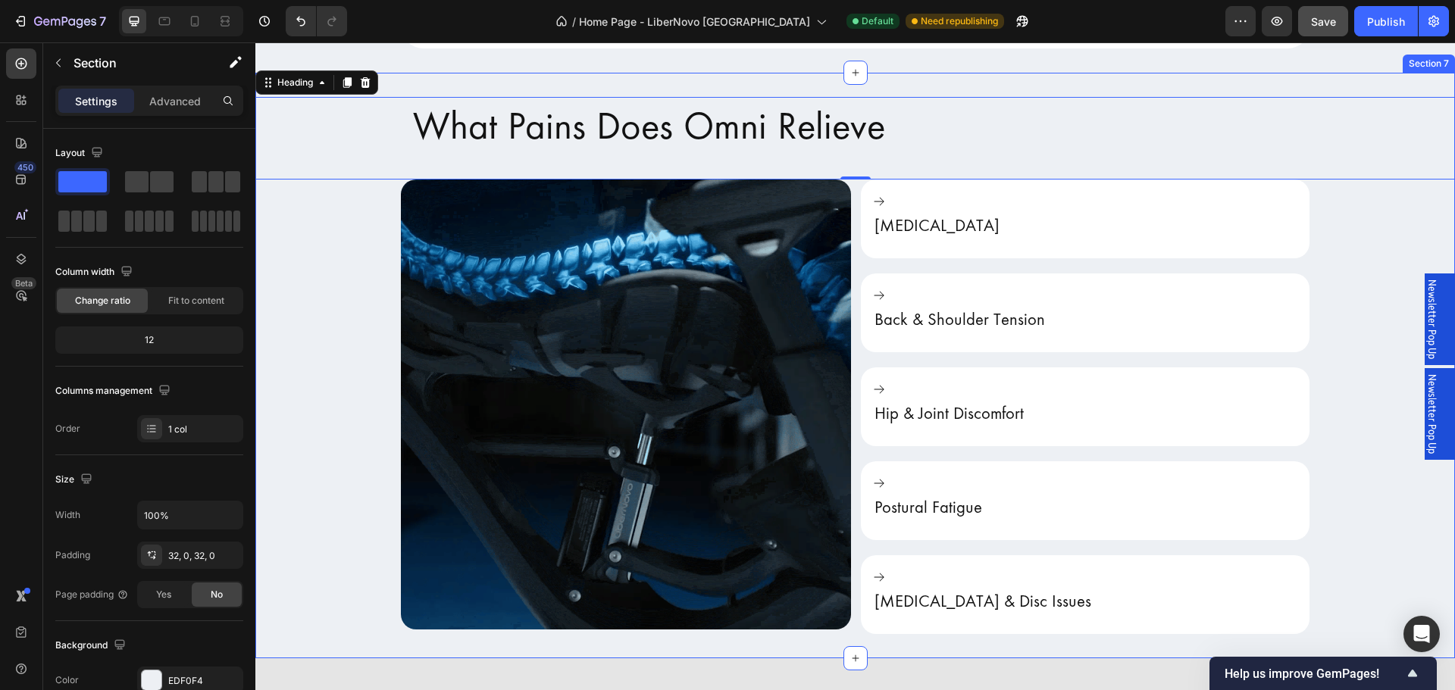
click at [285, 432] on div "What Pains Does Omni Relieve Heading 0 Image Neck Stiffness Back & Shoulder Ten…" at bounding box center [855, 365] width 1200 height 537
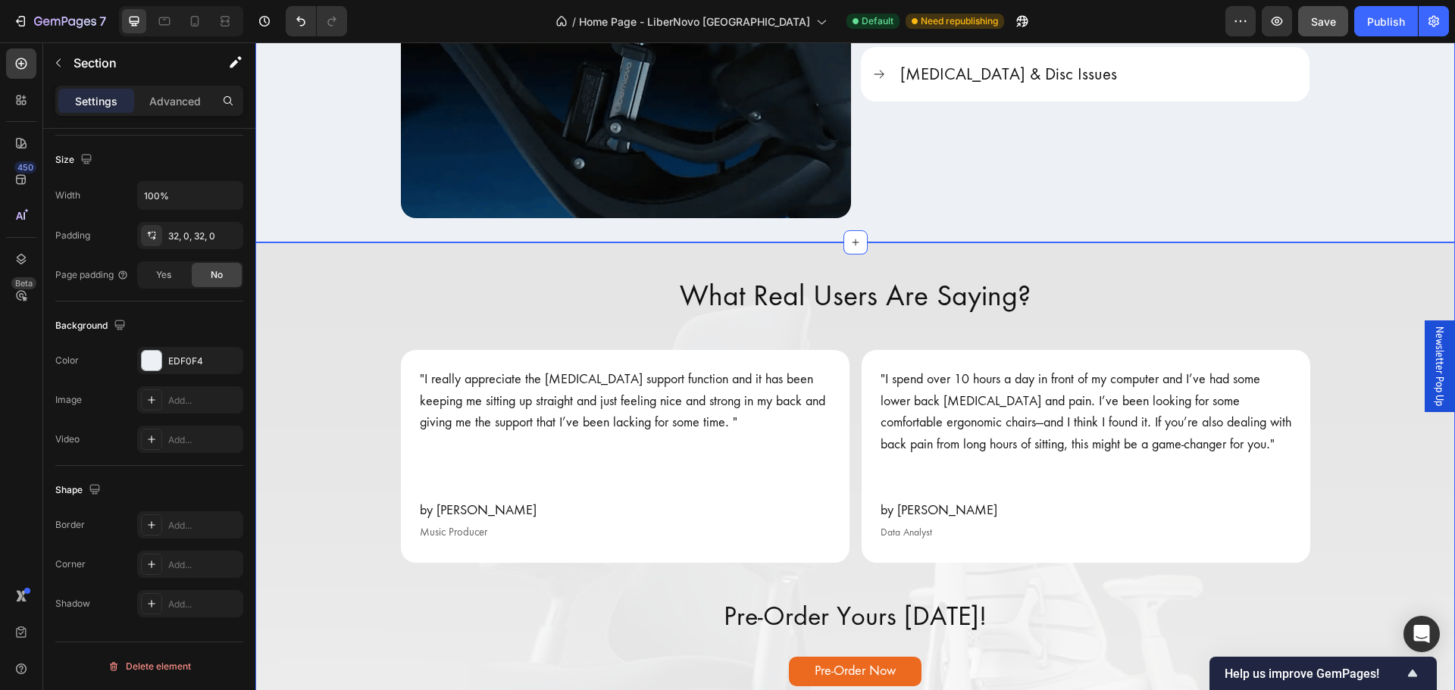
scroll to position [2880, 0]
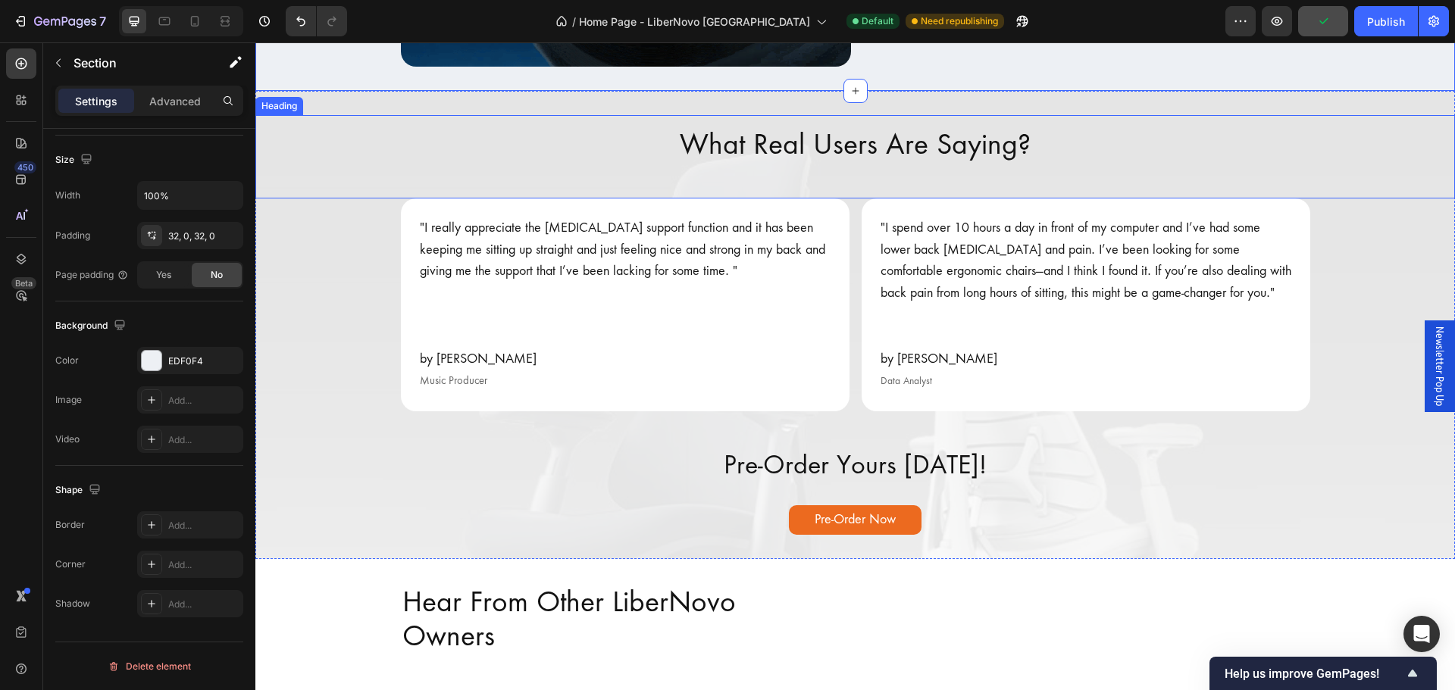
click at [654, 146] on div "What Real Users Are Saying?" at bounding box center [855, 156] width 1200 height 83
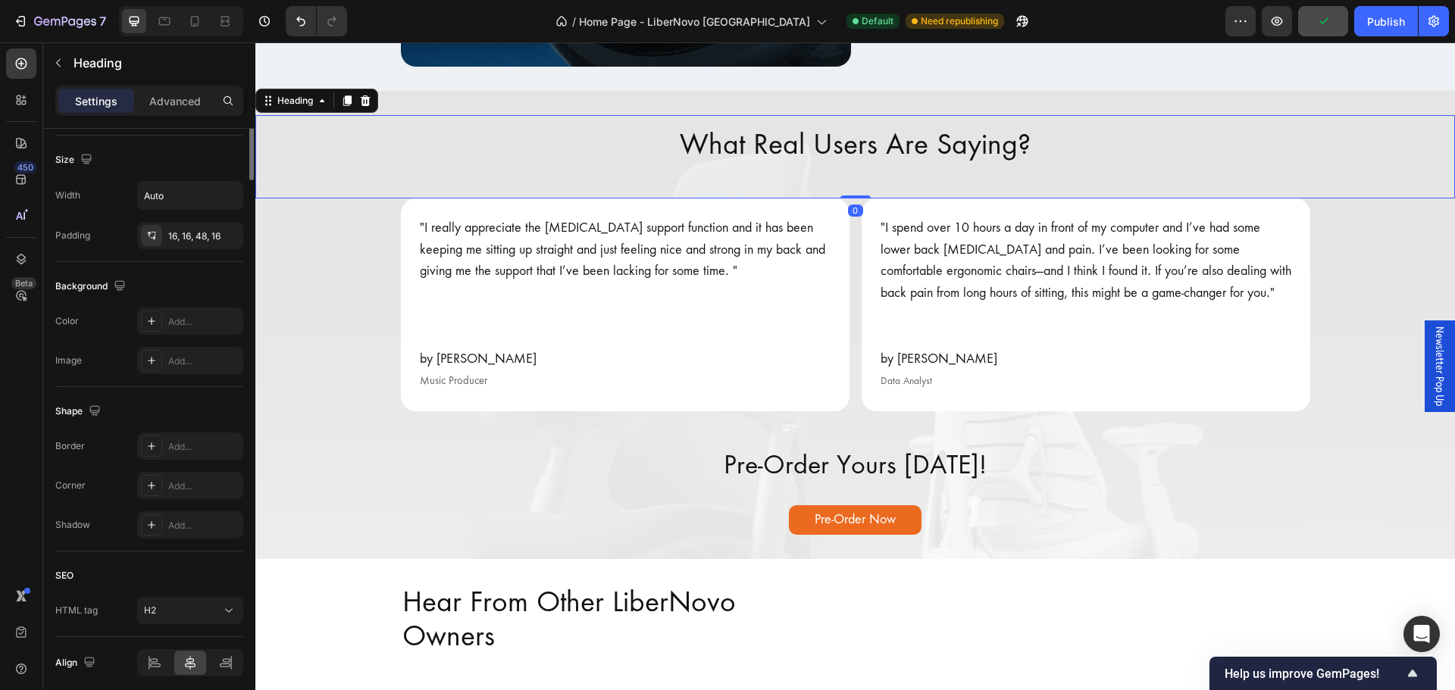
scroll to position [0, 0]
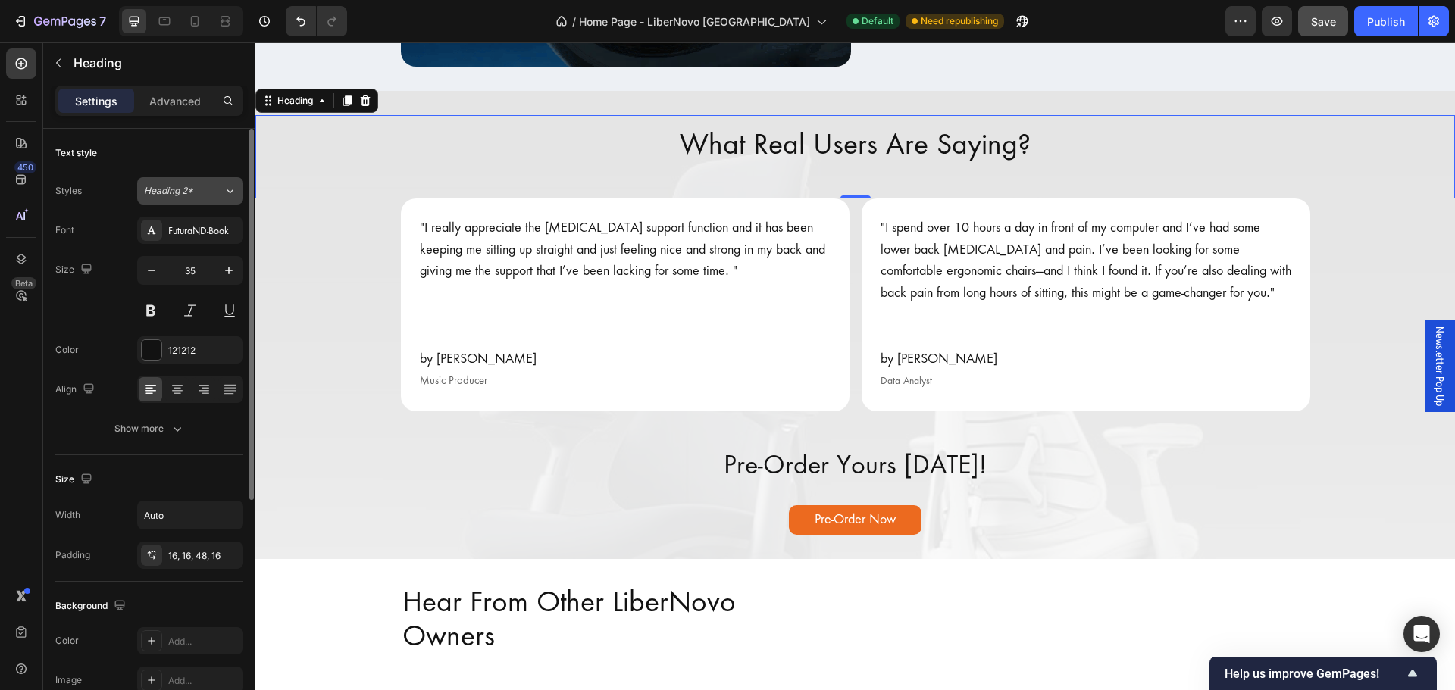
click at [240, 184] on button "Heading 2*" at bounding box center [190, 190] width 106 height 27
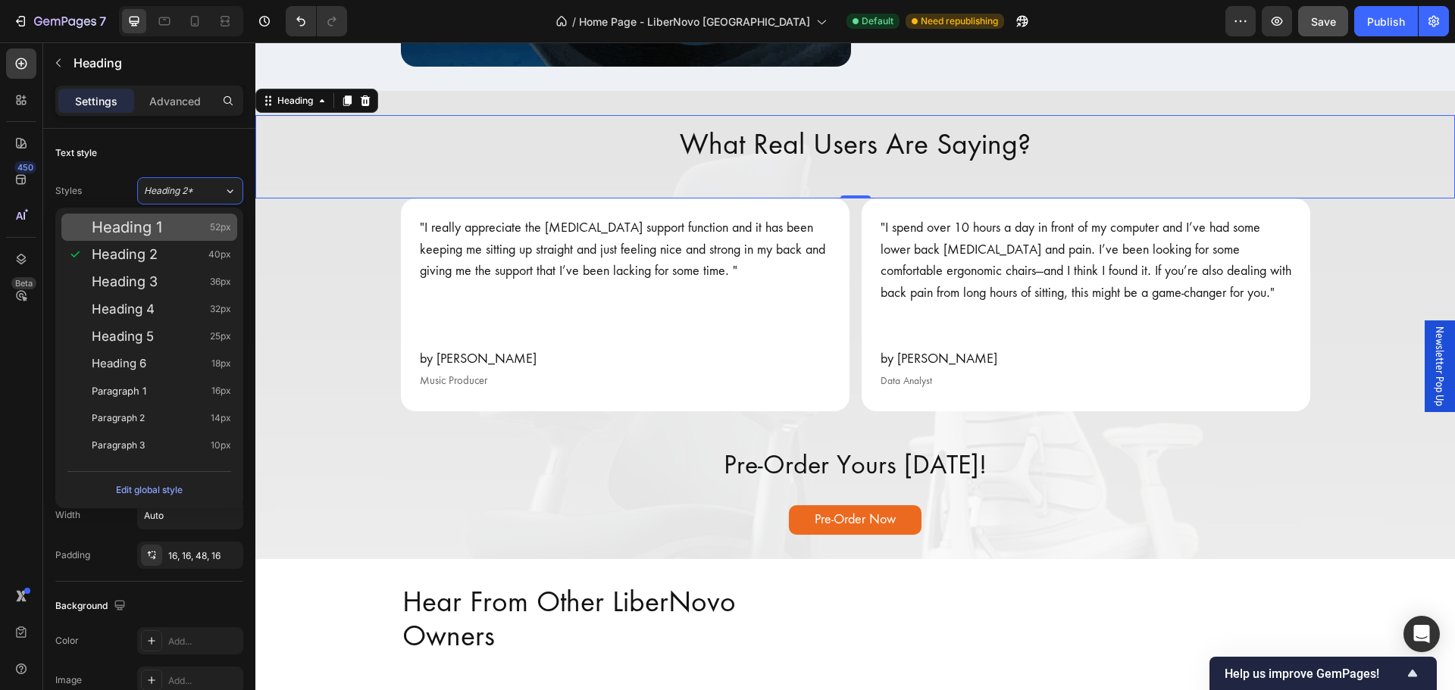
click at [187, 226] on div "Heading 1 52px" at bounding box center [161, 227] width 139 height 15
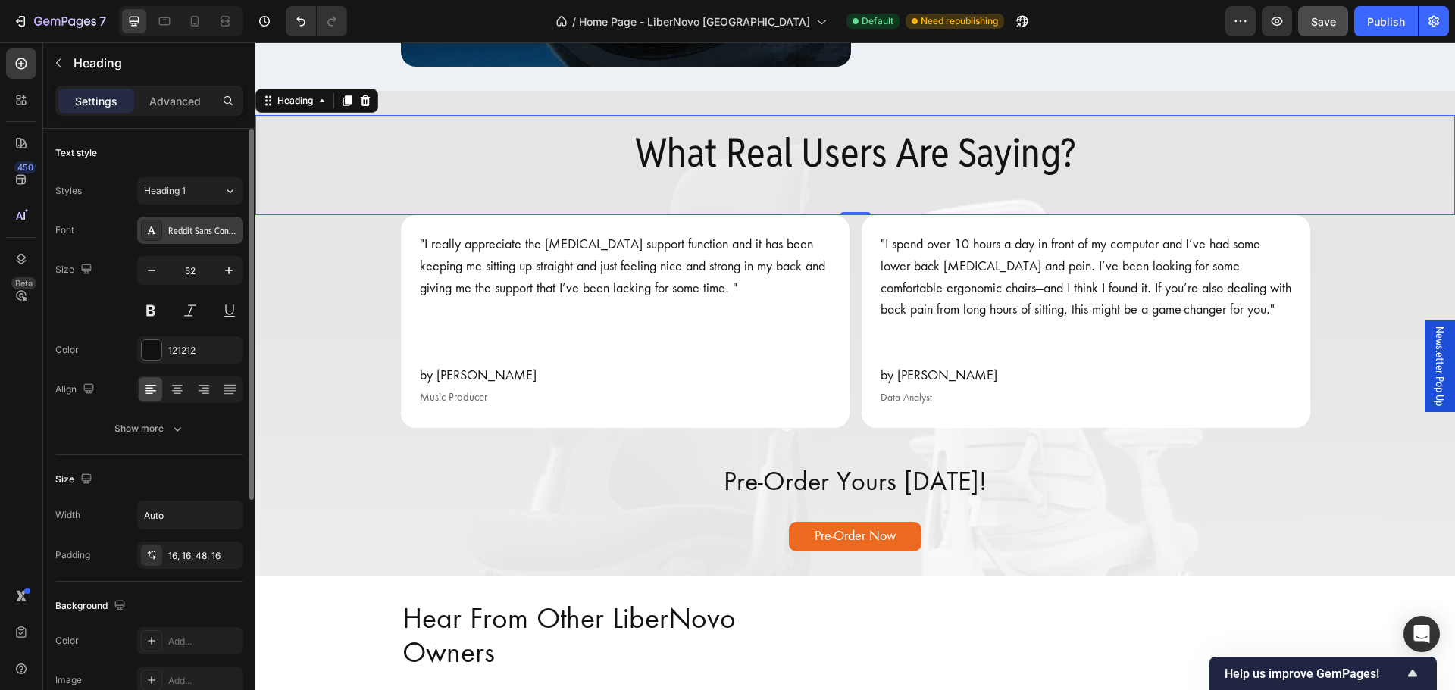
click at [183, 235] on div "Reddit Sans Condensed" at bounding box center [203, 231] width 71 height 14
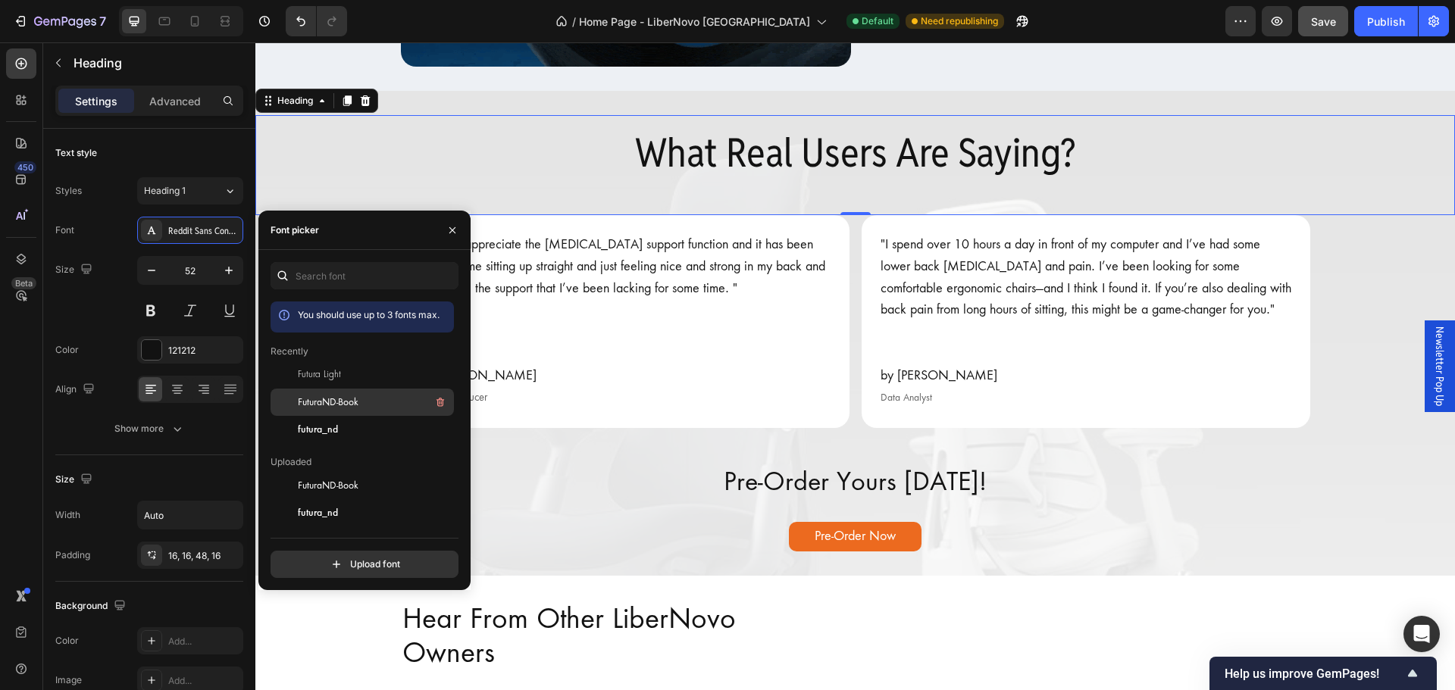
click at [332, 403] on span "FuturaND-Book" at bounding box center [328, 403] width 61 height 14
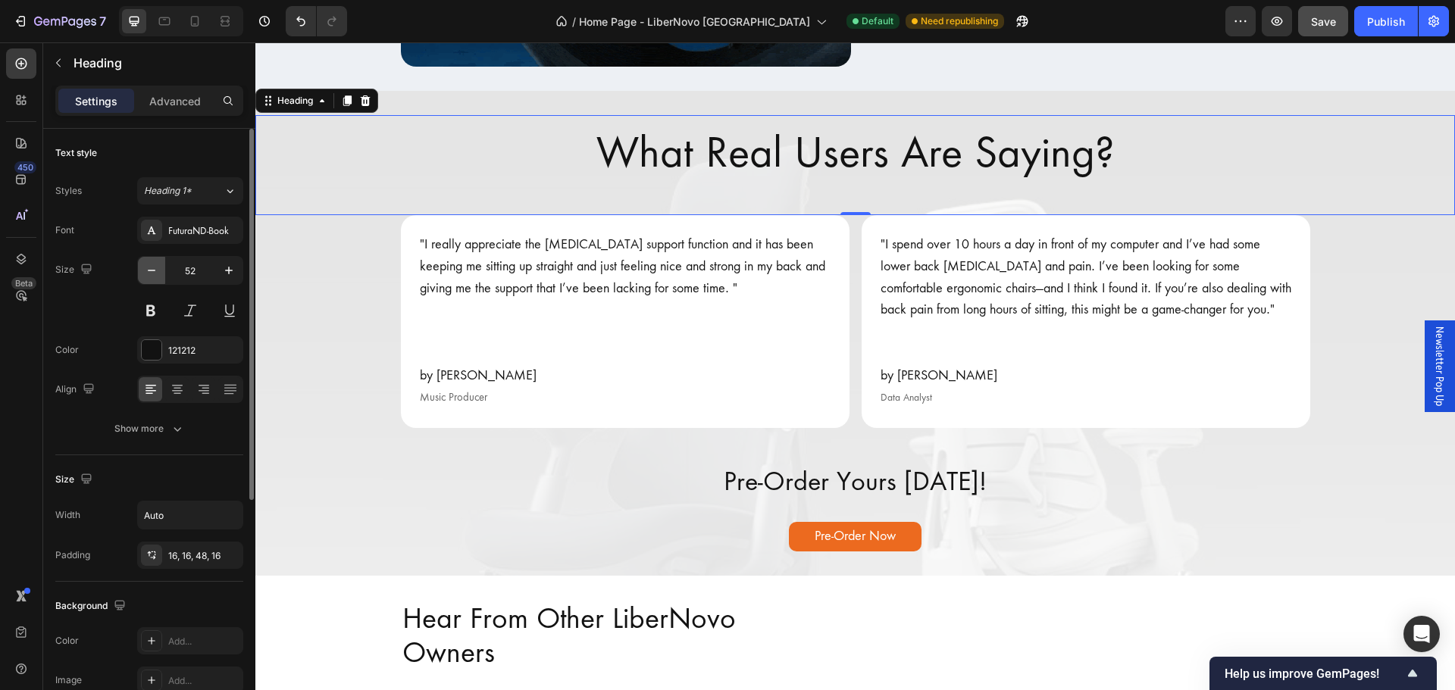
click at [152, 273] on icon "button" at bounding box center [151, 270] width 15 height 15
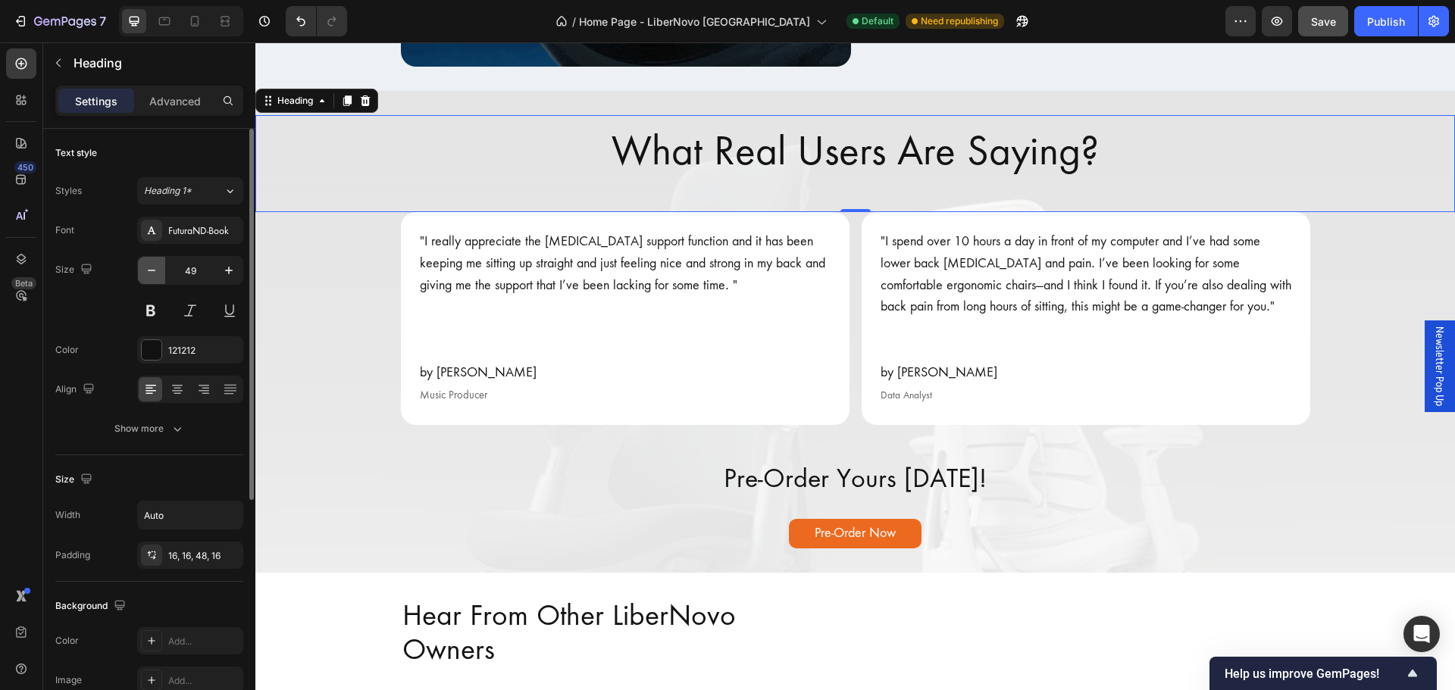
click at [152, 273] on icon "button" at bounding box center [151, 270] width 15 height 15
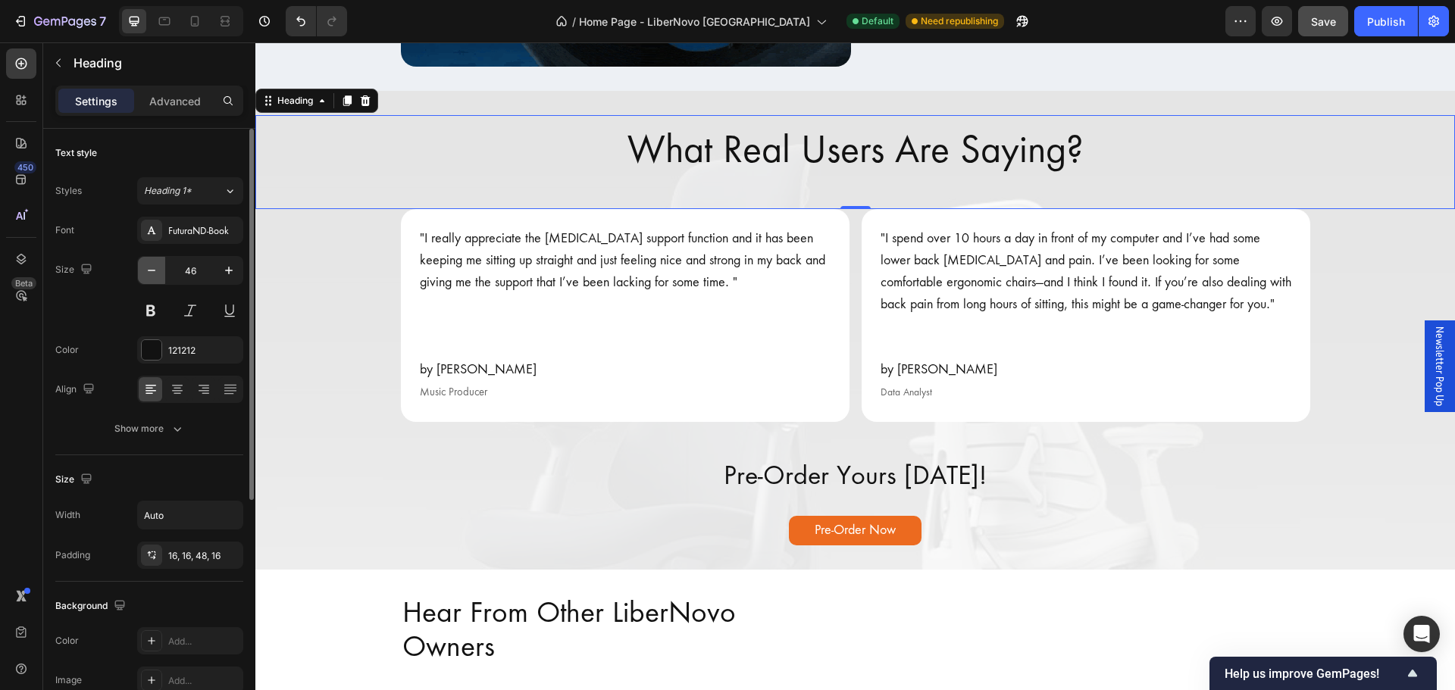
click at [152, 273] on icon "button" at bounding box center [151, 270] width 15 height 15
type input "45"
click at [149, 428] on div "Show more" at bounding box center [149, 428] width 70 height 15
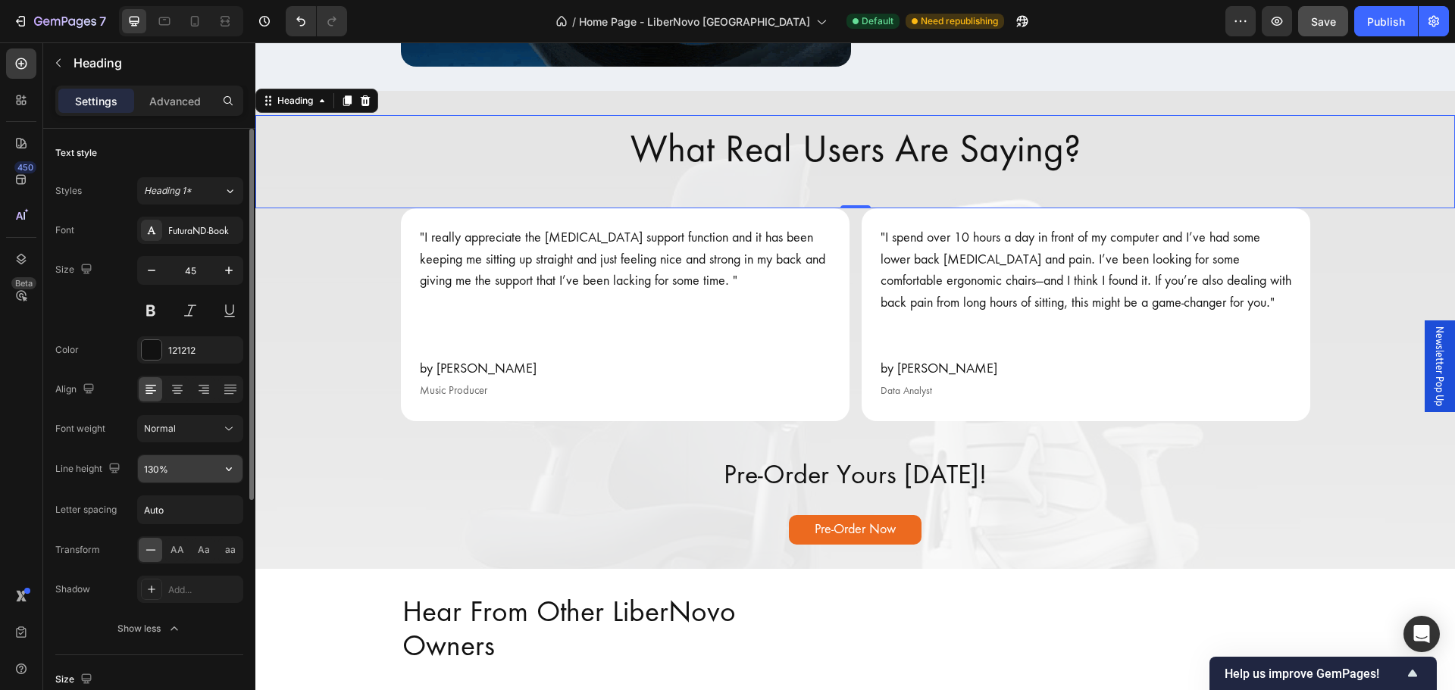
click at [171, 472] on input "130%" at bounding box center [190, 469] width 105 height 27
click at [227, 469] on icon "button" at bounding box center [228, 469] width 15 height 15
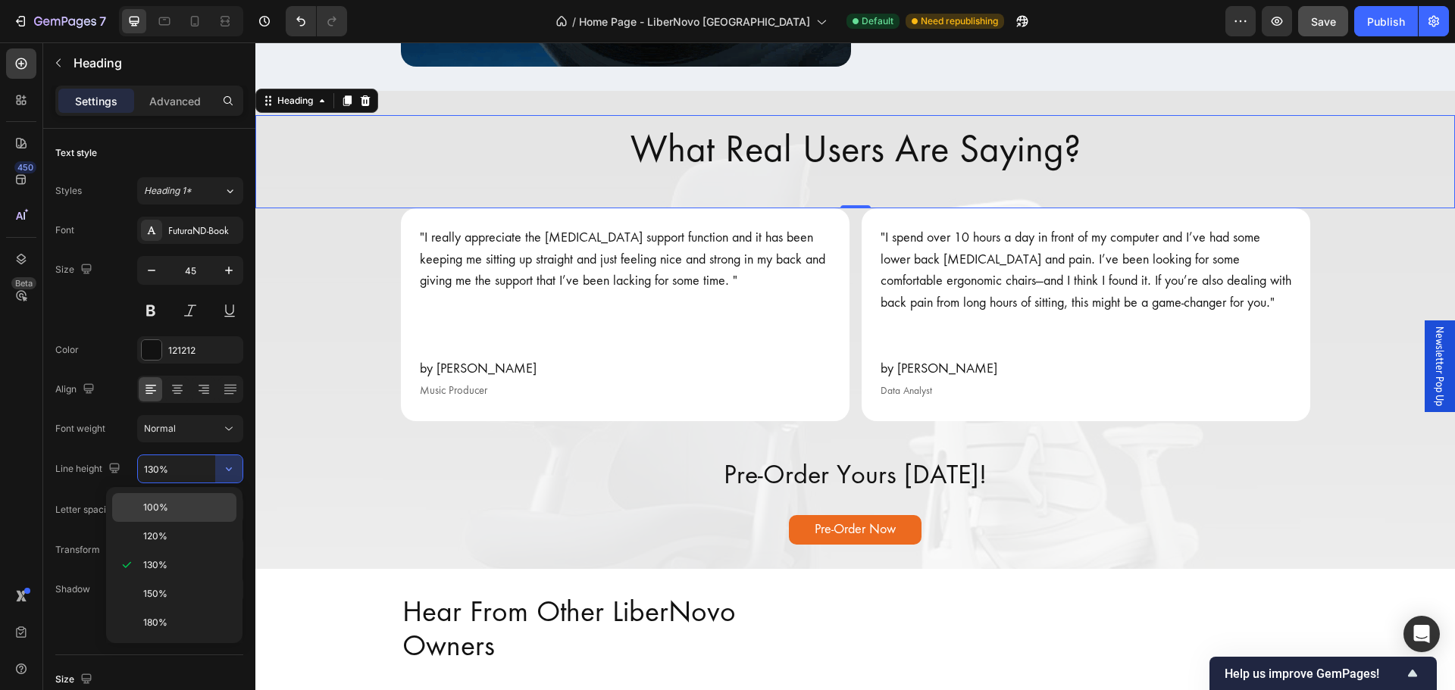
click at [224, 497] on div "100%" at bounding box center [174, 507] width 124 height 29
type input "100%"
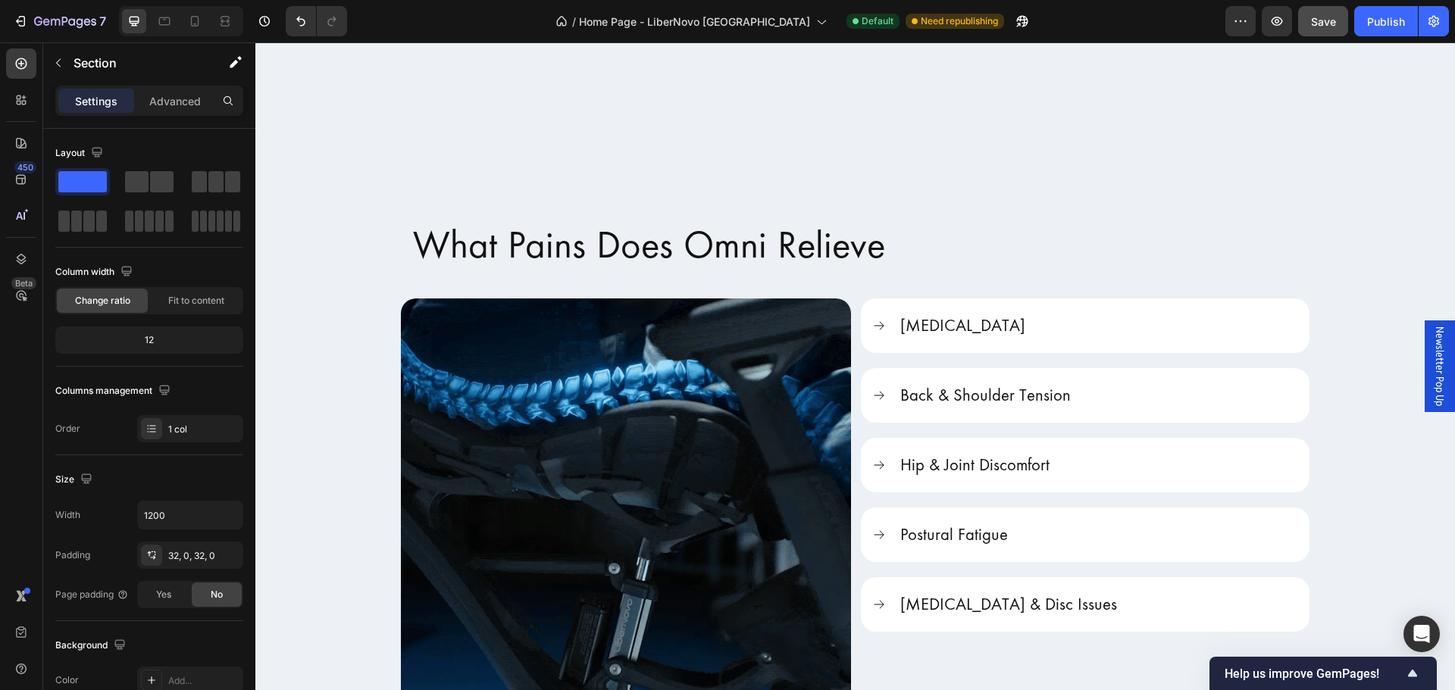
scroll to position [2729, 0]
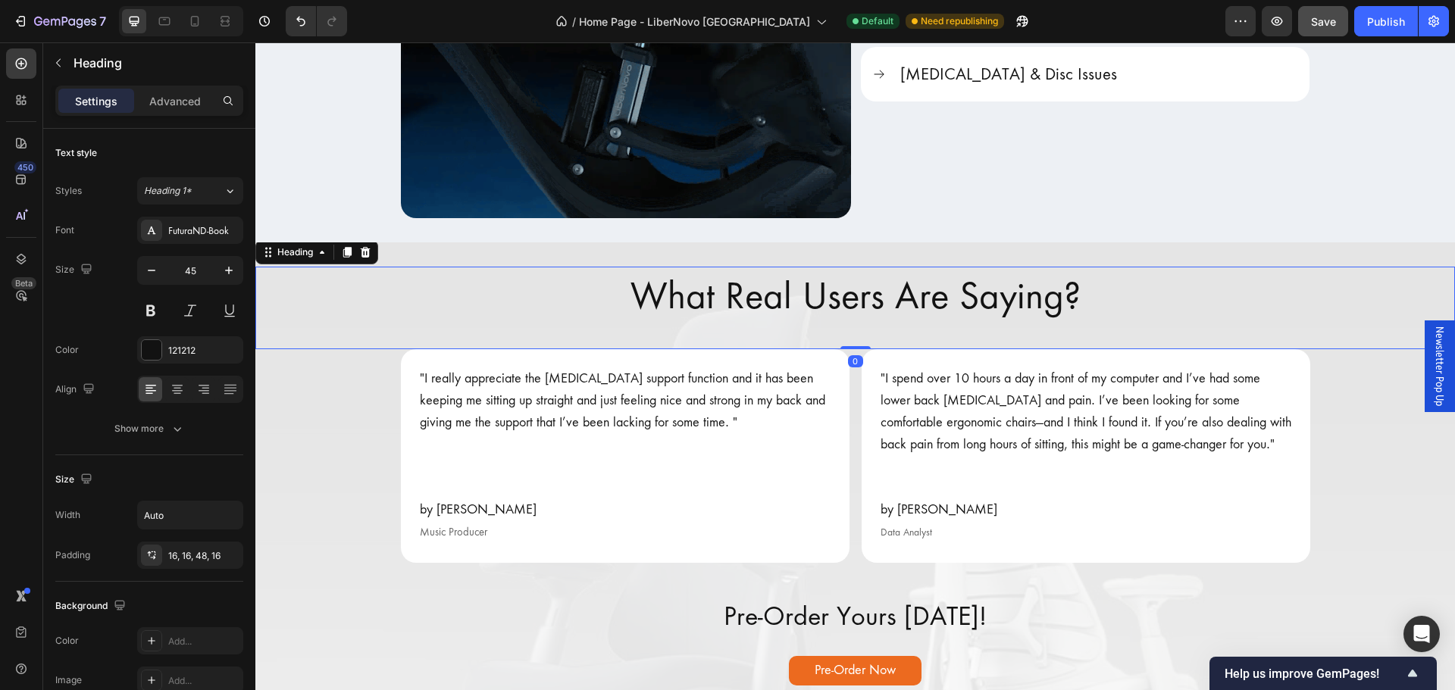
click at [684, 286] on h2 "What Real Users Are Saying?" at bounding box center [855, 308] width 474 height 83
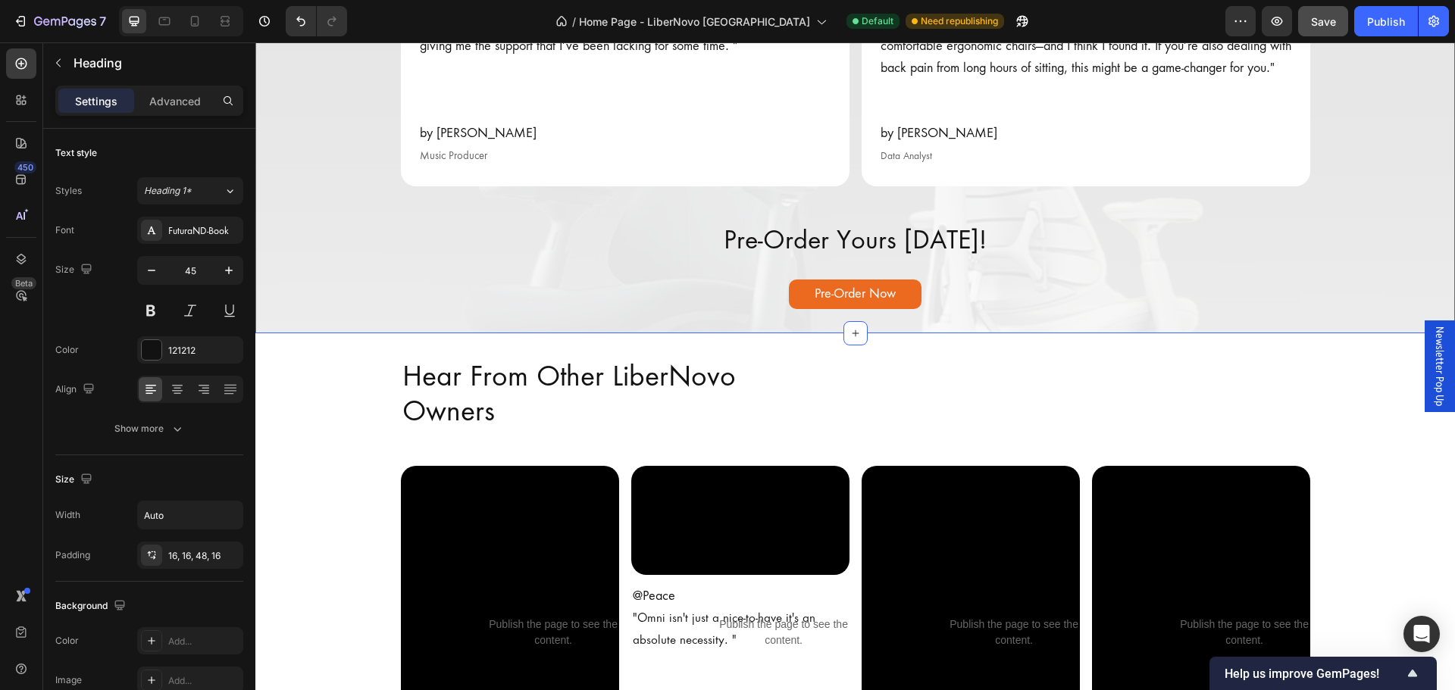
scroll to position [3108, 0]
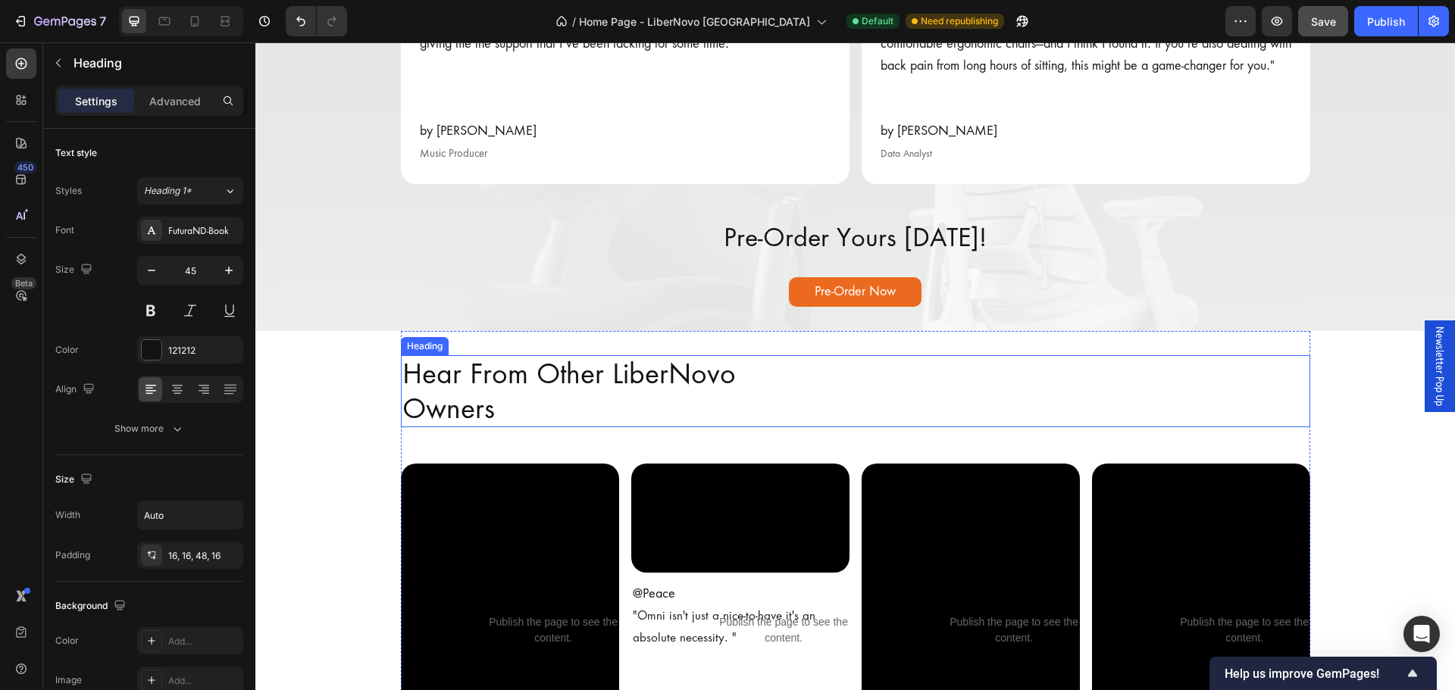
click at [613, 396] on h2 "Hear From Other LiberNovo Owners" at bounding box center [856, 391] width 910 height 72
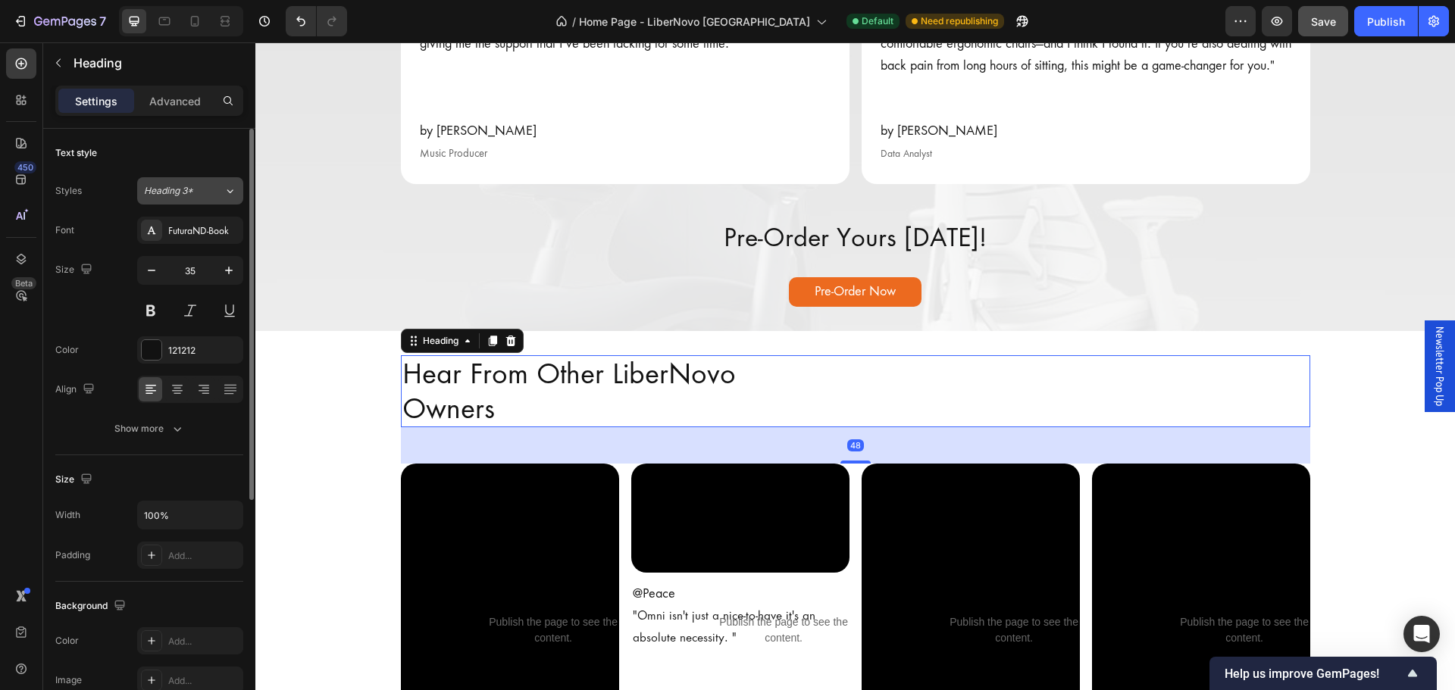
click at [221, 194] on div "Heading 3*" at bounding box center [184, 191] width 80 height 14
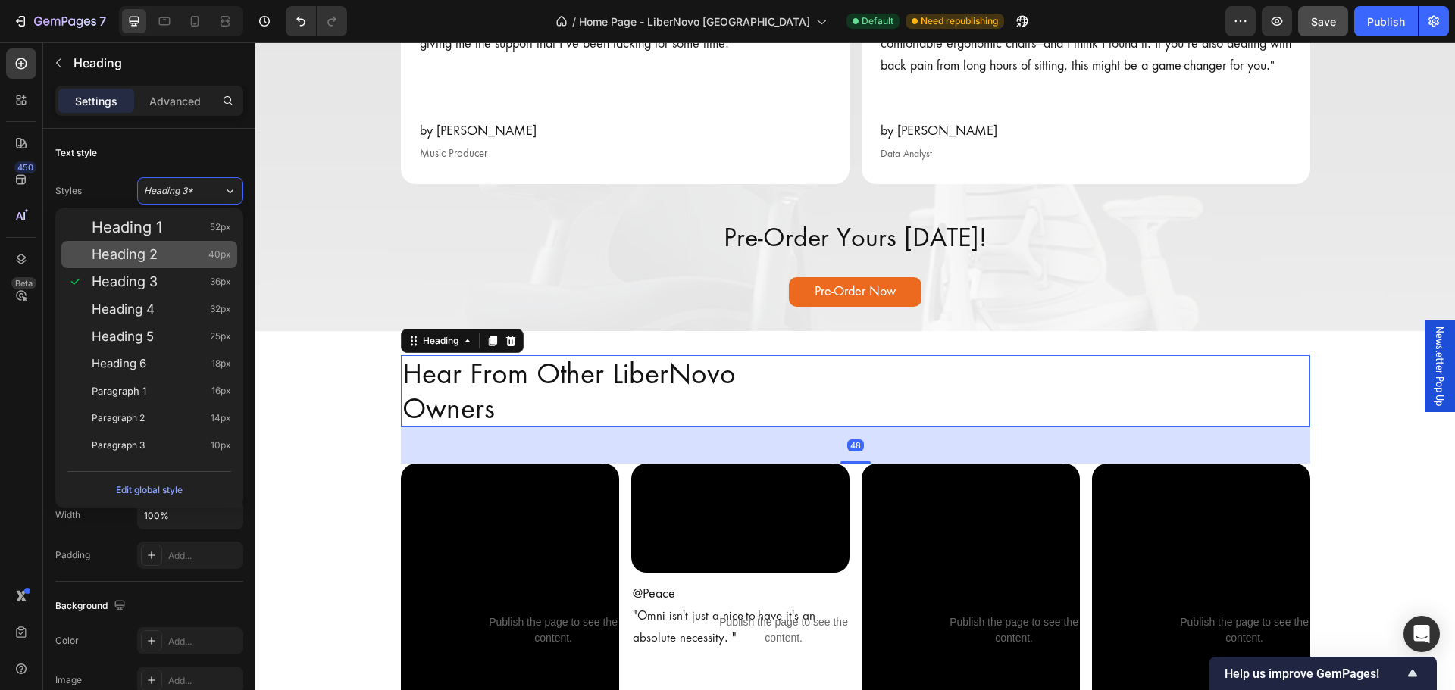
click at [218, 223] on span "52px" at bounding box center [220, 227] width 21 height 15
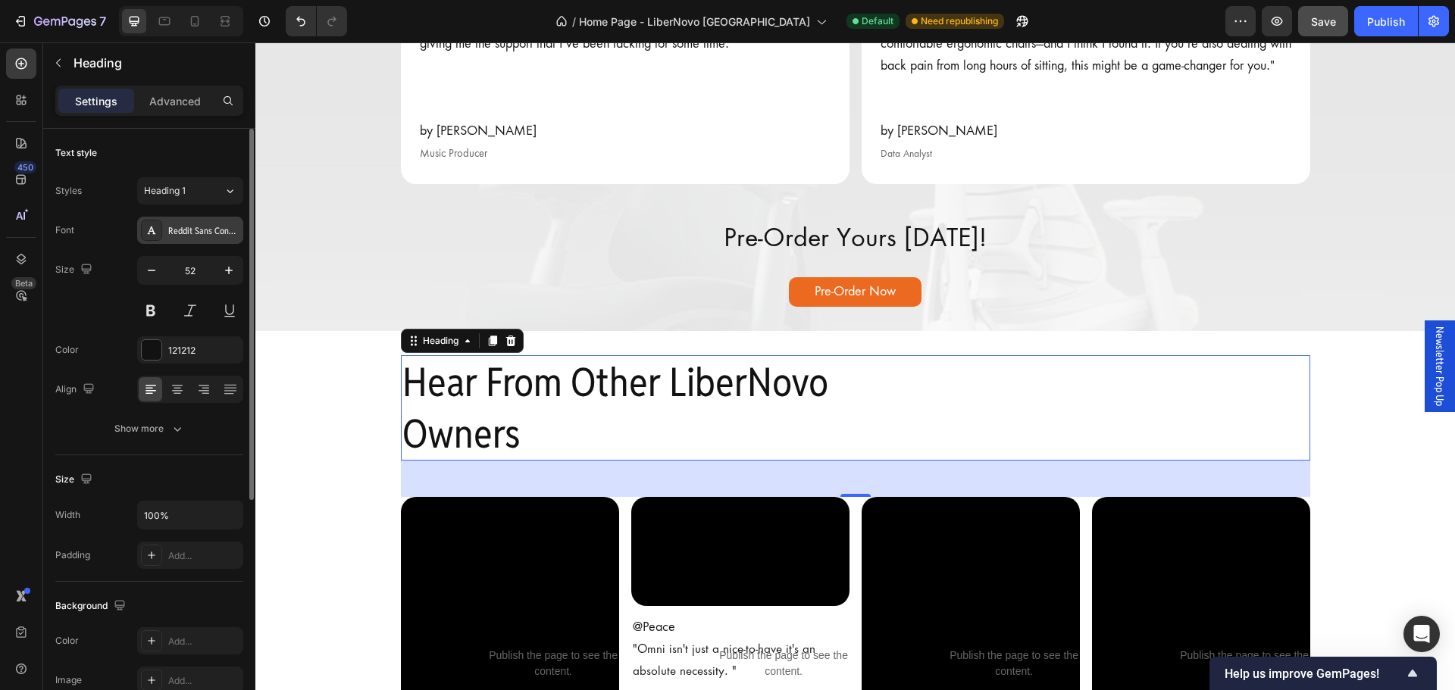
click at [226, 241] on div "Reddit Sans Condensed" at bounding box center [190, 230] width 106 height 27
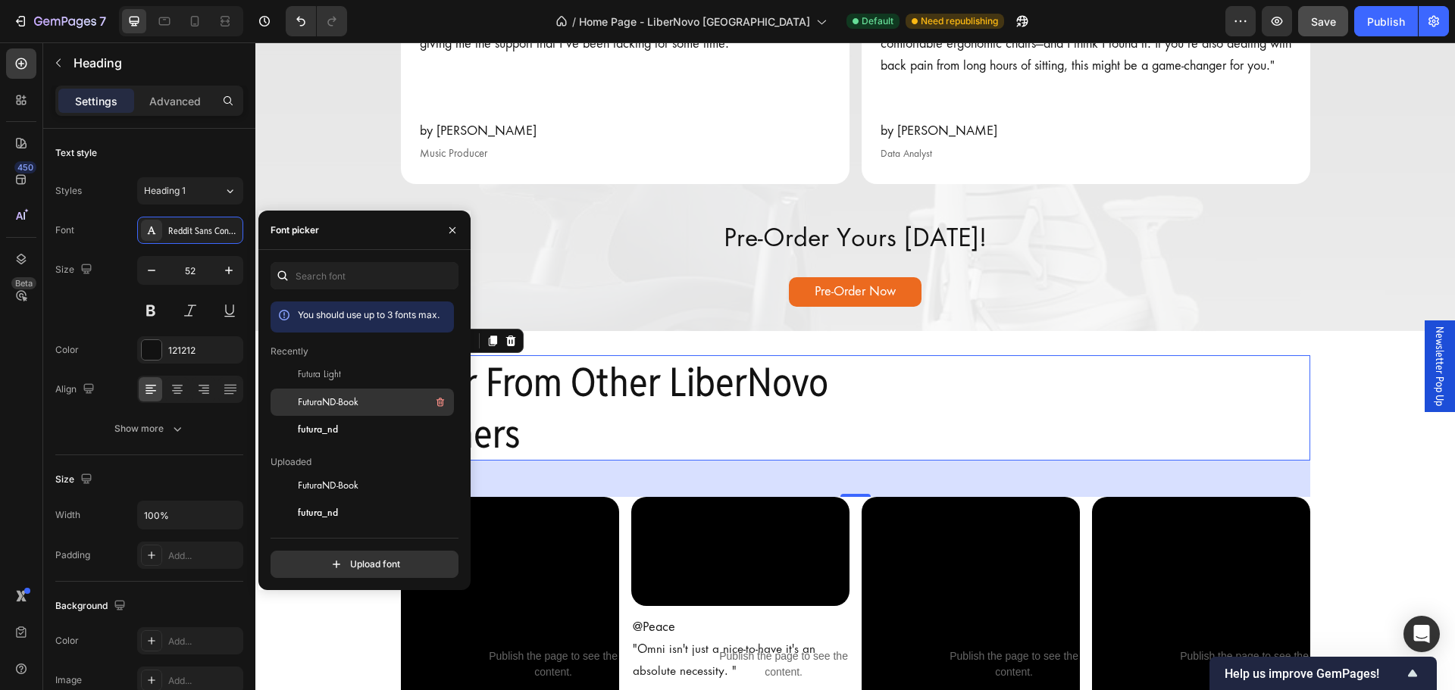
click at [340, 409] on div "FuturaND-Book" at bounding box center [374, 402] width 153 height 18
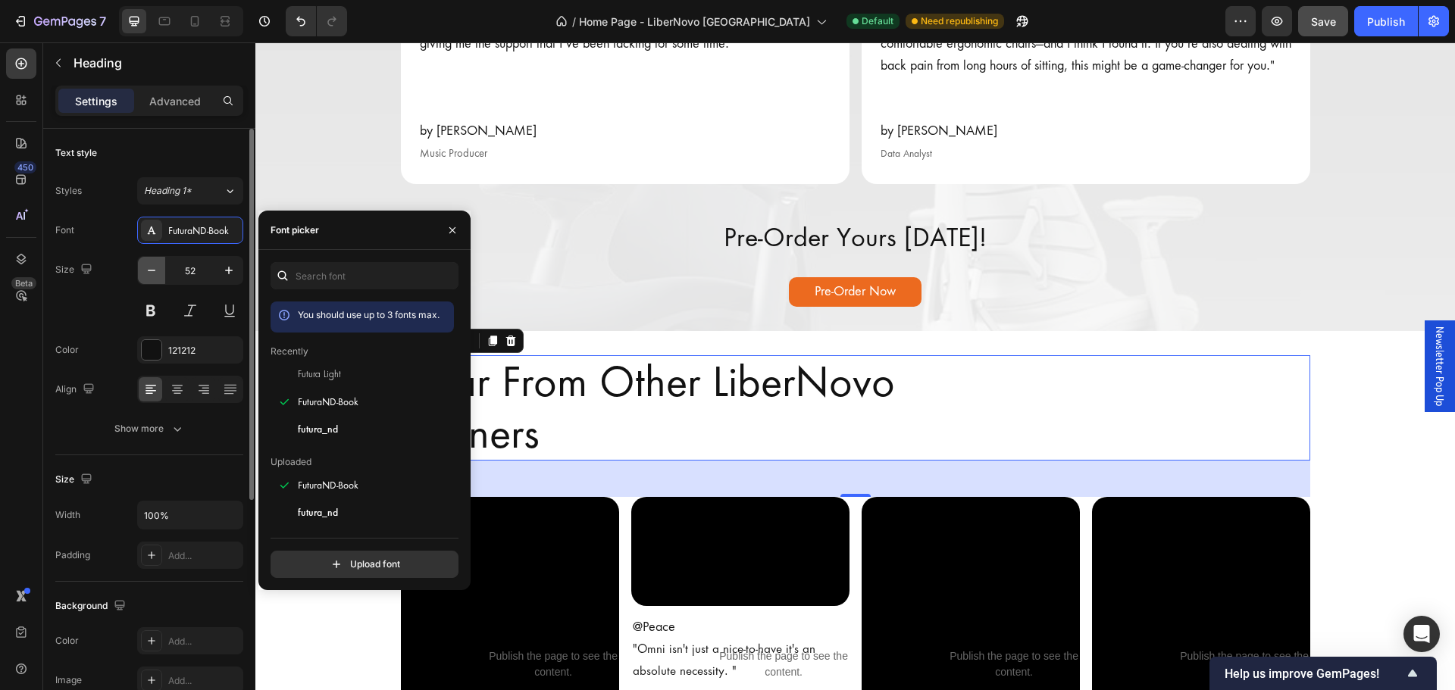
click at [158, 272] on icon "button" at bounding box center [151, 270] width 15 height 15
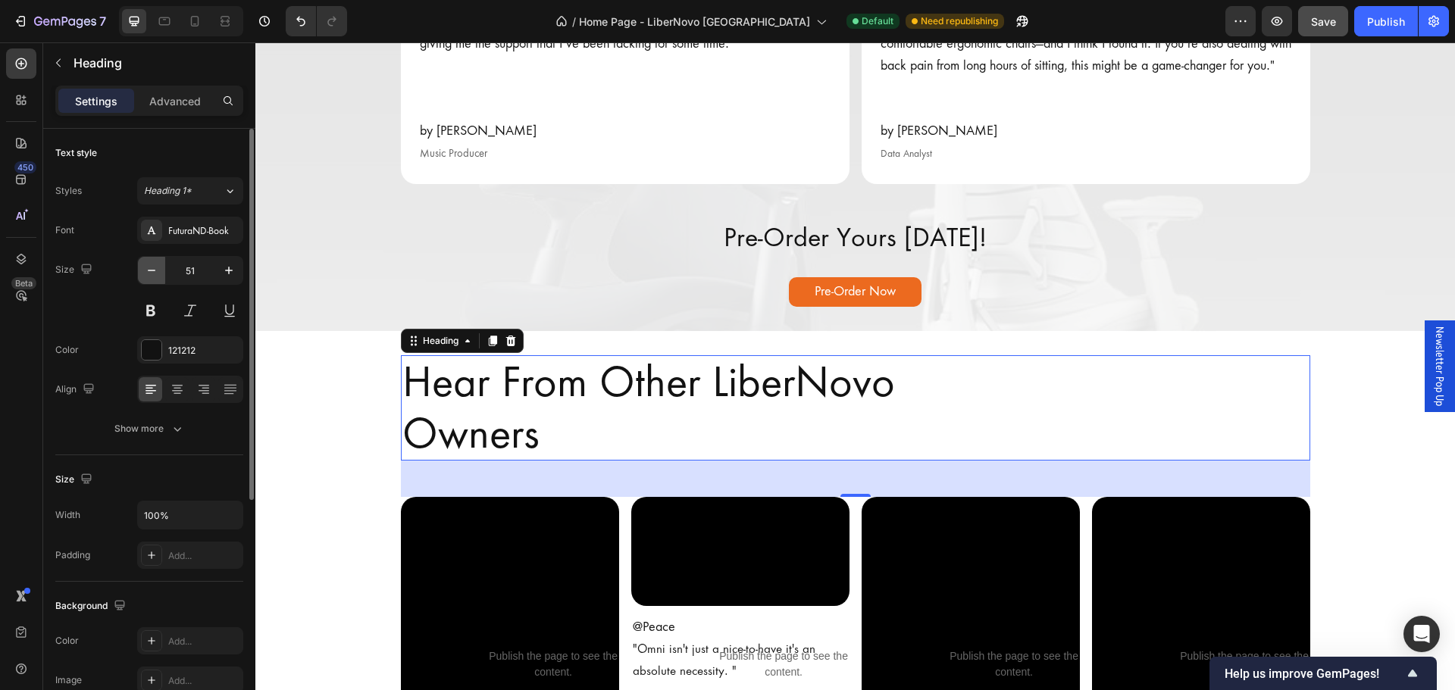
click at [158, 272] on icon "button" at bounding box center [151, 270] width 15 height 15
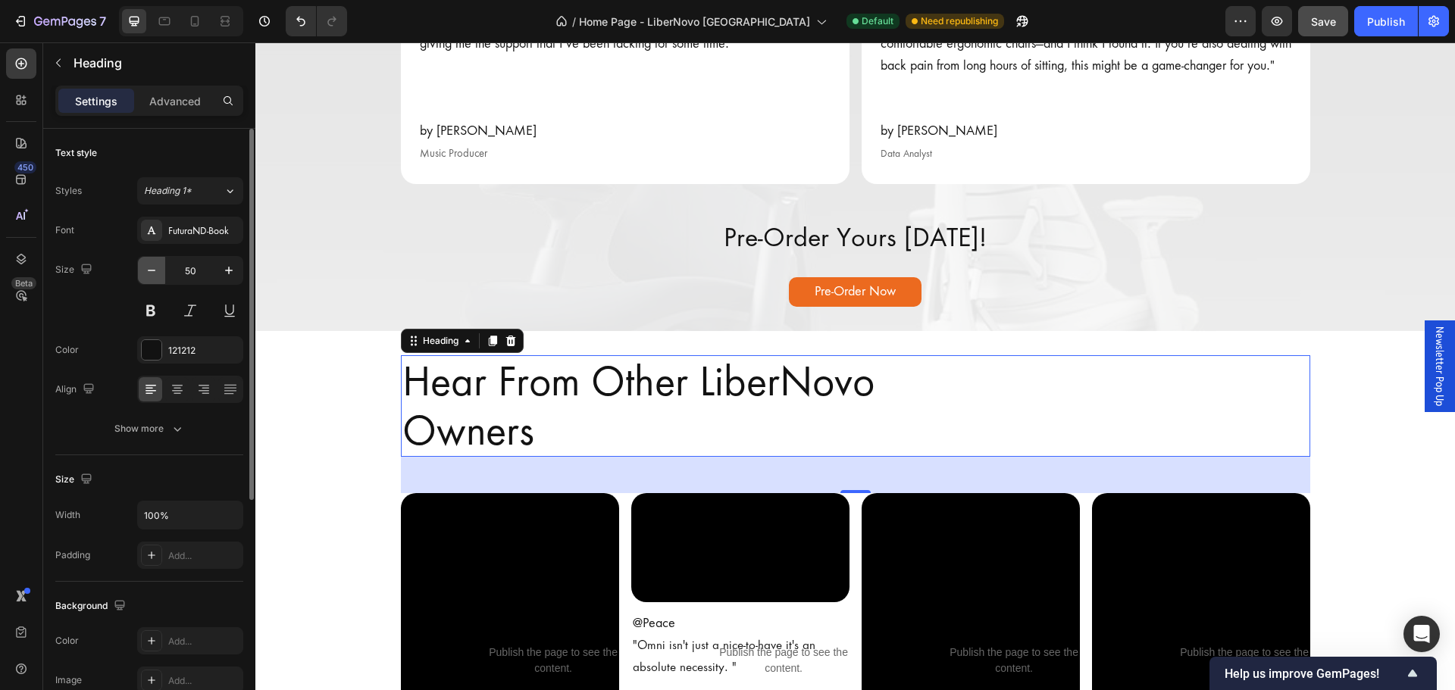
click at [158, 272] on icon "button" at bounding box center [151, 270] width 15 height 15
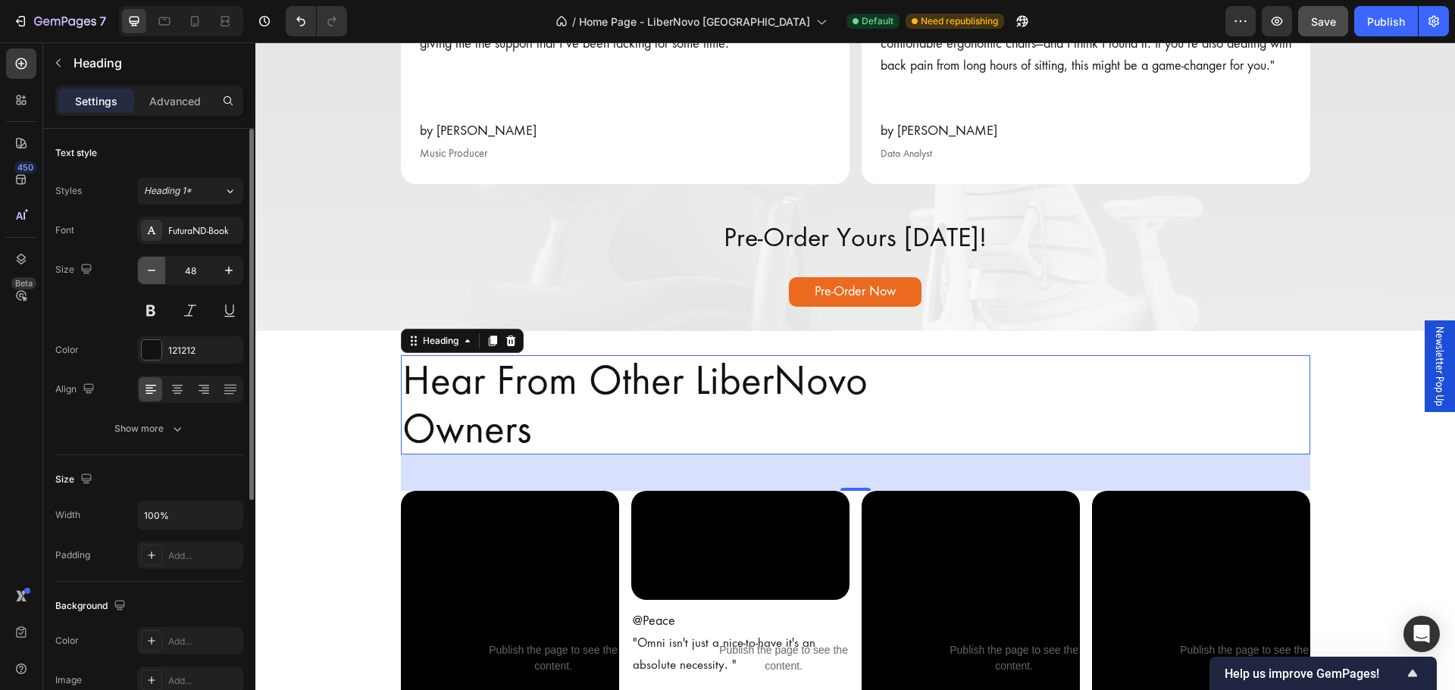
click at [158, 272] on icon "button" at bounding box center [151, 270] width 15 height 15
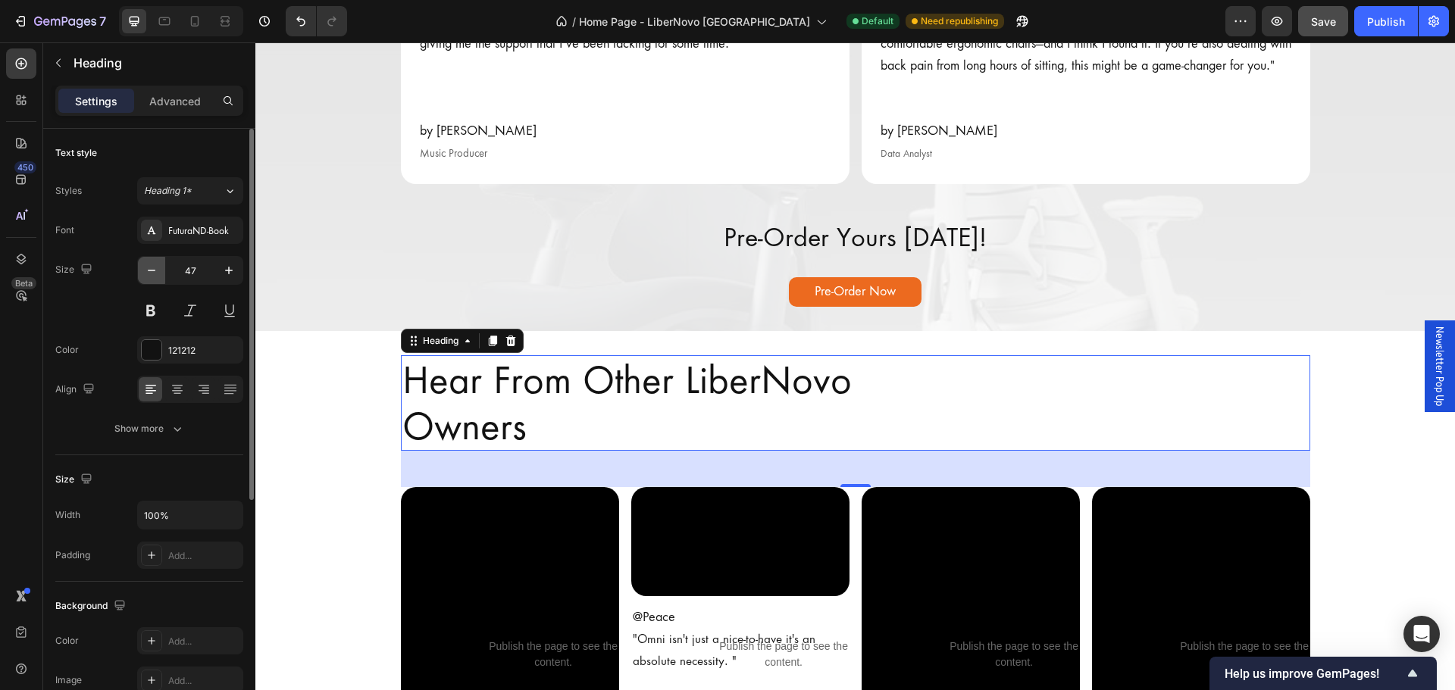
click at [158, 272] on icon "button" at bounding box center [151, 270] width 15 height 15
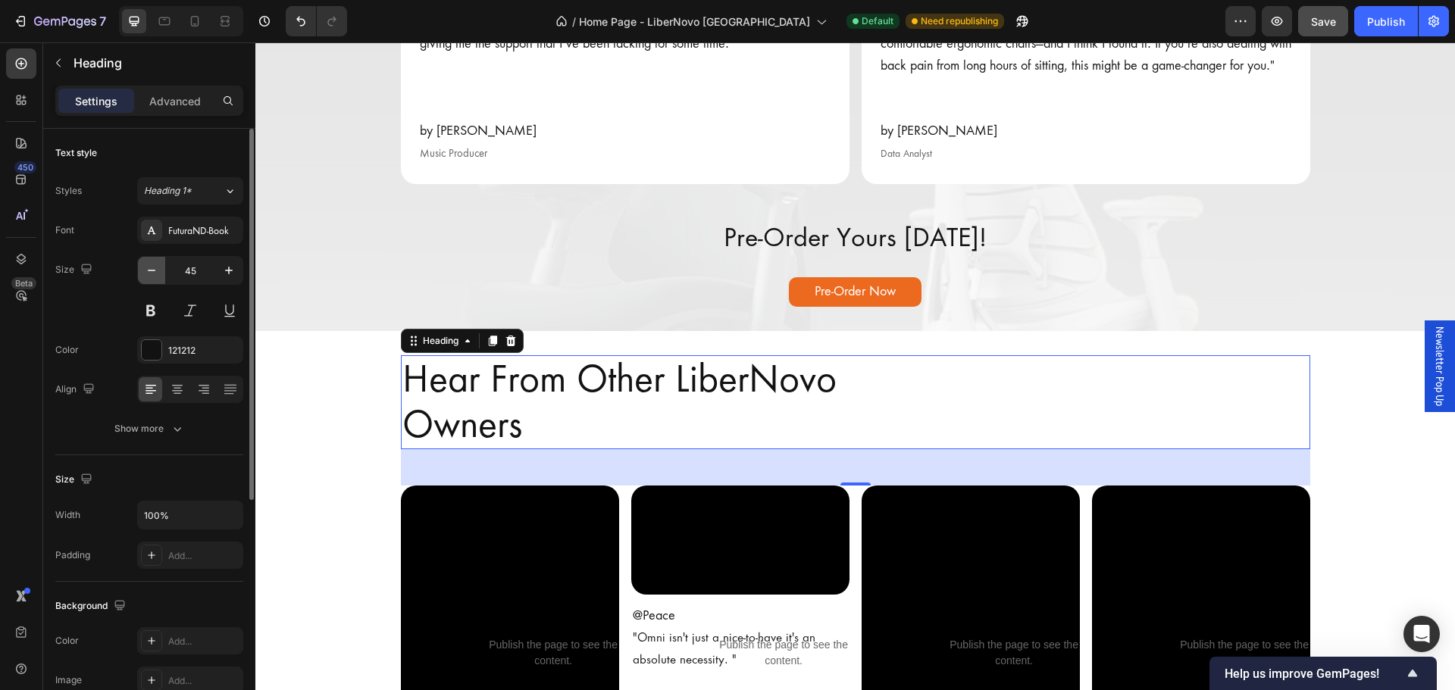
click at [158, 272] on icon "button" at bounding box center [151, 270] width 15 height 15
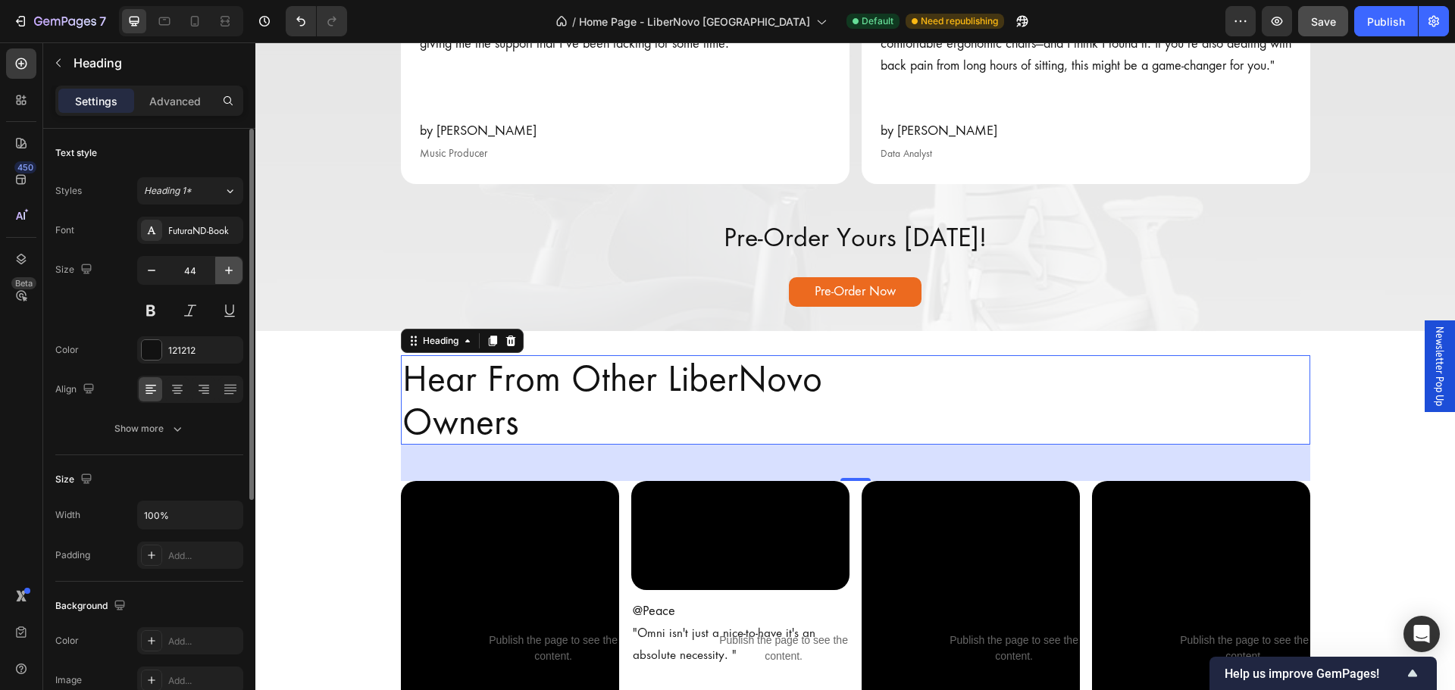
click at [226, 270] on icon "button" at bounding box center [228, 270] width 15 height 15
type input "45"
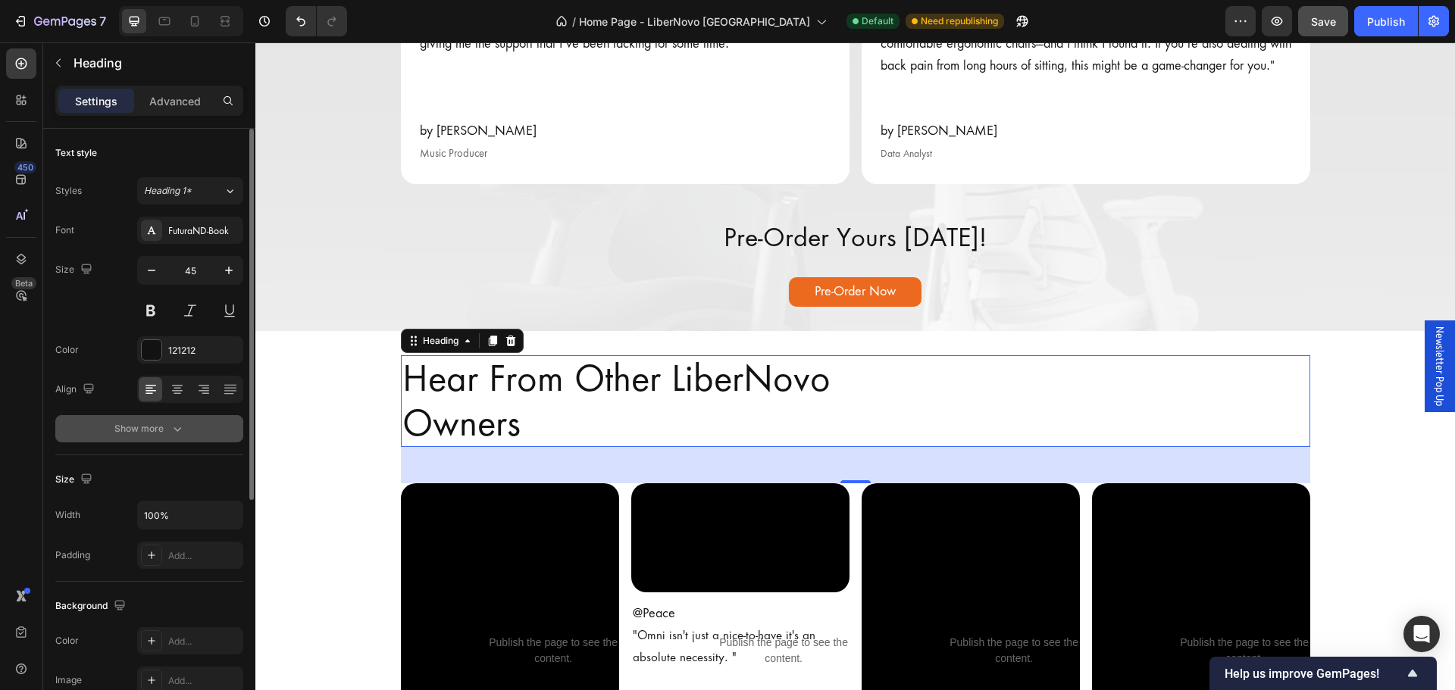
click at [177, 430] on icon "button" at bounding box center [177, 428] width 15 height 15
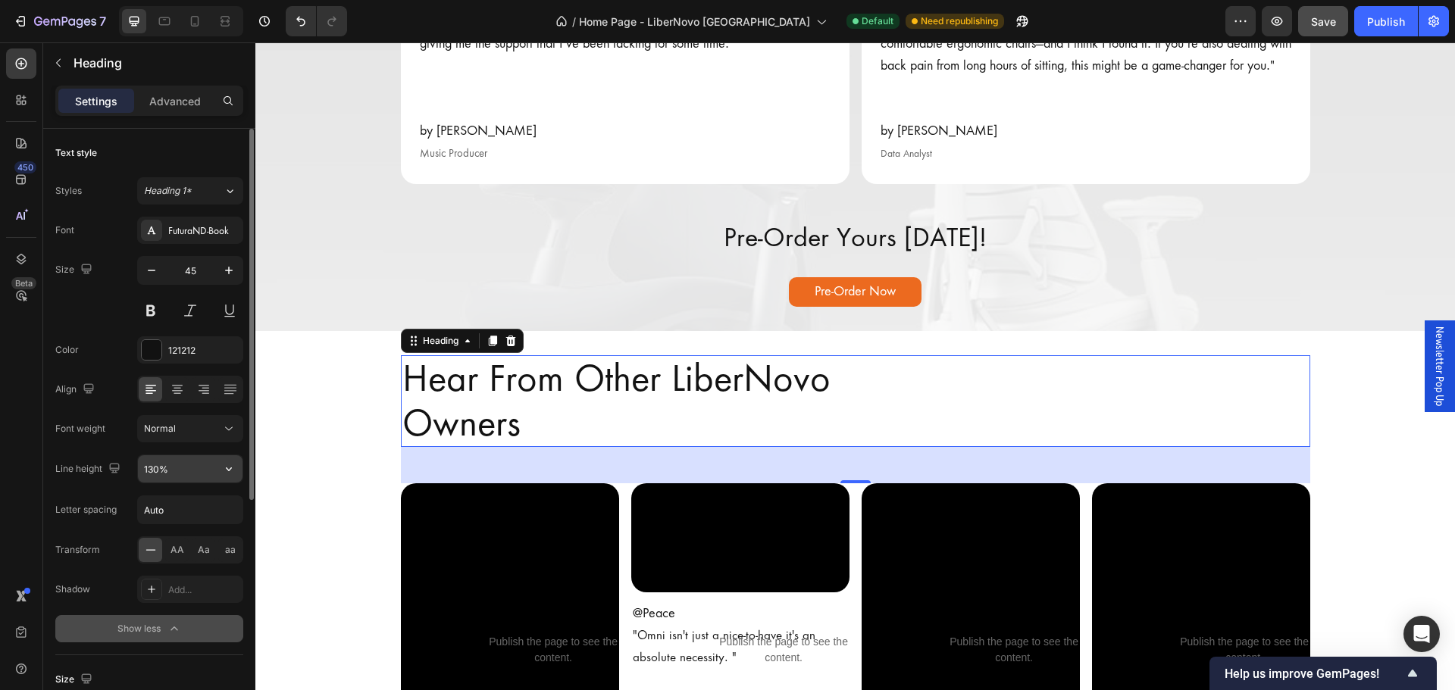
click at [188, 468] on input "130%" at bounding box center [190, 469] width 105 height 27
click at [227, 473] on icon "button" at bounding box center [228, 469] width 15 height 15
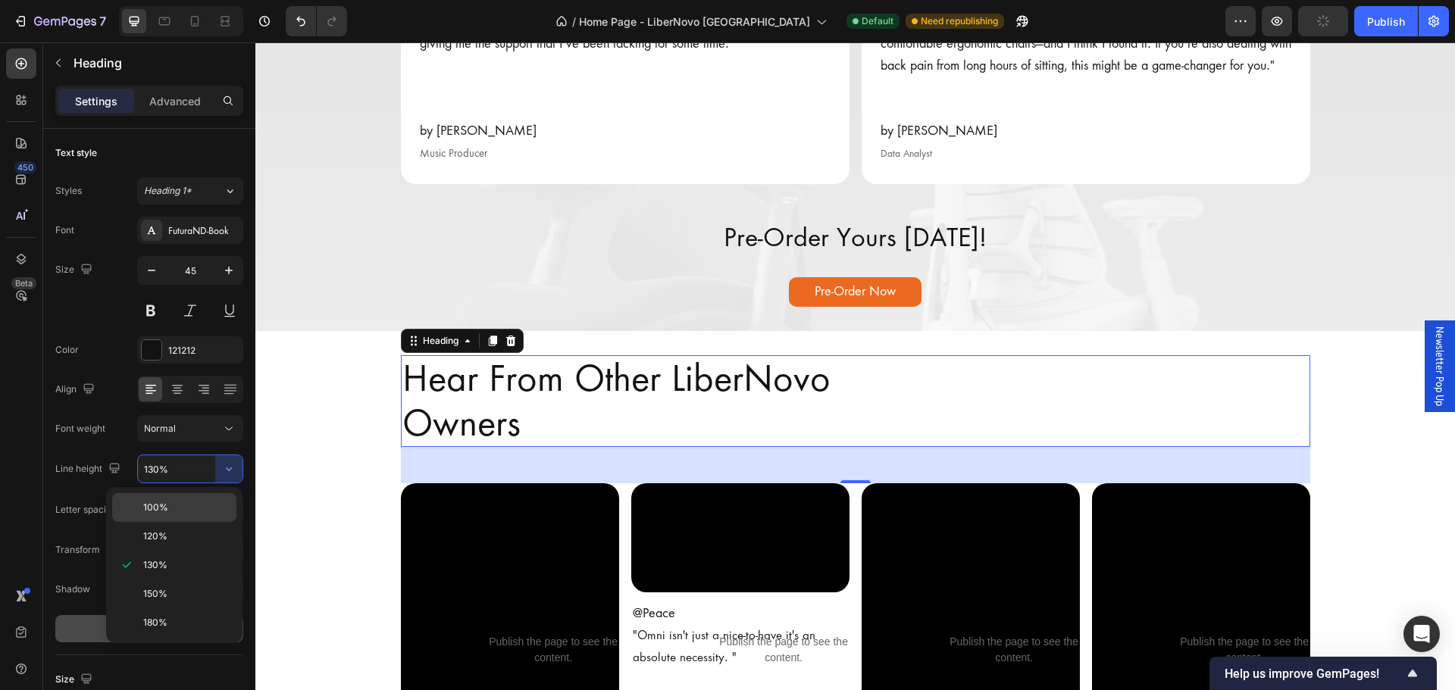
click at [193, 499] on div "100%" at bounding box center [174, 507] width 124 height 29
type input "100%"
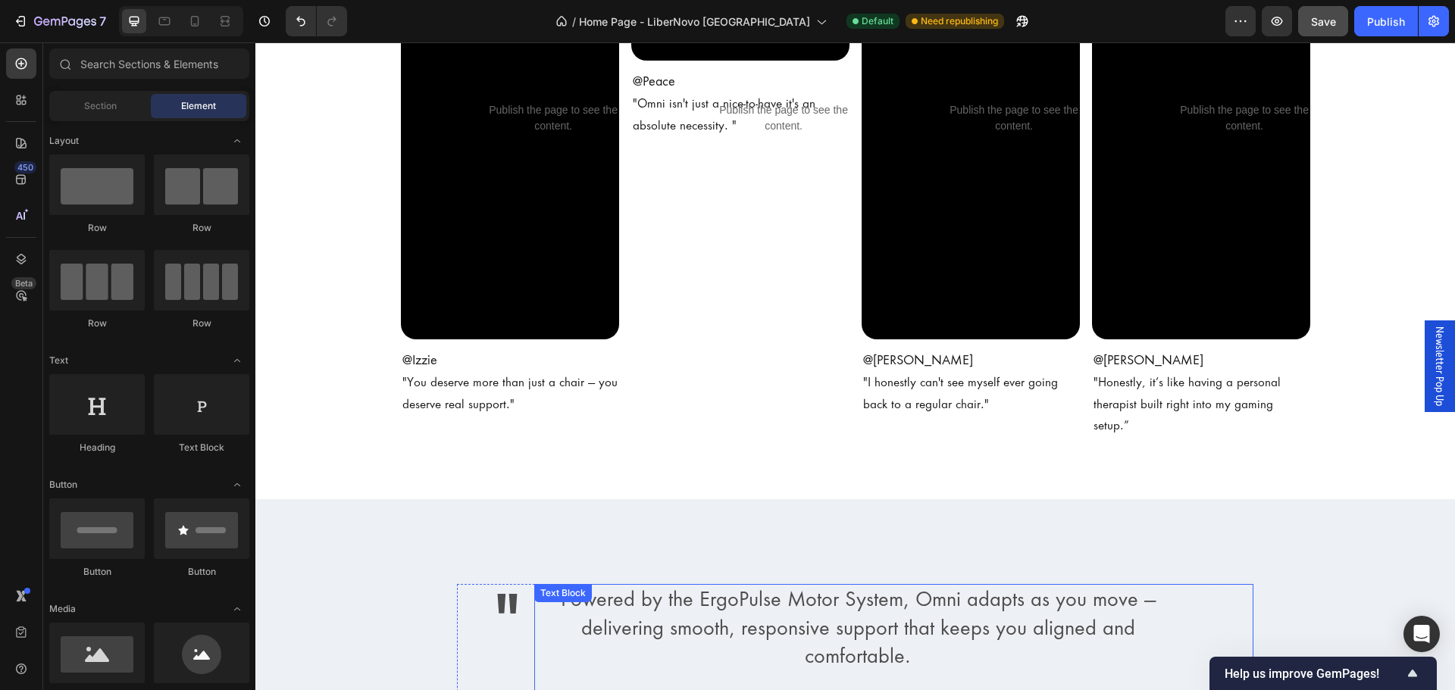
scroll to position [3562, 0]
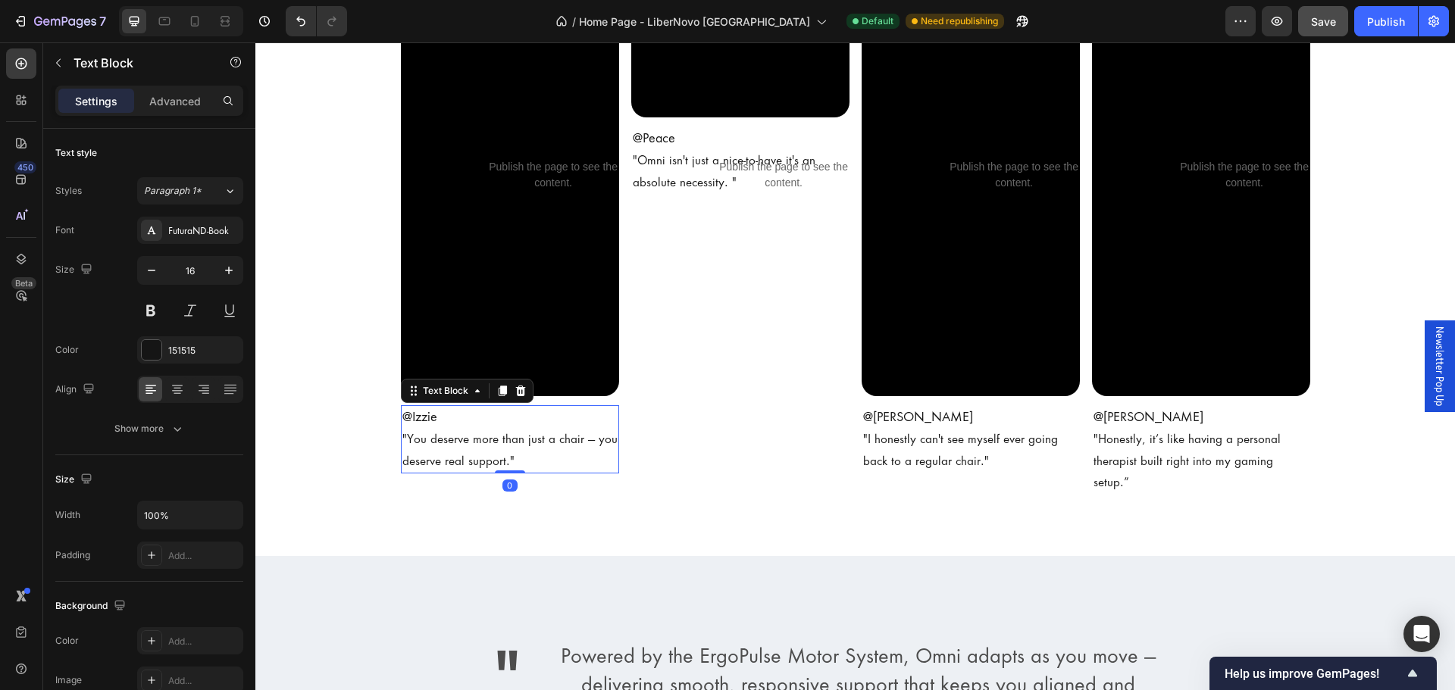
click at [511, 462] on p ""You deserve more than just a chair — you deserve real support."" at bounding box center [509, 451] width 215 height 44
click at [145, 431] on div "Show more" at bounding box center [149, 428] width 70 height 15
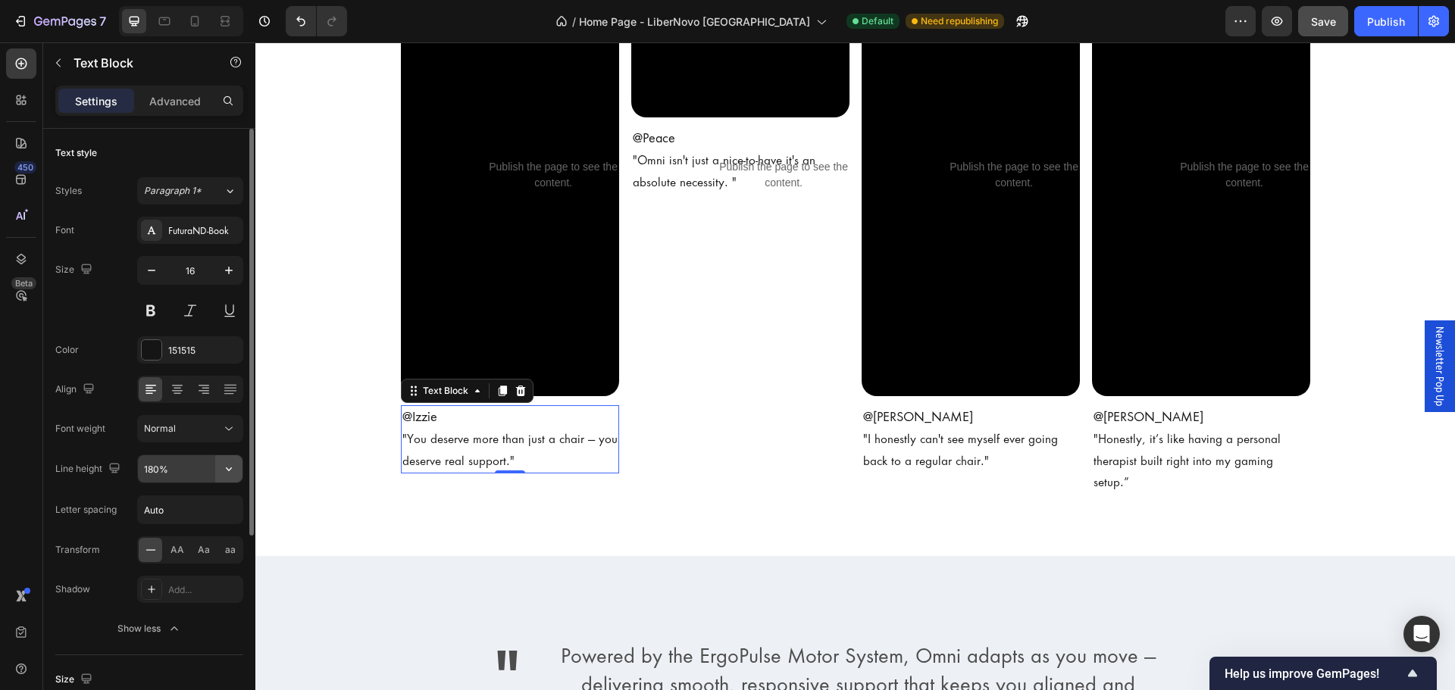
click at [233, 468] on icon "button" at bounding box center [228, 469] width 15 height 15
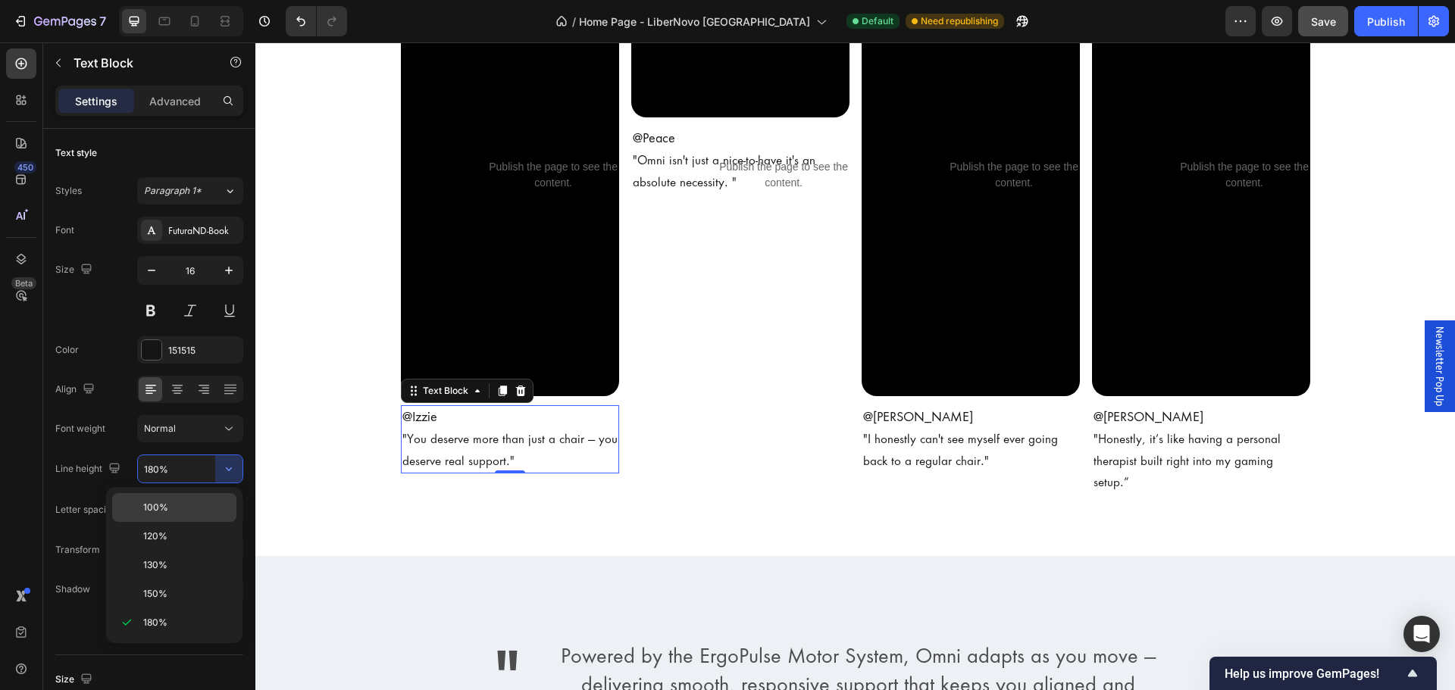
click at [205, 512] on p "100%" at bounding box center [186, 508] width 86 height 14
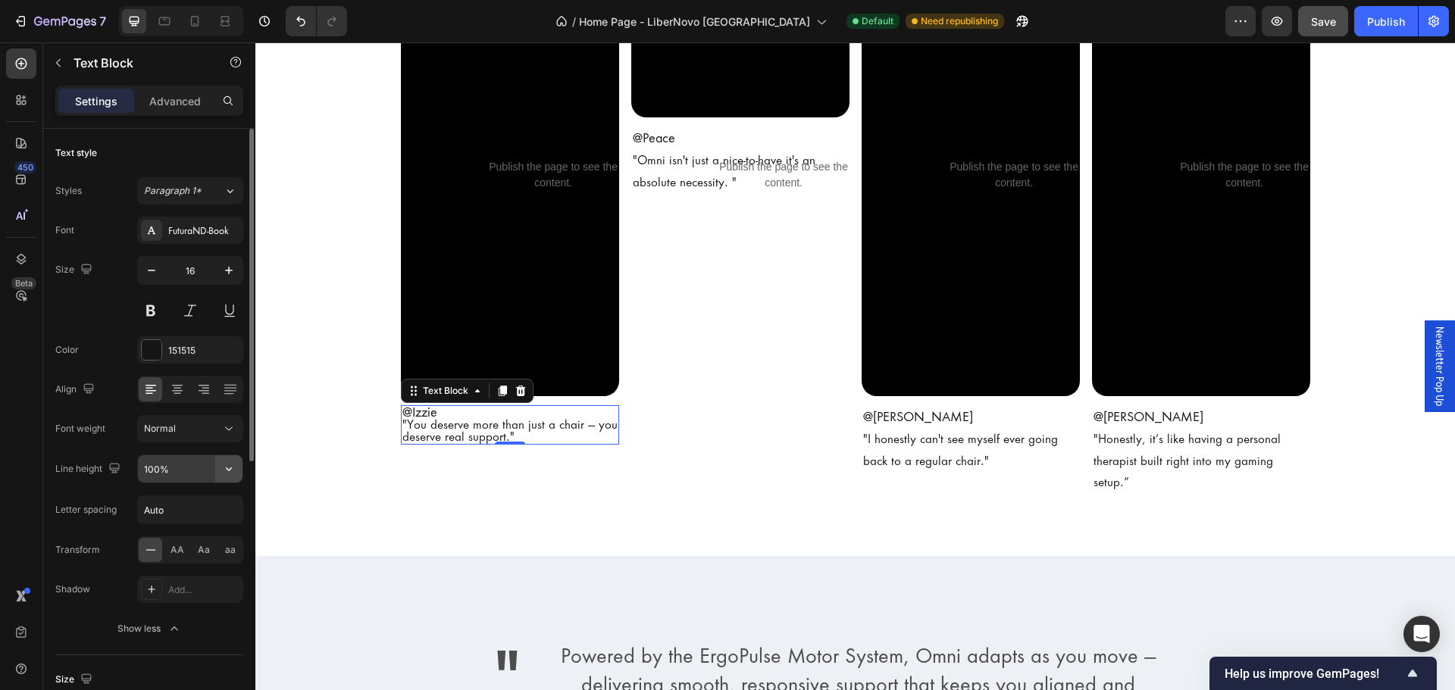
click at [228, 472] on icon "button" at bounding box center [228, 469] width 15 height 15
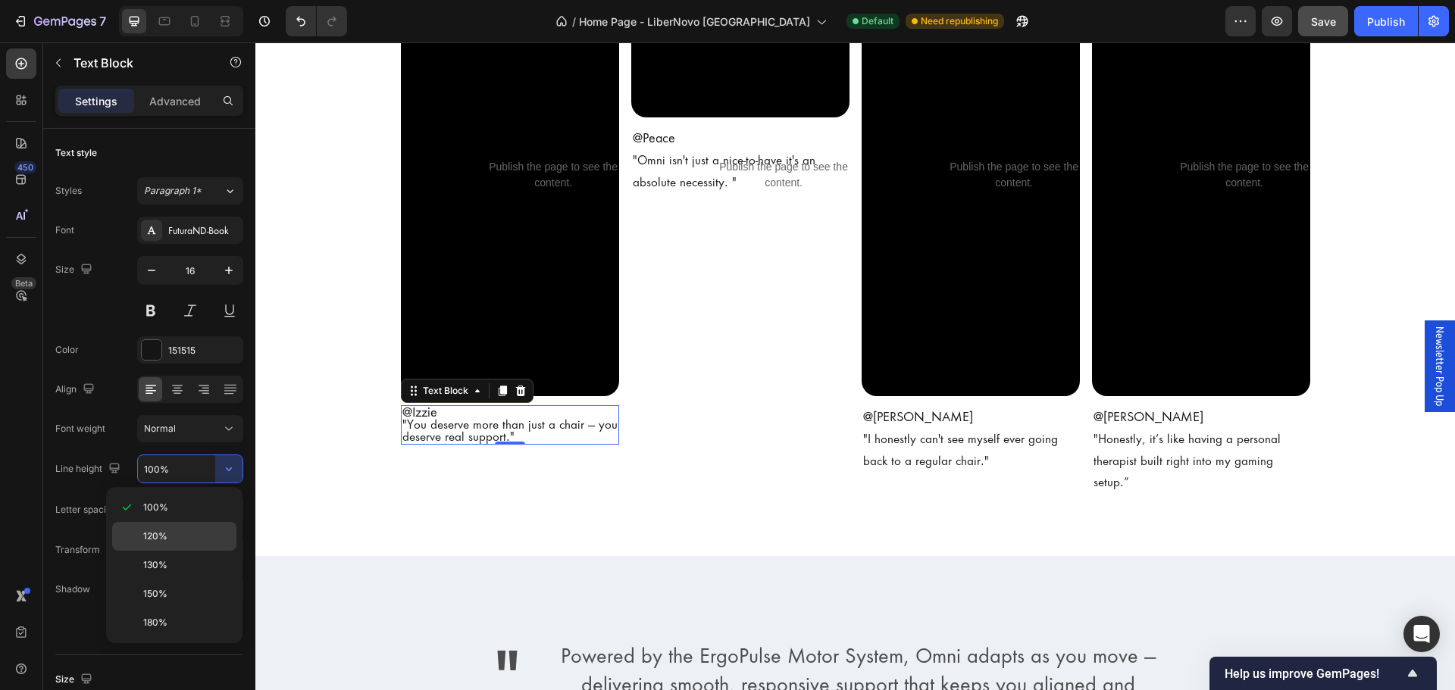
click at [204, 528] on div "120%" at bounding box center [174, 536] width 124 height 29
type input "120%"
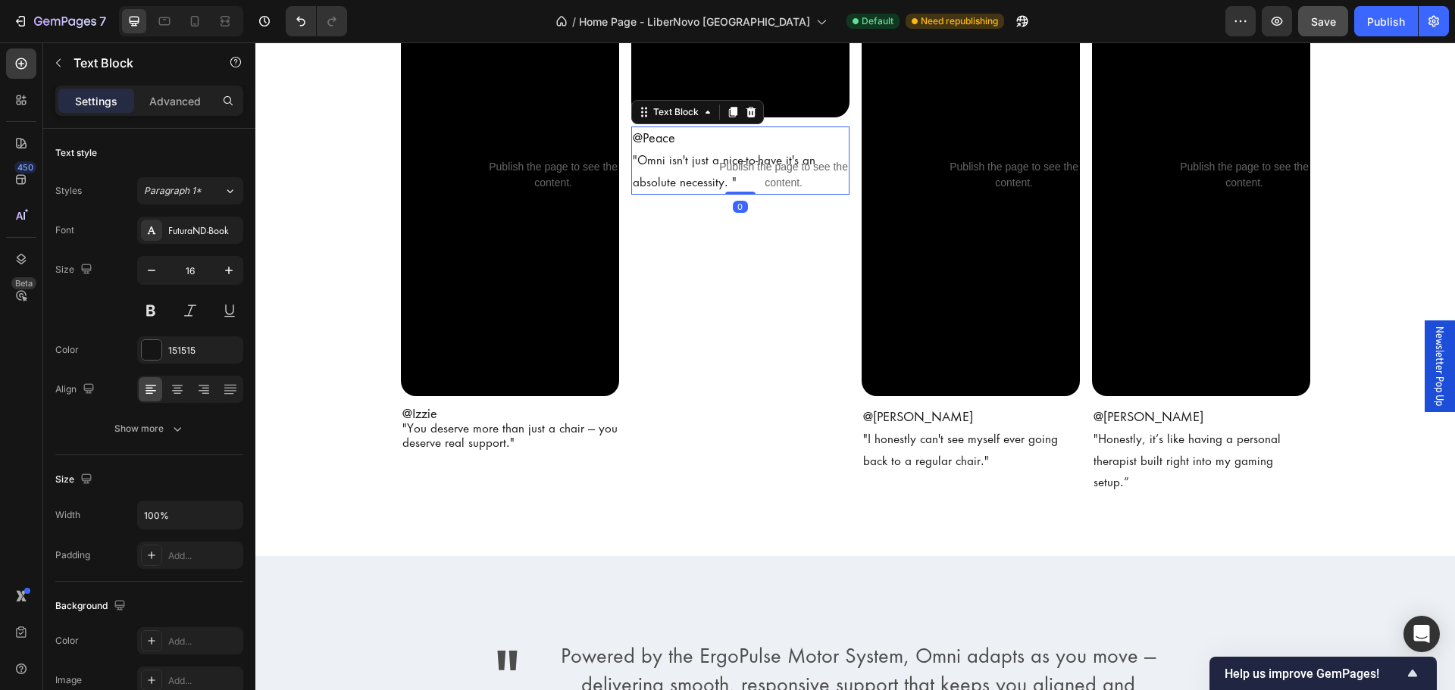
click at [756, 194] on p ""Omni isn't just a nice-to-have it's an absolute necessity. "" at bounding box center [740, 172] width 215 height 44
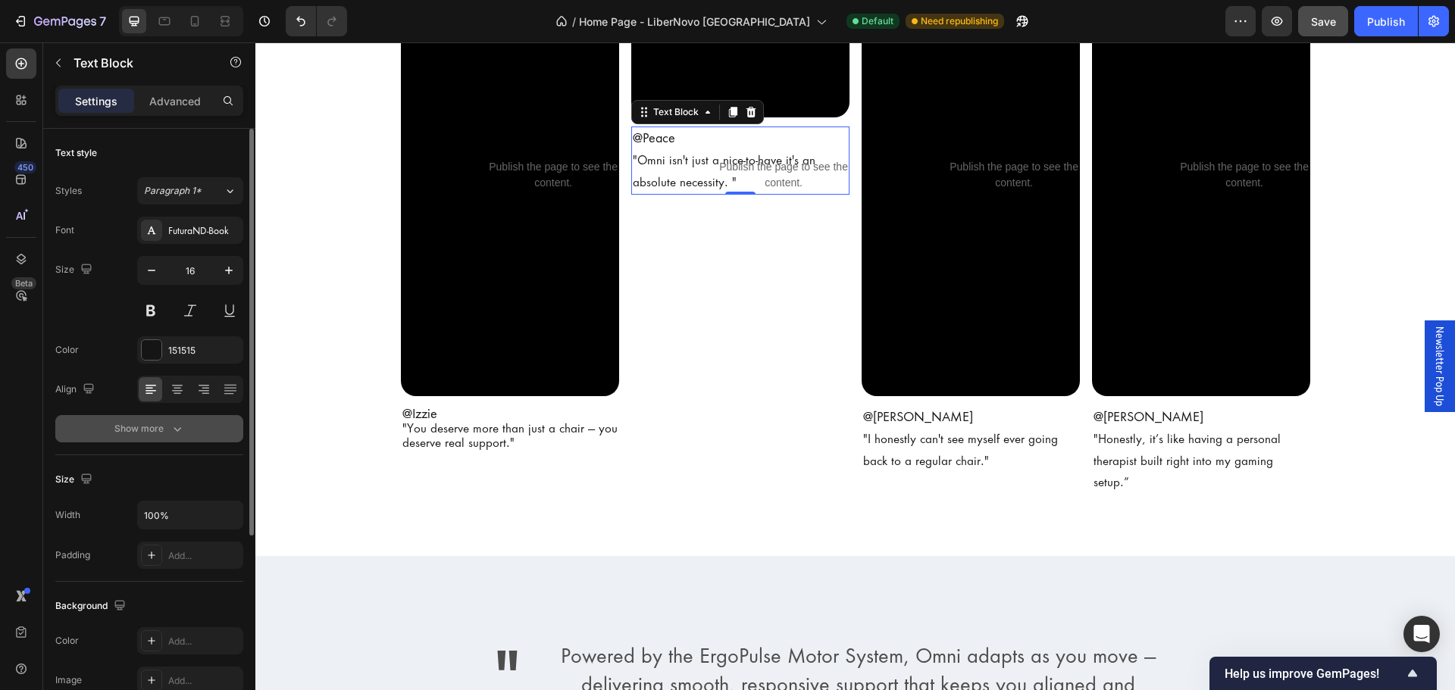
click at [170, 431] on icon "button" at bounding box center [177, 428] width 15 height 15
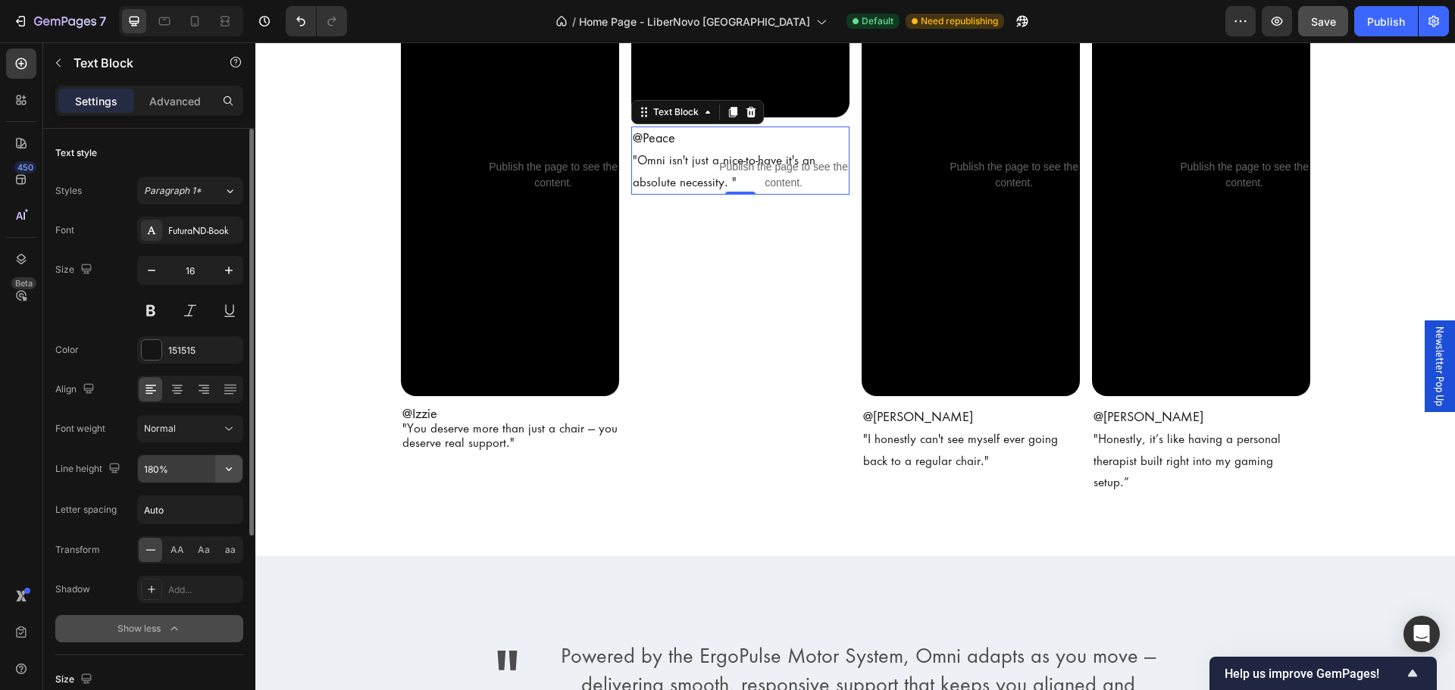
click at [230, 474] on icon "button" at bounding box center [228, 469] width 15 height 15
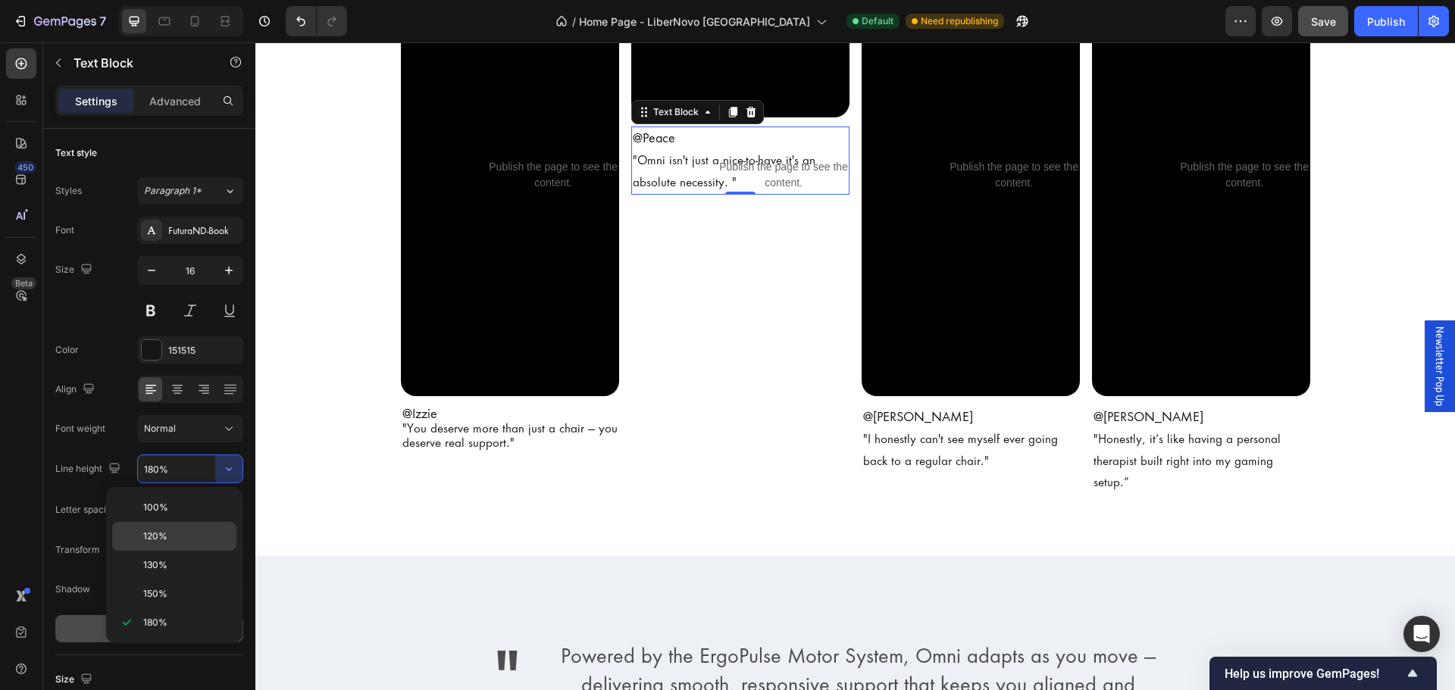
click at [188, 533] on p "120%" at bounding box center [186, 537] width 86 height 14
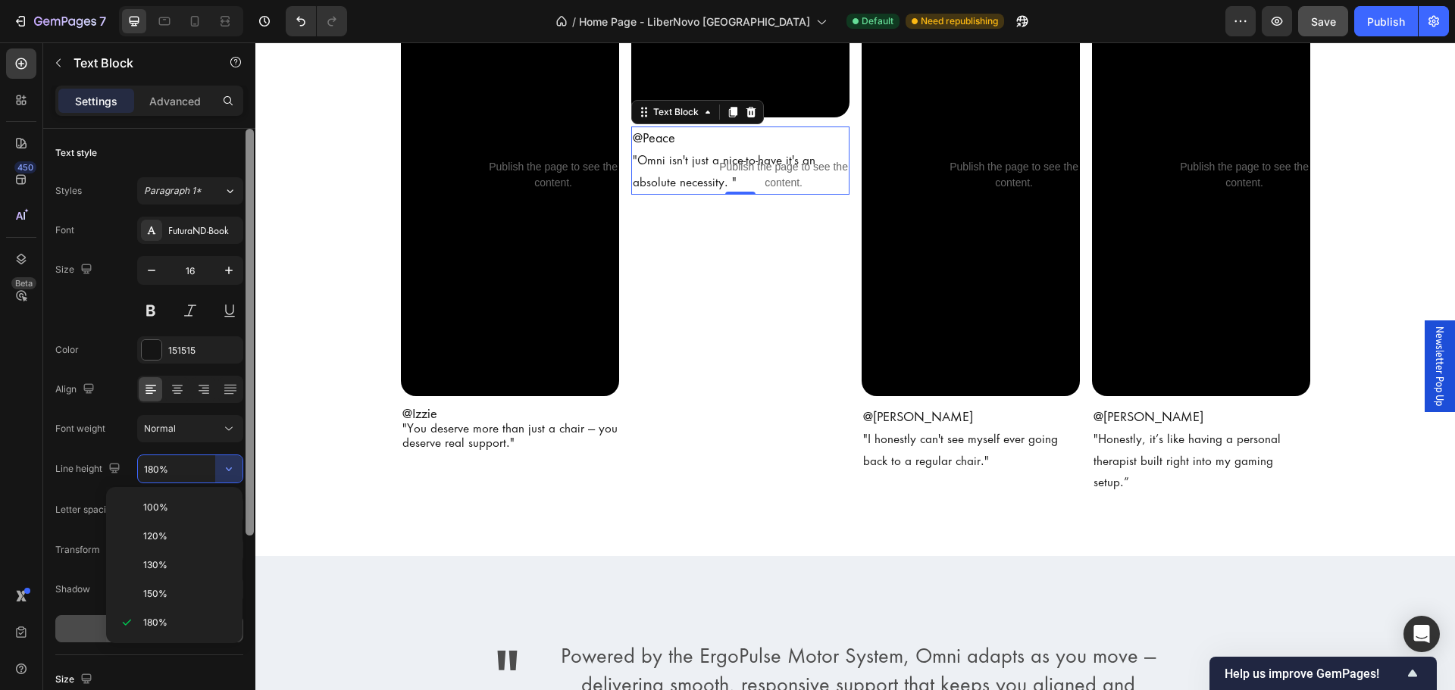
type input "120%"
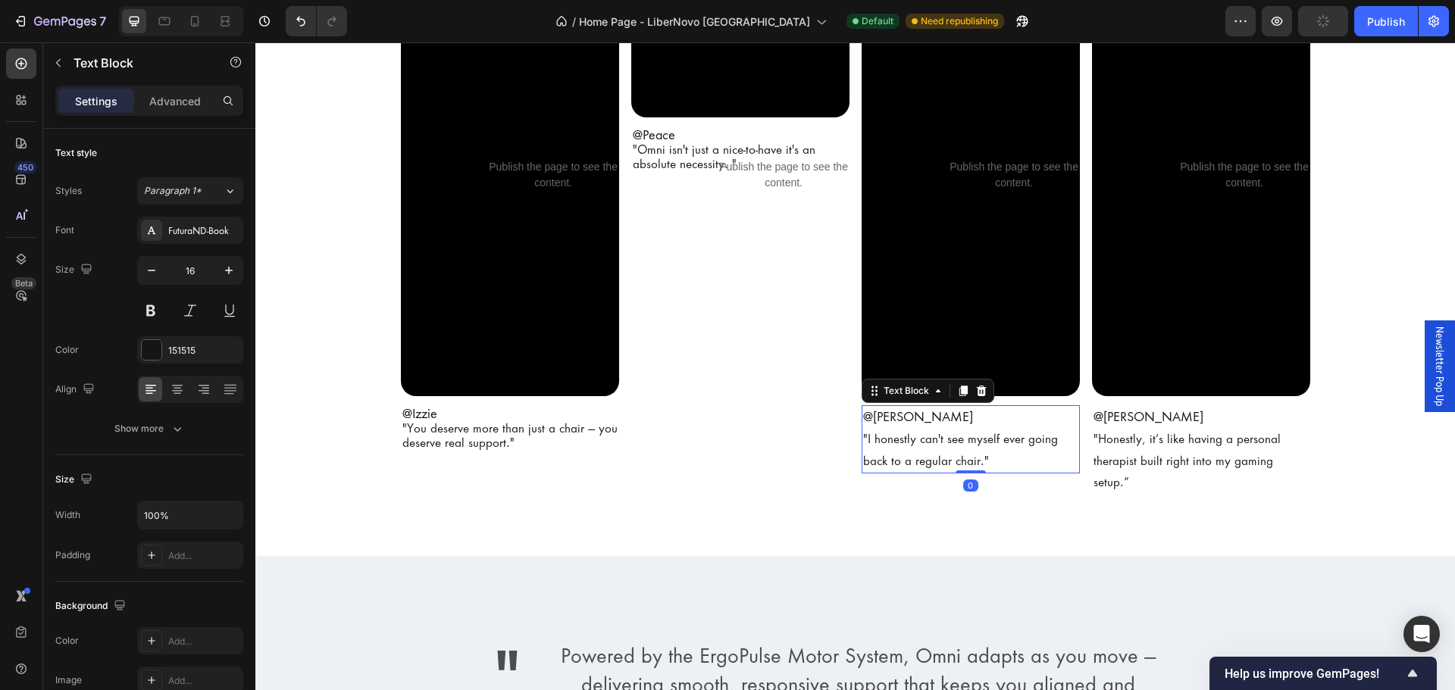
click at [1020, 464] on p ""I honestly can't see myself ever going back to a regular chair."" at bounding box center [970, 451] width 215 height 44
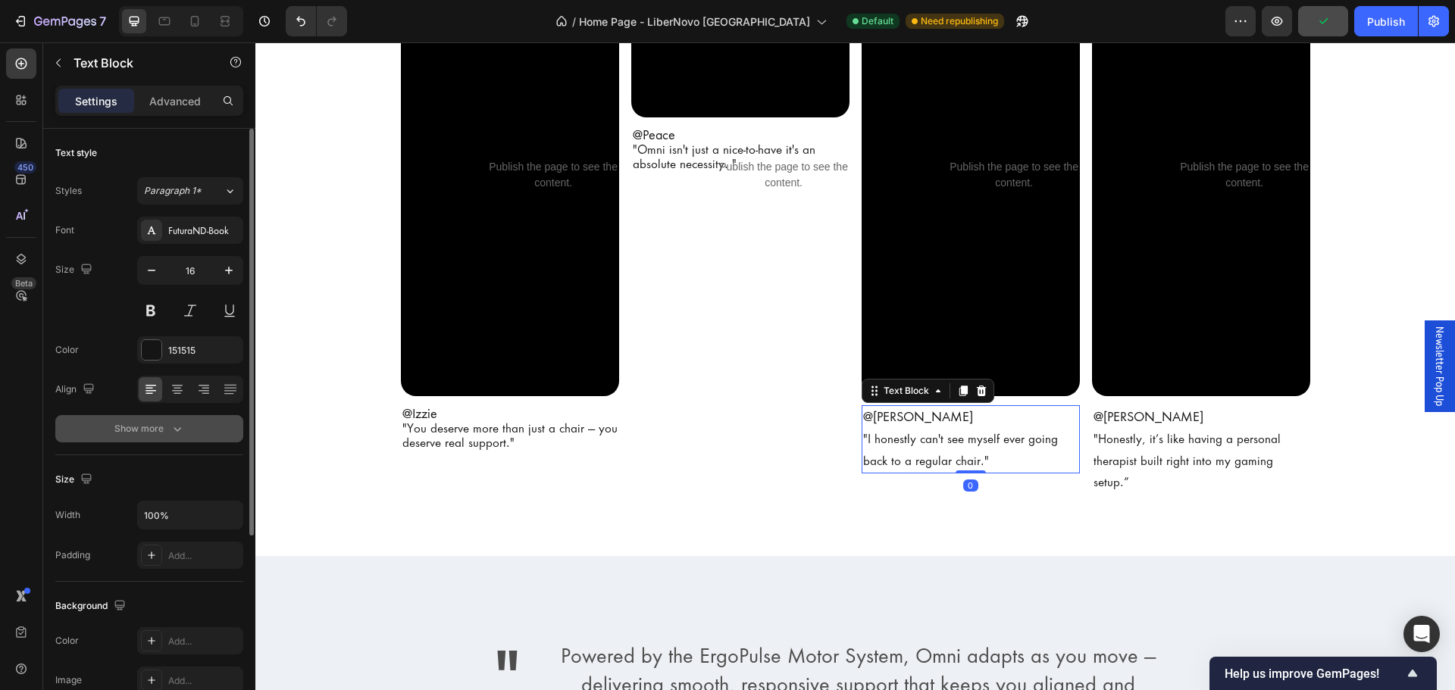
click at [171, 436] on icon "button" at bounding box center [177, 428] width 15 height 15
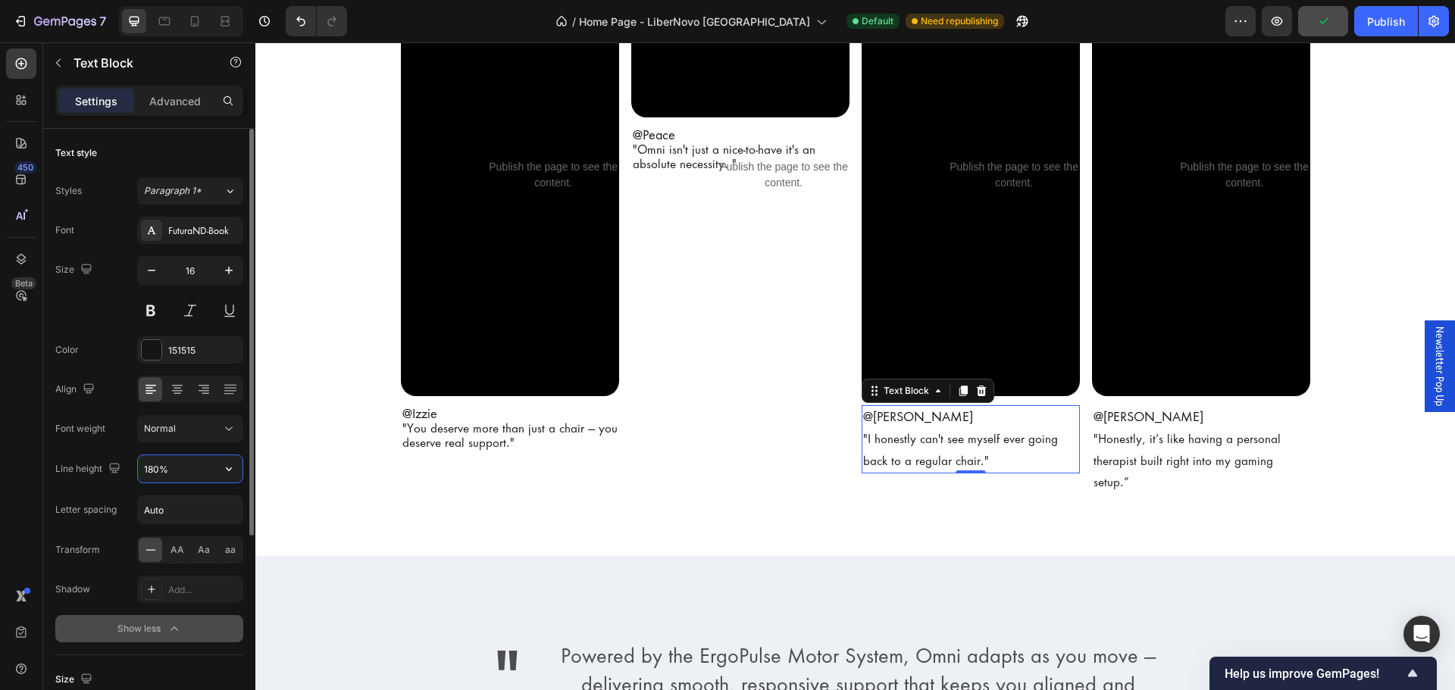
click at [201, 475] on input "180%" at bounding box center [190, 469] width 105 height 27
click at [239, 473] on button "button" at bounding box center [228, 469] width 27 height 27
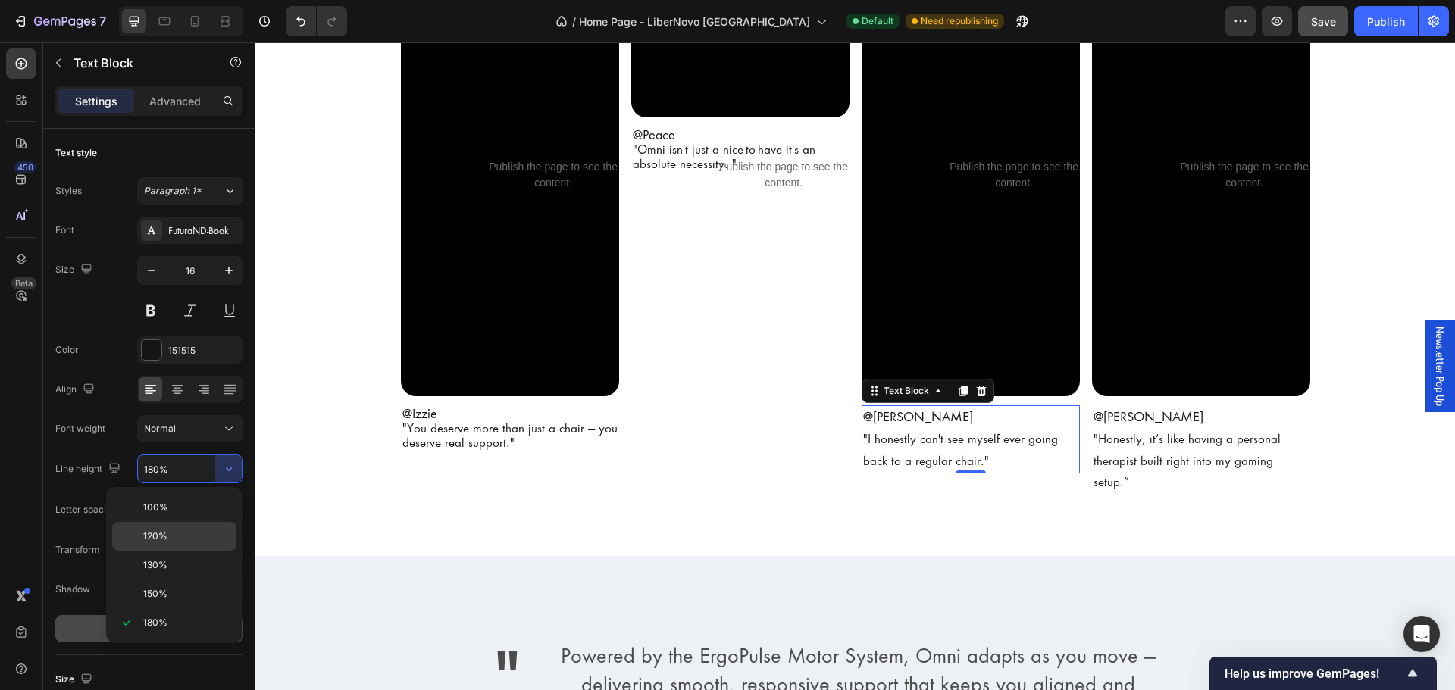
click at [172, 523] on div "120%" at bounding box center [174, 536] width 124 height 29
type input "120%"
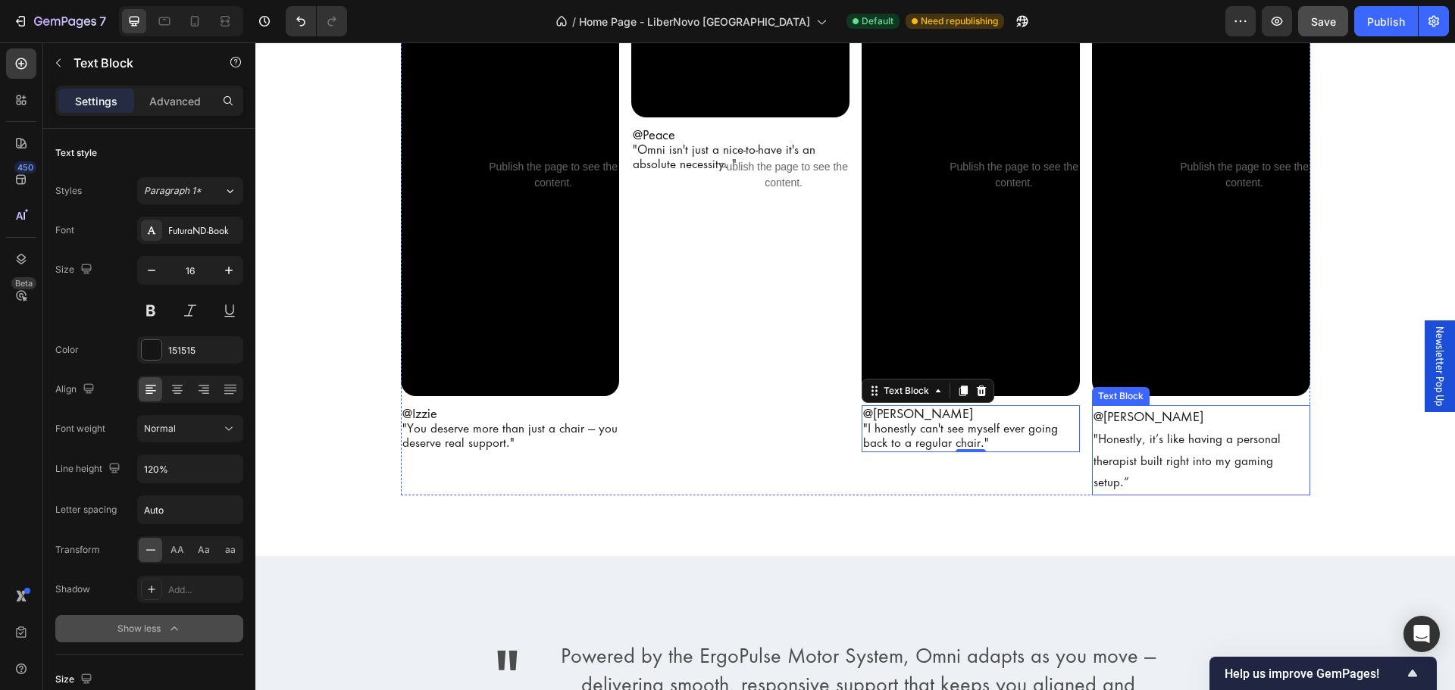
click at [1279, 436] on p ""Honestly, it’s like having a personal therapist built right into my gaming set…" at bounding box center [1201, 461] width 215 height 65
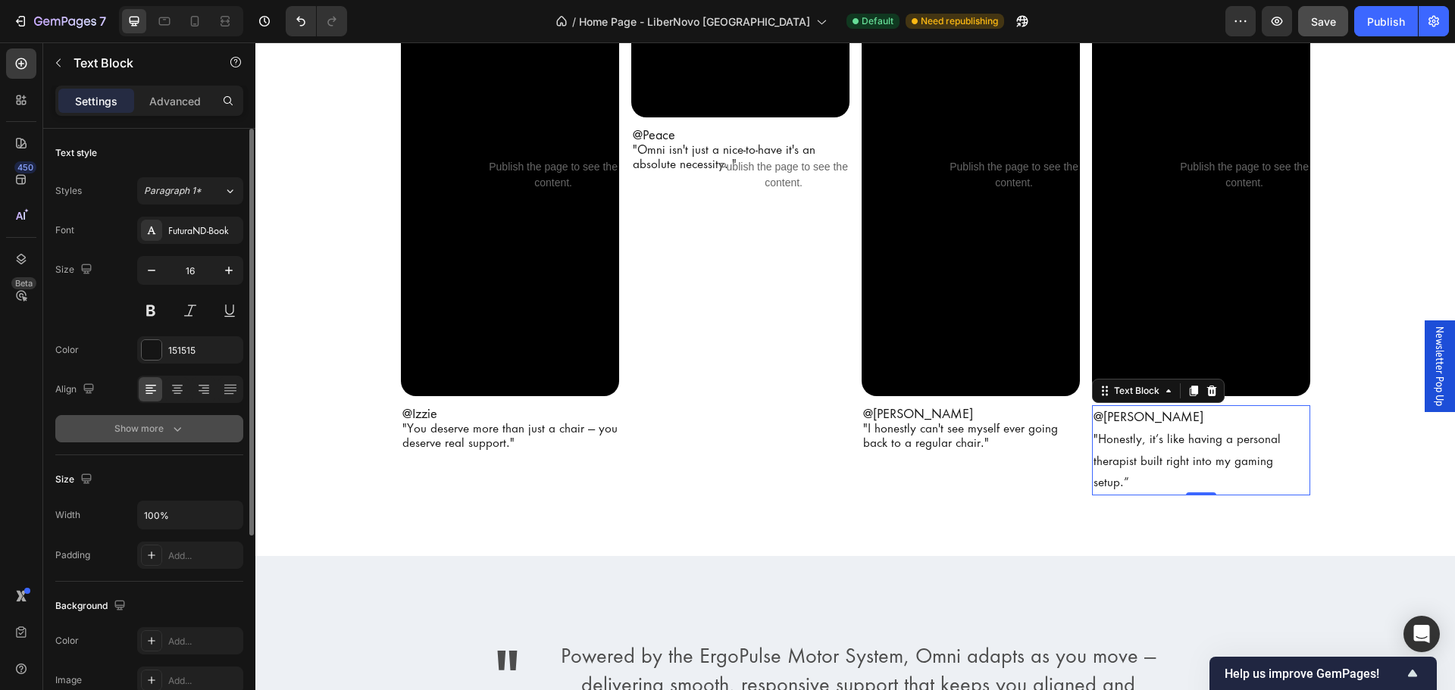
click at [164, 424] on div "Show more" at bounding box center [149, 428] width 70 height 15
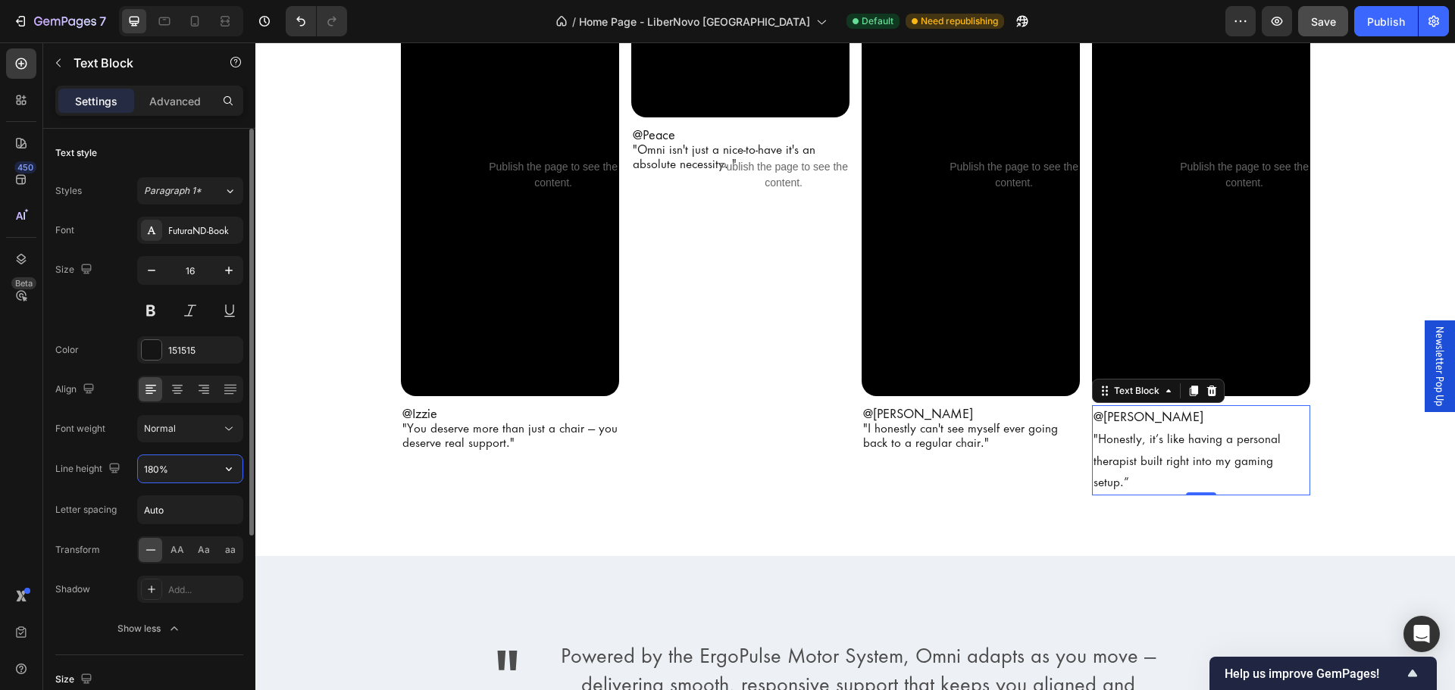
click at [182, 473] on input "180%" at bounding box center [190, 469] width 105 height 27
click at [221, 473] on icon "button" at bounding box center [228, 469] width 15 height 15
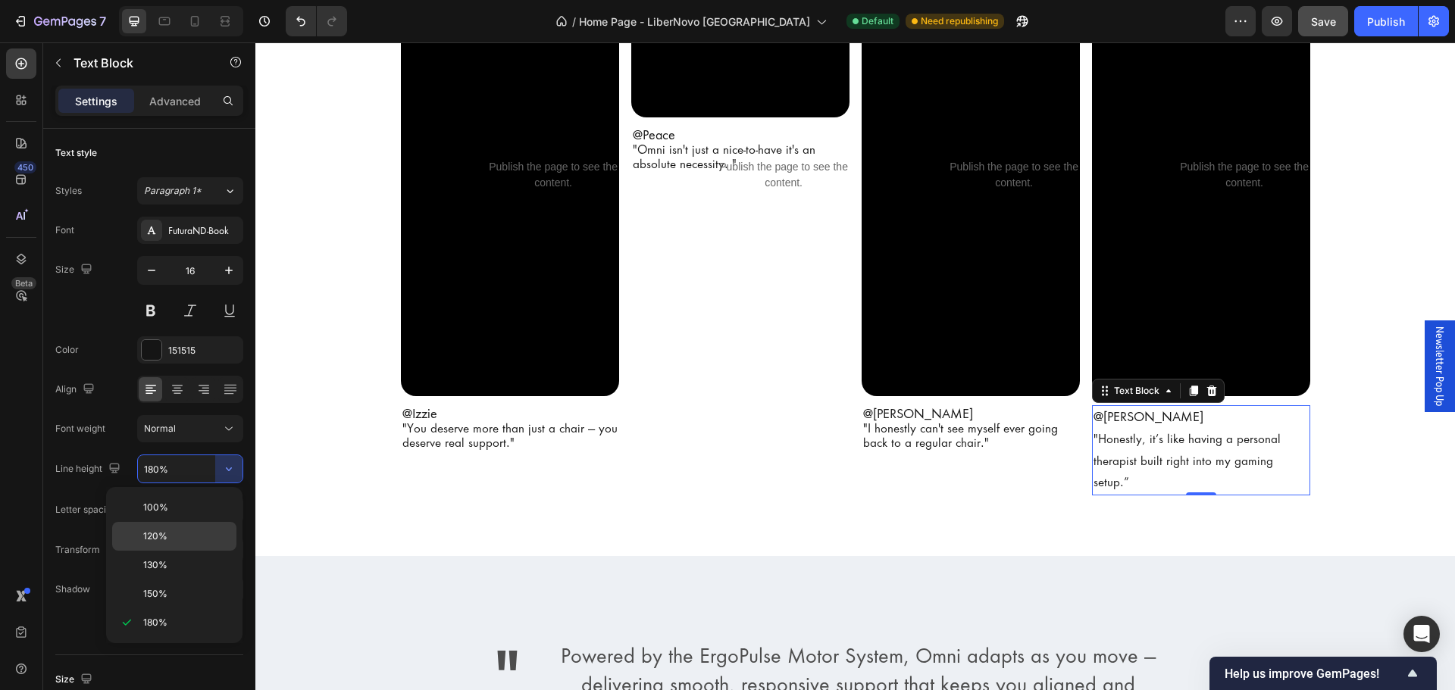
click at [164, 533] on span "120%" at bounding box center [155, 537] width 24 height 14
type input "120%"
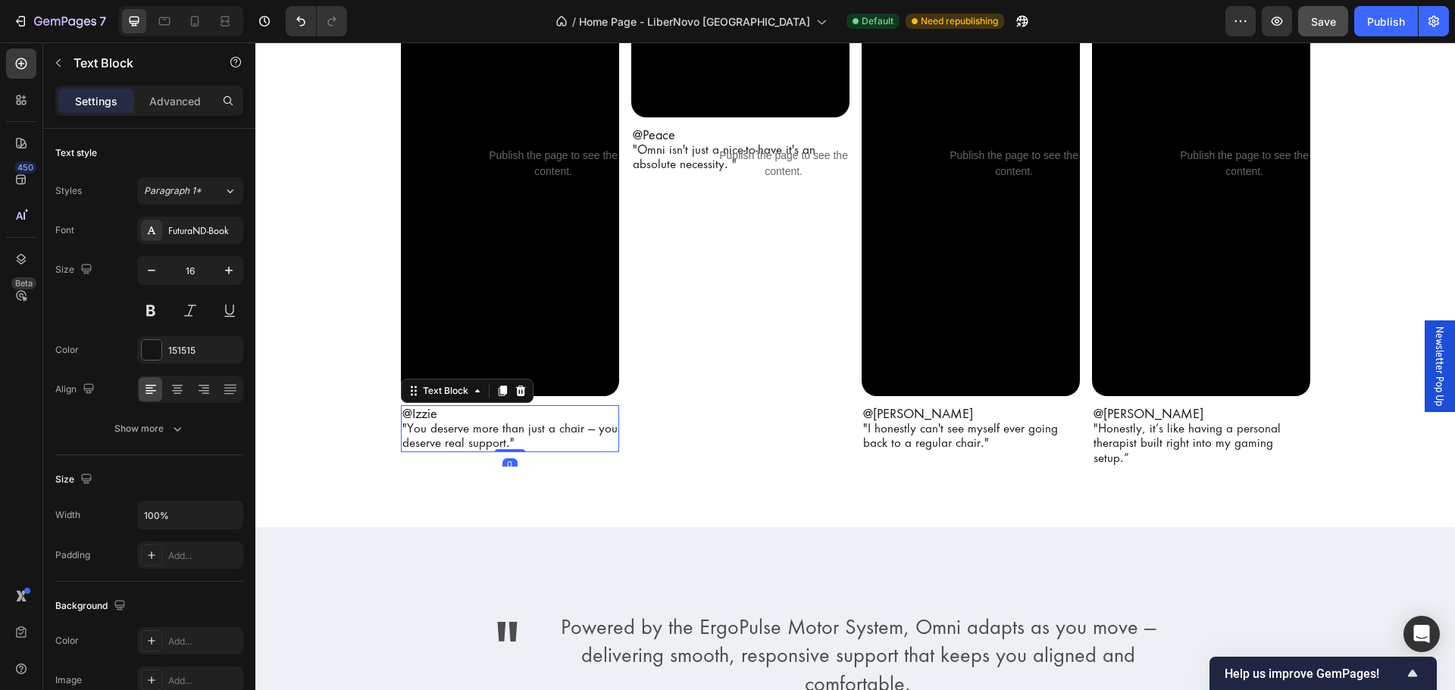
click at [531, 423] on span ""You deserve more than just a chair — you deserve real support."" at bounding box center [509, 435] width 215 height 29
click at [161, 440] on button "Show more" at bounding box center [149, 428] width 188 height 27
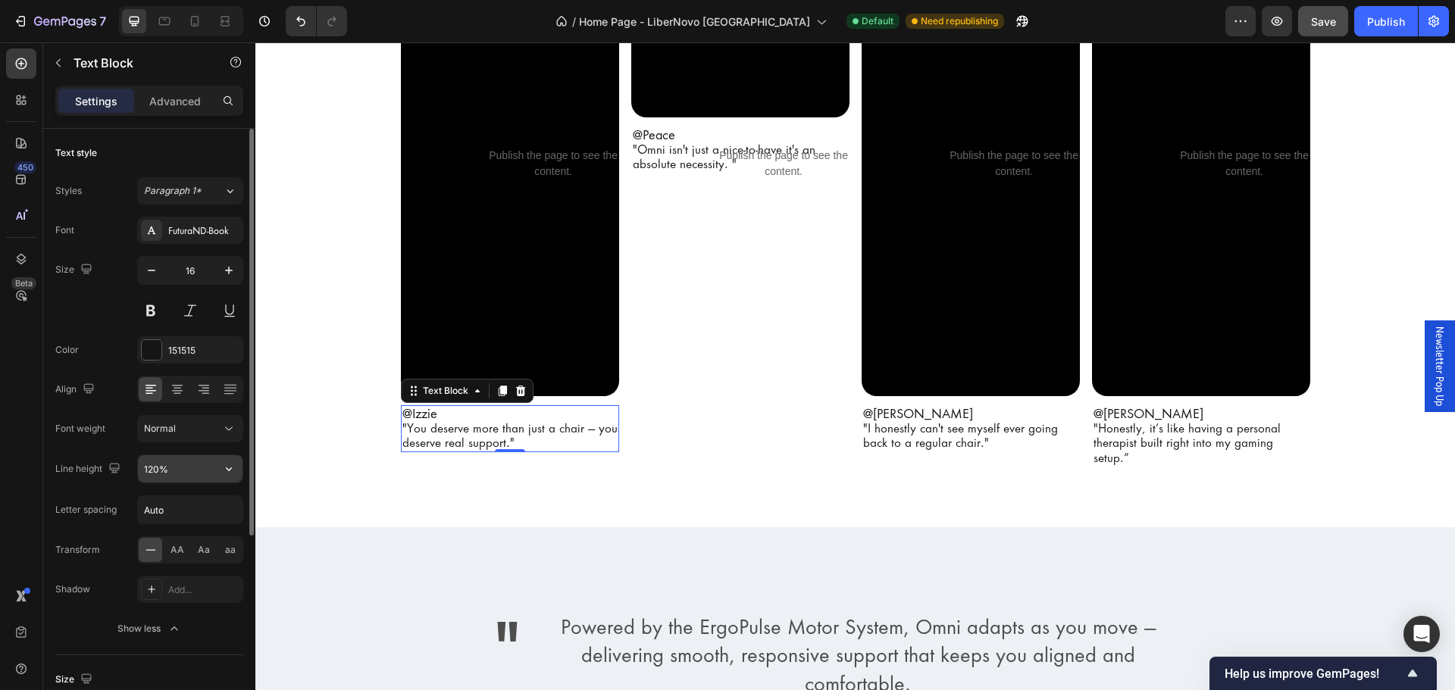
click at [180, 474] on input "120%" at bounding box center [190, 469] width 105 height 27
click at [223, 469] on icon "button" at bounding box center [228, 469] width 15 height 15
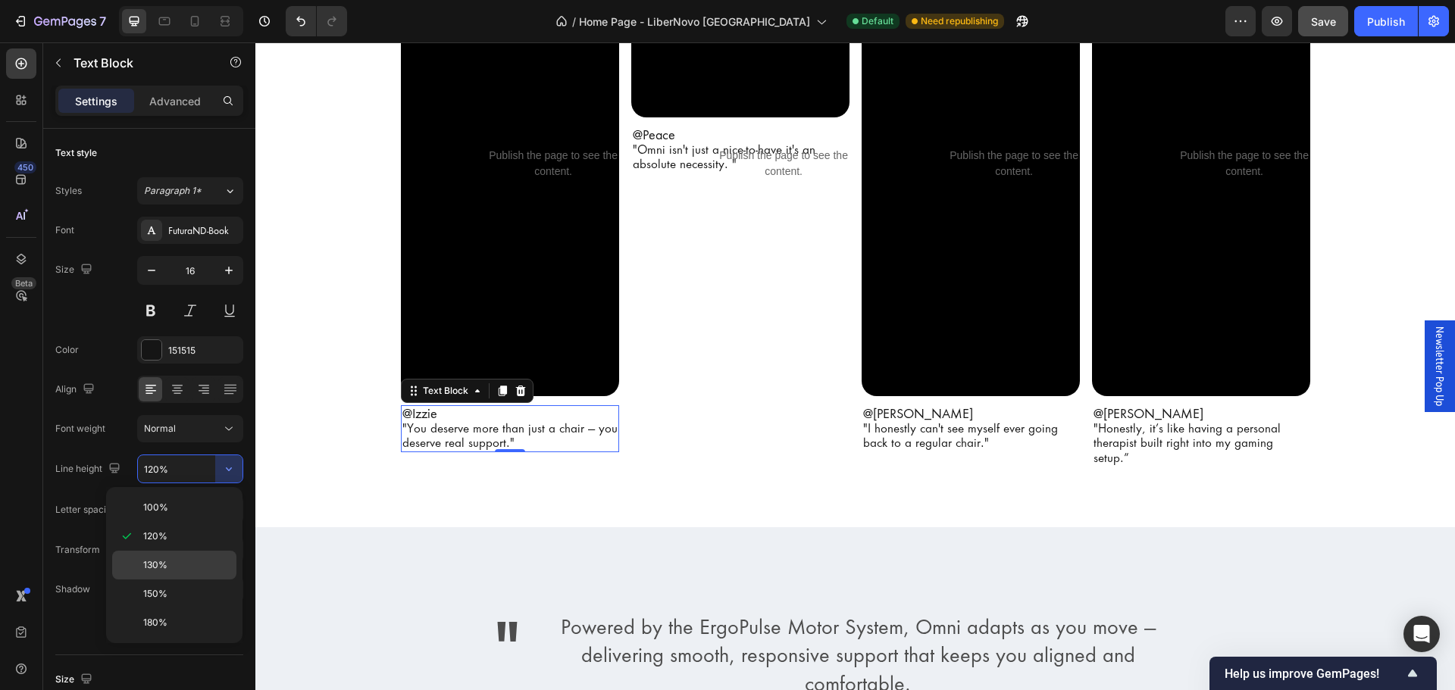
click at [176, 563] on p "130%" at bounding box center [186, 566] width 86 height 14
type input "130%"
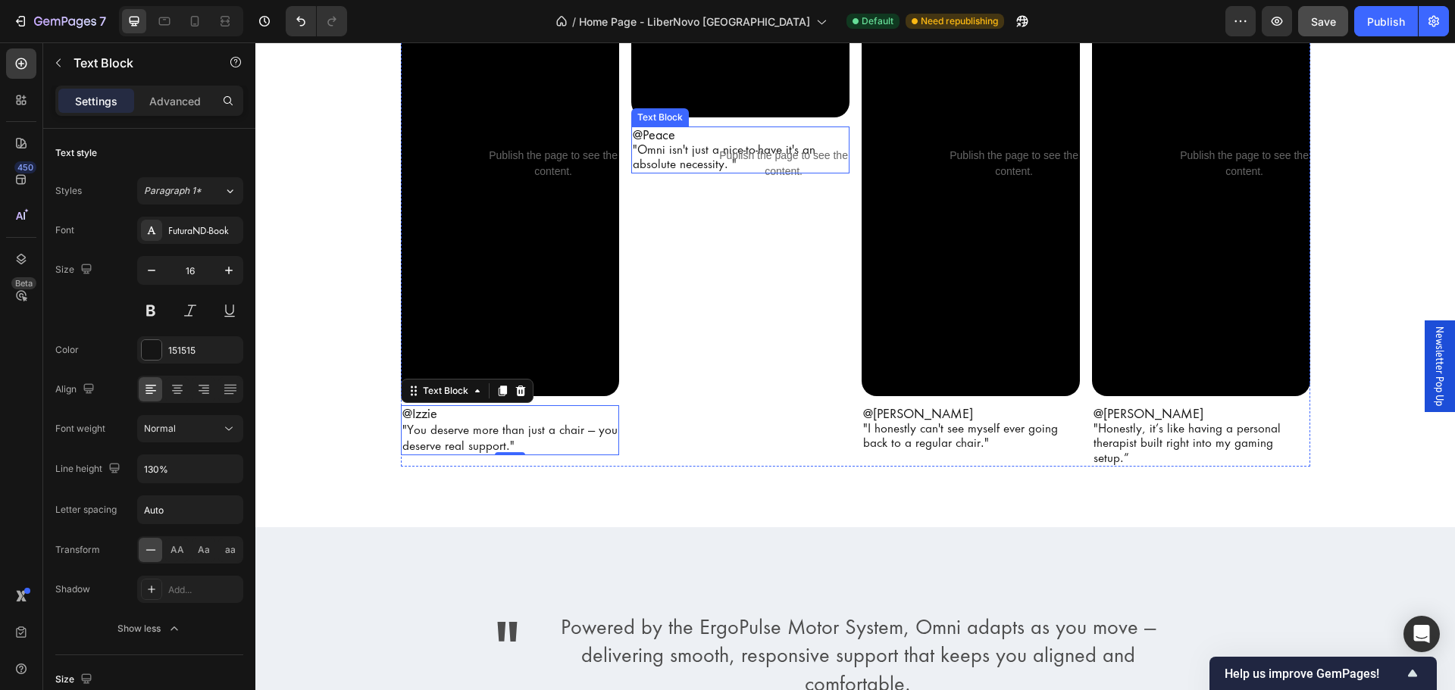
click at [811, 171] on p ""Omni isn't just a nice-to-have it's an absolute necessity. "" at bounding box center [740, 156] width 215 height 29
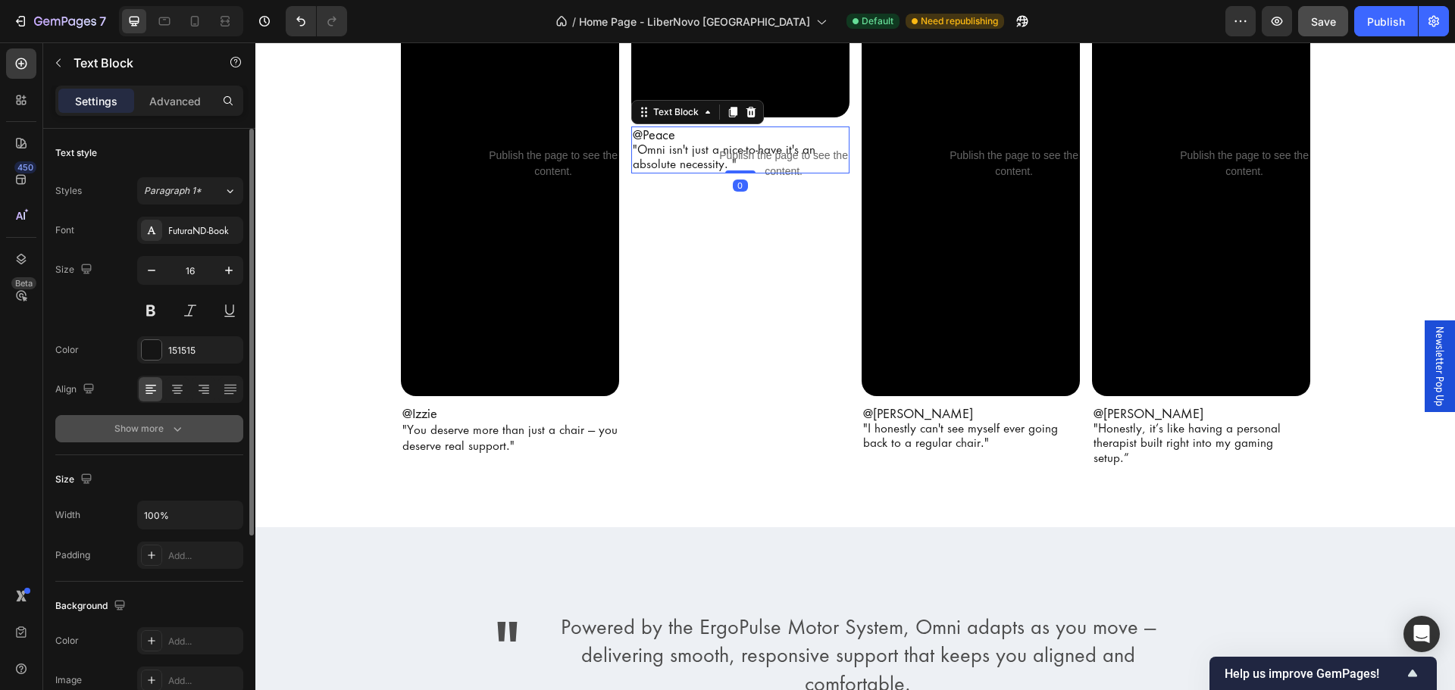
click at [189, 434] on button "Show more" at bounding box center [149, 428] width 188 height 27
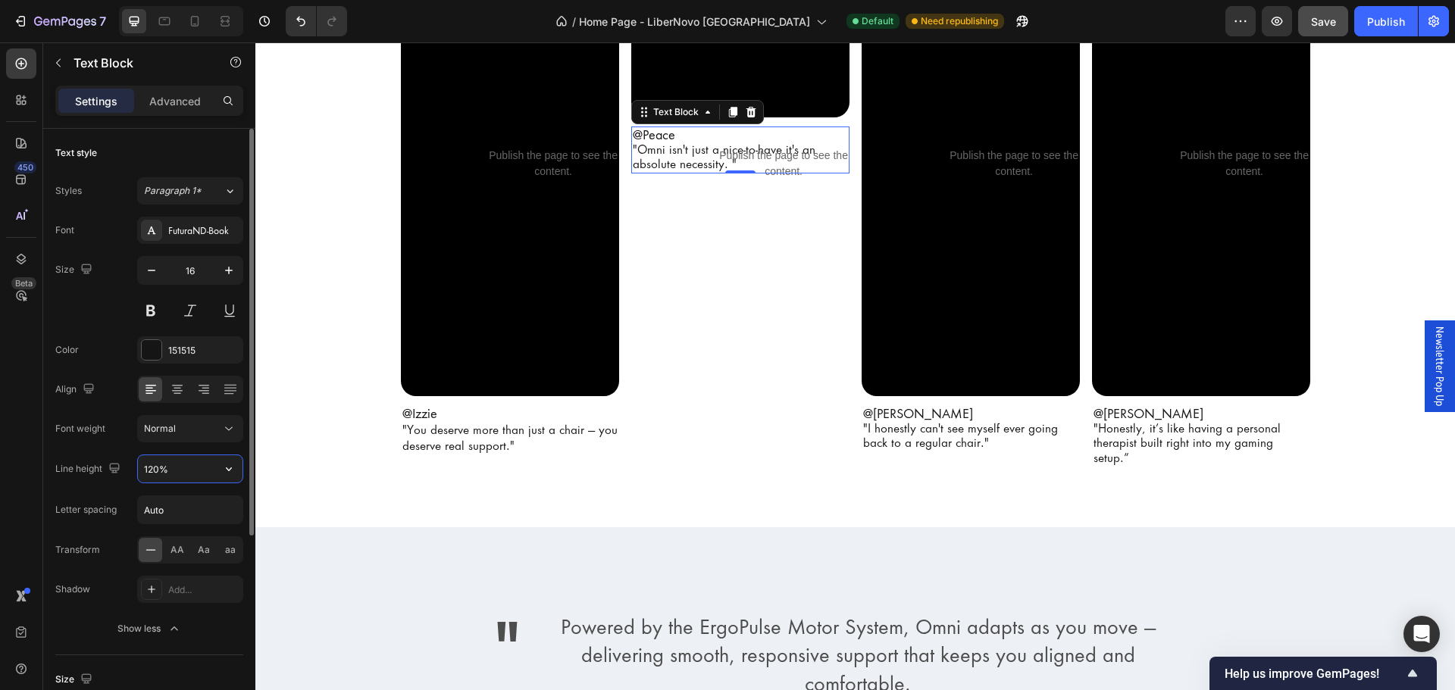
click at [199, 474] on input "120%" at bounding box center [190, 469] width 105 height 27
click at [230, 458] on button "button" at bounding box center [228, 469] width 27 height 27
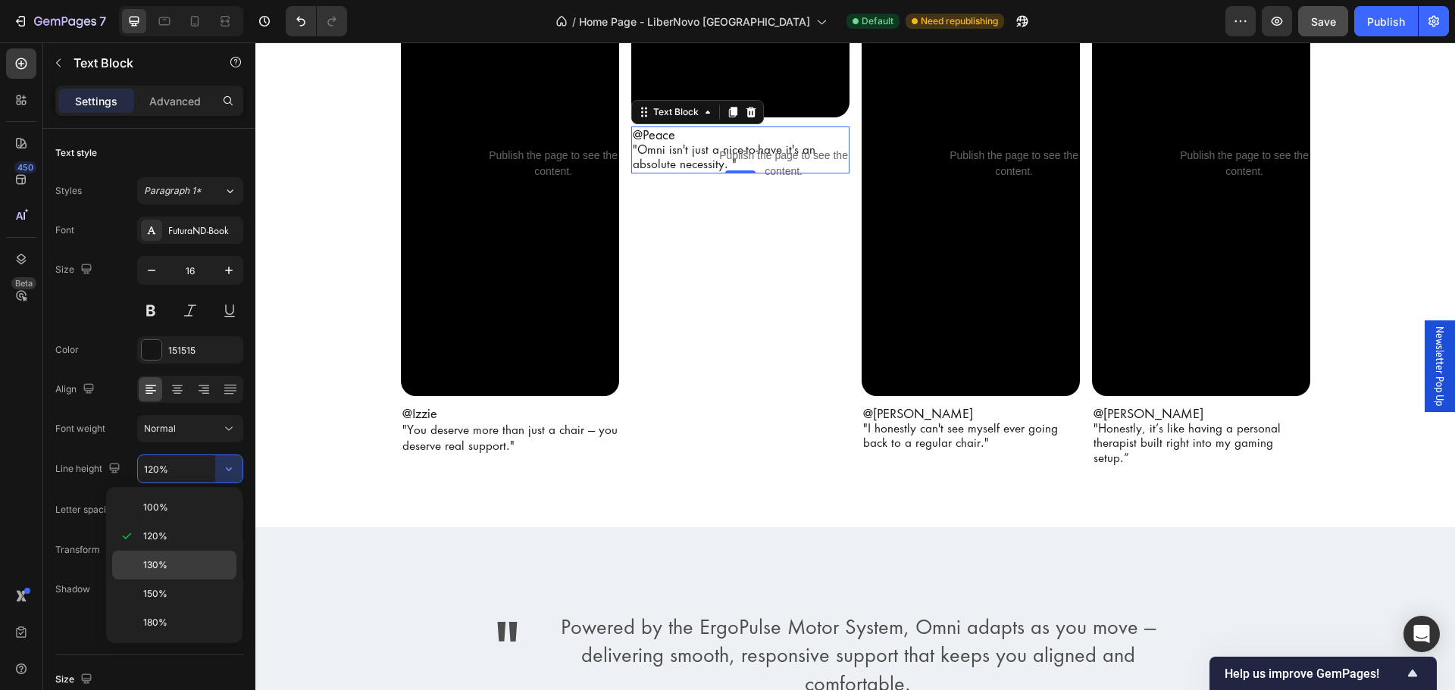
click at [190, 564] on p "130%" at bounding box center [186, 566] width 86 height 14
type input "130%"
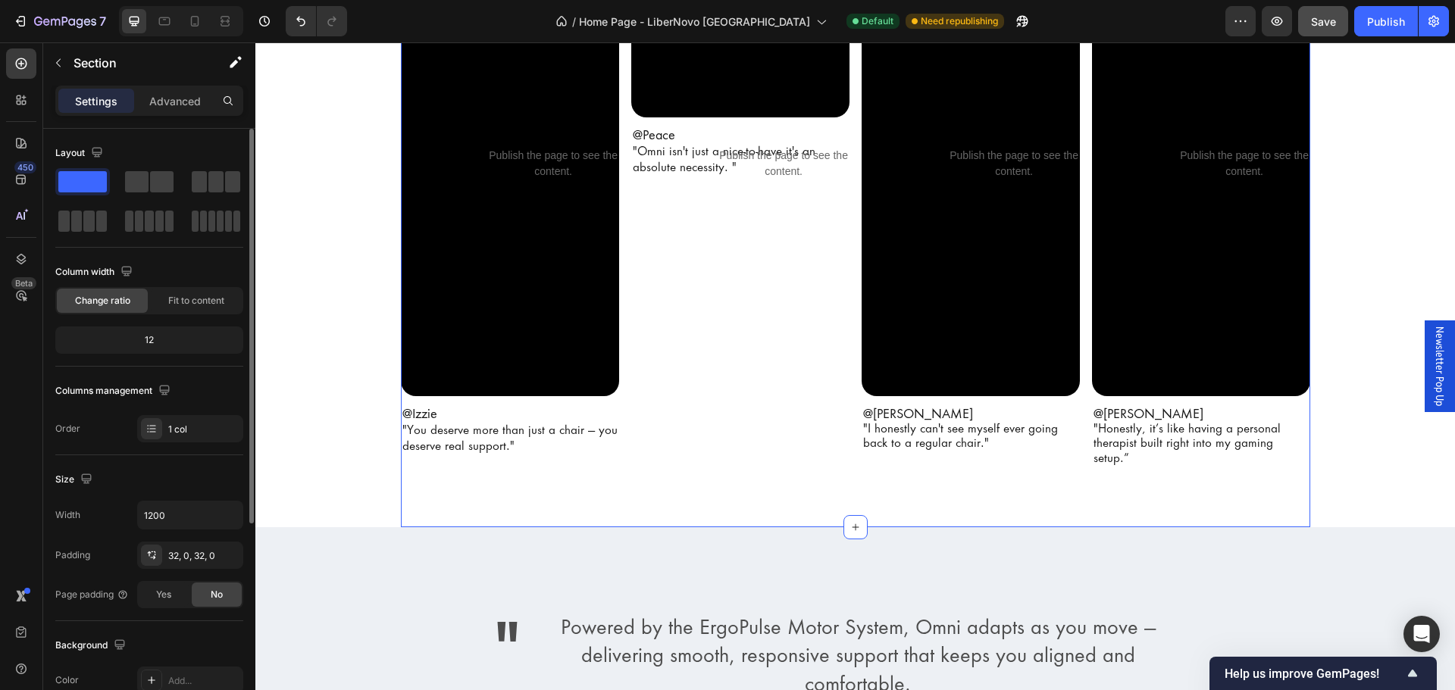
click at [1049, 460] on div "Video Publish the page to see the content. IzzieOwner @Izzie "You deserve more …" at bounding box center [856, 255] width 910 height 495
click at [1056, 443] on p ""I honestly can't see myself ever going back to a regular chair."" at bounding box center [970, 435] width 215 height 29
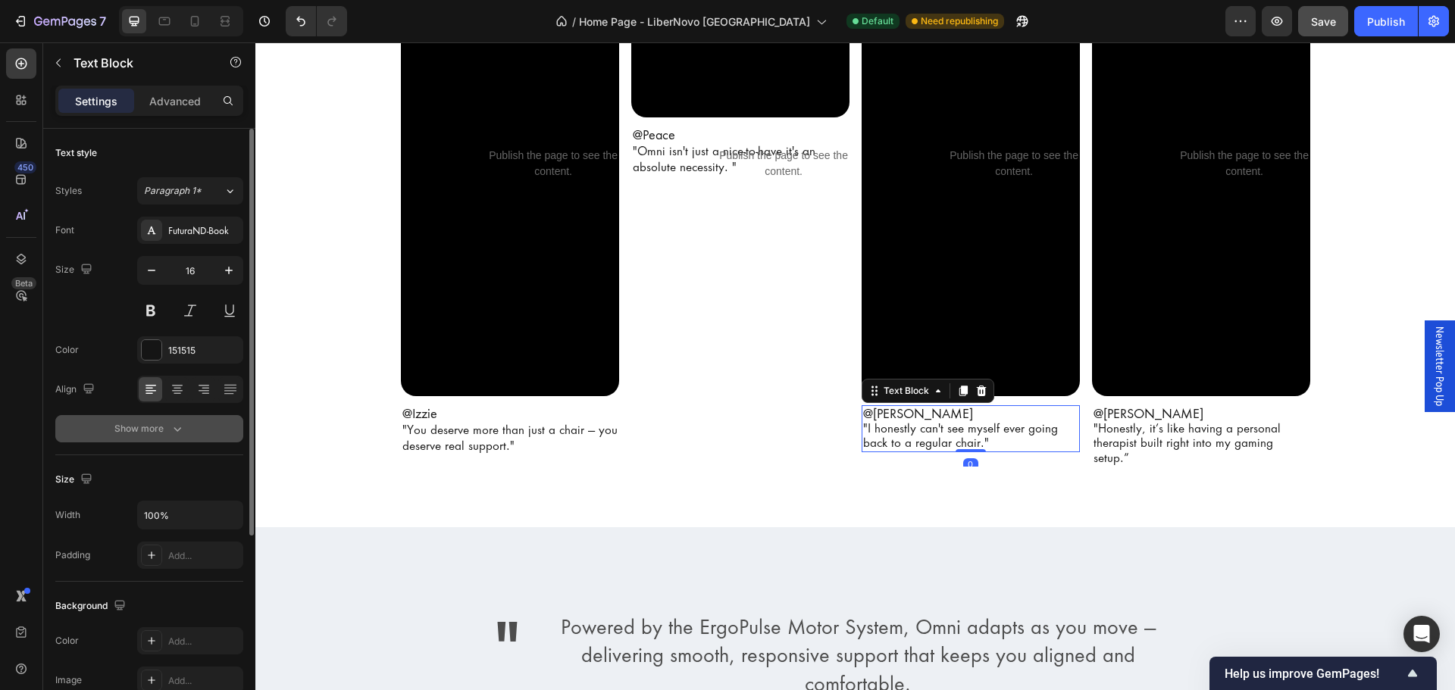
click at [185, 430] on button "Show more" at bounding box center [149, 428] width 188 height 27
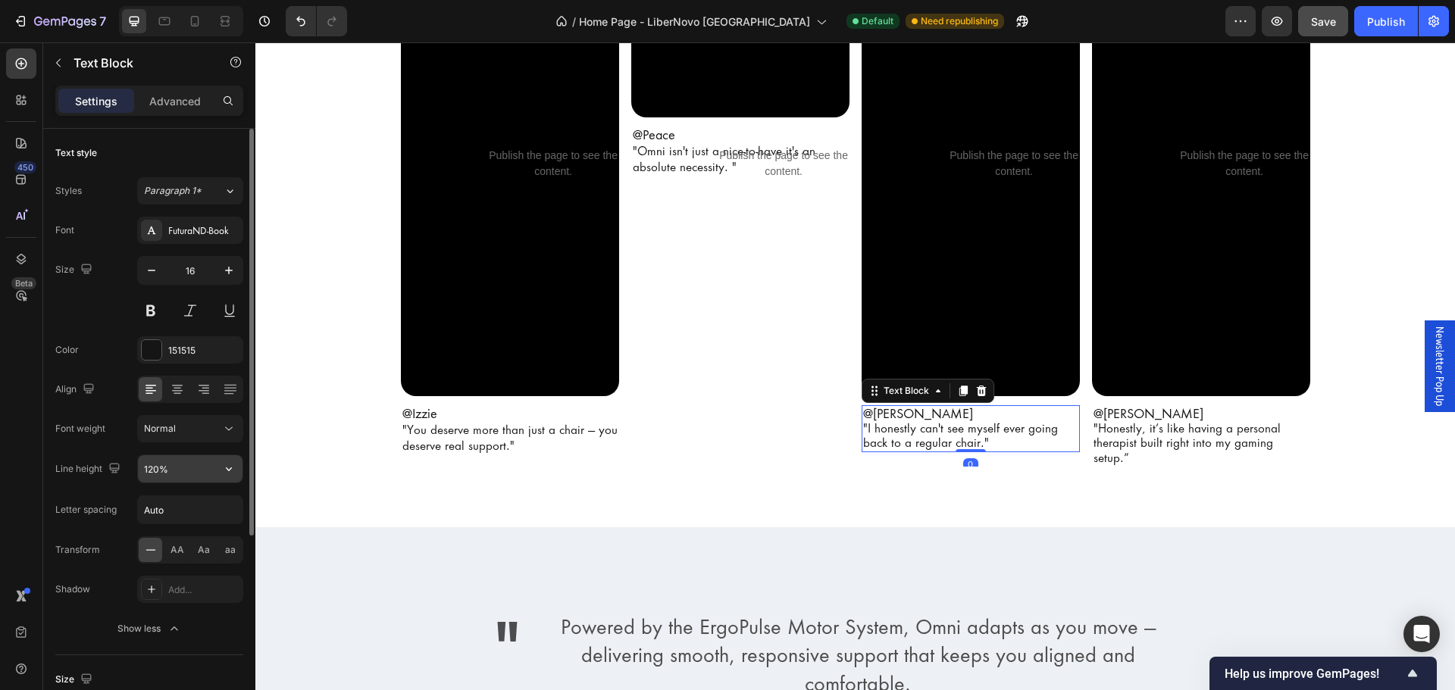
click at [218, 482] on button "button" at bounding box center [228, 469] width 27 height 27
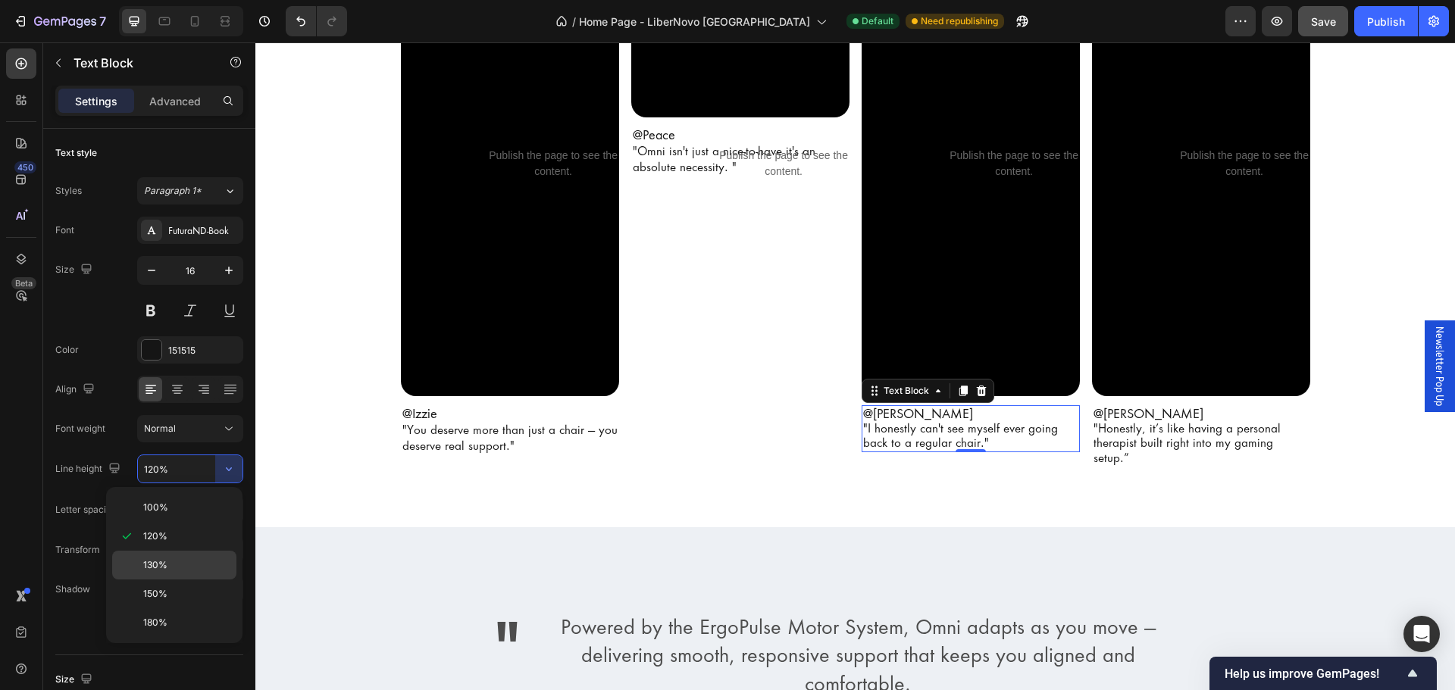
click at [196, 567] on p "130%" at bounding box center [186, 566] width 86 height 14
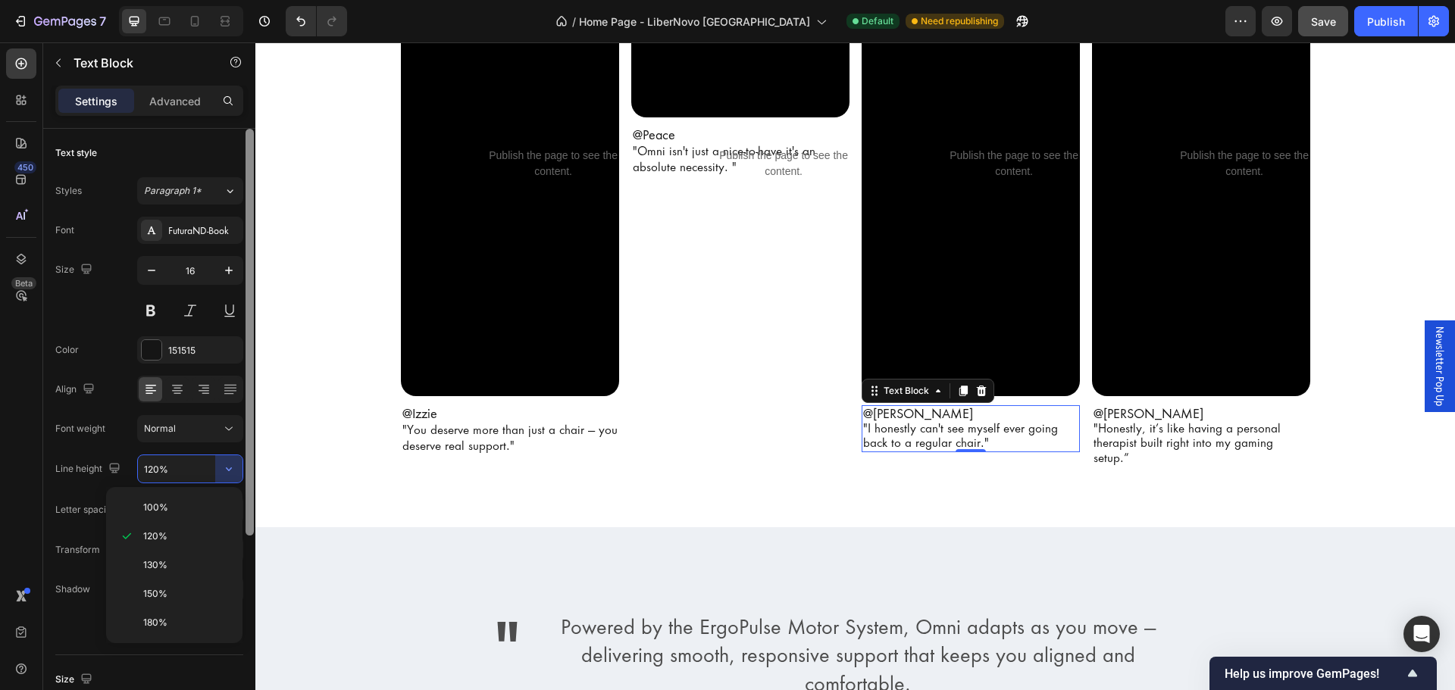
type input "130%"
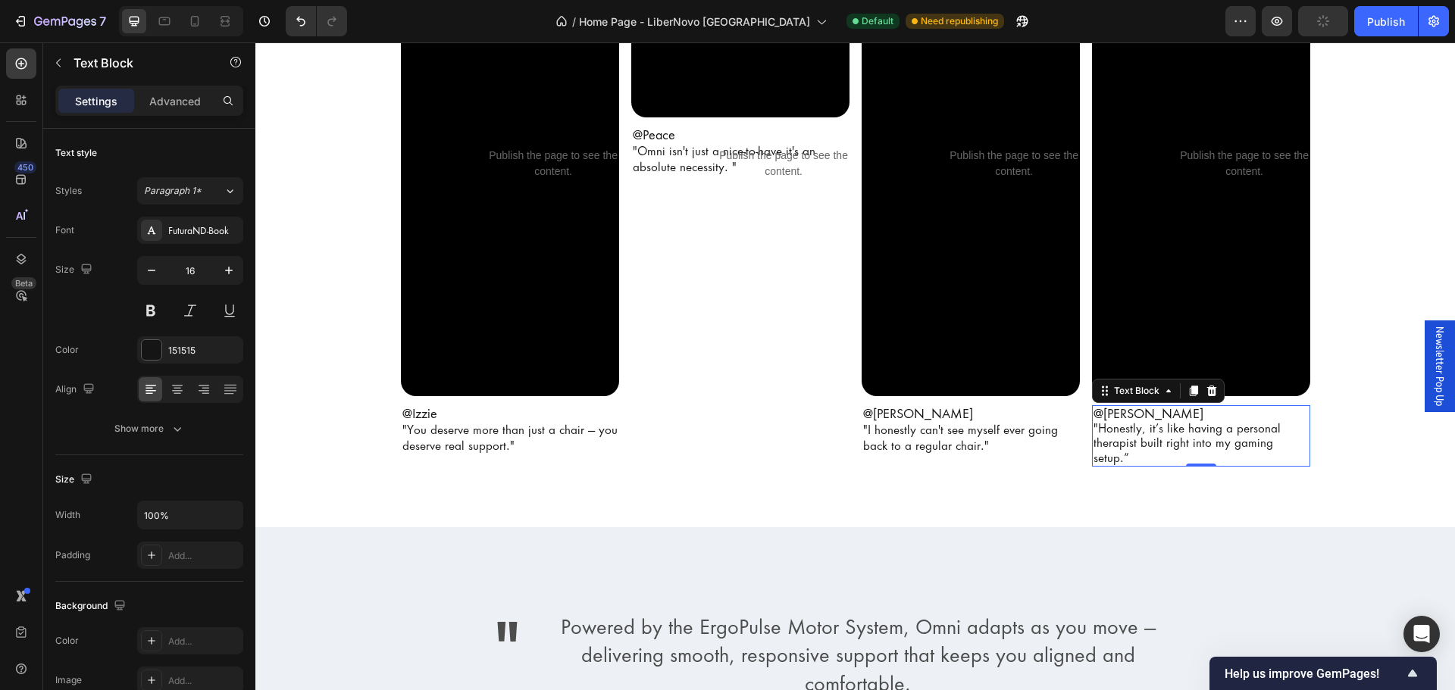
click at [1251, 411] on p "@[PERSON_NAME]" at bounding box center [1201, 414] width 215 height 14
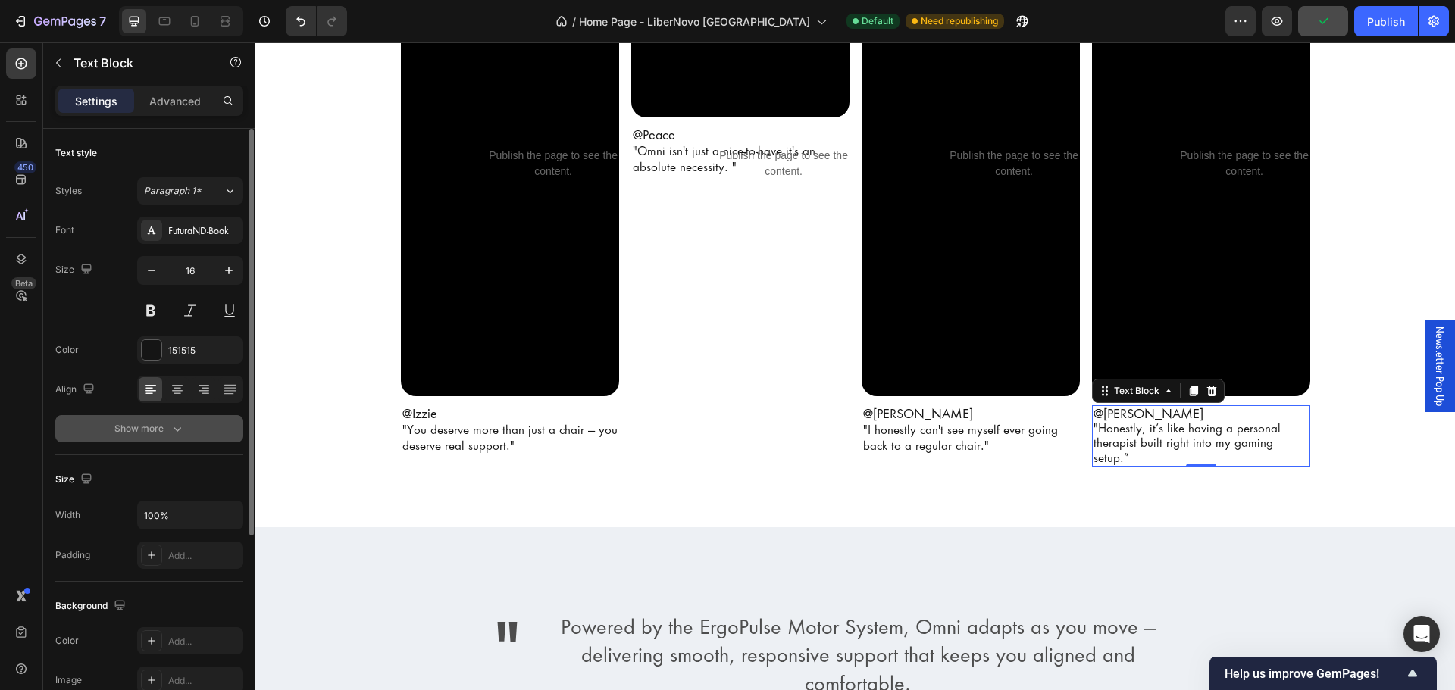
click at [171, 428] on icon "button" at bounding box center [177, 428] width 15 height 15
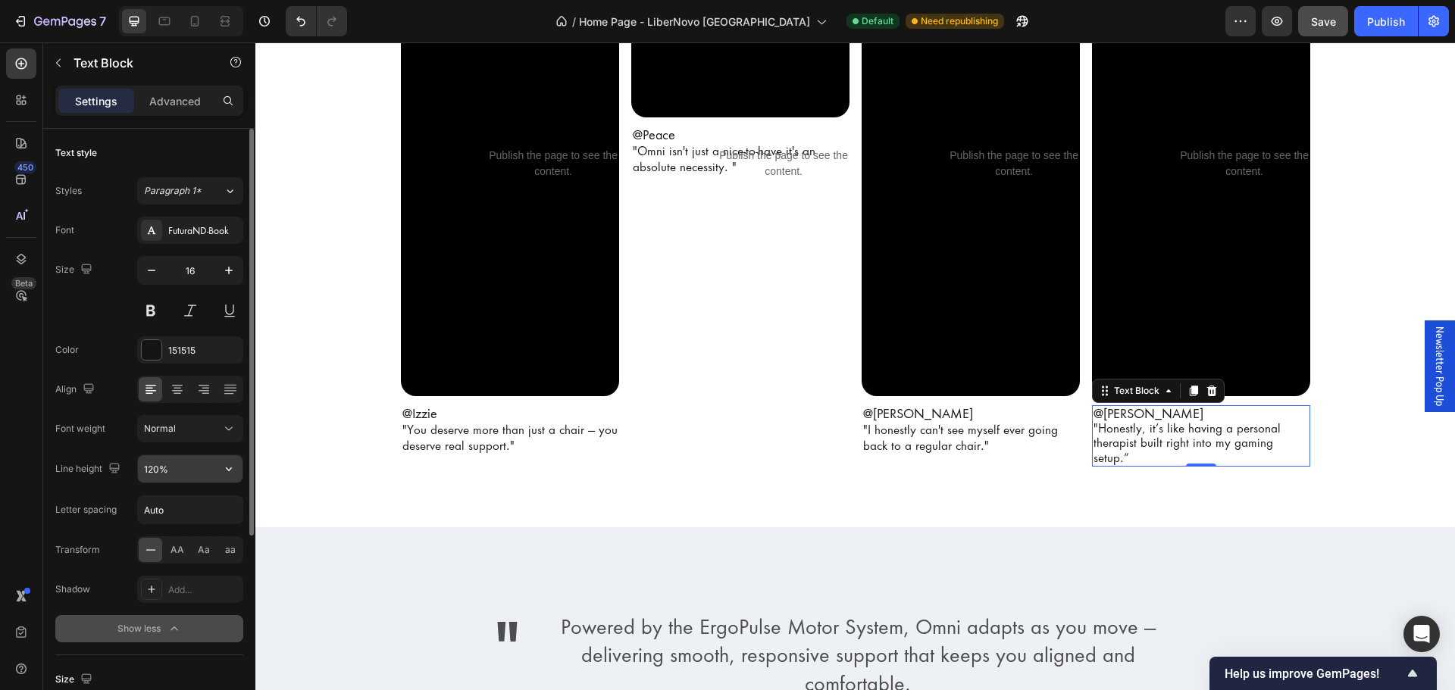
click at [205, 461] on input "120%" at bounding box center [190, 469] width 105 height 27
click at [216, 471] on button "button" at bounding box center [228, 469] width 27 height 27
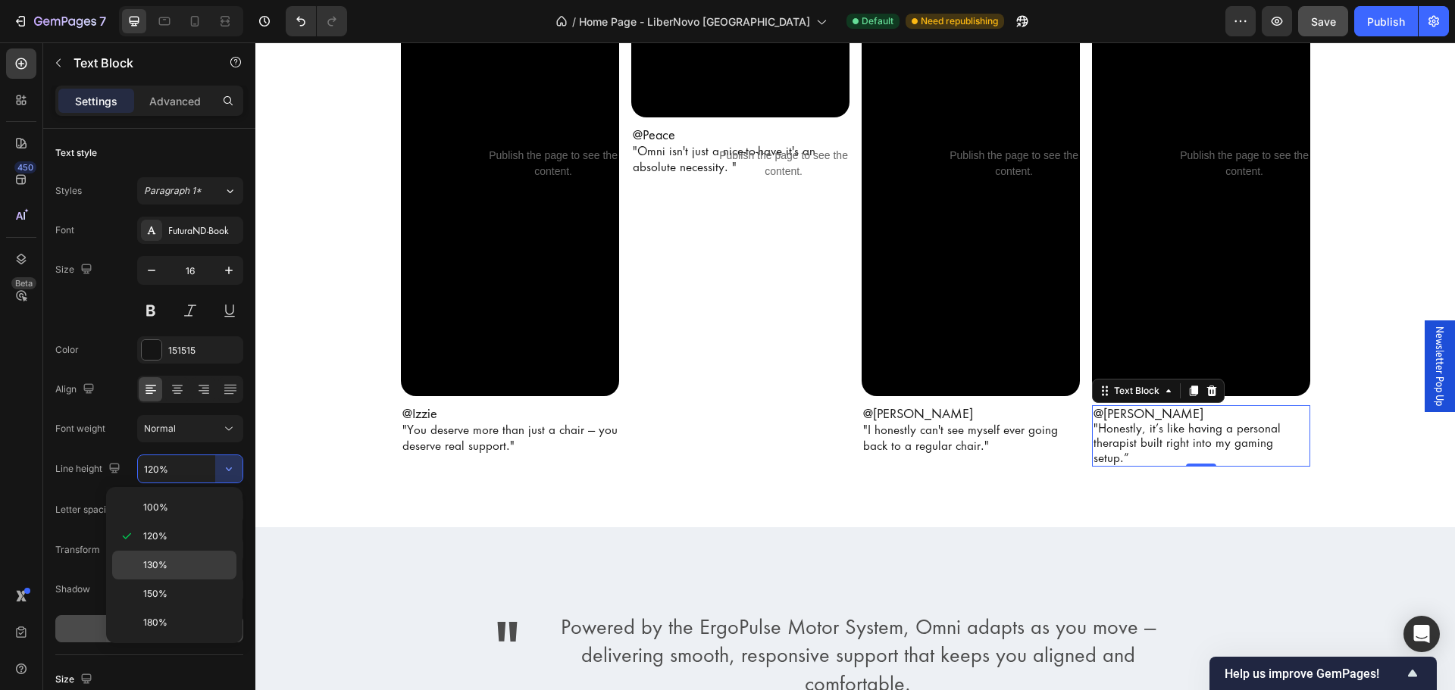
click at [179, 566] on p "130%" at bounding box center [186, 566] width 86 height 14
type input "130%"
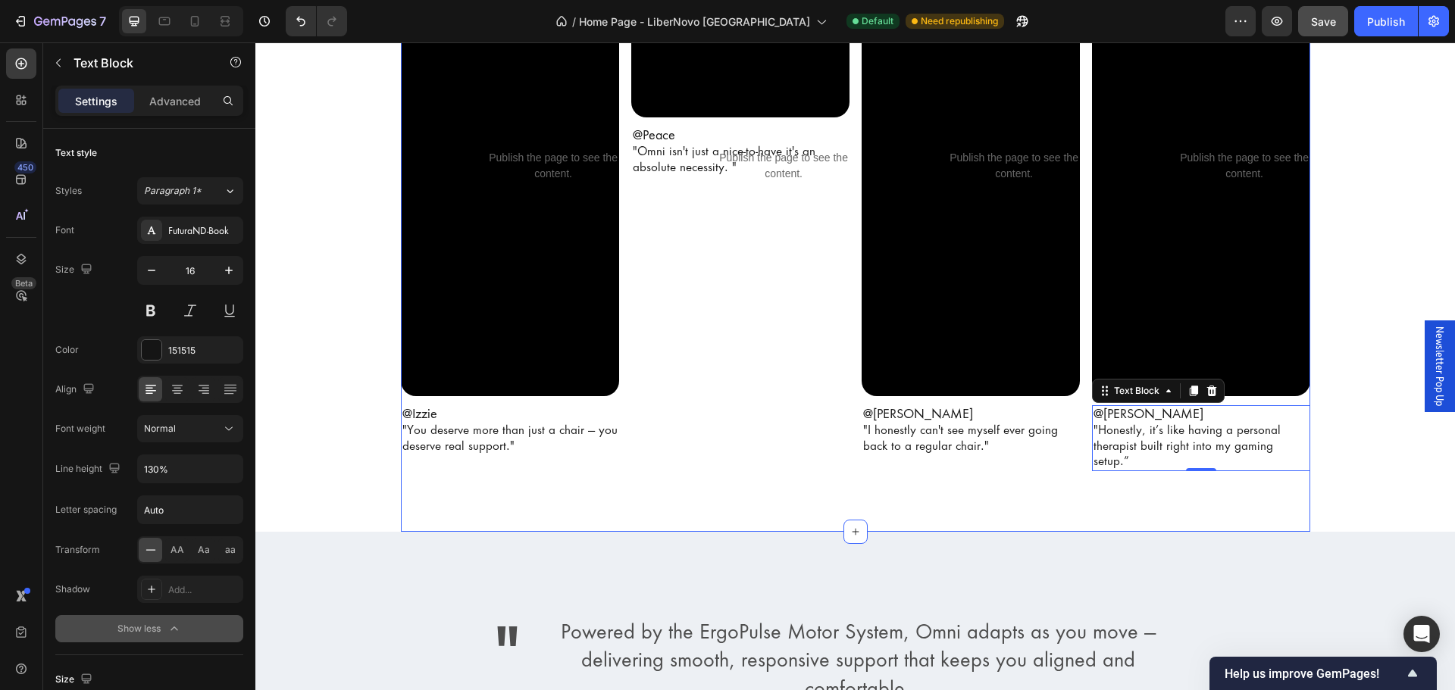
click at [410, 504] on div "Hear From Other LiberNovo Owners Heading Video Publish the page to see the cont…" at bounding box center [856, 204] width 910 height 656
